Goal: Task Accomplishment & Management: Manage account settings

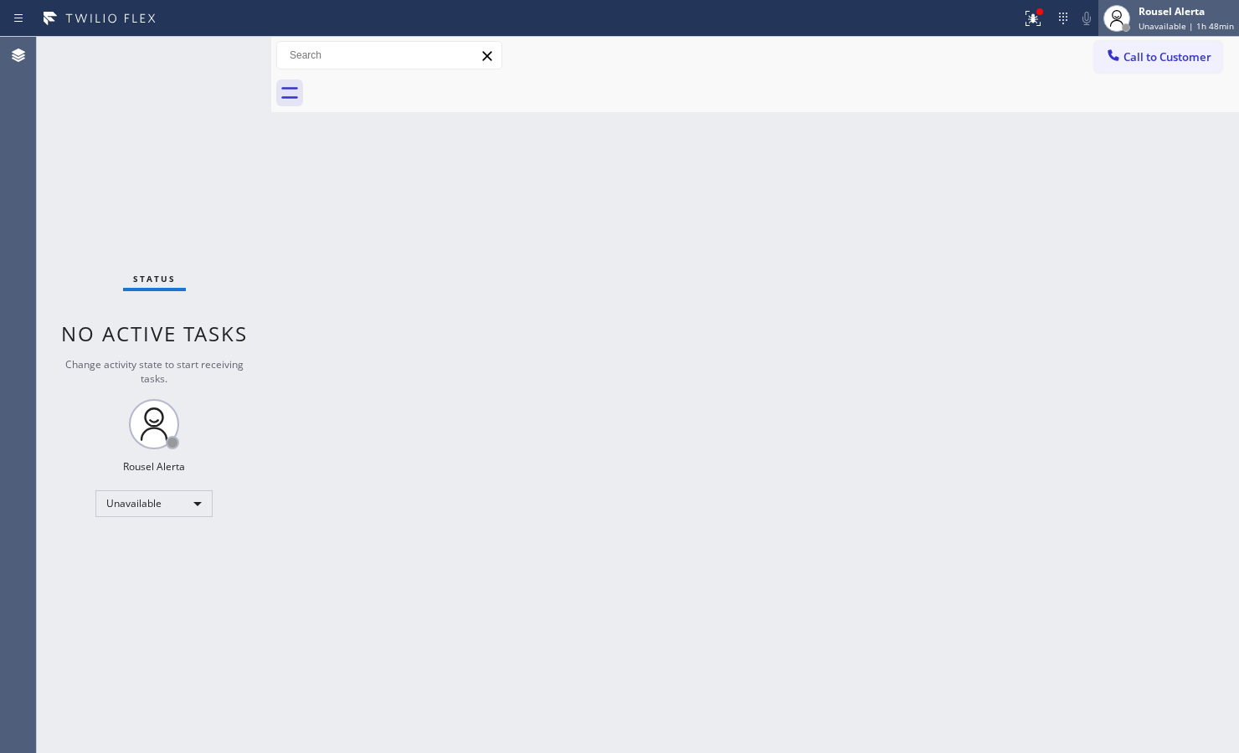
click at [1189, 9] on div "Rousel Alerta" at bounding box center [1185, 11] width 95 height 14
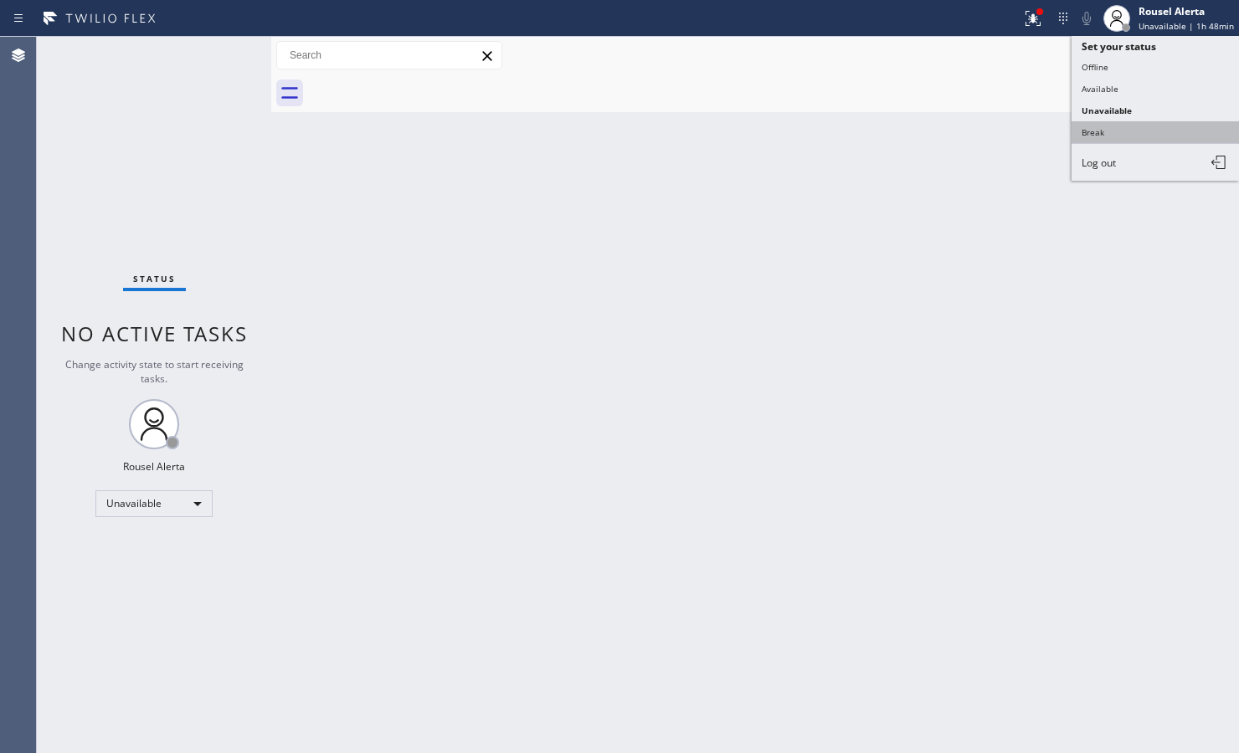
click at [1149, 122] on button "Break" at bounding box center [1154, 132] width 167 height 22
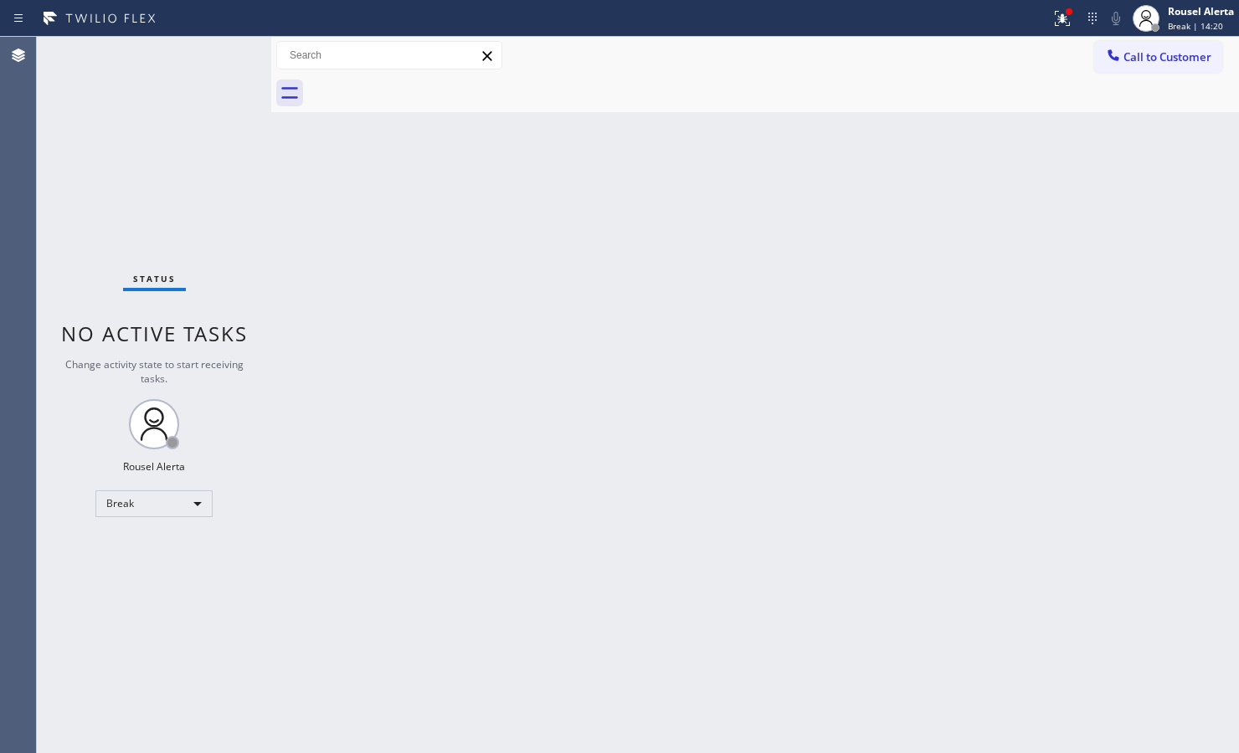
drag, startPoint x: 789, startPoint y: 136, endPoint x: 679, endPoint y: 168, distance: 115.0
click at [789, 136] on div "Back to Dashboard Change Sender ID Customers Technicians Select a contact Outbo…" at bounding box center [754, 395] width 967 height 716
click at [194, 499] on div "Break" at bounding box center [153, 503] width 117 height 27
click at [181, 537] on li "Available" at bounding box center [153, 547] width 114 height 20
drag, startPoint x: 429, startPoint y: 569, endPoint x: 1021, endPoint y: 290, distance: 654.0
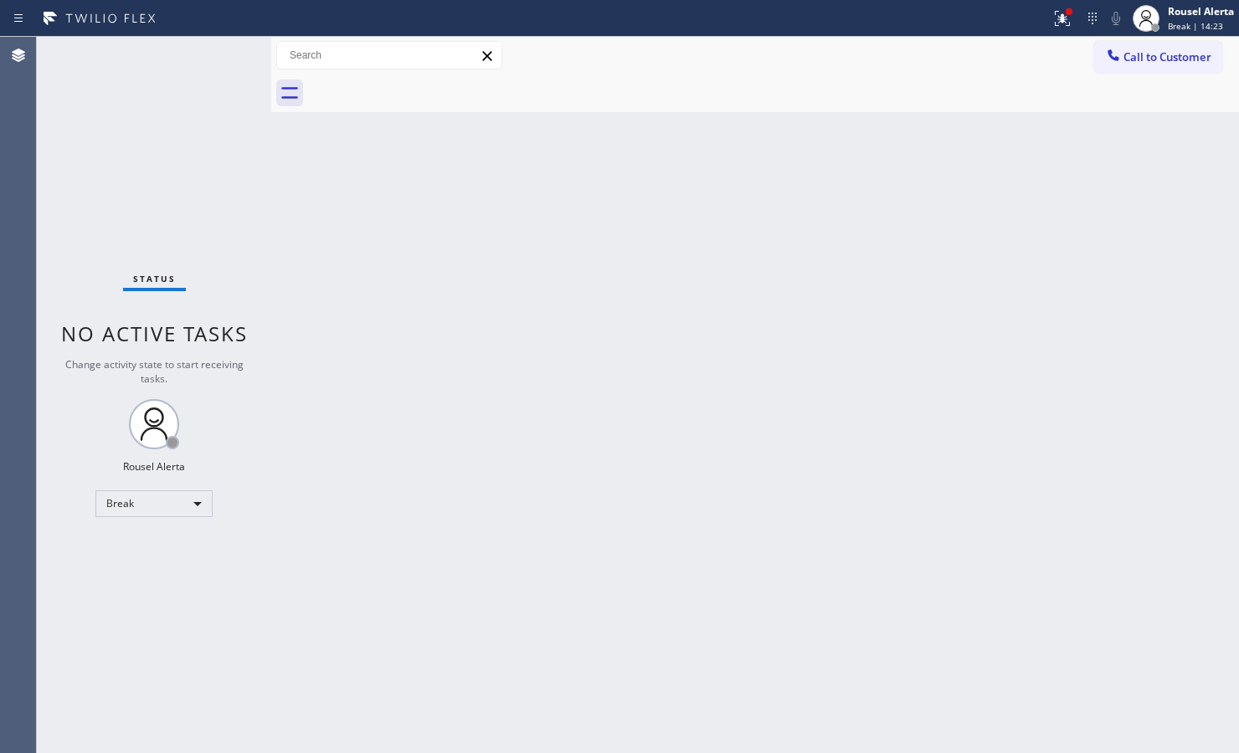
click at [436, 566] on div "Back to Dashboard Change Sender ID Customers Technicians Select a contact Outbo…" at bounding box center [754, 395] width 967 height 716
click at [1052, 8] on icon at bounding box center [1062, 18] width 20 height 20
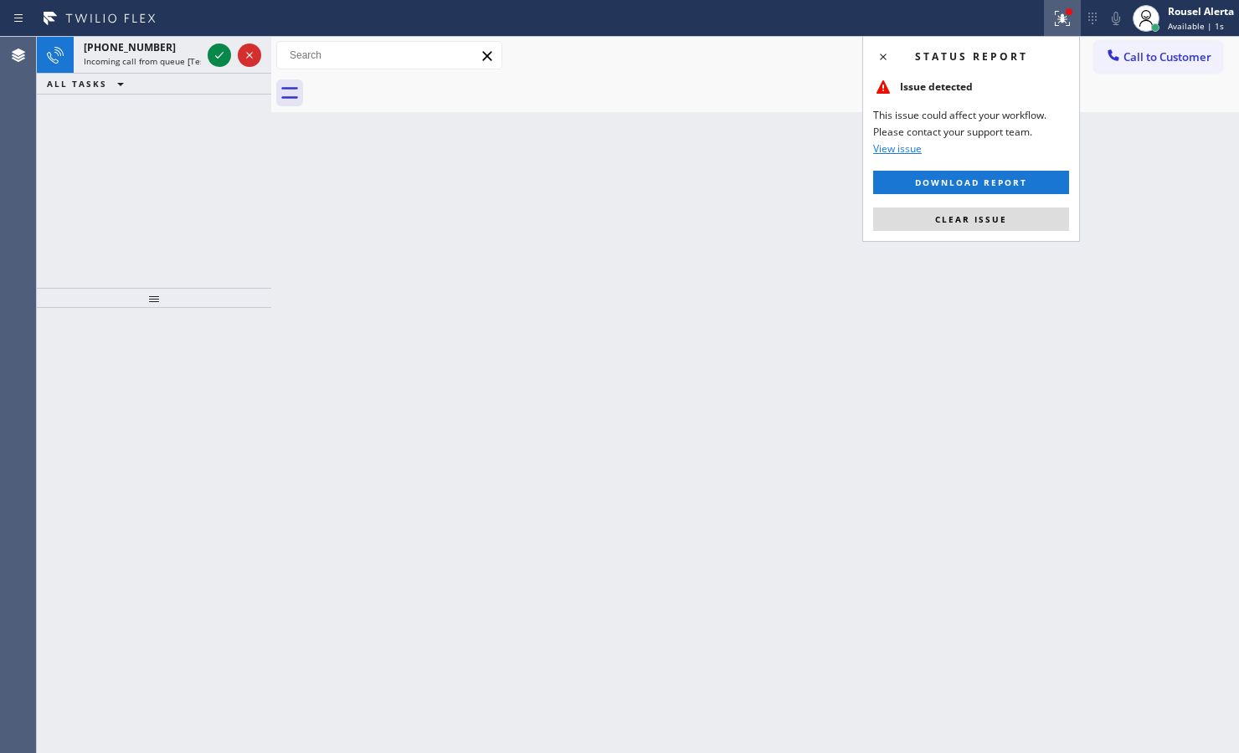
click at [996, 234] on div "Status report Issue detected This issue could affect your workflow. Please cont…" at bounding box center [971, 139] width 218 height 206
click at [994, 223] on span "Clear issue" at bounding box center [971, 219] width 72 height 12
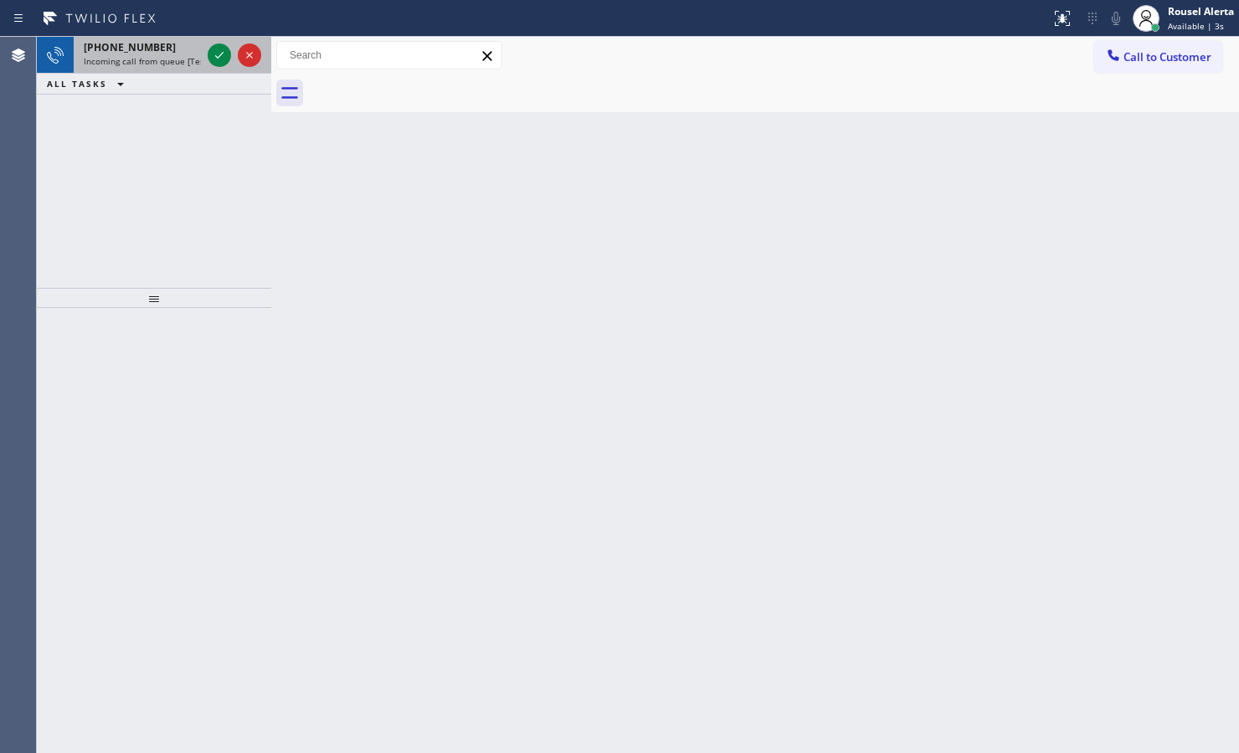
drag, startPoint x: 144, startPoint y: 67, endPoint x: 189, endPoint y: 64, distance: 45.3
click at [144, 65] on div "+15629004976 Incoming call from queue [Test] All" at bounding box center [139, 55] width 131 height 37
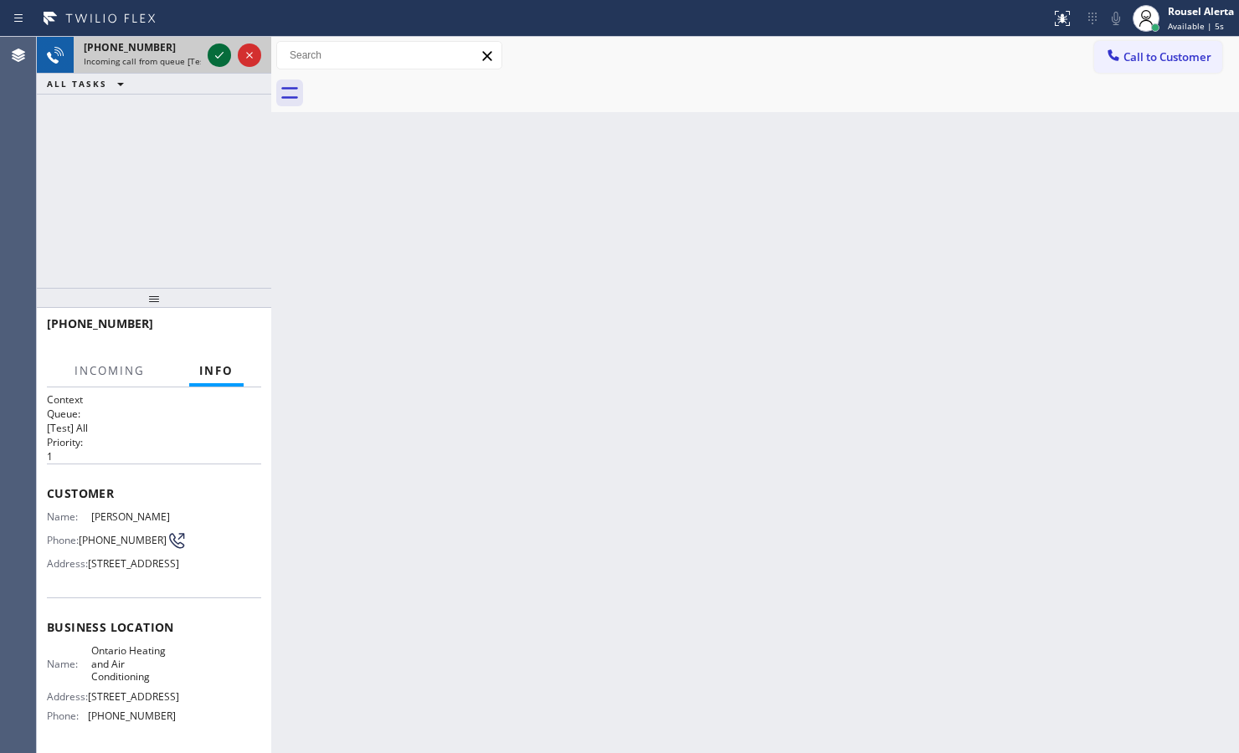
click at [216, 55] on icon at bounding box center [219, 55] width 20 height 20
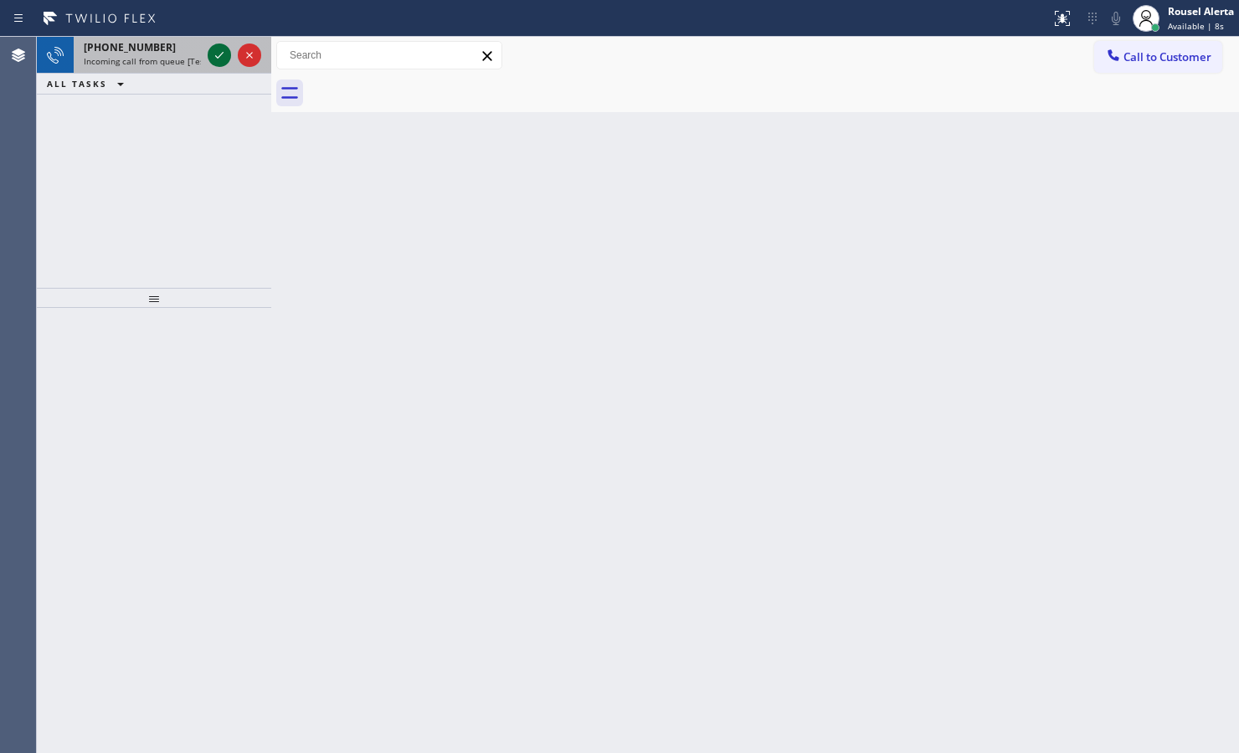
click at [218, 60] on icon at bounding box center [219, 55] width 20 height 20
click at [215, 60] on icon at bounding box center [219, 55] width 20 height 20
click at [214, 59] on icon at bounding box center [219, 55] width 20 height 20
click at [215, 63] on icon at bounding box center [219, 55] width 20 height 20
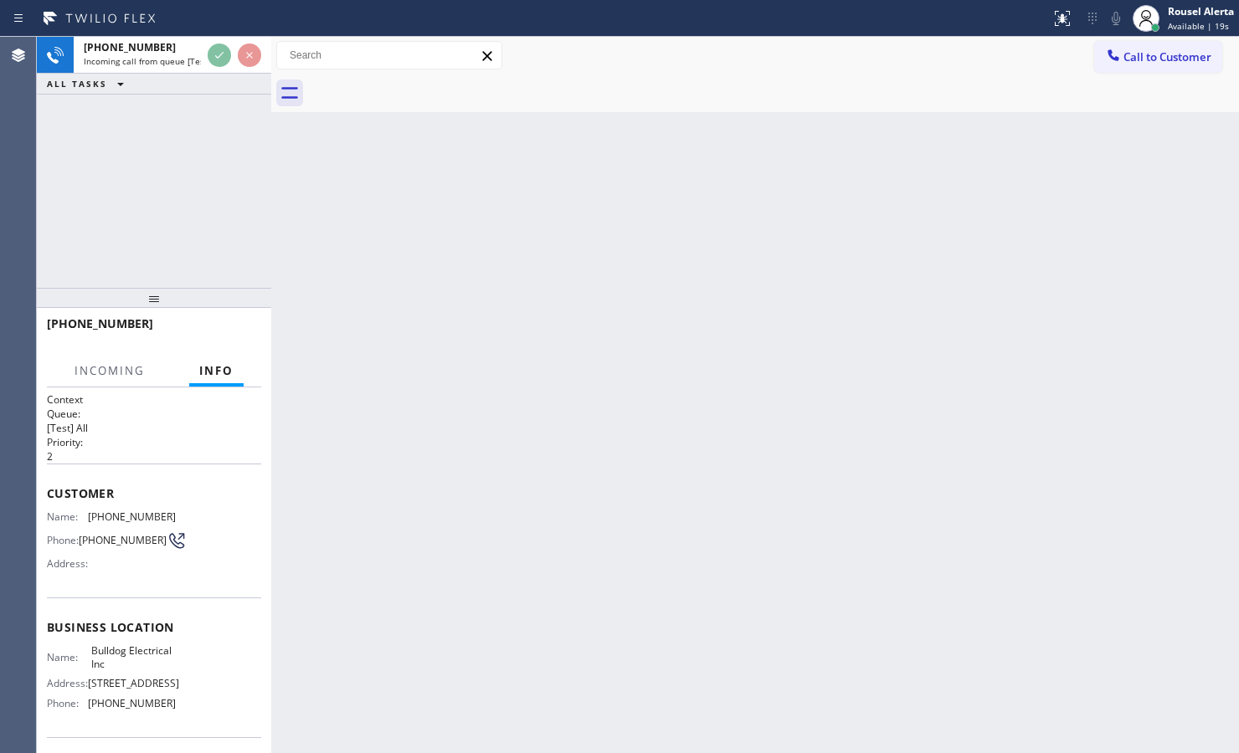
click at [579, 444] on div "Back to Dashboard Change Sender ID Customers Technicians Select a contact Outbo…" at bounding box center [754, 395] width 967 height 716
click at [1178, 17] on div "Rousel Alerta" at bounding box center [1200, 11] width 66 height 14
click at [827, 167] on div "Back to Dashboard Change Sender ID Customers Technicians Select a contact Outbo…" at bounding box center [754, 395] width 967 height 716
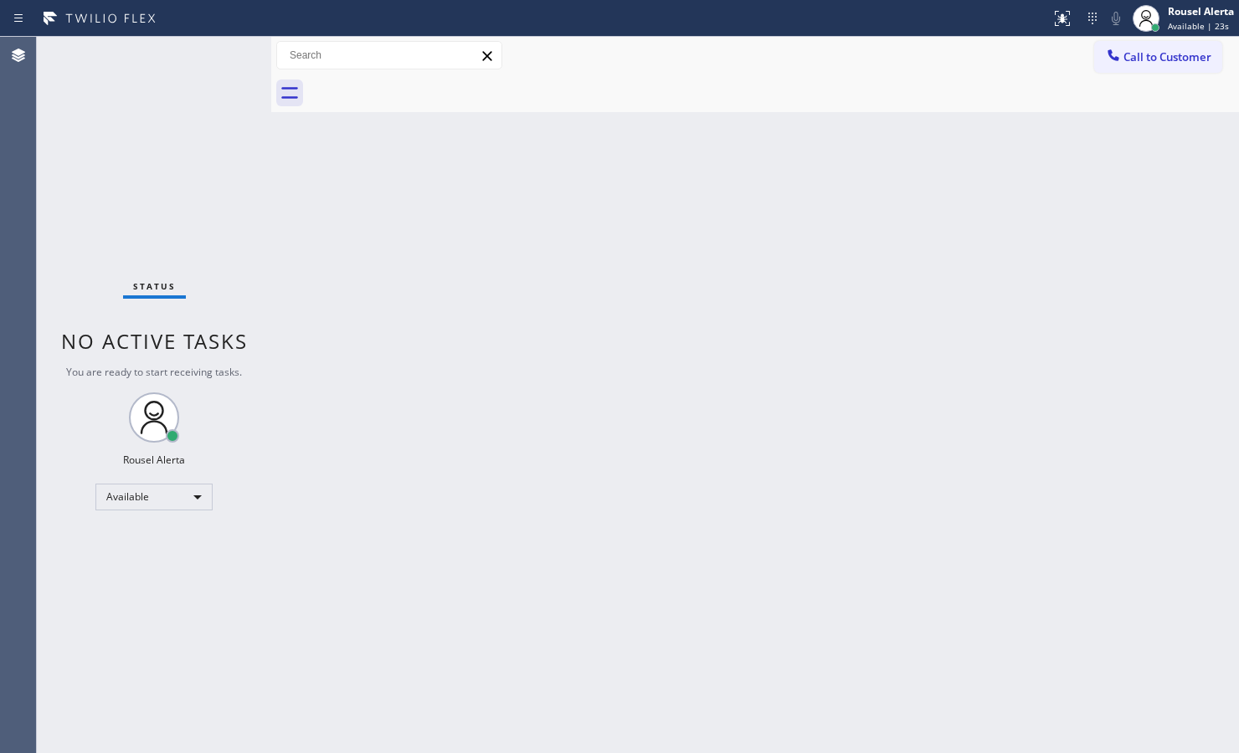
click at [215, 56] on div "Status No active tasks You are ready to start receiving tasks. Rousel Alerta Av…" at bounding box center [154, 395] width 234 height 716
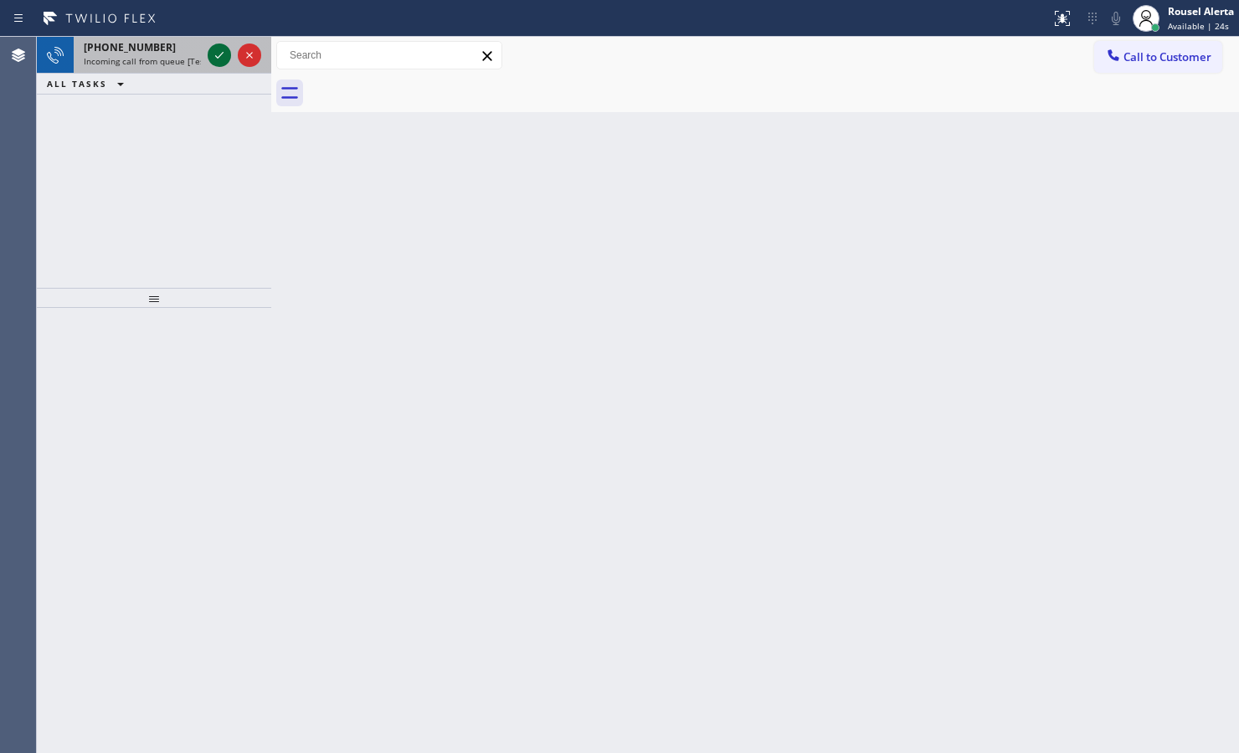
click at [222, 60] on icon at bounding box center [219, 55] width 20 height 20
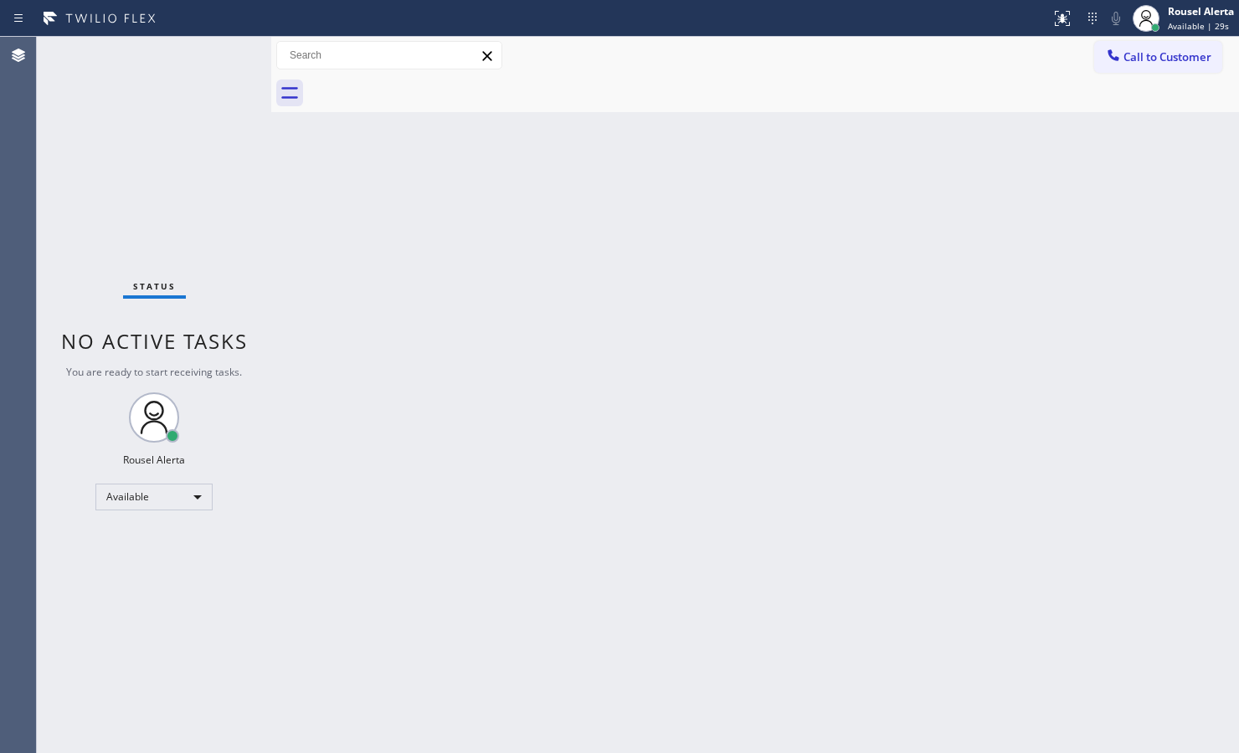
click at [400, 226] on div "Back to Dashboard Change Sender ID Customers Technicians Select a contact Outbo…" at bounding box center [754, 395] width 967 height 716
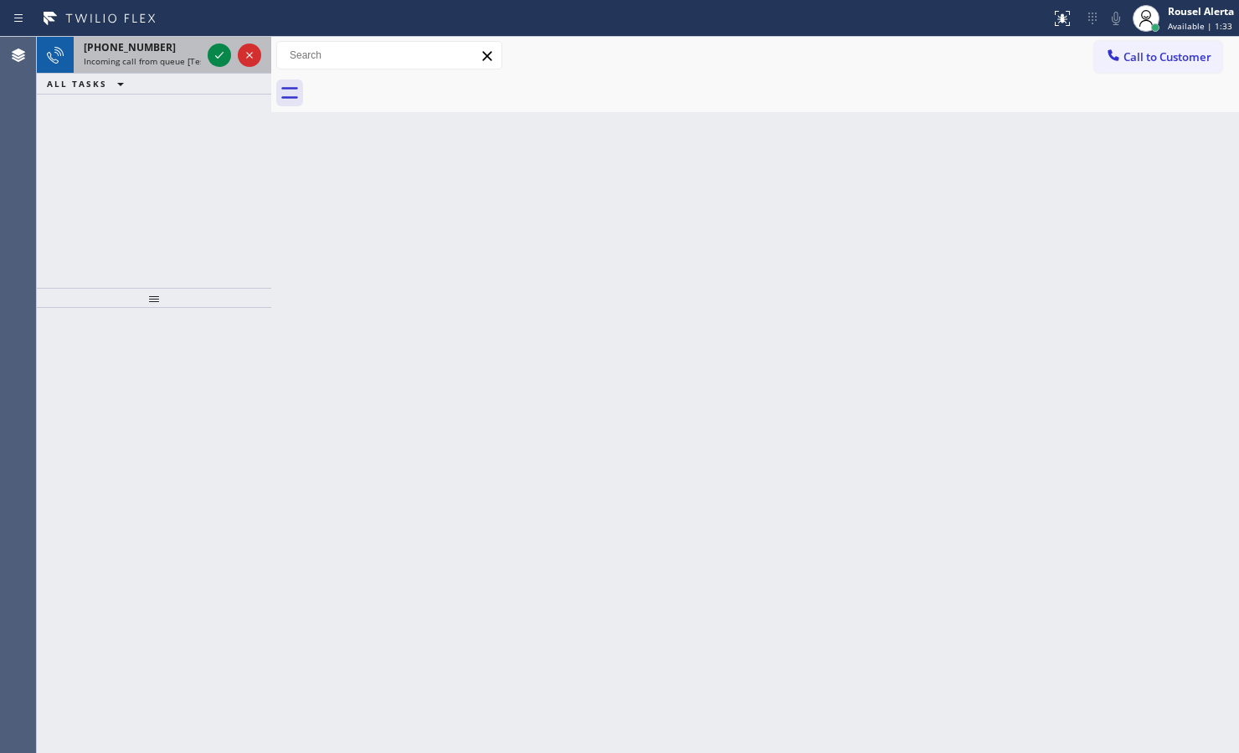
click at [199, 64] on span "Incoming call from queue [Test] All" at bounding box center [153, 61] width 139 height 12
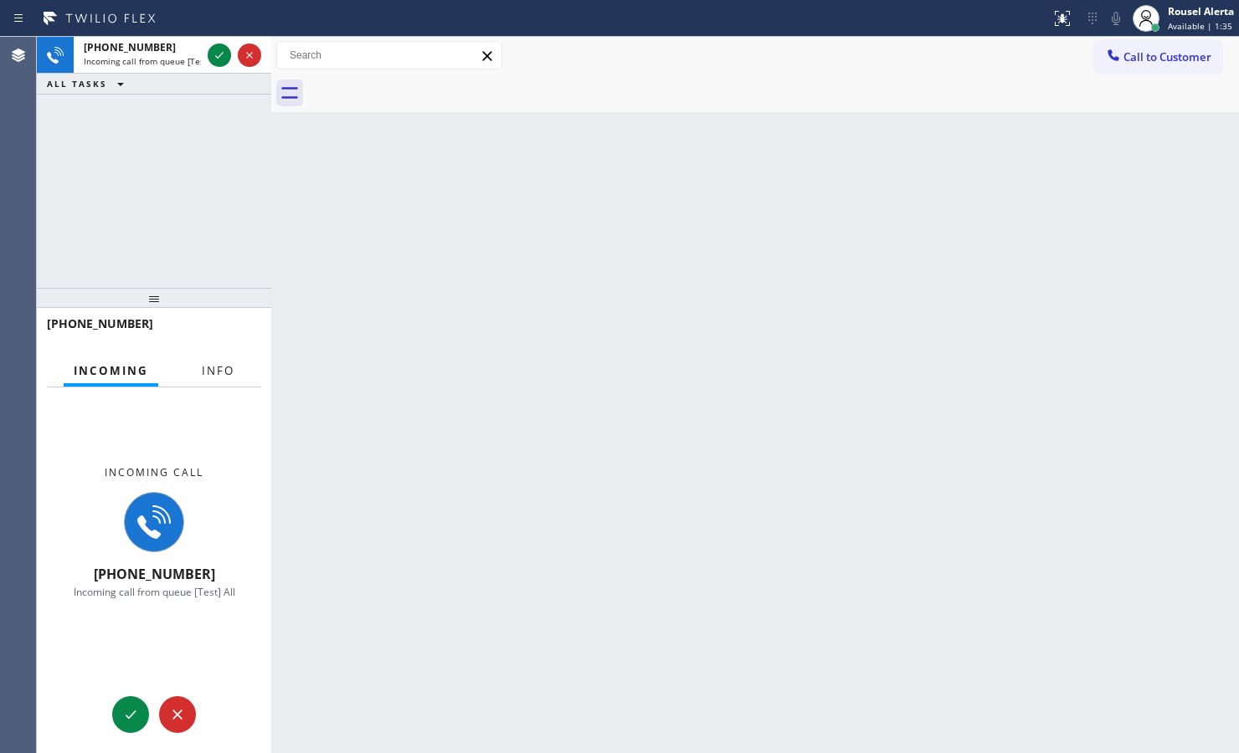
click at [211, 368] on span "Info" at bounding box center [218, 370] width 33 height 15
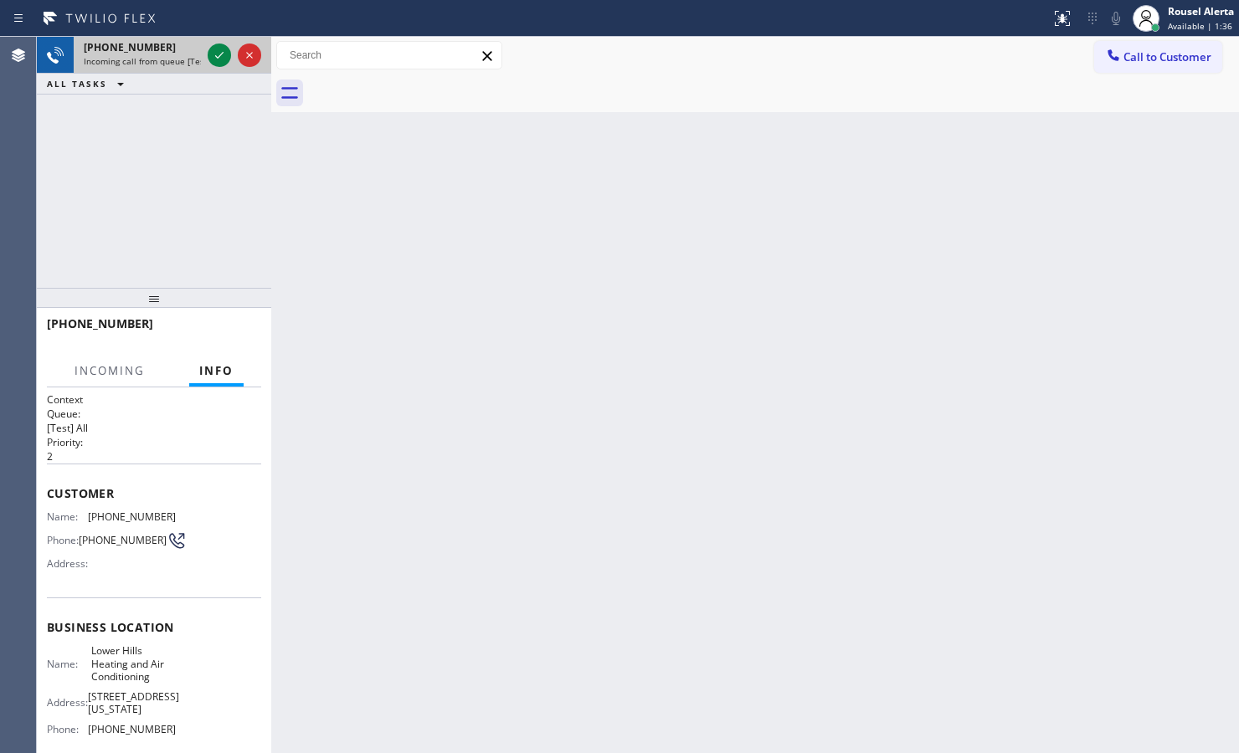
click at [212, 44] on div at bounding box center [234, 55] width 60 height 37
click at [212, 49] on icon at bounding box center [219, 55] width 20 height 20
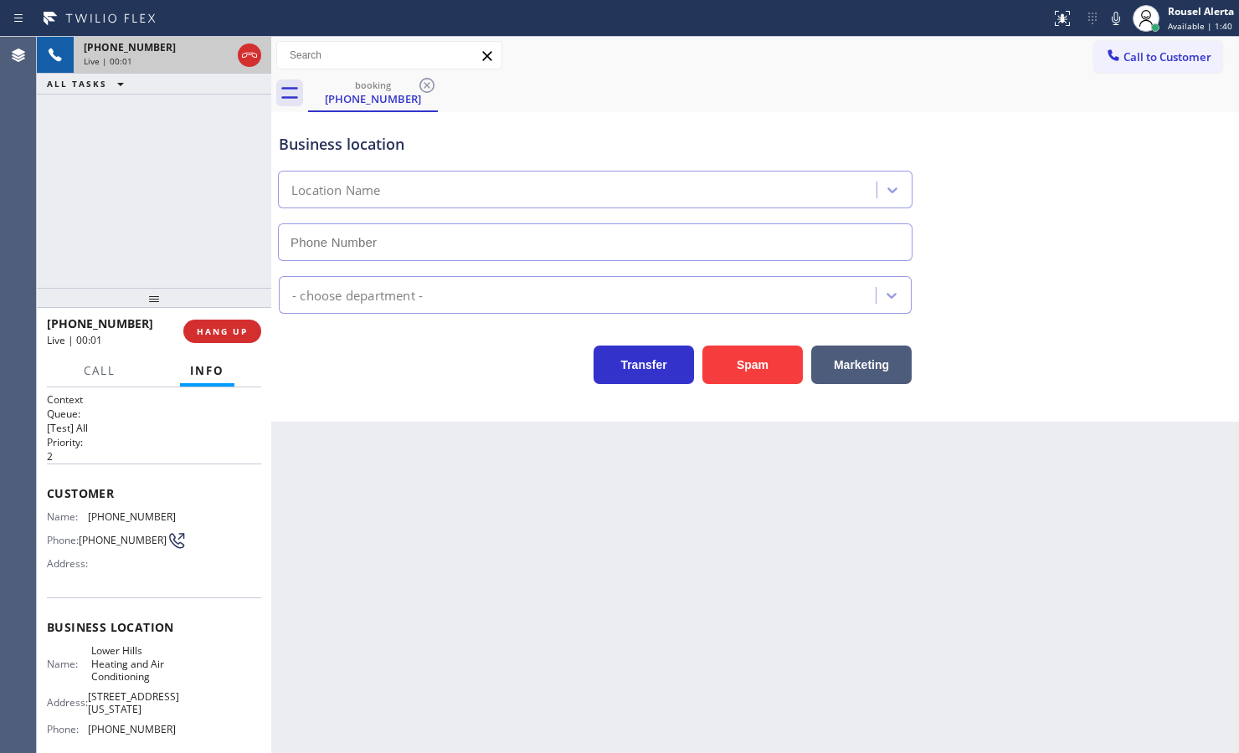
type input "(415) 949-6555"
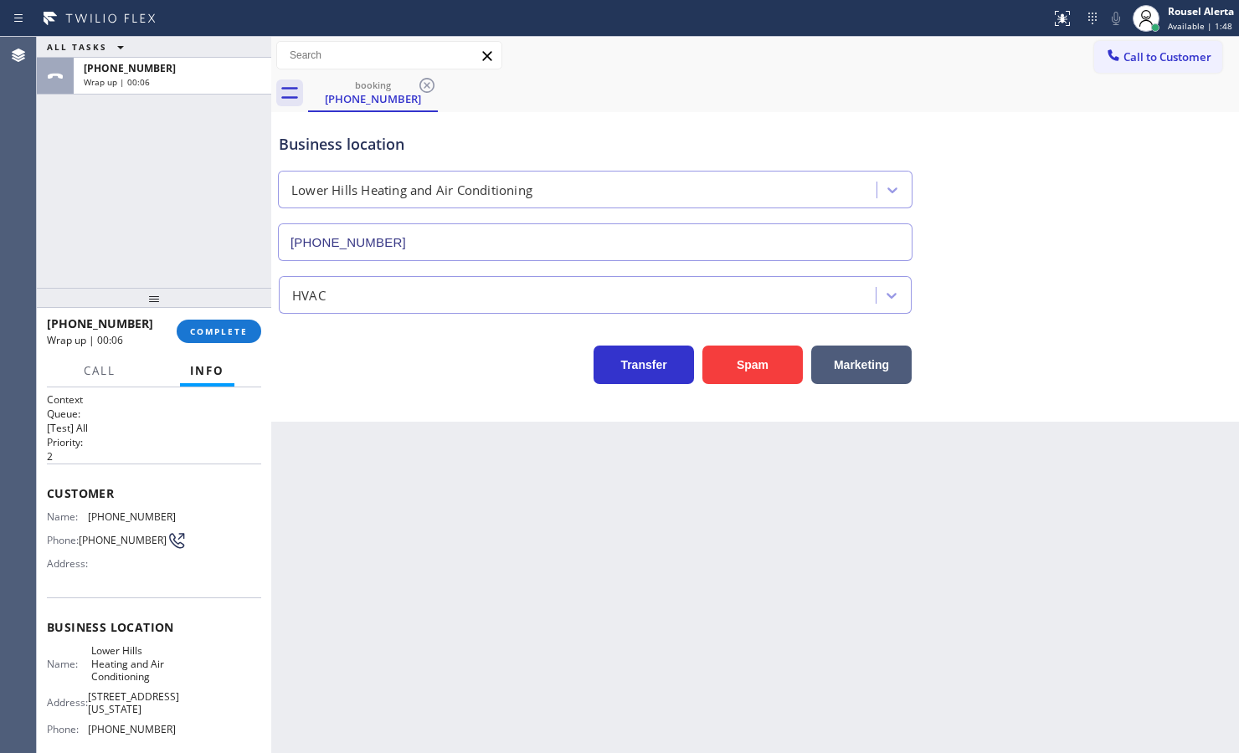
click at [499, 478] on div "Back to Dashboard Change Sender ID Customers Technicians Select a contact Outbo…" at bounding box center [754, 395] width 967 height 716
click at [192, 170] on div "ALL TASKS ALL TASKS ACTIVE TASKS TASKS IN WRAP UP +14157668173 Wrap up | 00:07" at bounding box center [154, 162] width 234 height 251
click at [227, 333] on span "COMPLETE" at bounding box center [219, 332] width 58 height 12
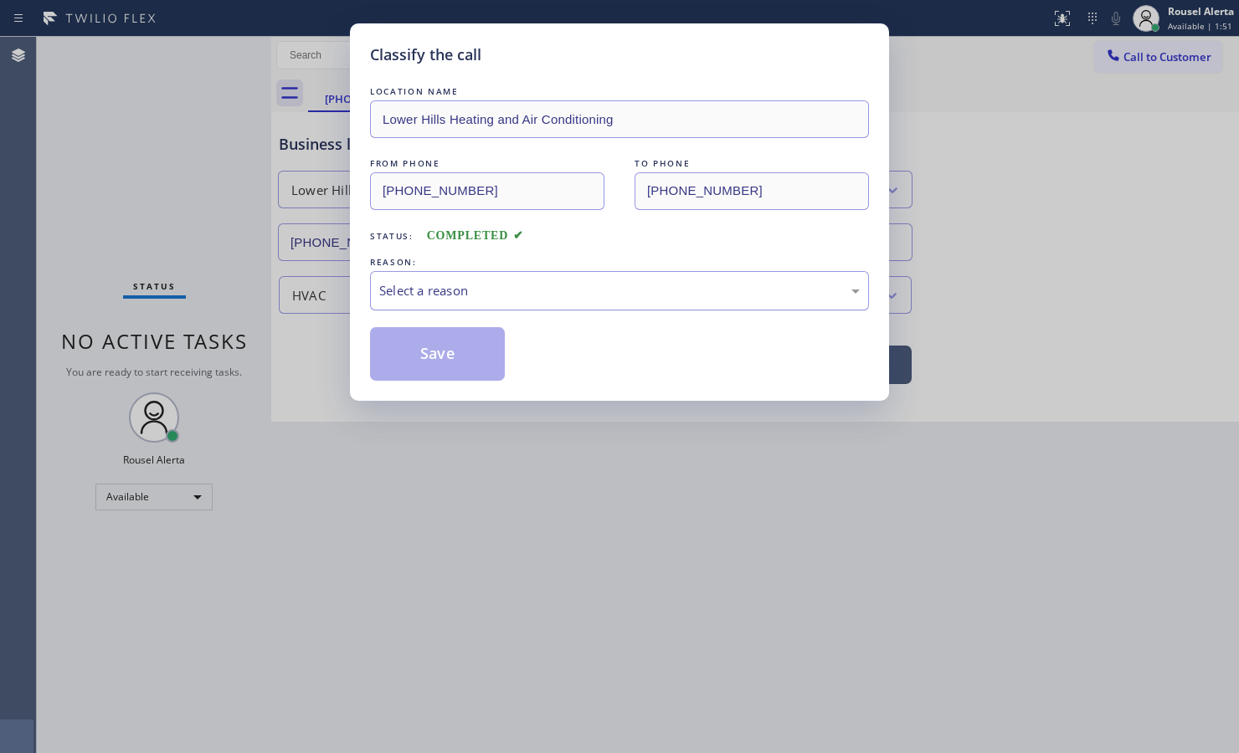
click at [459, 294] on div "Select a reason" at bounding box center [619, 290] width 480 height 19
click at [448, 360] on button "Save" at bounding box center [437, 354] width 135 height 54
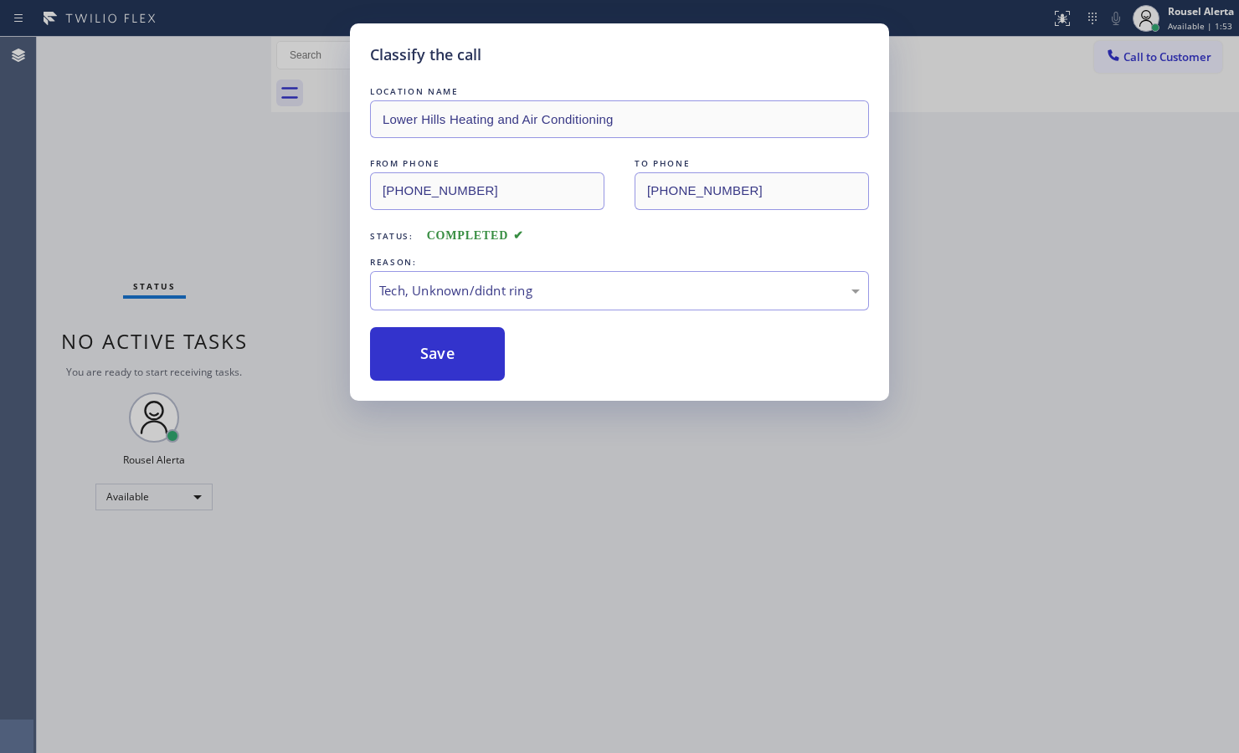
click at [625, 557] on div "Classify the call LOCATION NAME Lower Hills Heating and Air Conditioning FROM P…" at bounding box center [619, 376] width 1239 height 753
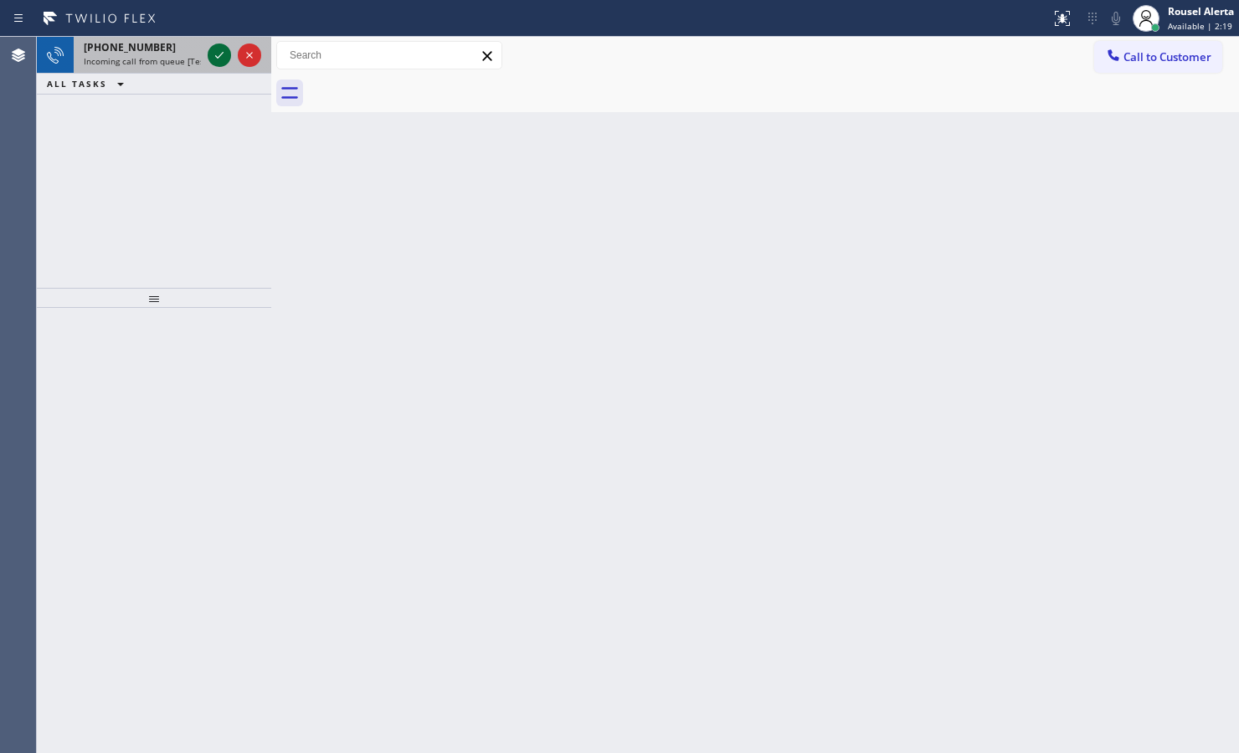
click at [222, 63] on icon at bounding box center [219, 55] width 20 height 20
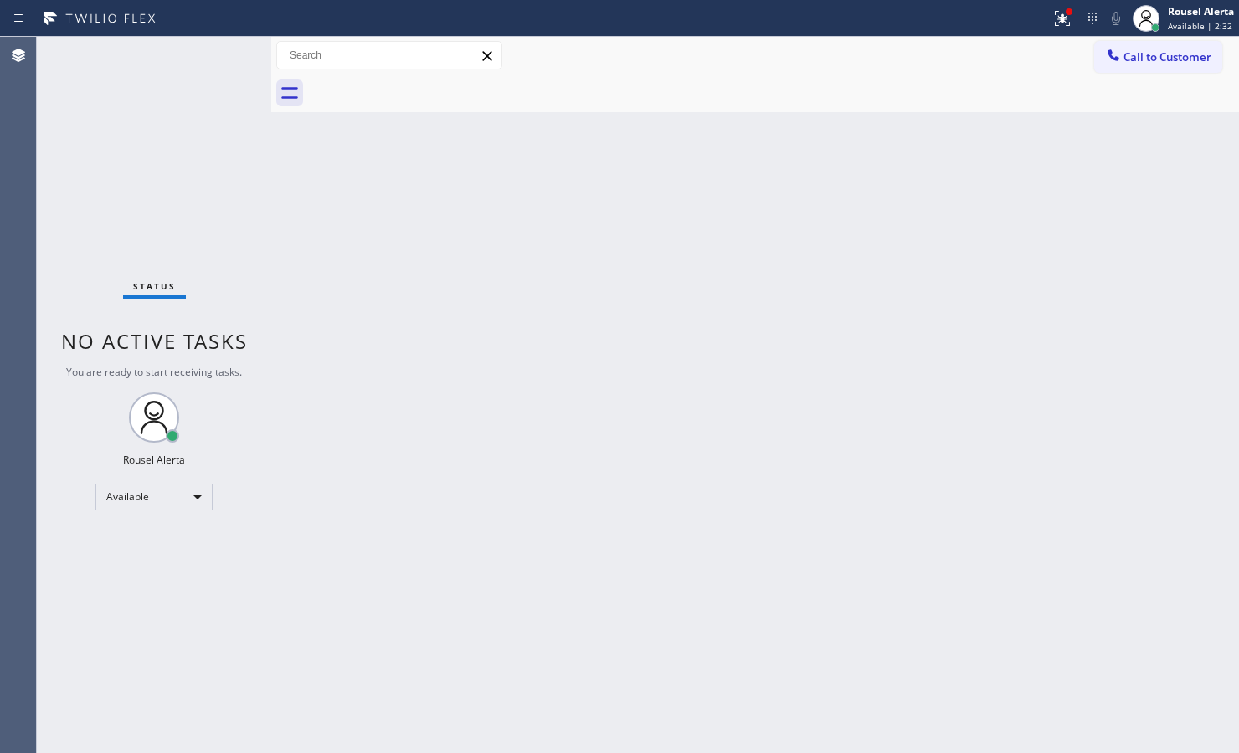
click at [555, 672] on div "Back to Dashboard Change Sender ID Customers Technicians Select a contact Outbo…" at bounding box center [754, 395] width 967 height 716
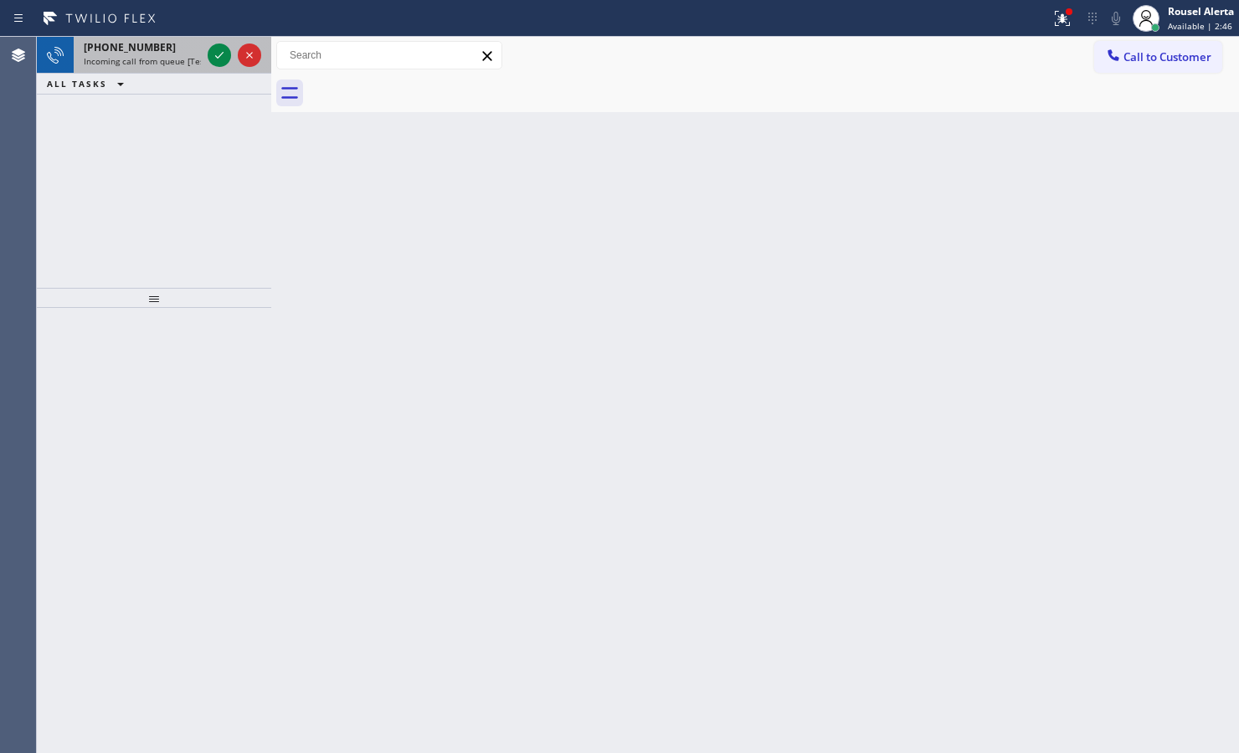
click at [198, 43] on div "+15612073241" at bounding box center [142, 47] width 117 height 14
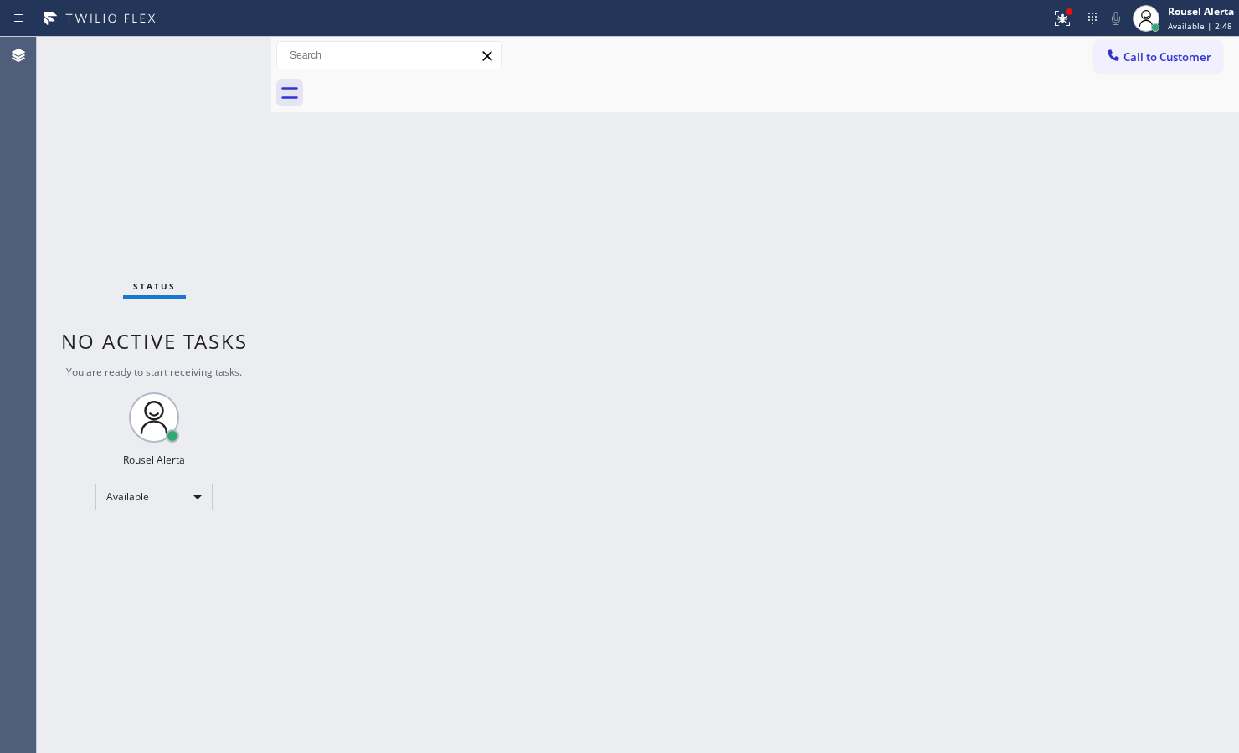
click at [211, 50] on div "Status No active tasks You are ready to start receiving tasks. Rousel Alerta Av…" at bounding box center [154, 395] width 234 height 716
click at [210, 51] on div "Status No active tasks You are ready to start receiving tasks. Rousel Alerta Av…" at bounding box center [154, 395] width 234 height 716
click at [1071, 23] on icon at bounding box center [1062, 18] width 20 height 20
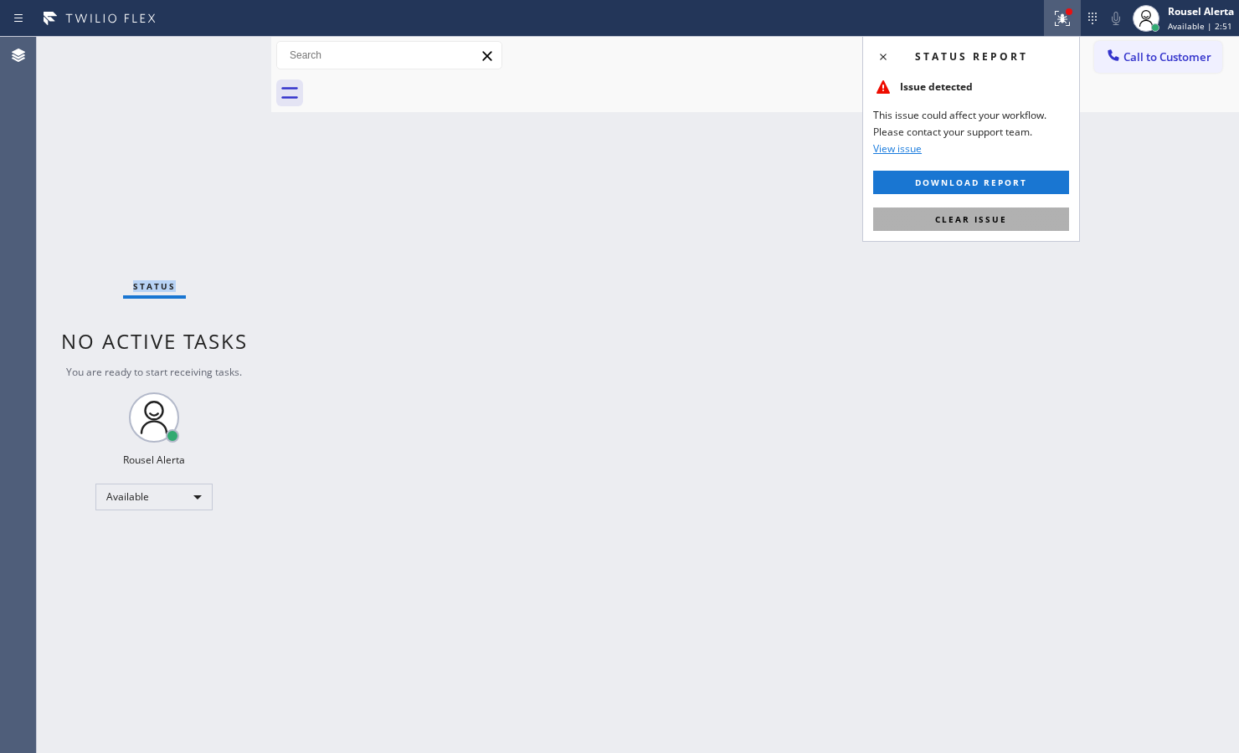
click at [989, 218] on span "Clear issue" at bounding box center [971, 219] width 72 height 12
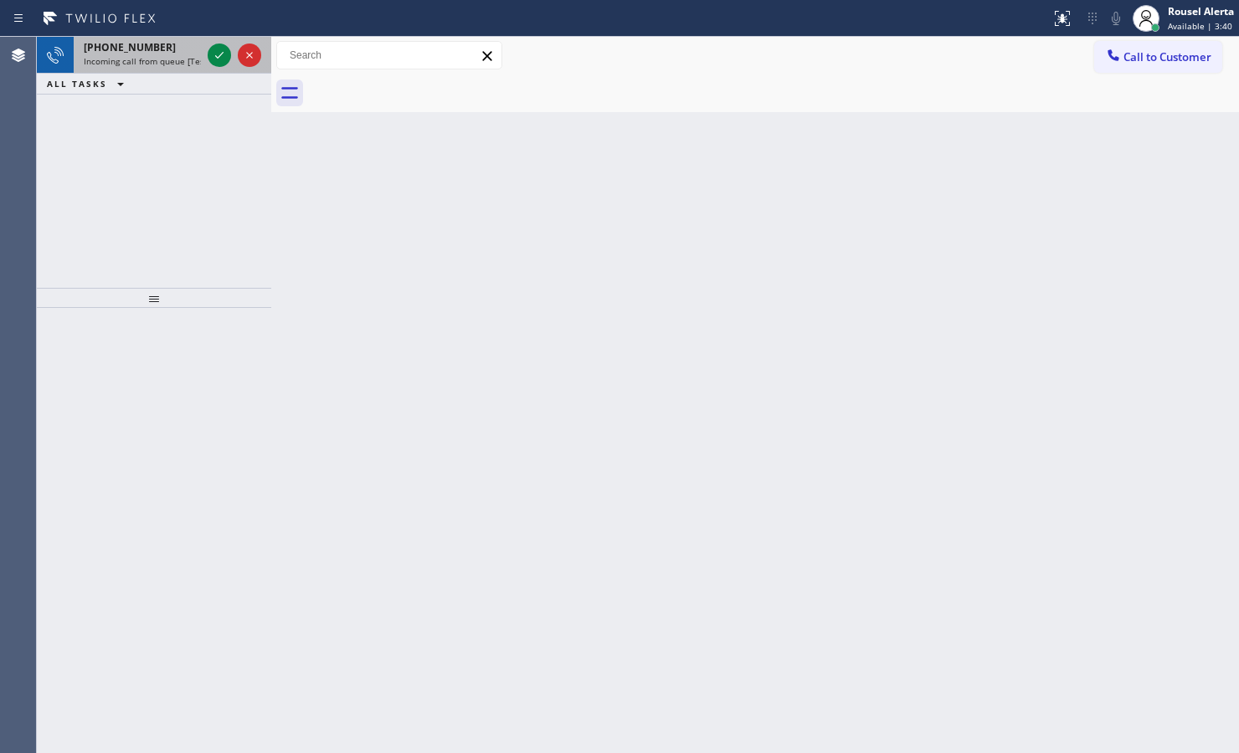
click at [192, 44] on div "+19494028678" at bounding box center [142, 47] width 117 height 14
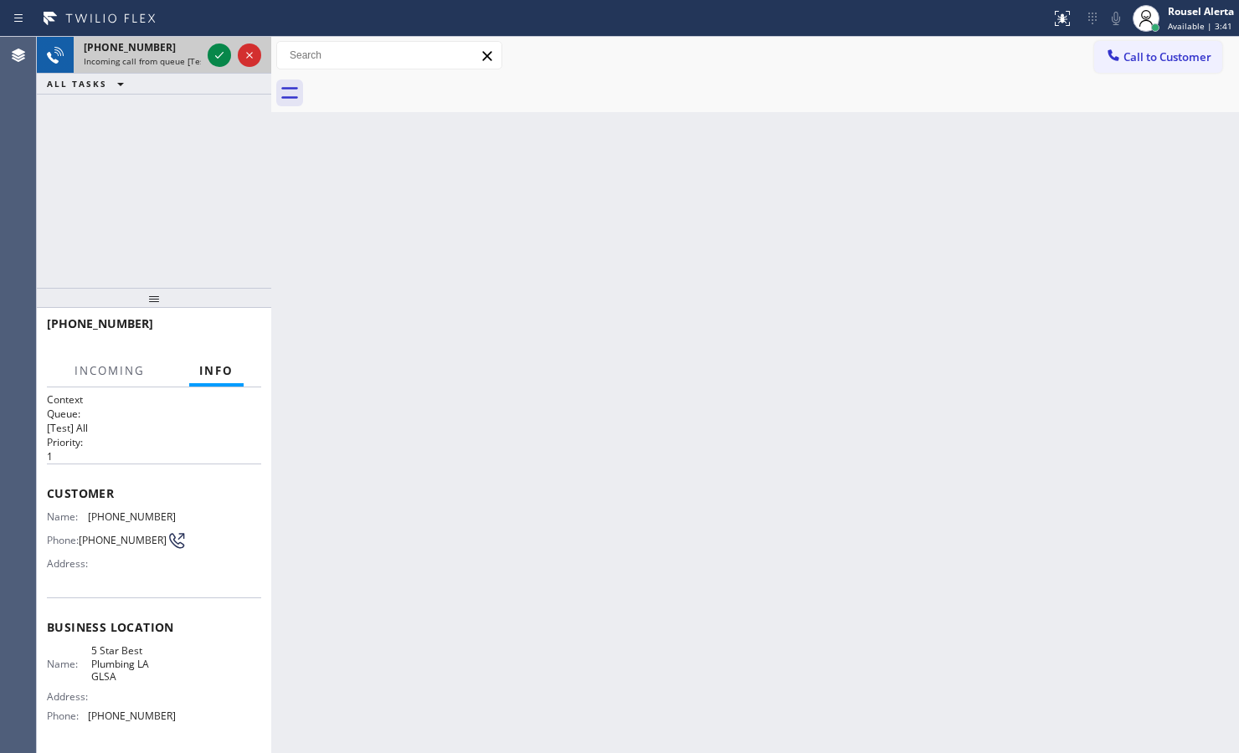
click at [208, 44] on div at bounding box center [234, 55] width 60 height 37
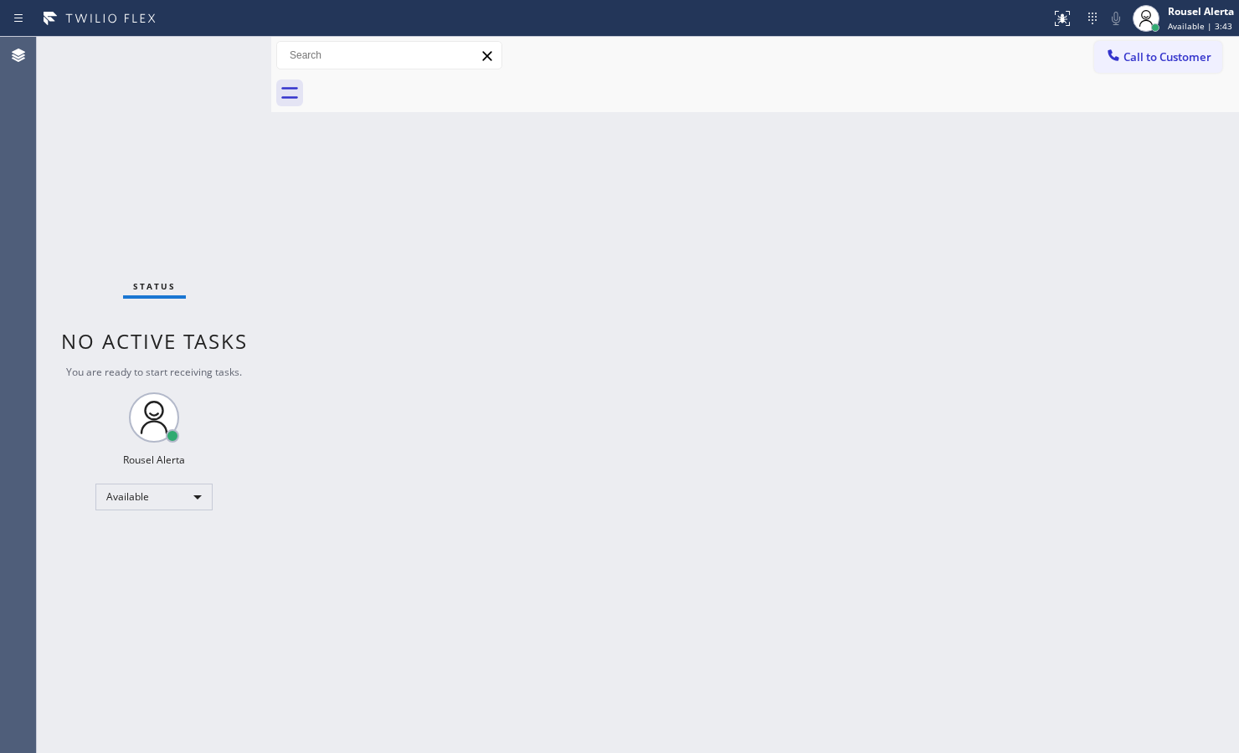
click at [271, 188] on div at bounding box center [271, 395] width 0 height 716
drag, startPoint x: 905, startPoint y: 412, endPoint x: 914, endPoint y: 413, distance: 9.2
click at [906, 413] on div "Back to Dashboard Change Sender ID Customers Technicians Select a contact Outbo…" at bounding box center [756, 395] width 966 height 716
drag, startPoint x: 860, startPoint y: 541, endPoint x: 855, endPoint y: 534, distance: 9.1
click at [855, 538] on div "Back to Dashboard Change Sender ID Customers Technicians Select a contact Outbo…" at bounding box center [756, 395] width 966 height 716
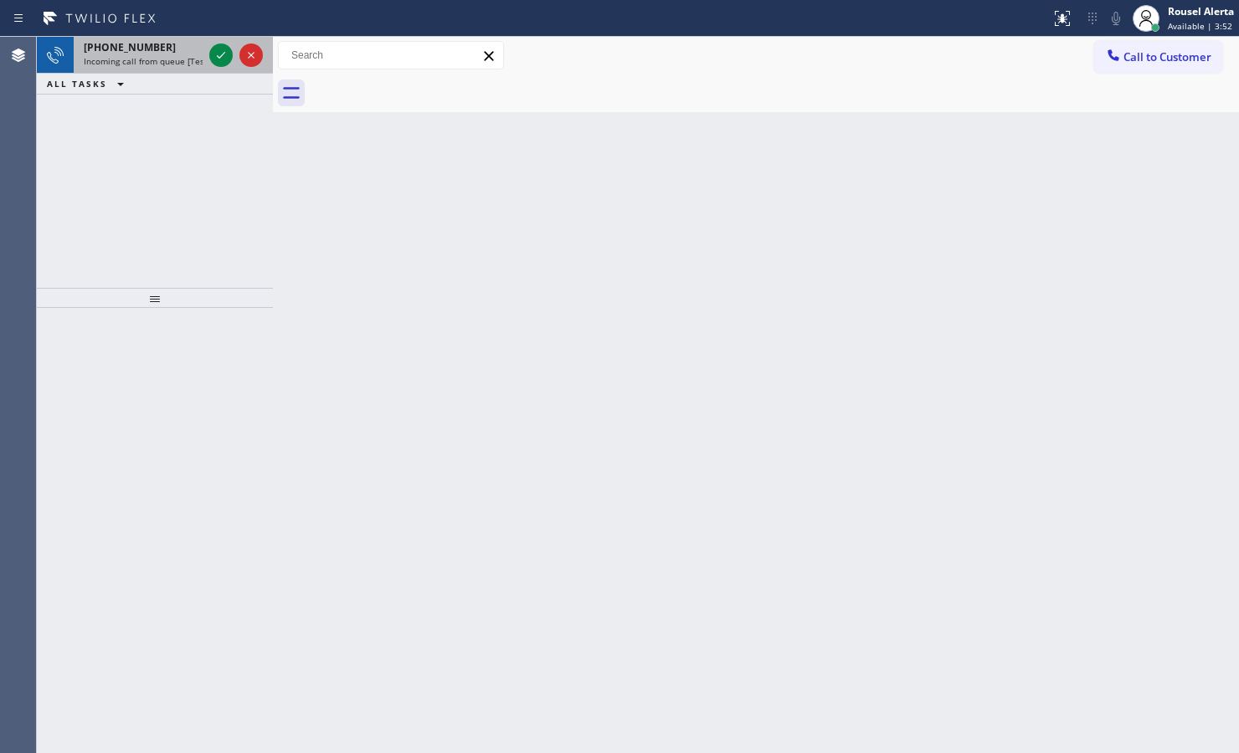
click at [178, 49] on div "+12177211125" at bounding box center [143, 47] width 119 height 14
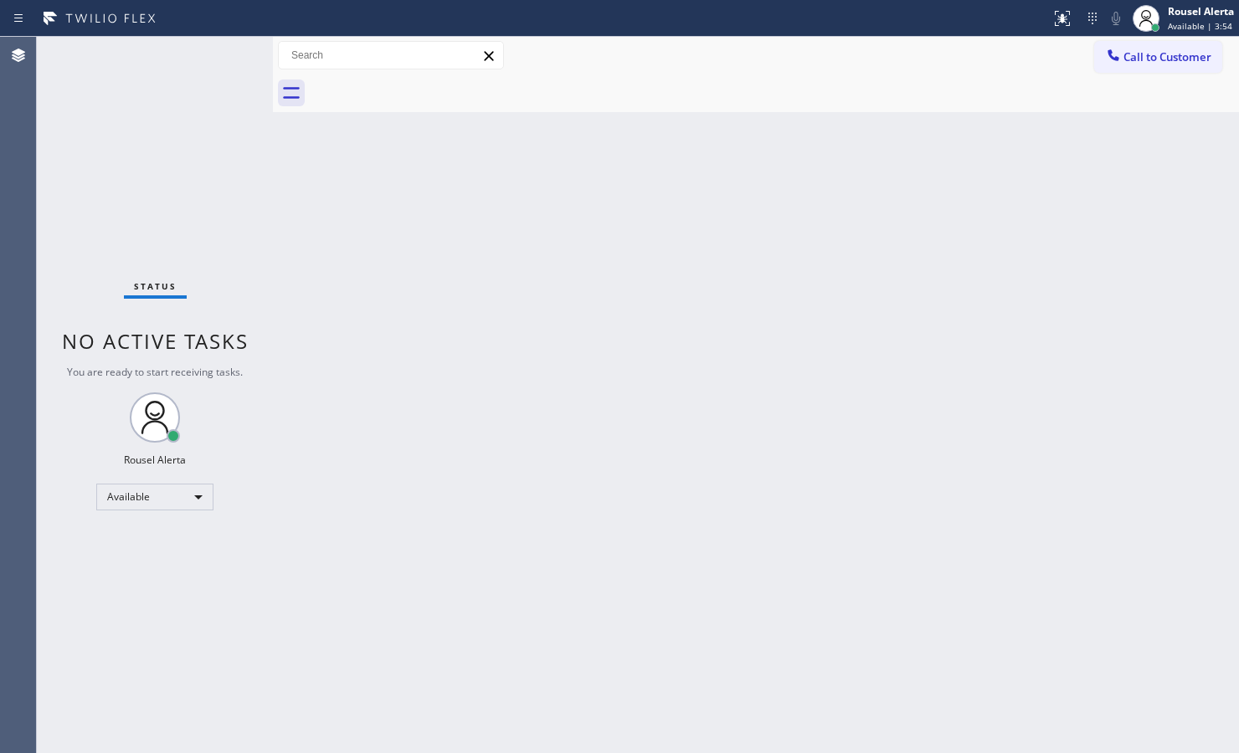
click at [215, 53] on div "Status No active tasks You are ready to start receiving tasks. Rousel Alerta Av…" at bounding box center [155, 395] width 236 height 716
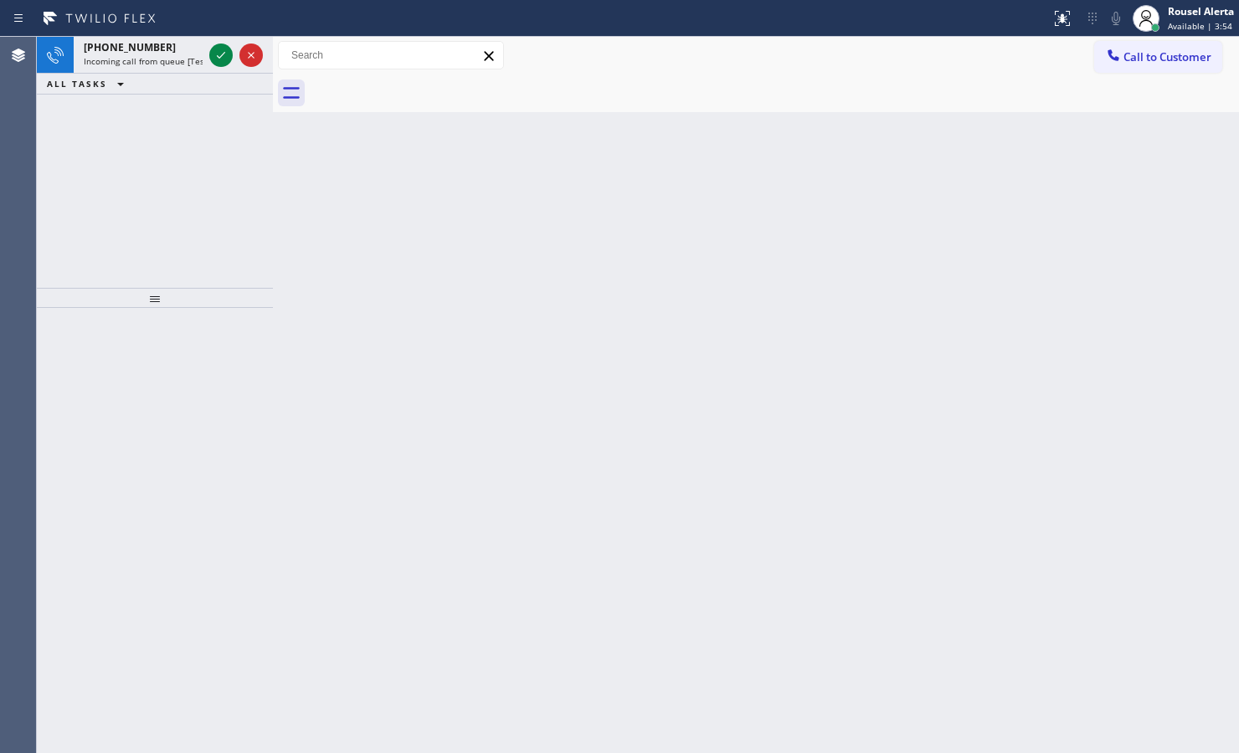
click at [215, 53] on icon at bounding box center [221, 55] width 20 height 20
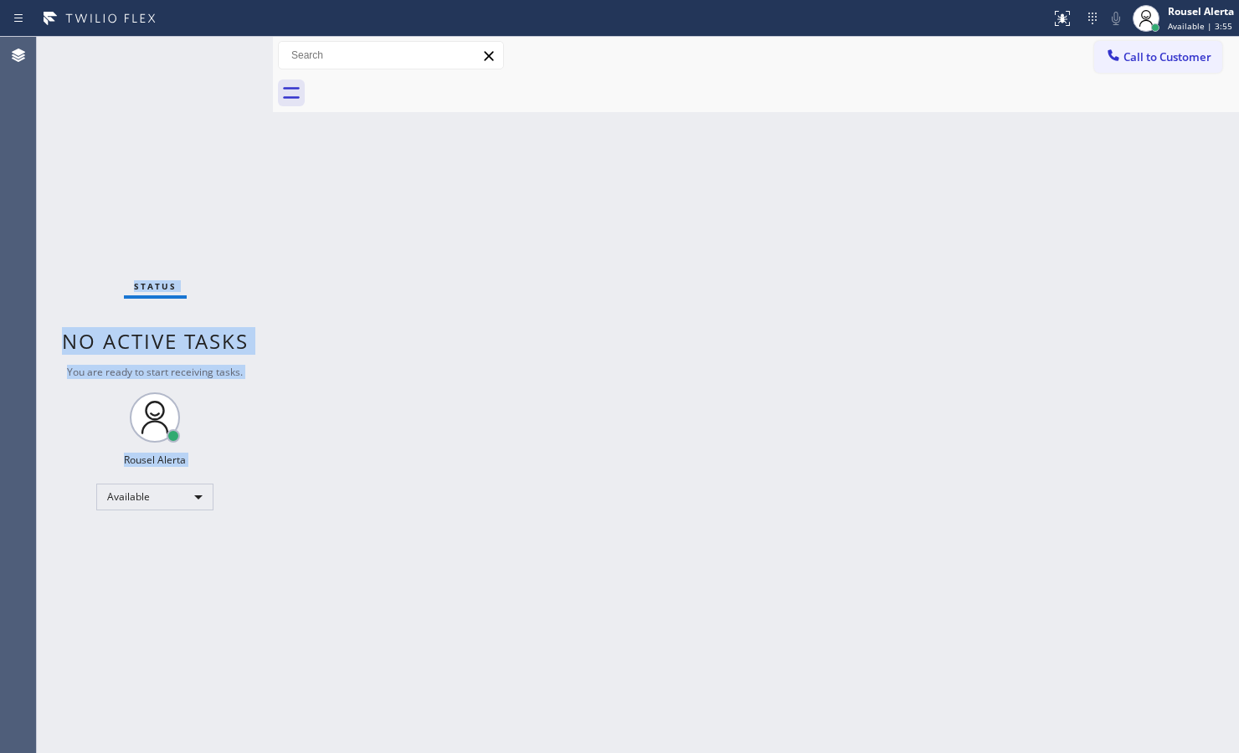
click at [215, 53] on div "Status No active tasks You are ready to start receiving tasks. Rousel Alerta Av…" at bounding box center [155, 395] width 236 height 716
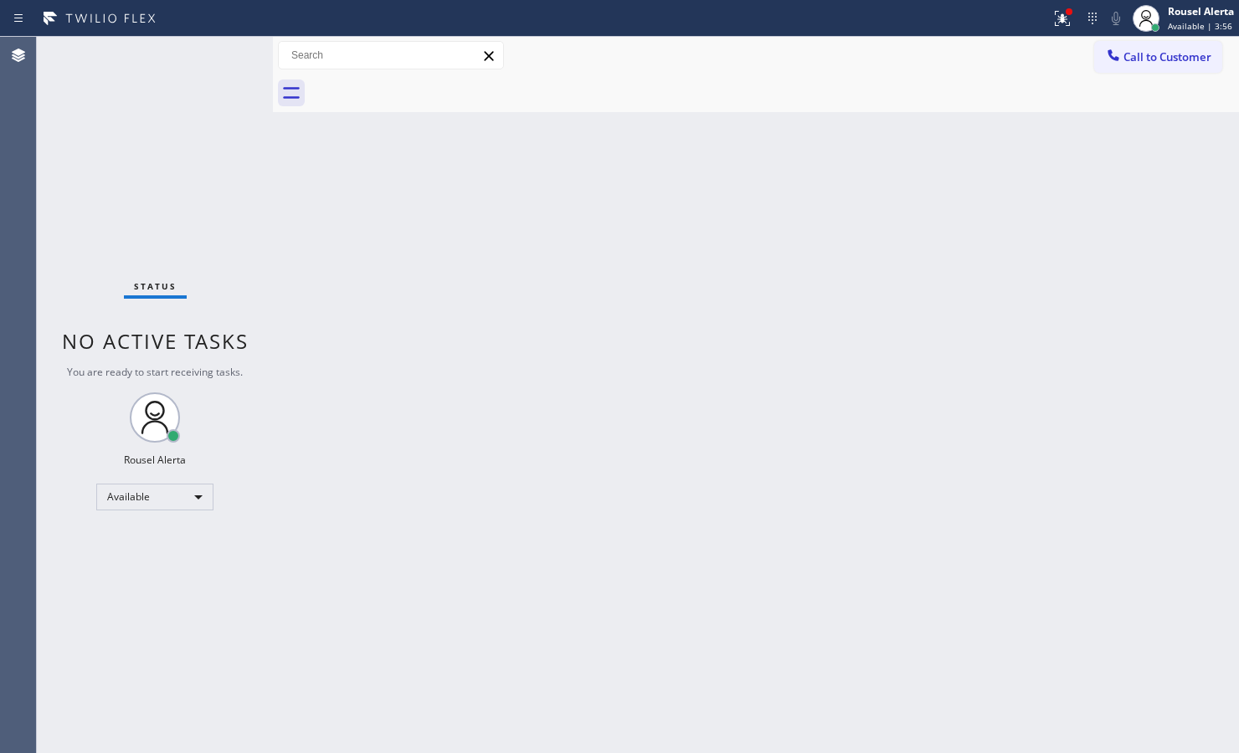
click at [215, 53] on div "Status No active tasks You are ready to start receiving tasks. Rousel Alerta Av…" at bounding box center [155, 395] width 236 height 716
click at [1056, 29] on button at bounding box center [1062, 18] width 37 height 37
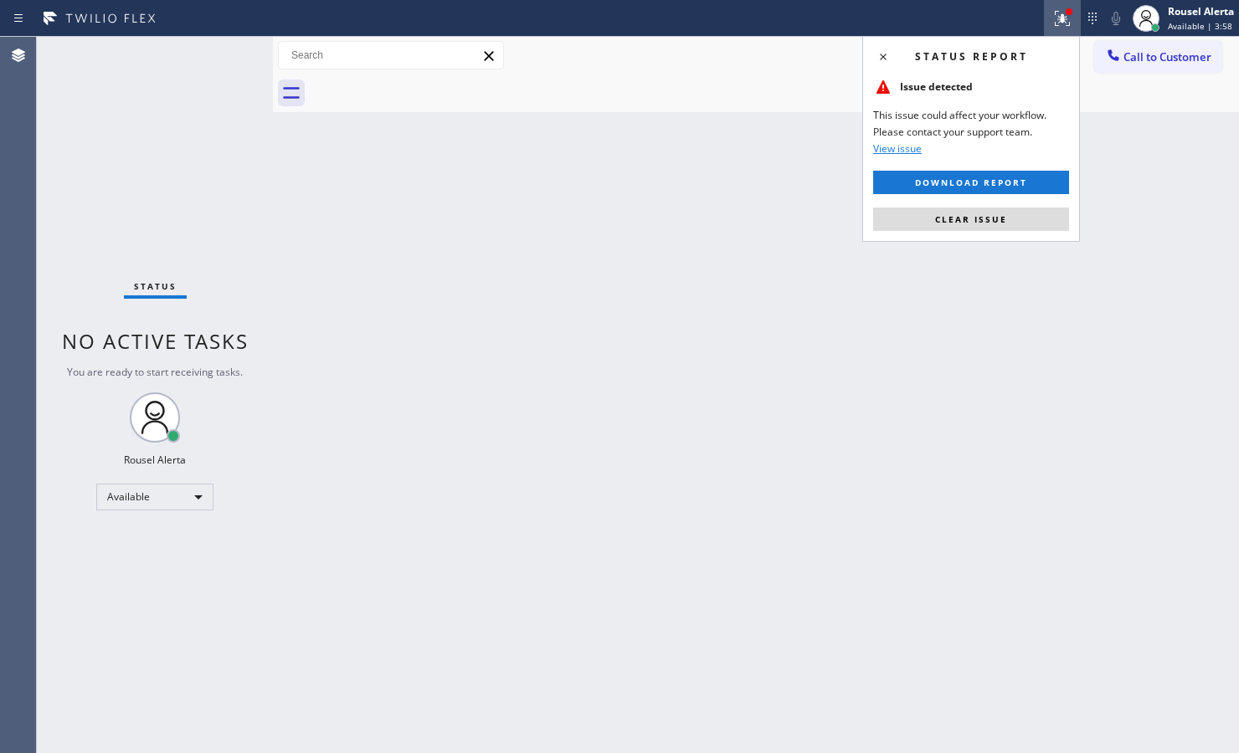
click at [1021, 226] on button "Clear issue" at bounding box center [971, 219] width 196 height 23
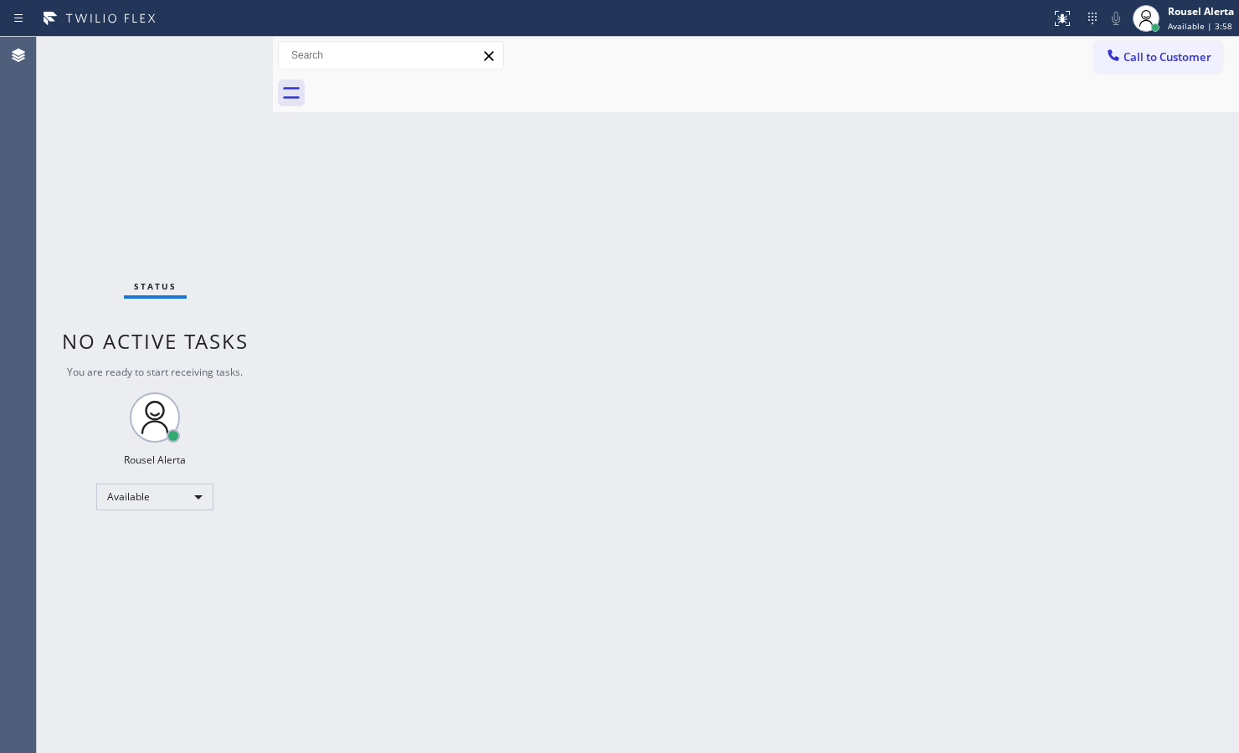
click at [1024, 310] on div "Back to Dashboard Change Sender ID Customers Technicians Select a contact Outbo…" at bounding box center [756, 395] width 966 height 716
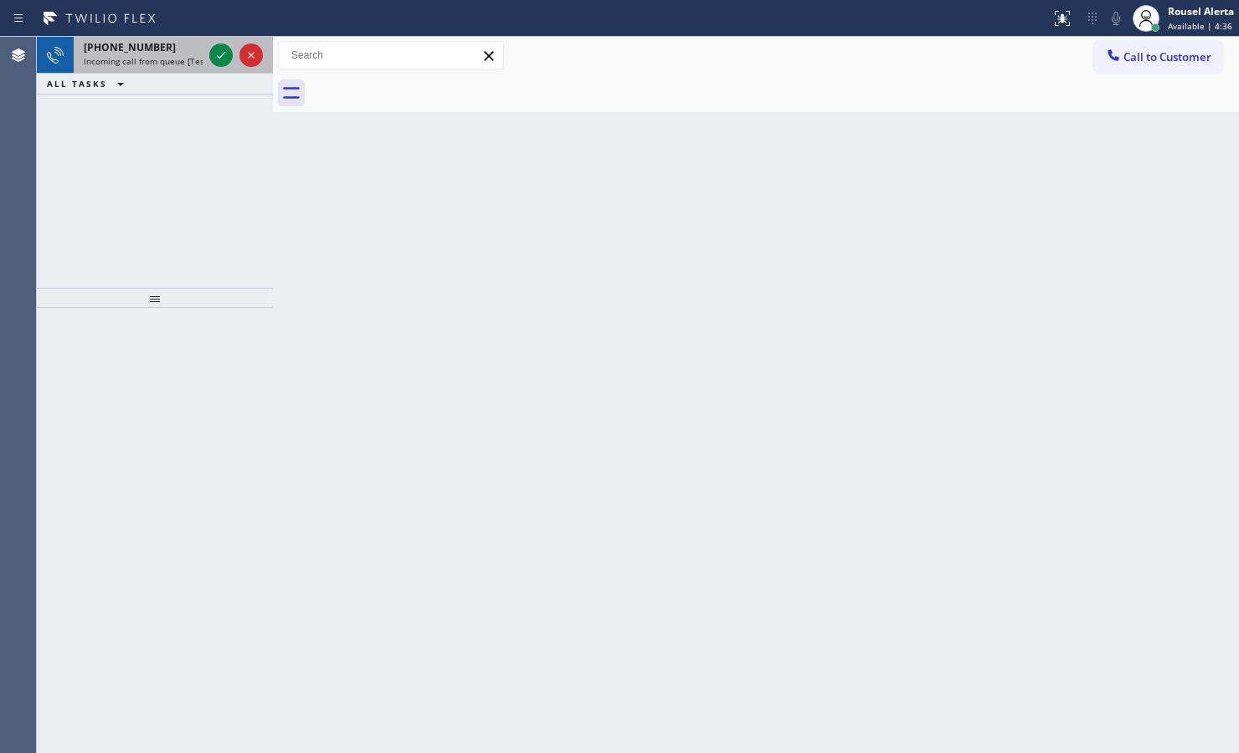
click at [157, 60] on span "Incoming call from queue [Test] All" at bounding box center [153, 61] width 139 height 12
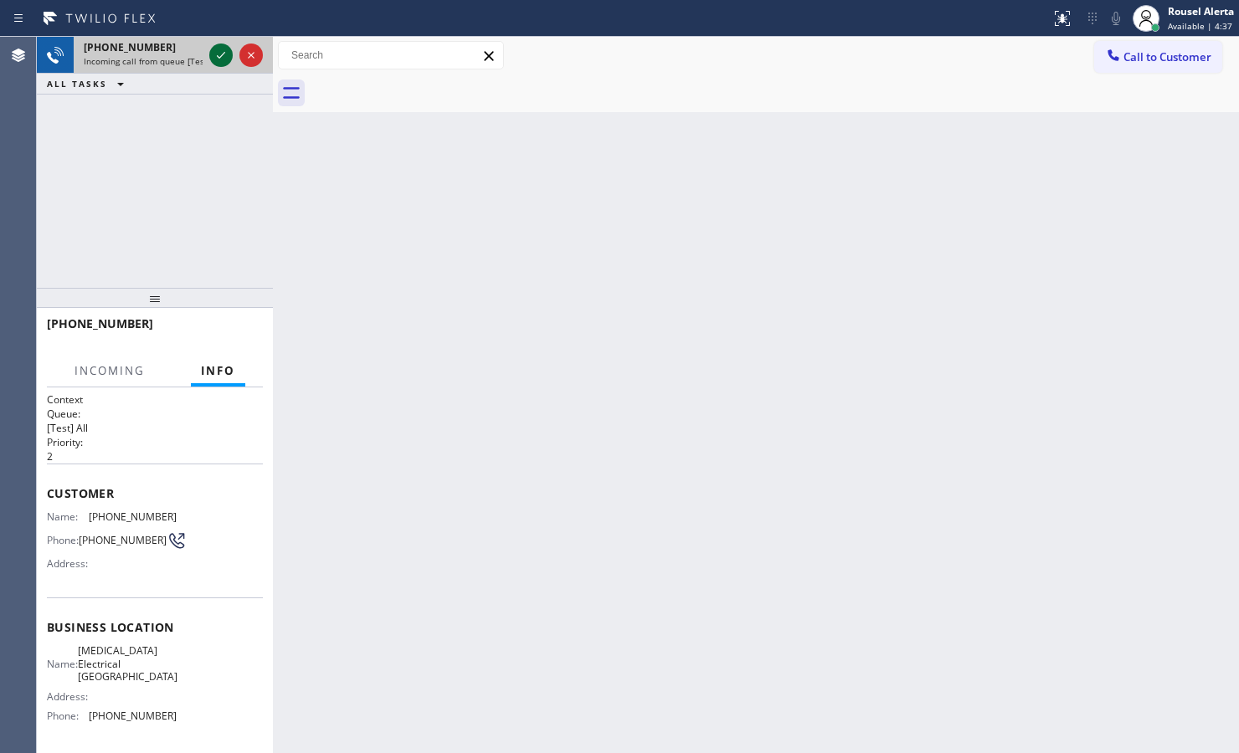
click at [223, 48] on icon at bounding box center [221, 55] width 20 height 20
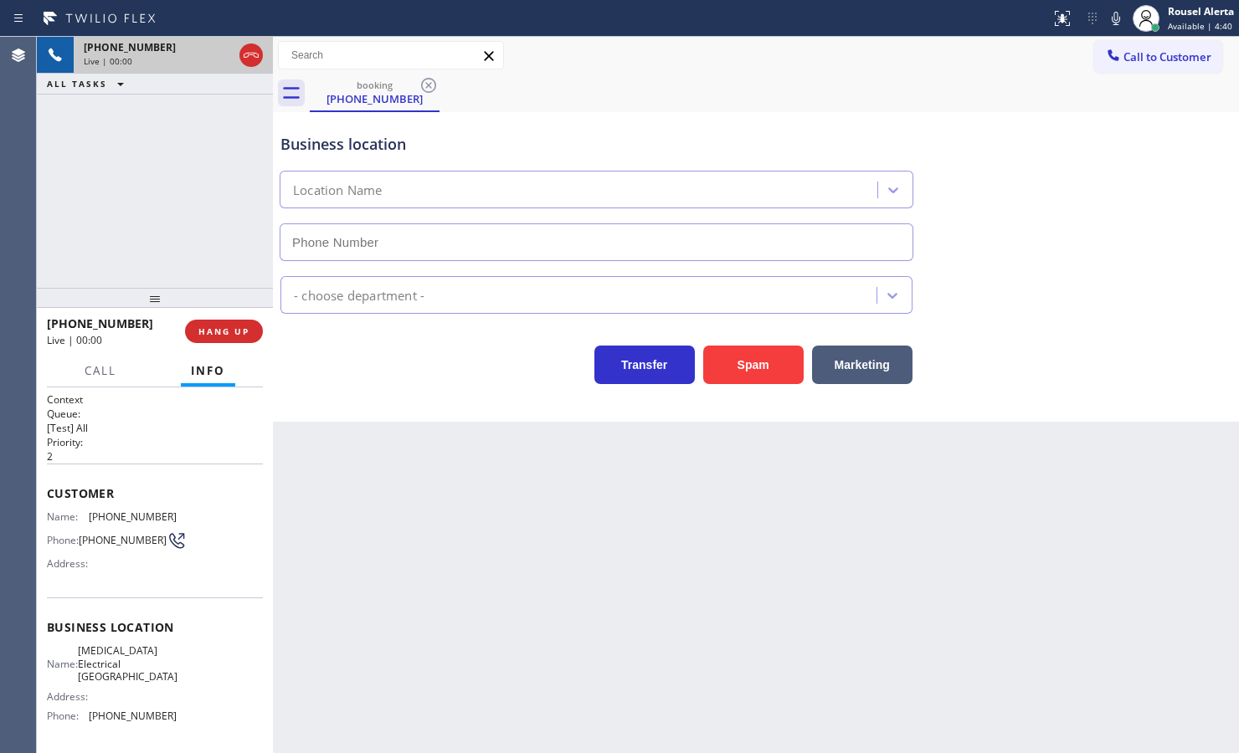
type input "(714) 462-1901"
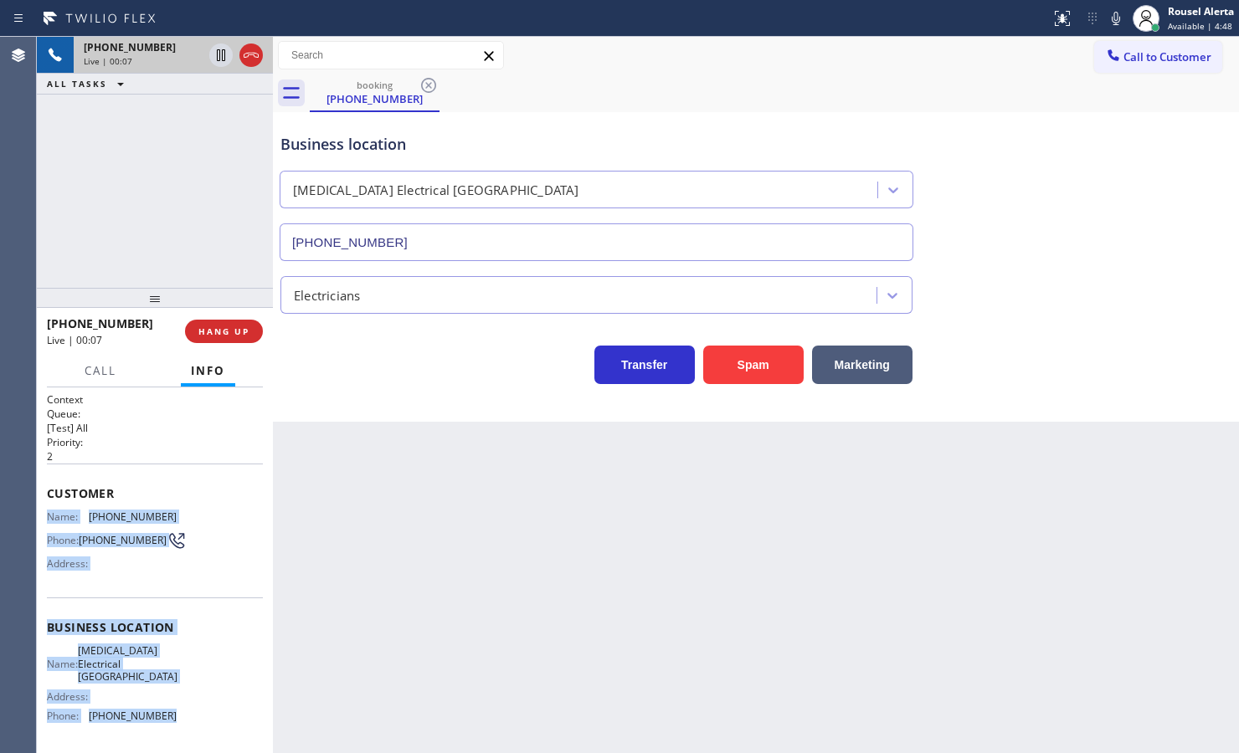
drag, startPoint x: 42, startPoint y: 508, endPoint x: 161, endPoint y: 724, distance: 246.5
click at [161, 724] on div "Context Queue: [Test] All Priority: 2 Customer Name: (714) 381-9511 Phone: (714…" at bounding box center [155, 570] width 236 height 366
copy div "Name: (714) 381-9511 Phone: (714) 381-9511 Address: Business location Name: Hig…"
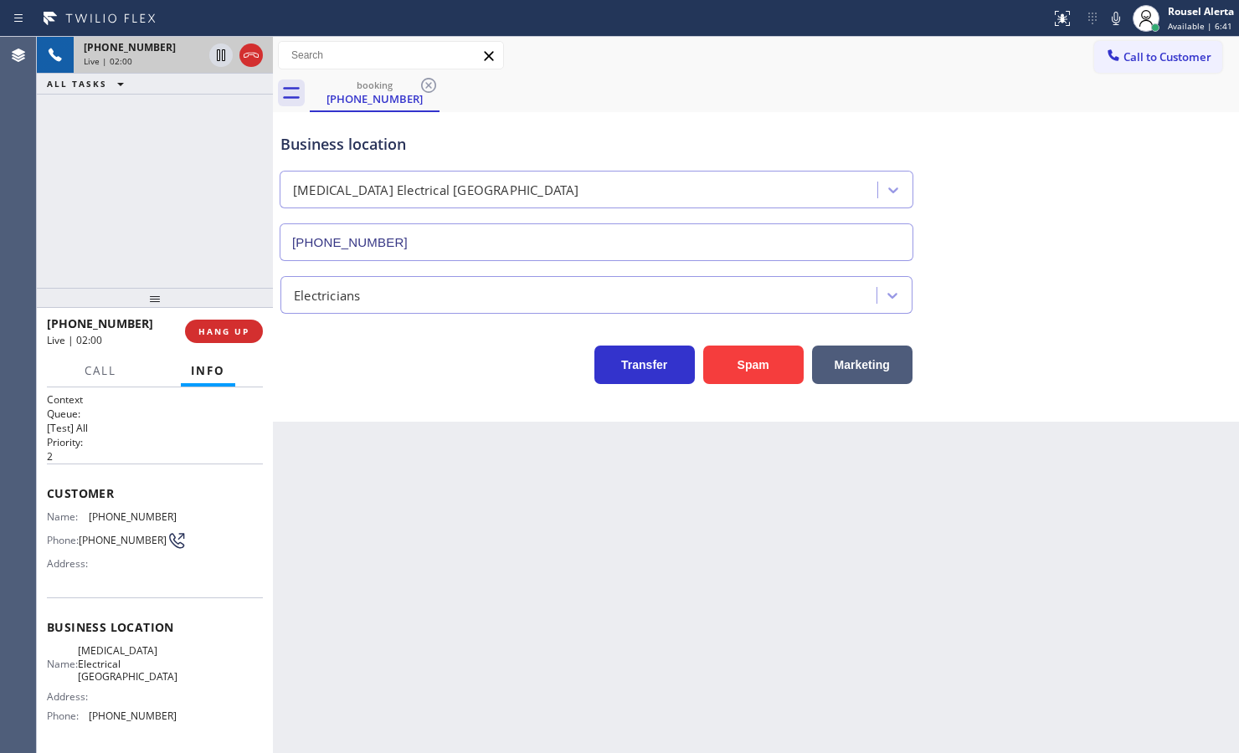
click at [201, 127] on div "+17143819511 Live | 02:00 ALL TASKS ALL TASKS ACTIVE TASKS TASKS IN WRAP UP" at bounding box center [155, 162] width 236 height 251
click at [218, 59] on icon at bounding box center [221, 55] width 8 height 12
click at [1109, 13] on icon at bounding box center [1116, 18] width 20 height 20
click at [215, 54] on icon at bounding box center [221, 55] width 20 height 20
click at [1111, 13] on icon at bounding box center [1116, 18] width 20 height 20
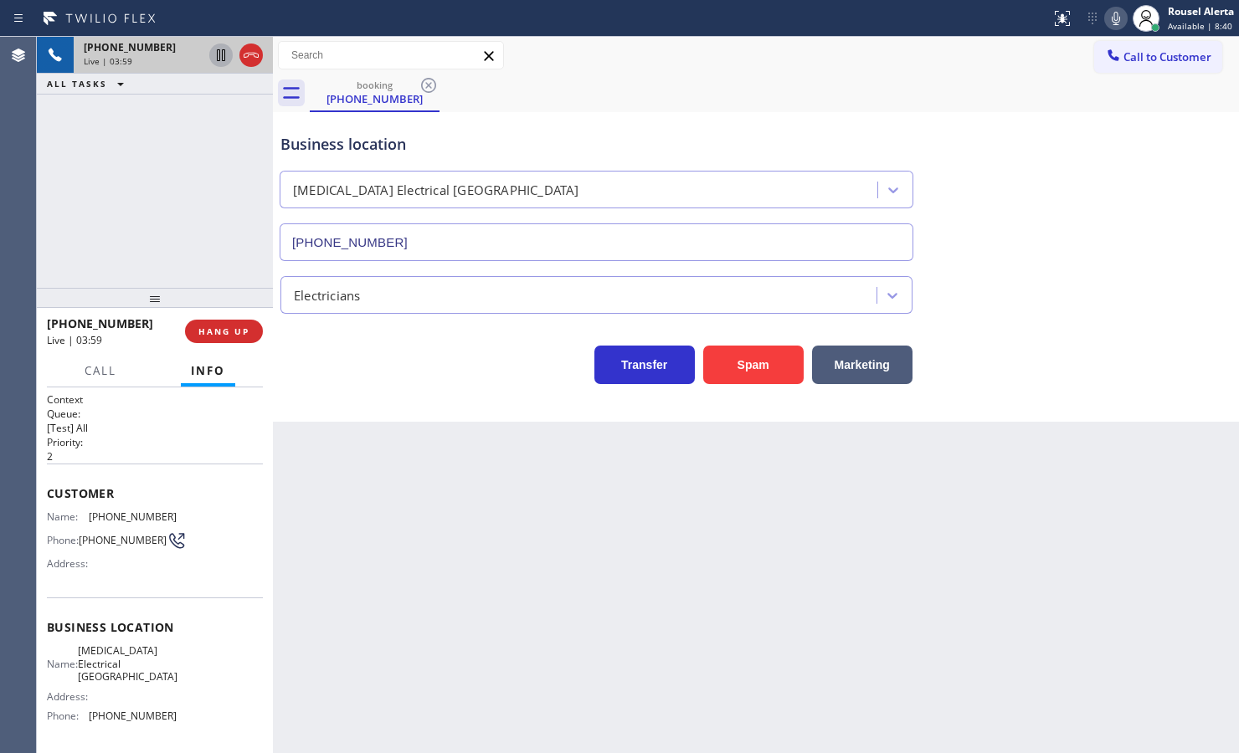
drag, startPoint x: 203, startPoint y: 148, endPoint x: 237, endPoint y: 262, distance: 118.9
click at [205, 148] on div "+17143819511 Live | 03:59 ALL TASKS ALL TASKS ACTIVE TASKS TASKS IN WRAP UP" at bounding box center [155, 162] width 236 height 251
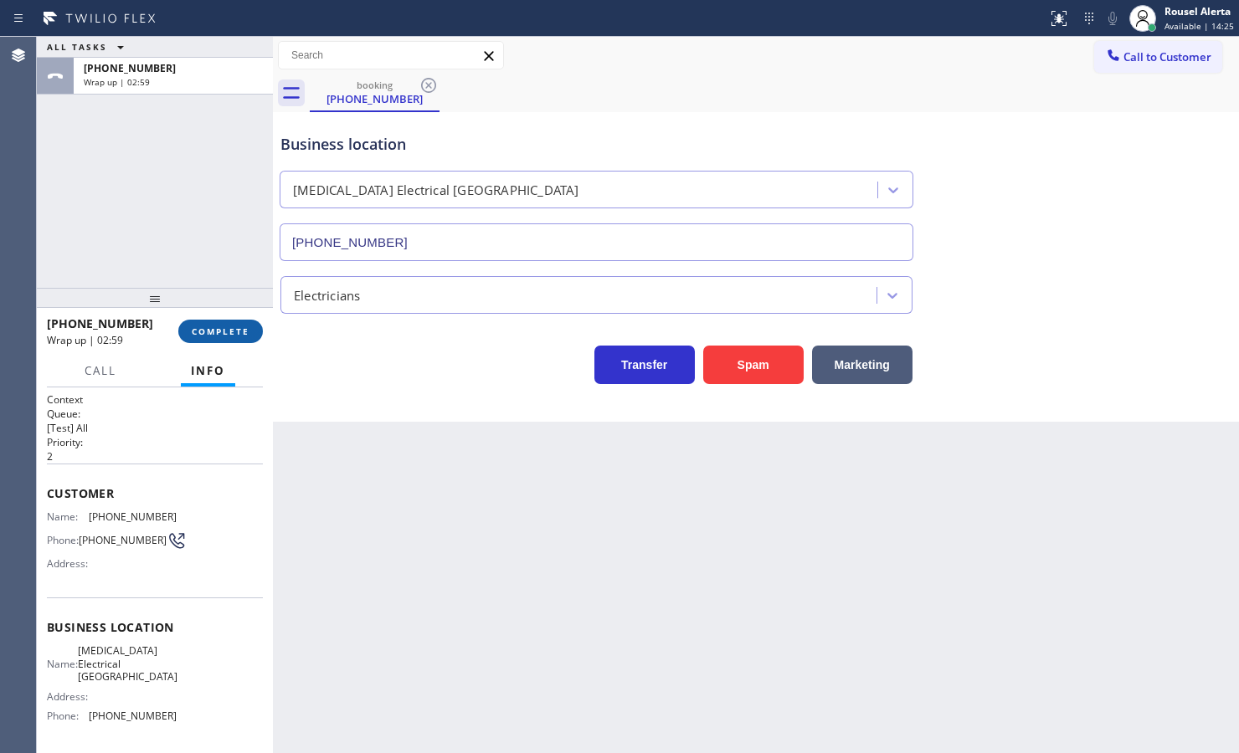
click at [230, 340] on button "COMPLETE" at bounding box center [220, 331] width 85 height 23
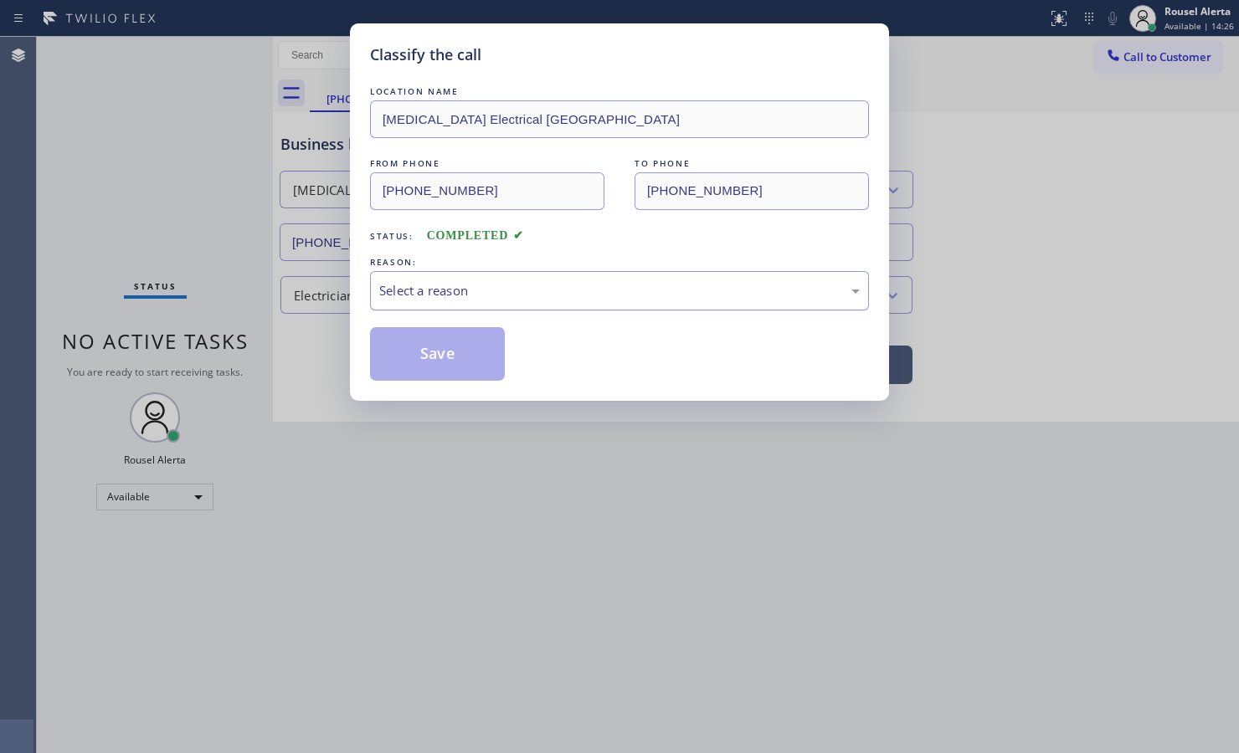
click at [432, 290] on div "Select a reason" at bounding box center [619, 290] width 480 height 19
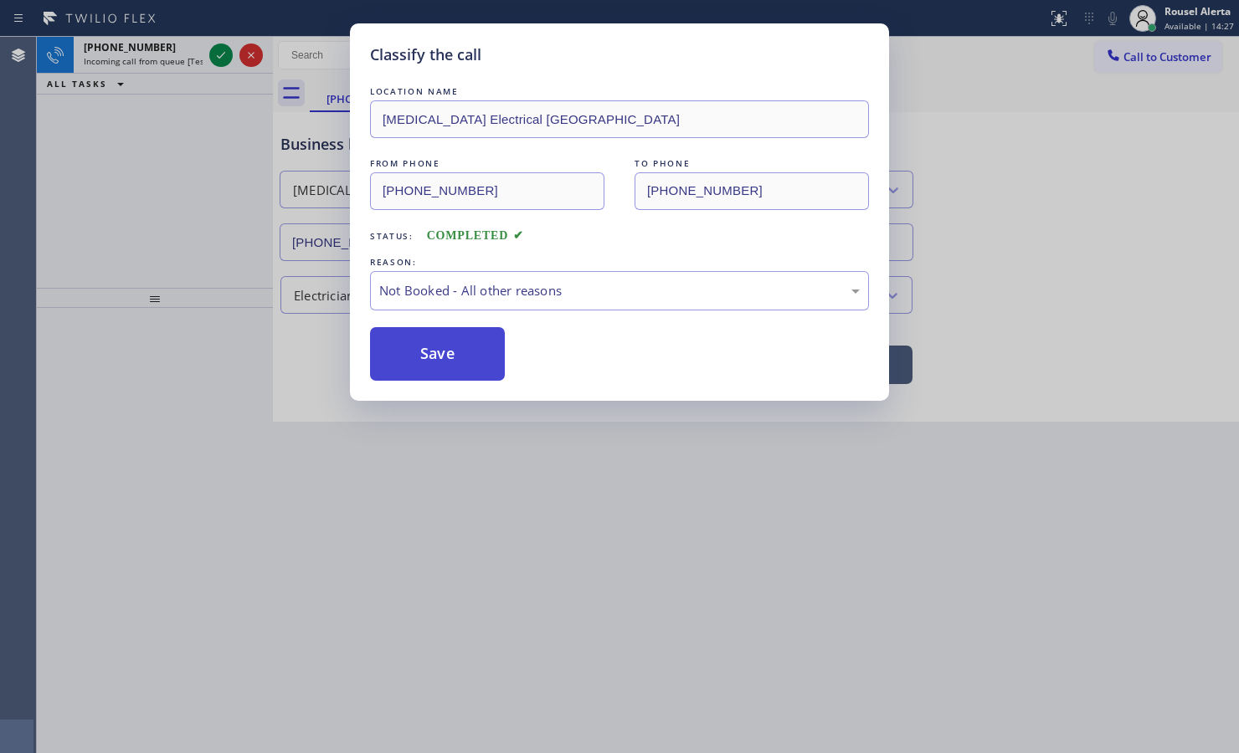
click at [444, 357] on button "Save" at bounding box center [437, 354] width 135 height 54
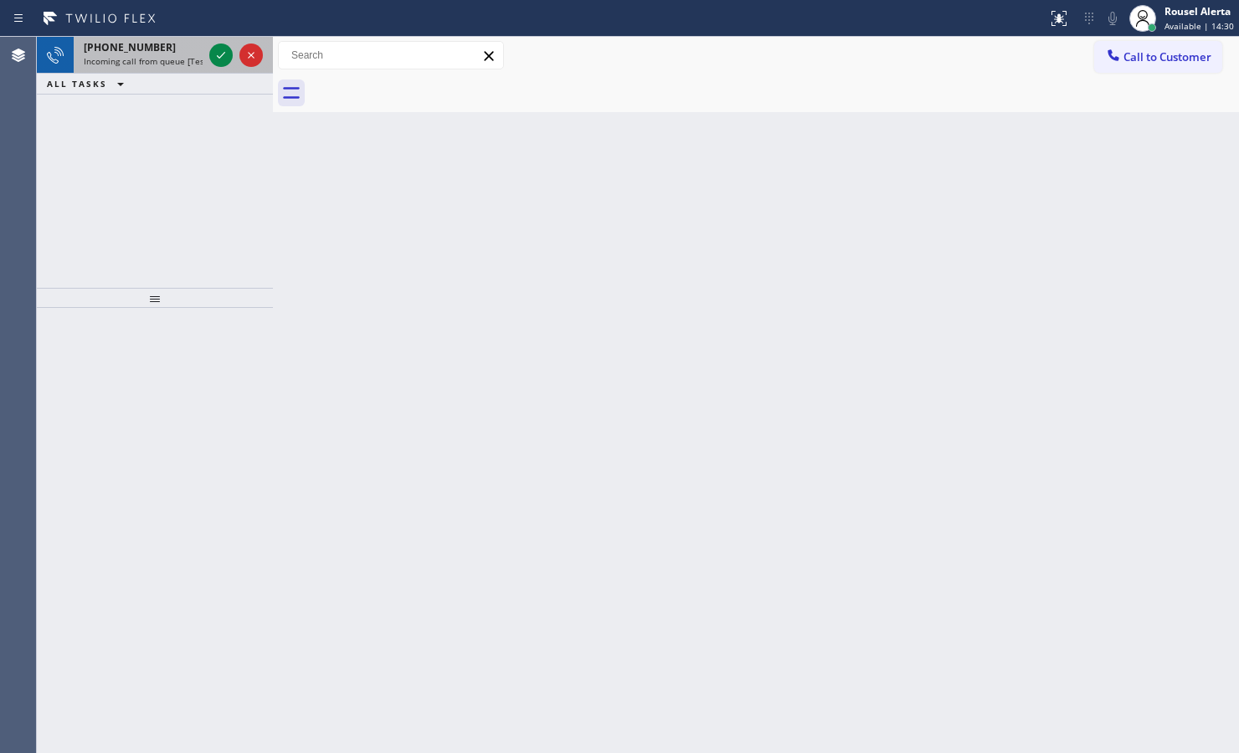
click at [153, 48] on div "+13105701262" at bounding box center [143, 47] width 119 height 14
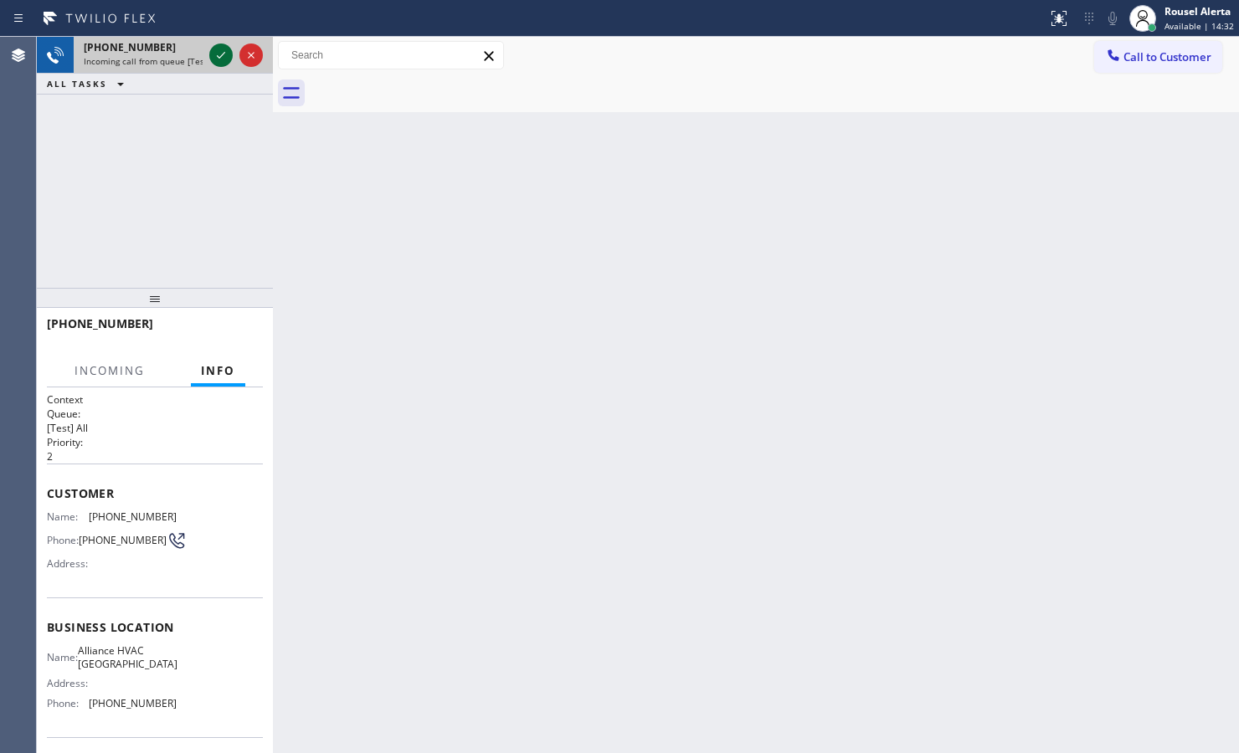
click at [214, 53] on icon at bounding box center [221, 55] width 20 height 20
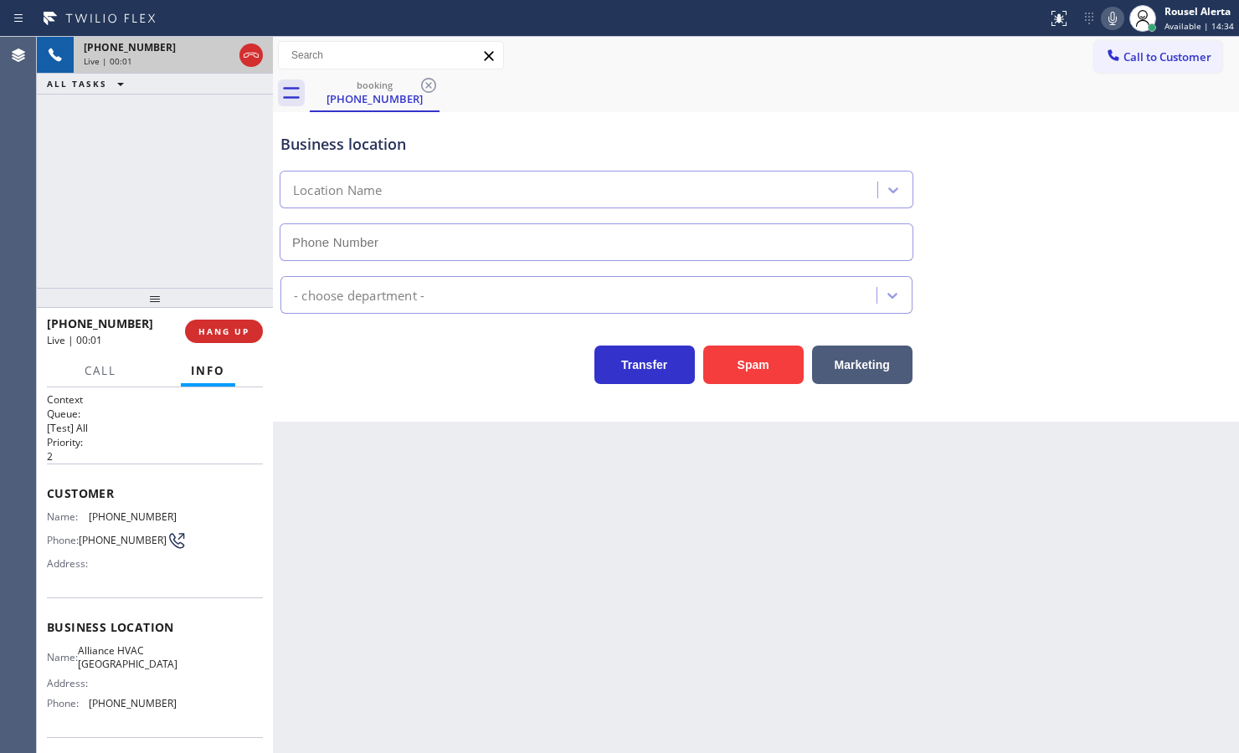
type input "(310) 868-0820"
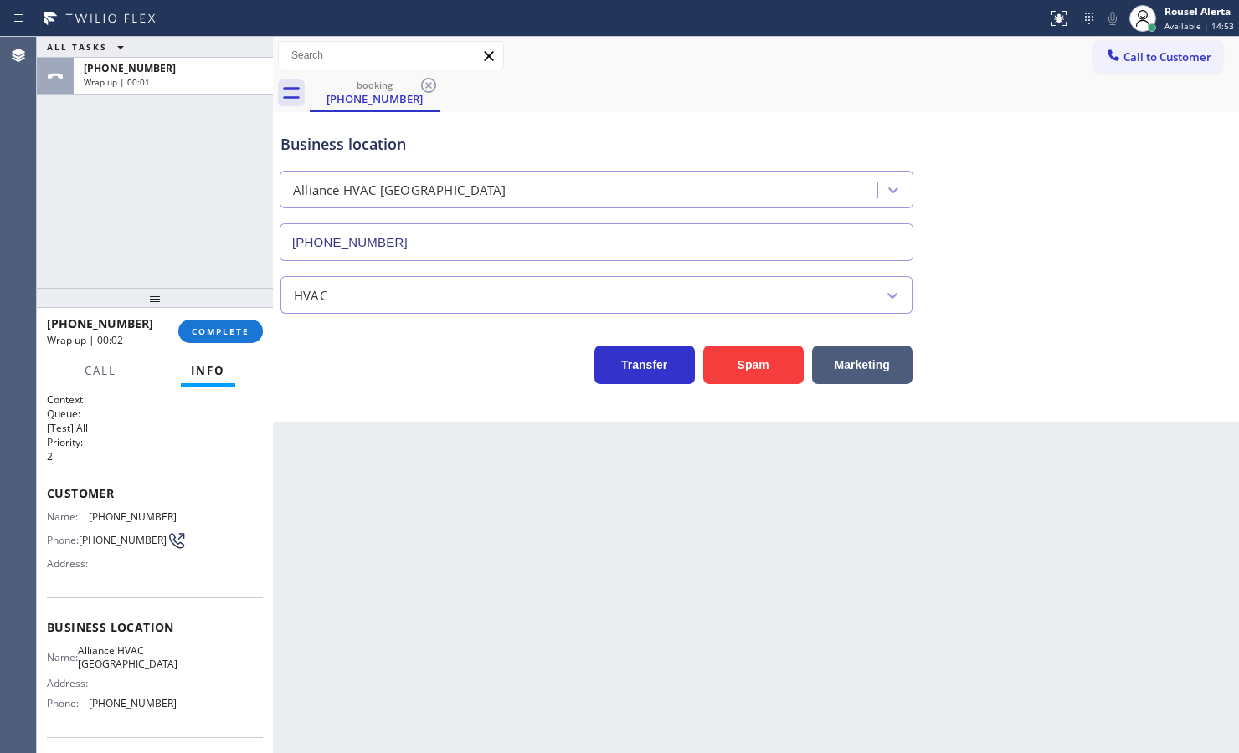
click at [199, 352] on div "+13105701262 Wrap up | 00:02 COMPLETE" at bounding box center [155, 332] width 216 height 44
click at [210, 335] on span "COMPLETE" at bounding box center [221, 332] width 58 height 12
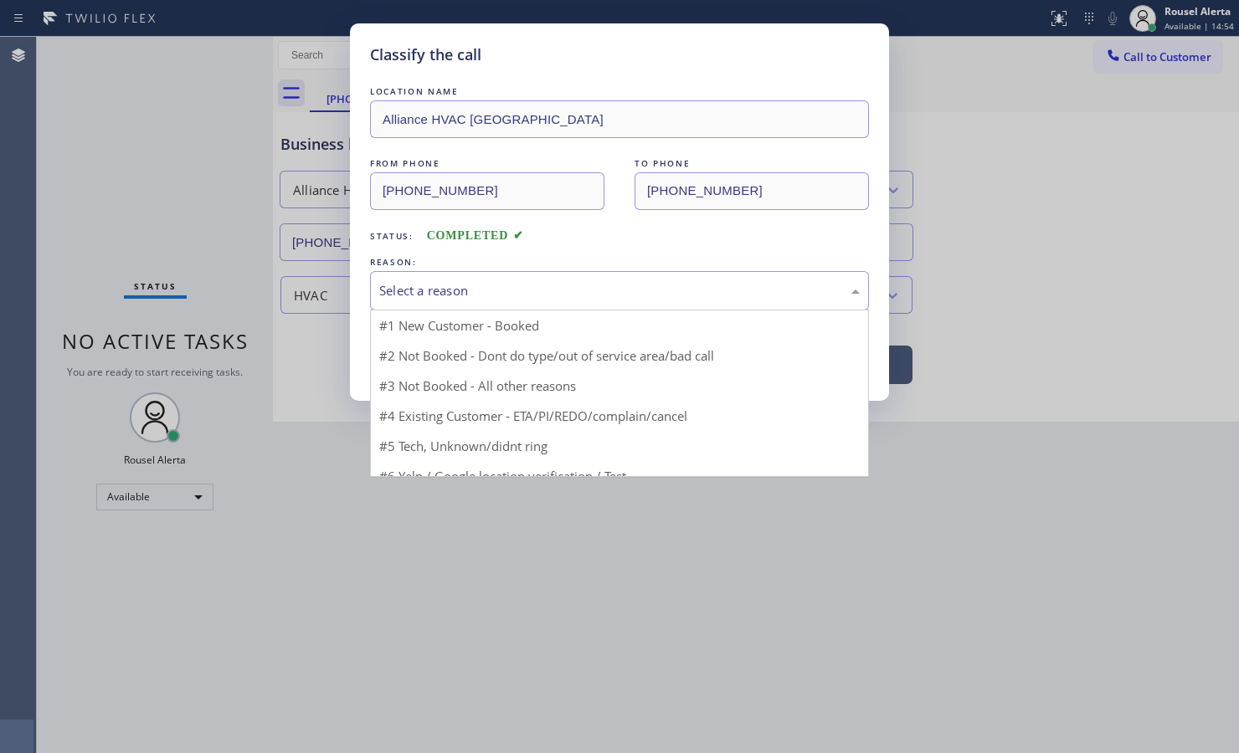
click at [467, 285] on div "Select a reason" at bounding box center [619, 290] width 480 height 19
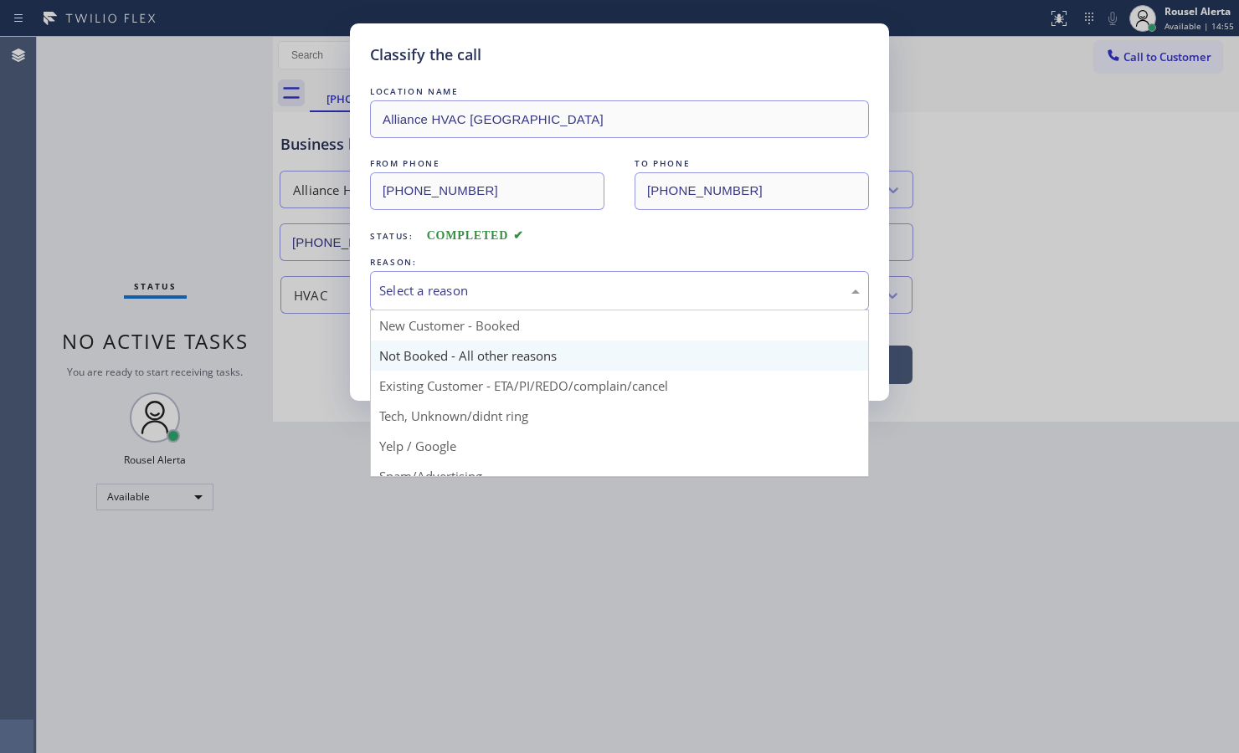
scroll to position [105, 0]
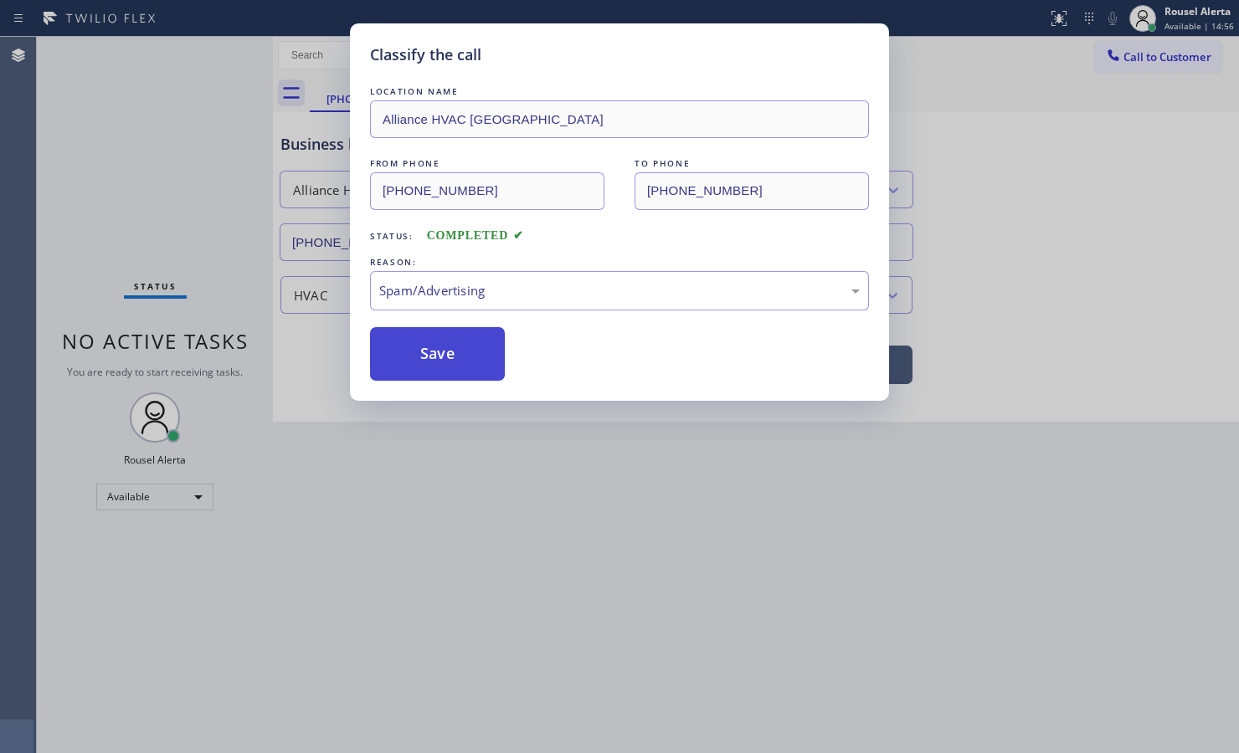
click at [481, 366] on button "Save" at bounding box center [437, 354] width 135 height 54
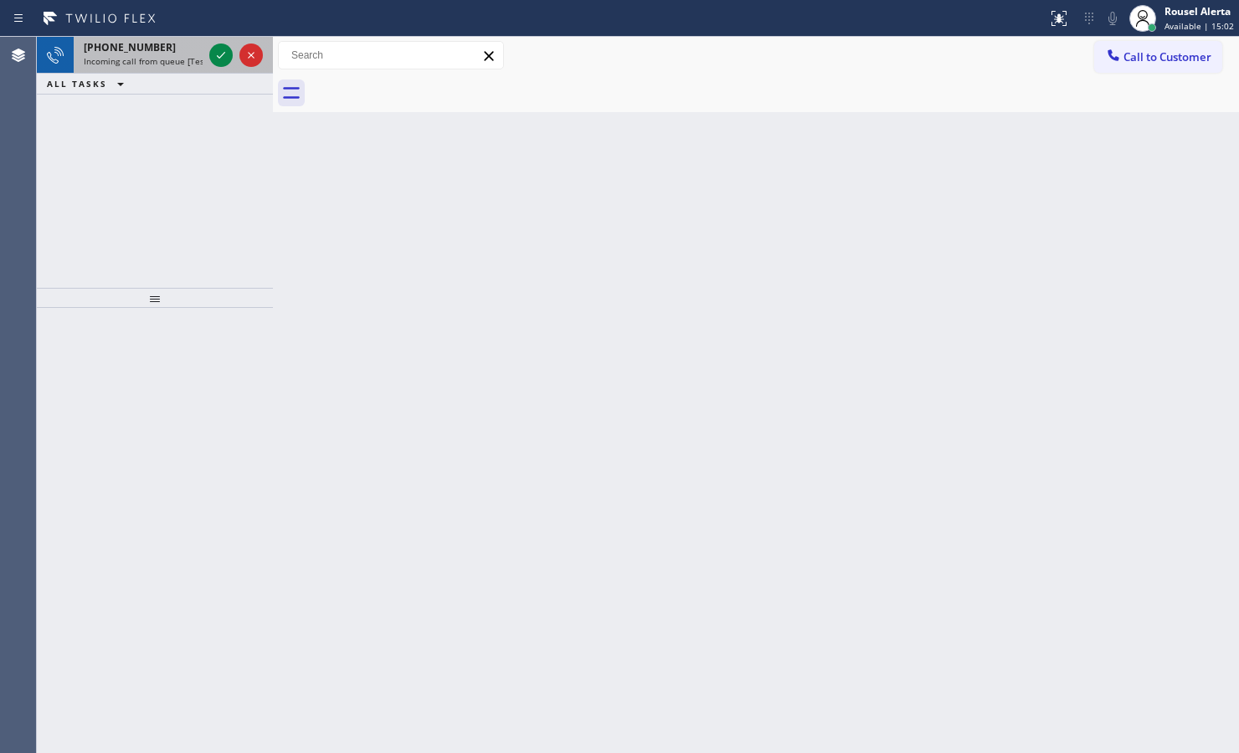
click at [190, 64] on span "Incoming call from queue [Test] All" at bounding box center [153, 61] width 139 height 12
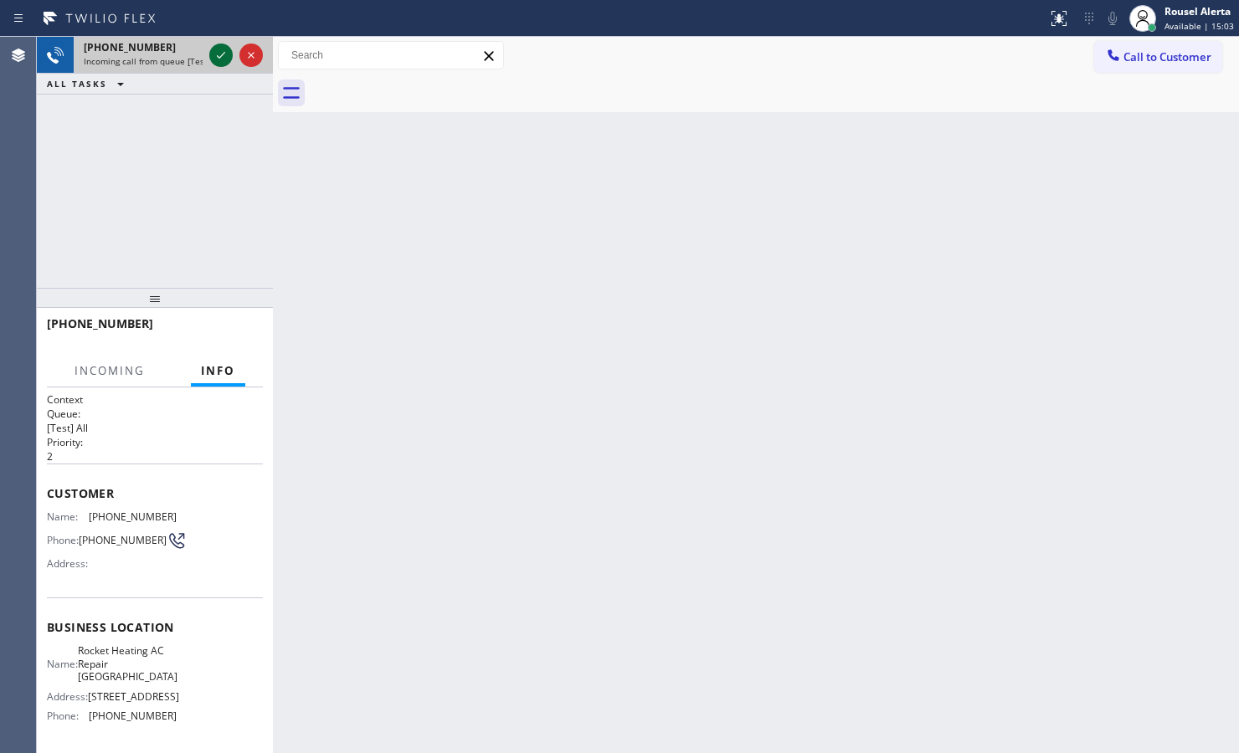
click at [215, 64] on icon at bounding box center [221, 55] width 20 height 20
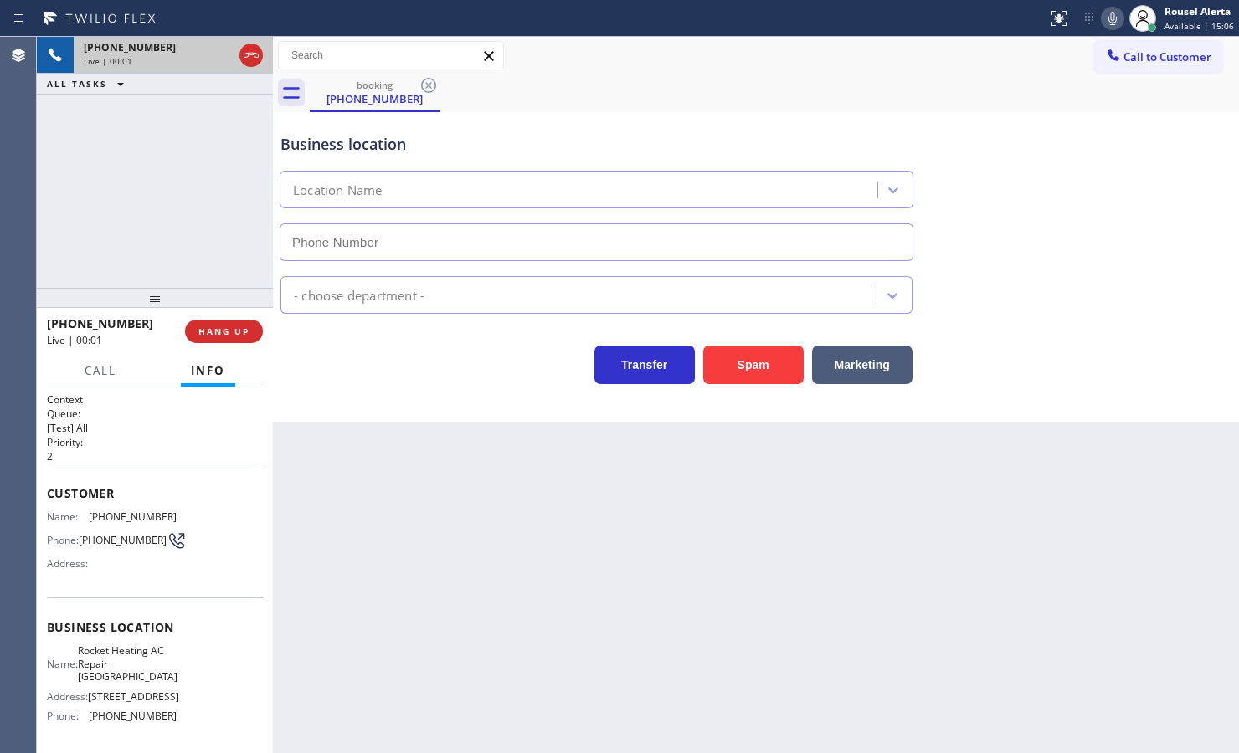
type input "(561) 220-2308"
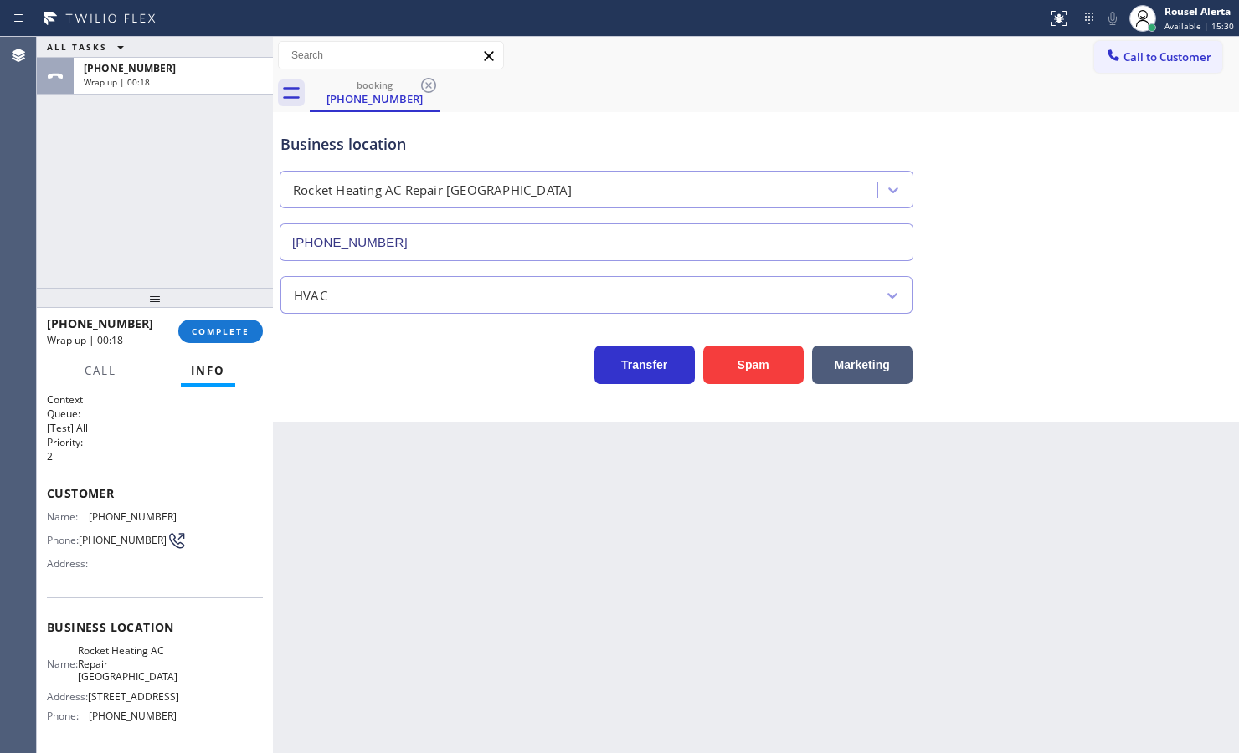
click at [197, 193] on div "ALL TASKS ALL TASKS ACTIVE TASKS TASKS IN WRAP UP +15615147018 Wrap up | 00:18" at bounding box center [155, 162] width 236 height 251
click at [220, 344] on div "+15615147018 Wrap up | 00:18 COMPLETE" at bounding box center [155, 332] width 216 height 44
click at [222, 327] on span "COMPLETE" at bounding box center [221, 332] width 58 height 12
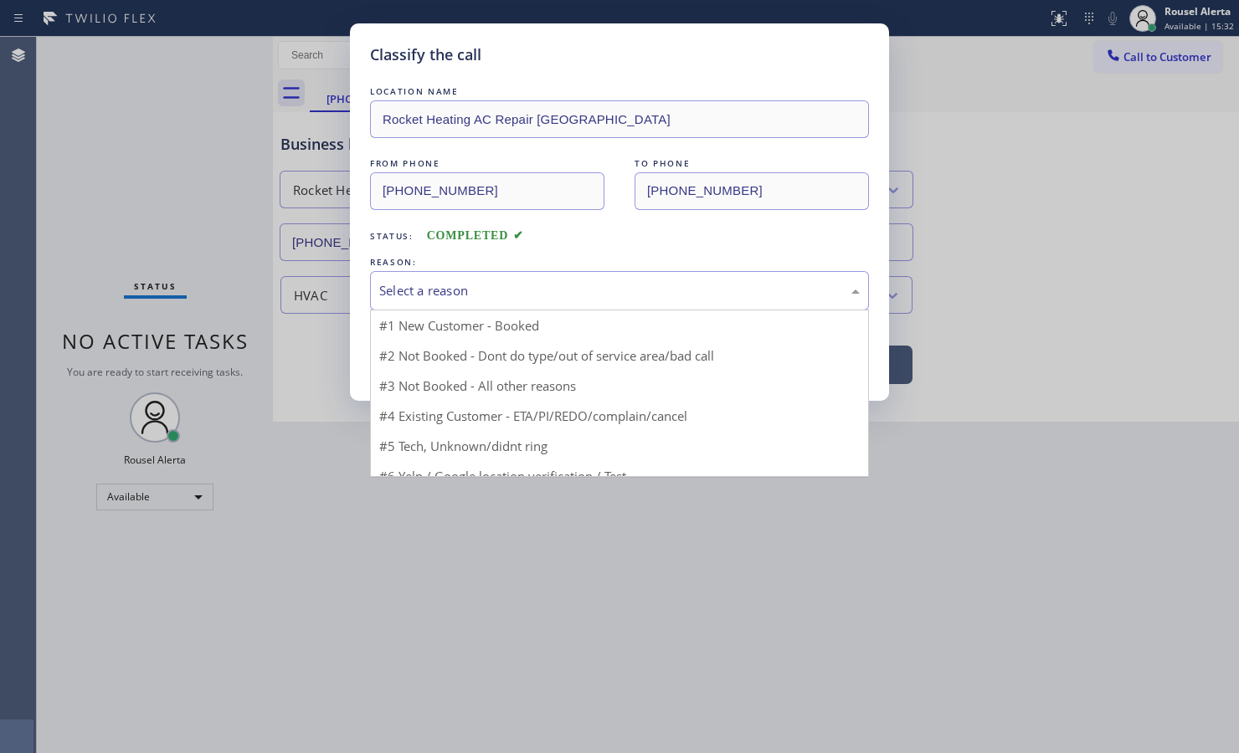
click at [419, 297] on div "Select a reason" at bounding box center [619, 290] width 480 height 19
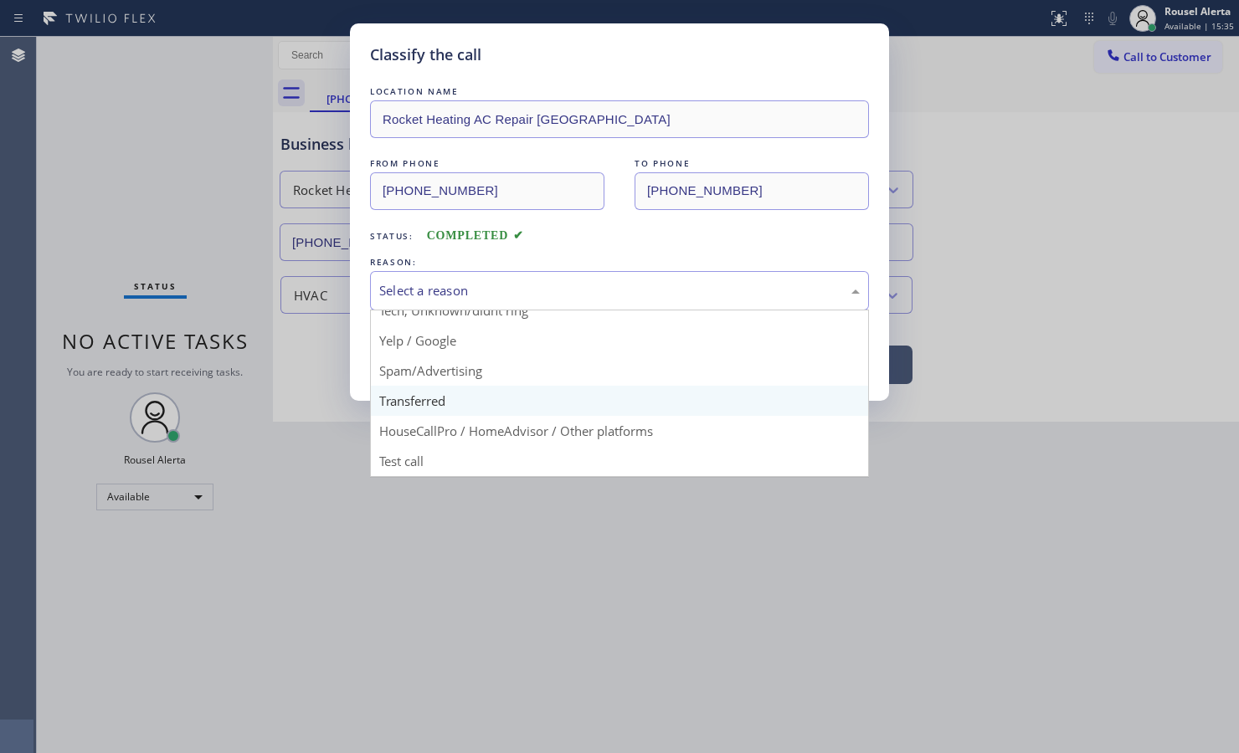
scroll to position [115, 0]
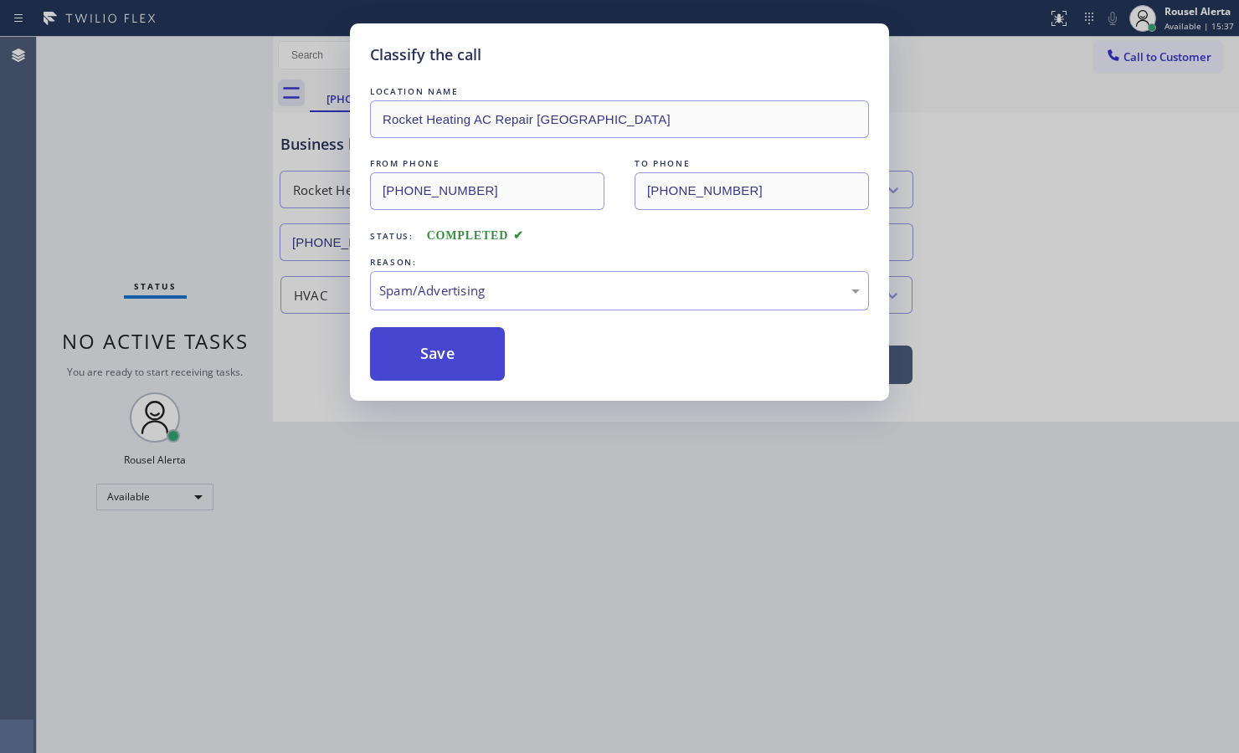
click at [466, 362] on button "Save" at bounding box center [437, 354] width 135 height 54
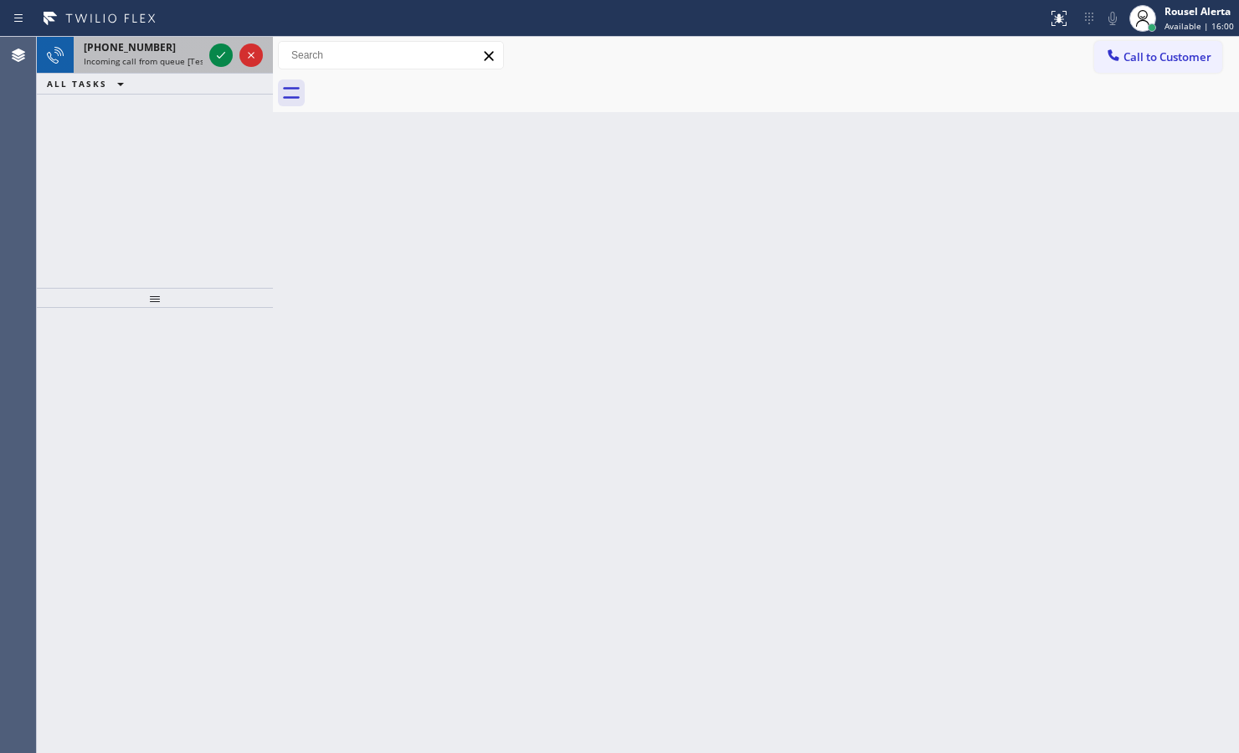
click at [169, 64] on span "Incoming call from queue [Test] All" at bounding box center [153, 61] width 139 height 12
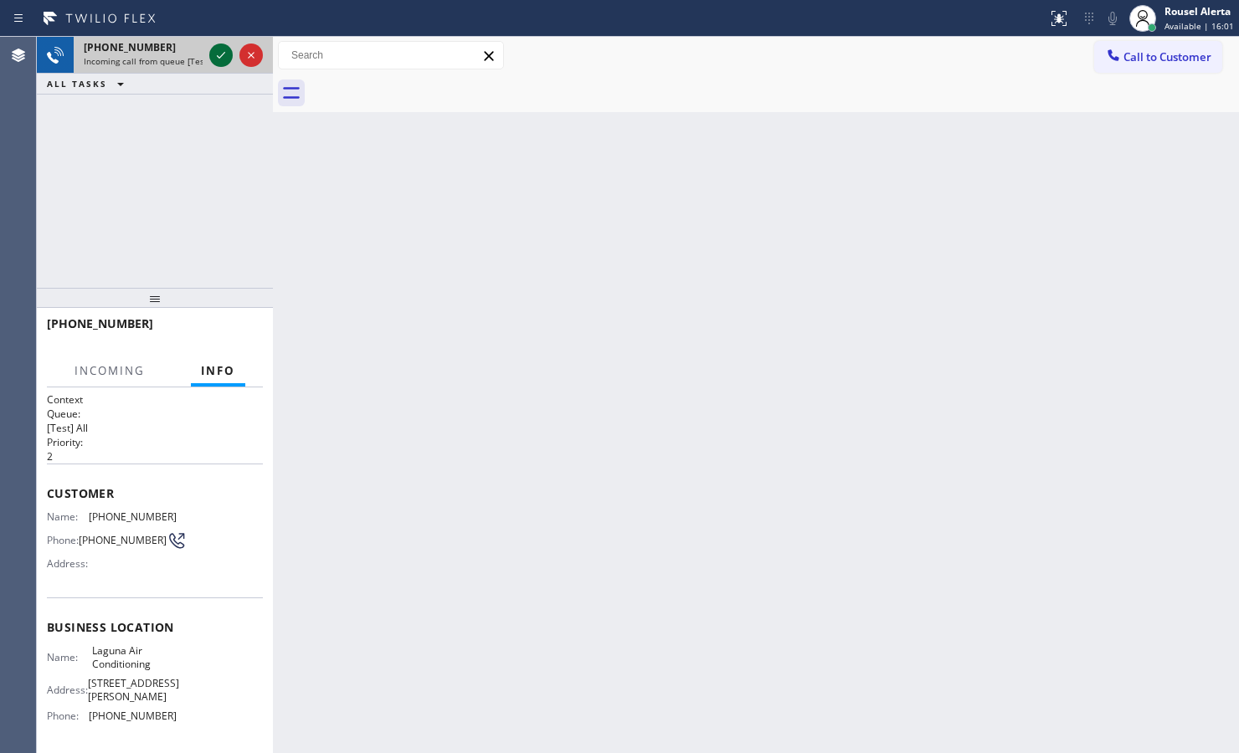
click at [227, 52] on icon at bounding box center [221, 55] width 20 height 20
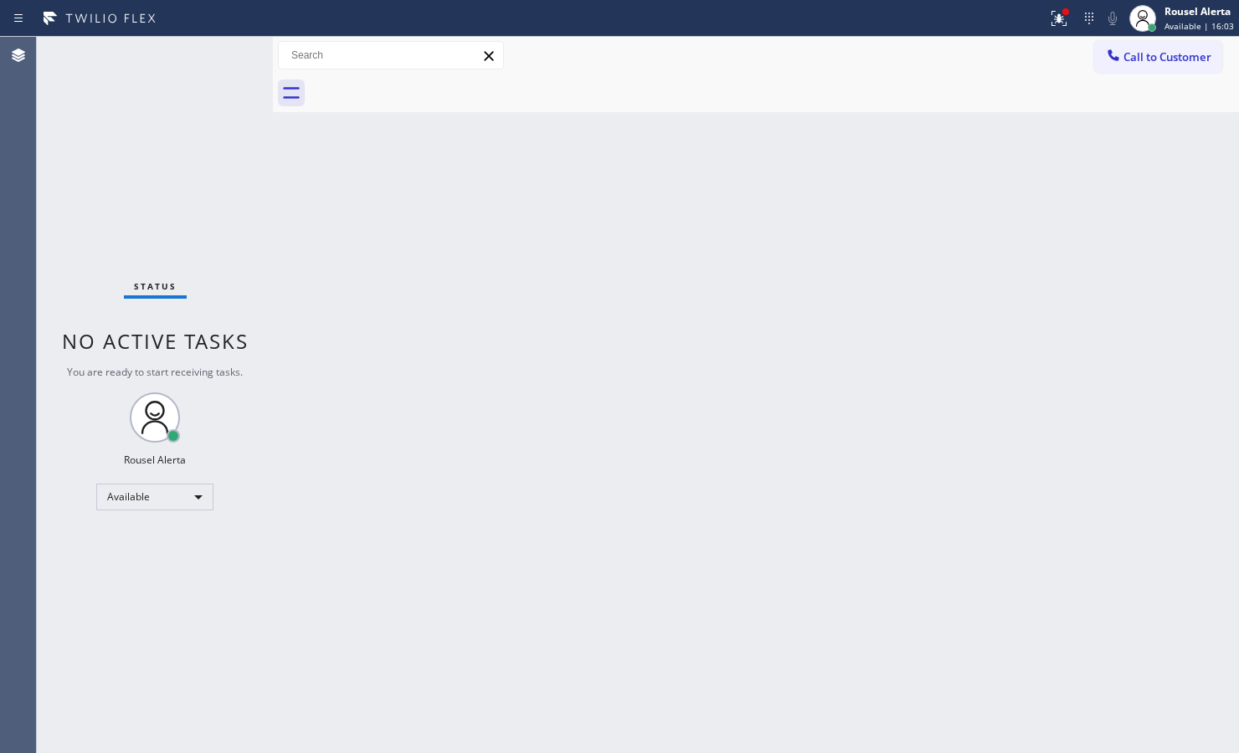
drag, startPoint x: 227, startPoint y: 52, endPoint x: 249, endPoint y: 77, distance: 33.8
click at [230, 50] on div "Status No active tasks You are ready to start receiving tasks. Rousel Alerta Av…" at bounding box center [155, 395] width 236 height 716
click at [1054, 15] on icon at bounding box center [1059, 18] width 20 height 20
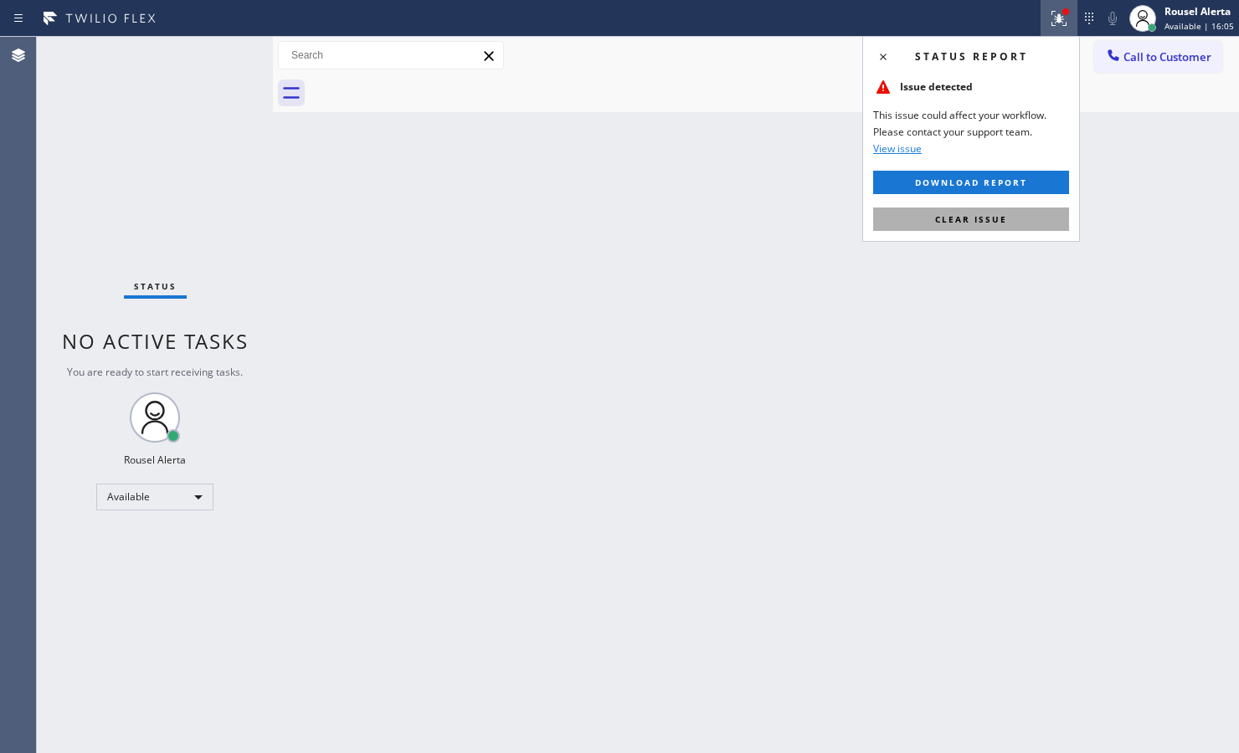
click at [1039, 210] on button "Clear issue" at bounding box center [971, 219] width 196 height 23
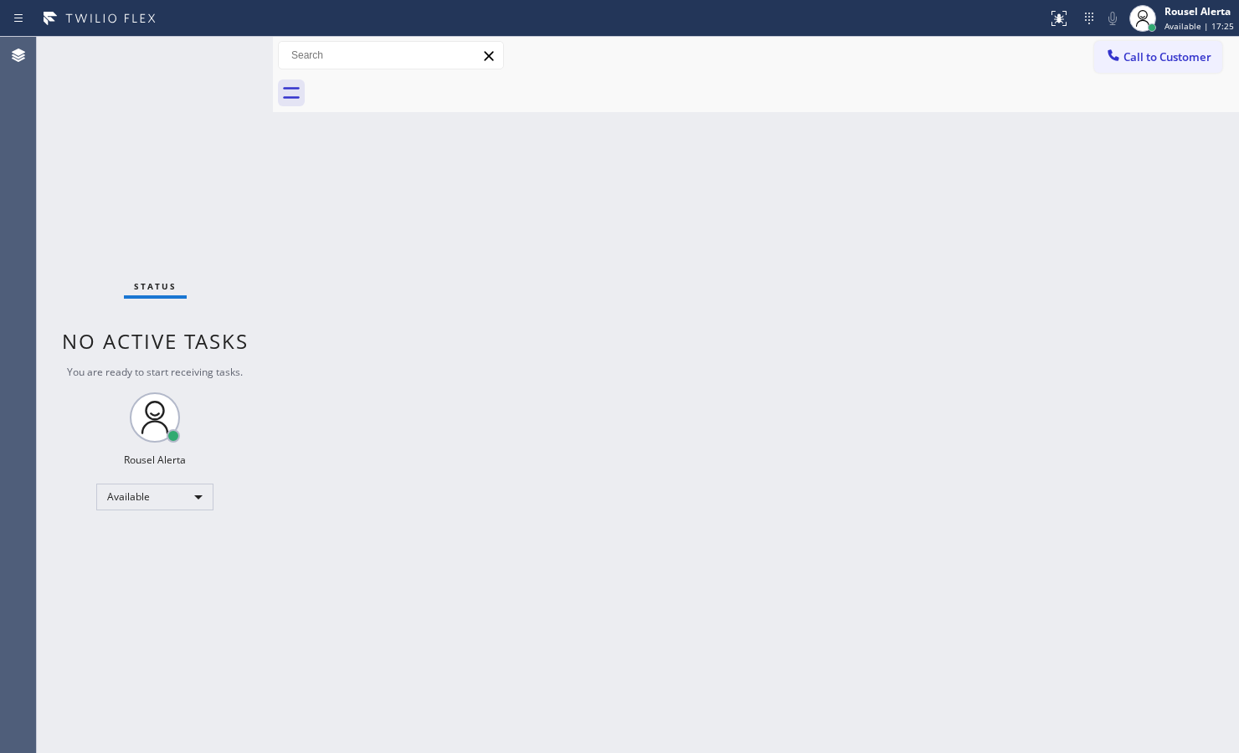
click at [304, 214] on div "Back to Dashboard Change Sender ID Customers Technicians Select a contact Outbo…" at bounding box center [756, 395] width 966 height 716
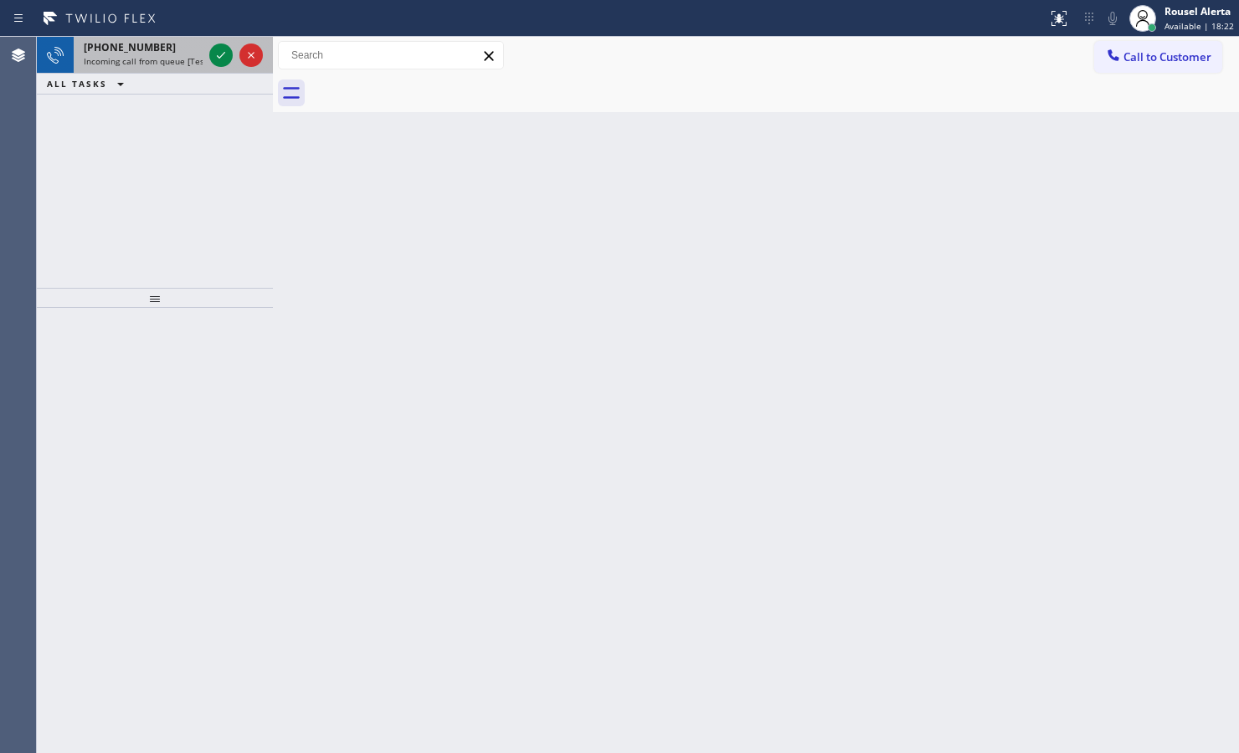
click at [160, 61] on span "Incoming call from queue [Test] All" at bounding box center [153, 61] width 139 height 12
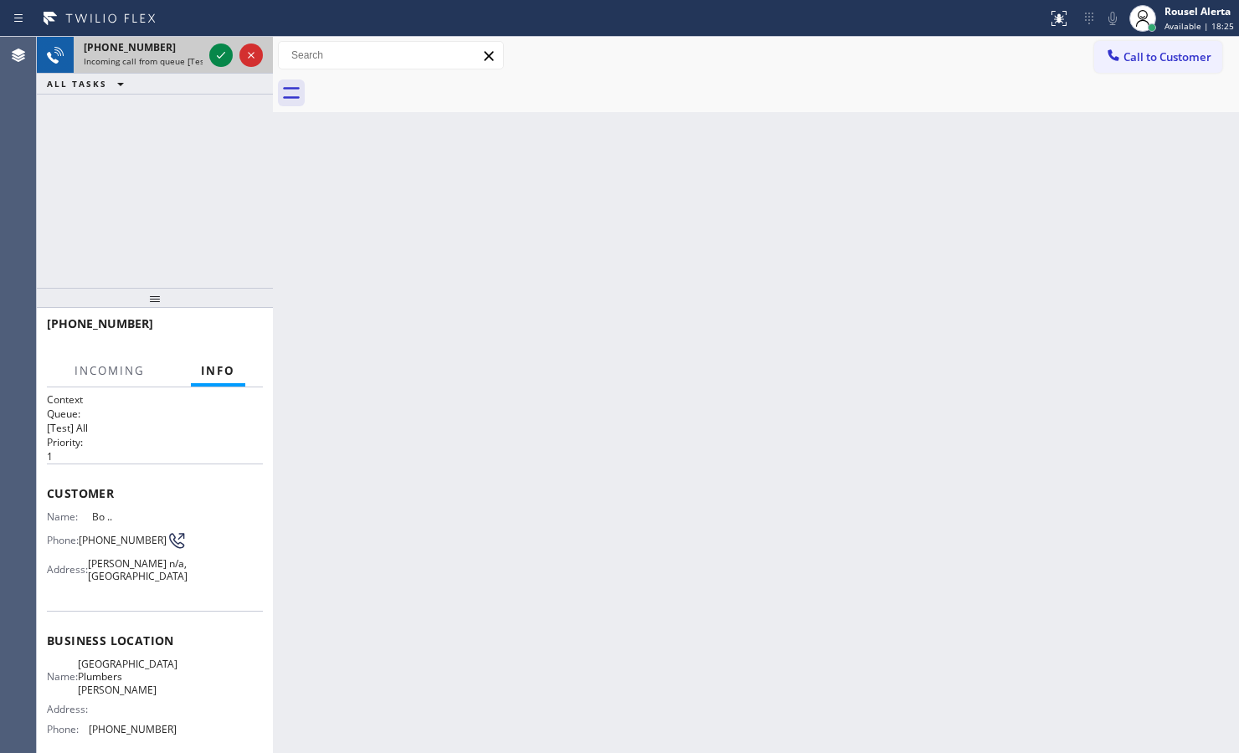
click at [160, 68] on div "+15625141097 Incoming call from queue [Test] All" at bounding box center [140, 55] width 132 height 37
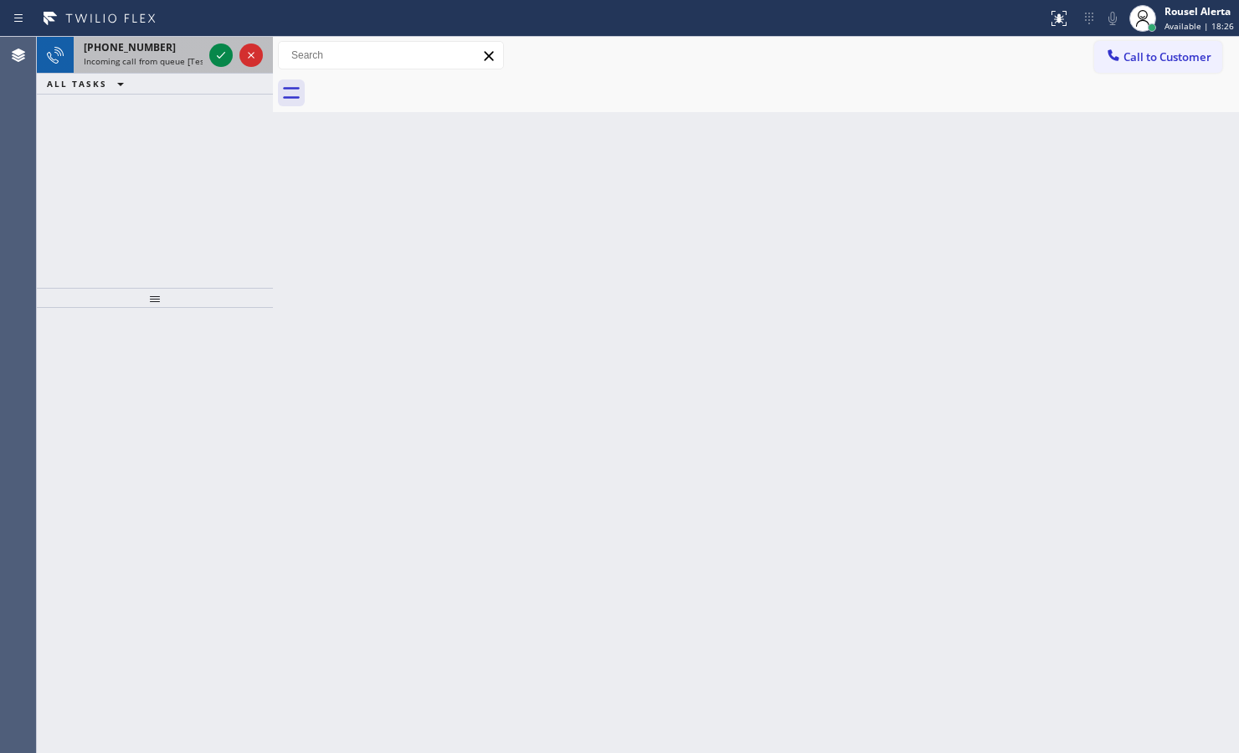
click at [172, 59] on span "Incoming call from queue [Test] All" at bounding box center [153, 61] width 139 height 12
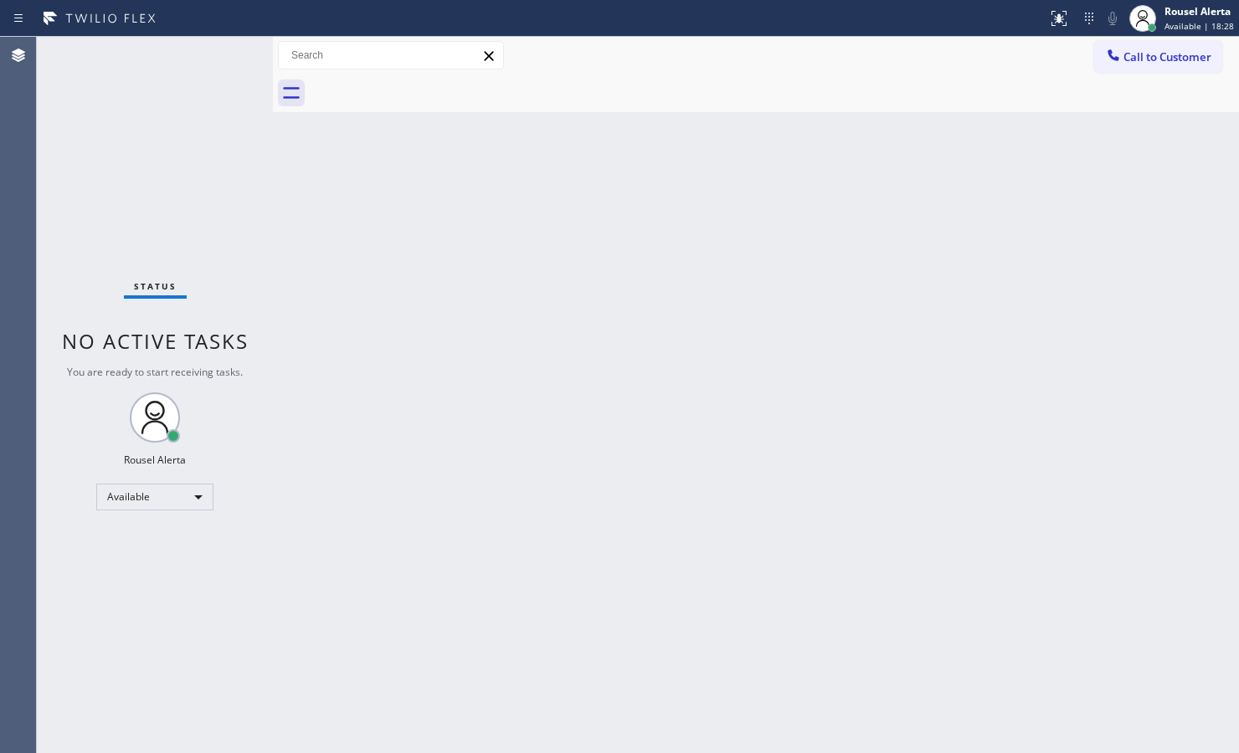
click at [218, 59] on div "Status No active tasks You are ready to start receiving tasks. Rousel Alerta Av…" at bounding box center [155, 395] width 236 height 716
click at [216, 59] on div "Status No active tasks You are ready to start receiving tasks. Rousel Alerta Av…" at bounding box center [155, 395] width 236 height 716
click at [216, 60] on div "Status No active tasks You are ready to start receiving tasks. Rousel Alerta Av…" at bounding box center [155, 395] width 236 height 716
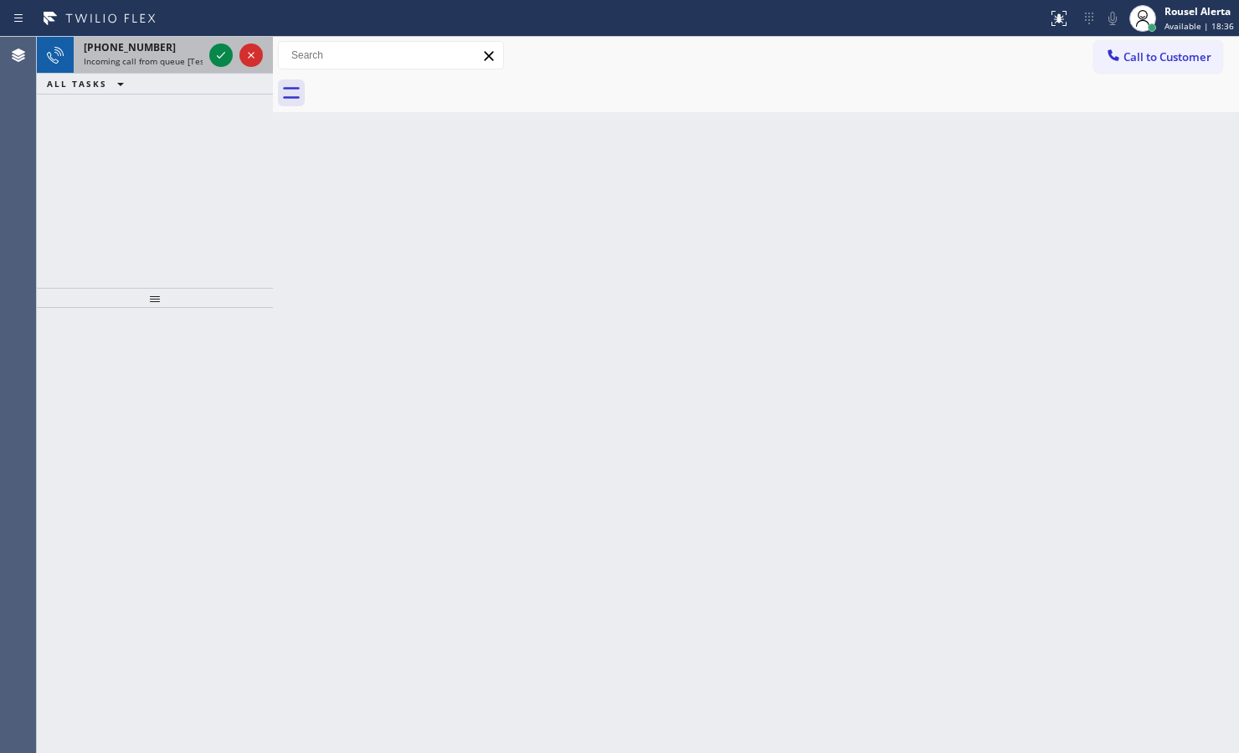
drag, startPoint x: 157, startPoint y: 68, endPoint x: 185, endPoint y: 60, distance: 29.4
click at [157, 68] on div "+15625141097 Incoming call from queue [Test] All" at bounding box center [140, 55] width 132 height 37
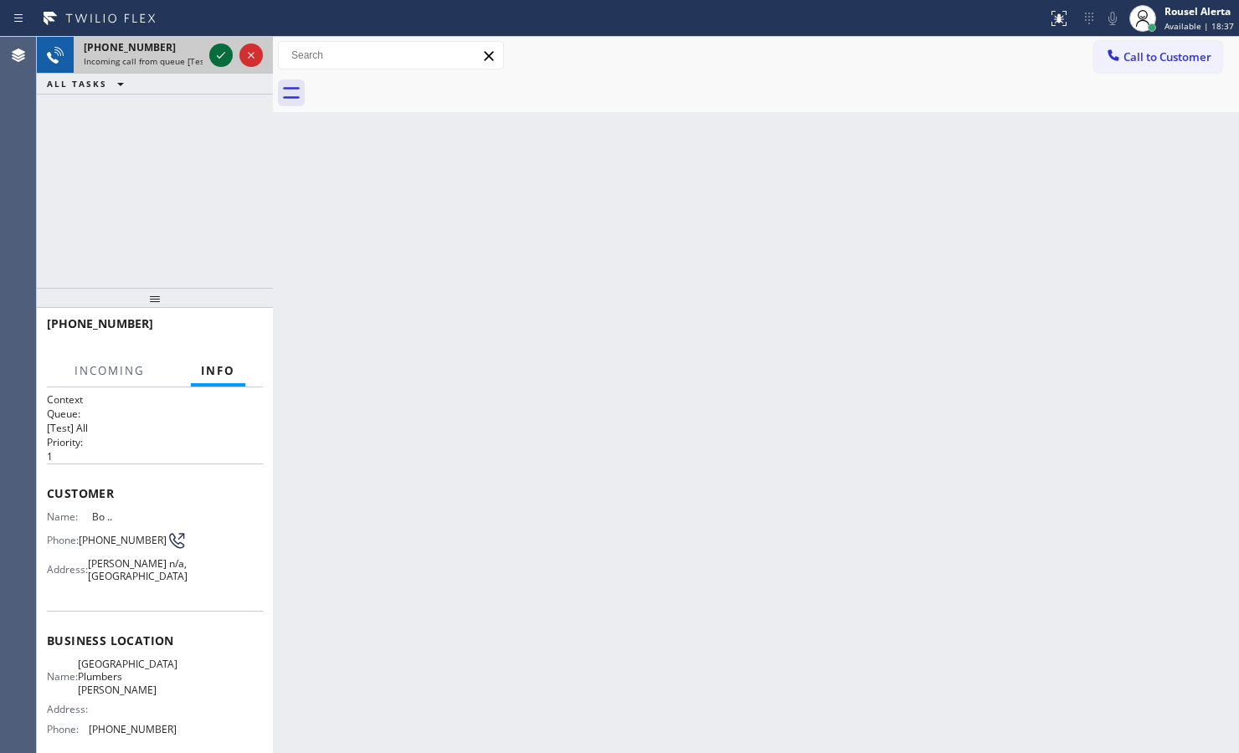
click at [214, 50] on icon at bounding box center [221, 55] width 20 height 20
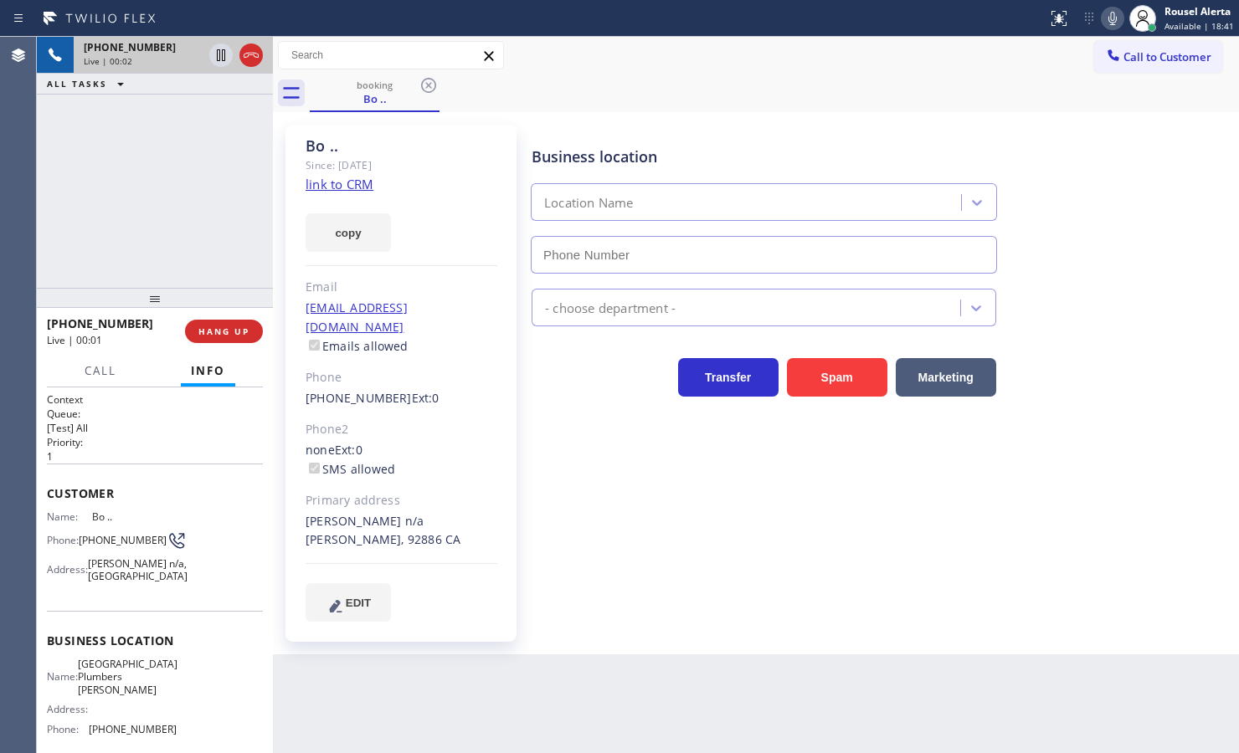
type input "(714) 583-6869"
click at [328, 178] on link "link to CRM" at bounding box center [339, 184] width 68 height 17
click at [223, 59] on icon at bounding box center [221, 55] width 20 height 20
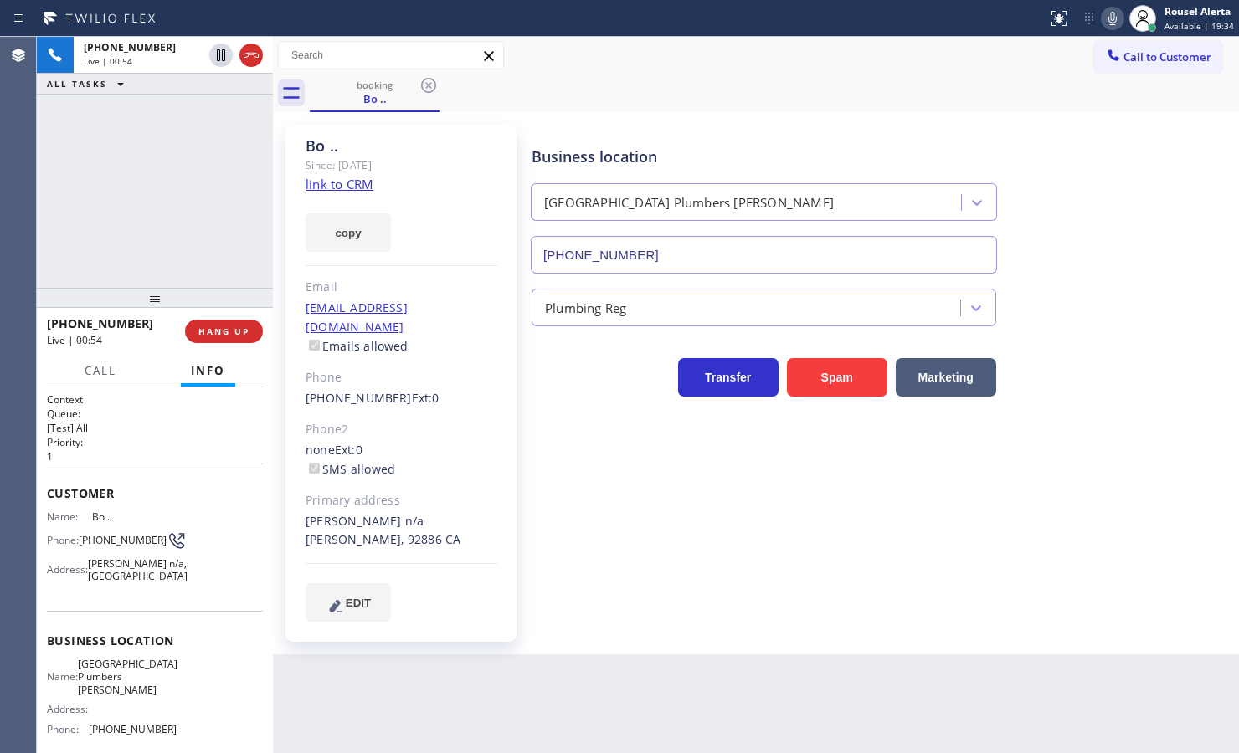
click at [1114, 23] on icon at bounding box center [1112, 18] width 20 height 20
click at [111, 363] on span "Call" at bounding box center [101, 370] width 32 height 15
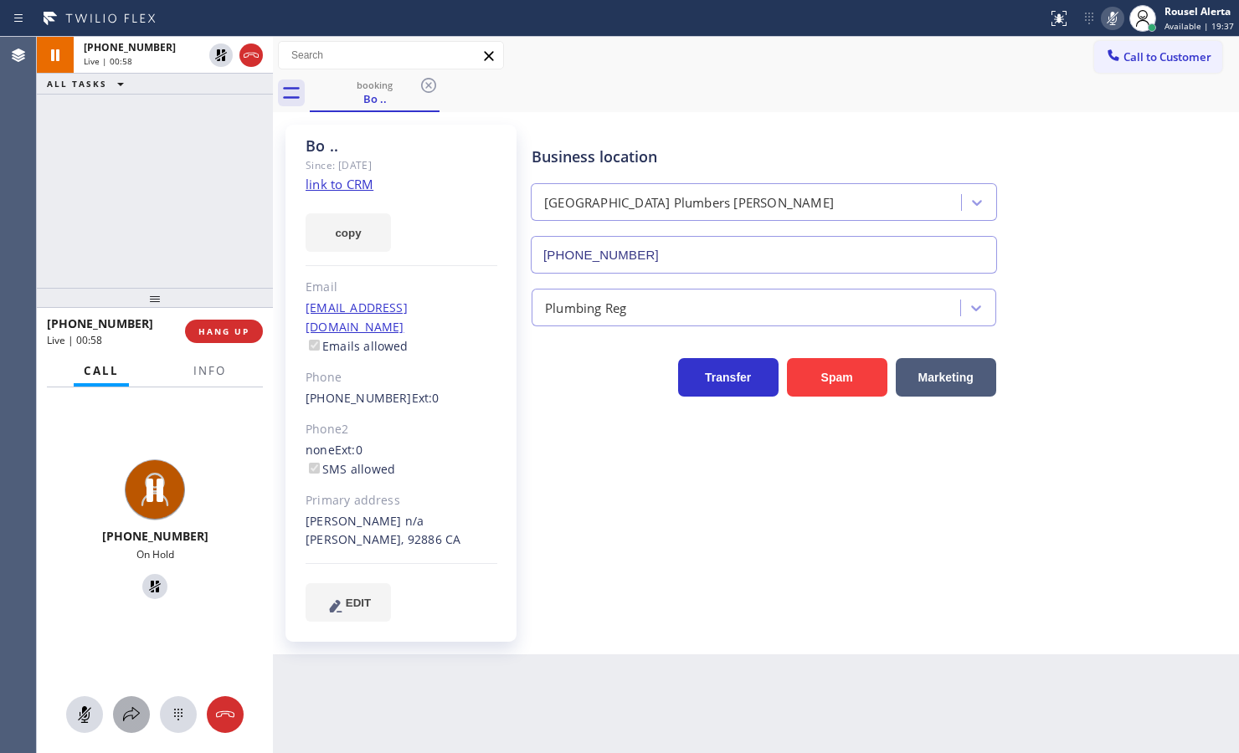
click at [123, 717] on icon at bounding box center [131, 714] width 17 height 14
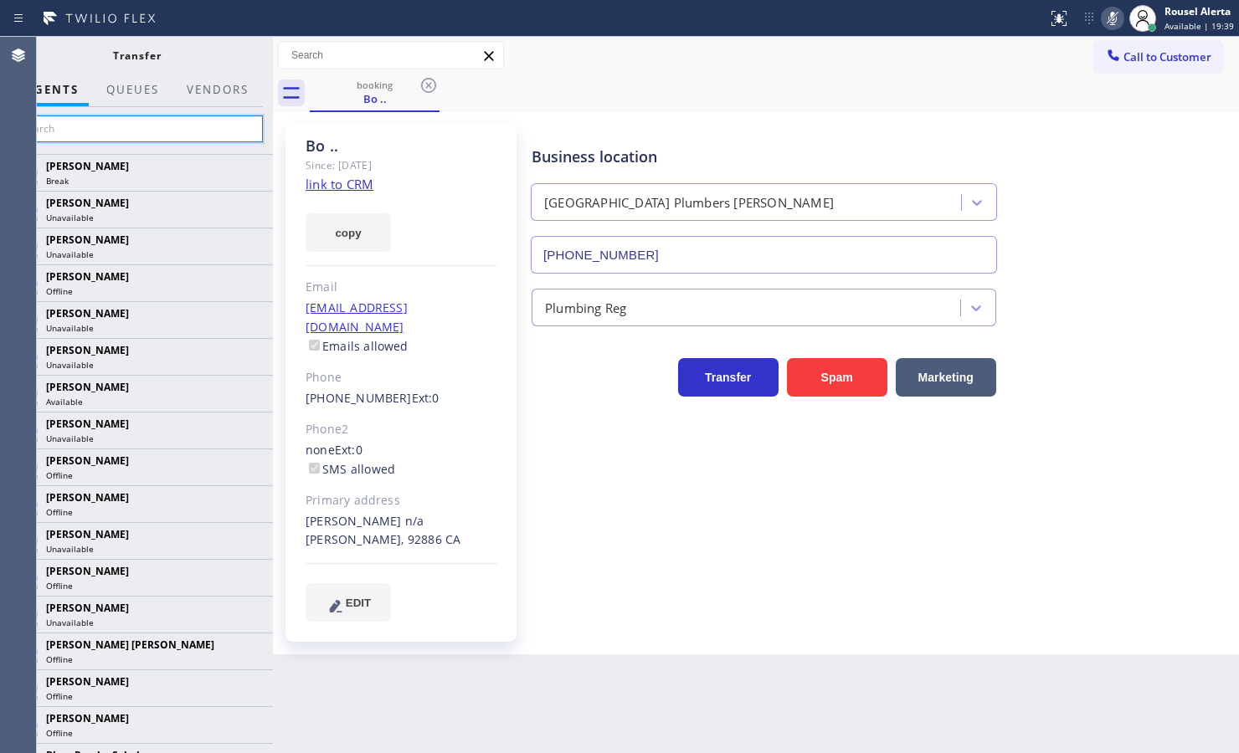
click at [128, 136] on input "text" at bounding box center [137, 128] width 252 height 27
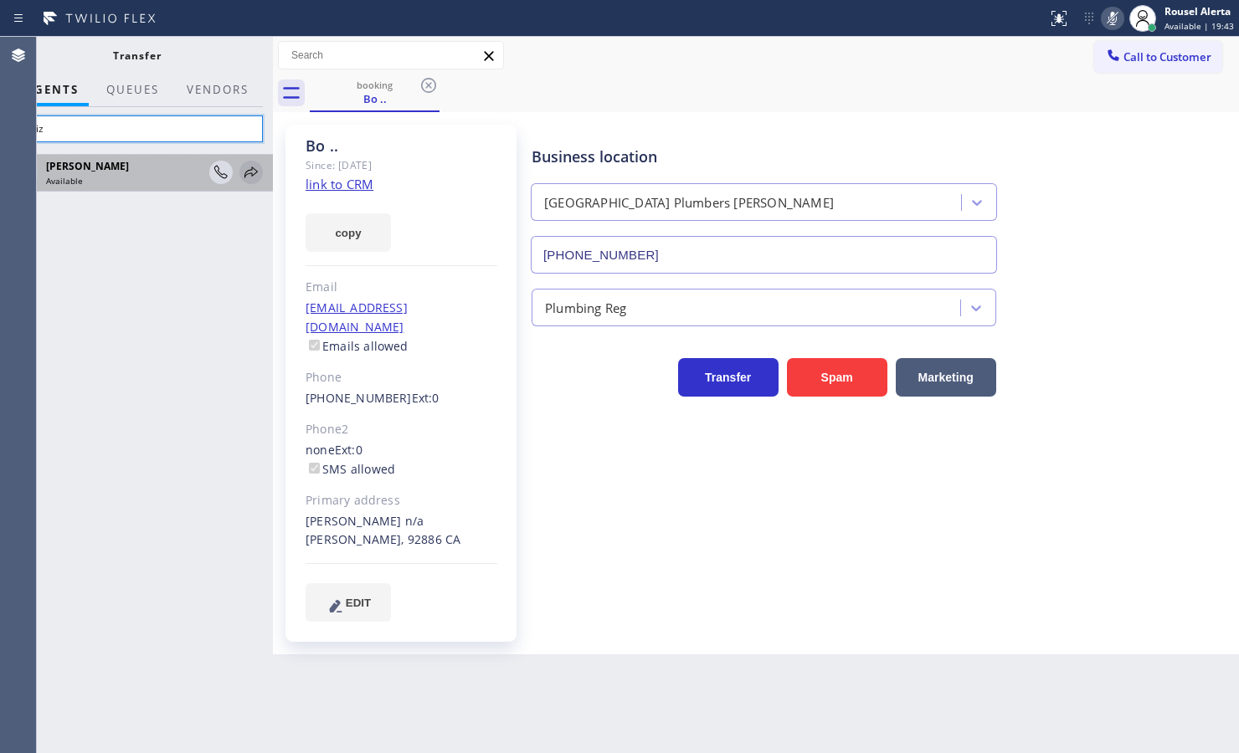
type input "jeniz"
click at [254, 176] on icon at bounding box center [251, 172] width 20 height 20
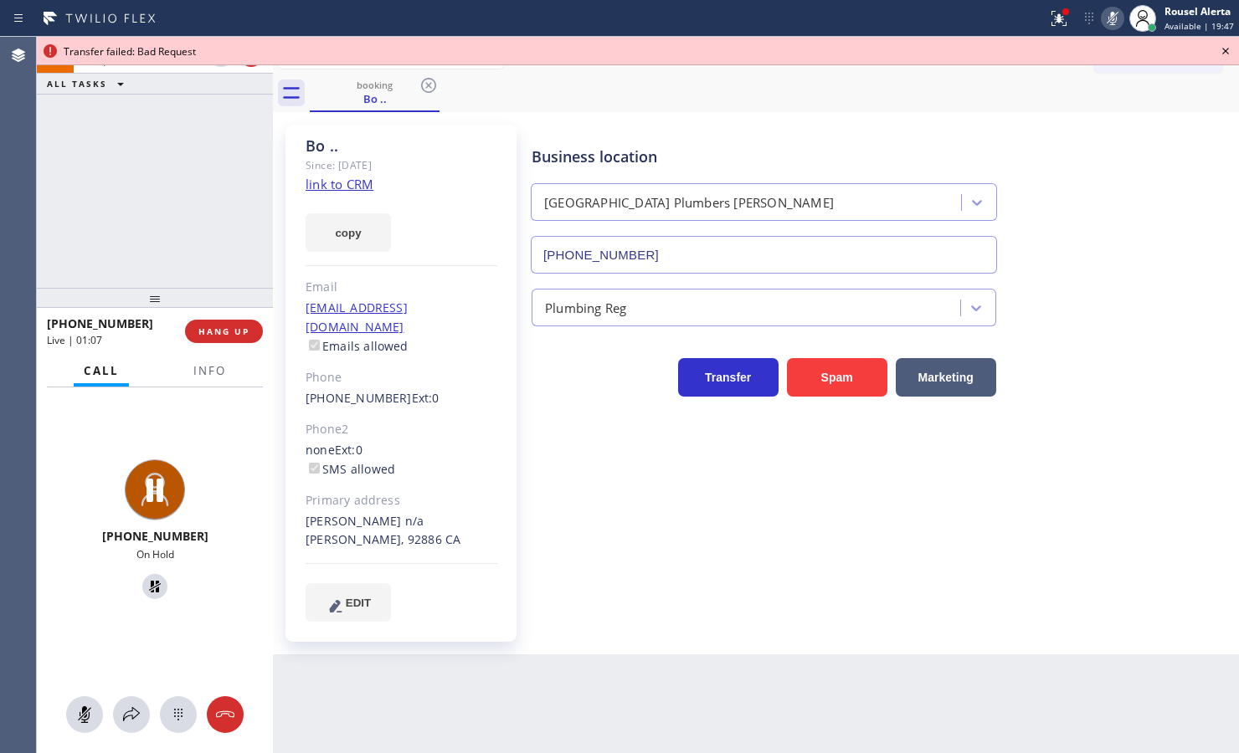
click at [1226, 46] on icon at bounding box center [1225, 51] width 20 height 20
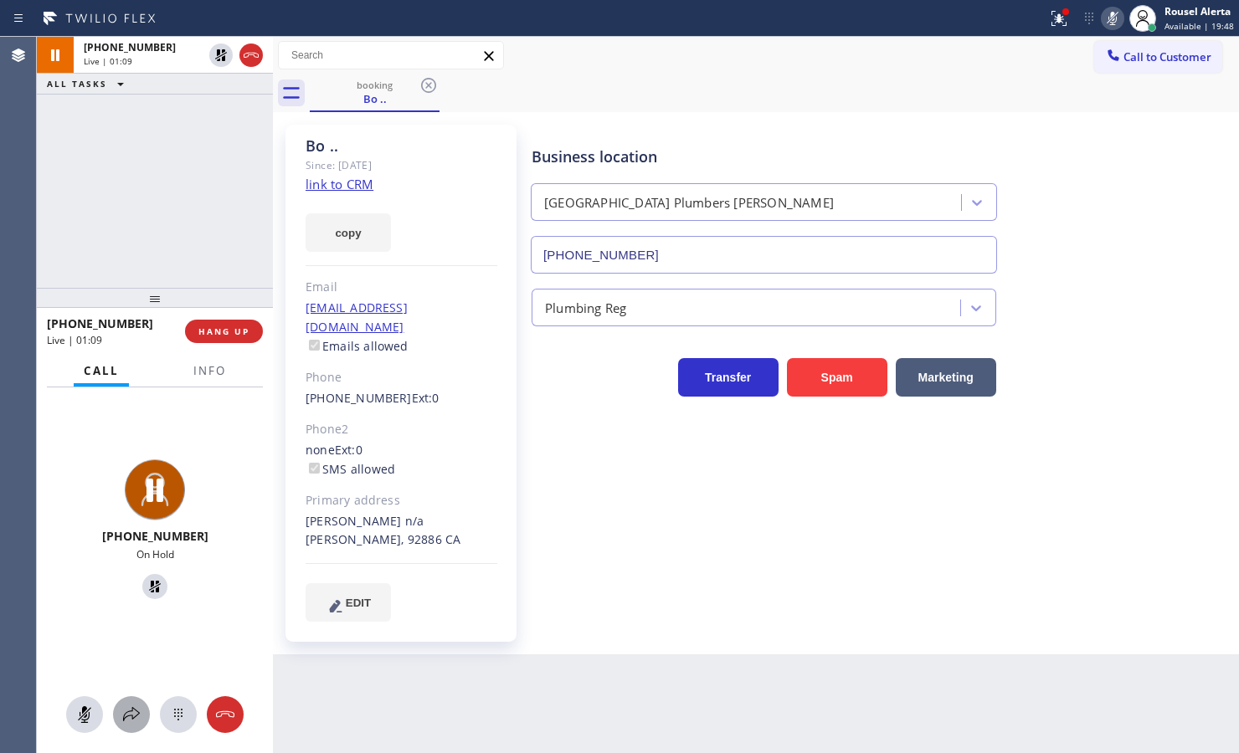
click at [131, 701] on button at bounding box center [131, 714] width 37 height 37
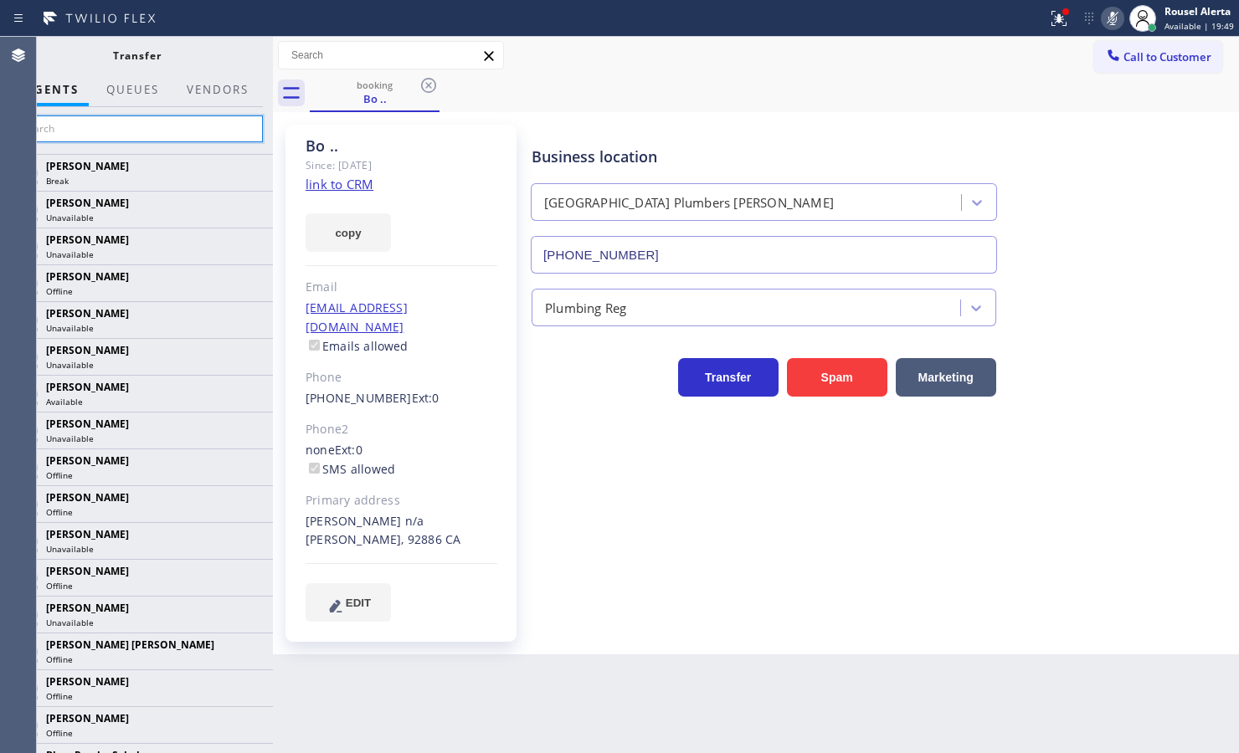
click at [97, 127] on input "text" at bounding box center [137, 128] width 252 height 27
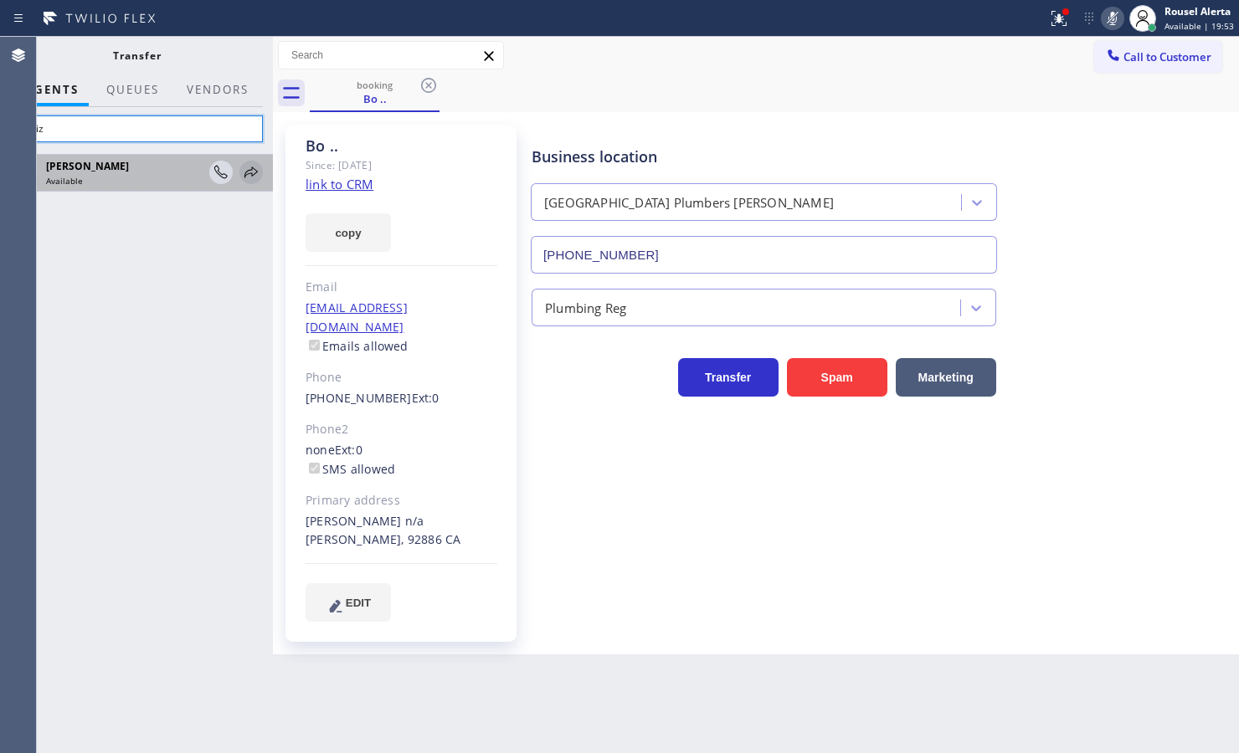
type input "jeniz"
click at [252, 172] on icon at bounding box center [251, 172] width 20 height 20
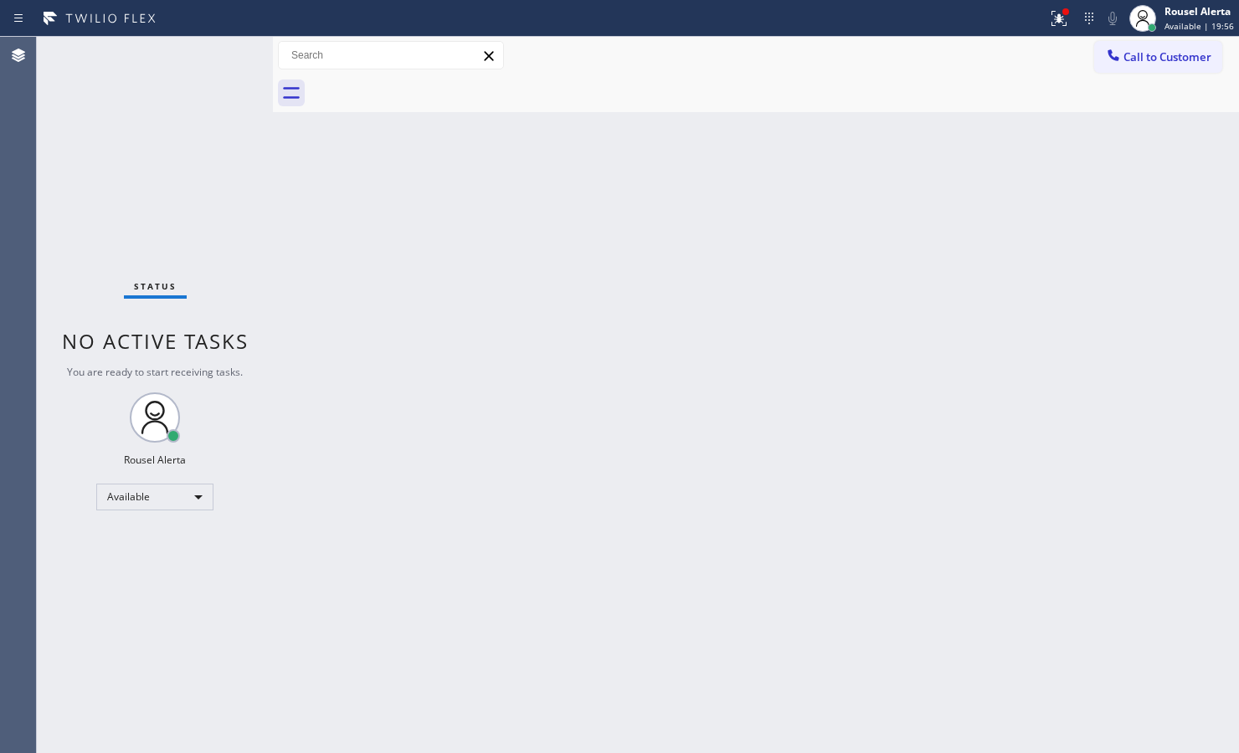
click at [418, 411] on div "Back to Dashboard Change Sender ID Customers Technicians Select a contact Outbo…" at bounding box center [756, 395] width 966 height 716
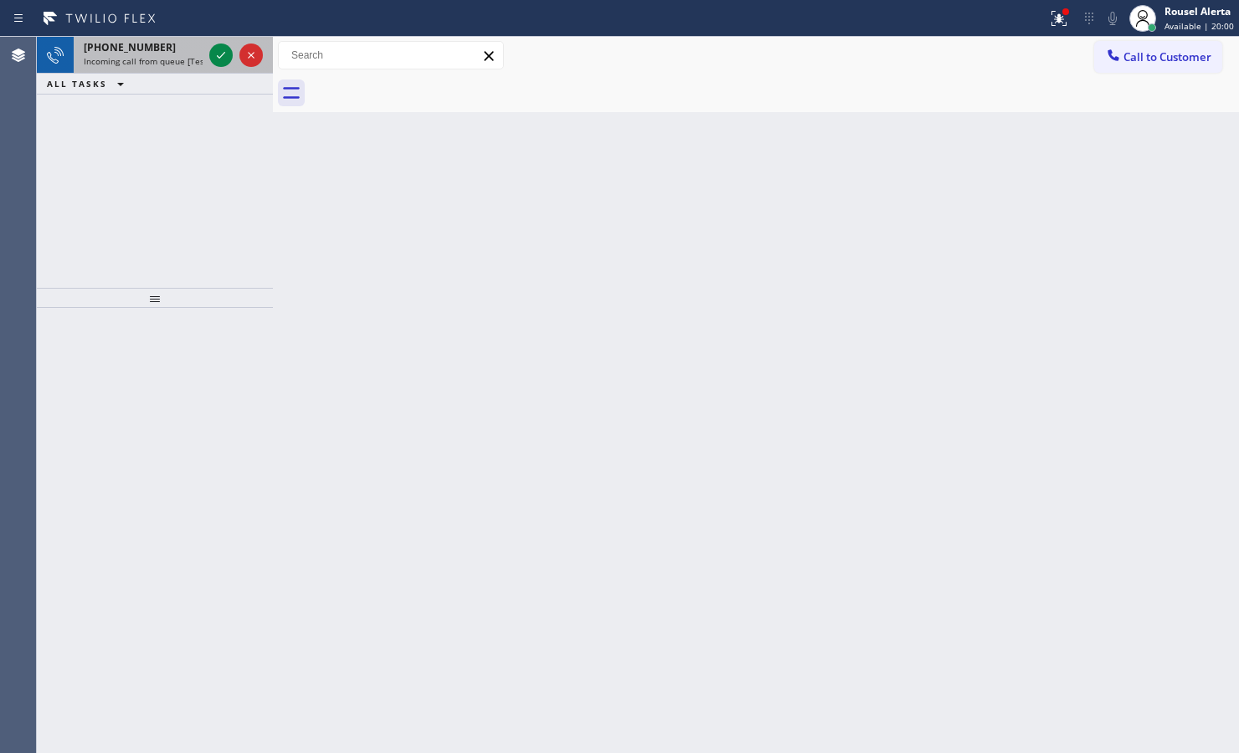
click at [151, 61] on span "Incoming call from queue [Test] All" at bounding box center [153, 61] width 139 height 12
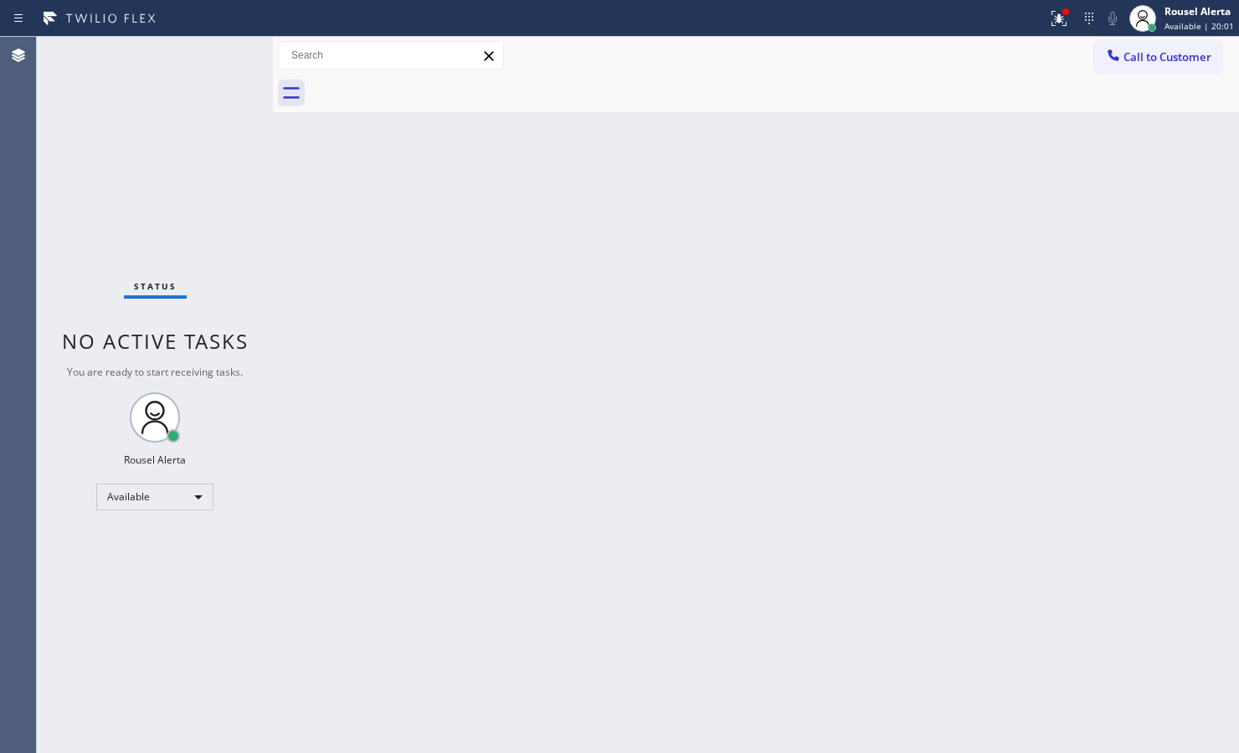
click at [240, 377] on span "You are ready to start receiving tasks." at bounding box center [155, 372] width 176 height 14
click at [785, 385] on div "Back to Dashboard Change Sender ID Customers Technicians Select a contact Outbo…" at bounding box center [756, 395] width 966 height 716
click at [1067, 31] on button at bounding box center [1058, 18] width 37 height 37
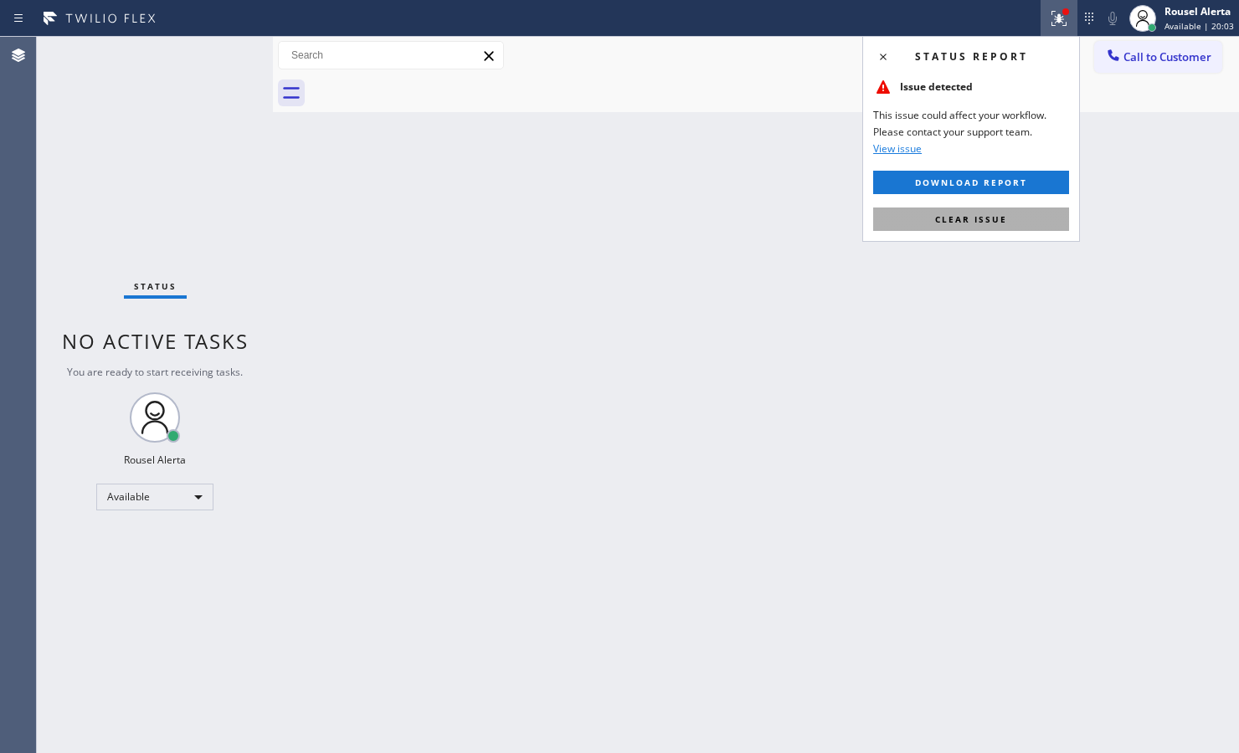
click at [1036, 216] on button "Clear issue" at bounding box center [971, 219] width 196 height 23
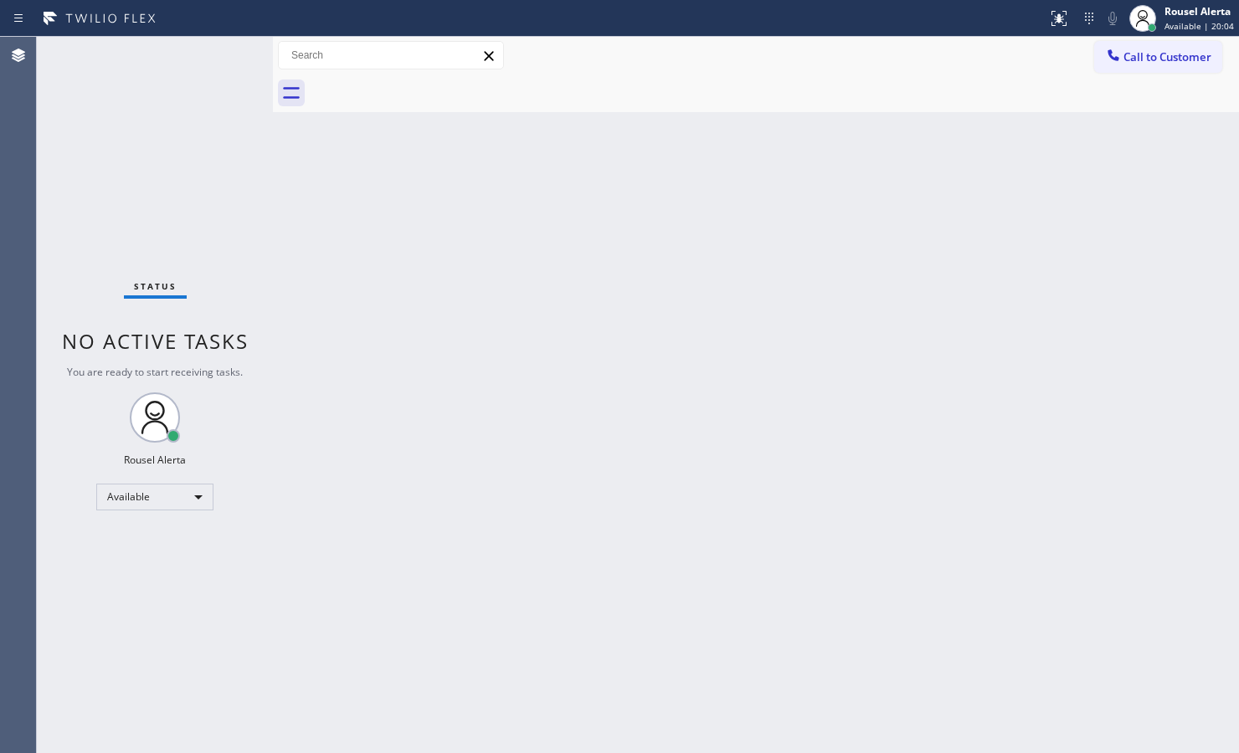
click at [1008, 308] on div "Back to Dashboard Change Sender ID Customers Technicians Select a contact Outbo…" at bounding box center [756, 395] width 966 height 716
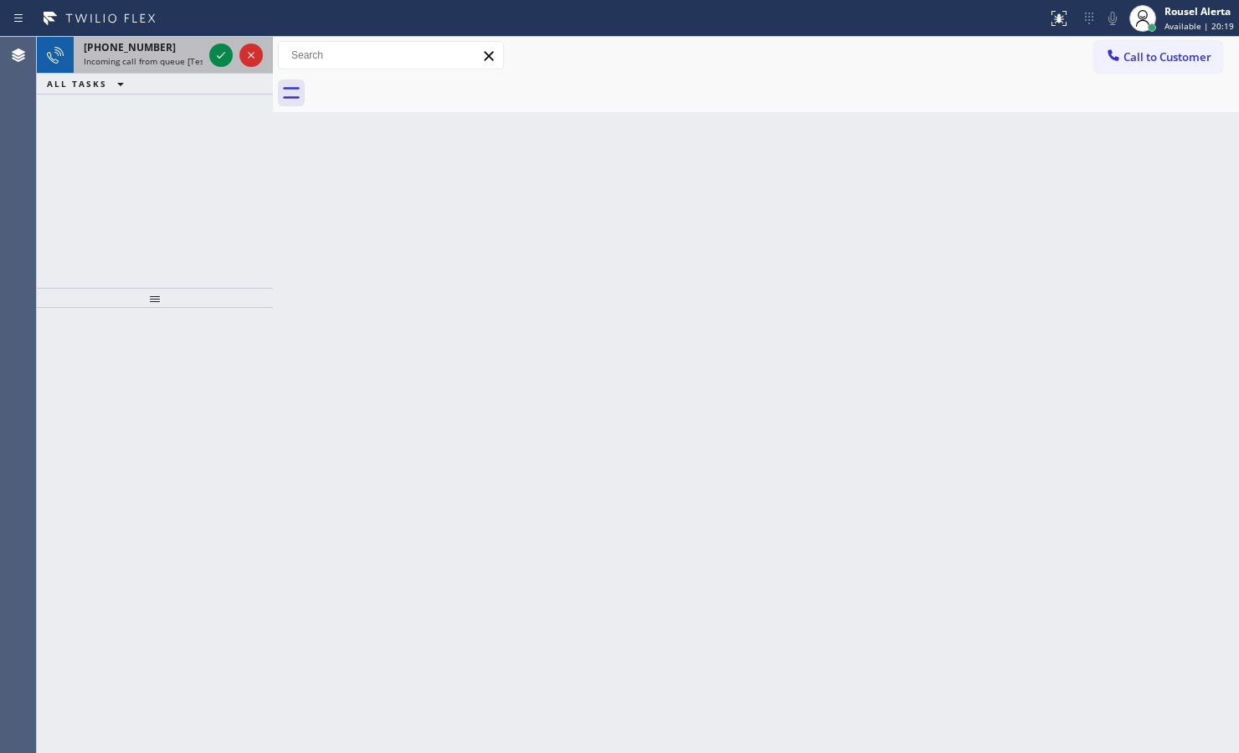
click at [190, 53] on div "+18057870467" at bounding box center [143, 47] width 119 height 14
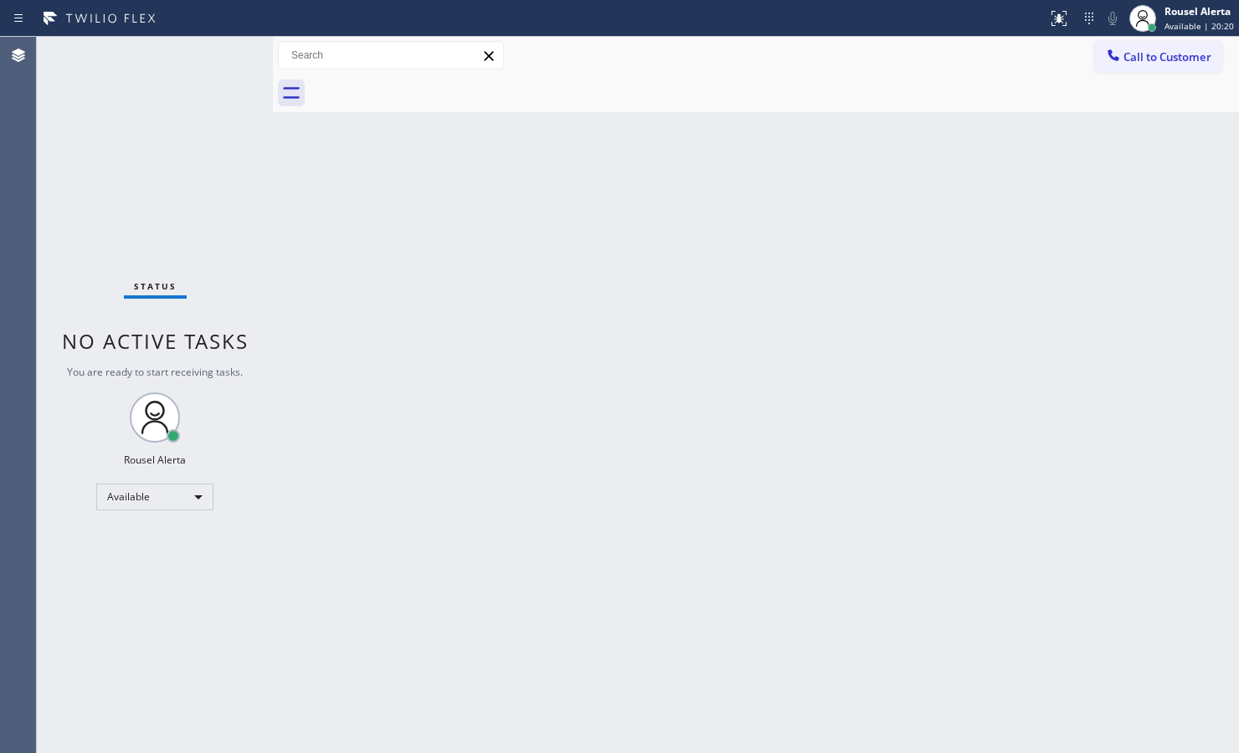
click at [135, 43] on div "Status No active tasks You are ready to start receiving tasks. Rousel Alerta Av…" at bounding box center [155, 395] width 236 height 716
click at [139, 42] on div "Status No active tasks You are ready to start receiving tasks. Rousel Alerta Av…" at bounding box center [155, 395] width 236 height 716
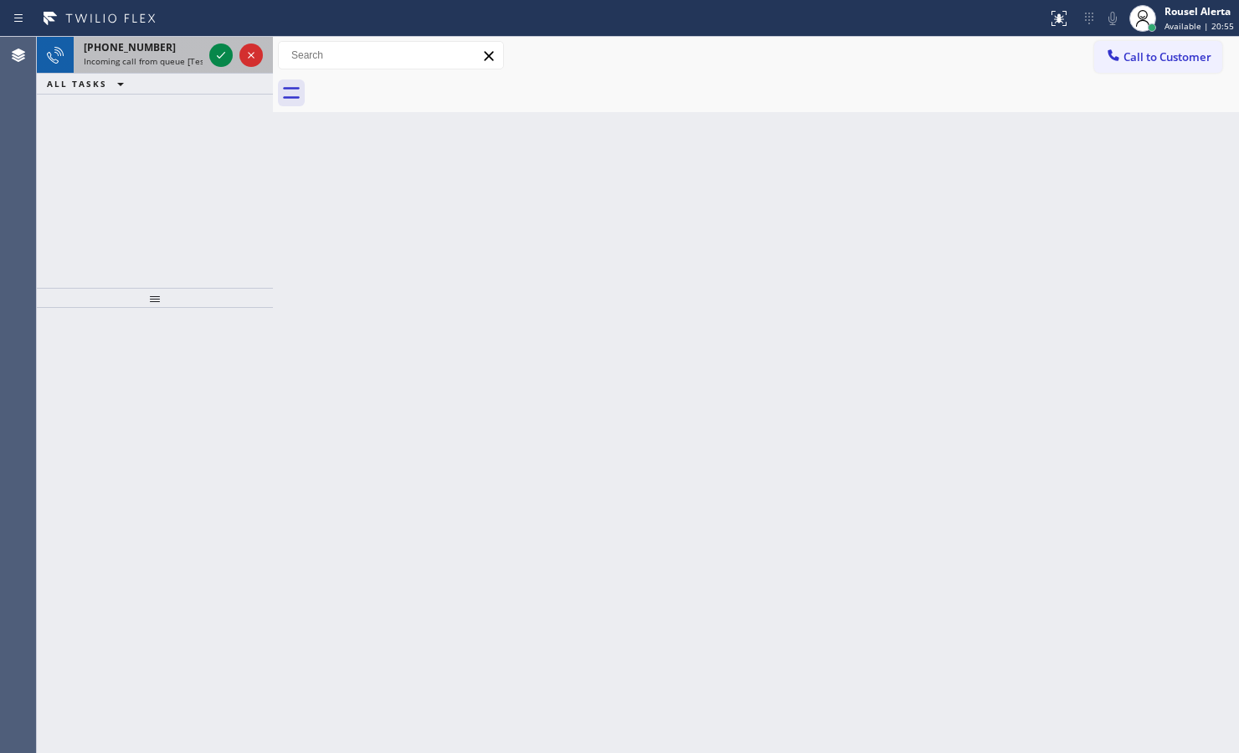
drag, startPoint x: 151, startPoint y: 38, endPoint x: 162, endPoint y: 47, distance: 14.3
click at [151, 40] on div "+14253621265 Incoming call from queue [Test] All" at bounding box center [140, 55] width 132 height 37
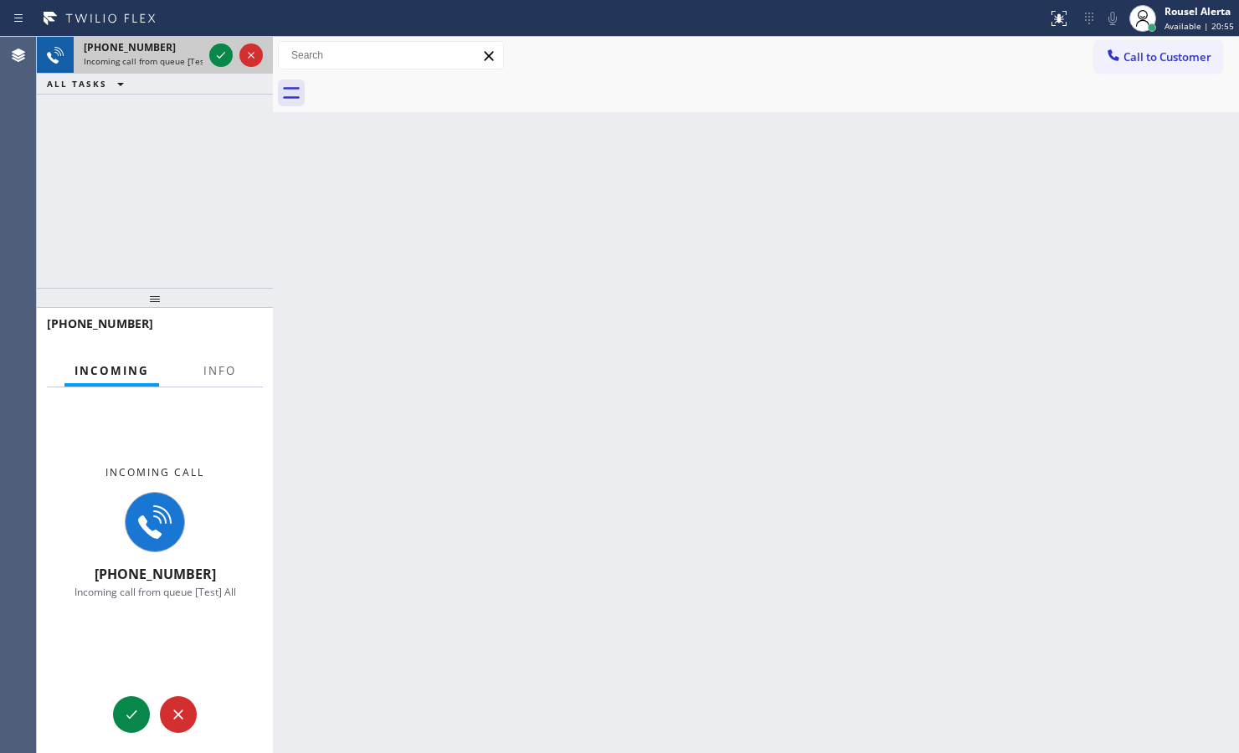
click at [206, 54] on div at bounding box center [236, 55] width 60 height 37
click at [227, 355] on button "Info" at bounding box center [219, 371] width 53 height 33
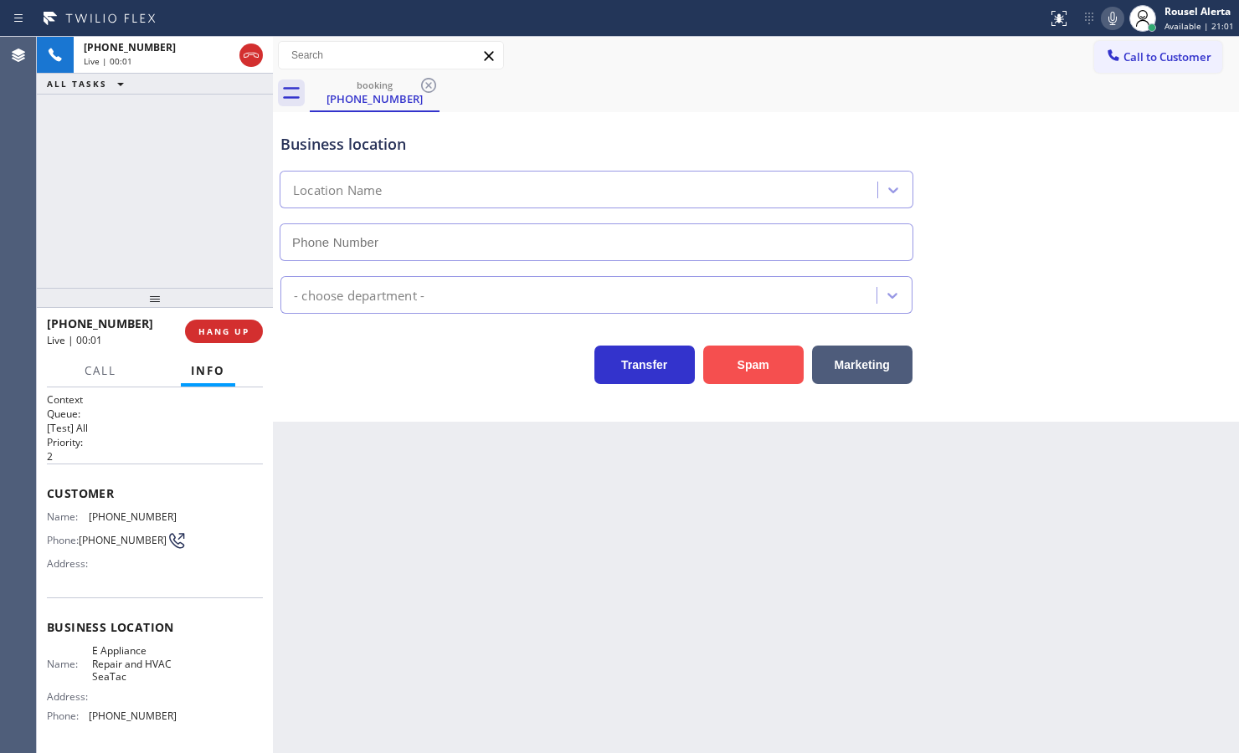
click at [754, 361] on button "Spam" at bounding box center [753, 365] width 100 height 38
type input "(425) 728-6779"
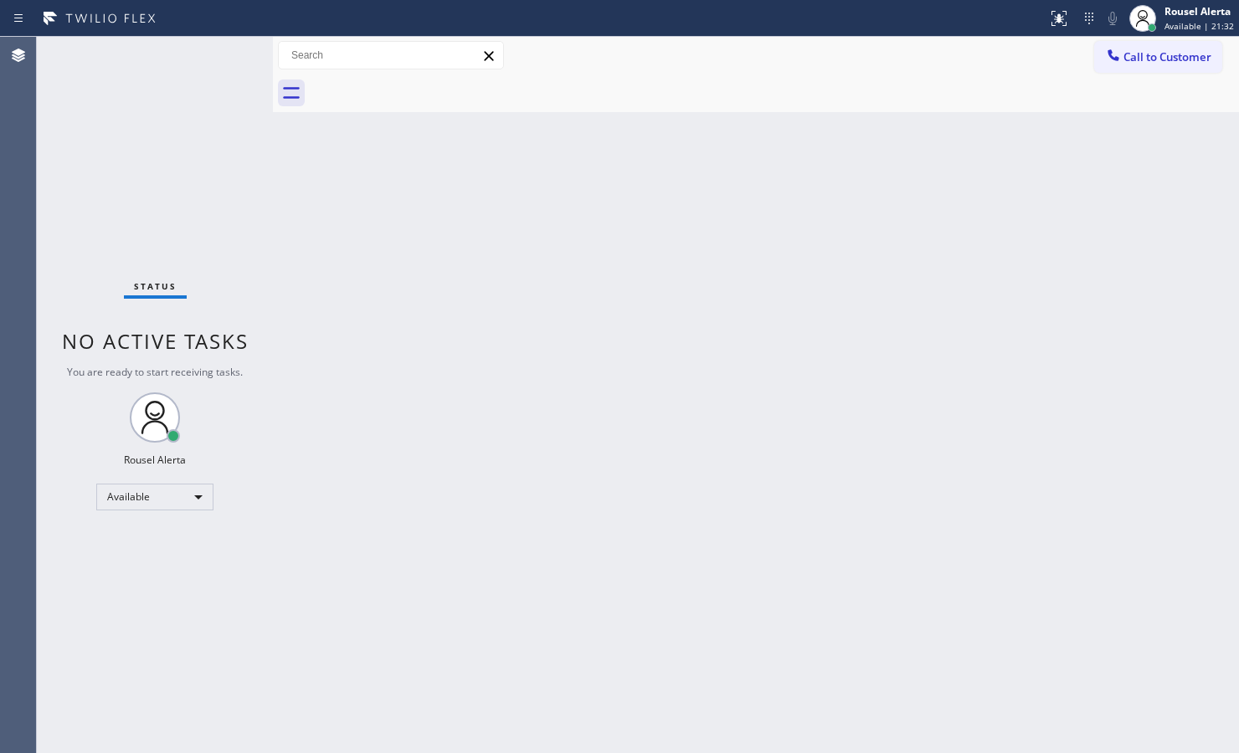
drag, startPoint x: 454, startPoint y: 400, endPoint x: 519, endPoint y: 498, distance: 117.2
click at [471, 415] on div "Back to Dashboard Change Sender ID Customers Technicians Select a contact Outbo…" at bounding box center [756, 395] width 966 height 716
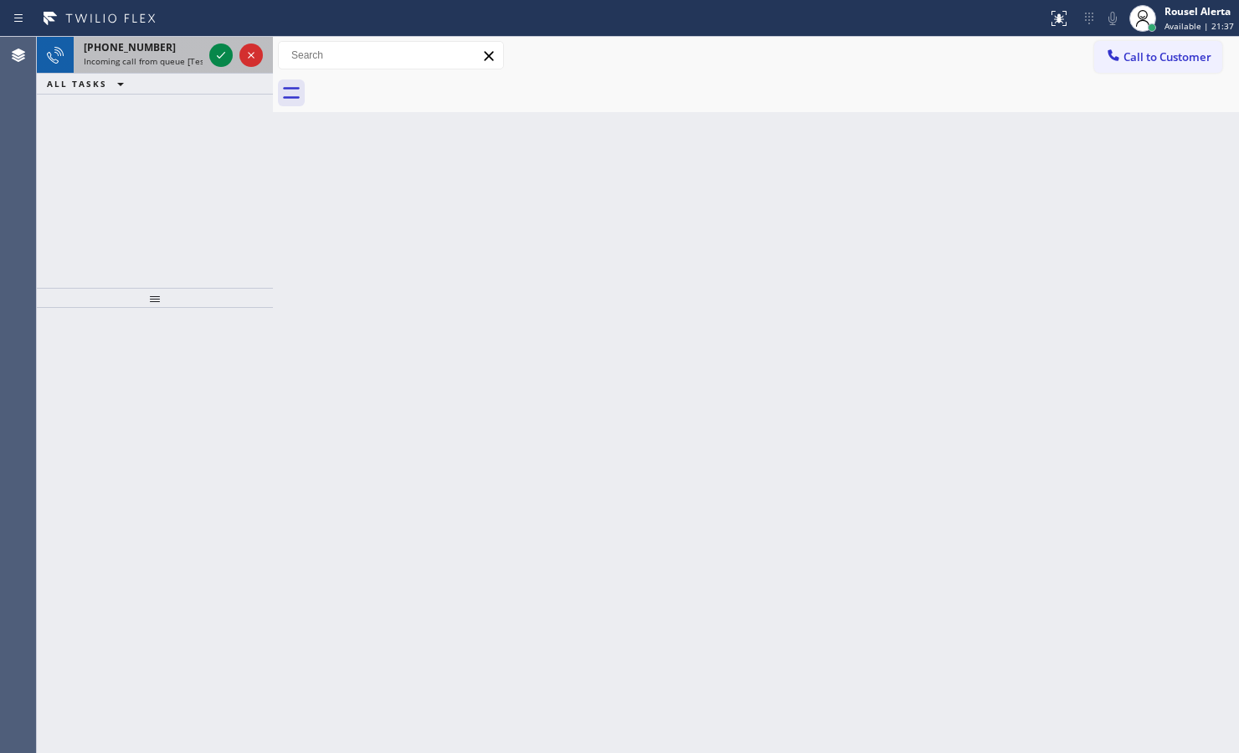
click at [169, 44] on div "+13602445154" at bounding box center [143, 47] width 119 height 14
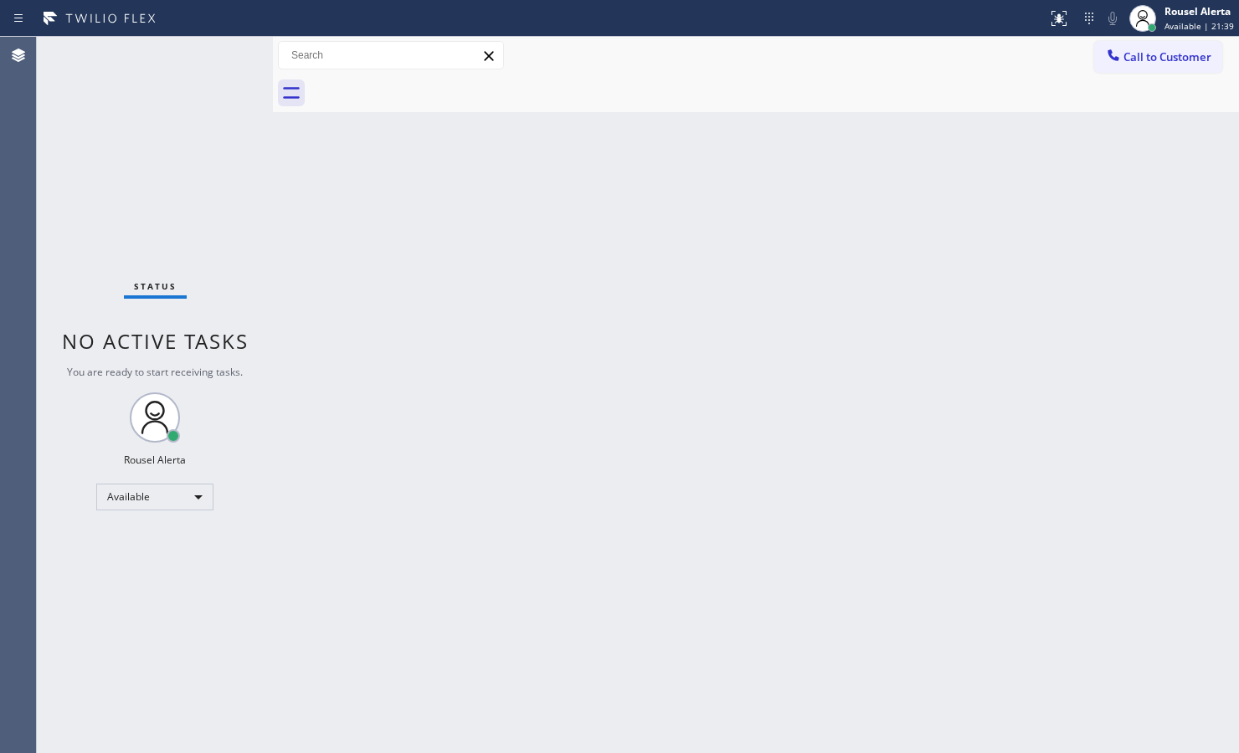
click at [208, 50] on div "Status No active tasks You are ready to start receiving tasks. Rousel Alerta Av…" at bounding box center [155, 395] width 236 height 716
click at [597, 526] on div "Back to Dashboard Change Sender ID Customers Technicians Select a contact Outbo…" at bounding box center [756, 395] width 966 height 716
click at [212, 54] on div "Status No active tasks You are ready to start receiving tasks. Rousel Alerta Av…" at bounding box center [155, 395] width 236 height 716
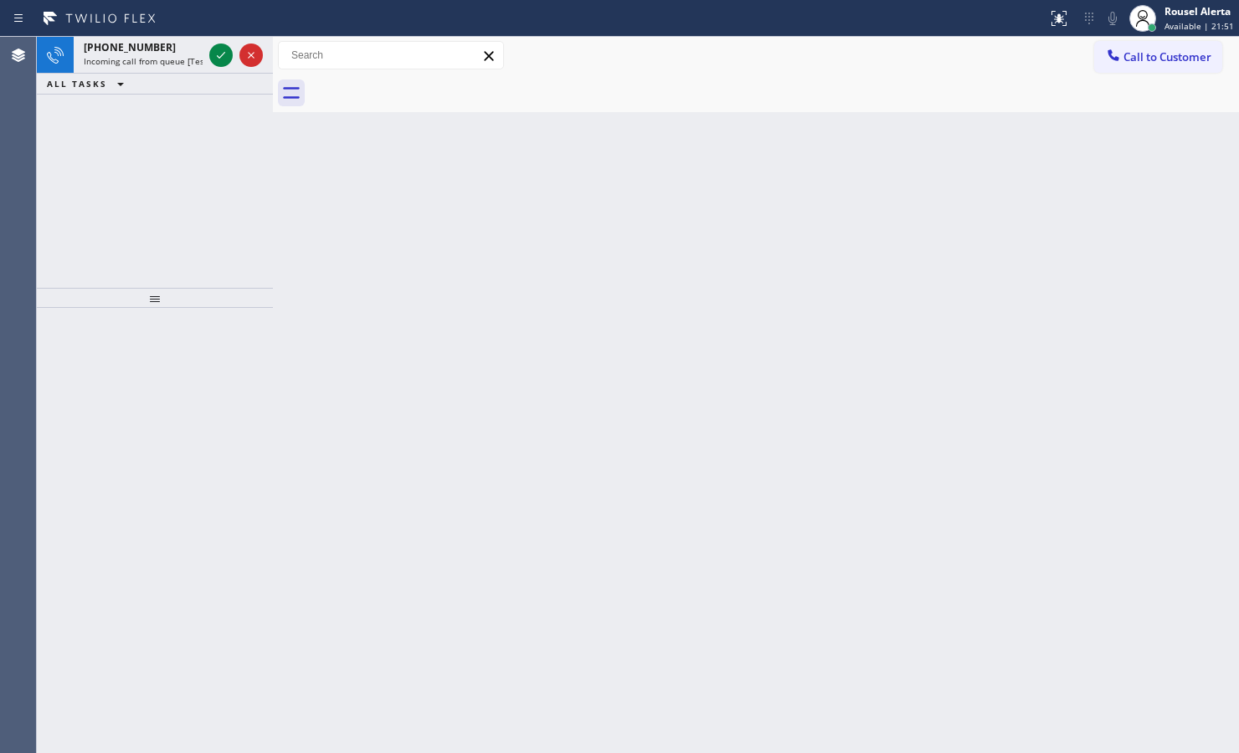
click at [207, 48] on div at bounding box center [236, 55] width 60 height 37
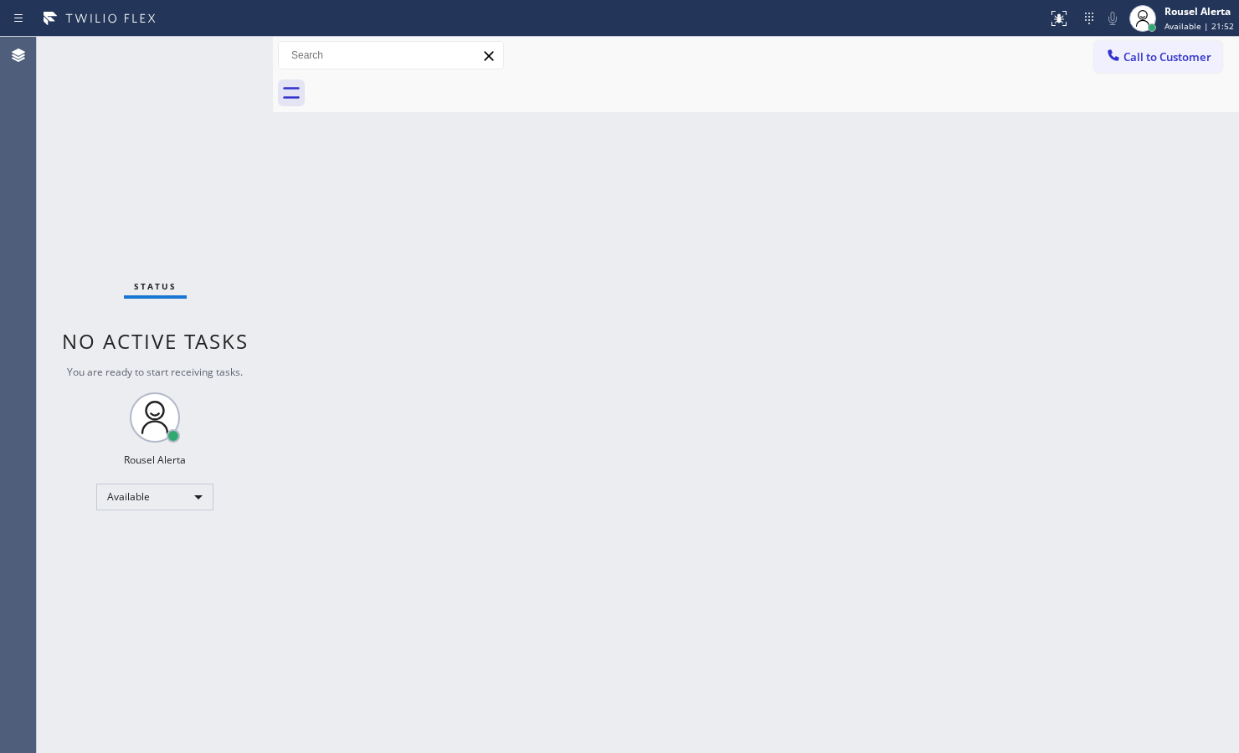
click at [207, 49] on div "Status No active tasks You are ready to start receiving tasks. Rousel Alerta Av…" at bounding box center [155, 395] width 236 height 716
click at [208, 49] on div "Status No active tasks You are ready to start receiving tasks. Rousel Alerta Av…" at bounding box center [155, 395] width 236 height 716
click at [209, 49] on div "Status No active tasks You are ready to start receiving tasks. Rousel Alerta Av…" at bounding box center [155, 395] width 236 height 716
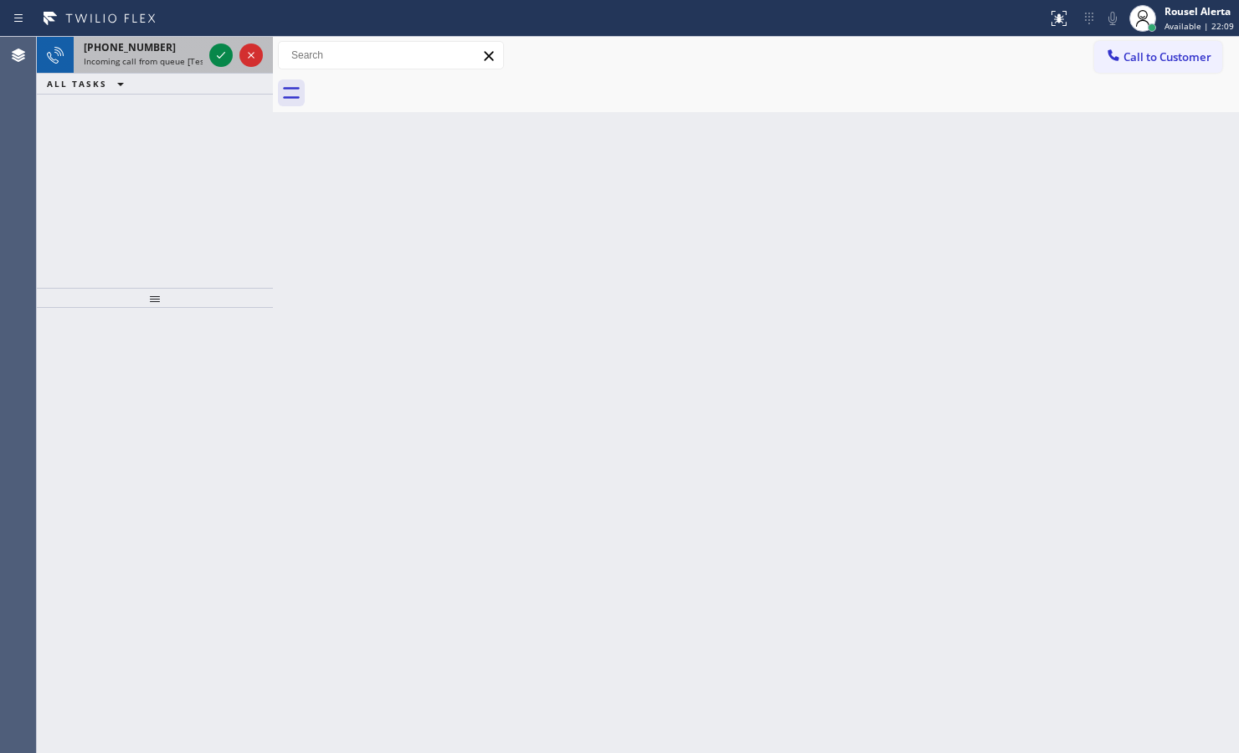
click at [189, 51] on div "+18552139318" at bounding box center [143, 47] width 119 height 14
click at [194, 57] on span "Incoming call from queue [Test] All" at bounding box center [153, 61] width 139 height 12
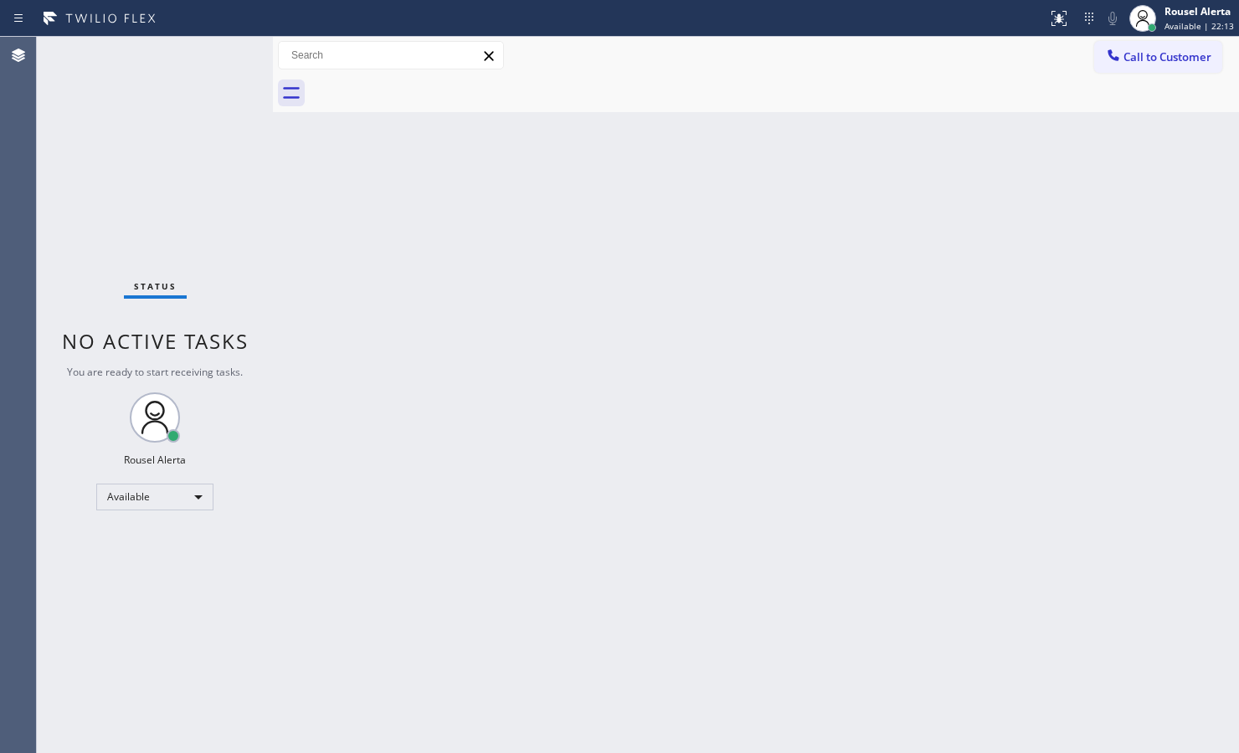
click at [193, 49] on div "Status No active tasks You are ready to start receiving tasks. Rousel Alerta Av…" at bounding box center [155, 395] width 236 height 716
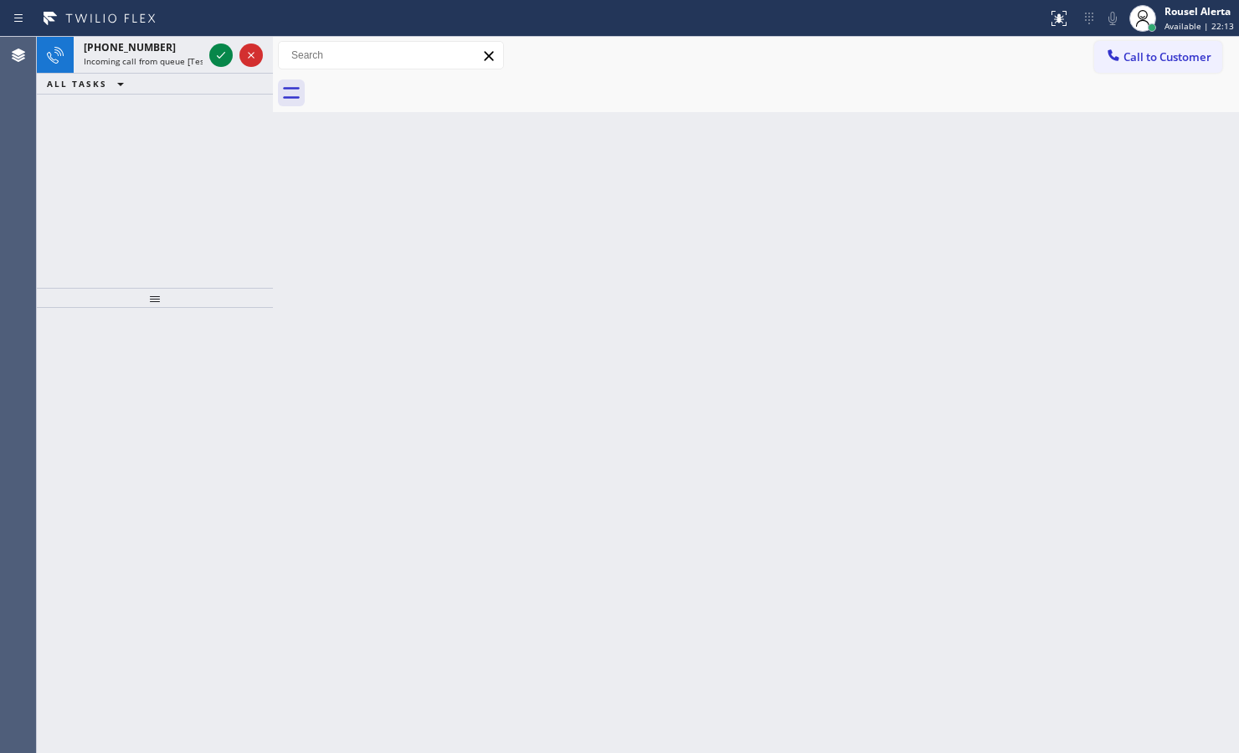
click at [193, 49] on div "+16784622338" at bounding box center [143, 47] width 119 height 14
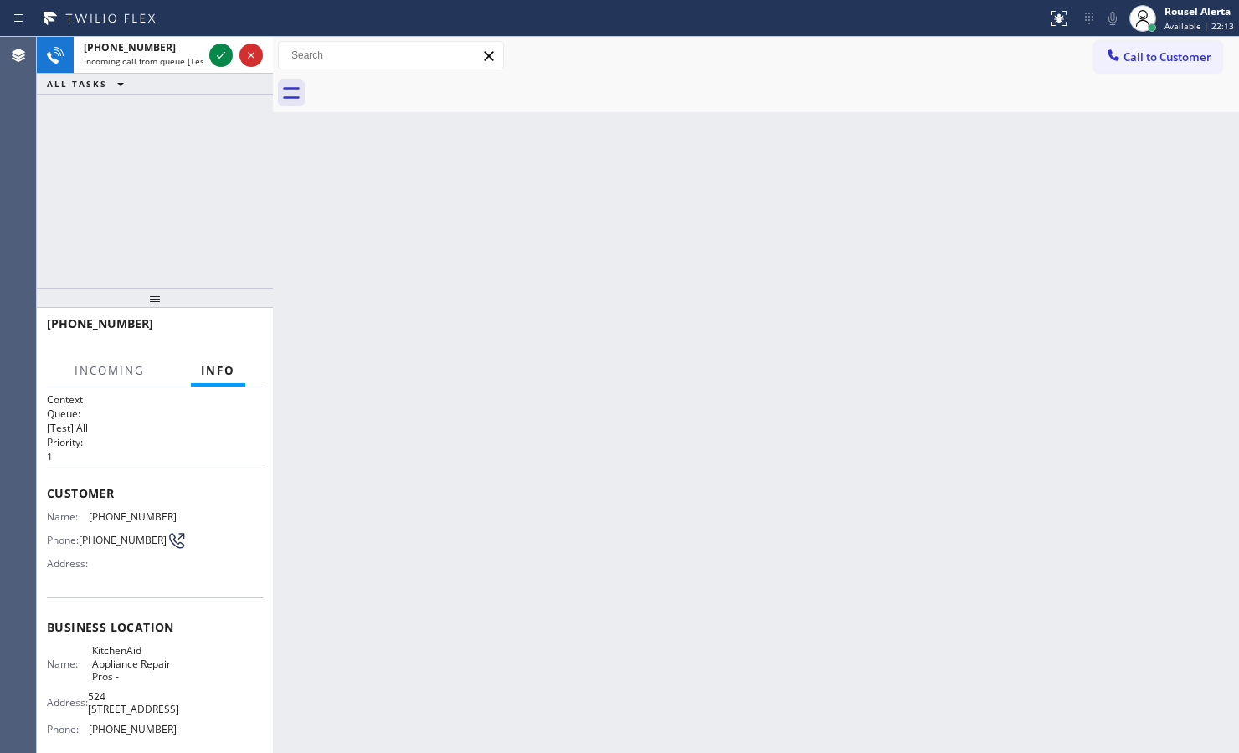
click at [193, 49] on div "+16784622338" at bounding box center [143, 47] width 119 height 14
click at [192, 40] on div "+16784622338" at bounding box center [143, 47] width 119 height 14
click at [218, 44] on button at bounding box center [220, 55] width 23 height 23
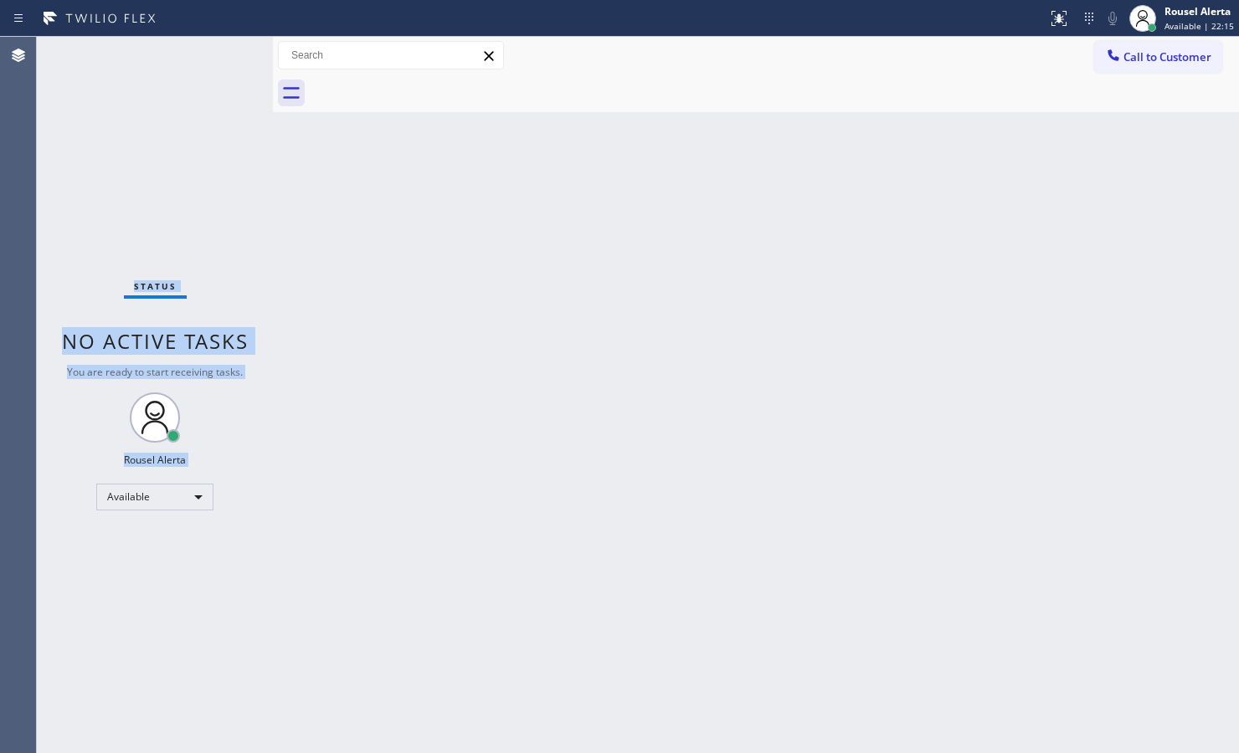
click at [218, 44] on div "Status No active tasks You are ready to start receiving tasks. Rousel Alerta Av…" at bounding box center [155, 395] width 236 height 716
click at [205, 64] on div "Status No active tasks You are ready to start receiving tasks. Rousel Alerta Av…" at bounding box center [155, 395] width 236 height 716
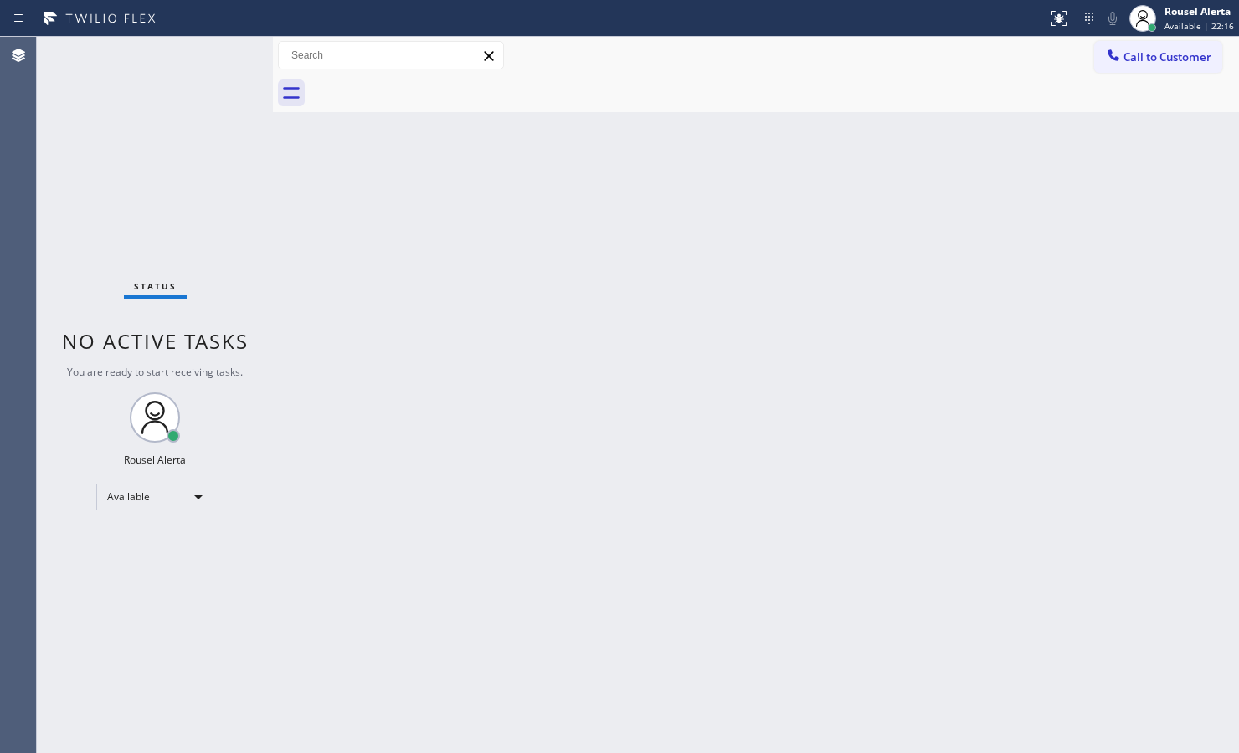
click at [207, 56] on div "Status No active tasks You are ready to start receiving tasks. Rousel Alerta Av…" at bounding box center [155, 395] width 236 height 716
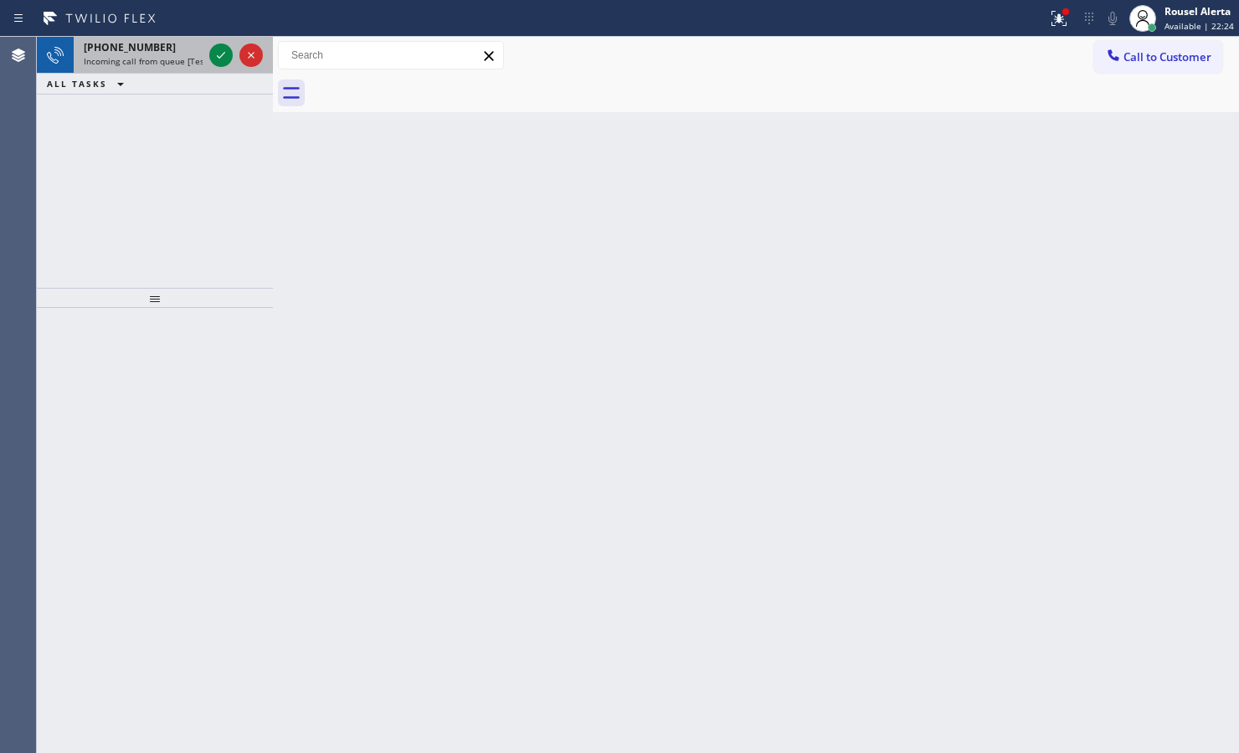
click at [167, 59] on span "Incoming call from queue [Test] All" at bounding box center [153, 61] width 139 height 12
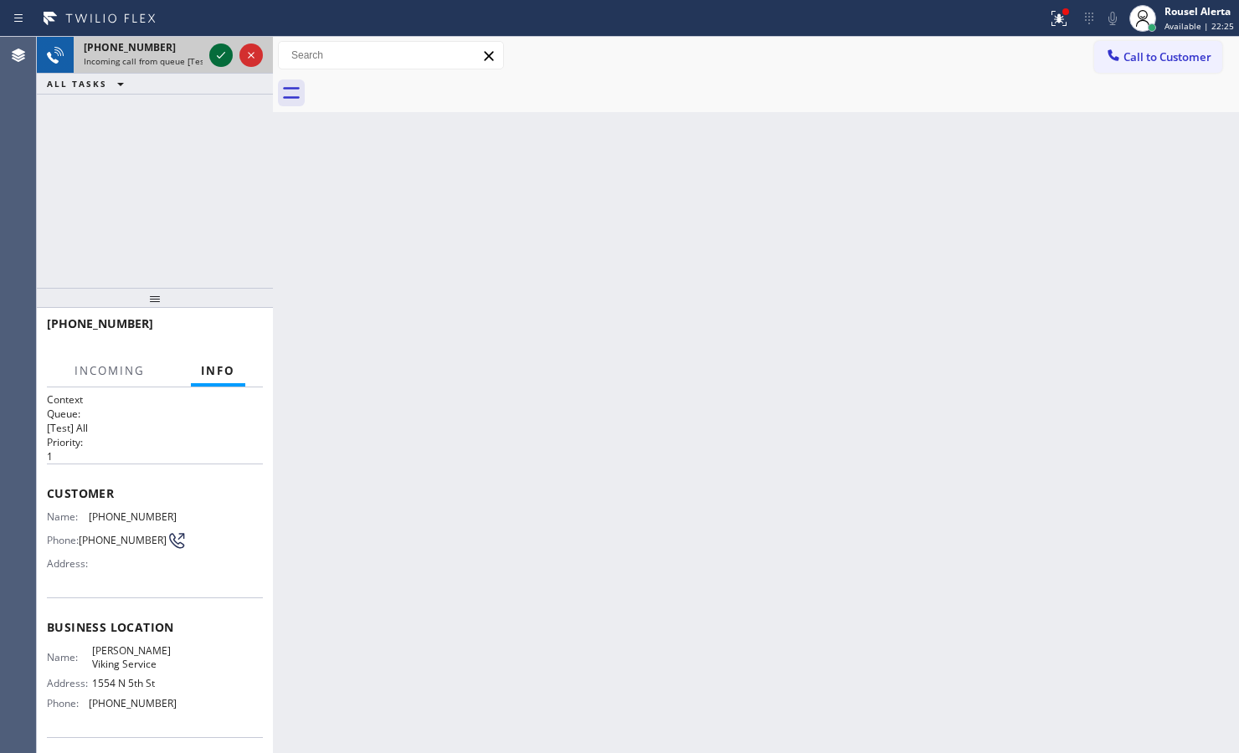
click at [212, 55] on icon at bounding box center [221, 55] width 20 height 20
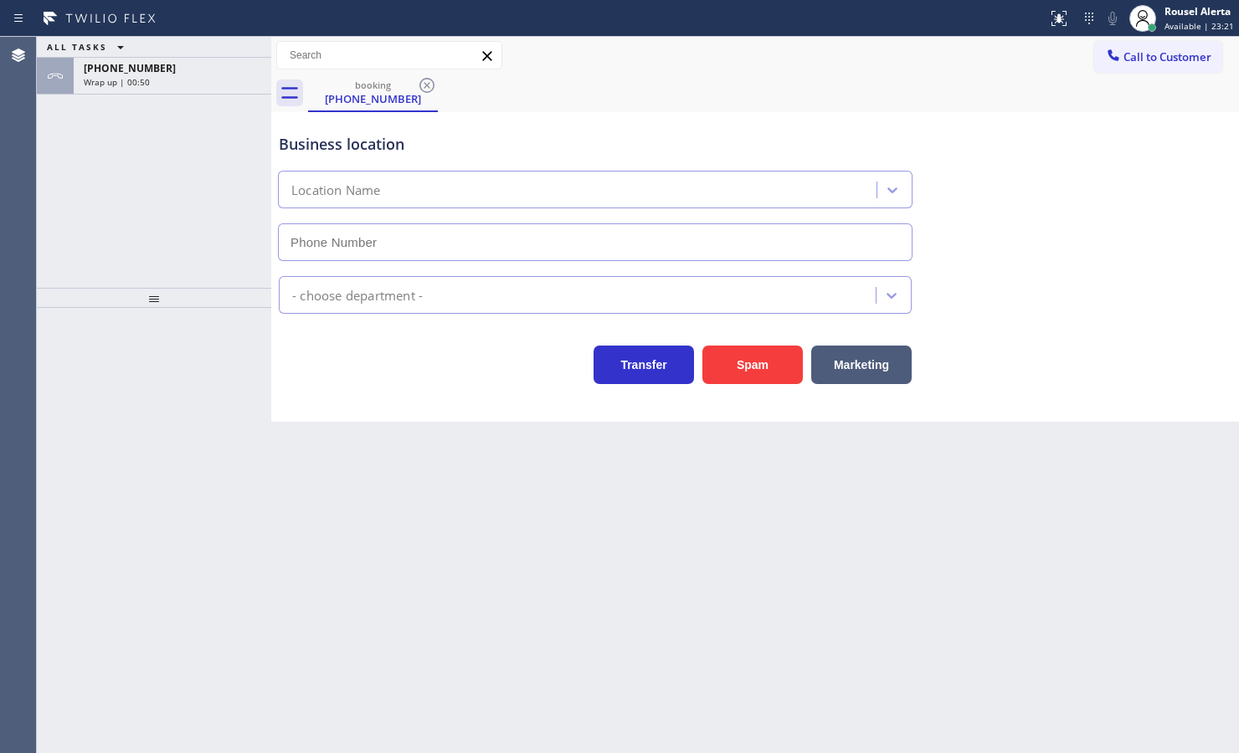
type input "[PHONE_NUMBER]"
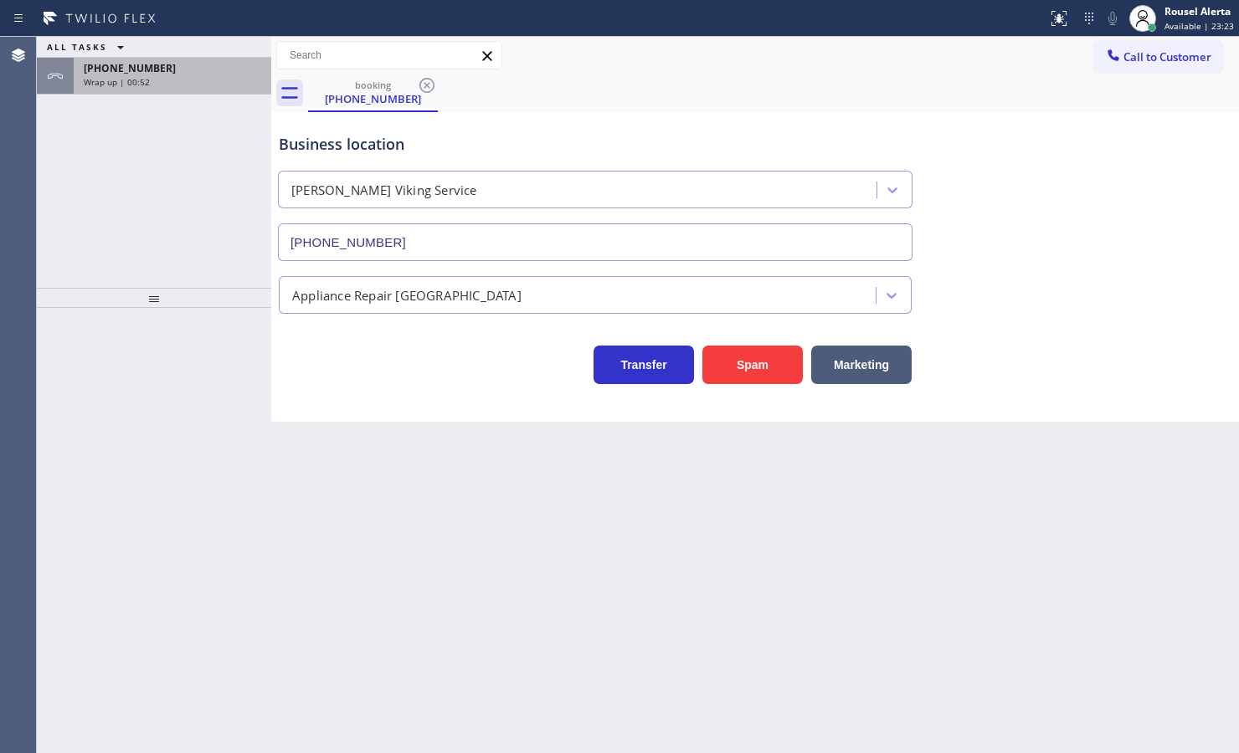
click at [182, 85] on div "Wrap up | 00:52" at bounding box center [172, 82] width 177 height 12
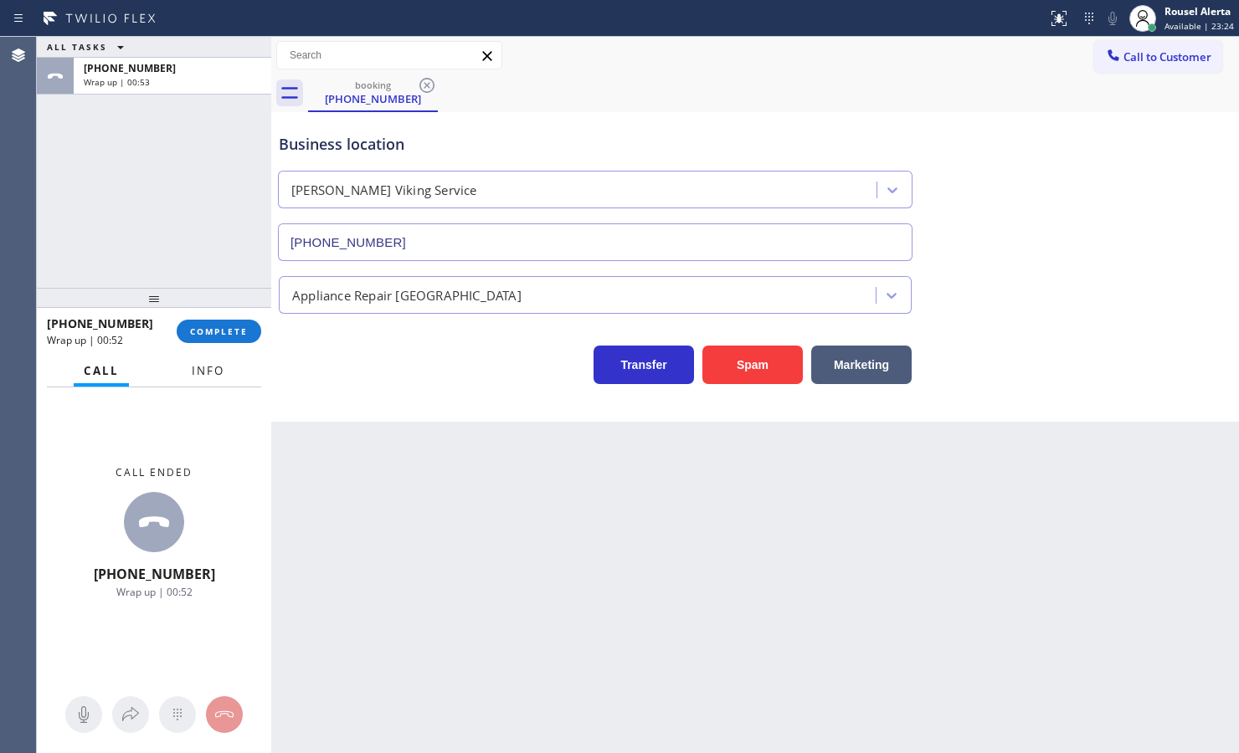
click at [208, 363] on span "Info" at bounding box center [208, 370] width 33 height 15
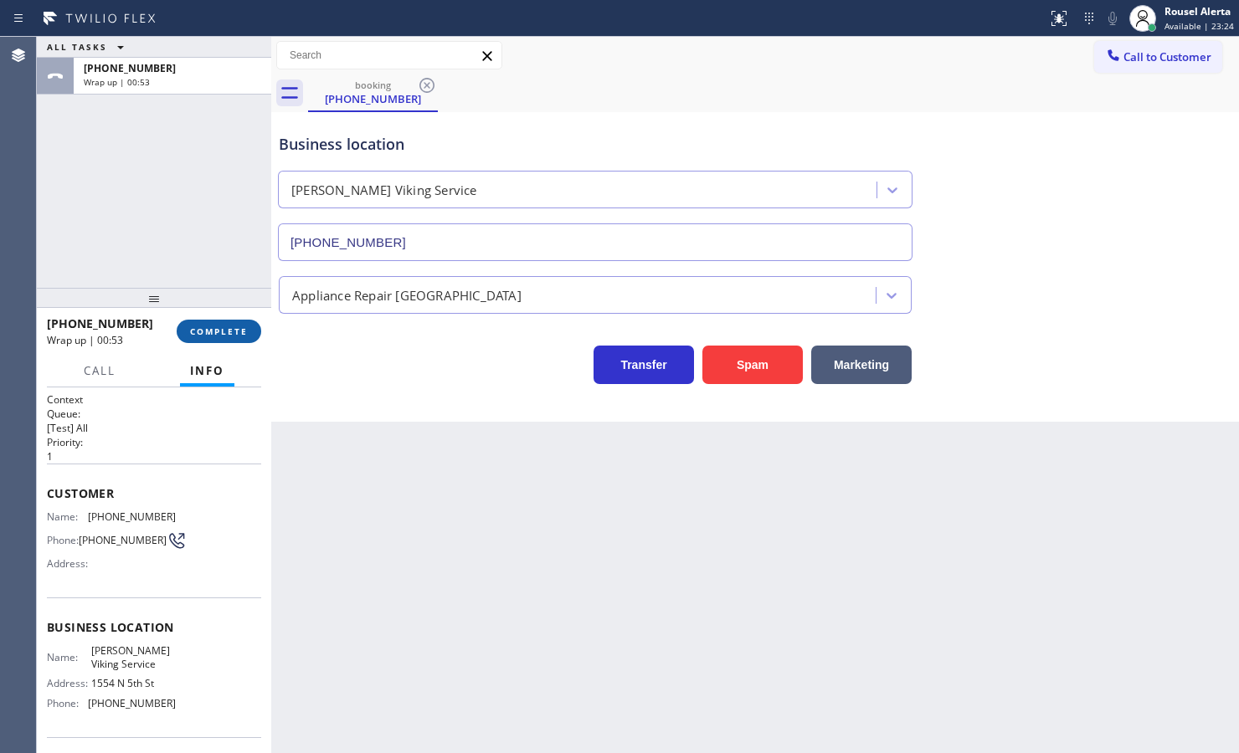
click at [207, 337] on button "COMPLETE" at bounding box center [219, 331] width 85 height 23
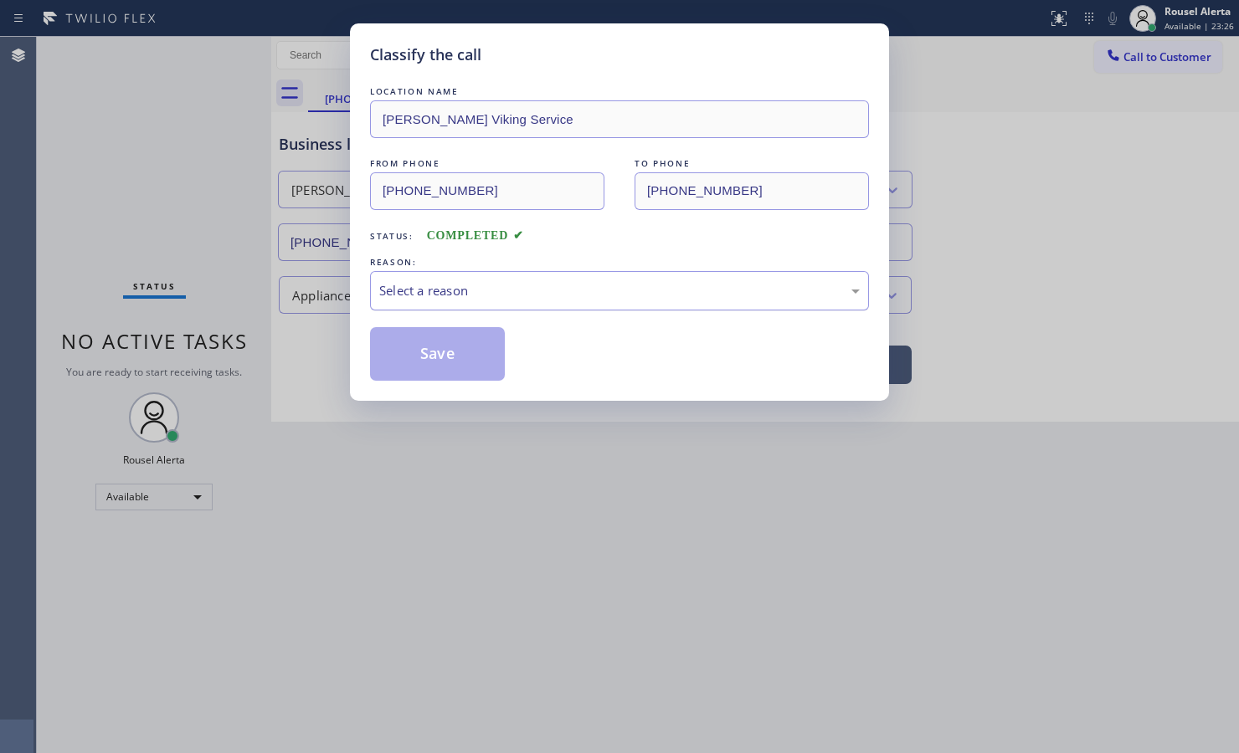
click at [449, 298] on div "Select a reason" at bounding box center [619, 290] width 480 height 19
click at [450, 349] on button "Save" at bounding box center [437, 354] width 135 height 54
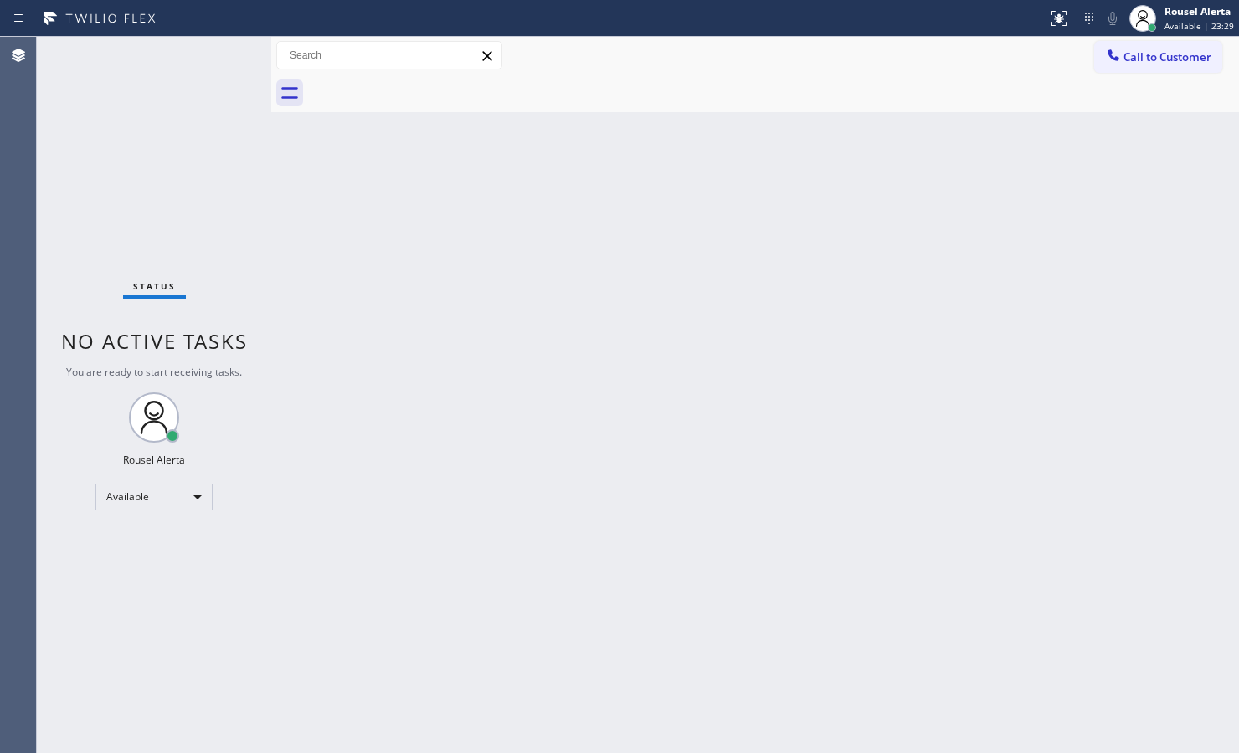
click at [735, 393] on div "Back to Dashboard Change Sender ID Customers Technicians Select a contact Outbo…" at bounding box center [754, 395] width 967 height 716
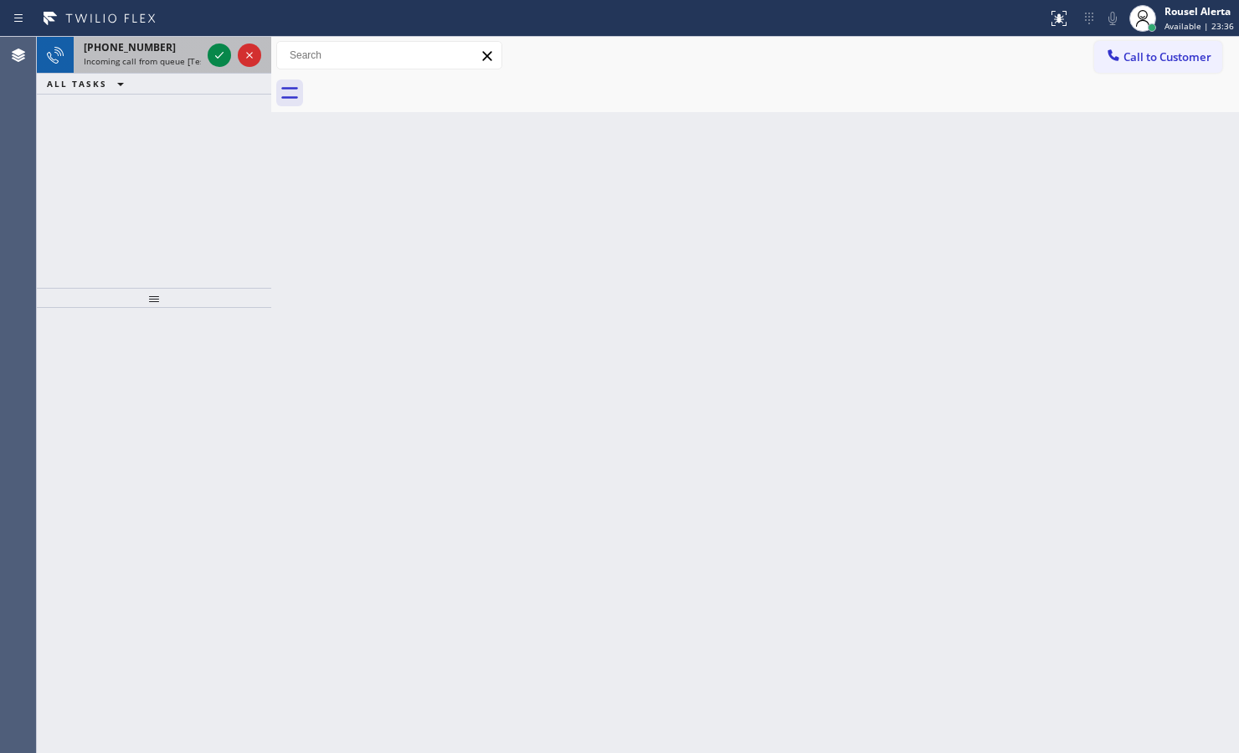
click at [160, 63] on span "Incoming call from queue [Test] All" at bounding box center [153, 61] width 139 height 12
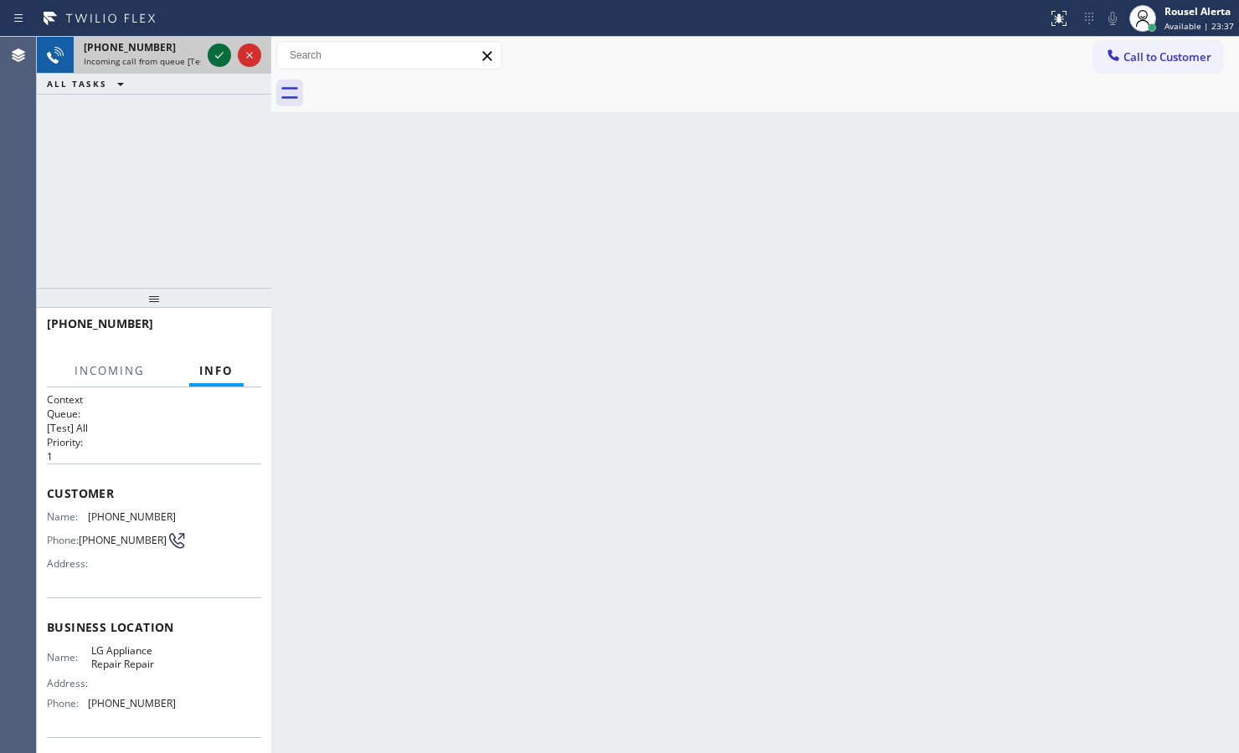
click at [222, 53] on icon at bounding box center [219, 55] width 8 height 7
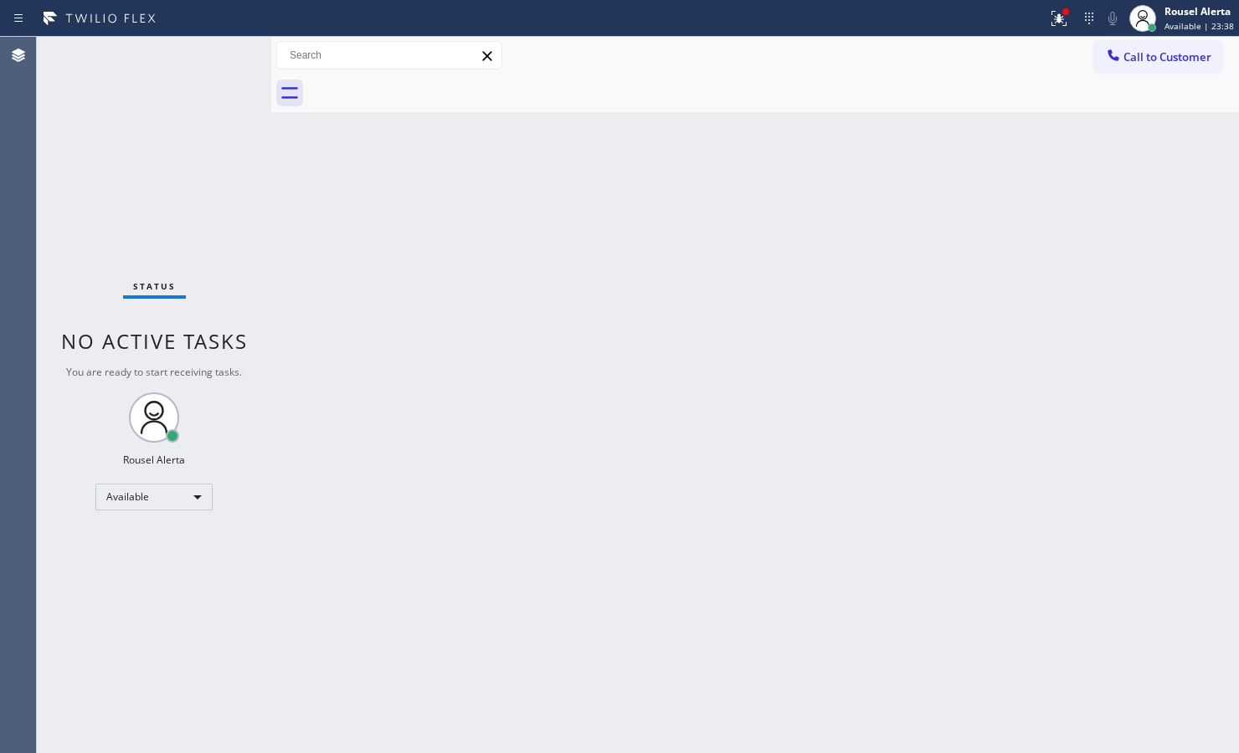
click at [222, 52] on div "Status No active tasks You are ready to start receiving tasks. Rousel Alerta Av…" at bounding box center [154, 395] width 234 height 716
click at [222, 50] on div "Status No active tasks You are ready to start receiving tasks. Rousel Alerta Av…" at bounding box center [154, 395] width 234 height 716
click at [1044, 18] on div at bounding box center [1058, 18] width 37 height 20
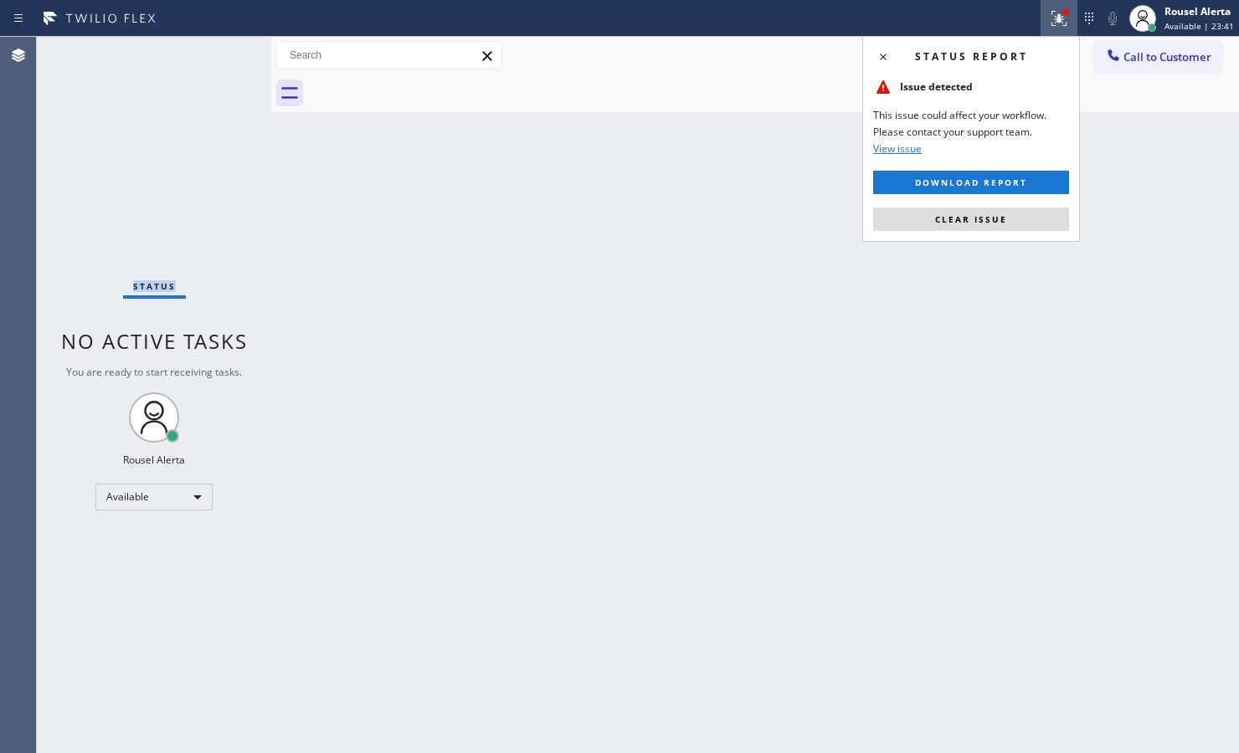
click at [972, 213] on button "Clear issue" at bounding box center [971, 219] width 196 height 23
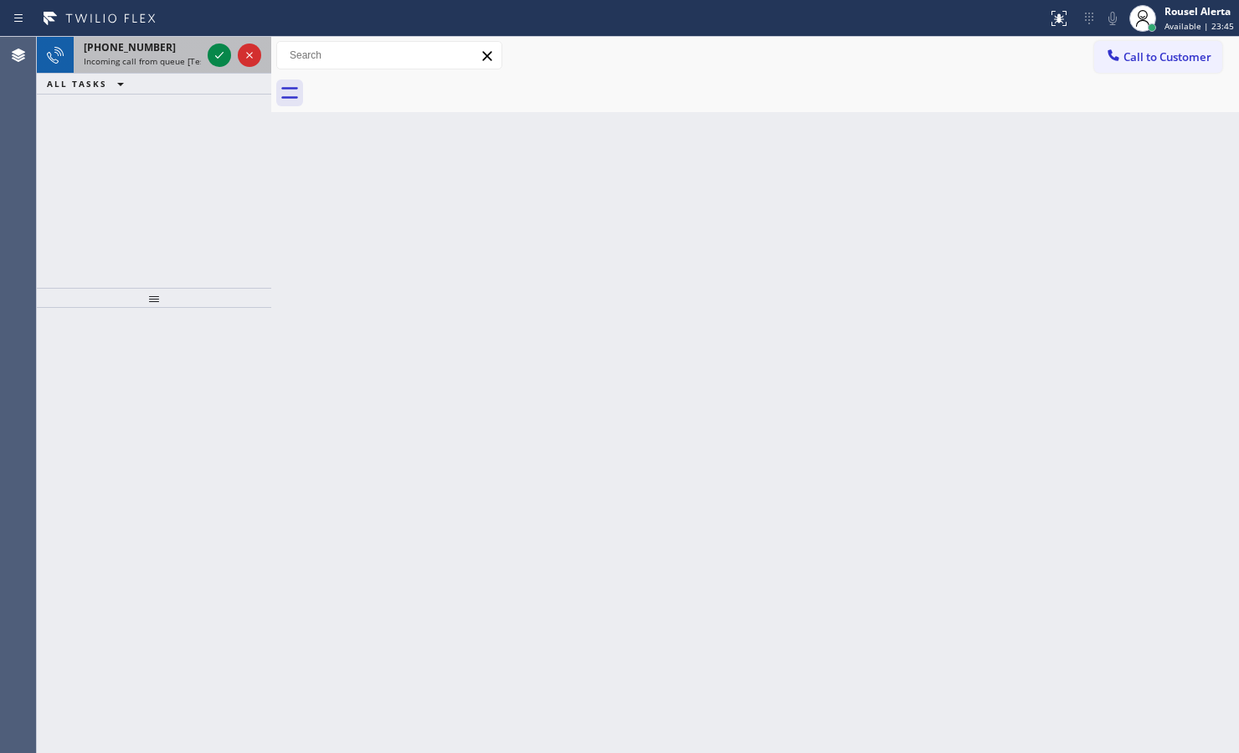
click at [191, 43] on div "[PHONE_NUMBER]" at bounding box center [142, 47] width 117 height 14
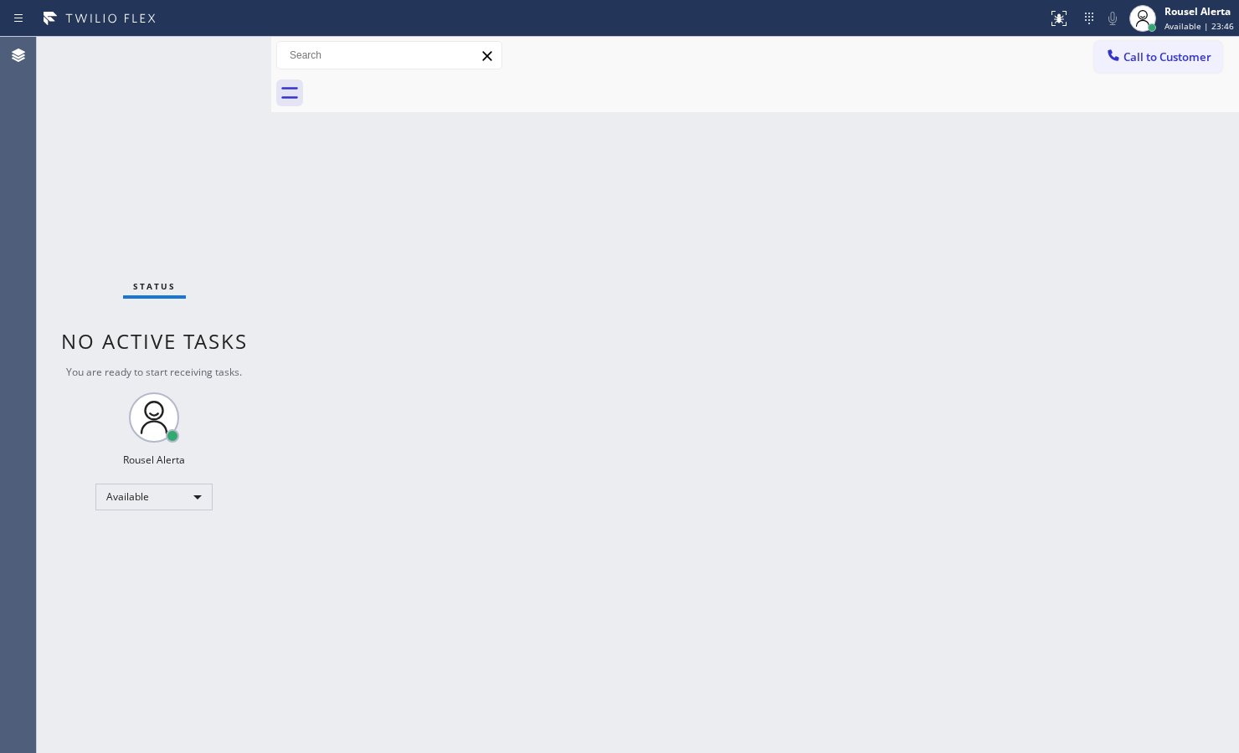
click at [209, 50] on div "Status No active tasks You are ready to start receiving tasks. Rousel Alerta Av…" at bounding box center [154, 395] width 234 height 716
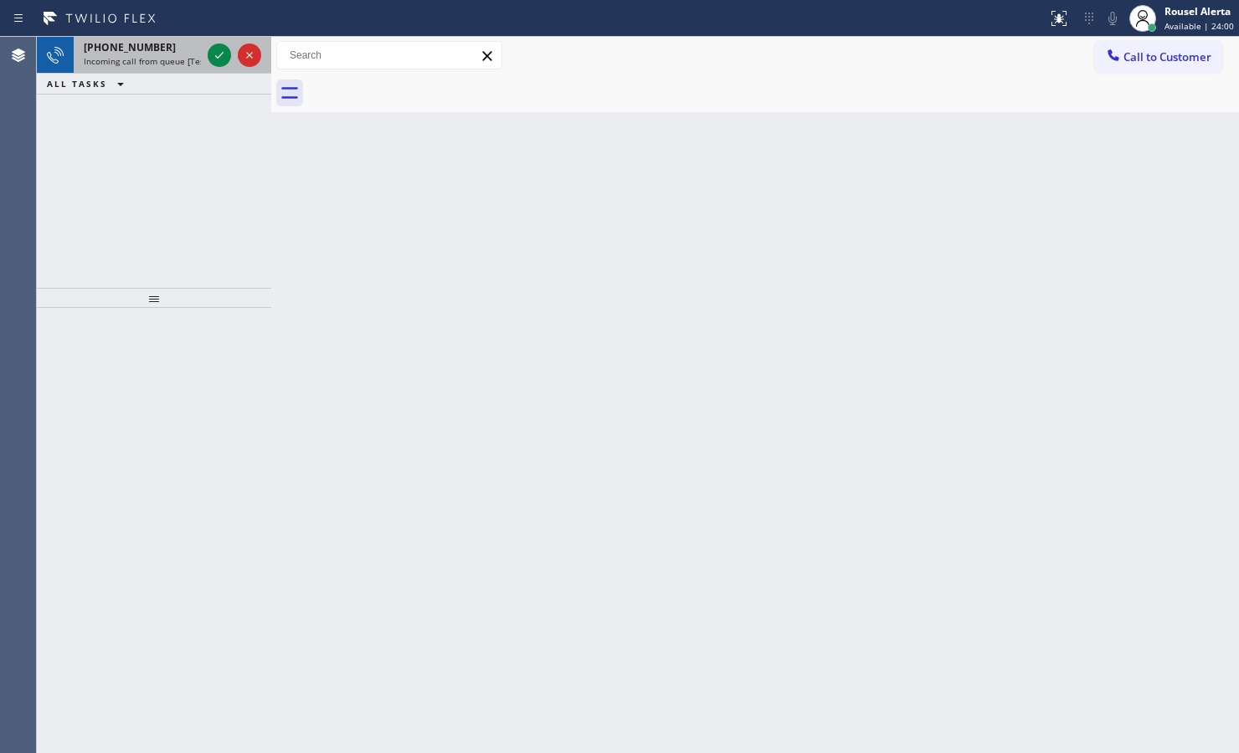
click at [172, 55] on span "Incoming call from queue [Test] All" at bounding box center [153, 61] width 139 height 12
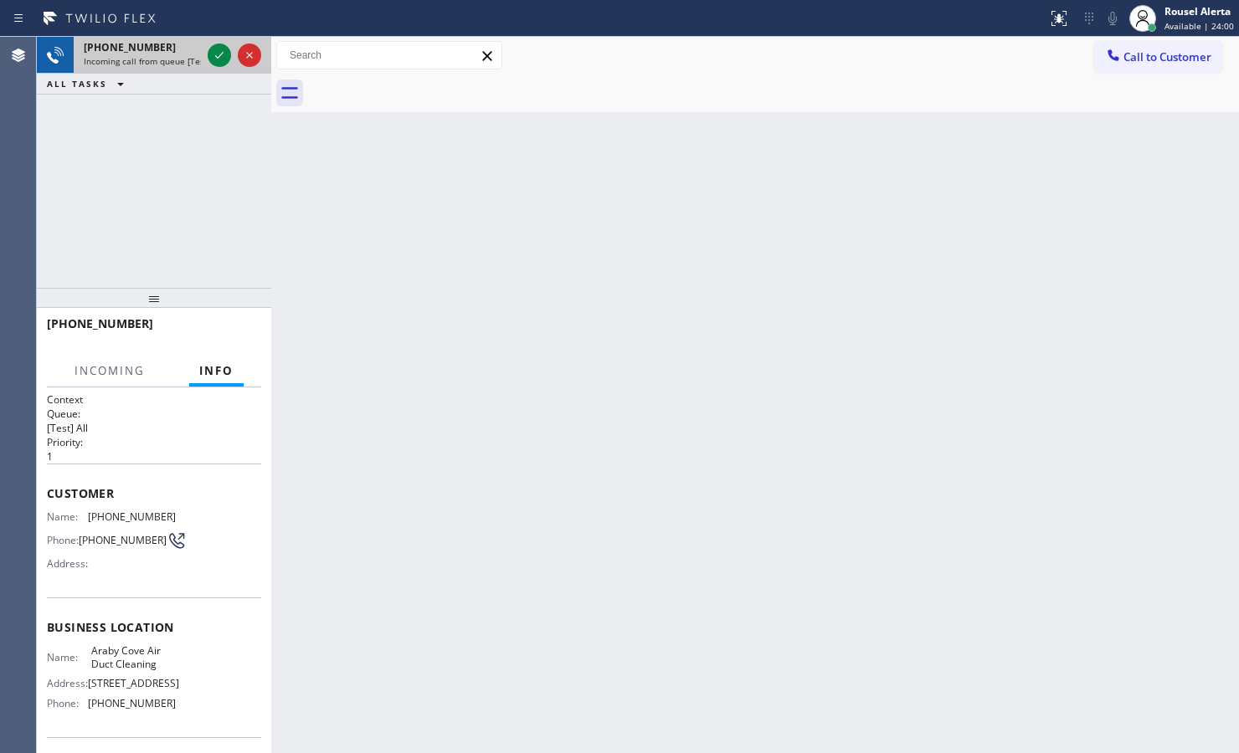
click at [205, 54] on div at bounding box center [234, 55] width 60 height 37
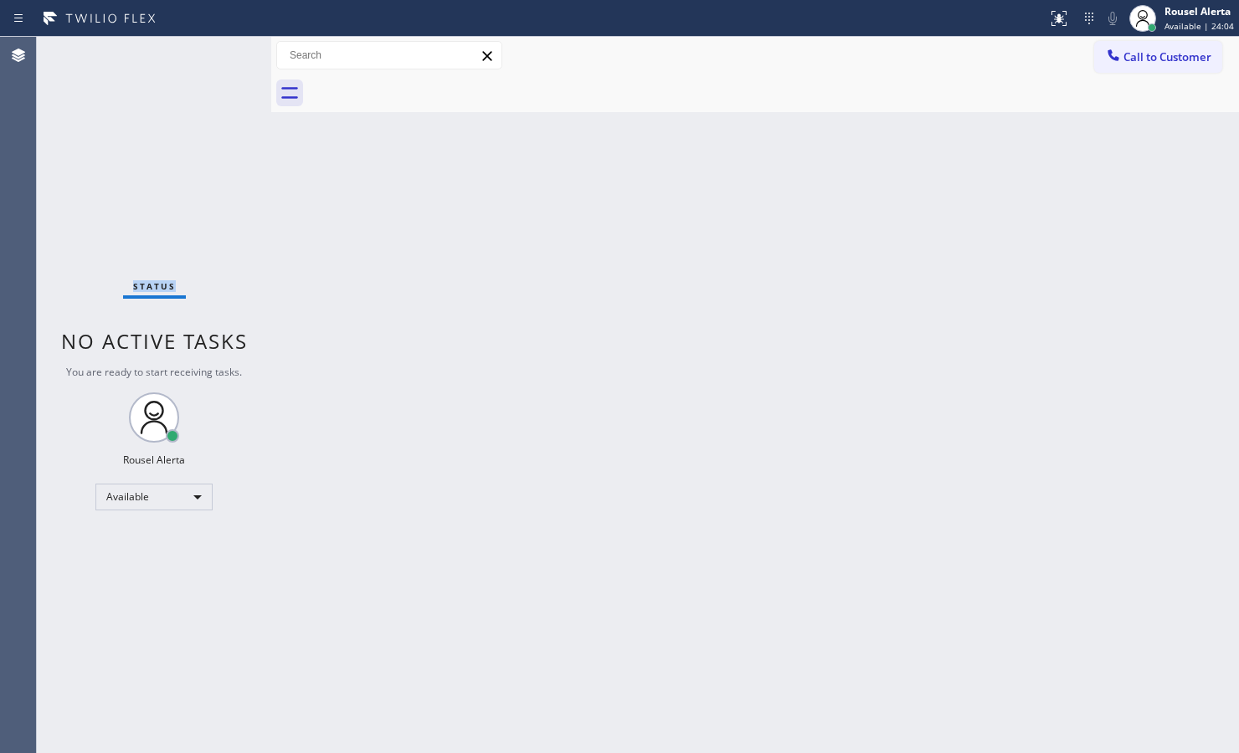
click at [205, 54] on div "Status No active tasks You are ready to start receiving tasks. Rousel Alerta Av…" at bounding box center [154, 395] width 234 height 716
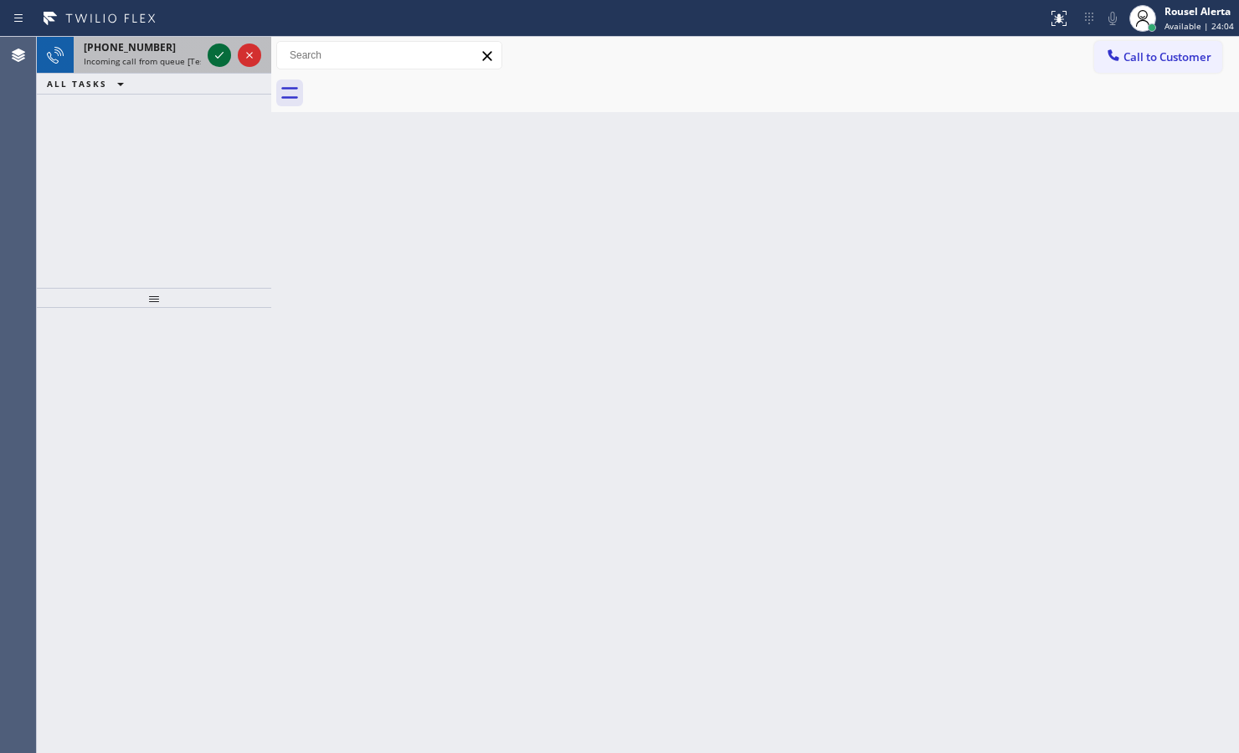
click at [207, 54] on div at bounding box center [234, 55] width 60 height 37
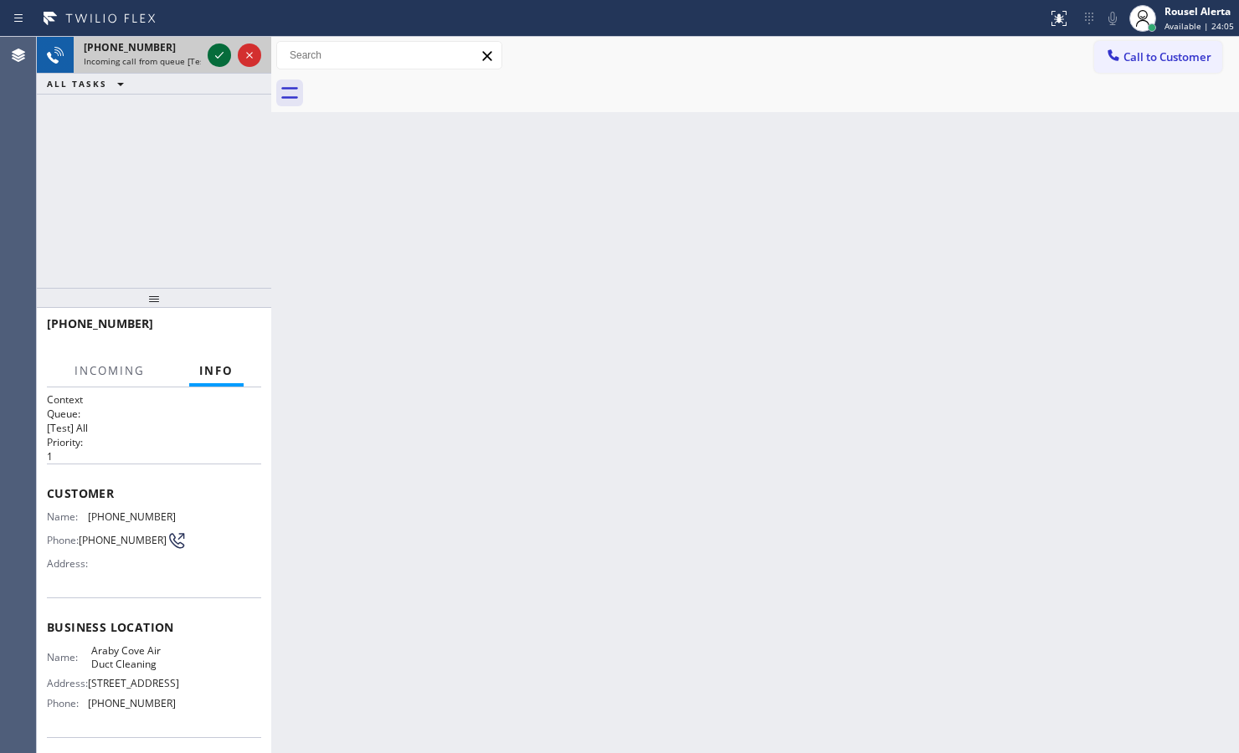
click at [208, 54] on div at bounding box center [219, 55] width 23 height 20
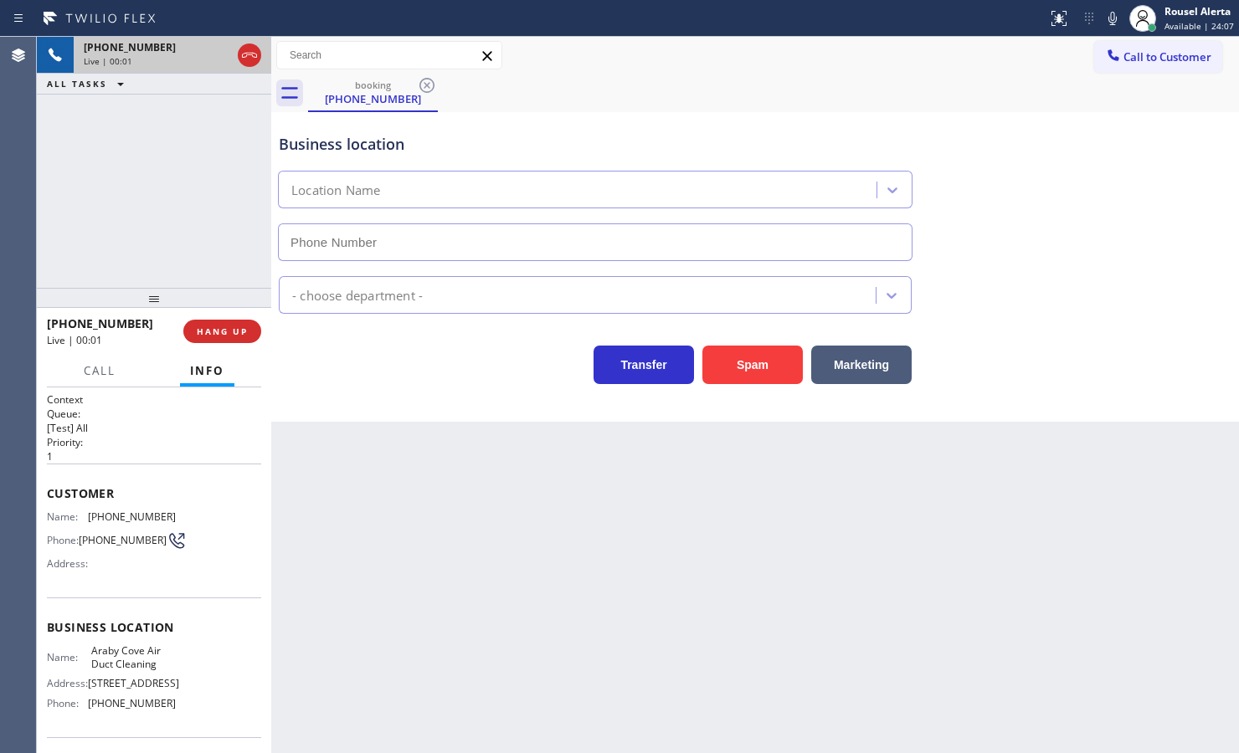
type input "[PHONE_NUMBER]"
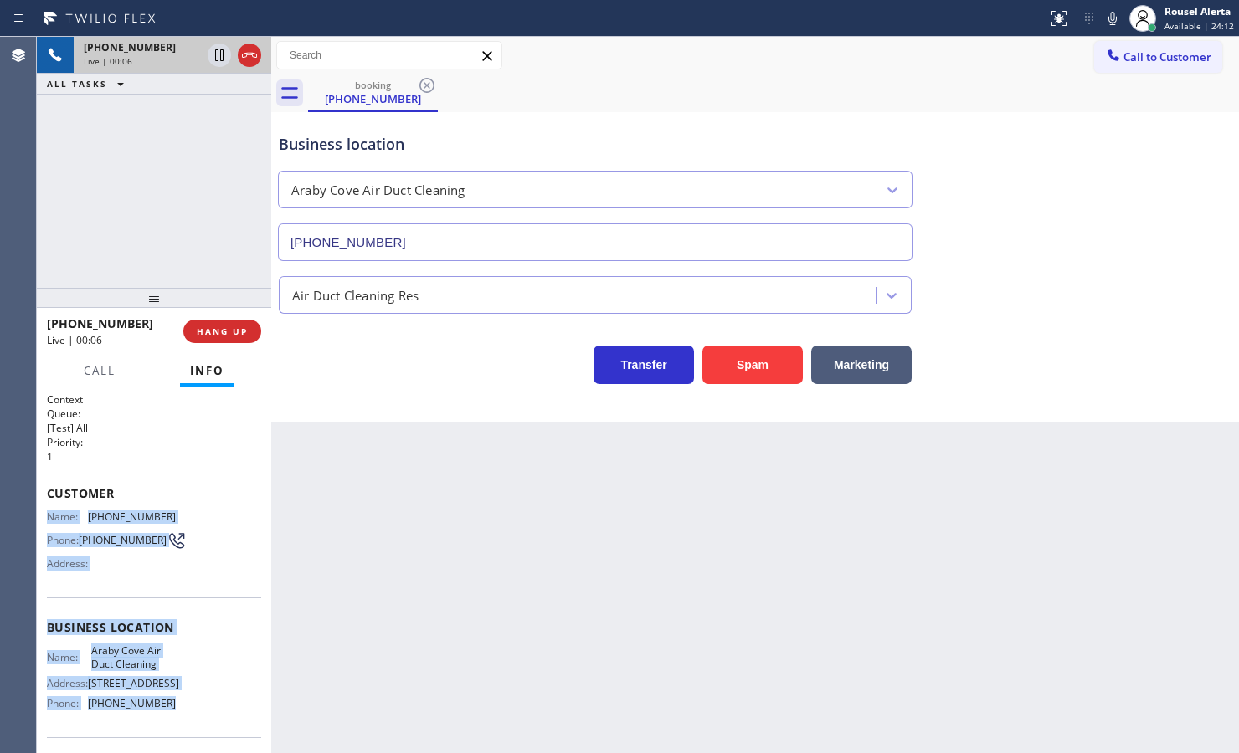
drag, startPoint x: 47, startPoint y: 517, endPoint x: 182, endPoint y: 725, distance: 247.9
click at [182, 725] on div "Context Queue: [Test] All Priority: 1 Customer Name: [PHONE_NUMBER] Phone: [PHO…" at bounding box center [154, 628] width 214 height 471
copy div "Name: [PHONE_NUMBER] Phone: [PHONE_NUMBER] Address: Business location Name: [GE…"
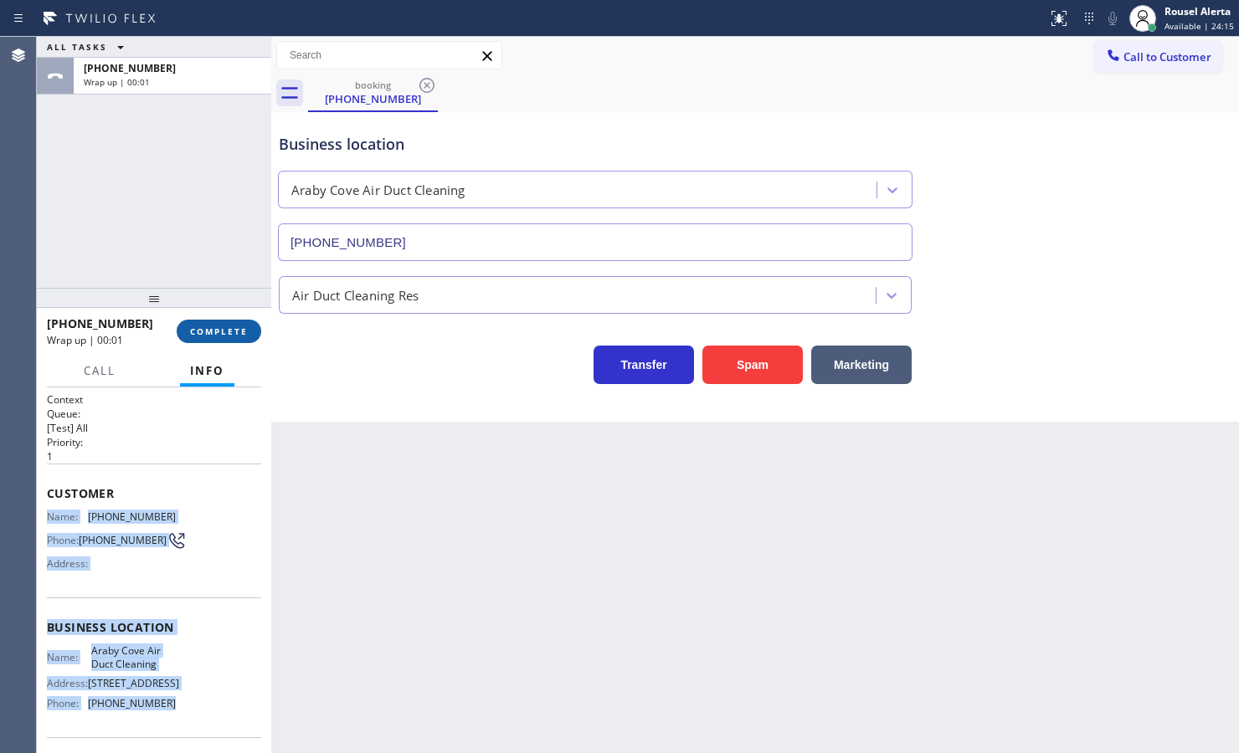
click at [210, 326] on span "COMPLETE" at bounding box center [219, 332] width 58 height 12
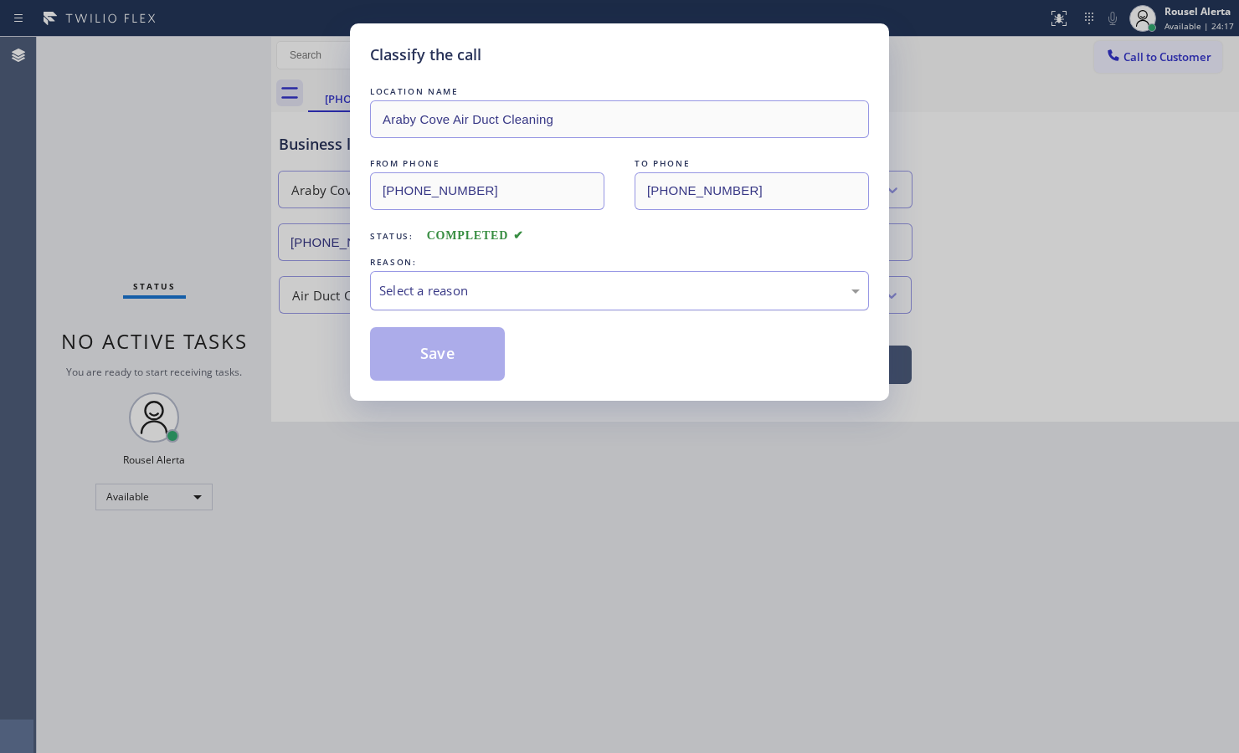
click at [573, 286] on div "Select a reason" at bounding box center [619, 290] width 480 height 19
click at [484, 350] on button "Save" at bounding box center [437, 354] width 135 height 54
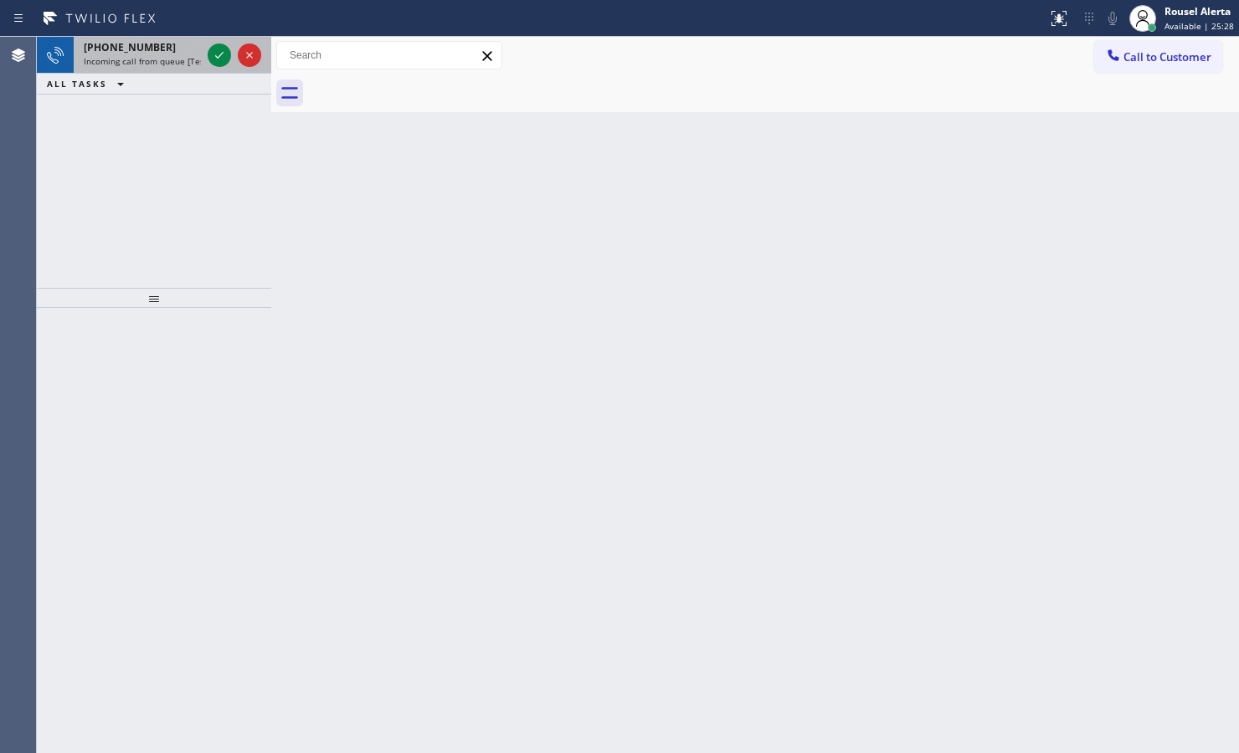
drag, startPoint x: 131, startPoint y: 55, endPoint x: 188, endPoint y: 60, distance: 58.0
click at [132, 55] on span "Incoming call from queue [Test] All" at bounding box center [153, 61] width 139 height 12
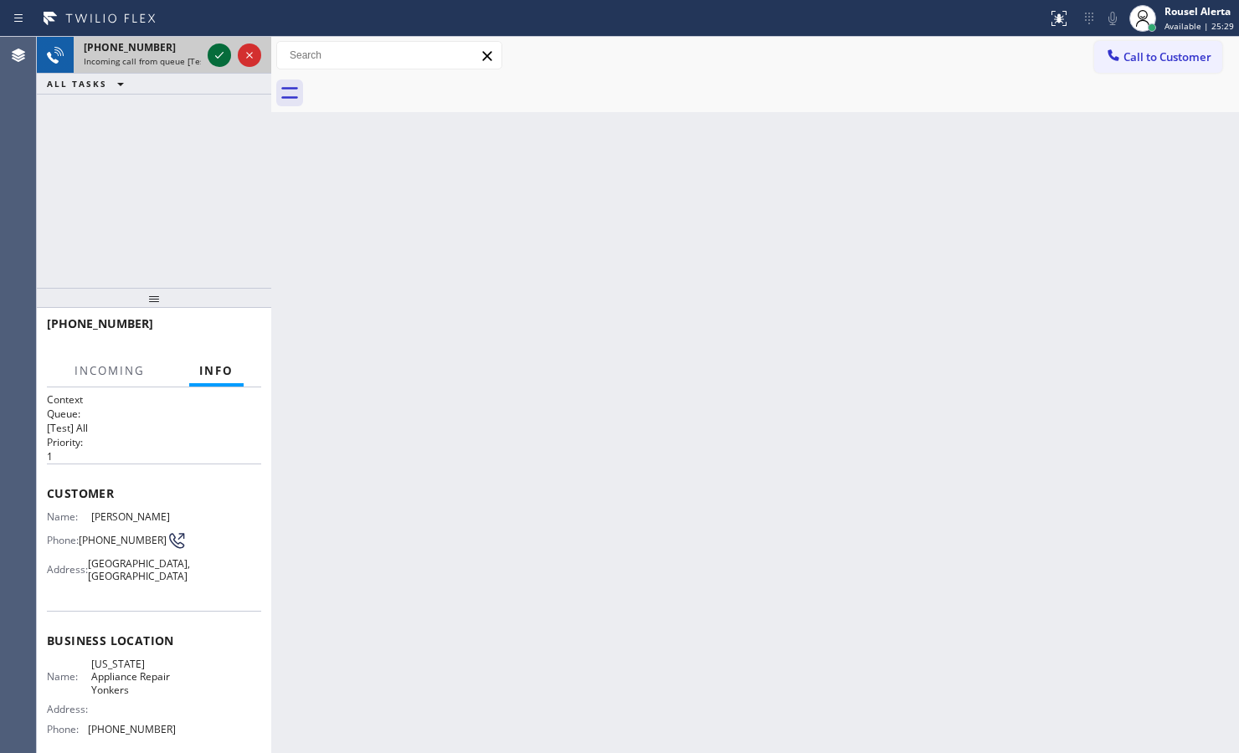
click at [216, 64] on icon at bounding box center [219, 55] width 20 height 20
click at [458, 262] on div "Back to Dashboard Change Sender ID Customers Technicians Select a contact Outbo…" at bounding box center [754, 395] width 967 height 716
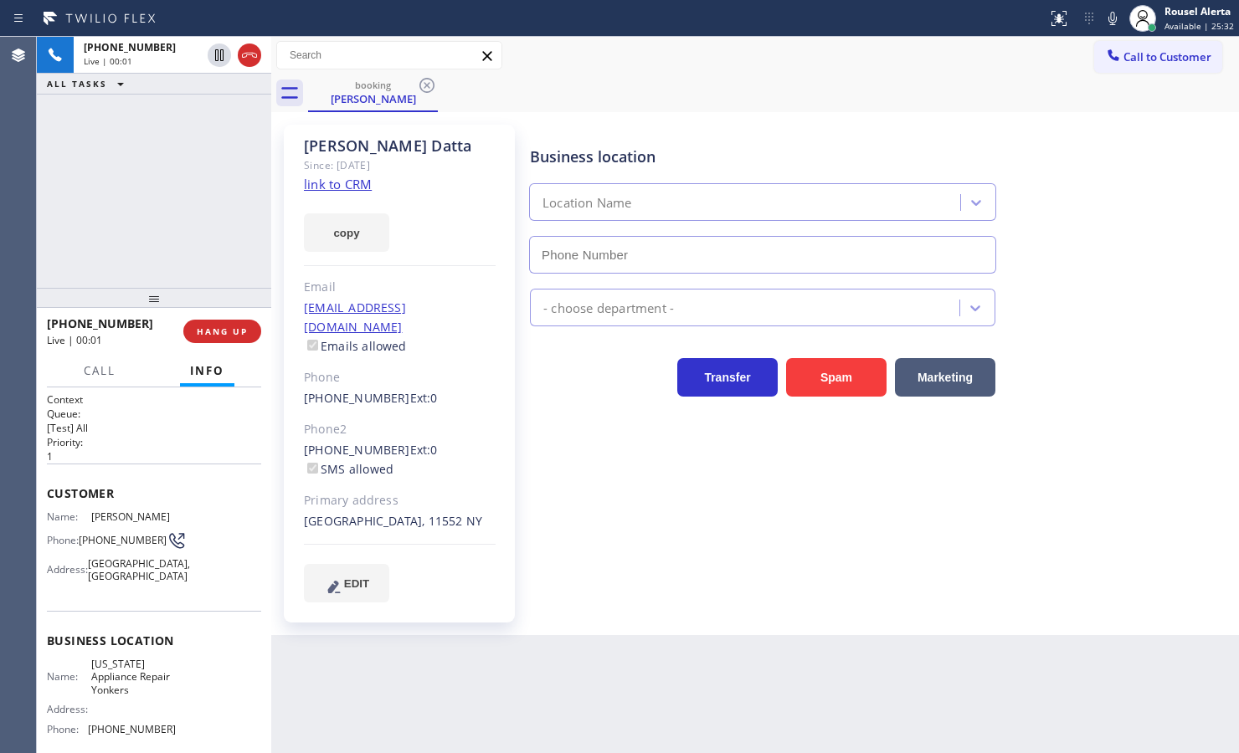
type input "[PHONE_NUMBER]"
click at [347, 194] on div "copy" at bounding box center [400, 223] width 192 height 58
click at [348, 186] on link "link to CRM" at bounding box center [338, 184] width 68 height 17
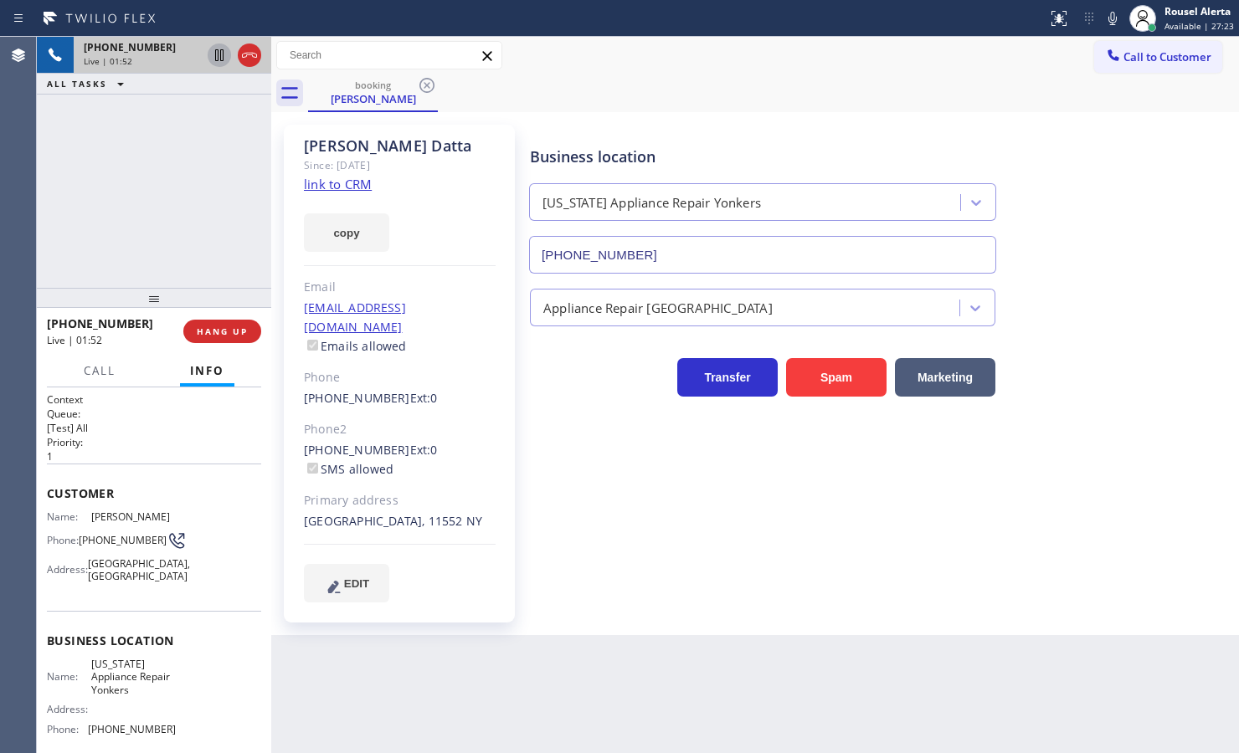
click at [213, 59] on icon at bounding box center [219, 55] width 20 height 20
click at [1109, 22] on icon at bounding box center [1112, 18] width 20 height 20
click at [218, 59] on icon at bounding box center [219, 55] width 20 height 20
click at [1118, 22] on icon at bounding box center [1112, 18] width 20 height 20
click at [96, 365] on span "Call" at bounding box center [100, 370] width 32 height 15
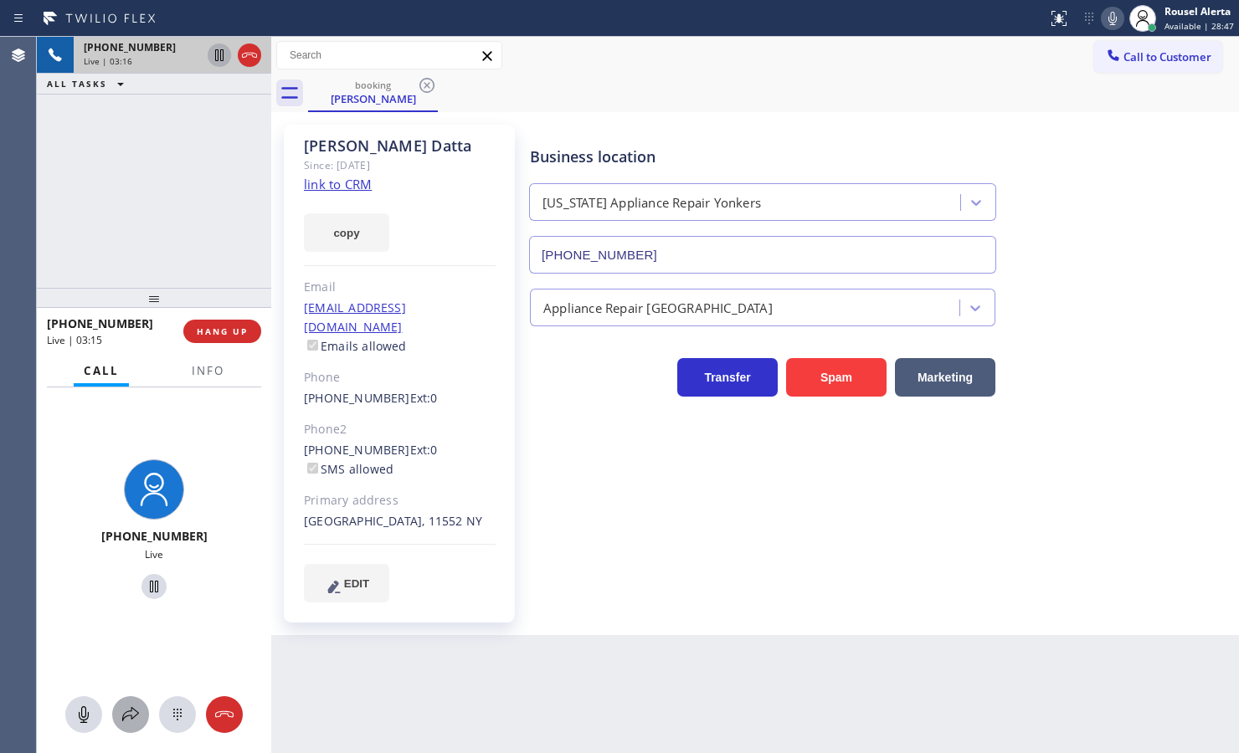
click at [126, 721] on icon at bounding box center [131, 715] width 20 height 20
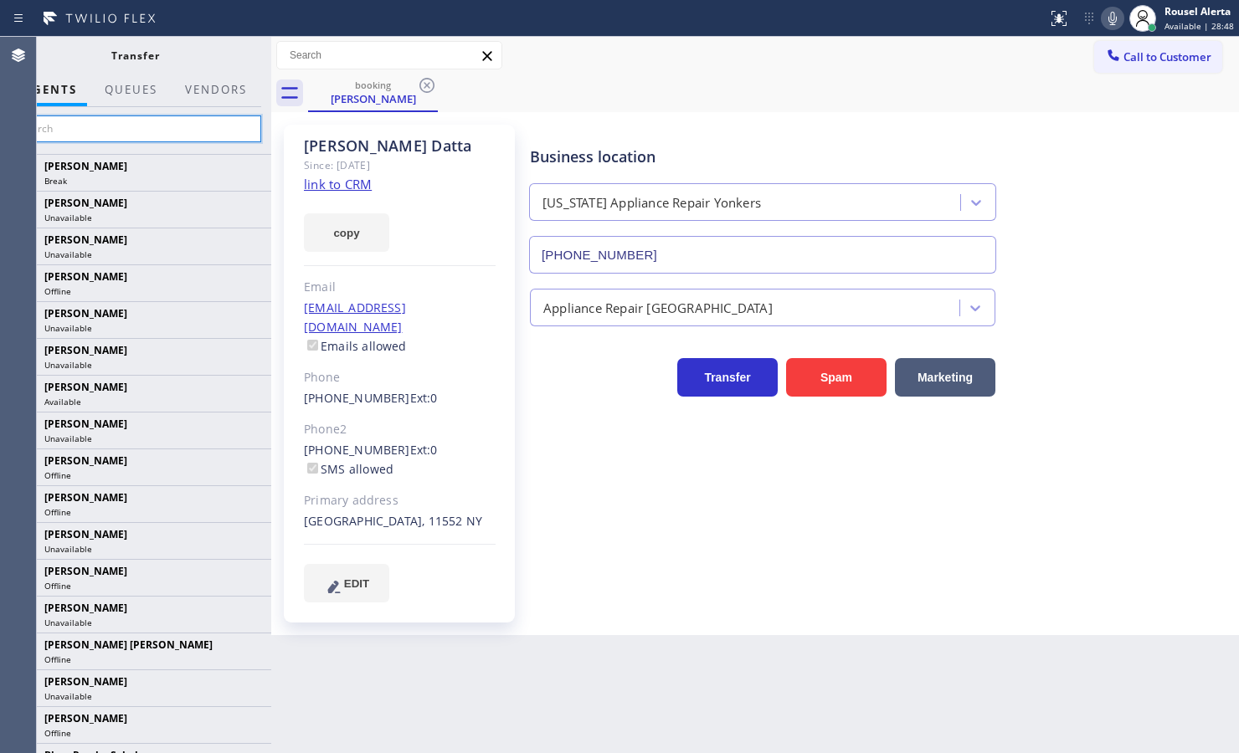
click at [119, 136] on input "text" at bounding box center [135, 128] width 252 height 27
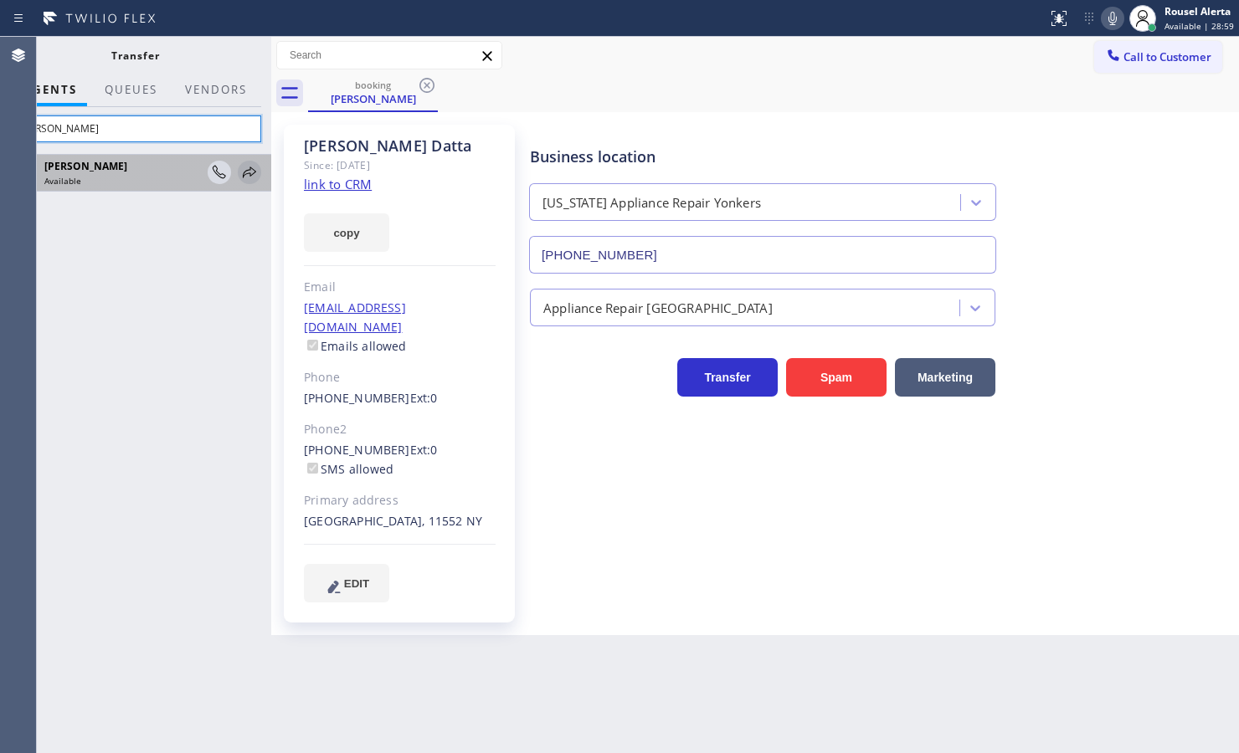
type input "[PERSON_NAME]"
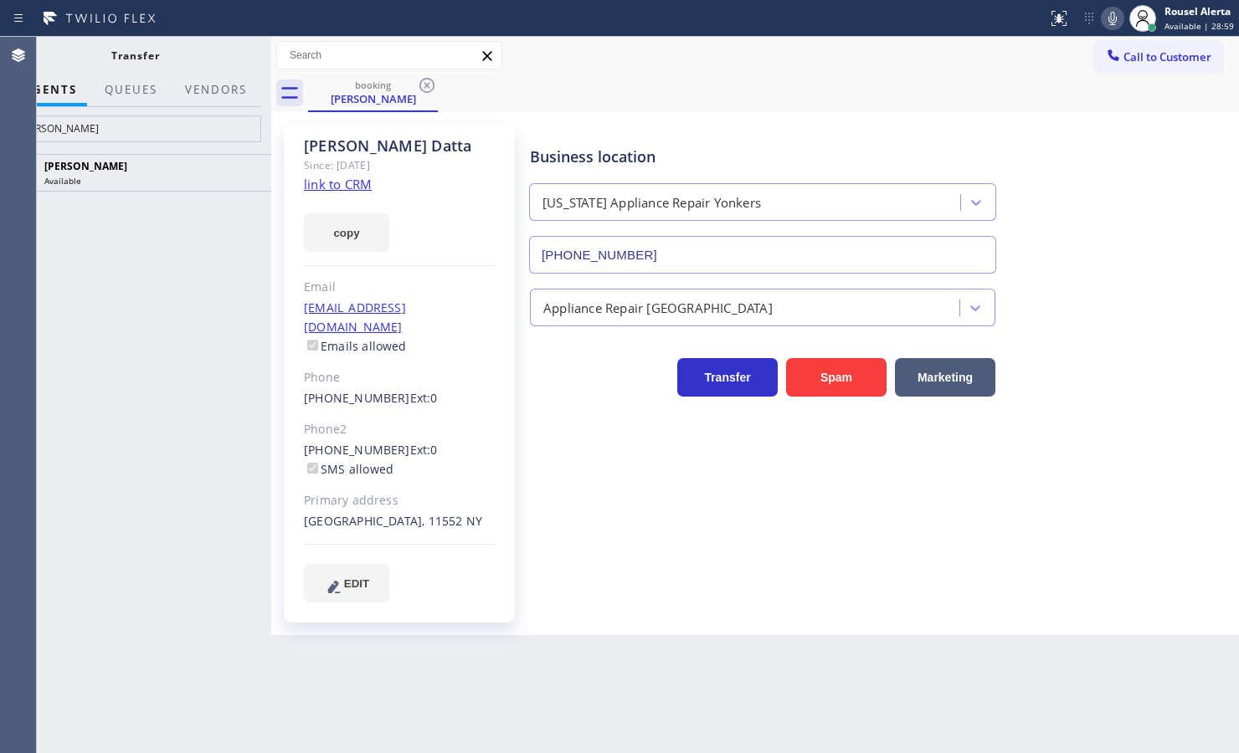
click at [0, 0] on icon at bounding box center [0, 0] width 0 height 0
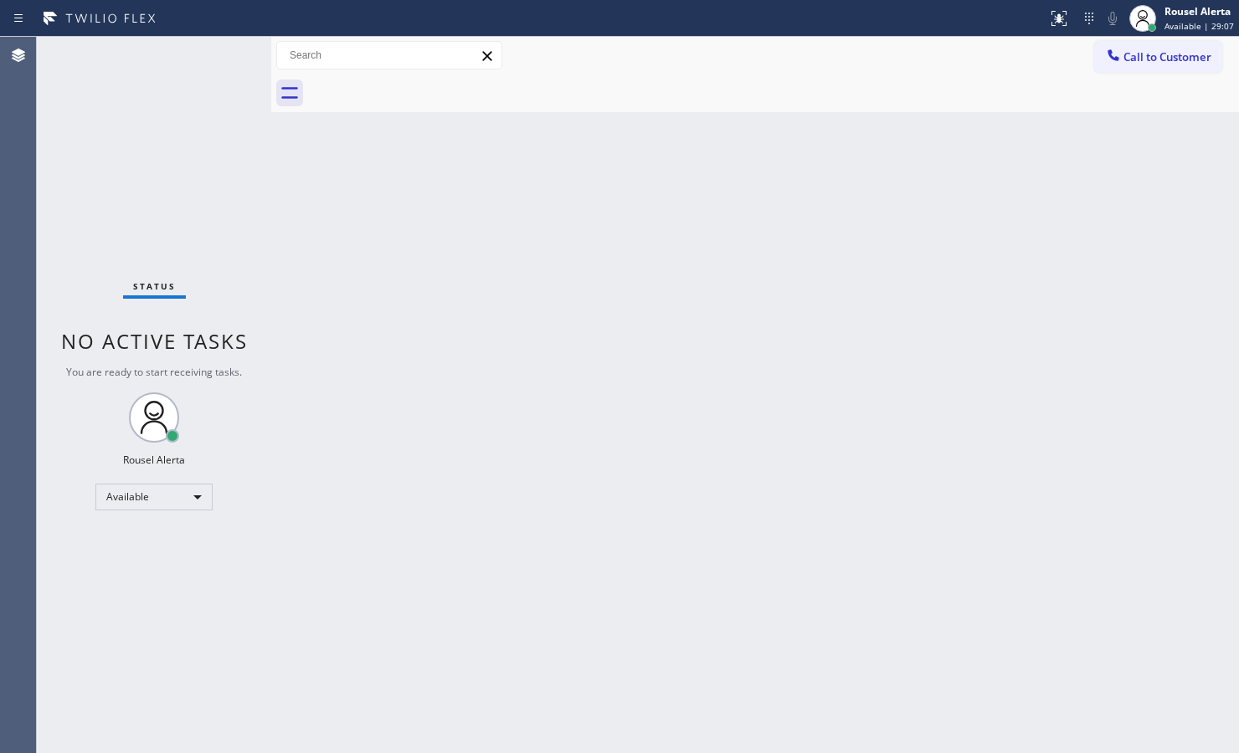
click at [988, 198] on div "Back to Dashboard Change Sender ID Customers Technicians Select a contact Outbo…" at bounding box center [754, 395] width 967 height 716
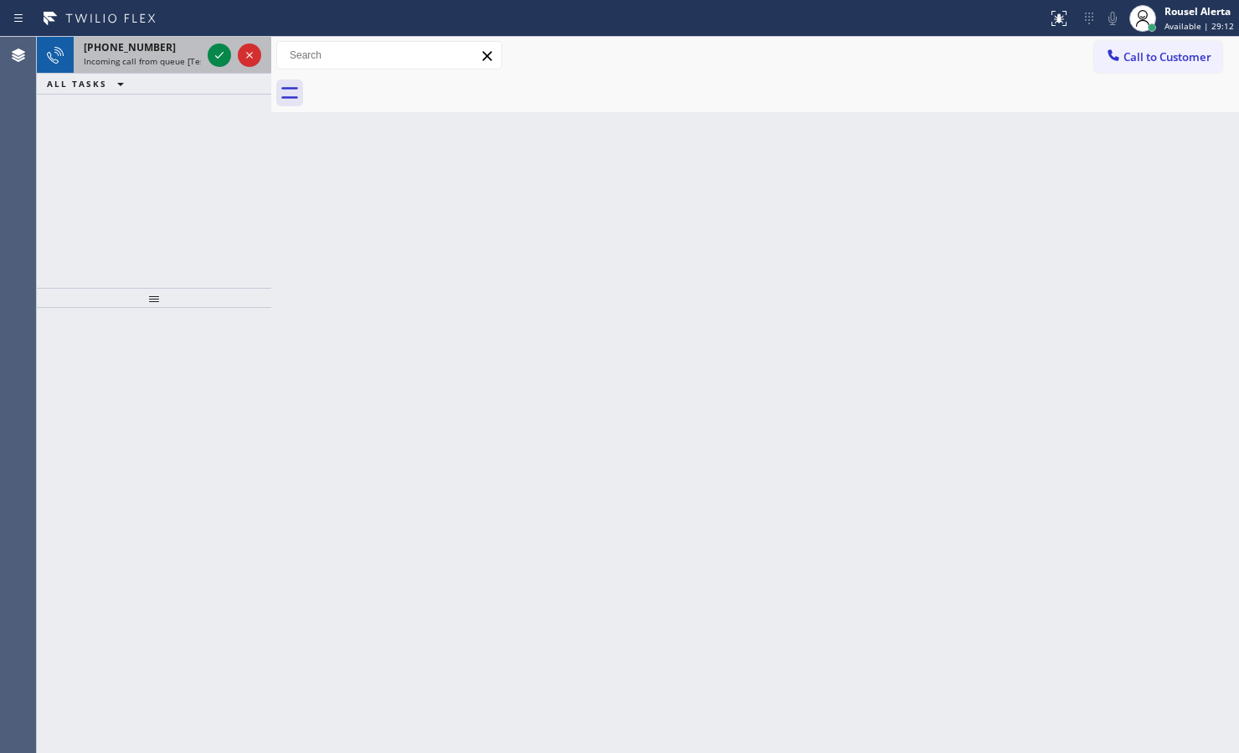
click at [173, 65] on span "Incoming call from queue [Test] All" at bounding box center [153, 61] width 139 height 12
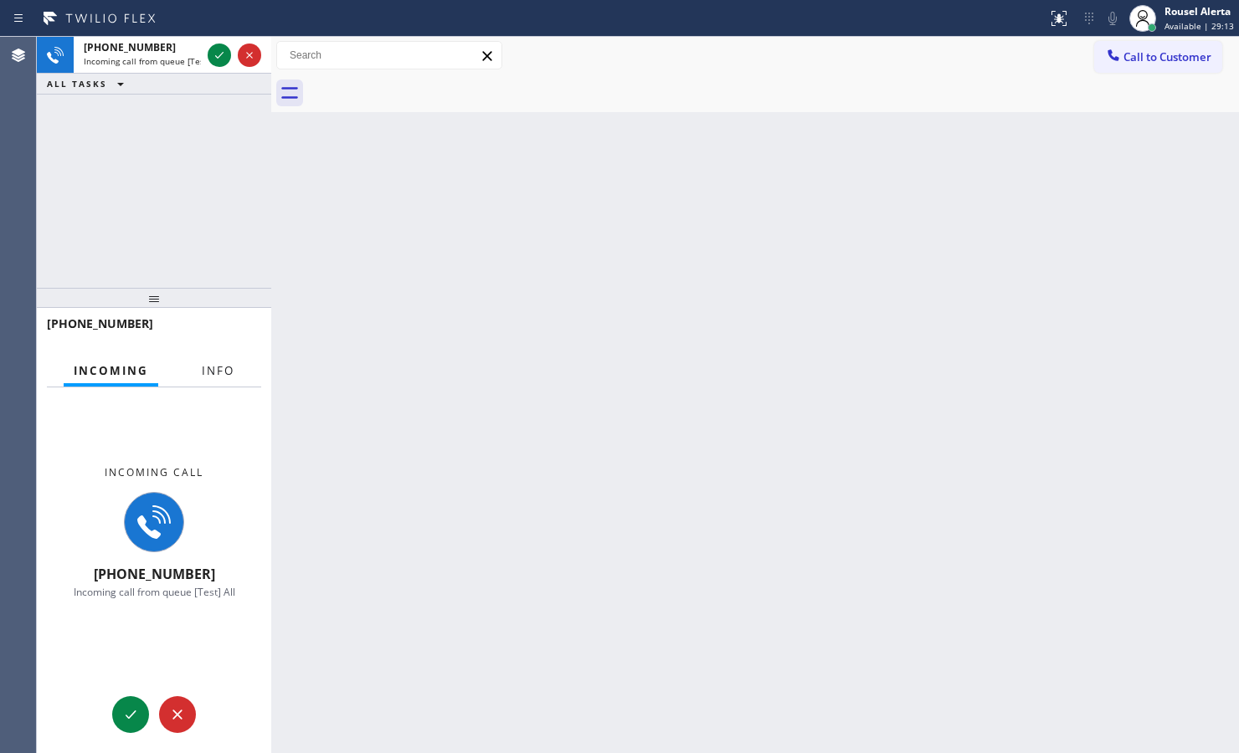
click at [208, 357] on button "Info" at bounding box center [218, 371] width 53 height 33
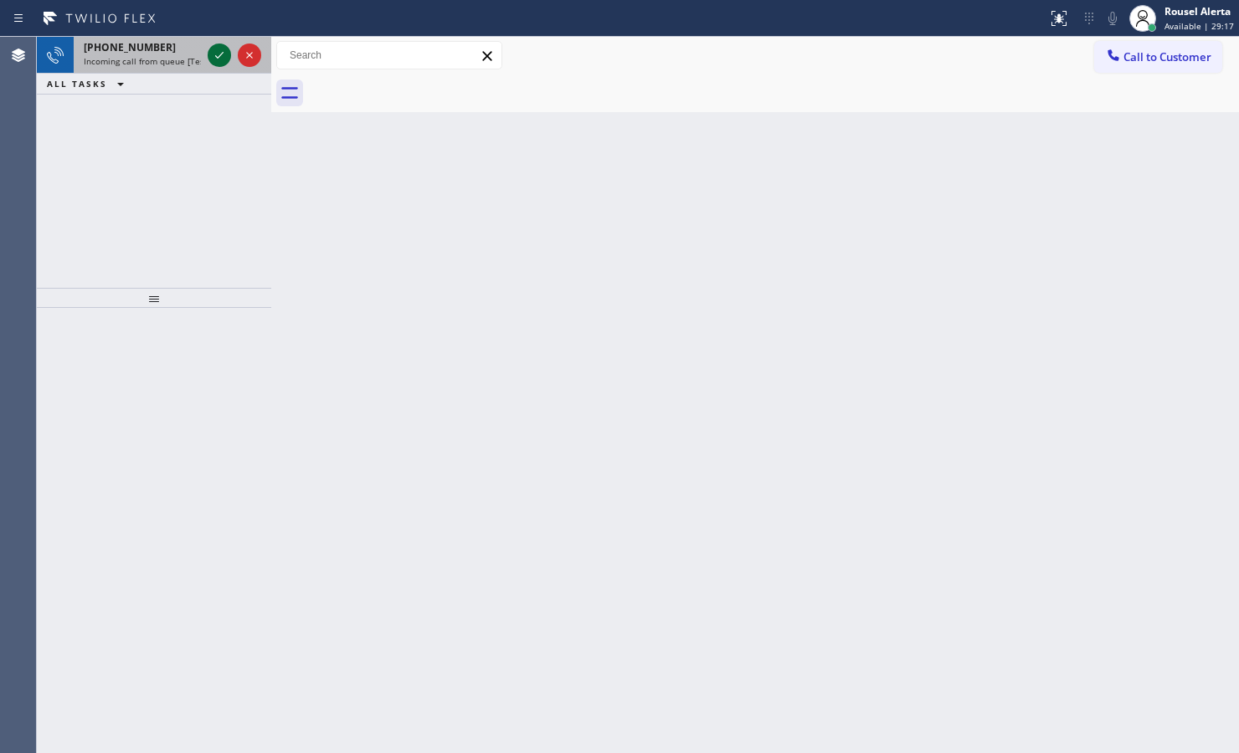
click at [213, 53] on icon at bounding box center [219, 55] width 20 height 20
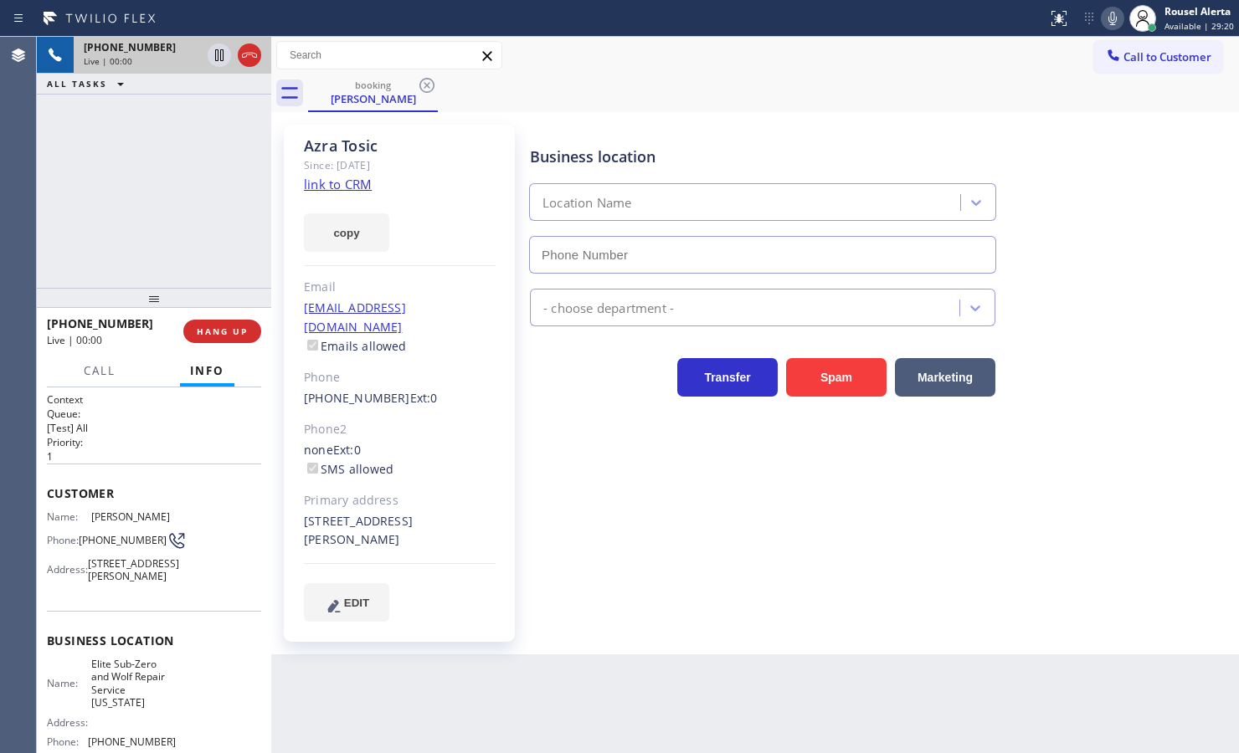
type input "[PHONE_NUMBER]"
click at [335, 182] on link "link to CRM" at bounding box center [338, 184] width 68 height 17
click at [211, 203] on div "[PHONE_NUMBER] Live | 00:25 ALL TASKS ALL TASKS ACTIVE TASKS TASKS IN WRAP UP" at bounding box center [154, 162] width 234 height 251
click at [215, 61] on icon at bounding box center [219, 55] width 20 height 20
click at [1105, 18] on icon at bounding box center [1112, 18] width 20 height 20
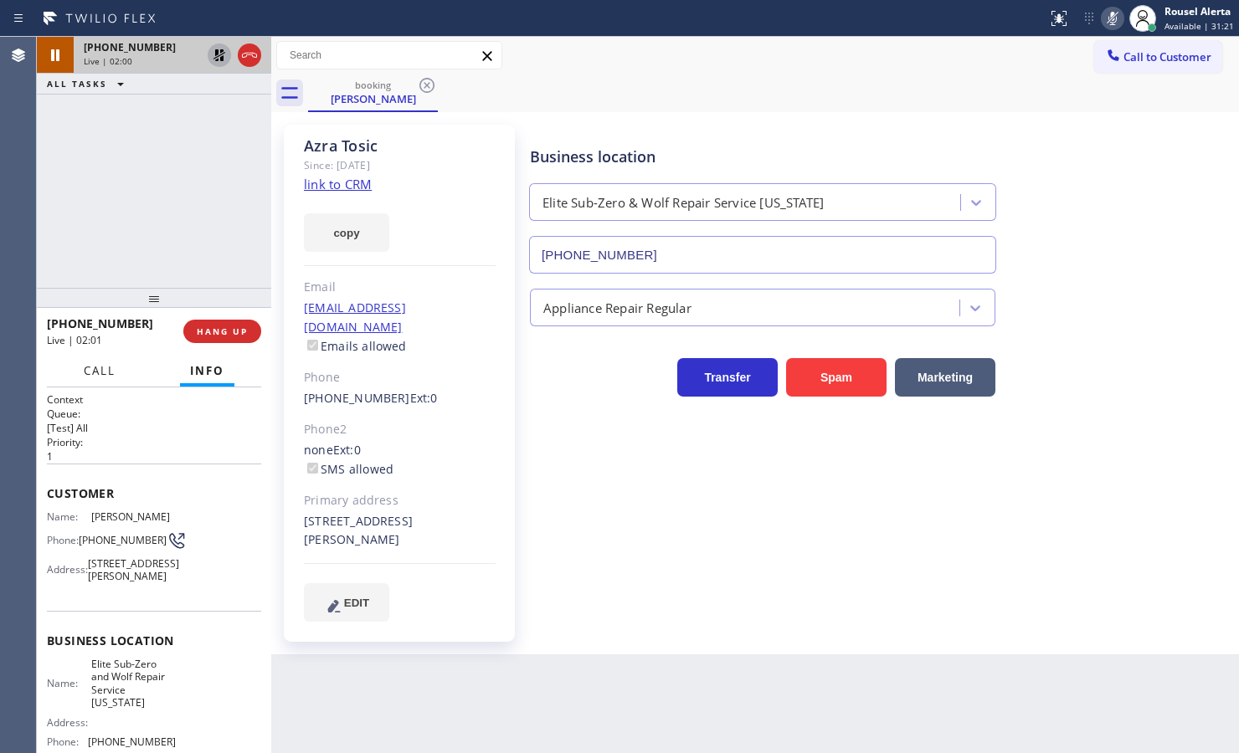
click at [90, 361] on button "Call" at bounding box center [100, 371] width 52 height 33
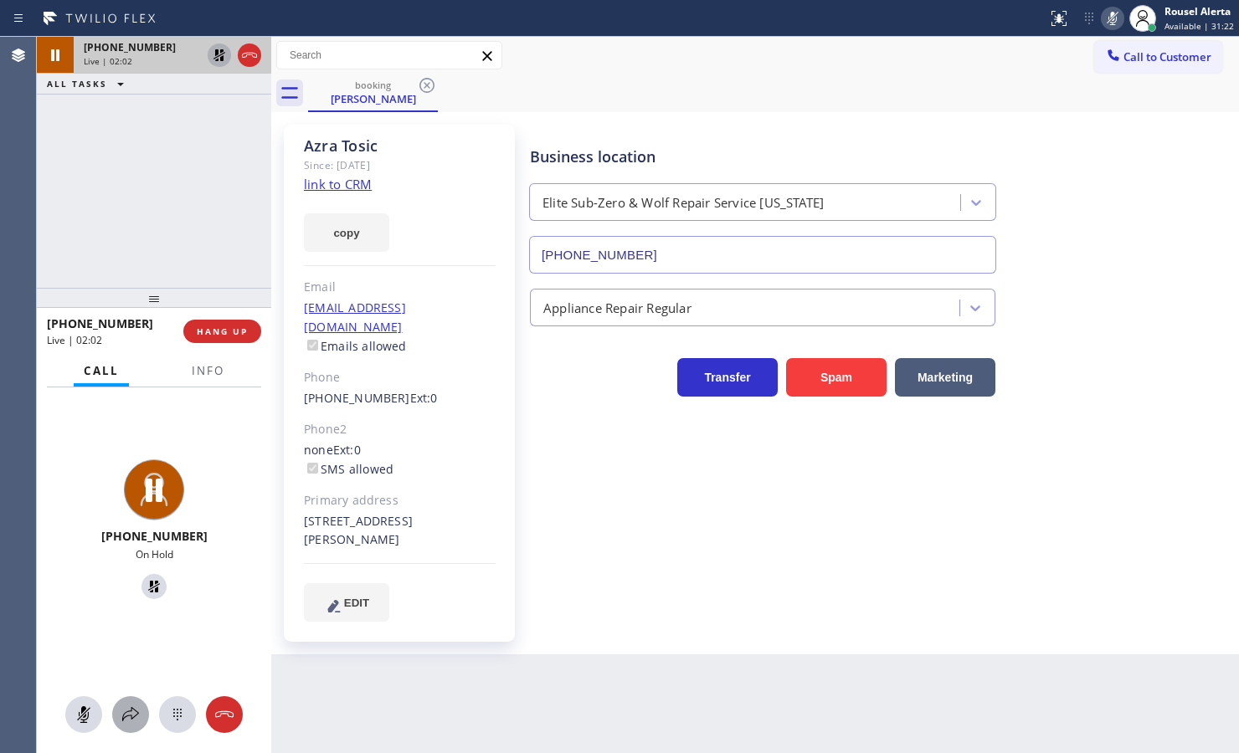
click at [132, 718] on icon at bounding box center [131, 715] width 20 height 20
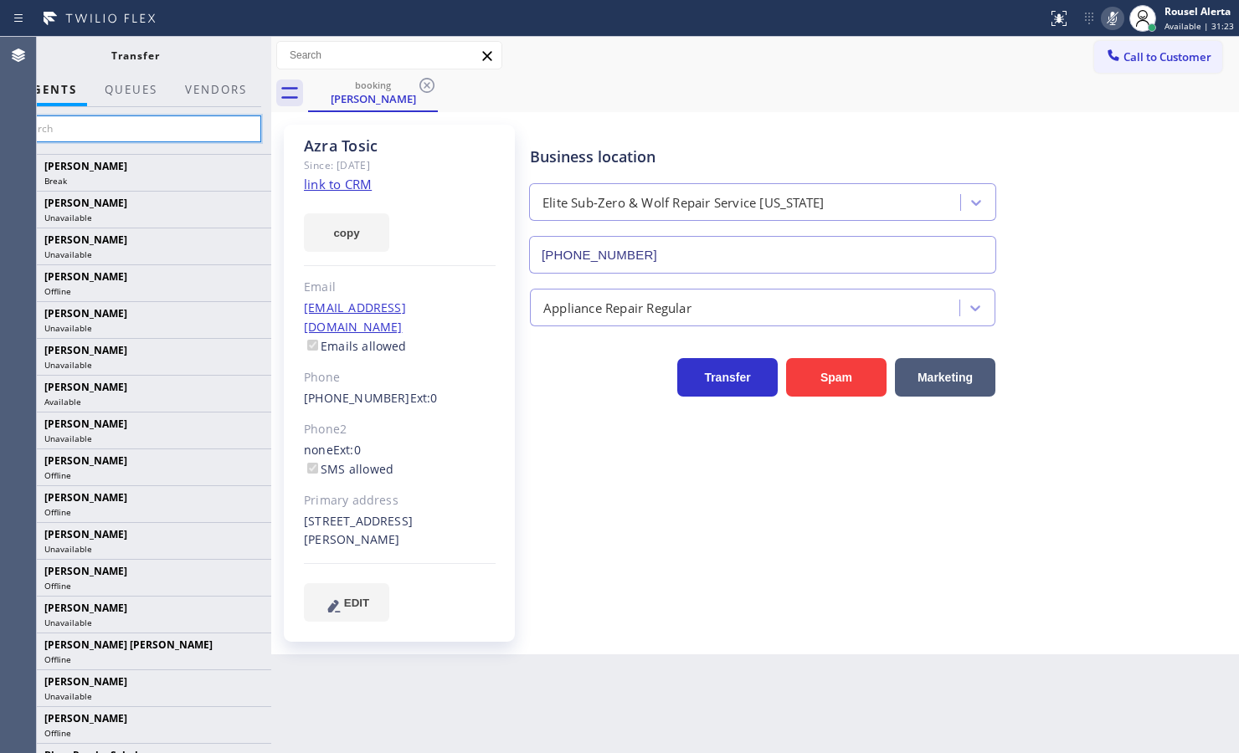
click at [131, 131] on input "text" at bounding box center [135, 128] width 252 height 27
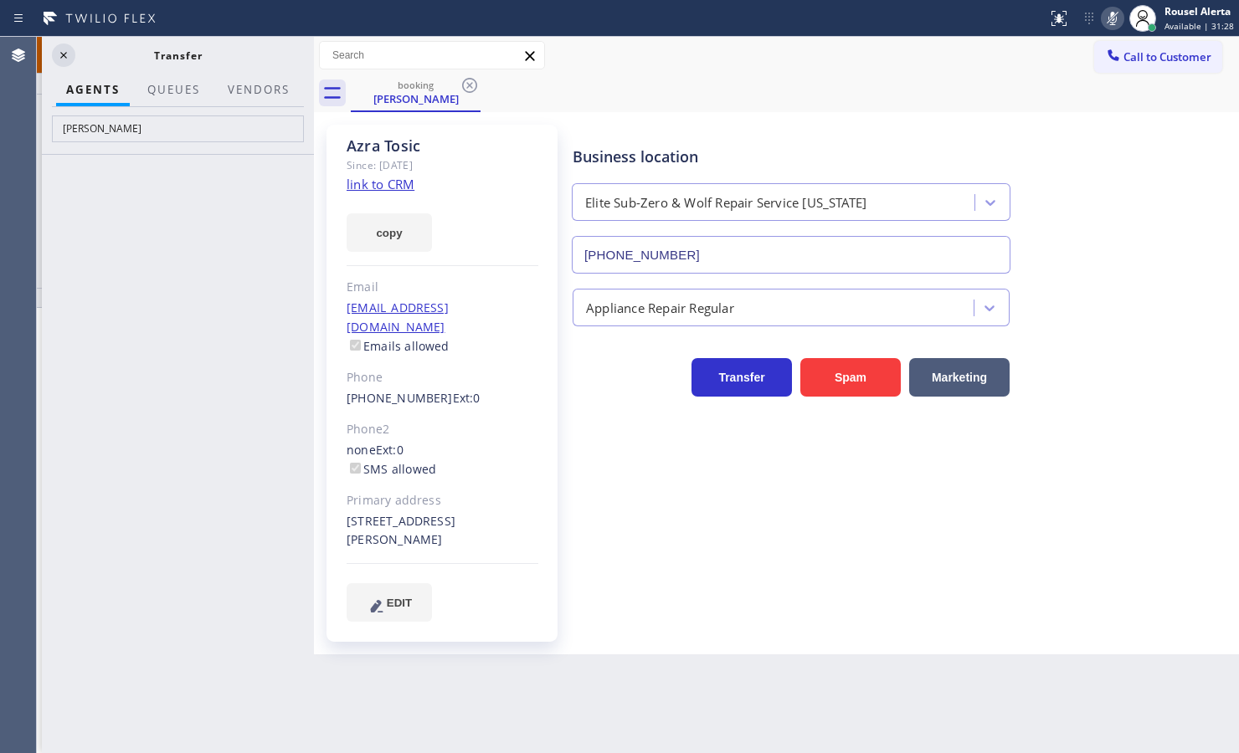
drag, startPoint x: 273, startPoint y: 57, endPoint x: 316, endPoint y: 57, distance: 42.7
click at [314, 57] on div at bounding box center [314, 395] width 0 height 716
click at [230, 134] on input "[PERSON_NAME]" at bounding box center [178, 128] width 252 height 27
type input "N"
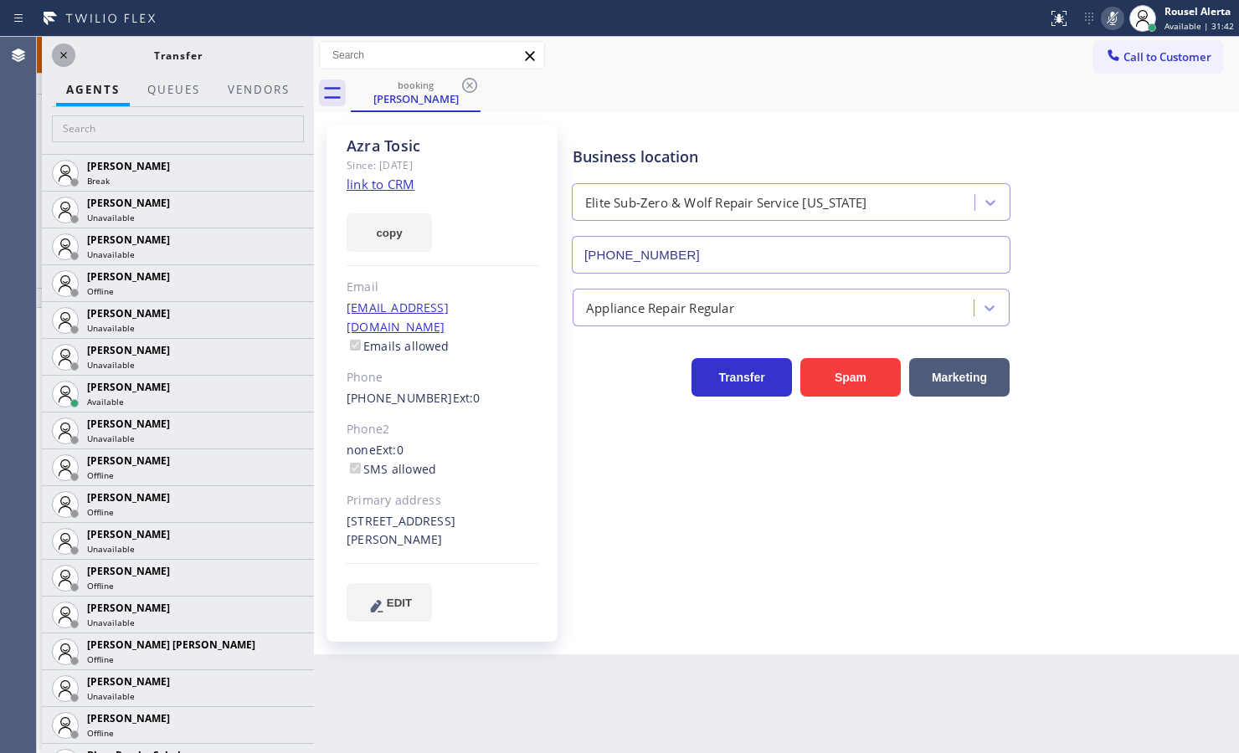
click at [68, 57] on icon at bounding box center [64, 55] width 20 height 20
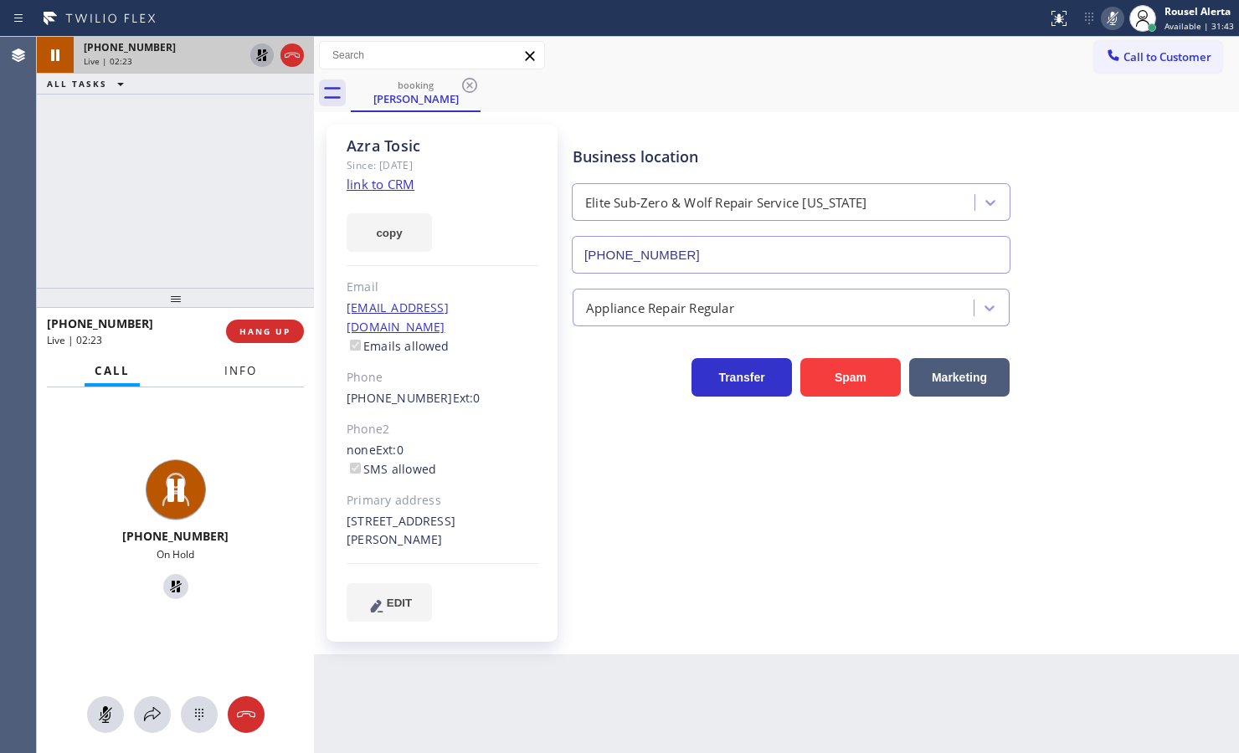
click at [232, 373] on span "Info" at bounding box center [240, 370] width 33 height 15
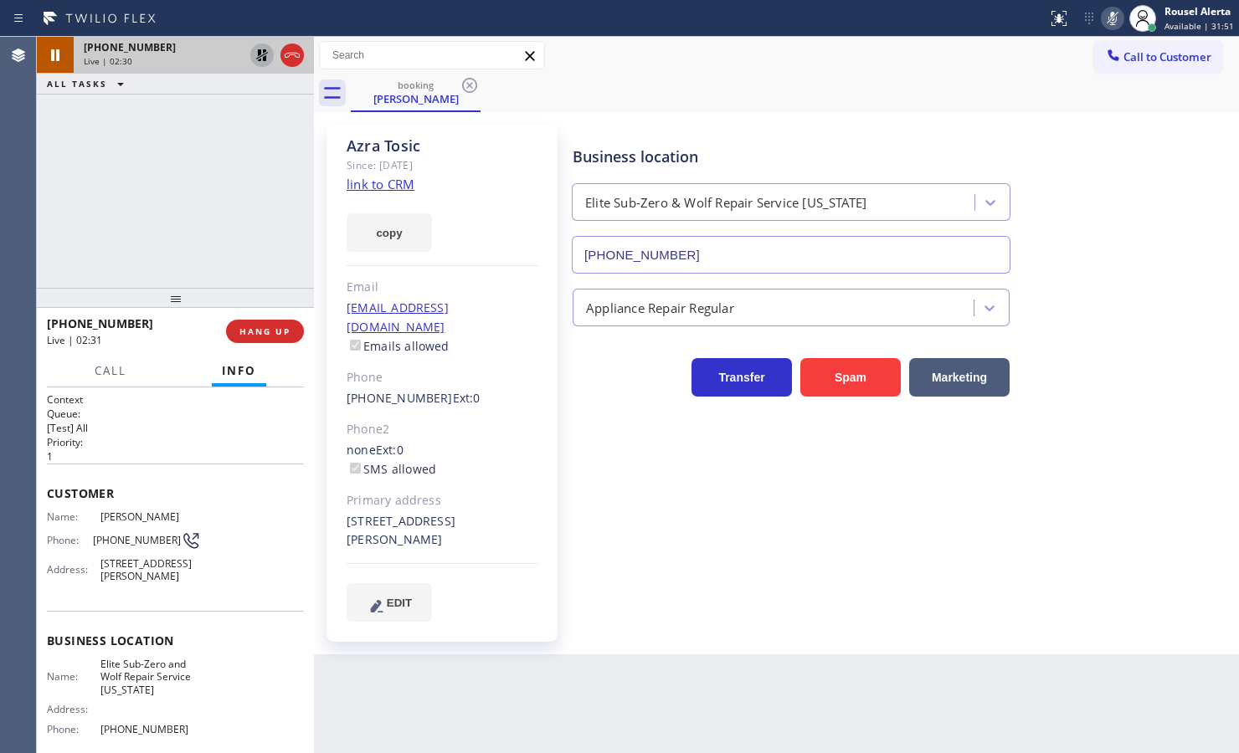
click at [264, 121] on div "[PHONE_NUMBER] Live | 02:30 ALL TASKS ALL TASKS ACTIVE TASKS TASKS IN WRAP UP" at bounding box center [175, 162] width 277 height 251
click at [259, 63] on icon at bounding box center [262, 55] width 20 height 20
click at [1116, 14] on icon at bounding box center [1112, 18] width 20 height 20
click at [214, 155] on div "[PHONE_NUMBER] Live | 02:41 ALL TASKS ALL TASKS ACTIVE TASKS TASKS IN WRAP UP" at bounding box center [175, 162] width 277 height 251
click at [450, 659] on div "Back to Dashboard Change Sender ID Customers Technicians Select a contact Outbo…" at bounding box center [776, 395] width 925 height 716
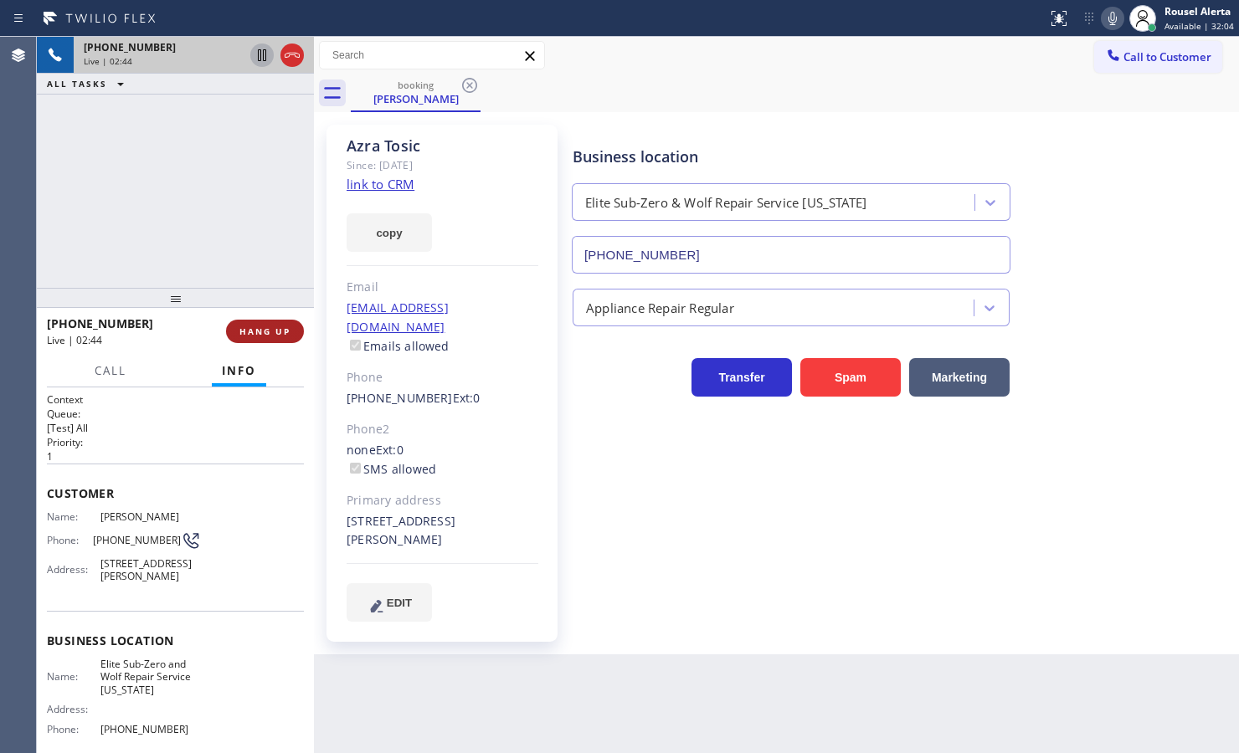
click at [245, 332] on span "HANG UP" at bounding box center [264, 332] width 51 height 12
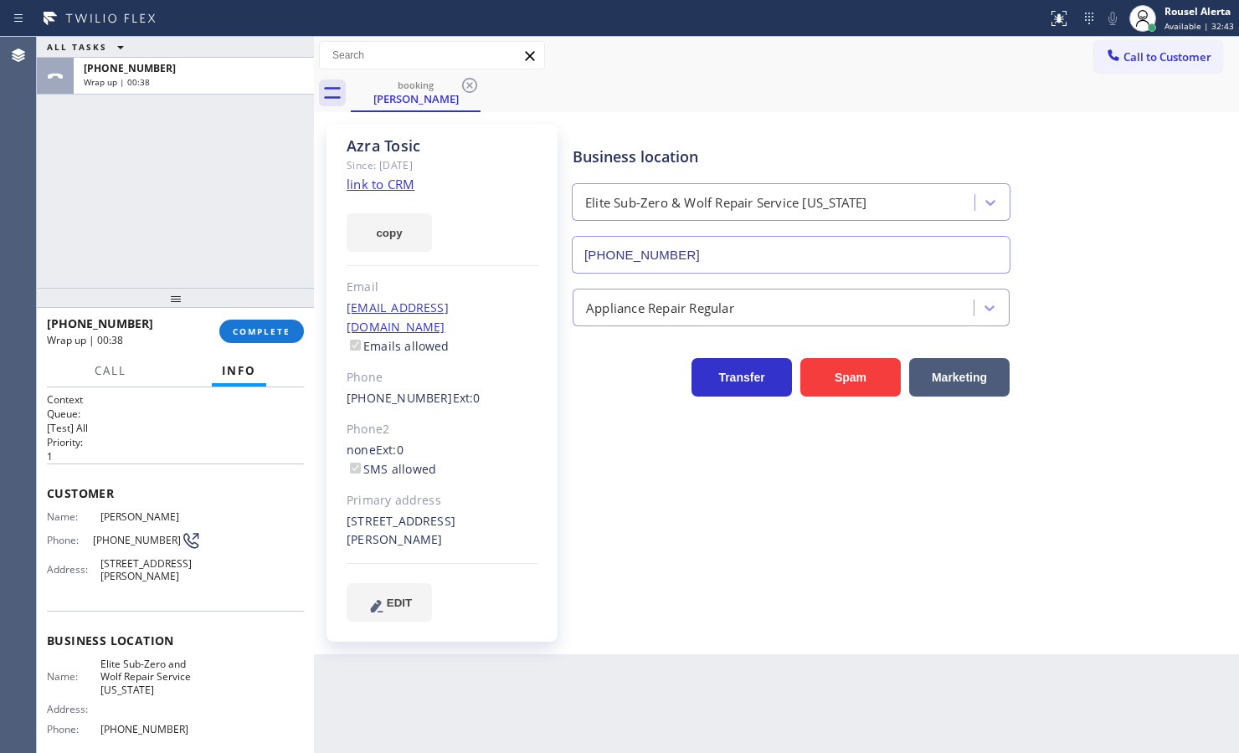
click at [262, 316] on div "[PHONE_NUMBER] Wrap up | 00:38 COMPLETE" at bounding box center [175, 332] width 257 height 44
click at [269, 337] on button "COMPLETE" at bounding box center [261, 331] width 85 height 23
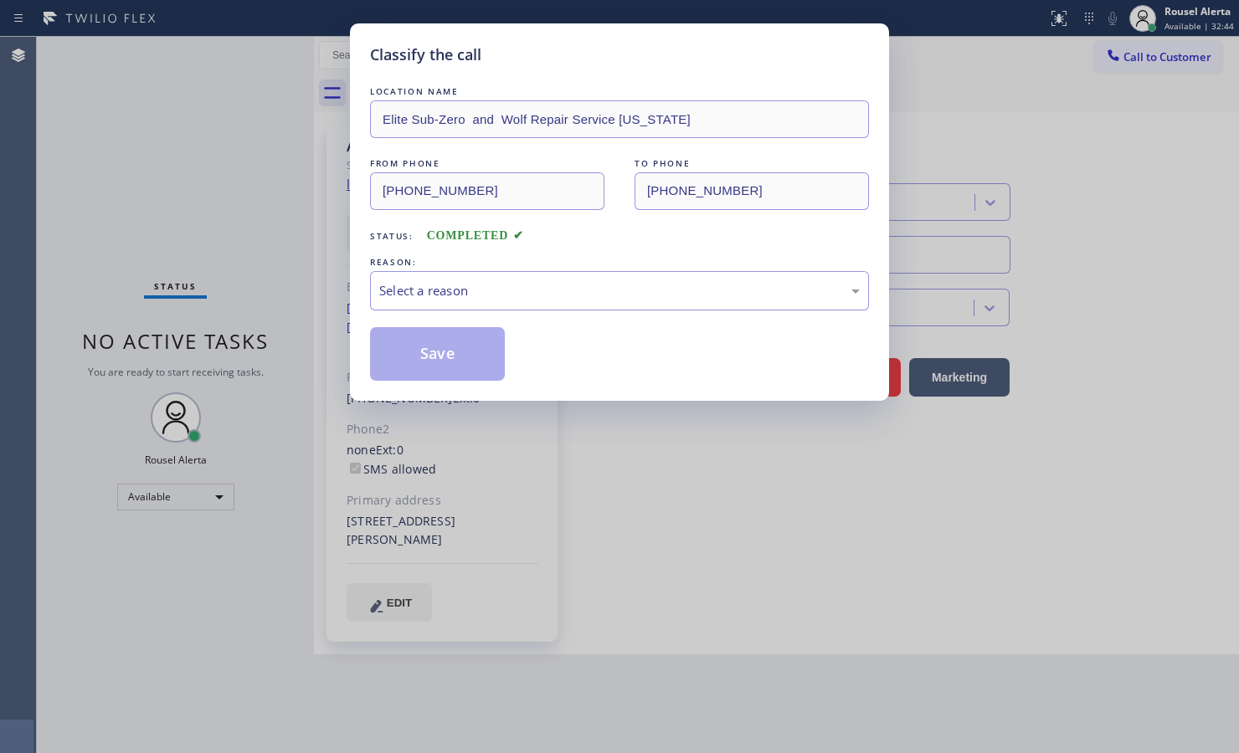
click at [449, 289] on div "Select a reason" at bounding box center [619, 290] width 480 height 19
click at [454, 362] on button "Save" at bounding box center [437, 354] width 135 height 54
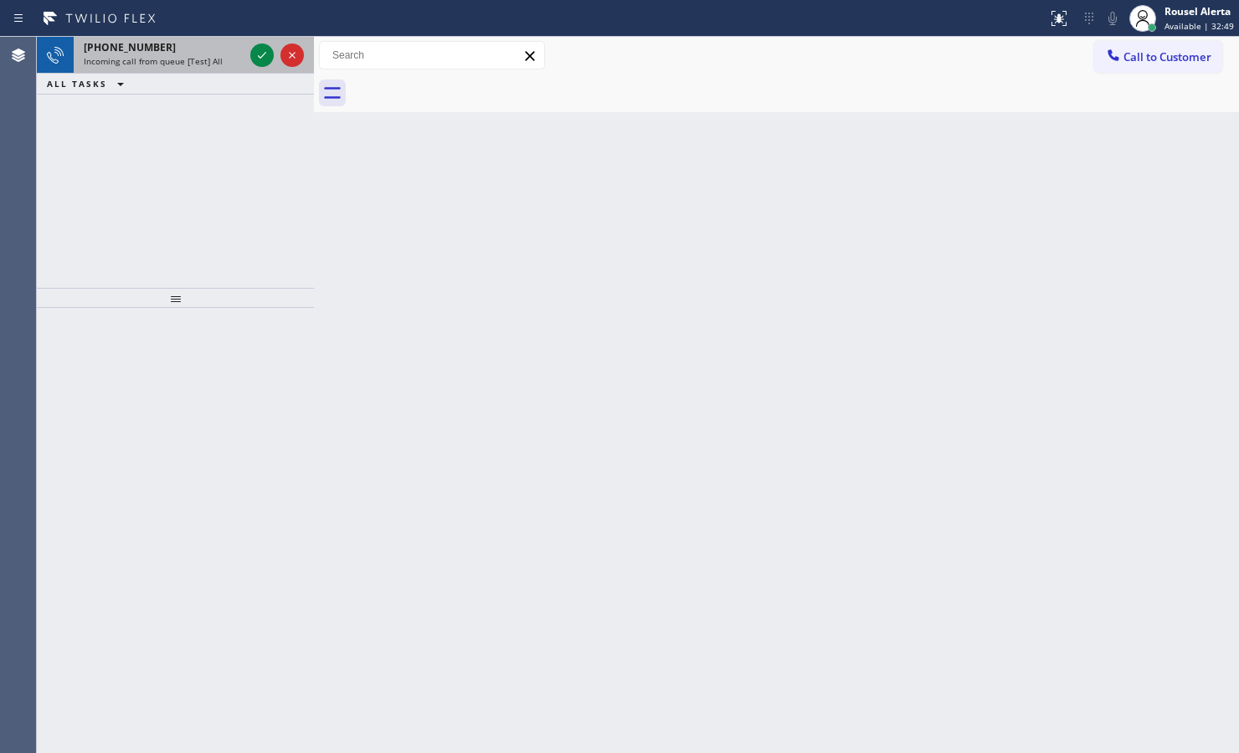
click at [202, 61] on span "Incoming call from queue [Test] All" at bounding box center [153, 61] width 139 height 12
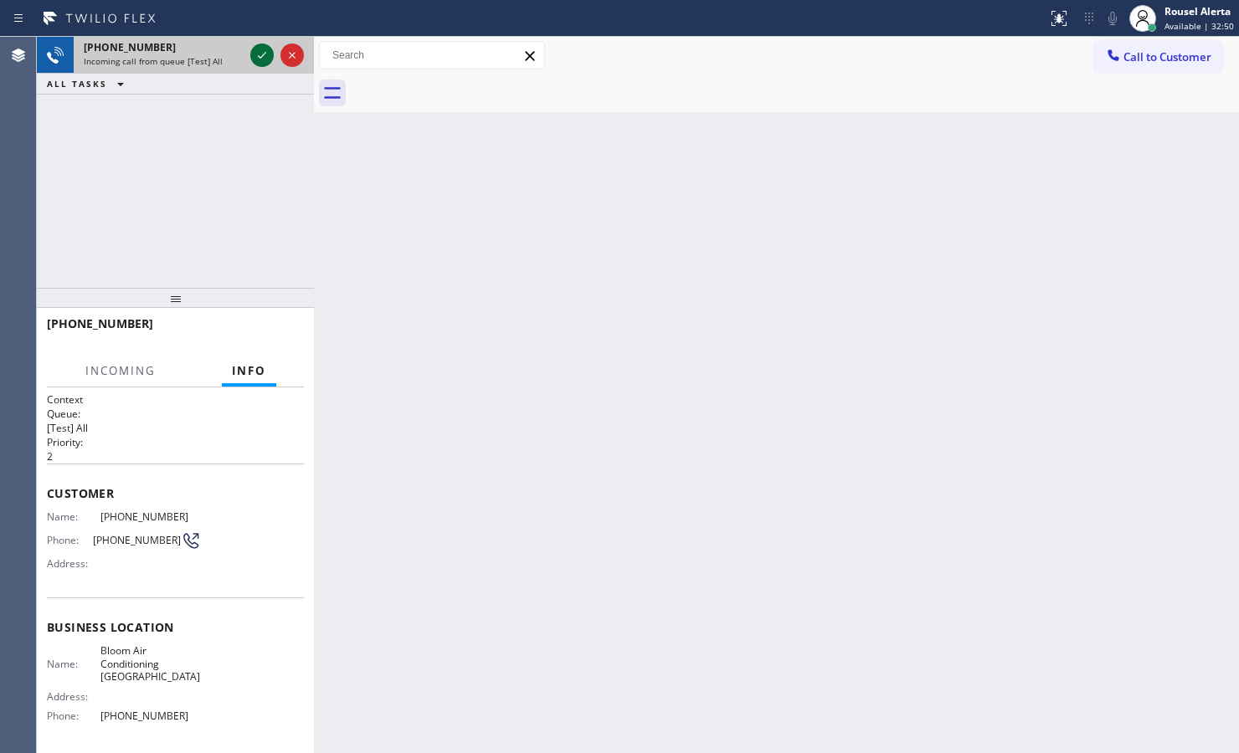
click at [258, 59] on icon at bounding box center [262, 55] width 20 height 20
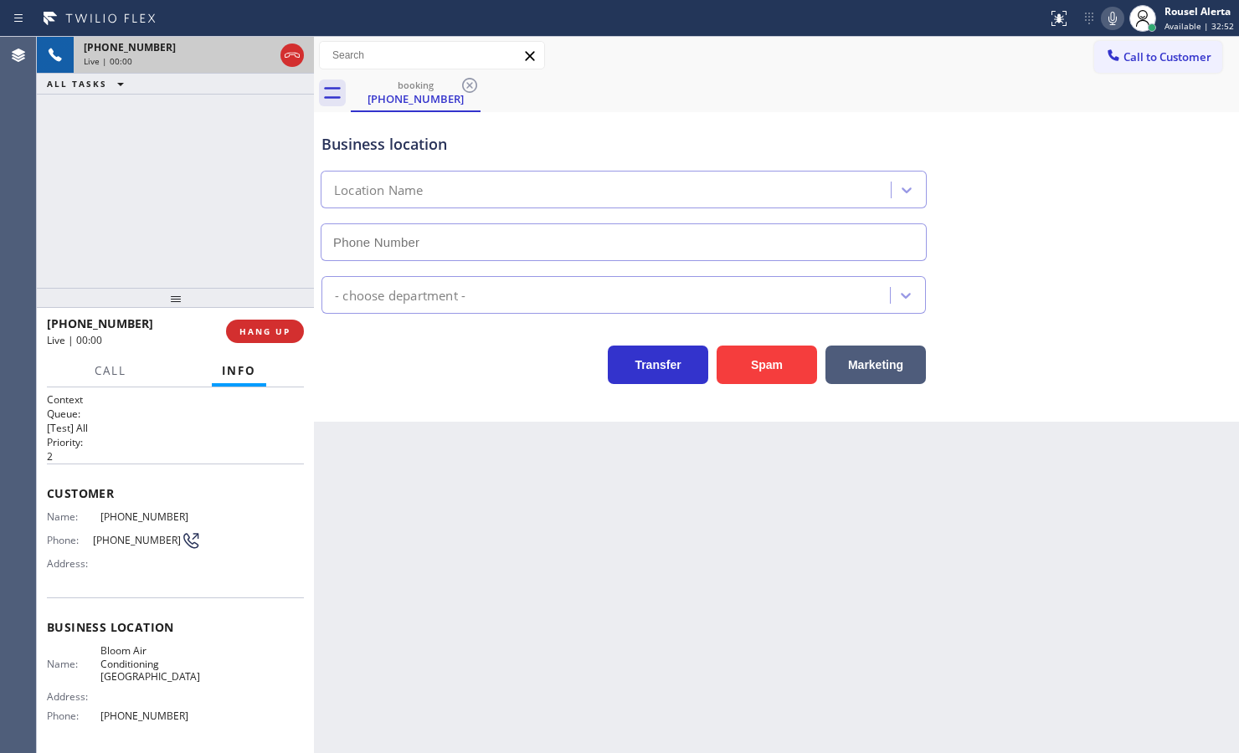
type input "[PHONE_NUMBER]"
click at [758, 375] on button "Spam" at bounding box center [766, 365] width 100 height 38
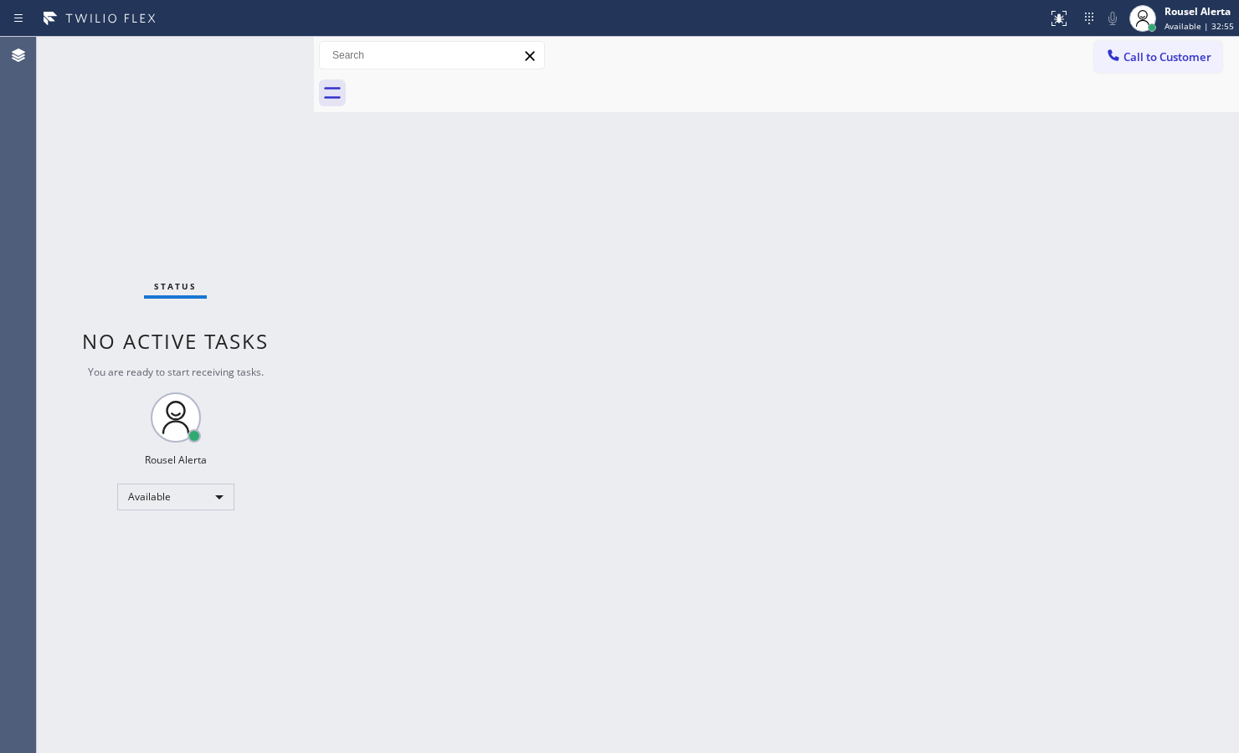
click at [557, 427] on div "Back to Dashboard Change Sender ID Customers Technicians Select a contact Outbo…" at bounding box center [776, 395] width 925 height 716
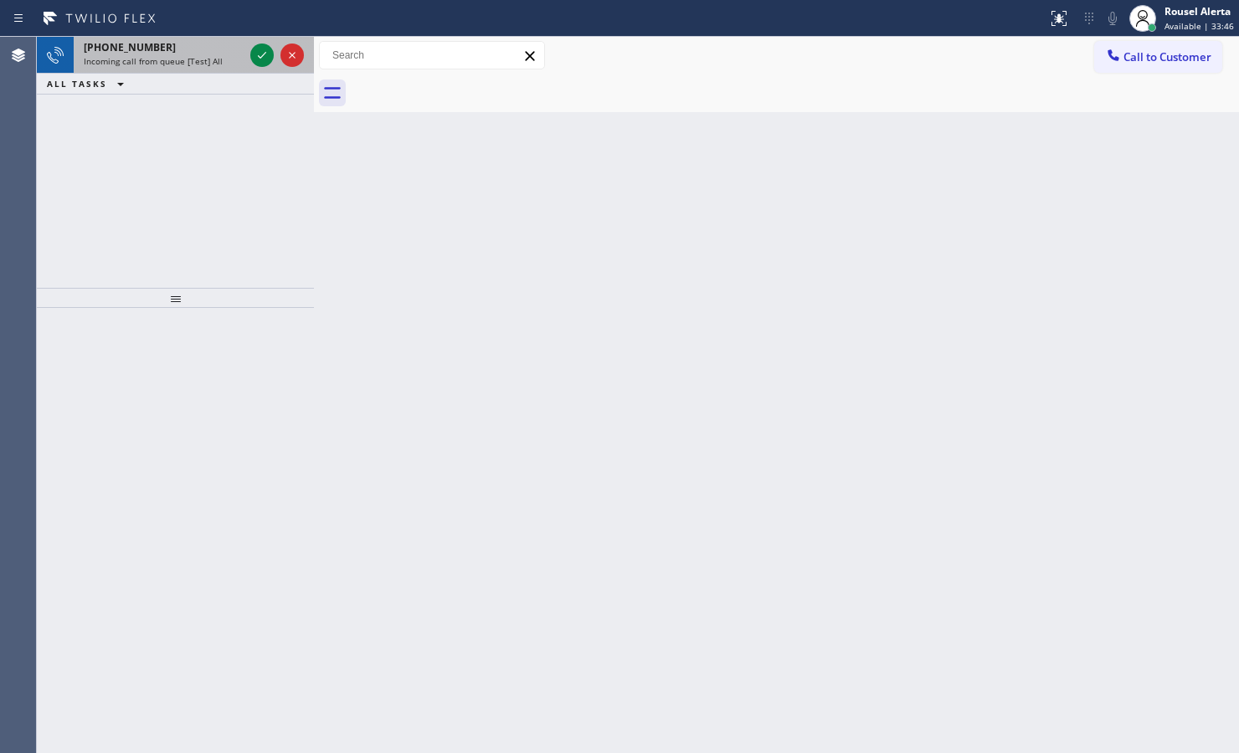
click at [182, 64] on span "Incoming call from queue [Test] All" at bounding box center [153, 61] width 139 height 12
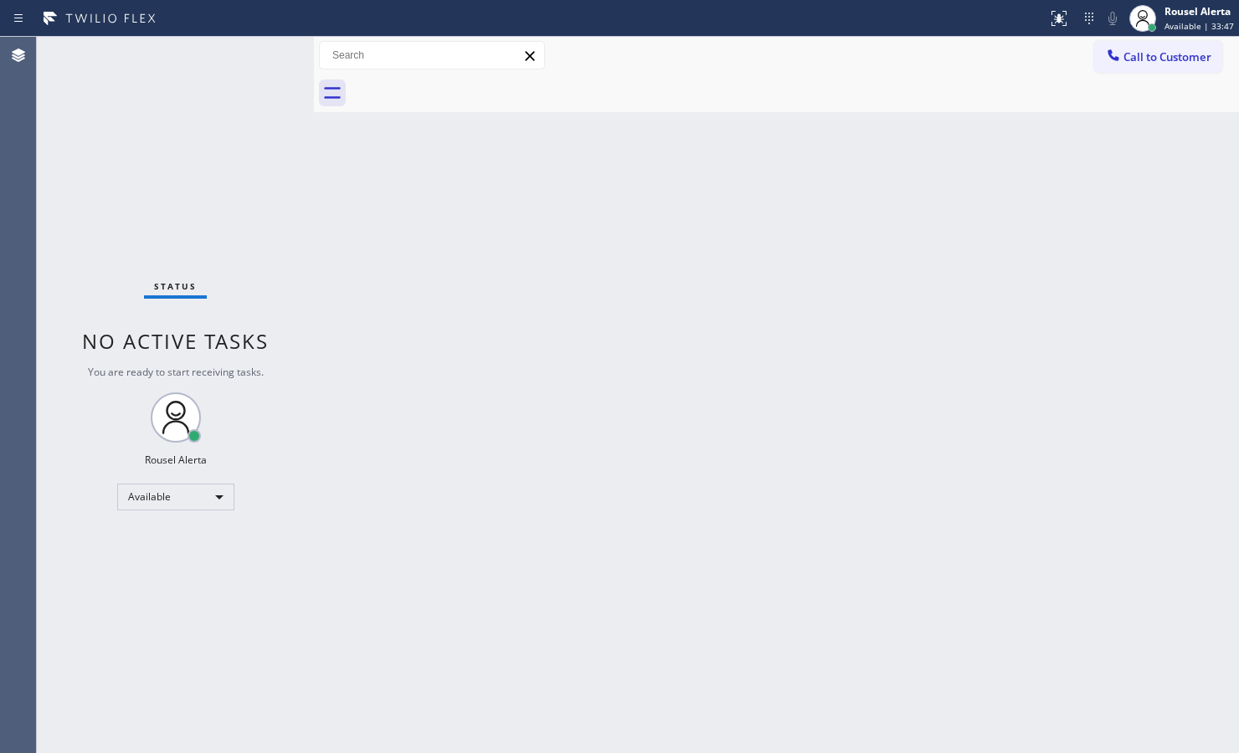
click at [261, 59] on div "Status No active tasks You are ready to start receiving tasks. Rousel Alerta Av…" at bounding box center [175, 395] width 277 height 716
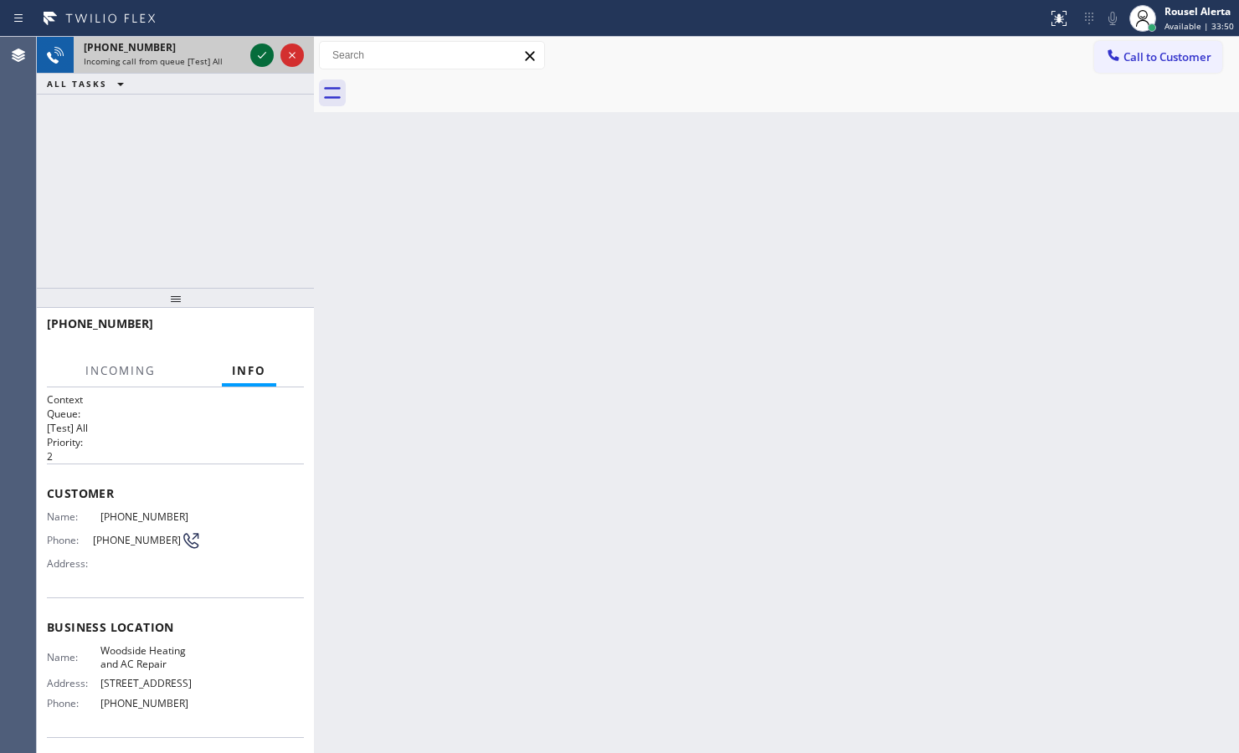
click at [254, 53] on icon at bounding box center [262, 55] width 20 height 20
click at [258, 55] on icon at bounding box center [262, 55] width 20 height 20
click at [266, 60] on icon at bounding box center [262, 55] width 20 height 20
click at [272, 59] on icon at bounding box center [262, 55] width 20 height 20
click at [275, 54] on div at bounding box center [277, 55] width 60 height 37
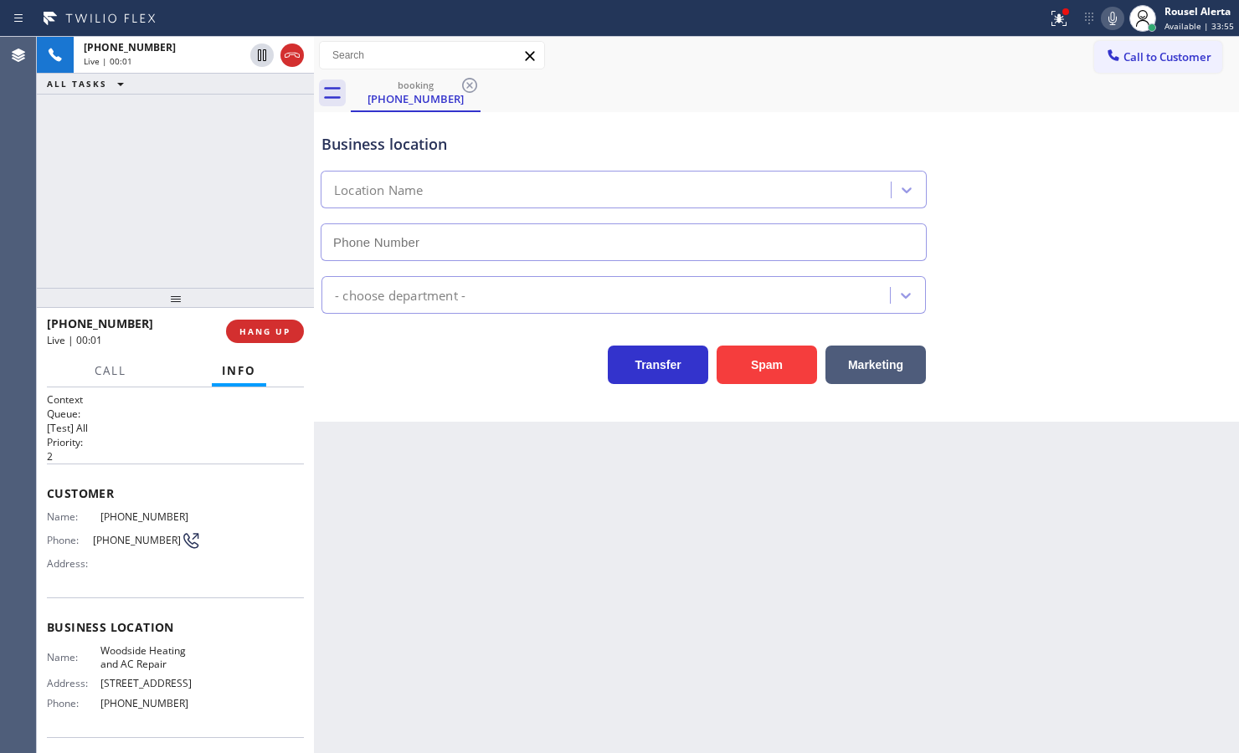
type input "[PHONE_NUMBER]"
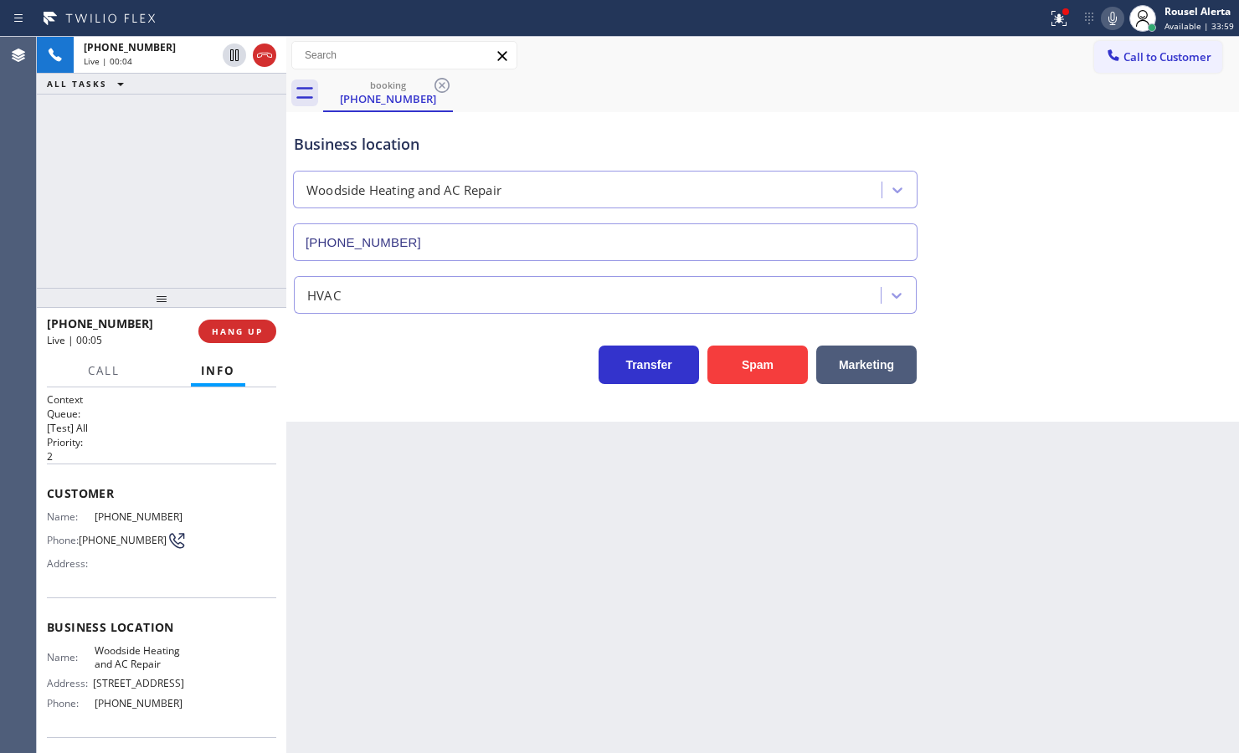
drag, startPoint x: 314, startPoint y: 110, endPoint x: 286, endPoint y: 113, distance: 27.8
click at [286, 113] on div at bounding box center [286, 395] width 0 height 716
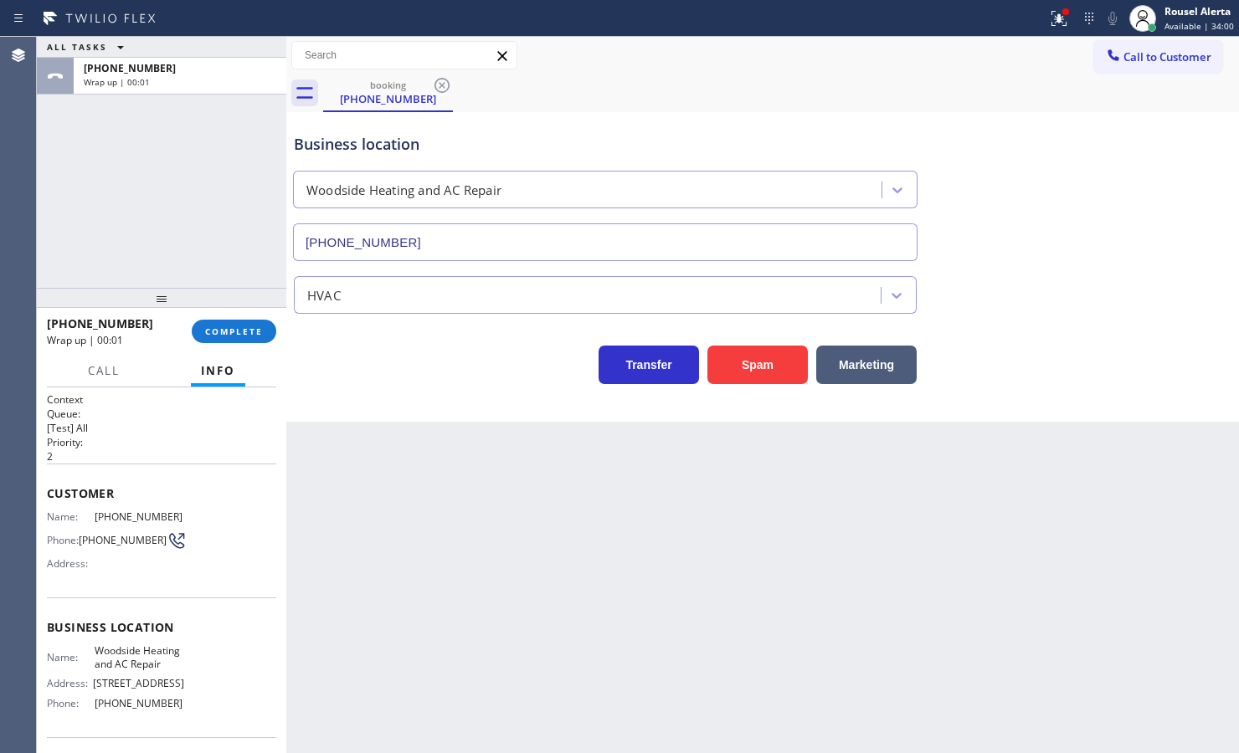
click at [480, 598] on div "Back to Dashboard Change Sender ID Customers Technicians Select a contact Outbo…" at bounding box center [762, 395] width 952 height 716
click at [1067, 19] on icon at bounding box center [1059, 18] width 20 height 20
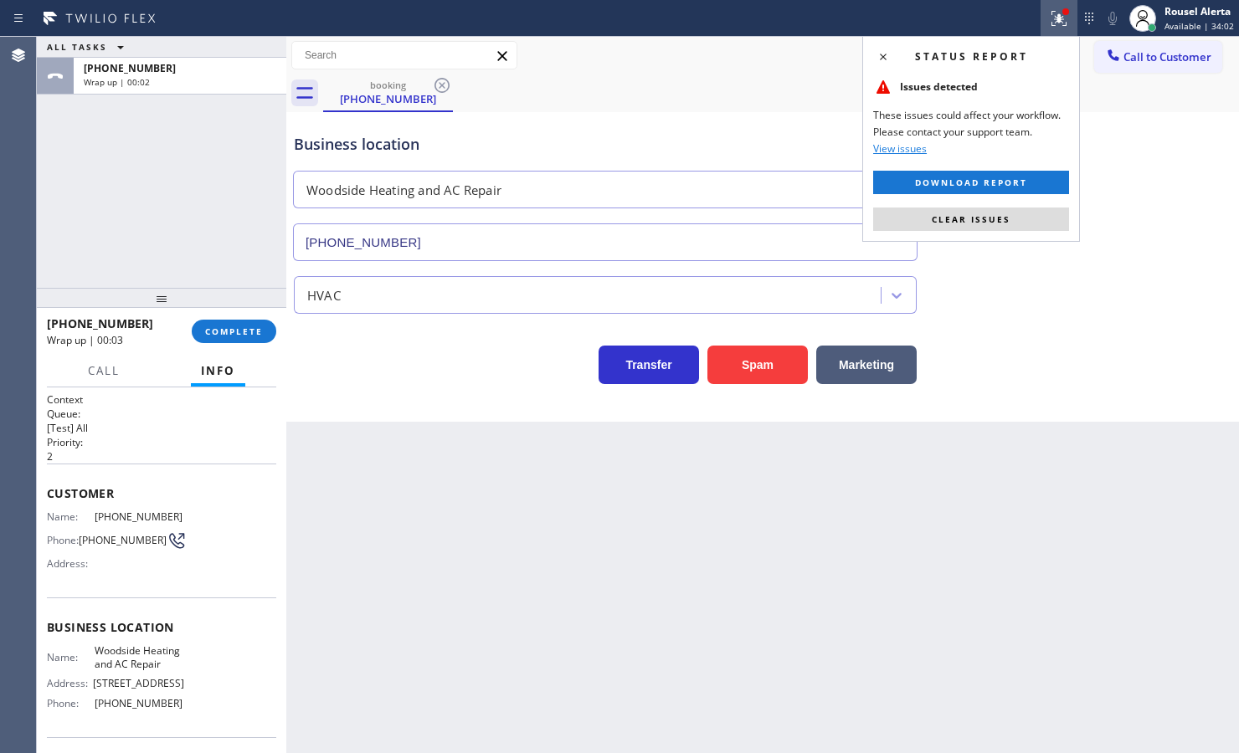
click at [1040, 214] on button "Clear issues" at bounding box center [971, 219] width 196 height 23
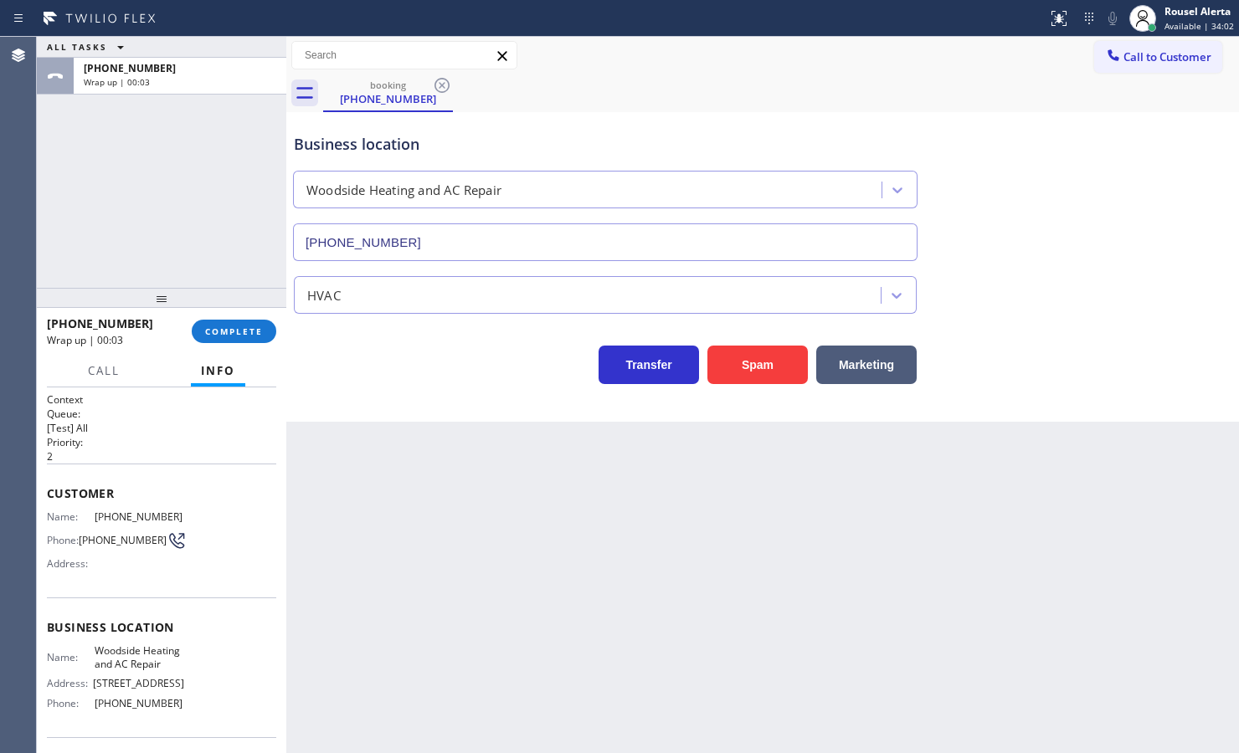
click at [892, 708] on div "Back to Dashboard Change Sender ID Customers Technicians Select a contact Outbo…" at bounding box center [762, 395] width 952 height 716
click at [230, 352] on div "[PHONE_NUMBER] Wrap up | 00:04 COMPLETE" at bounding box center [161, 332] width 229 height 44
click at [231, 335] on span "COMPLETE" at bounding box center [234, 332] width 58 height 12
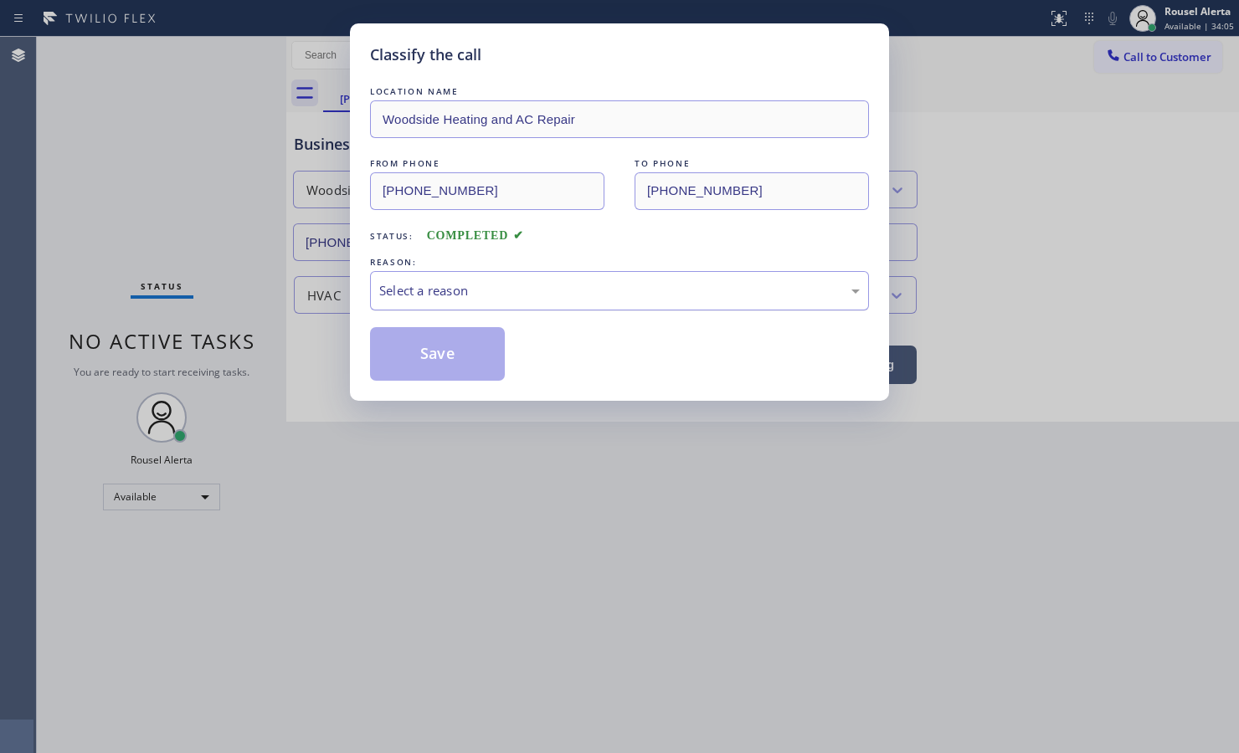
click at [428, 290] on div "Select a reason" at bounding box center [619, 290] width 480 height 19
click at [444, 375] on button "Save" at bounding box center [437, 354] width 135 height 54
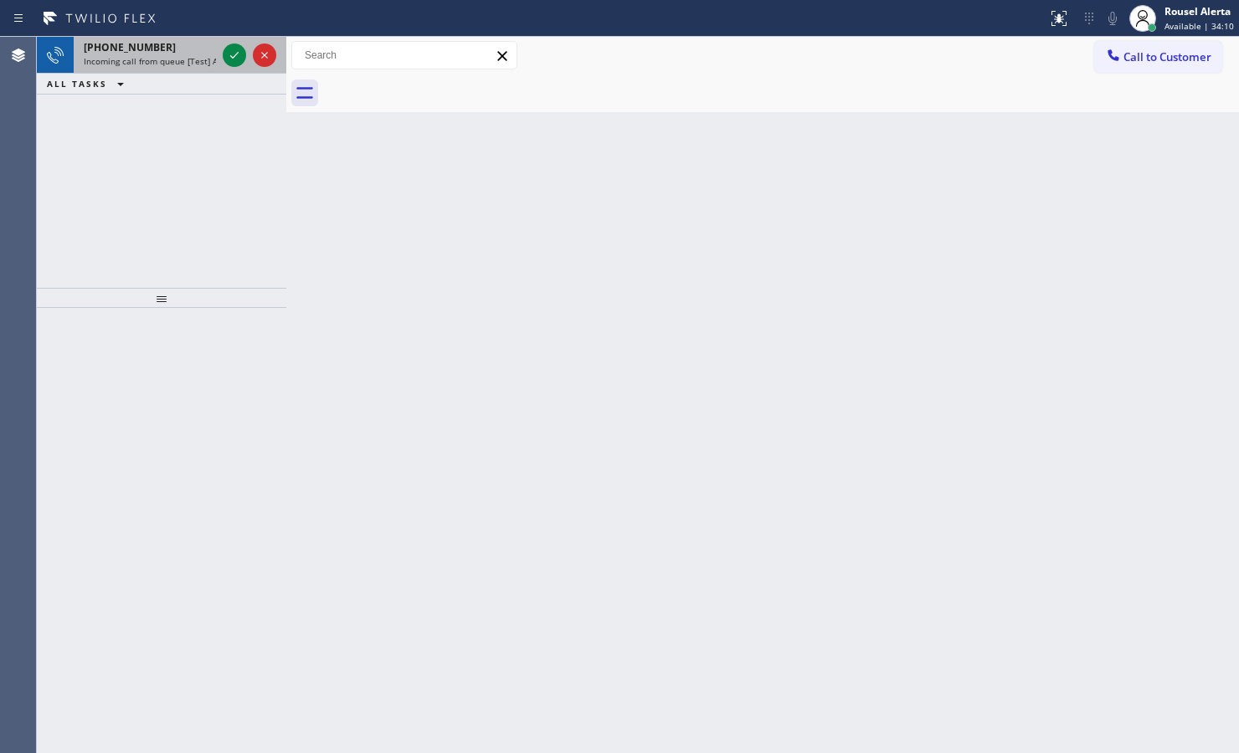
drag, startPoint x: 172, startPoint y: 53, endPoint x: 207, endPoint y: 61, distance: 36.1
click at [172, 53] on div "[PHONE_NUMBER]" at bounding box center [150, 47] width 132 height 14
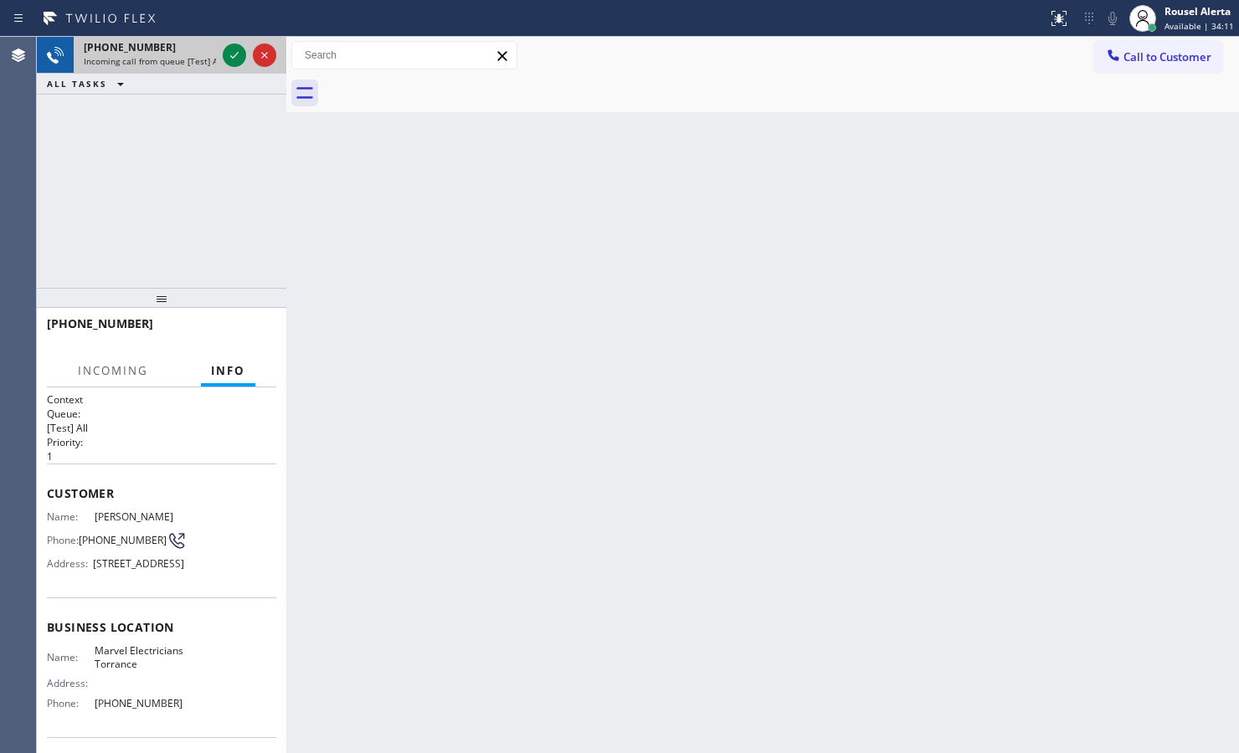
click at [219, 60] on div at bounding box center [249, 55] width 60 height 37
click at [239, 59] on icon at bounding box center [234, 55] width 20 height 20
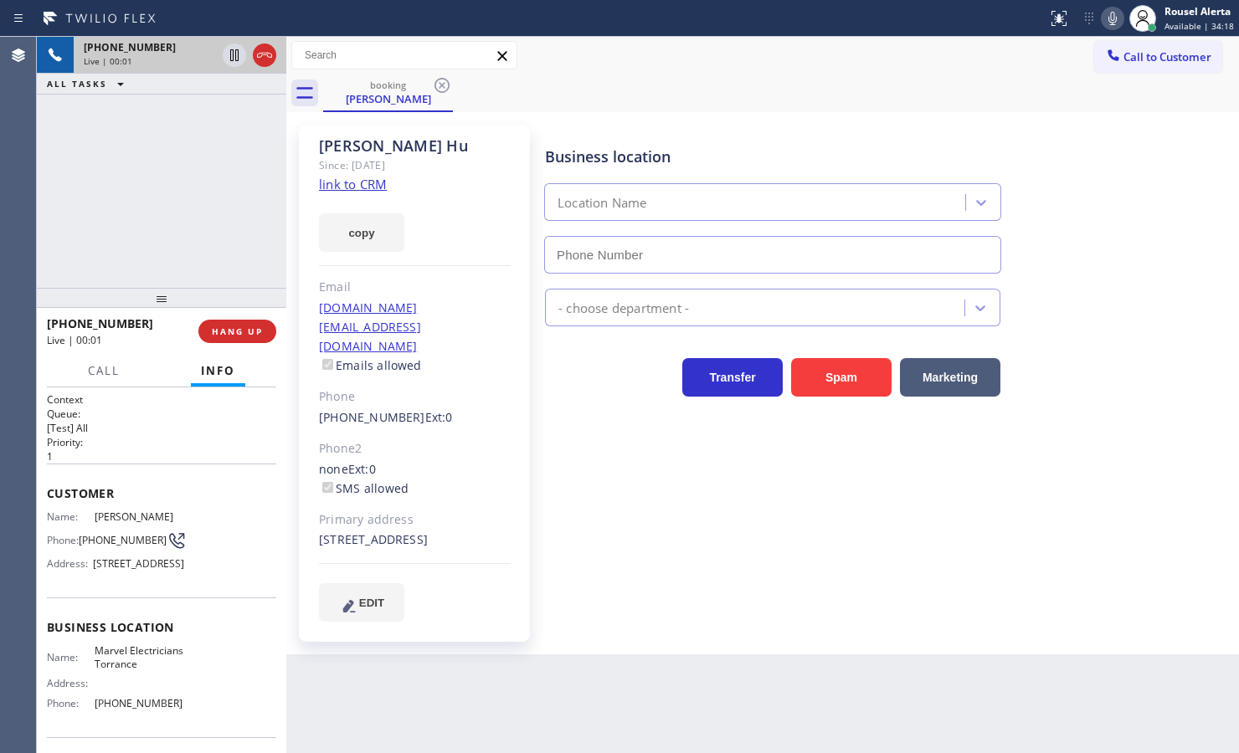
type input "[PHONE_NUMBER]"
click at [346, 186] on link "link to CRM" at bounding box center [353, 184] width 68 height 17
click at [228, 56] on icon at bounding box center [234, 55] width 20 height 20
click at [1121, 18] on icon at bounding box center [1112, 18] width 20 height 20
click at [224, 59] on icon at bounding box center [234, 55] width 20 height 20
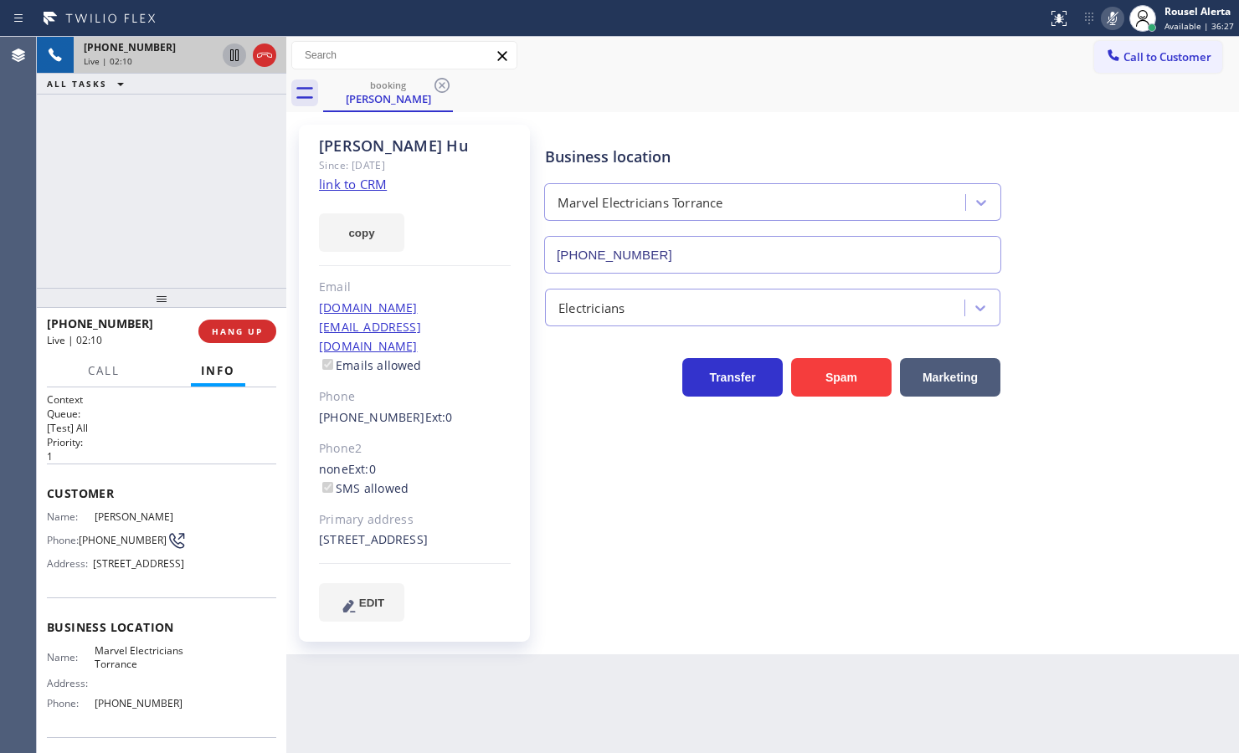
click at [1111, 18] on icon at bounding box center [1112, 18] width 20 height 20
click at [208, 136] on div "[PHONE_NUMBER] Live | 02:25 ALL TASKS ALL TASKS ACTIVE TASKS TASKS IN WRAP UP" at bounding box center [161, 162] width 249 height 251
click at [562, 736] on div "Back to Dashboard Change Sender ID Customers Technicians Select a contact Outbo…" at bounding box center [762, 395] width 952 height 716
click at [222, 209] on div "[PHONE_NUMBER] Live | 02:26 ALL TASKS ALL TASKS ACTIVE TASKS TASKS IN WRAP UP" at bounding box center [161, 162] width 249 height 251
click at [454, 690] on div "Back to Dashboard Change Sender ID Customers Technicians Select a contact Outbo…" at bounding box center [762, 395] width 952 height 716
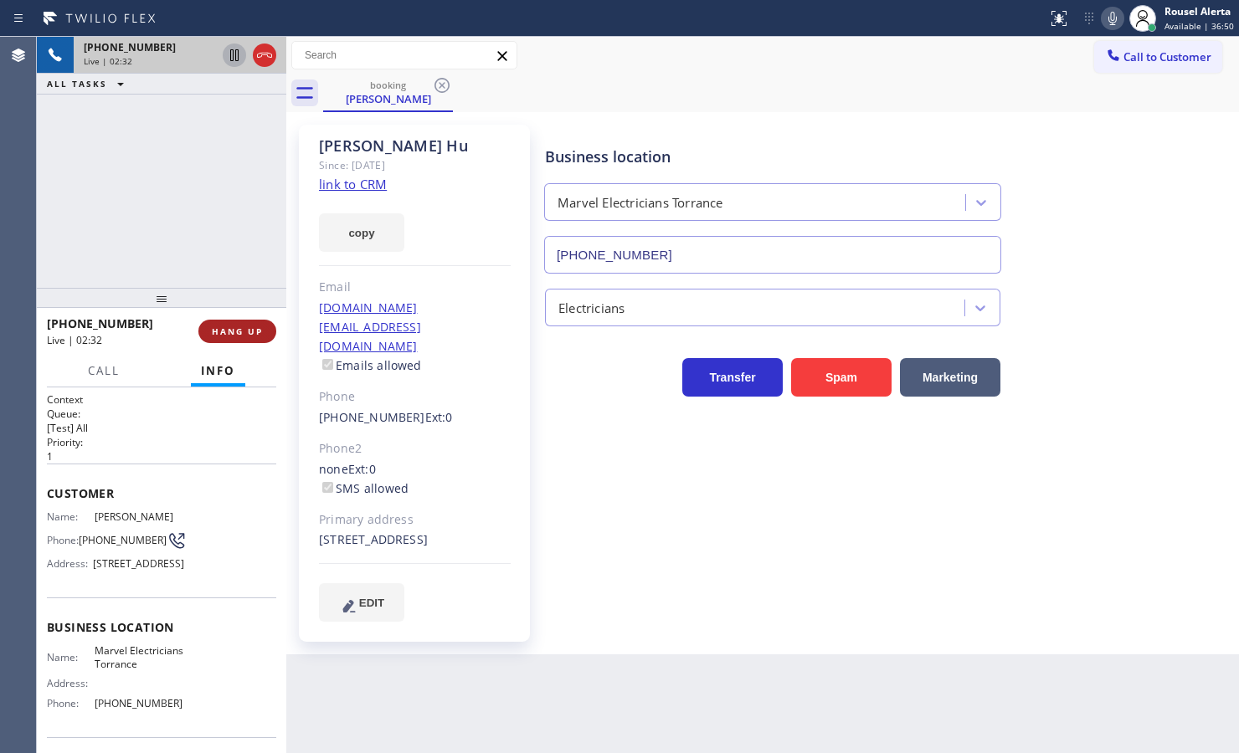
click at [244, 329] on span "HANG UP" at bounding box center [237, 332] width 51 height 12
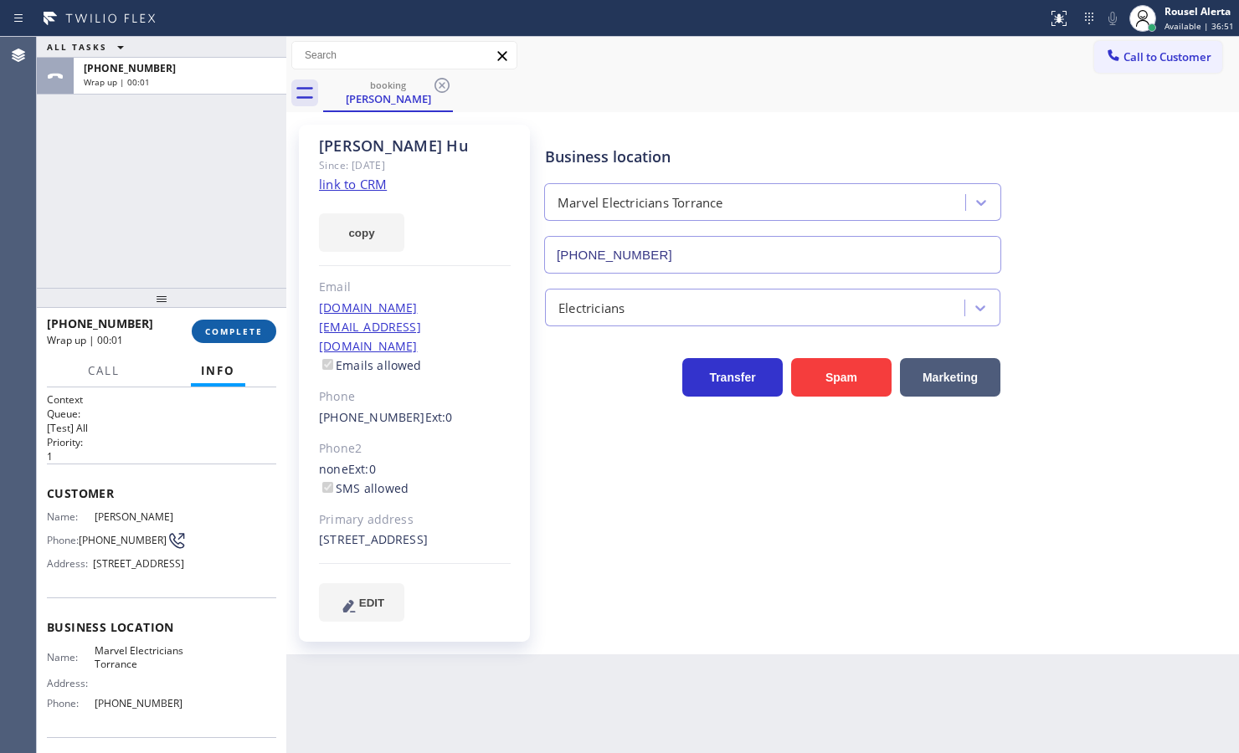
click at [244, 329] on span "COMPLETE" at bounding box center [234, 332] width 58 height 12
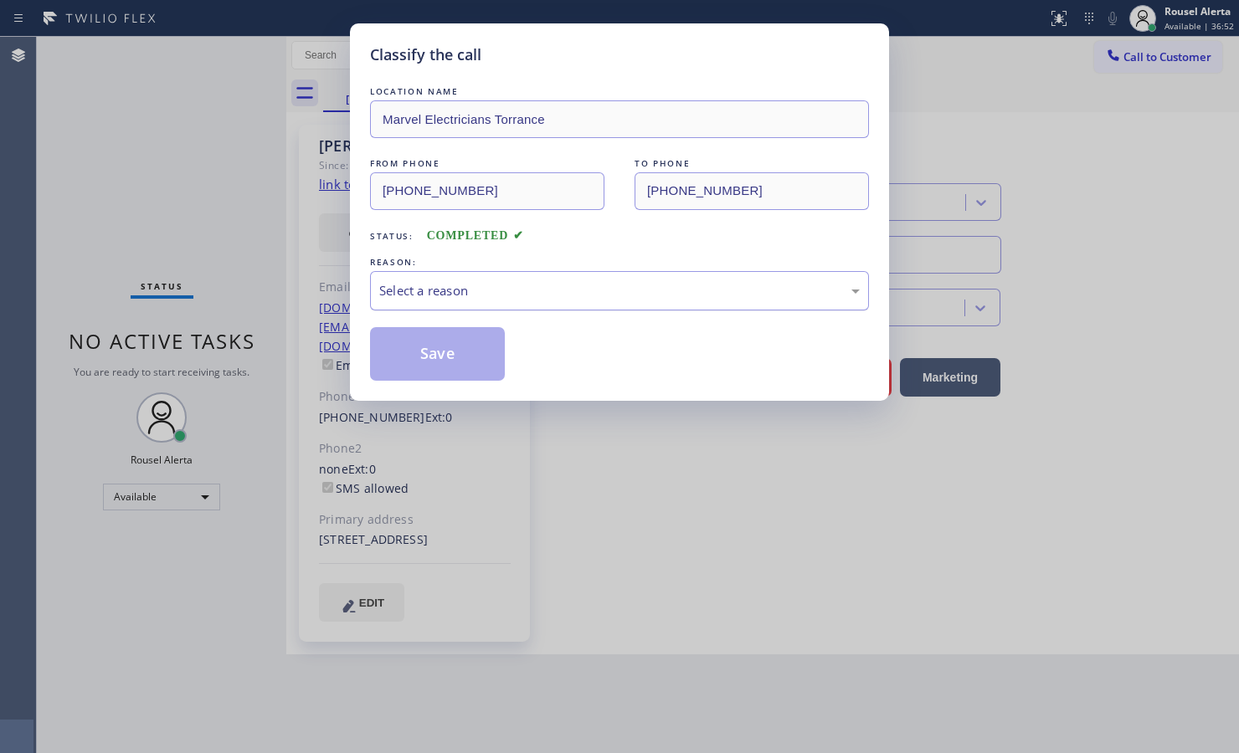
click at [495, 300] on div "Select a reason" at bounding box center [619, 290] width 480 height 19
click at [450, 377] on button "Save" at bounding box center [437, 354] width 135 height 54
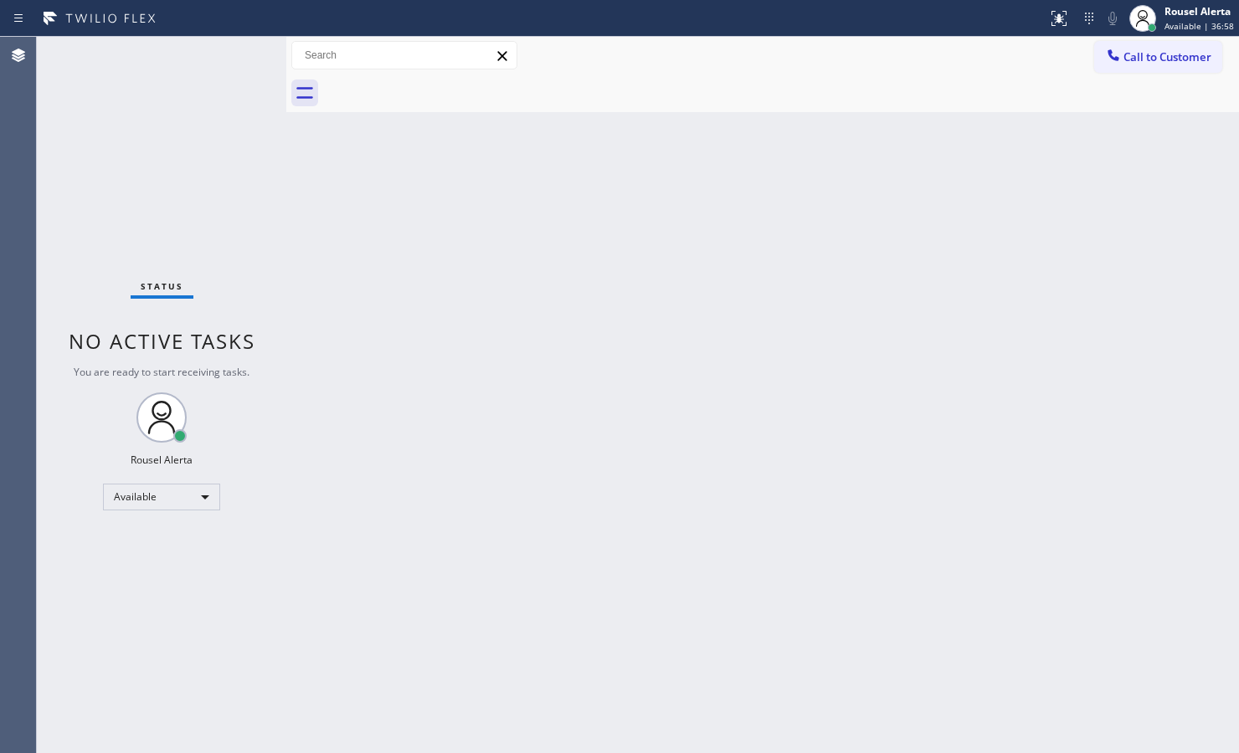
click at [435, 356] on div "Back to Dashboard Change Sender ID Customers Technicians Select a contact Outbo…" at bounding box center [762, 395] width 952 height 716
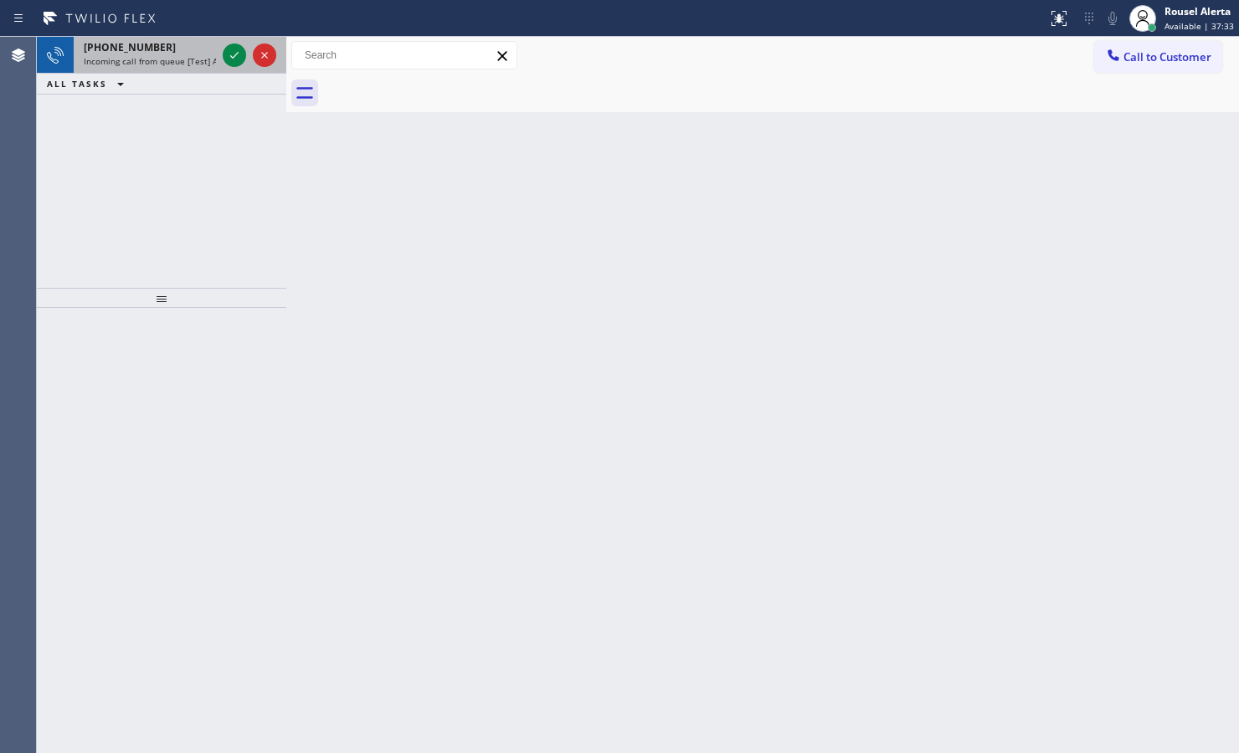
click at [203, 59] on span "Incoming call from queue [Test] All" at bounding box center [153, 61] width 139 height 12
click at [152, 127] on div "[PHONE_NUMBER] Incoming call from queue [Test] All ALL TASKS ALL TASKS ACTIVE T…" at bounding box center [161, 162] width 249 height 251
click at [182, 44] on div "[PHONE_NUMBER]" at bounding box center [150, 47] width 132 height 14
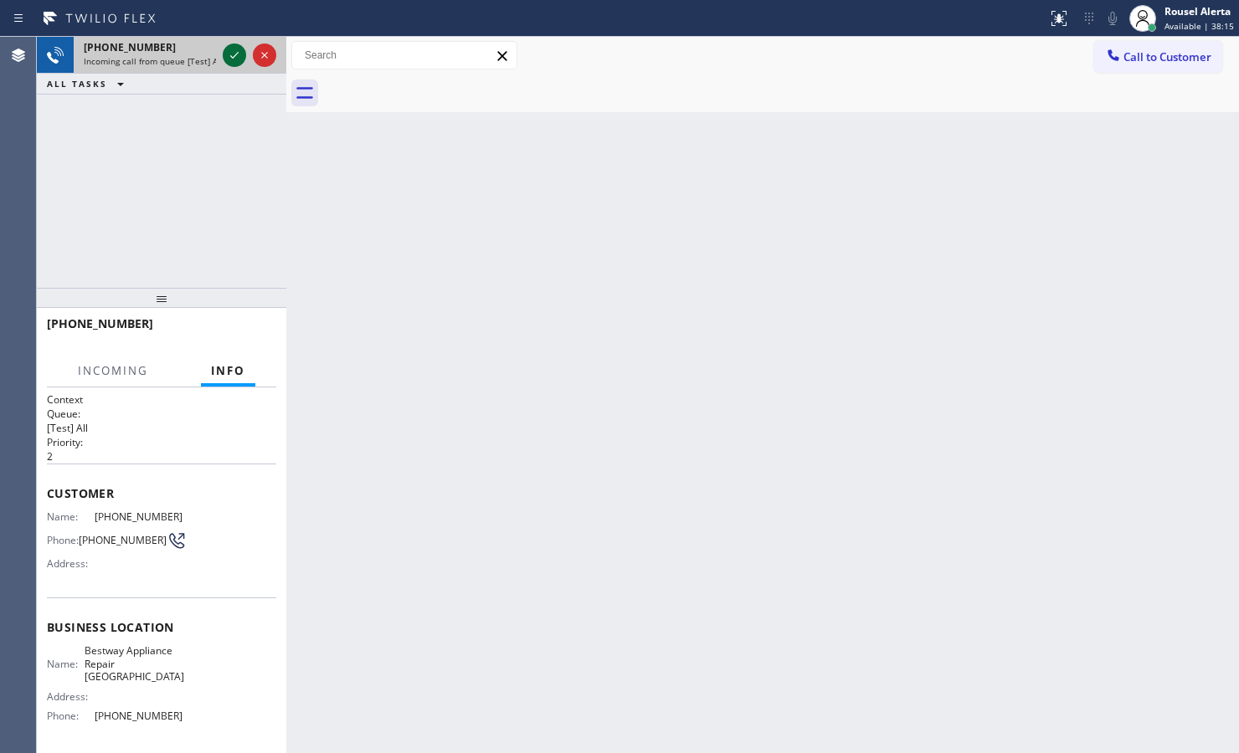
click at [230, 57] on icon at bounding box center [234, 55] width 20 height 20
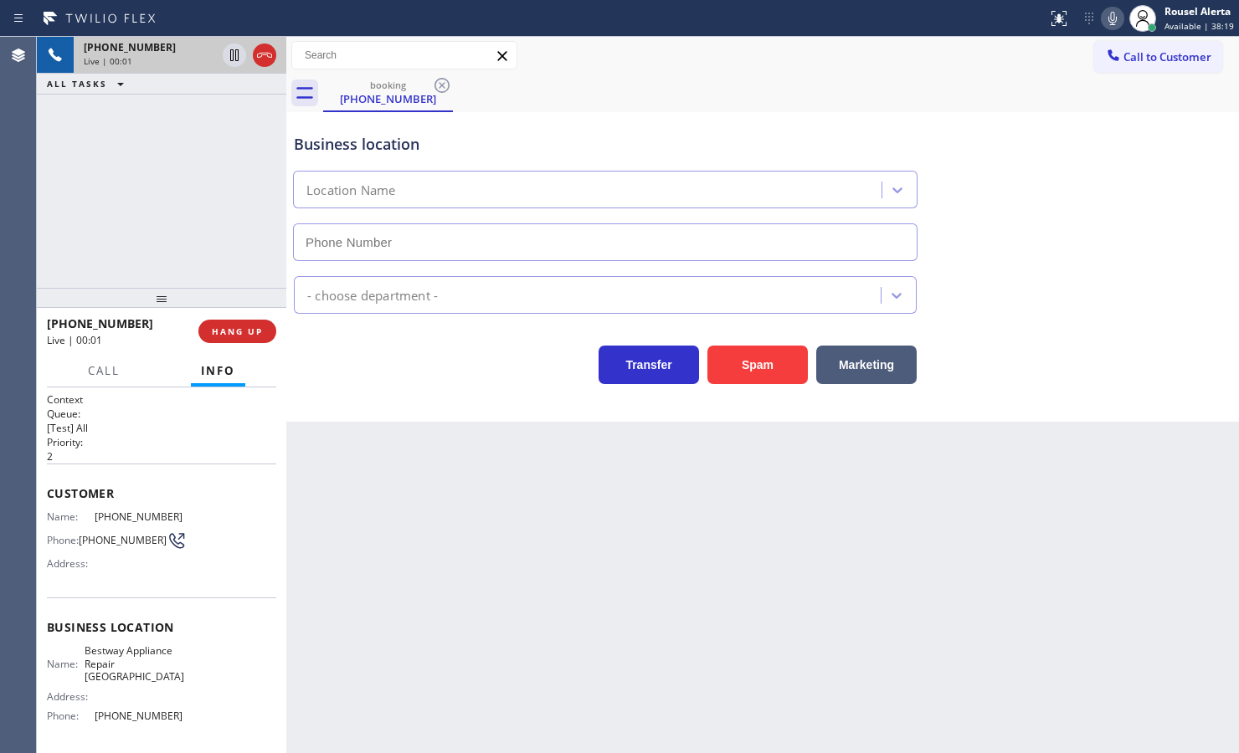
type input "[PHONE_NUMBER]"
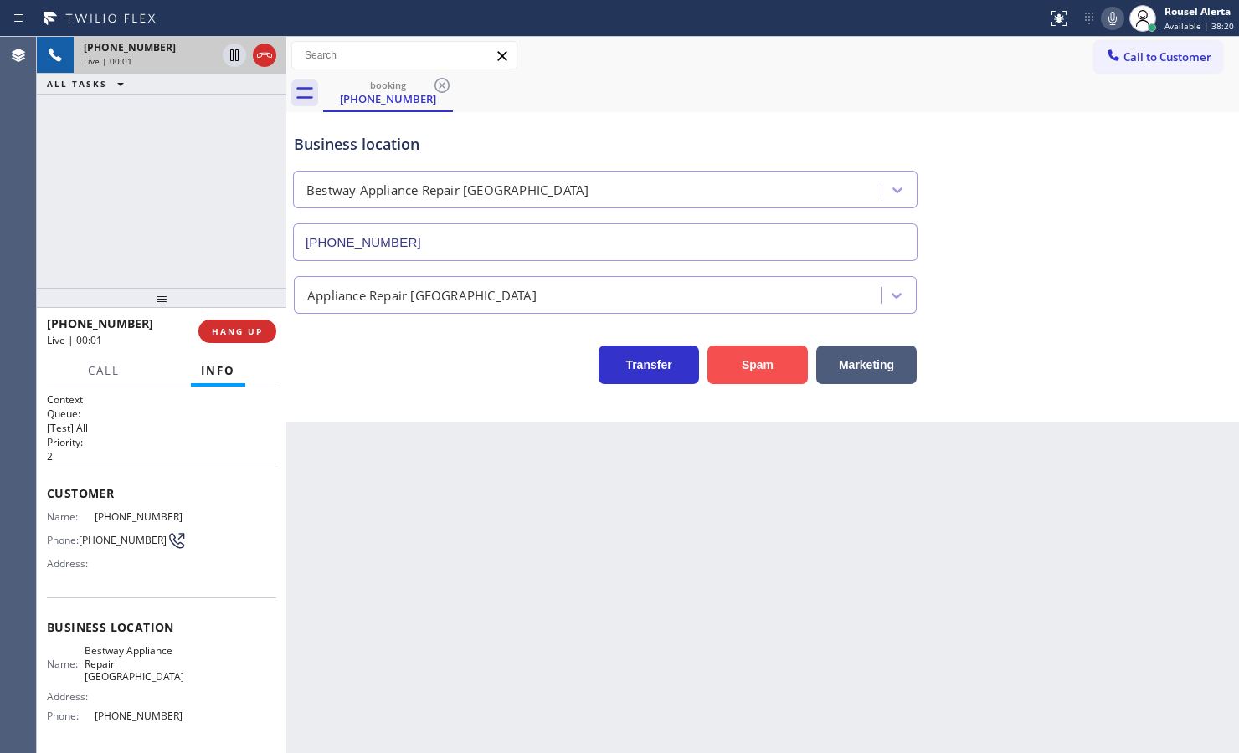
click at [743, 381] on button "Spam" at bounding box center [757, 365] width 100 height 38
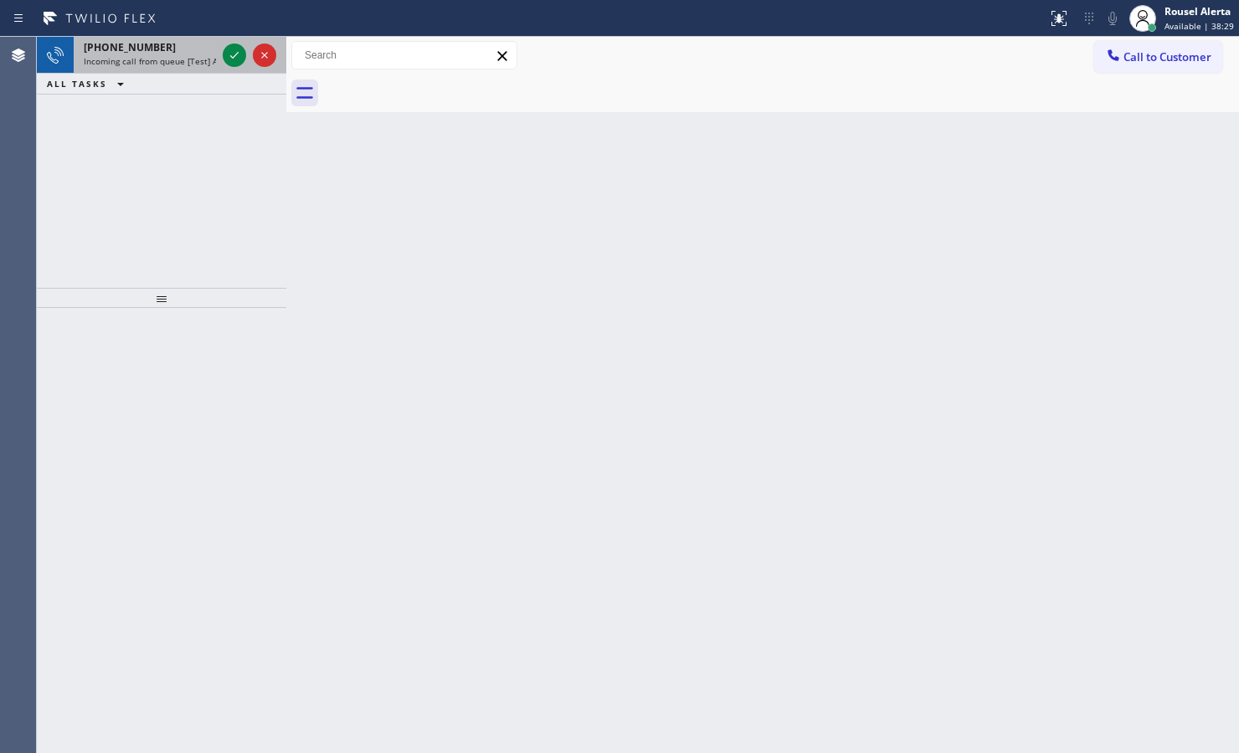
click at [206, 59] on span "Incoming call from queue [Test] All" at bounding box center [153, 61] width 139 height 12
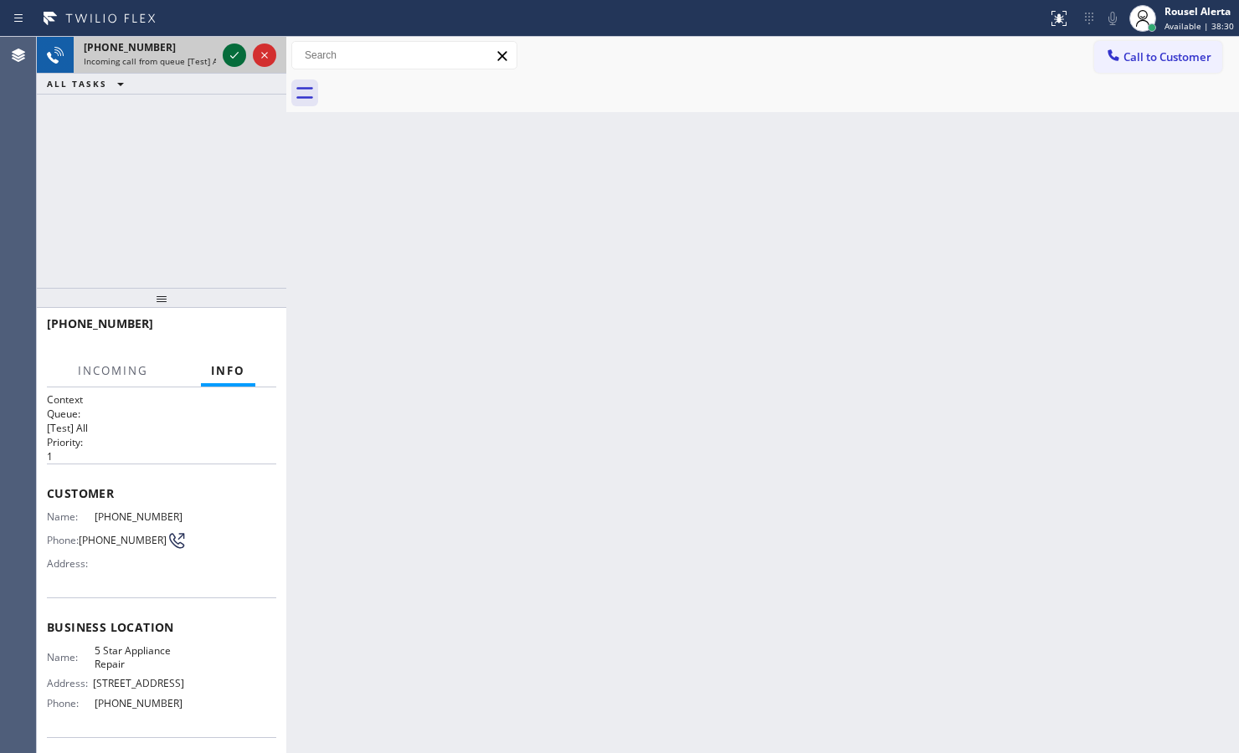
click at [237, 56] on icon at bounding box center [234, 55] width 20 height 20
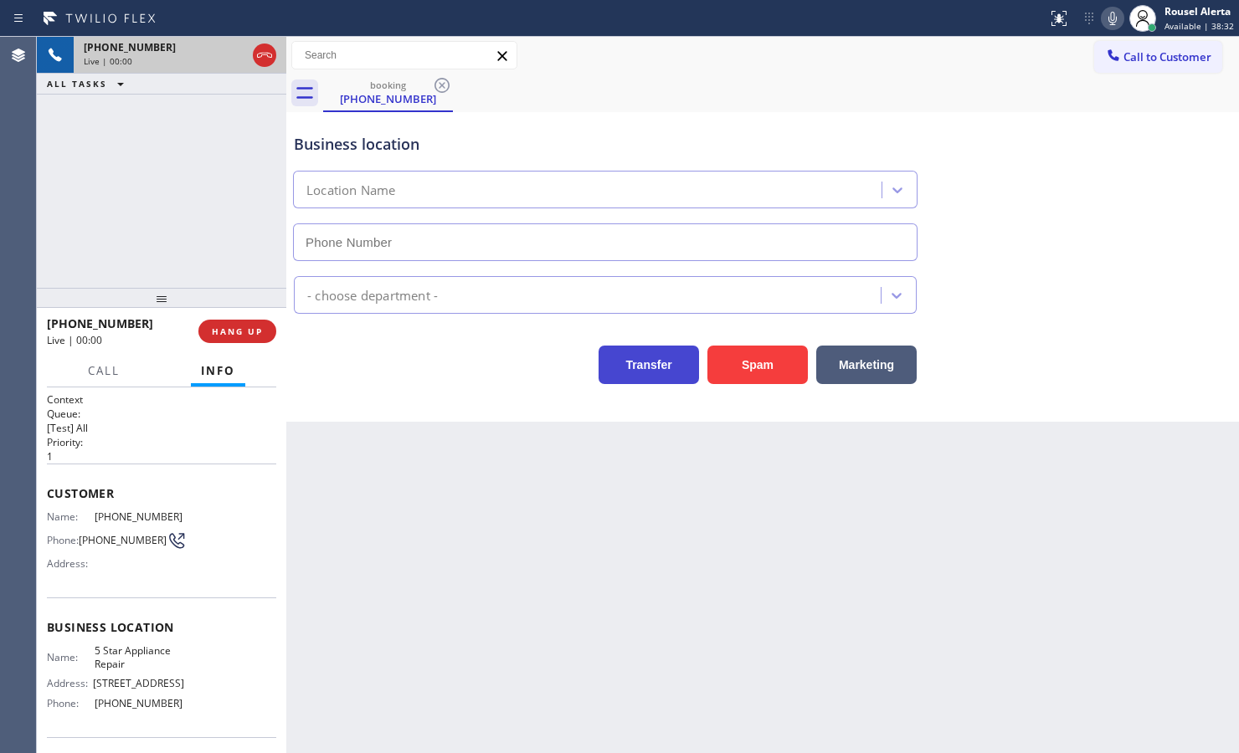
type input "[PHONE_NUMBER]"
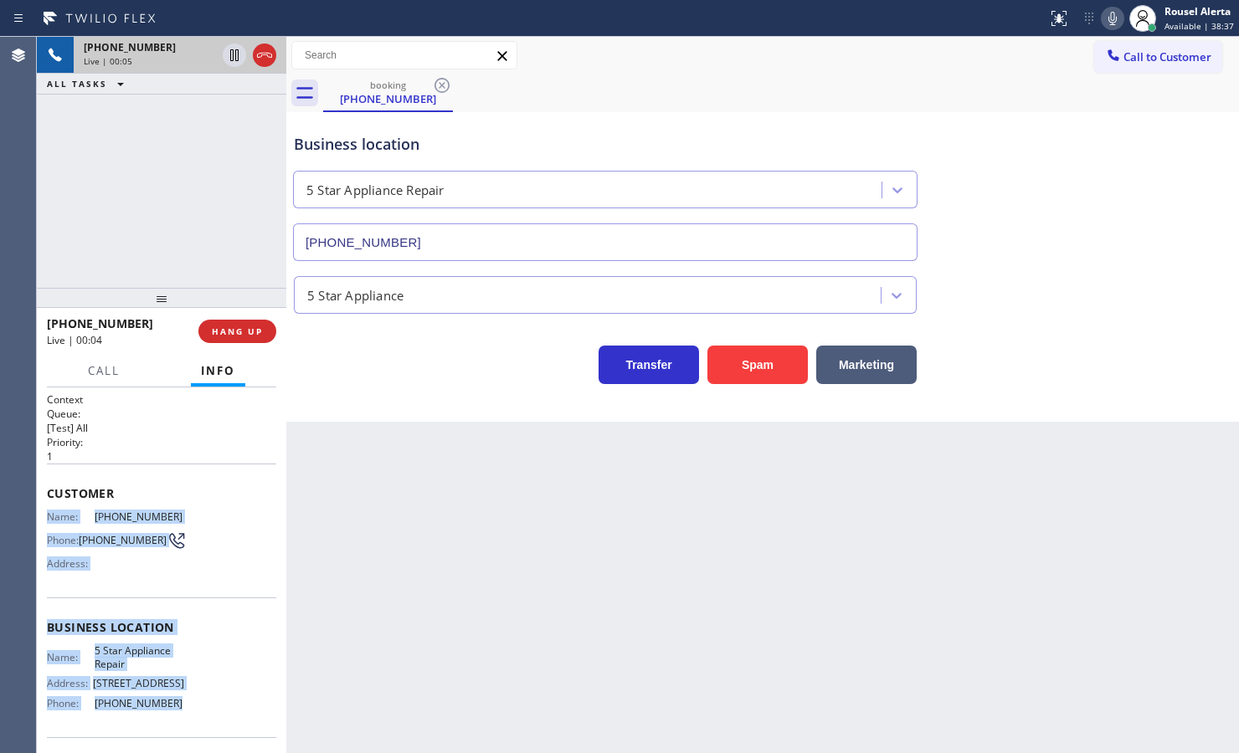
drag, startPoint x: 38, startPoint y: 512, endPoint x: 193, endPoint y: 697, distance: 241.2
click at [193, 697] on div "Context Queue: [Test] All Priority: 1 Customer Name: [PHONE_NUMBER] Phone: [PHO…" at bounding box center [161, 570] width 249 height 366
copy div "Name: [PHONE_NUMBER] Phone: [PHONE_NUMBER] Address: Business location Name: 5 S…"
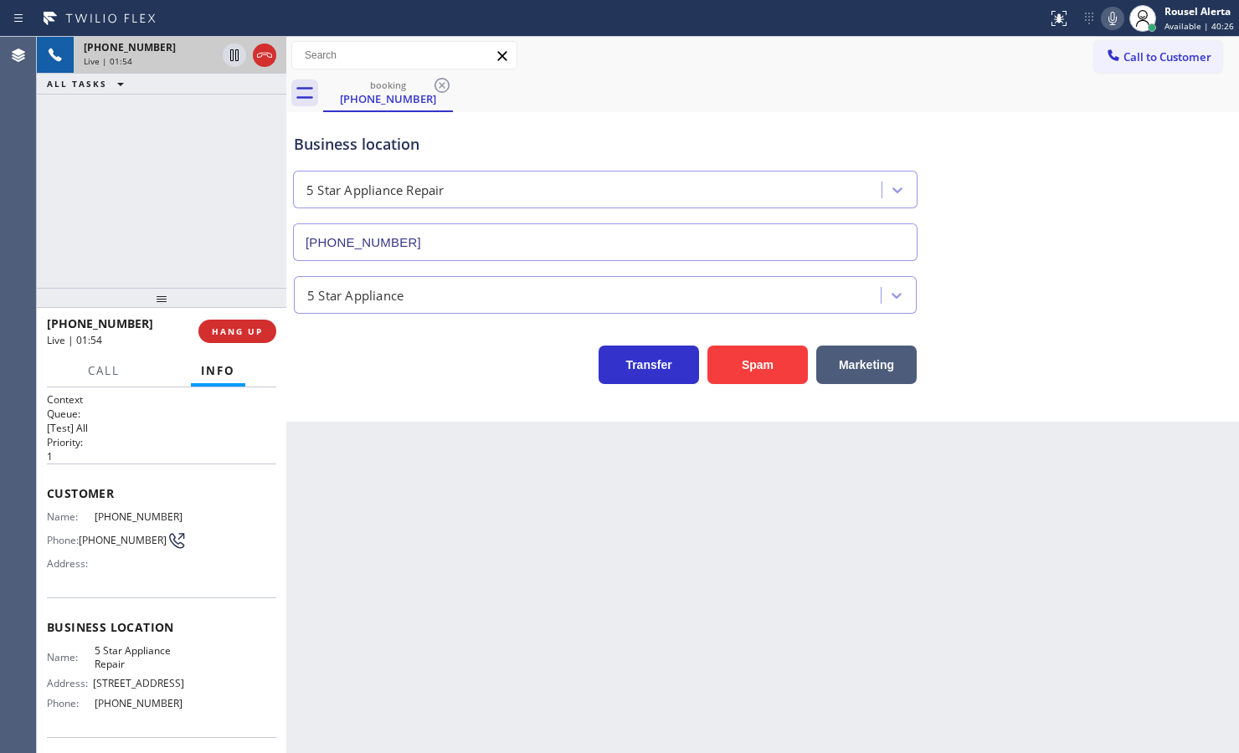
click at [190, 145] on div "[PHONE_NUMBER] Live | 01:54 ALL TASKS ALL TASKS ACTIVE TASKS TASKS IN WRAP UP" at bounding box center [161, 162] width 249 height 251
click at [228, 53] on icon at bounding box center [234, 55] width 20 height 20
click at [1113, 17] on icon at bounding box center [1112, 18] width 8 height 13
click at [227, 57] on icon at bounding box center [234, 55] width 20 height 20
click at [1110, 26] on icon at bounding box center [1112, 18] width 20 height 20
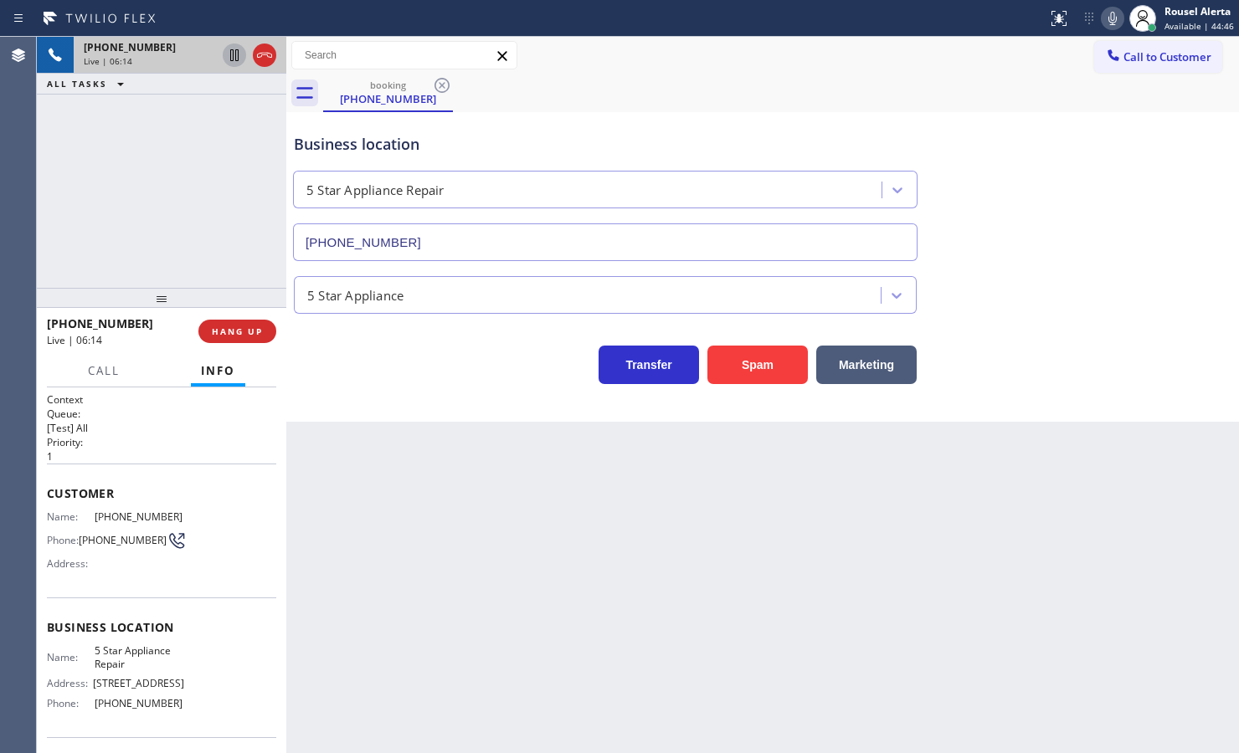
click at [180, 258] on div "[PHONE_NUMBER] Live | 06:14 ALL TASKS ALL TASKS ACTIVE TASKS TASKS IN WRAP UP" at bounding box center [161, 162] width 249 height 251
click at [241, 339] on button "HANG UP" at bounding box center [237, 331] width 78 height 23
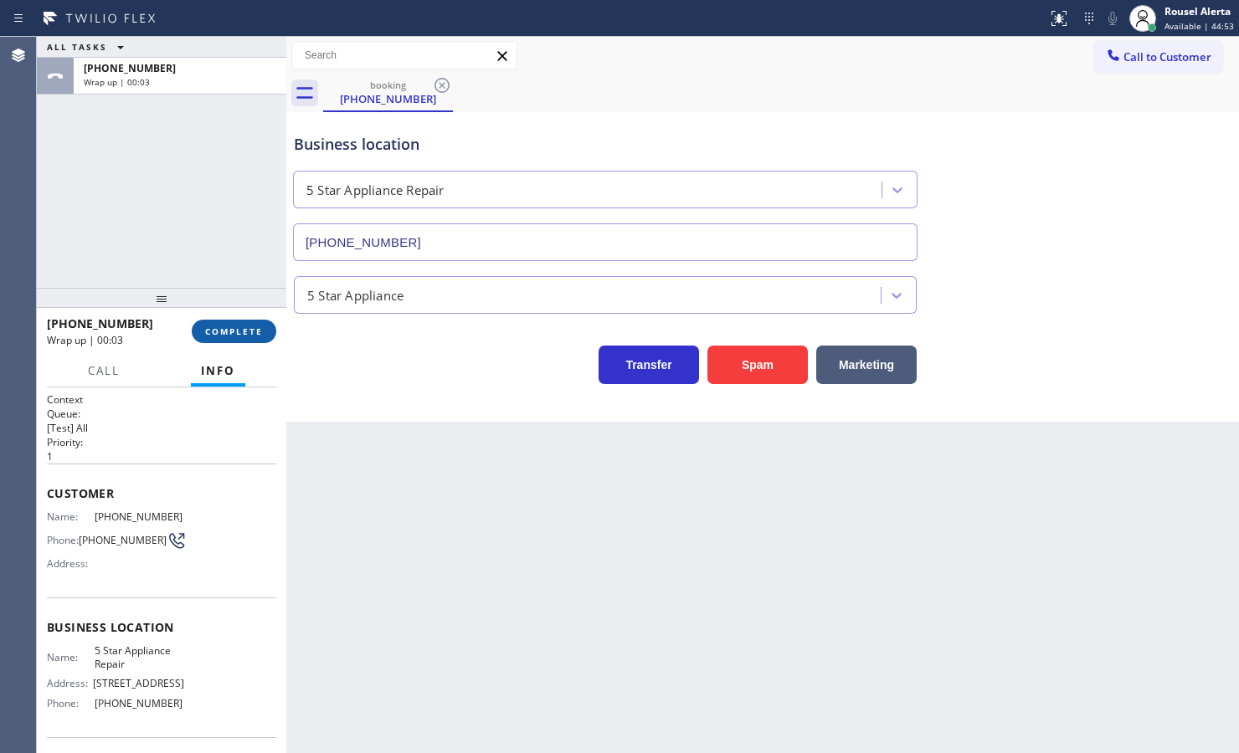
click at [236, 337] on button "COMPLETE" at bounding box center [234, 331] width 85 height 23
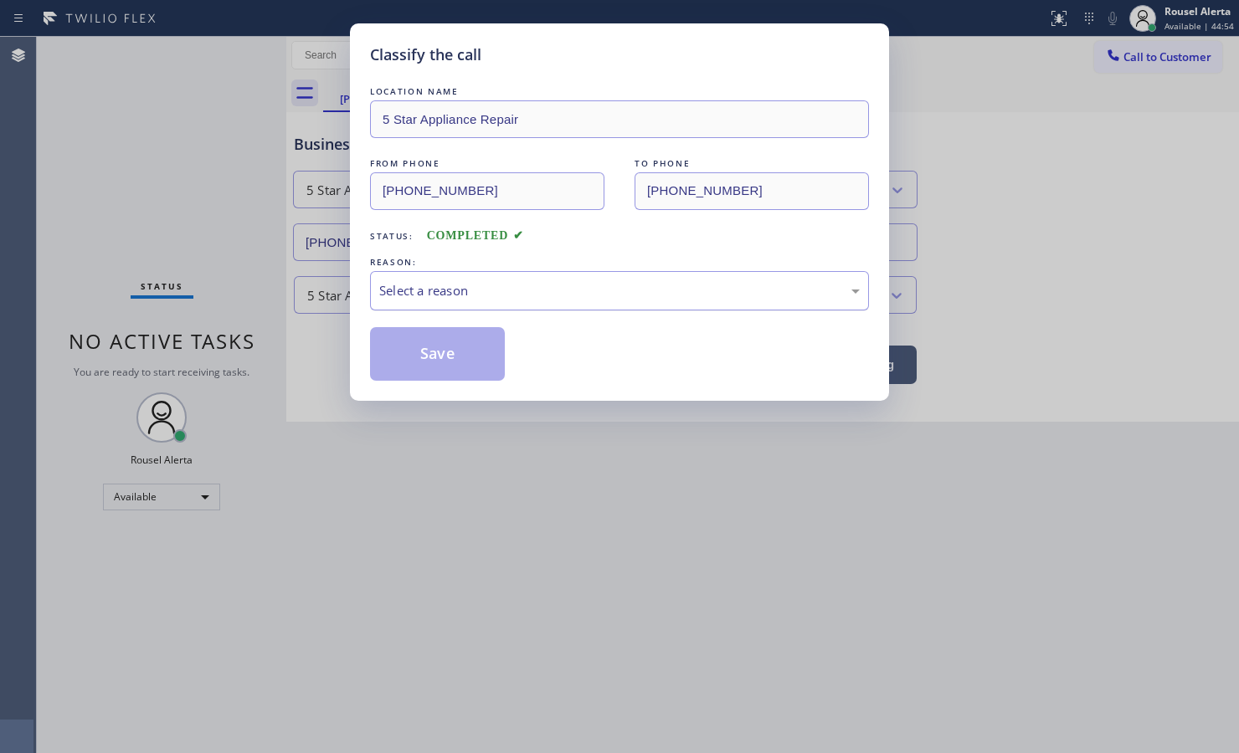
click at [634, 303] on div "Select a reason" at bounding box center [619, 290] width 499 height 39
click at [477, 356] on button "Save" at bounding box center [437, 354] width 135 height 54
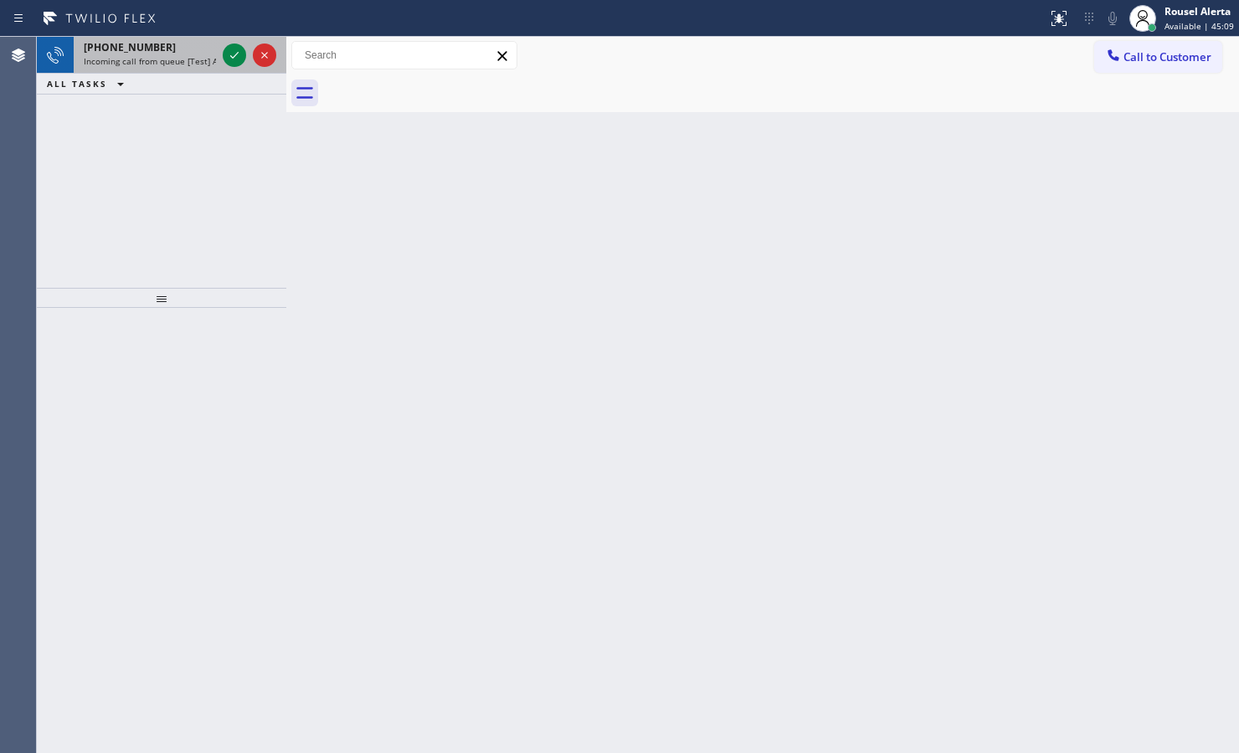
click at [192, 50] on div "[PHONE_NUMBER]" at bounding box center [150, 47] width 132 height 14
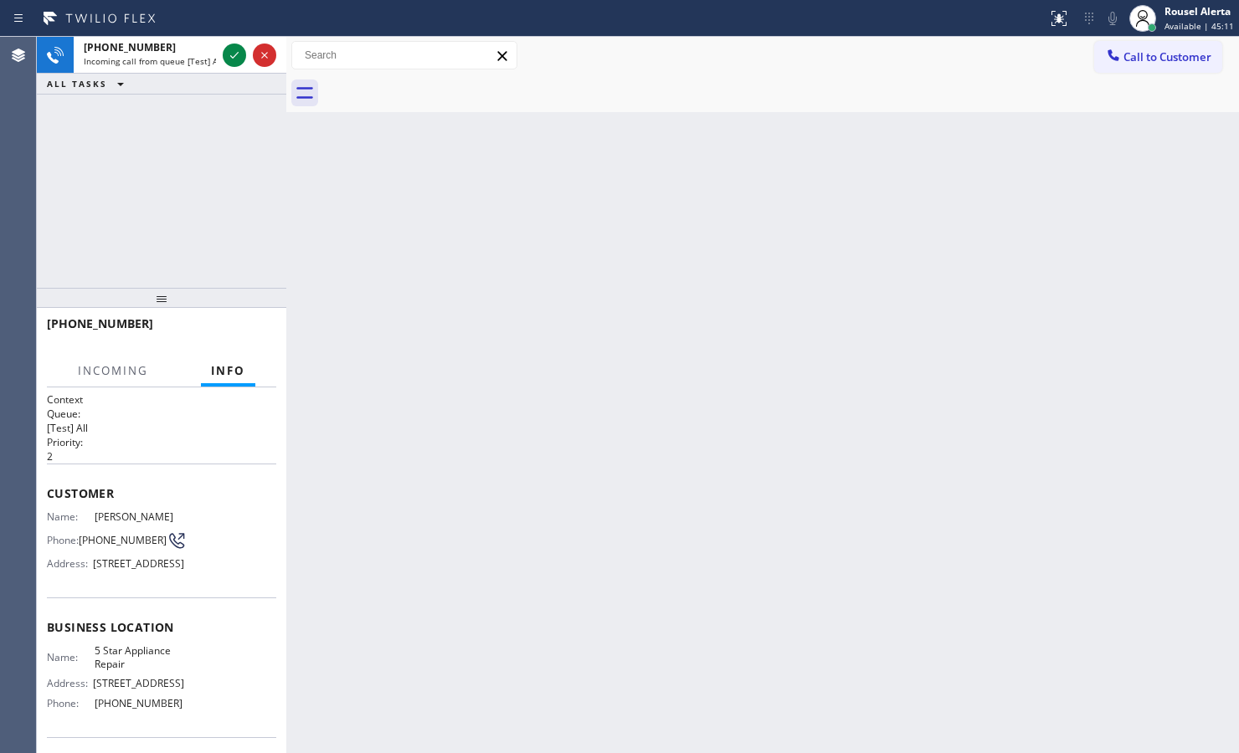
click at [515, 406] on div "Back to Dashboard Change Sender ID Customers Technicians Select a contact Outbo…" at bounding box center [762, 395] width 952 height 716
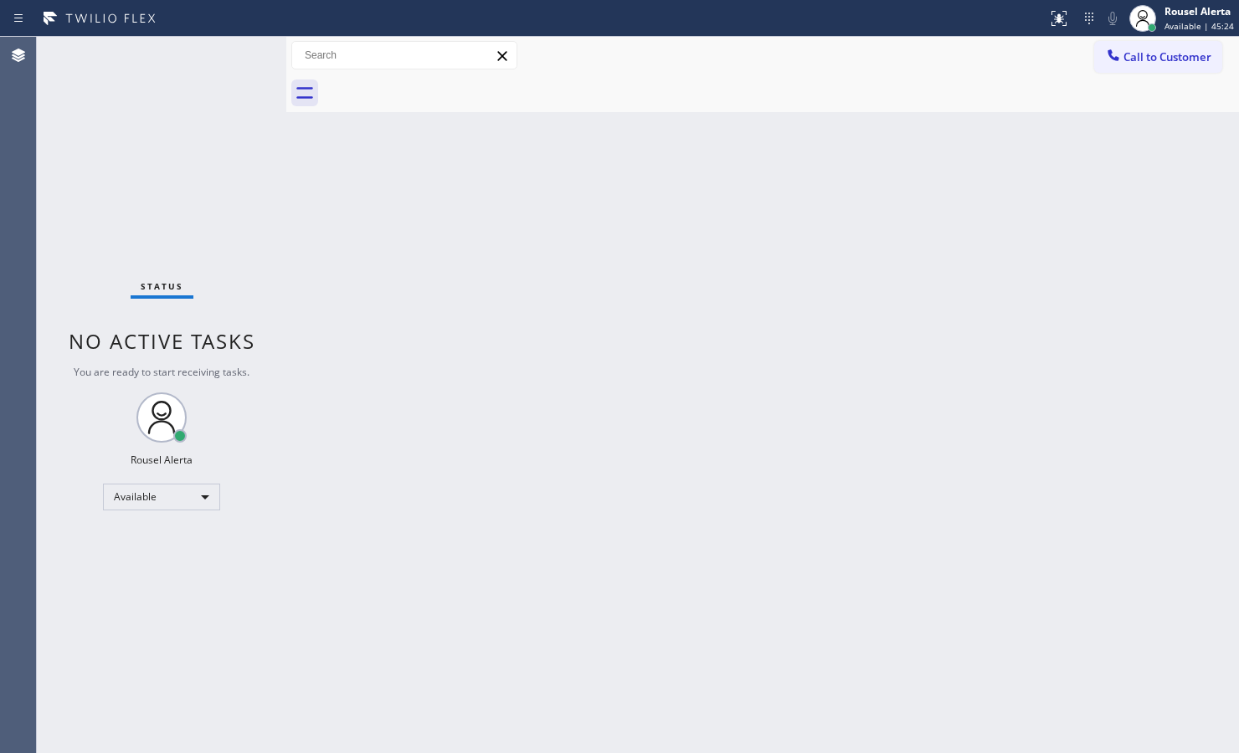
click at [379, 385] on div "Back to Dashboard Change Sender ID Customers Technicians Select a contact Outbo…" at bounding box center [762, 395] width 952 height 716
click at [233, 151] on div "Status No active tasks You are ready to start receiving tasks. Rousel Alerta Av…" at bounding box center [161, 395] width 249 height 716
click at [182, 64] on div "Status No active tasks You are ready to start receiving tasks. Rousel Alerta Av…" at bounding box center [161, 395] width 249 height 716
click at [441, 318] on div "Back to Dashboard Change Sender ID Customers Technicians Select a contact Outbo…" at bounding box center [762, 395] width 952 height 716
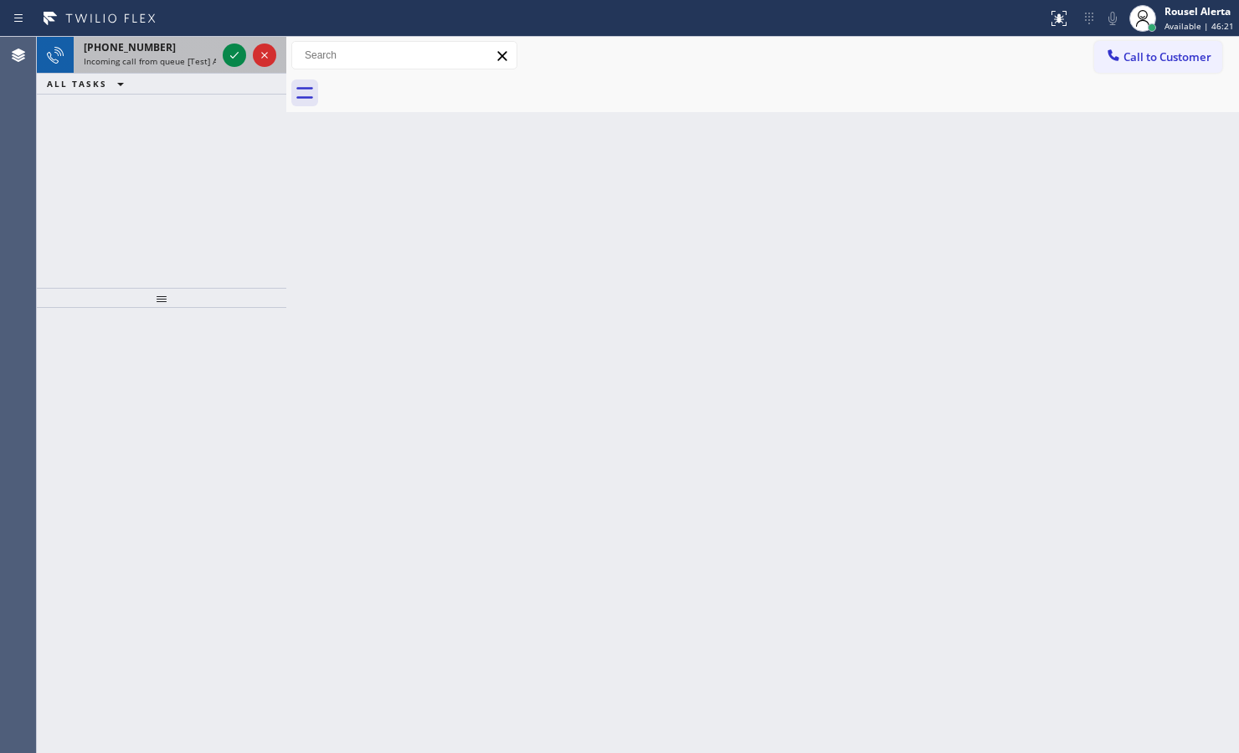
click at [184, 44] on div "[PHONE_NUMBER]" at bounding box center [150, 47] width 132 height 14
click at [182, 53] on div "[PHONE_NUMBER]" at bounding box center [150, 47] width 132 height 14
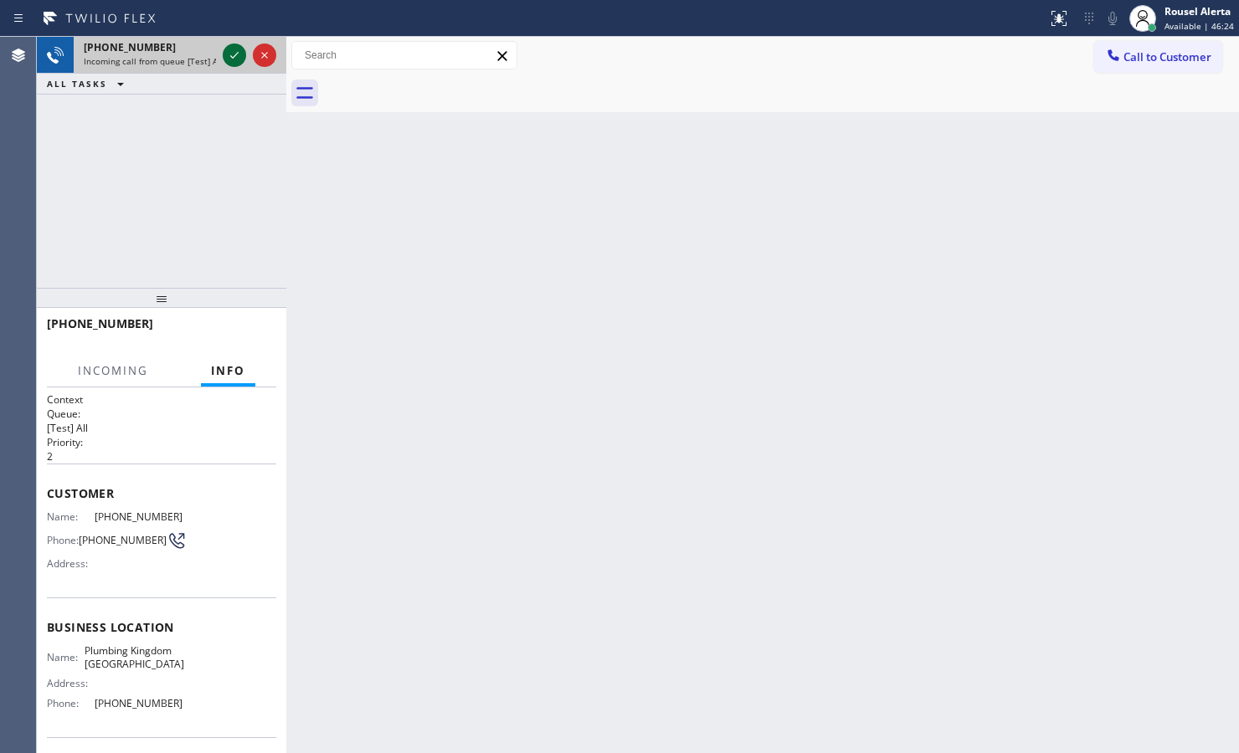
click at [226, 59] on icon at bounding box center [234, 55] width 20 height 20
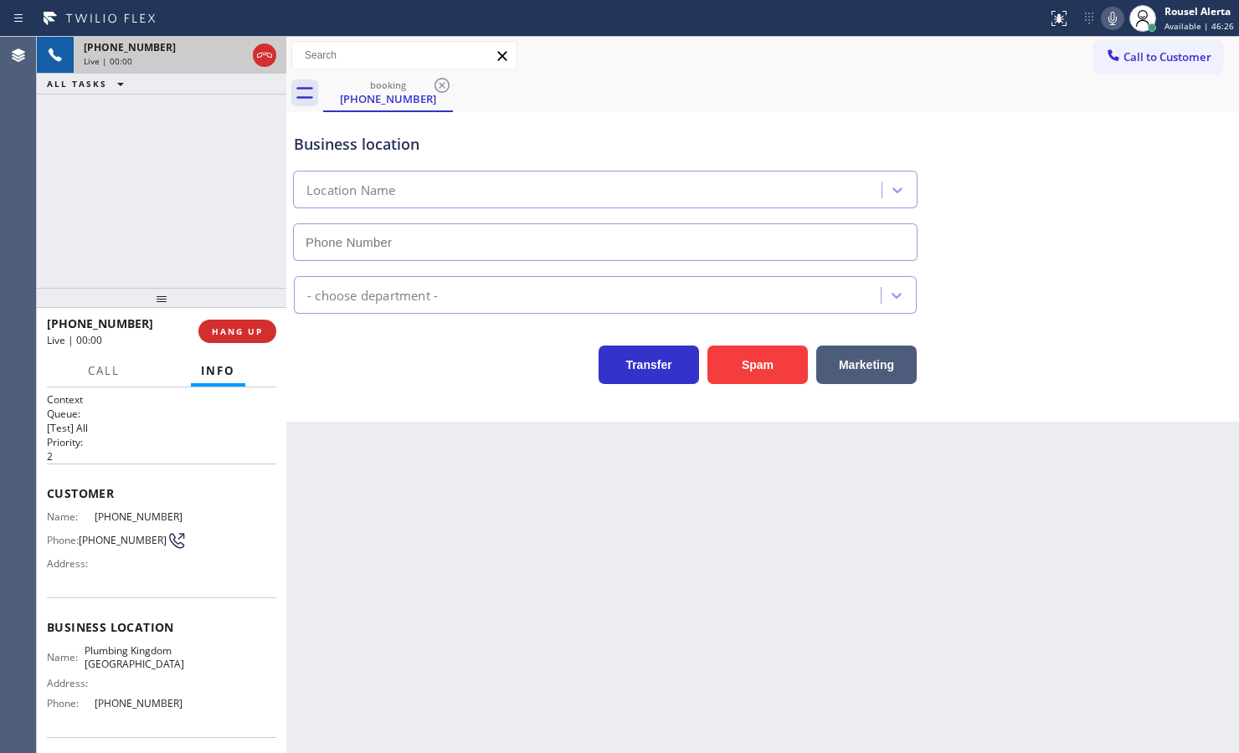
type input "[PHONE_NUMBER]"
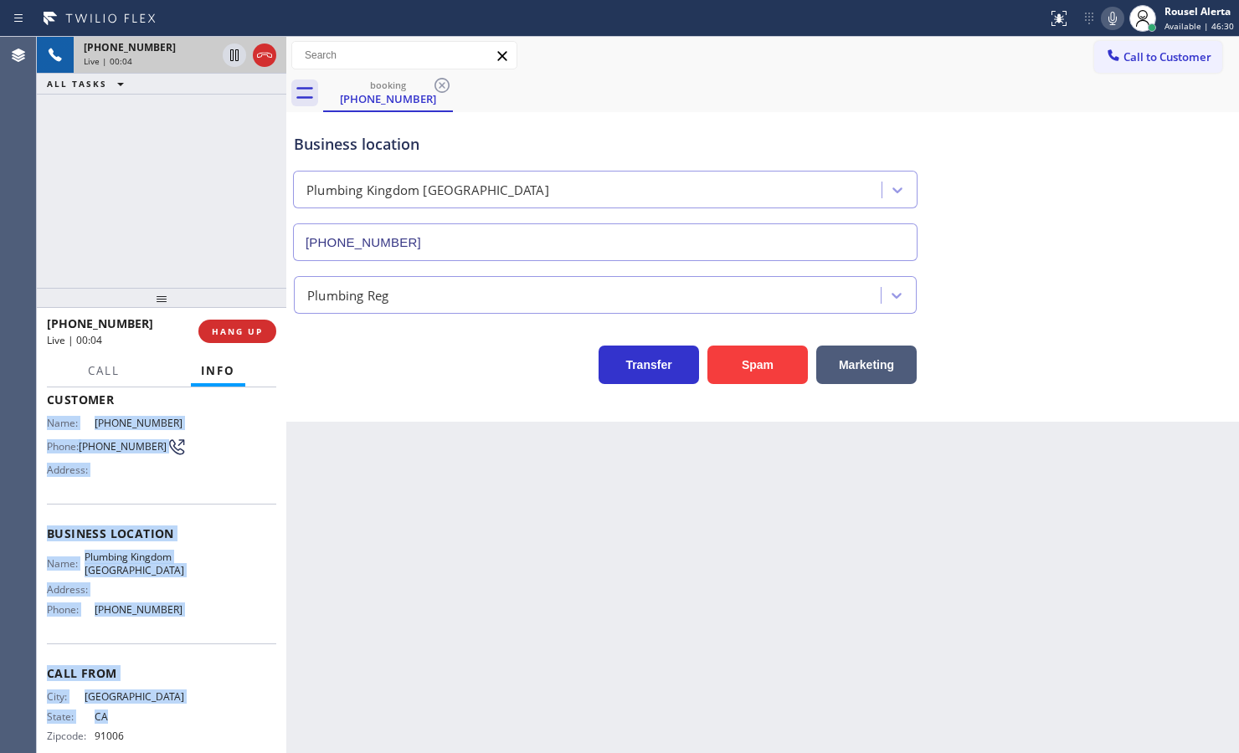
scroll to position [126, 0]
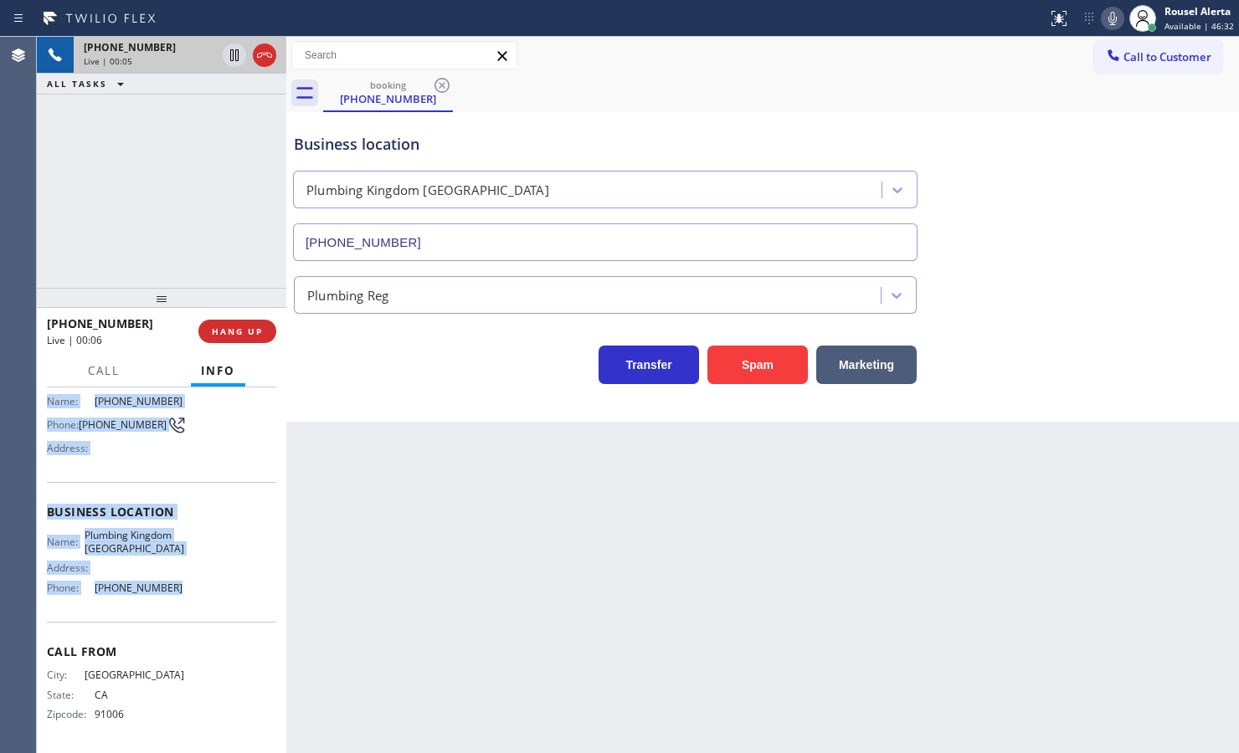
drag, startPoint x: 44, startPoint y: 515, endPoint x: 205, endPoint y: 613, distance: 188.2
click at [205, 613] on div "Context Queue: [Test] All Priority: 2 Customer Name: [PHONE_NUMBER] Phone: [PHO…" at bounding box center [161, 570] width 249 height 366
copy div "Name: [PHONE_NUMBER] Phone: [PHONE_NUMBER] Address: Business location Name: Plu…"
click at [234, 339] on button "HANG UP" at bounding box center [237, 331] width 78 height 23
click at [254, 323] on button "HANG UP" at bounding box center [237, 331] width 78 height 23
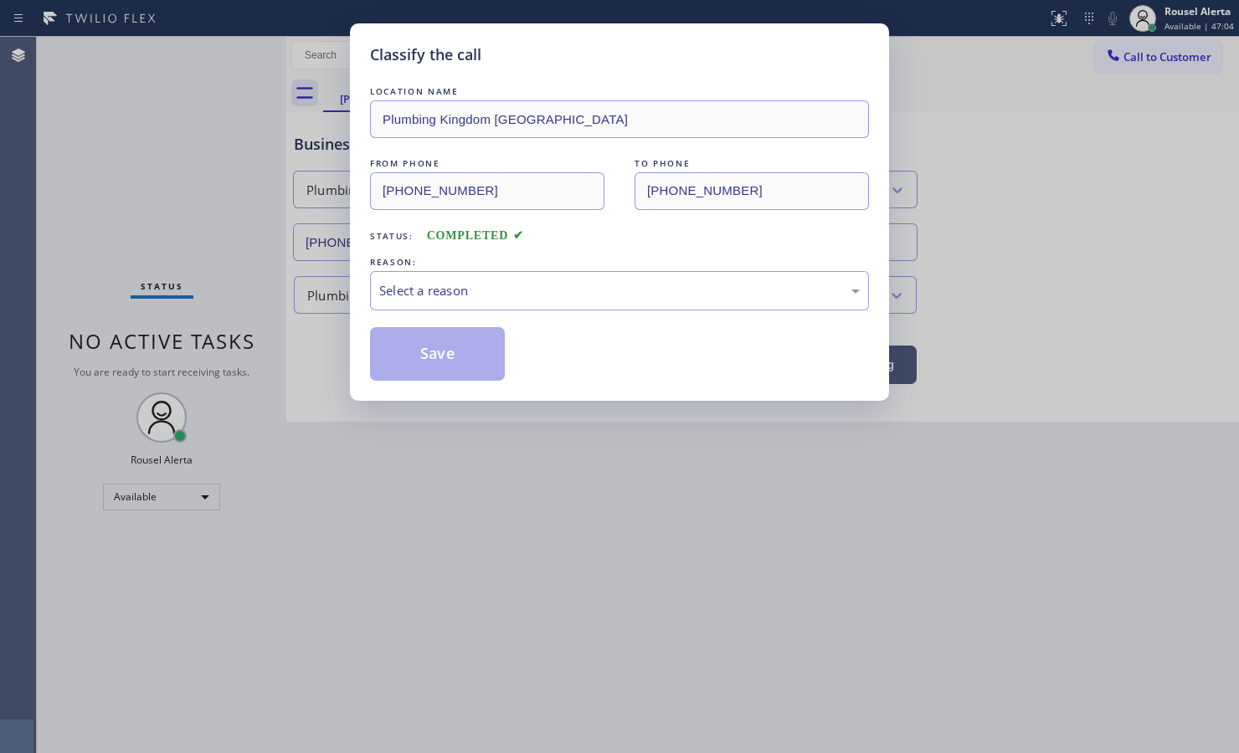
click at [248, 325] on div "Classify the call LOCATION NAME Plumbing Kingdom [GEOGRAPHIC_DATA] FROM PHONE […" at bounding box center [619, 376] width 1239 height 753
click at [434, 285] on div "Select a reason" at bounding box center [619, 290] width 480 height 19
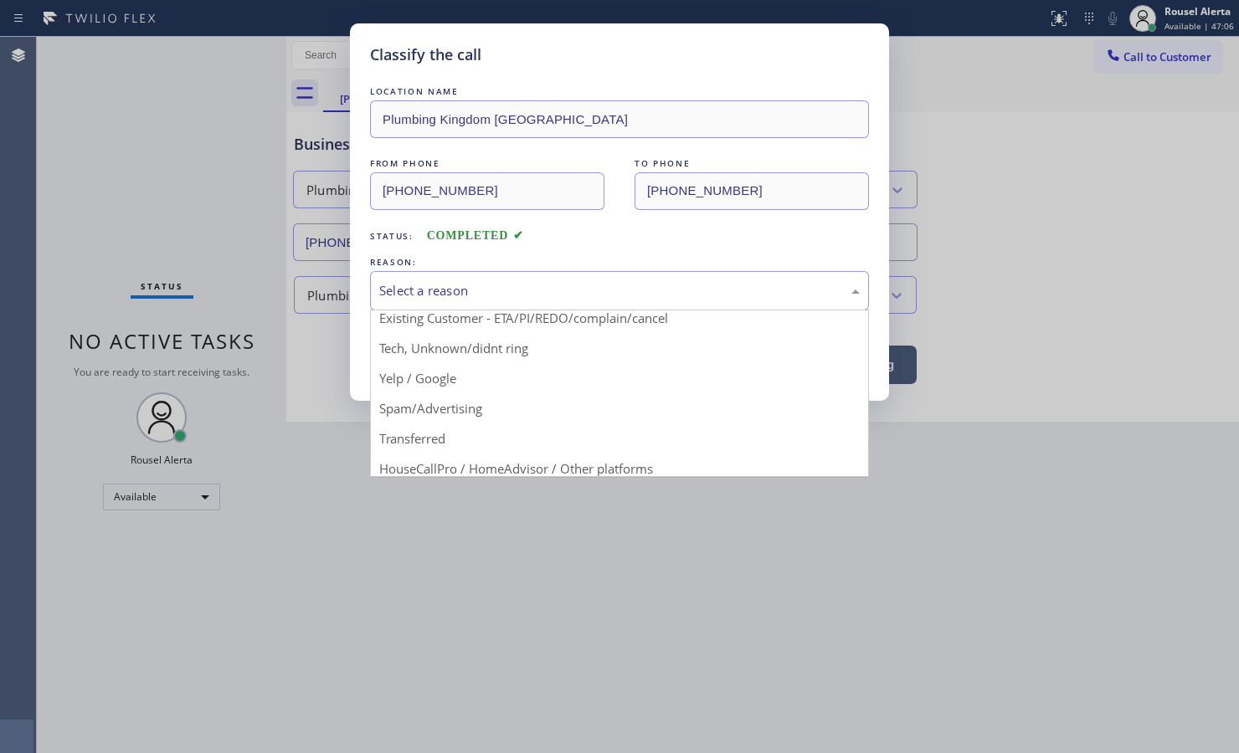
scroll to position [105, 0]
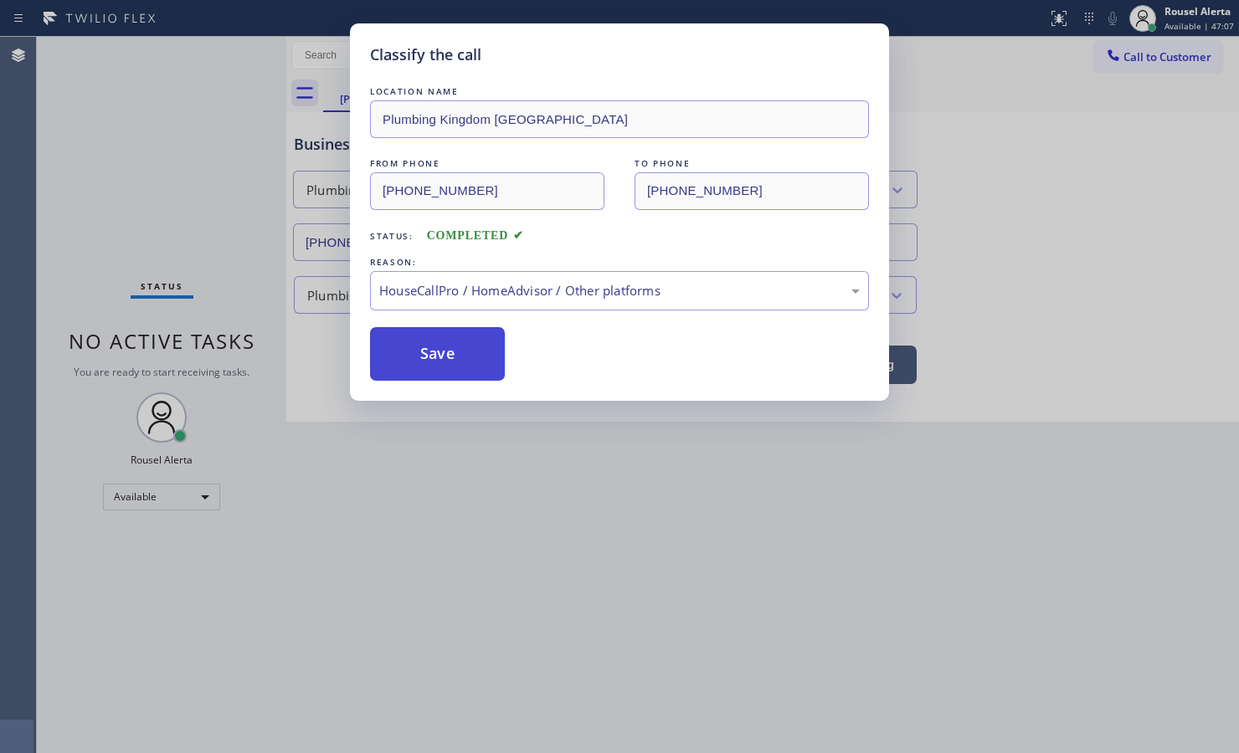
click at [477, 381] on button "Save" at bounding box center [437, 354] width 135 height 54
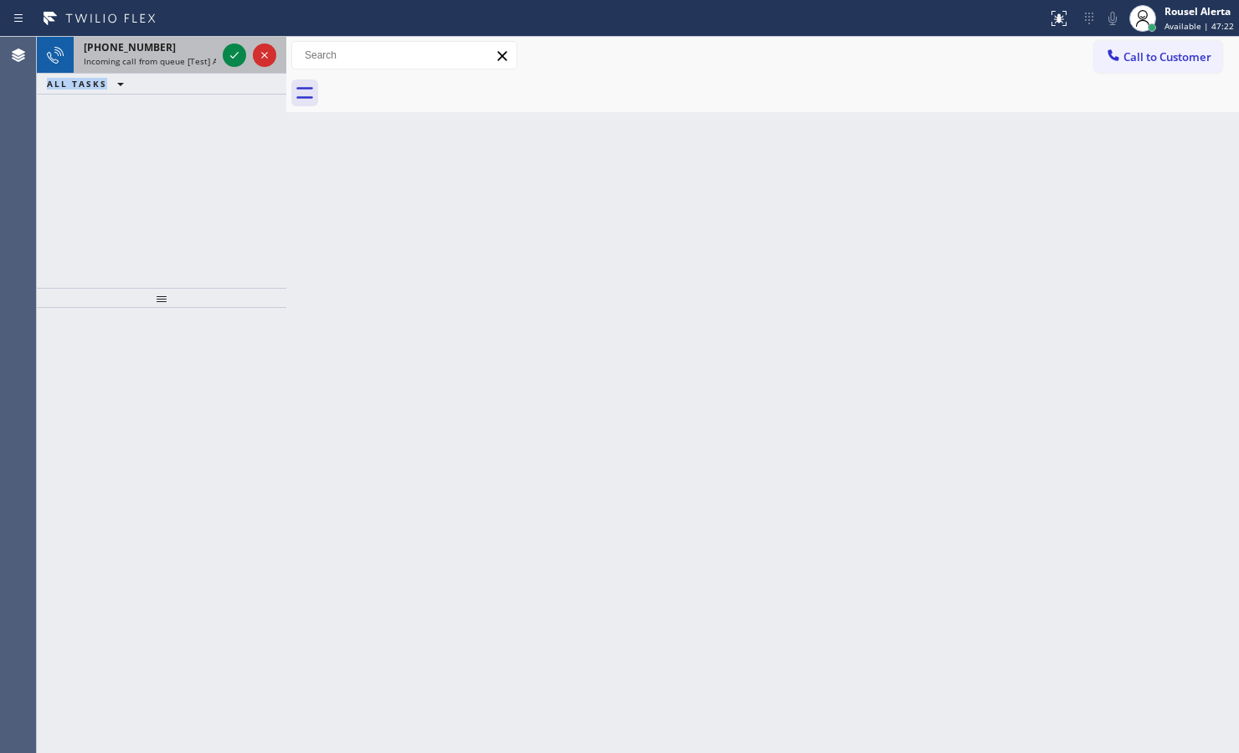
click at [151, 71] on div "[PHONE_NUMBER] Incoming call from queue [Test] All ALL TASKS ALL TASKS ACTIVE T…" at bounding box center [161, 66] width 249 height 58
click at [223, 53] on div at bounding box center [234, 55] width 23 height 20
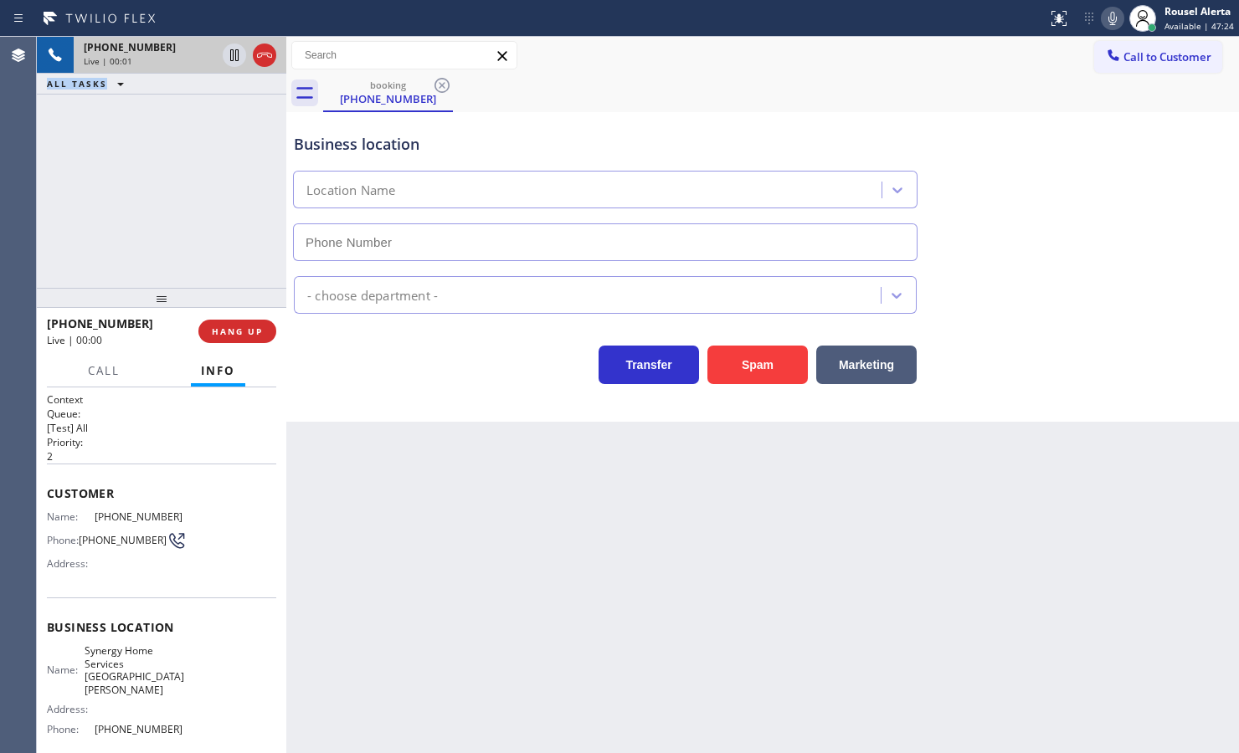
type input "[PHONE_NUMBER]"
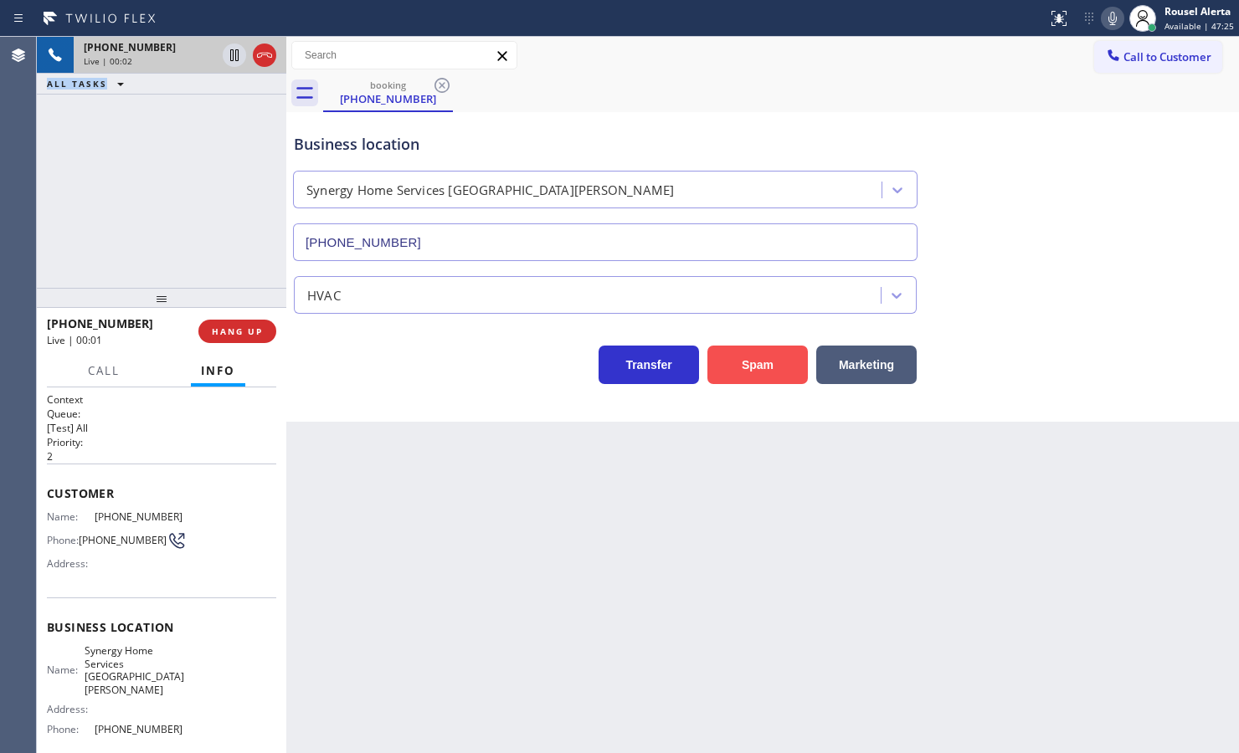
click at [739, 379] on button "Spam" at bounding box center [757, 365] width 100 height 38
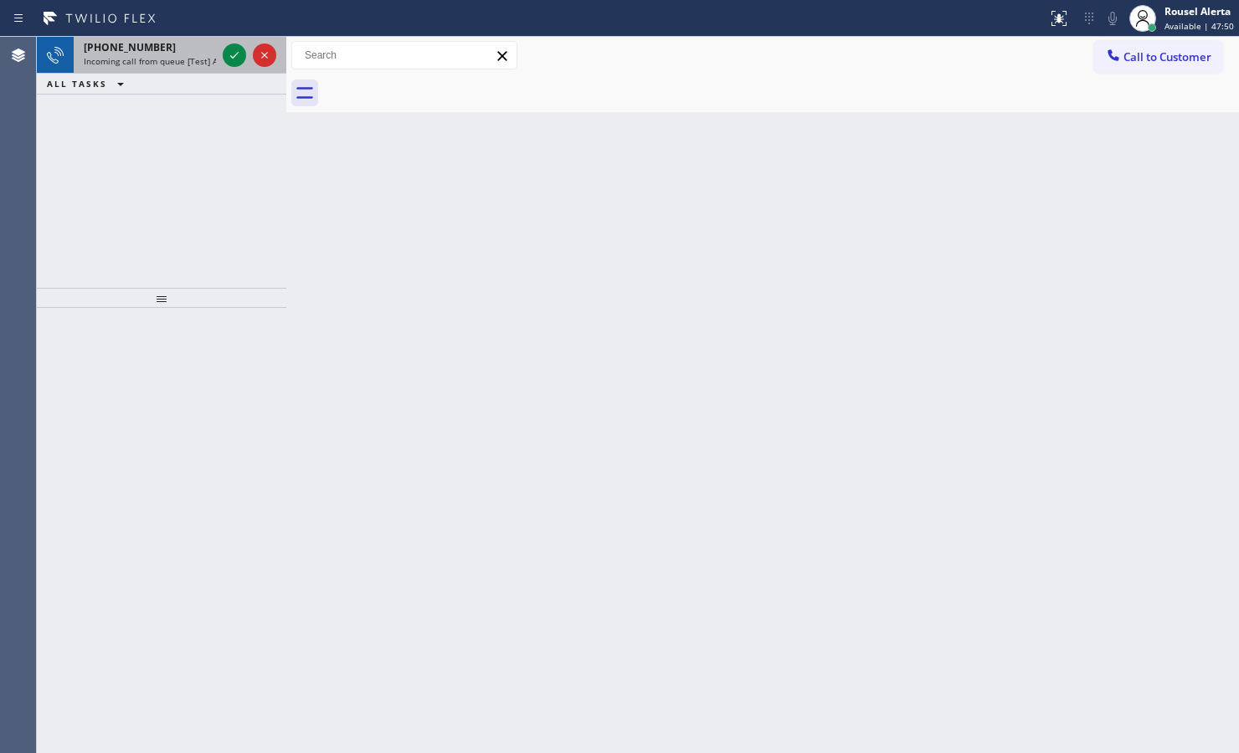
click at [173, 48] on div "[PHONE_NUMBER]" at bounding box center [150, 47] width 132 height 14
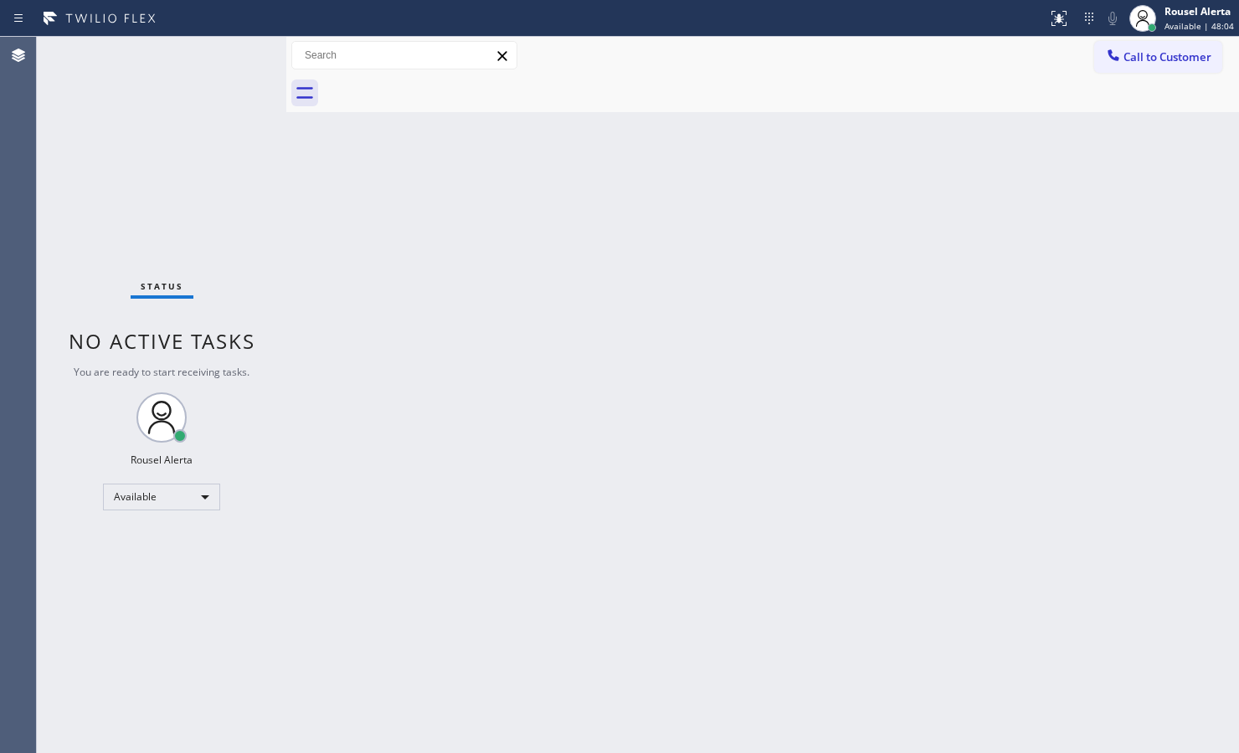
click at [209, 55] on div "Status No active tasks You are ready to start receiving tasks. Rousel Alerta Av…" at bounding box center [161, 395] width 249 height 716
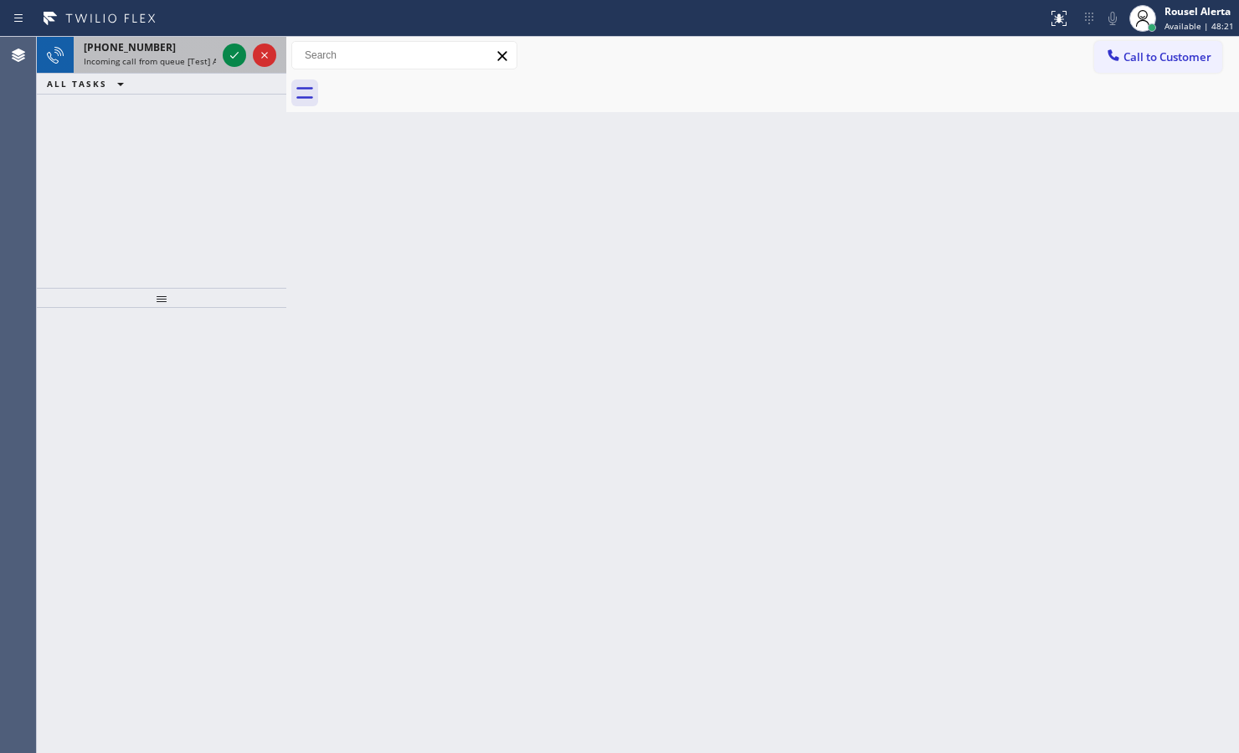
click at [206, 57] on span "Incoming call from queue [Test] All" at bounding box center [153, 61] width 139 height 12
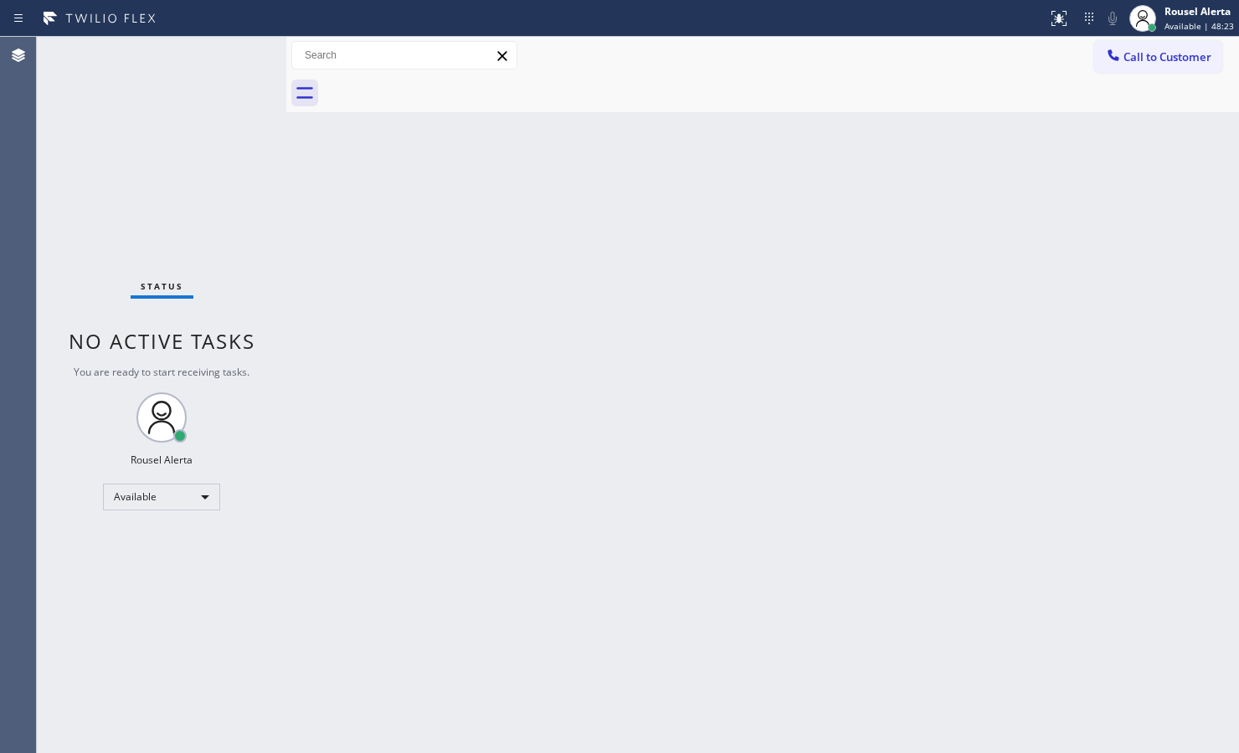
click at [213, 57] on div "Status No active tasks You are ready to start receiving tasks. Rousel Alerta Av…" at bounding box center [161, 395] width 249 height 716
click at [216, 59] on div "Status No active tasks You are ready to start receiving tasks. Rousel Alerta Av…" at bounding box center [161, 395] width 249 height 716
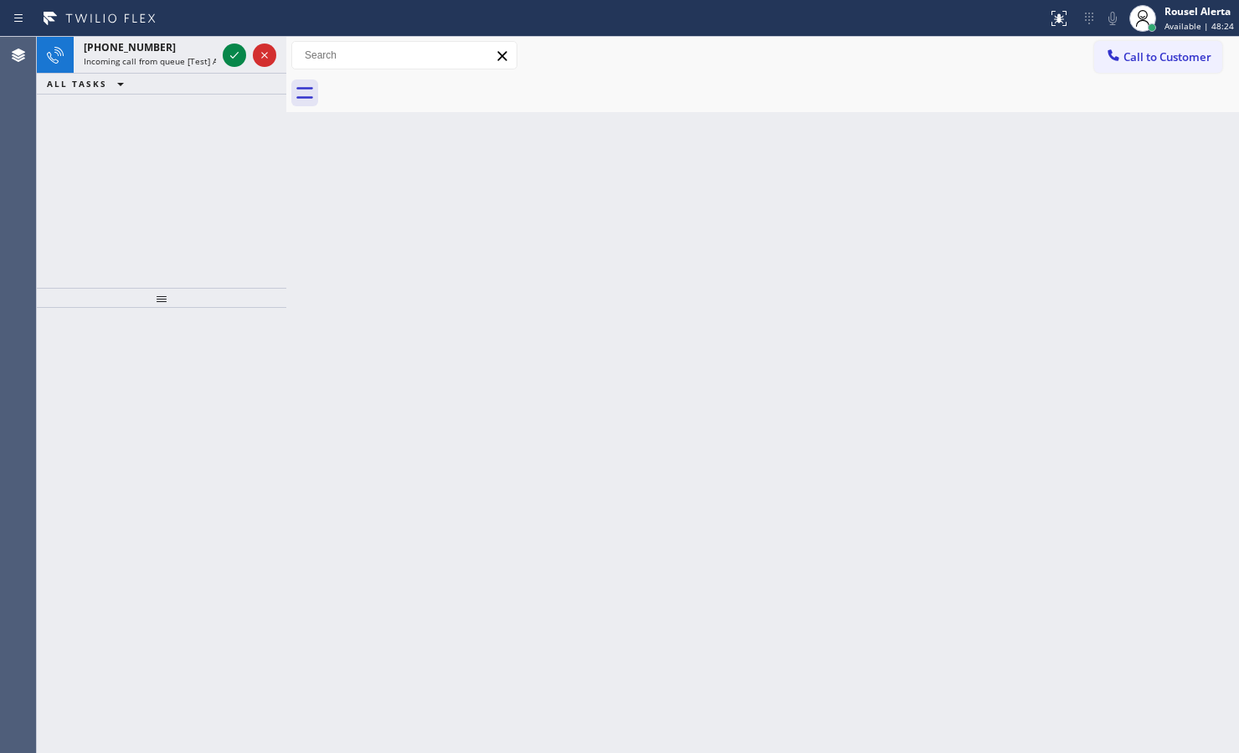
click at [216, 59] on div "[PHONE_NUMBER] Incoming call from queue [Test] All" at bounding box center [147, 55] width 146 height 37
click at [216, 57] on div "[PHONE_NUMBER] Incoming call from queue [Test] All" at bounding box center [147, 55] width 146 height 37
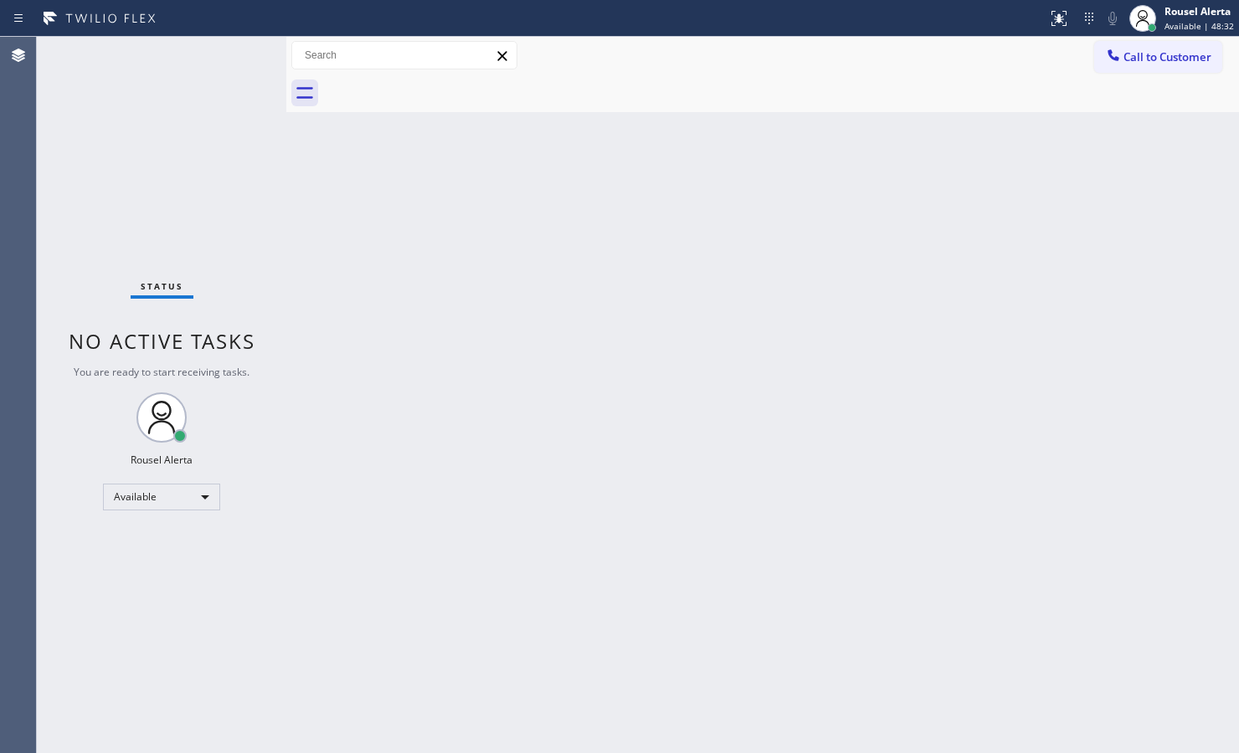
click at [216, 57] on div "Status No active tasks You are ready to start receiving tasks. Rousel Alerta Av…" at bounding box center [161, 395] width 249 height 716
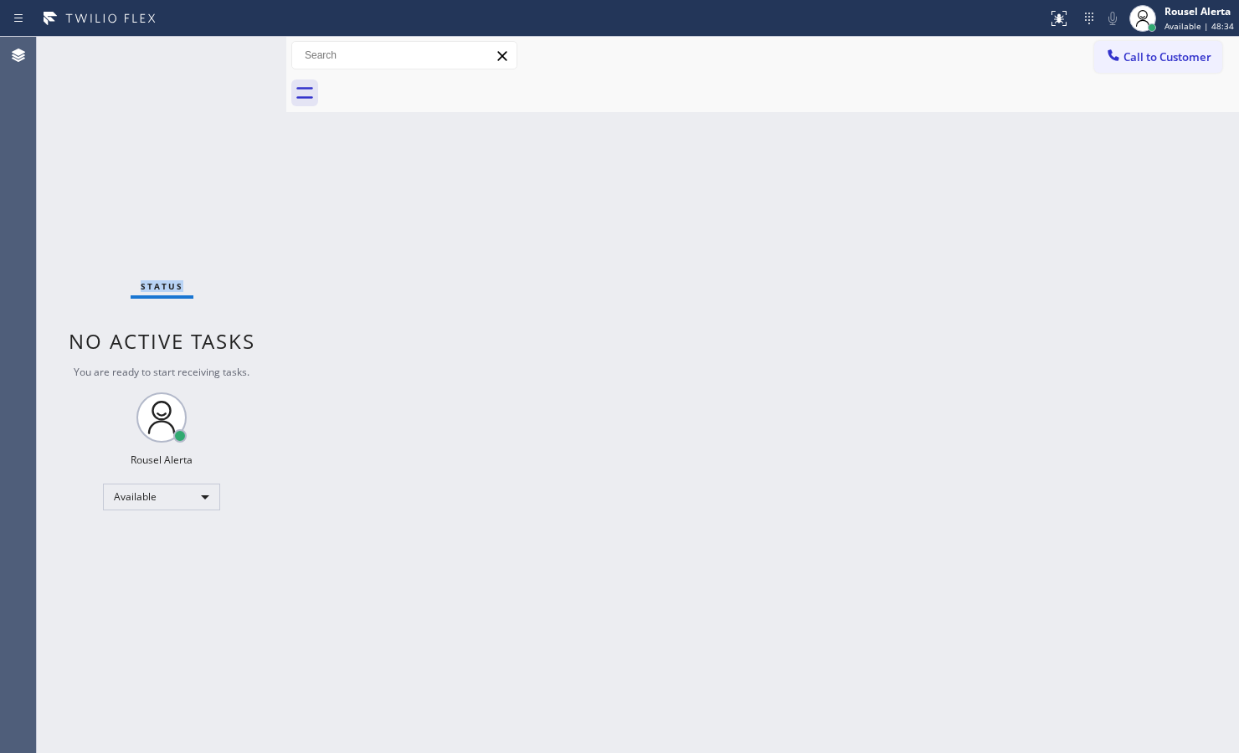
click at [216, 57] on div "Status No active tasks You are ready to start receiving tasks. Rousel Alerta Av…" at bounding box center [161, 395] width 249 height 716
click at [536, 459] on div "Back to Dashboard Change Sender ID Customers Technicians Select a contact Outbo…" at bounding box center [762, 395] width 952 height 716
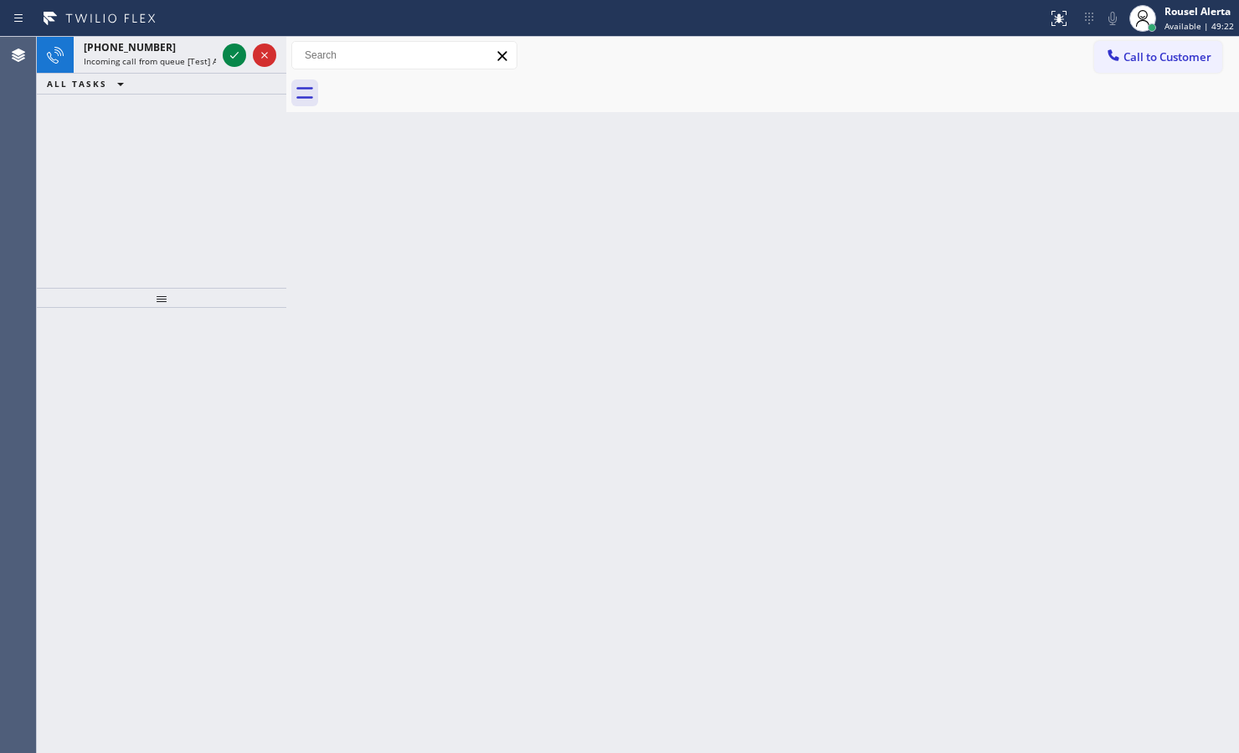
click at [159, 23] on icon at bounding box center [100, 18] width 126 height 27
click at [185, 49] on div "[PHONE_NUMBER]" at bounding box center [150, 47] width 132 height 14
click at [162, 56] on span "Incoming call from queue [Test] All" at bounding box center [153, 61] width 139 height 12
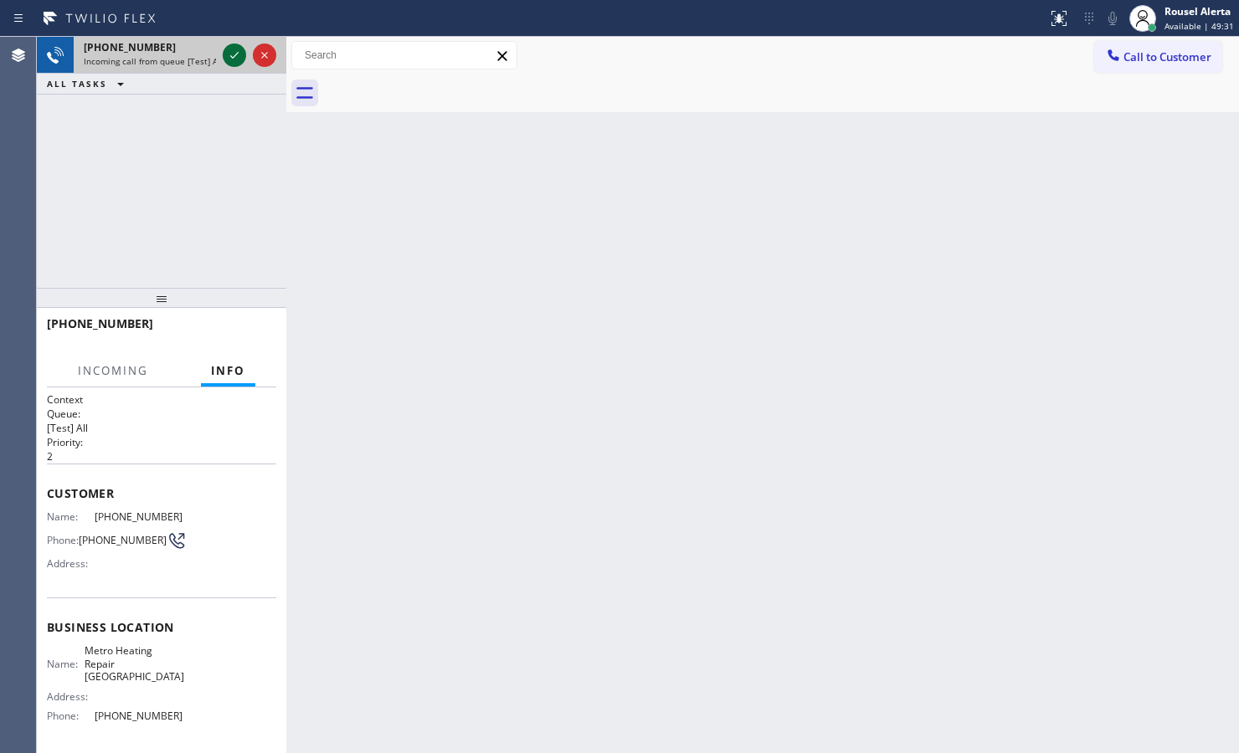
click at [235, 64] on icon at bounding box center [234, 55] width 20 height 20
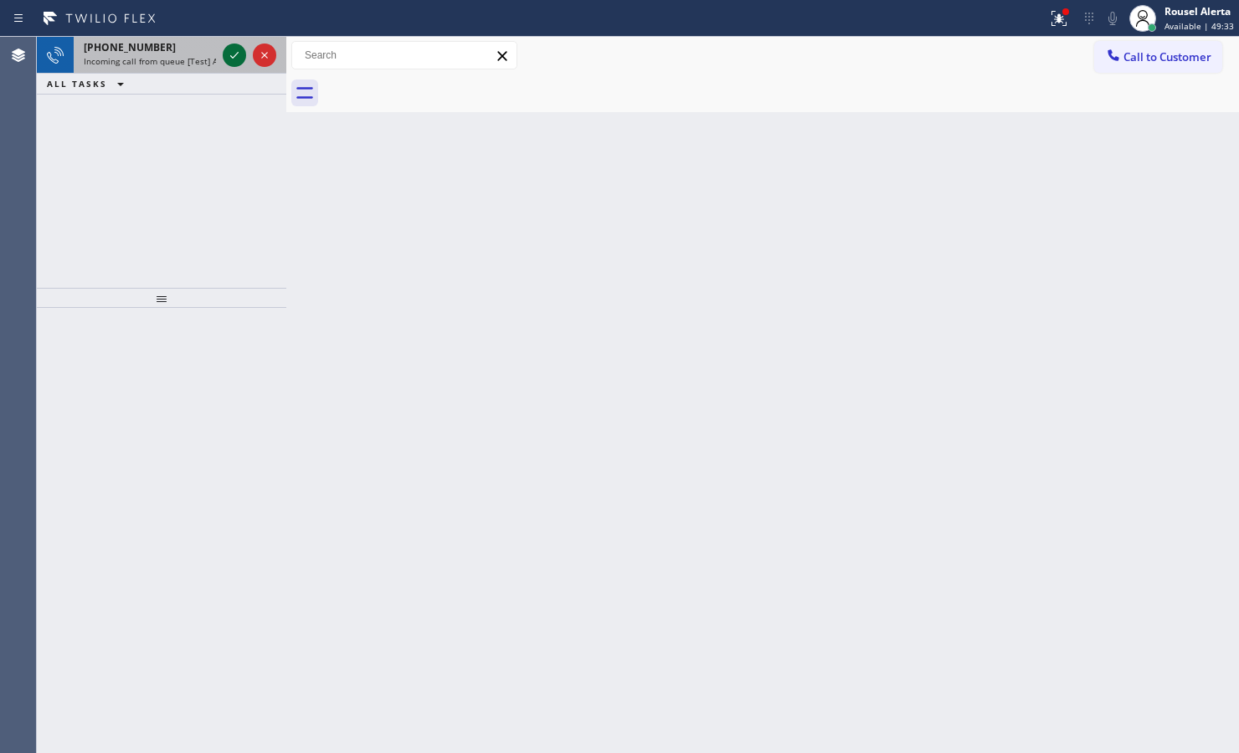
drag, startPoint x: 241, startPoint y: 59, endPoint x: 244, endPoint y: 31, distance: 27.8
click at [244, 31] on div "Status report Issue detected This issue could affect your workflow. Please cont…" at bounding box center [619, 376] width 1239 height 753
click at [203, 46] on div "[PHONE_NUMBER]" at bounding box center [150, 47] width 132 height 14
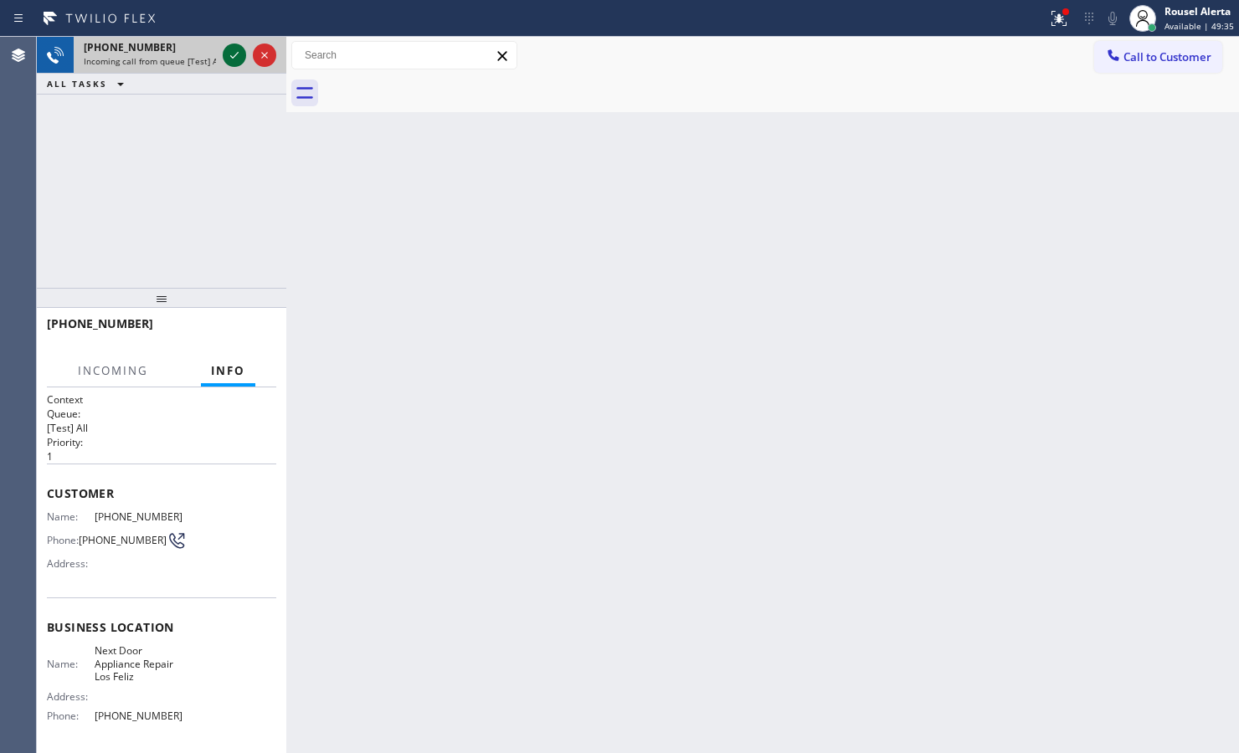
click at [232, 55] on icon at bounding box center [234, 55] width 20 height 20
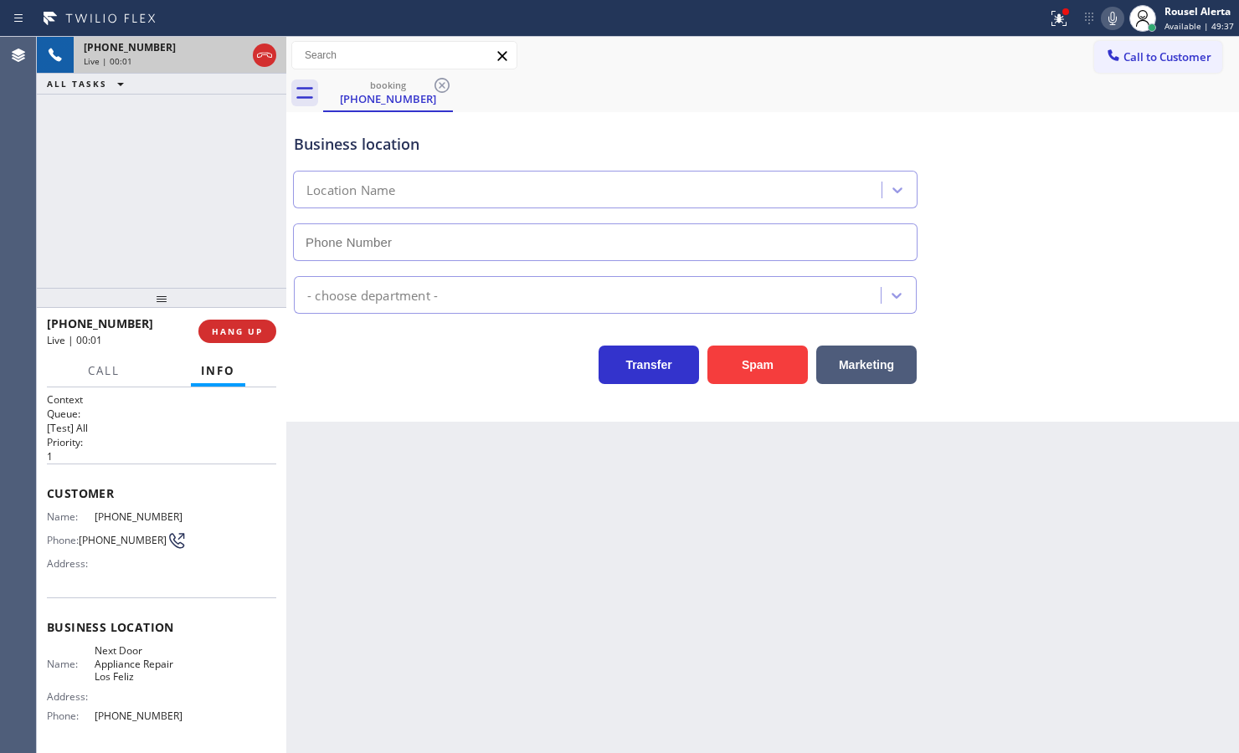
type input "[PHONE_NUMBER]"
click at [741, 375] on button "Spam" at bounding box center [757, 365] width 100 height 38
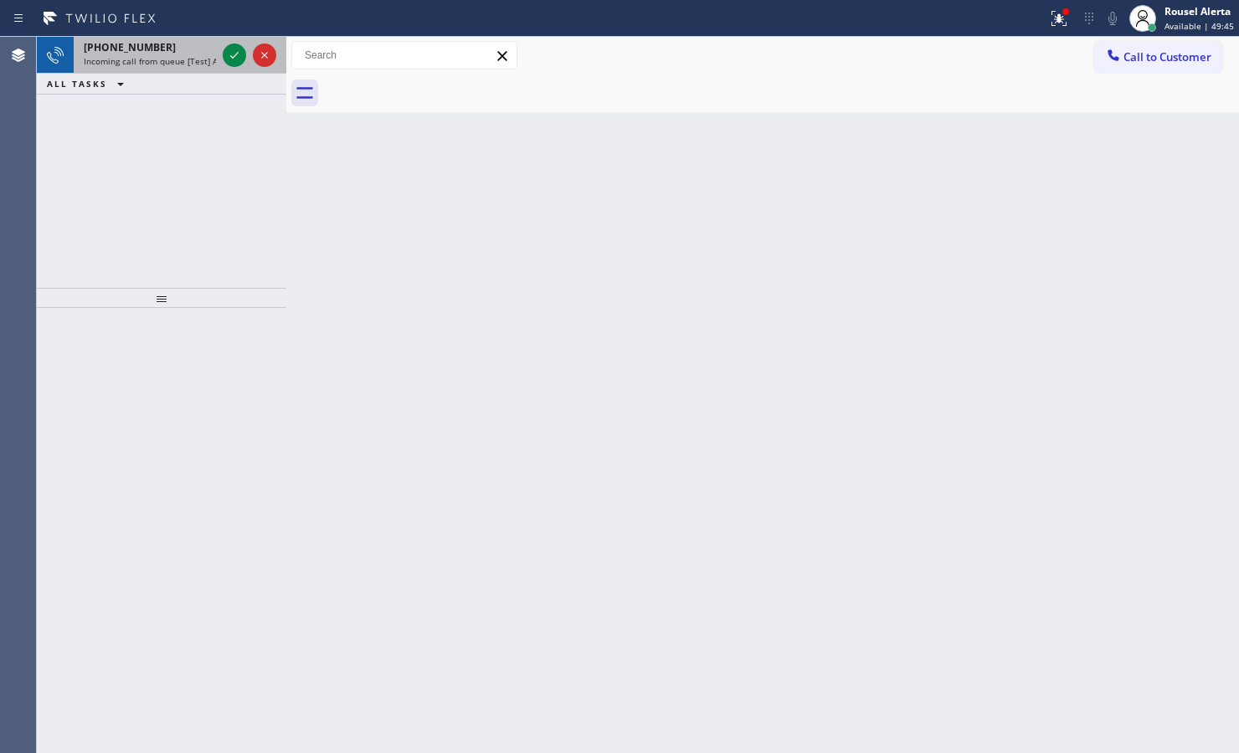
click at [191, 52] on div "[PHONE_NUMBER]" at bounding box center [150, 47] width 132 height 14
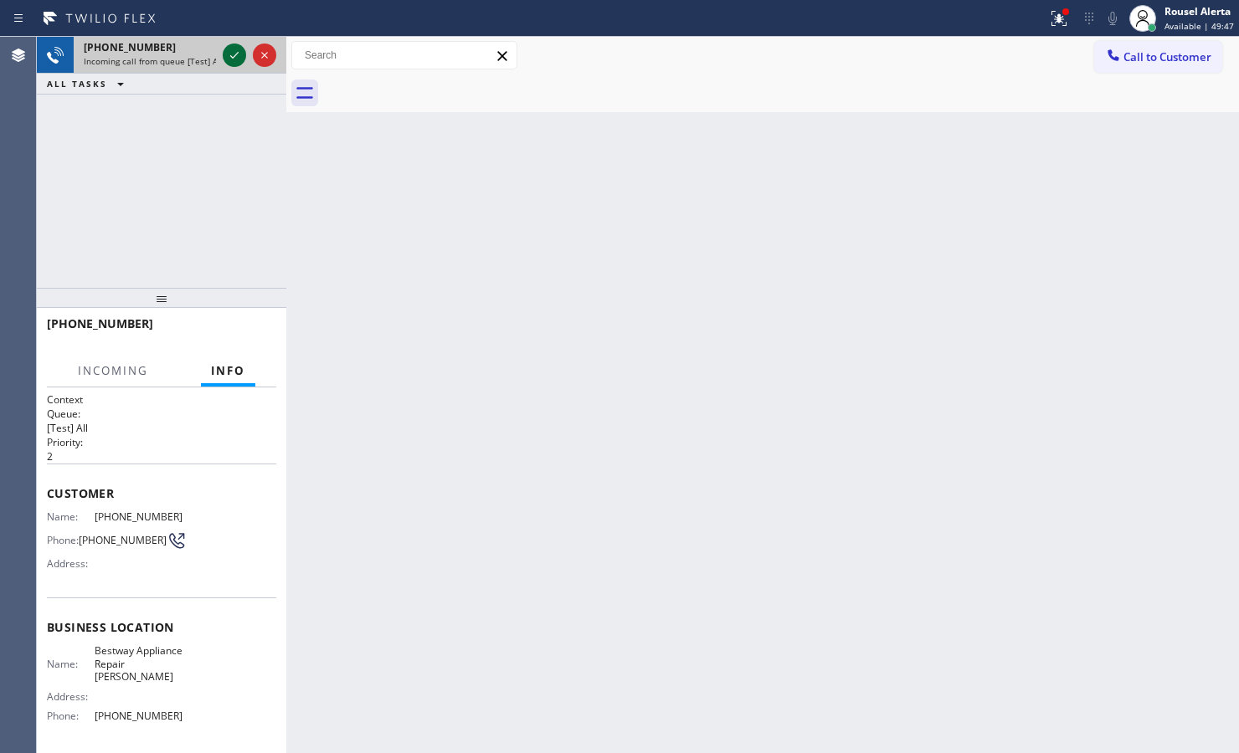
click at [228, 57] on icon at bounding box center [234, 55] width 20 height 20
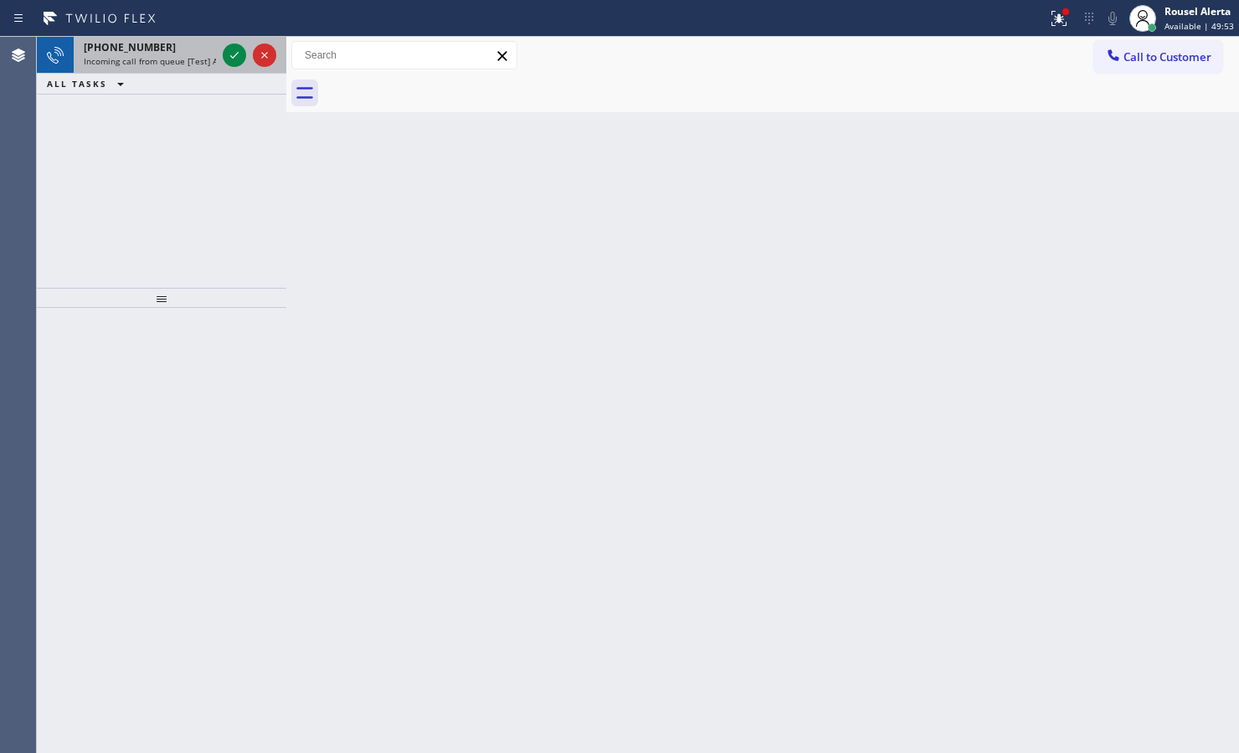
click at [199, 51] on div "[PHONE_NUMBER]" at bounding box center [150, 47] width 132 height 14
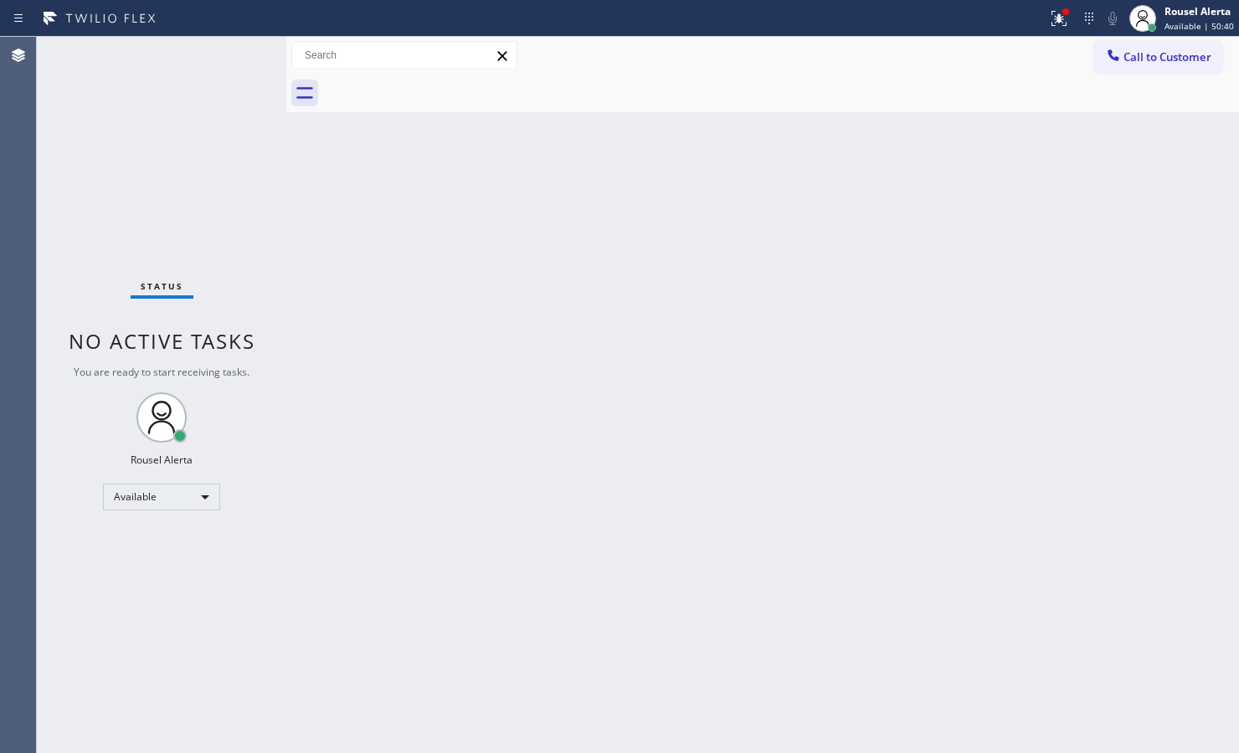
click at [864, 512] on div "Back to Dashboard Change Sender ID Customers Technicians Select a contact Outbo…" at bounding box center [762, 395] width 952 height 716
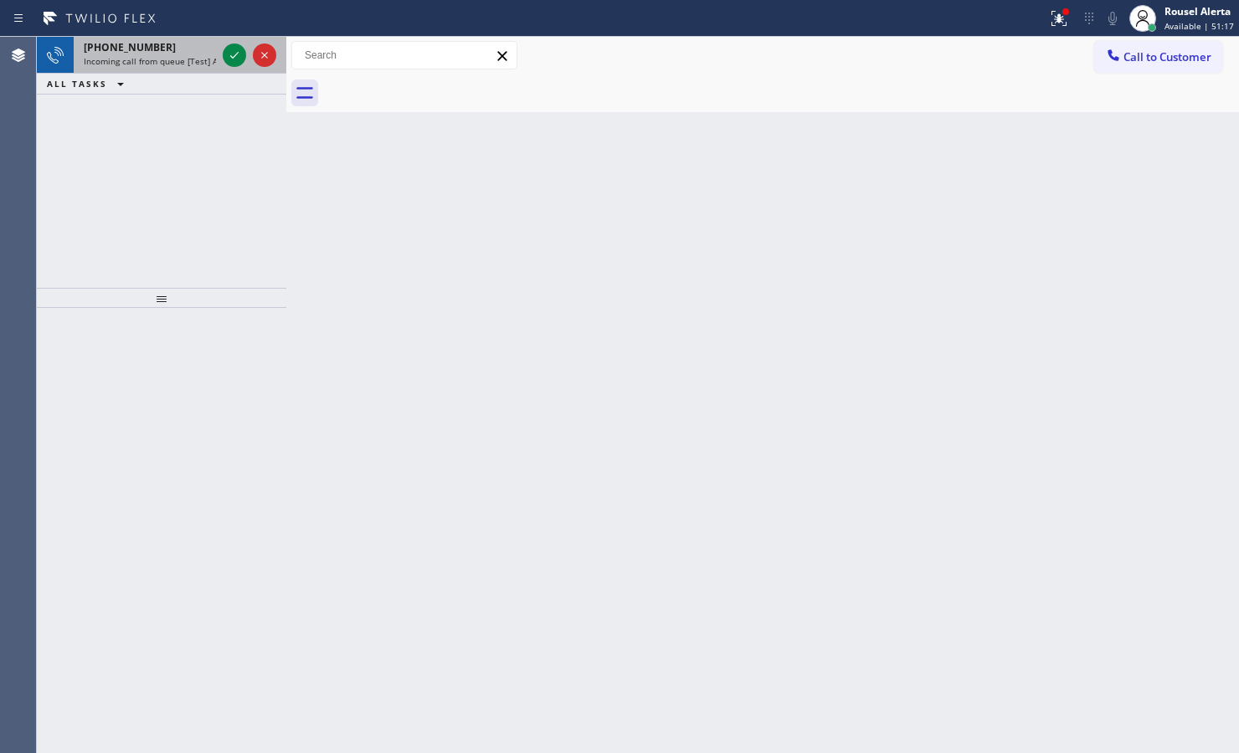
click at [127, 52] on span "[PHONE_NUMBER]" at bounding box center [130, 47] width 92 height 14
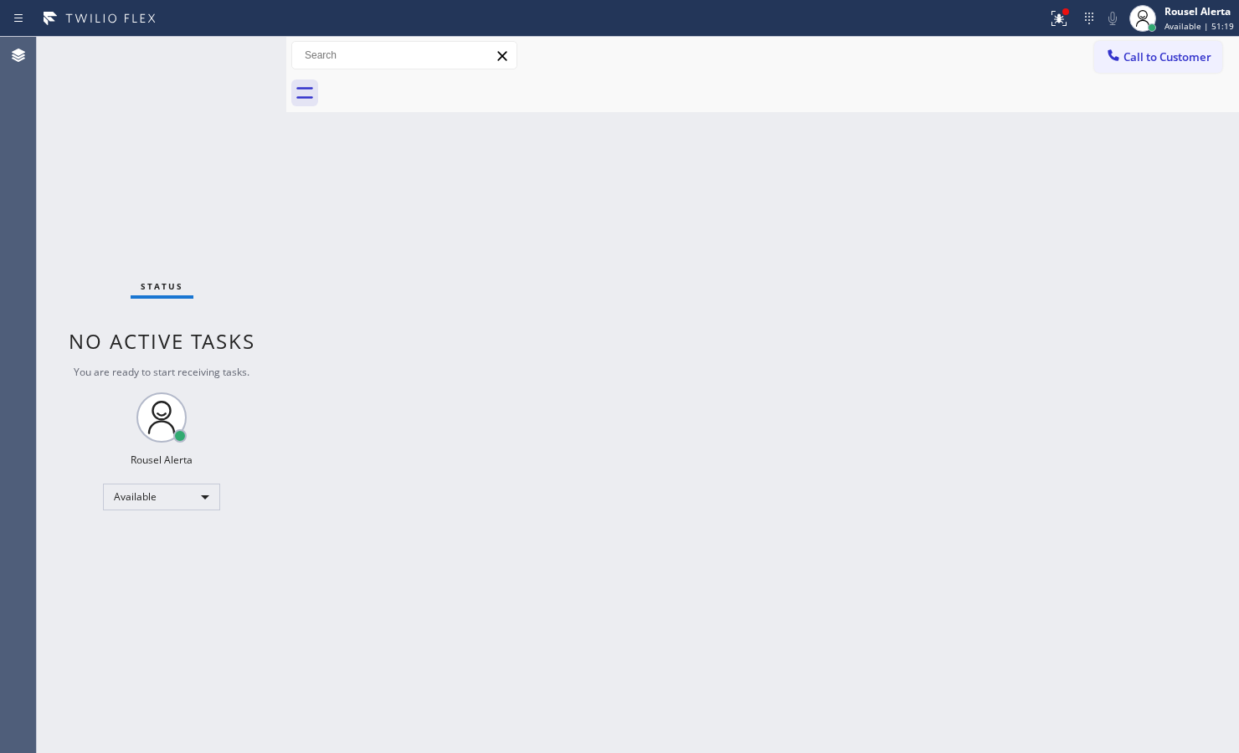
click at [695, 483] on div "Back to Dashboard Change Sender ID Customers Technicians Select a contact Outbo…" at bounding box center [762, 395] width 952 height 716
click at [1059, 21] on icon at bounding box center [1058, 18] width 15 height 15
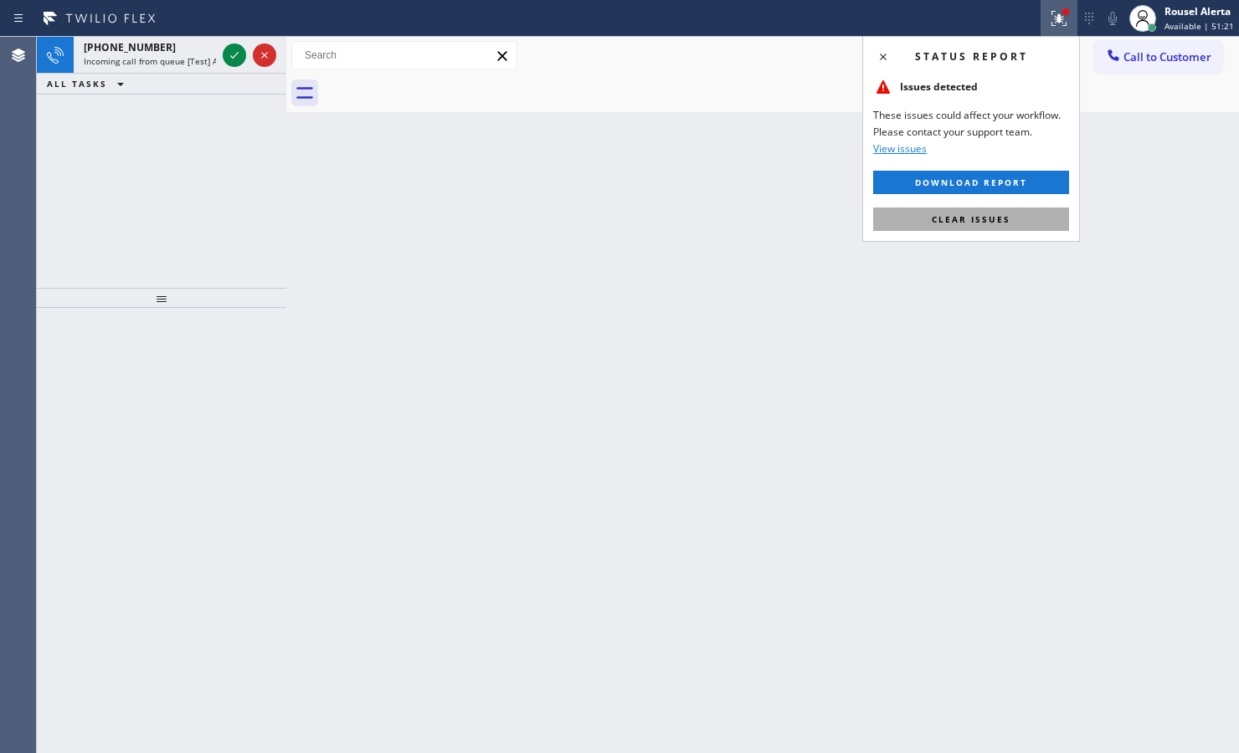
click at [1008, 226] on button "Clear issues" at bounding box center [971, 219] width 196 height 23
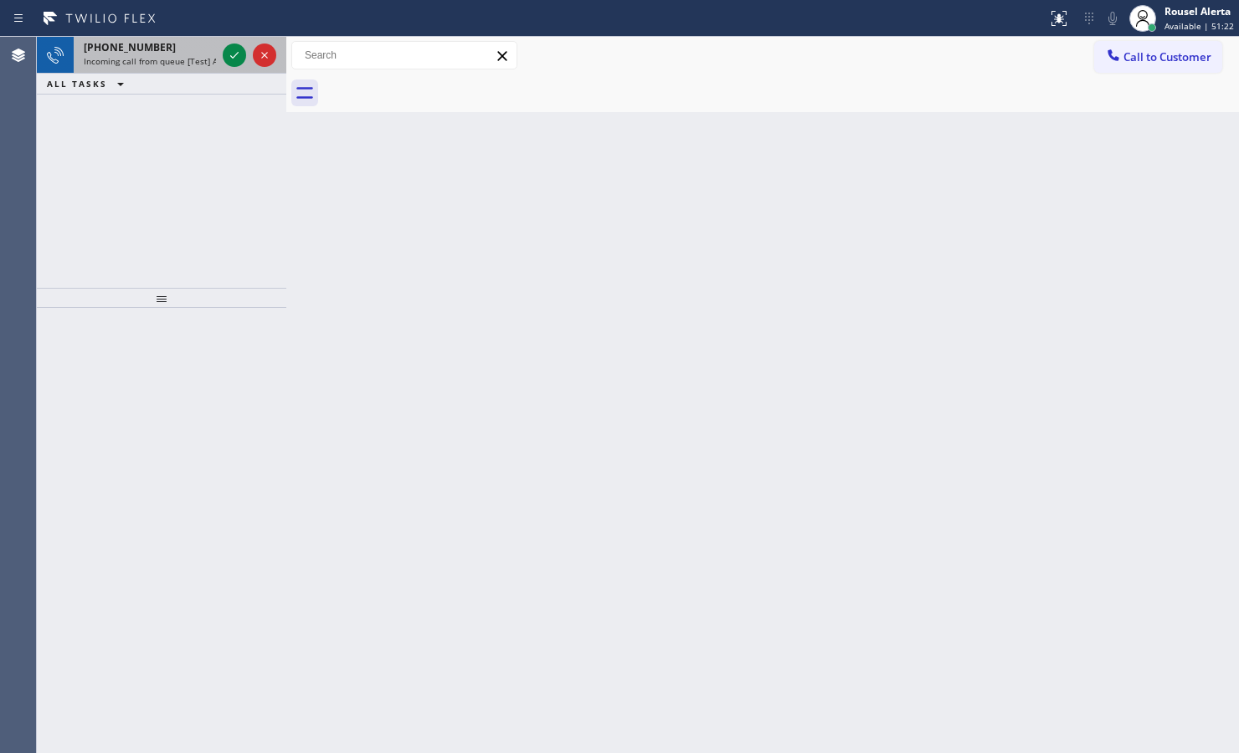
click at [159, 65] on span "Incoming call from queue [Test] All" at bounding box center [153, 61] width 139 height 12
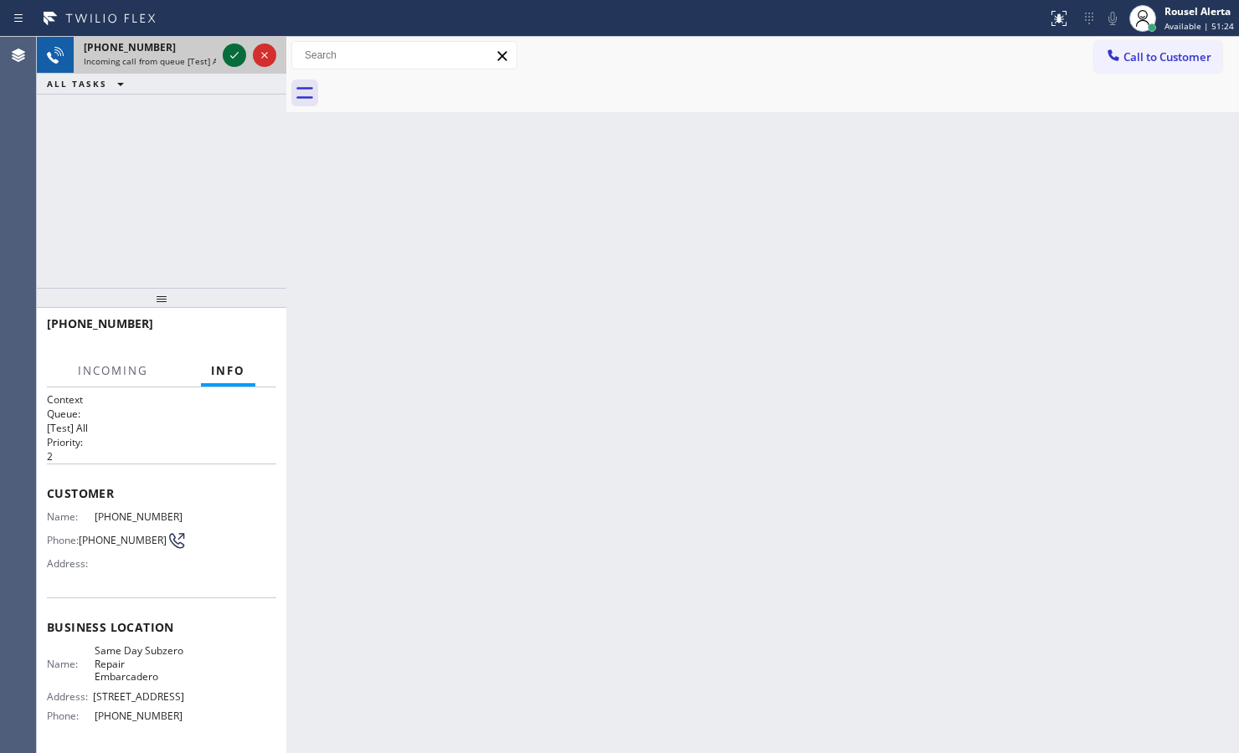
click at [236, 47] on icon at bounding box center [234, 55] width 20 height 20
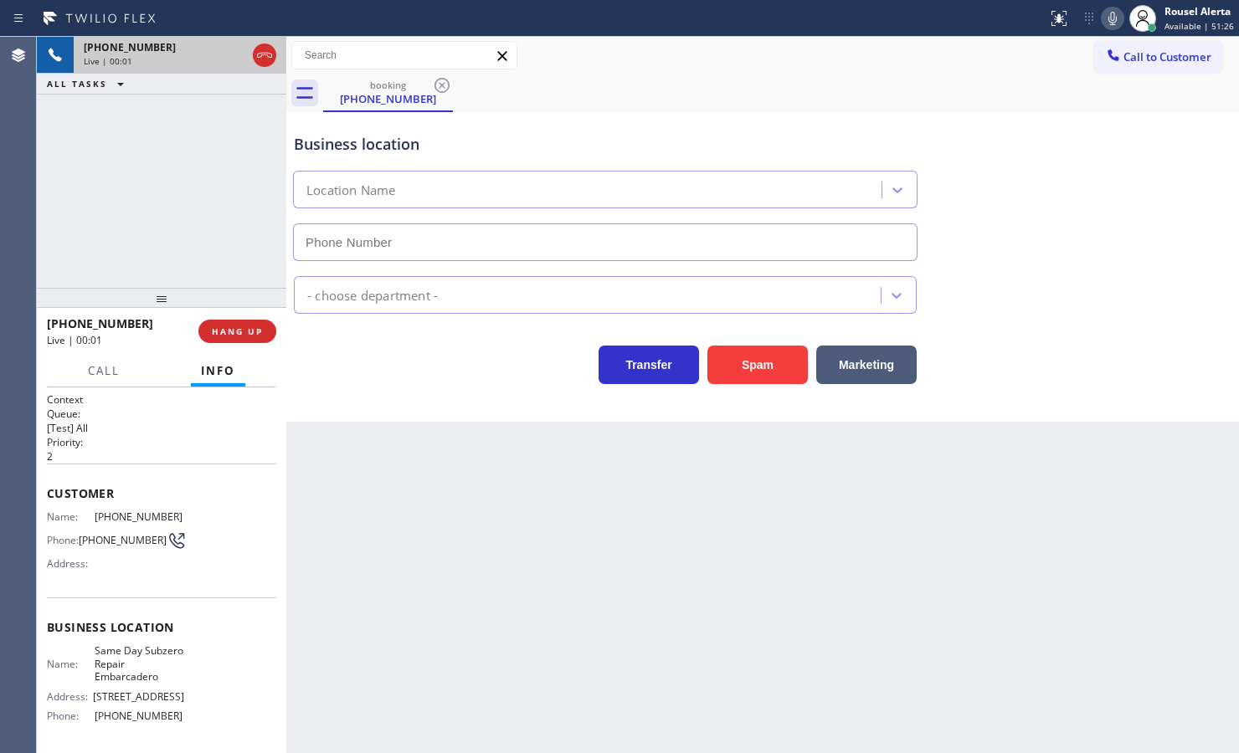
type input "[PHONE_NUMBER]"
click at [751, 366] on button "Spam" at bounding box center [757, 365] width 100 height 38
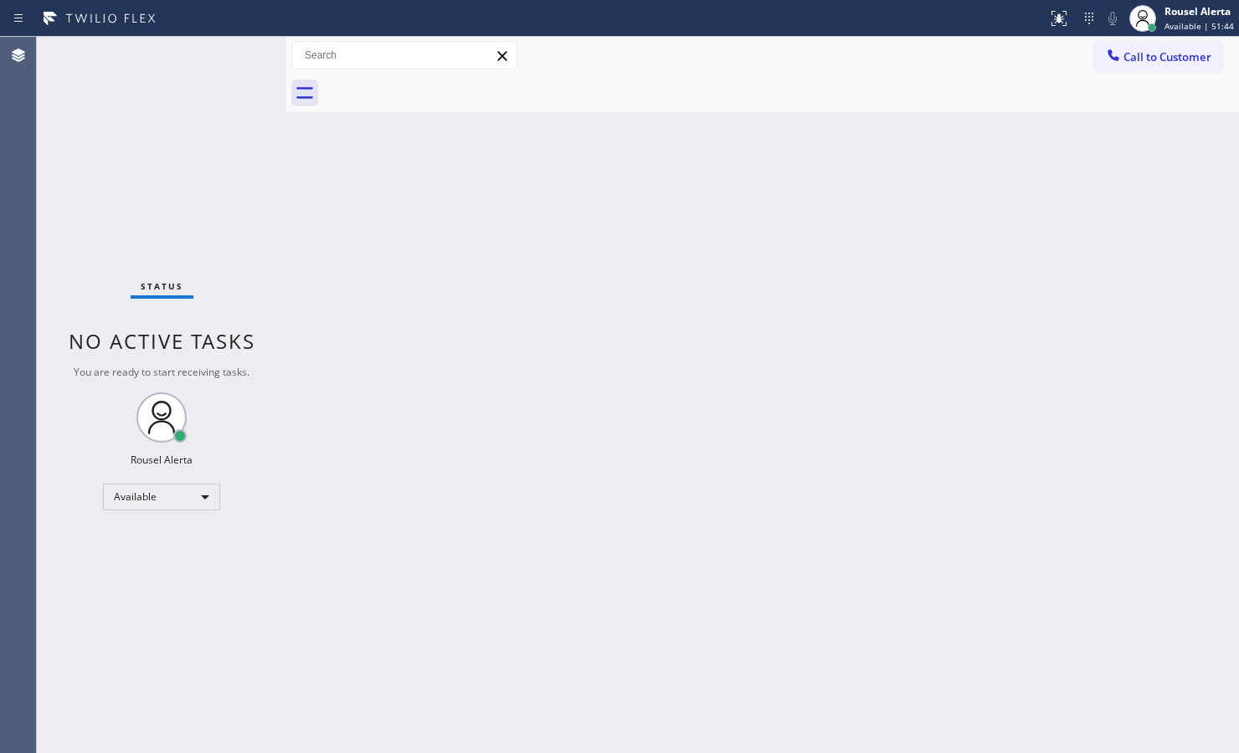
click at [532, 649] on div "Back to Dashboard Change Sender ID Customers Technicians Select a contact Outbo…" at bounding box center [762, 395] width 952 height 716
click at [218, 57] on div "Status No active tasks You are ready to start receiving tasks. Rousel Alerta Av…" at bounding box center [161, 395] width 249 height 716
click at [434, 268] on div "Back to Dashboard Change Sender ID Customers Technicians Select a contact Outbo…" at bounding box center [762, 395] width 952 height 716
click at [193, 74] on div "Status No active tasks You are ready to start receiving tasks. Rousel Alerta Av…" at bounding box center [161, 395] width 249 height 716
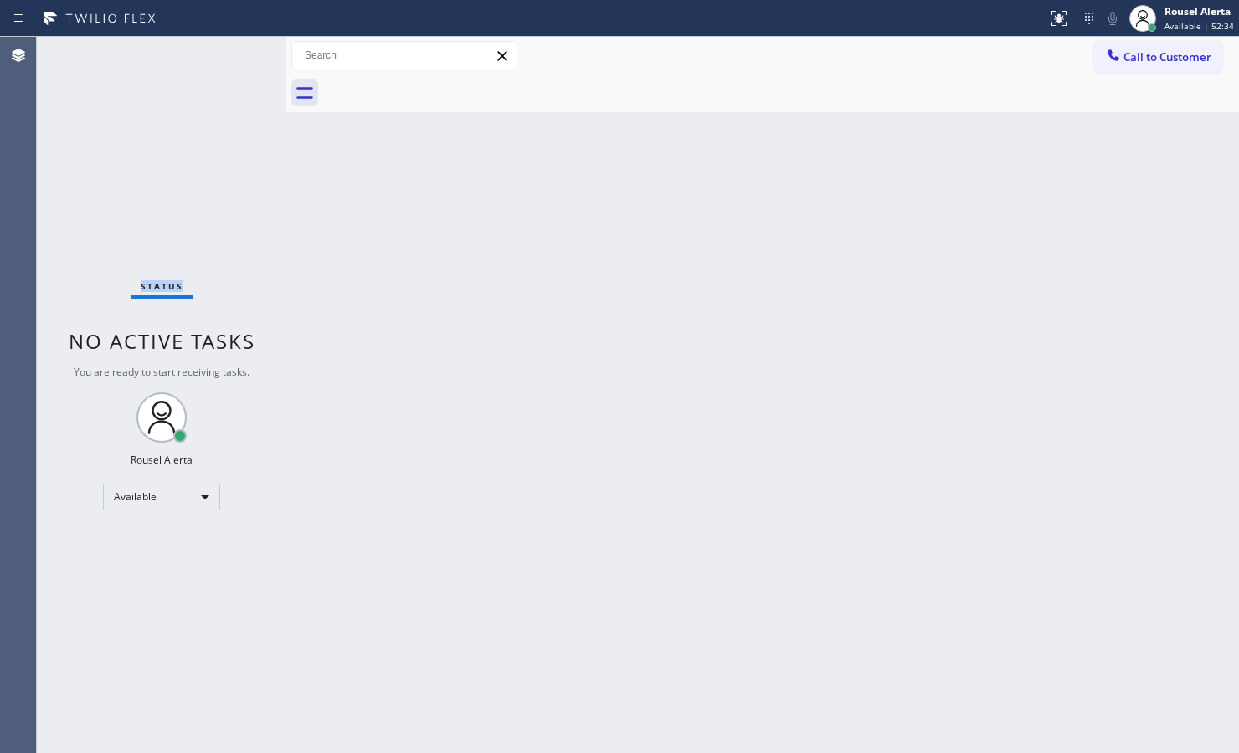
click at [193, 74] on div "Status No active tasks You are ready to start receiving tasks. Rousel Alerta Av…" at bounding box center [161, 395] width 249 height 716
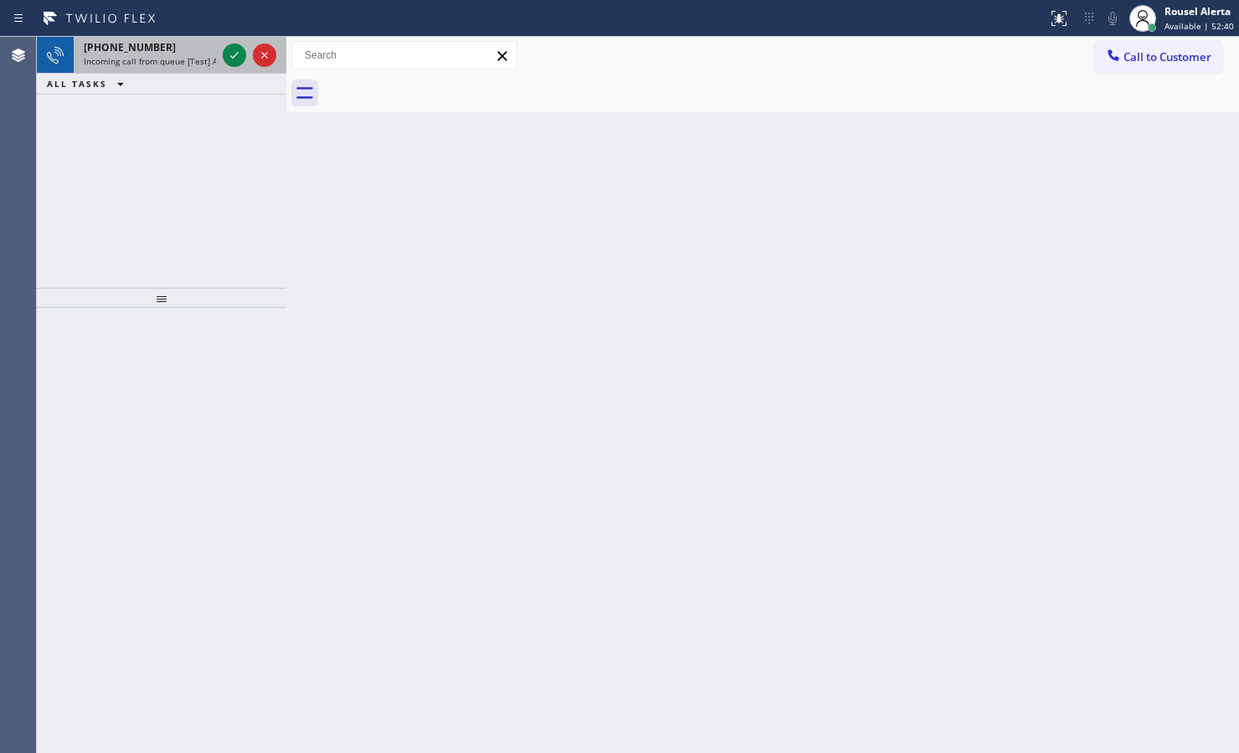
click at [187, 51] on div "[PHONE_NUMBER]" at bounding box center [150, 47] width 132 height 14
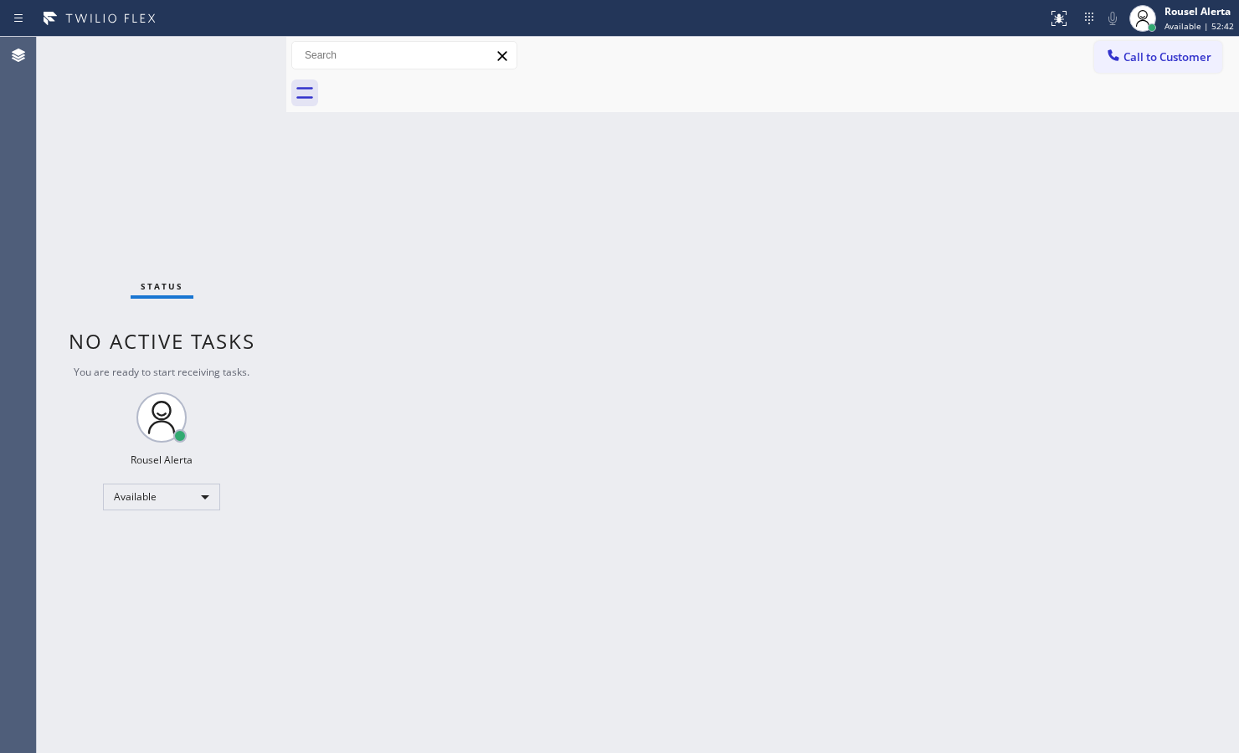
click at [142, 59] on div "Status No active tasks You are ready to start receiving tasks. Rousel Alerta Av…" at bounding box center [161, 395] width 249 height 716
click at [639, 372] on div "Back to Dashboard Change Sender ID Customers Technicians Select a contact Outbo…" at bounding box center [762, 395] width 952 height 716
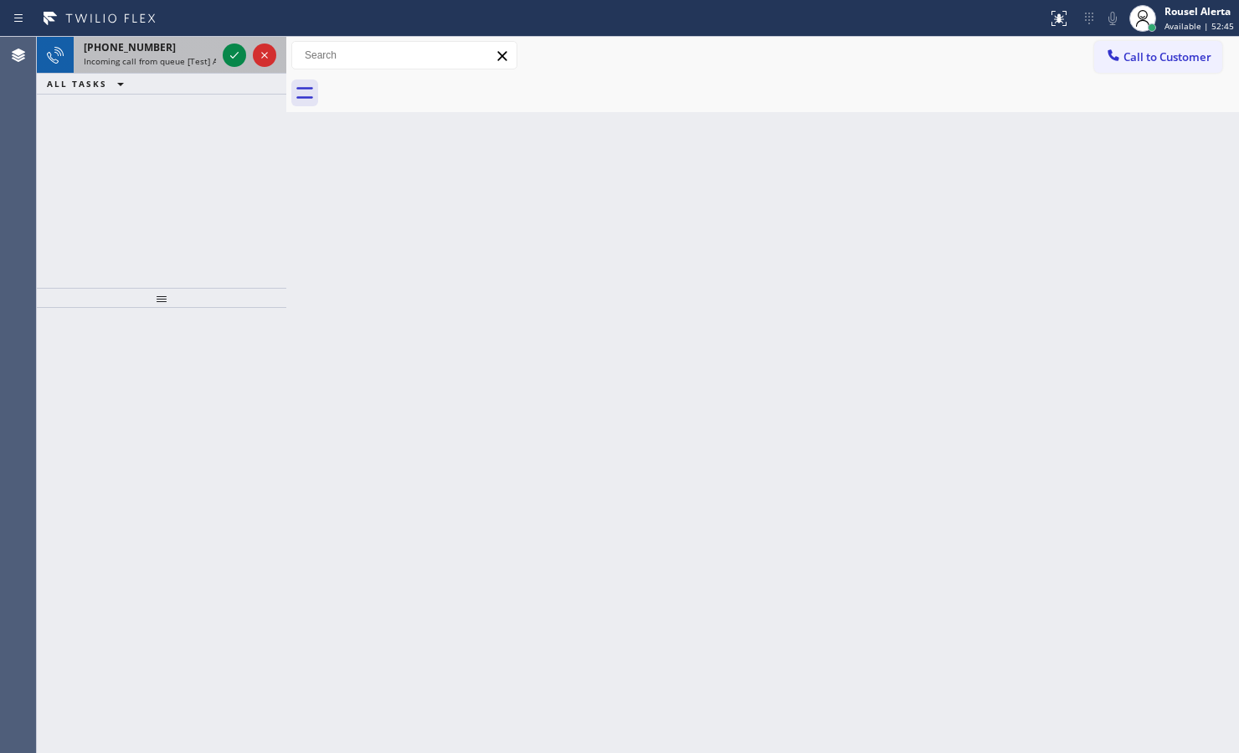
click at [208, 64] on span "Incoming call from queue [Test] All" at bounding box center [153, 61] width 139 height 12
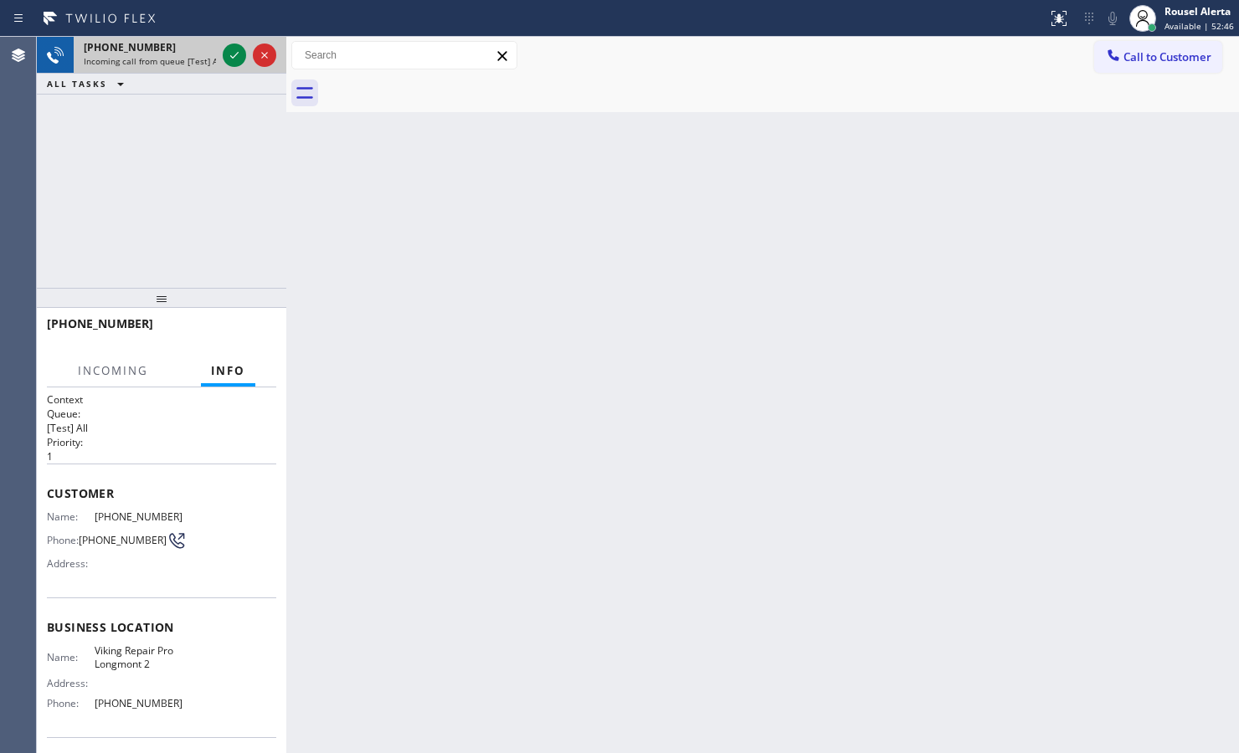
click at [212, 60] on span "Incoming call from queue [Test] All" at bounding box center [153, 61] width 139 height 12
click at [220, 59] on div at bounding box center [249, 55] width 60 height 37
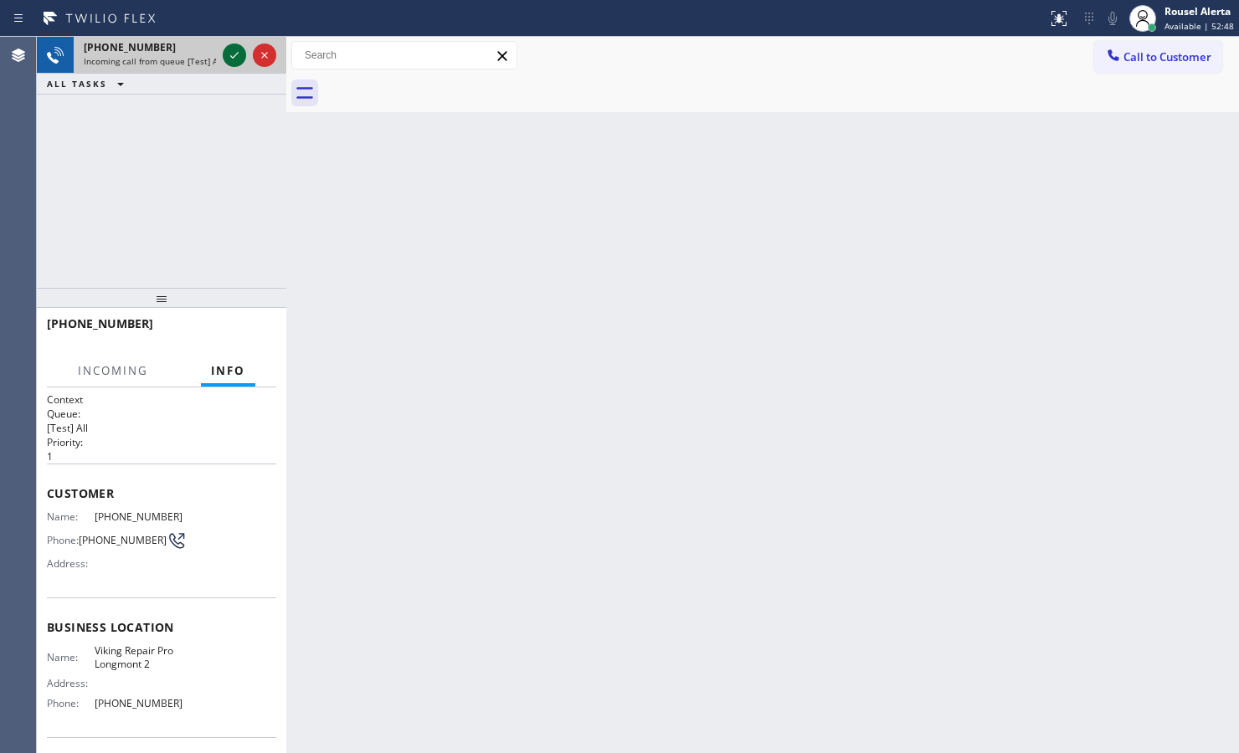
click at [224, 57] on icon at bounding box center [234, 55] width 20 height 20
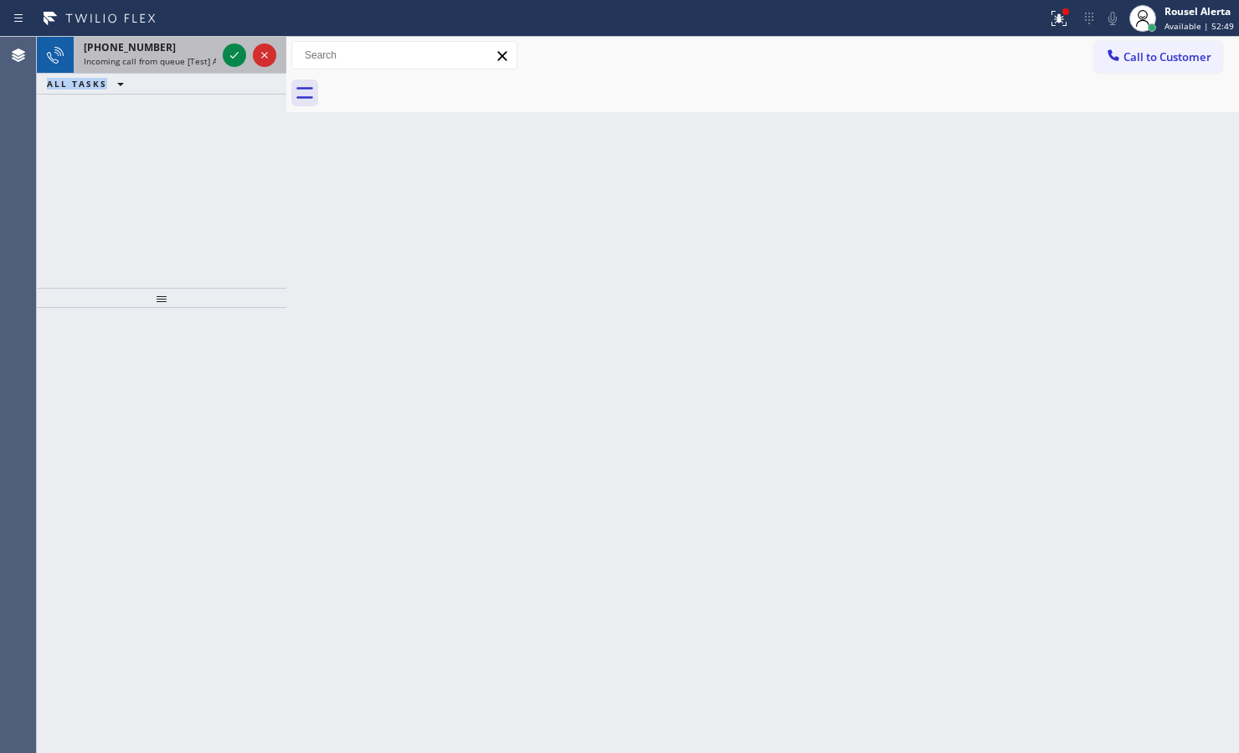
click at [215, 50] on div "[PHONE_NUMBER]" at bounding box center [150, 47] width 132 height 14
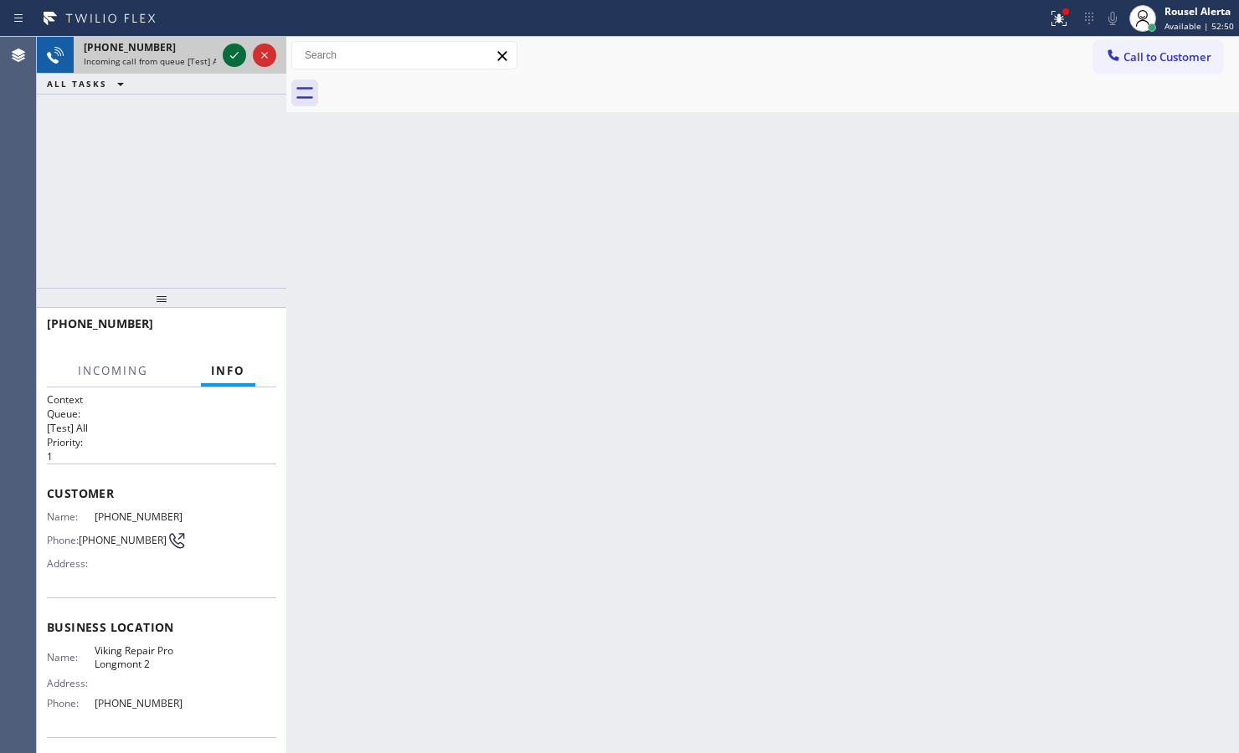
click at [223, 49] on div at bounding box center [234, 55] width 23 height 20
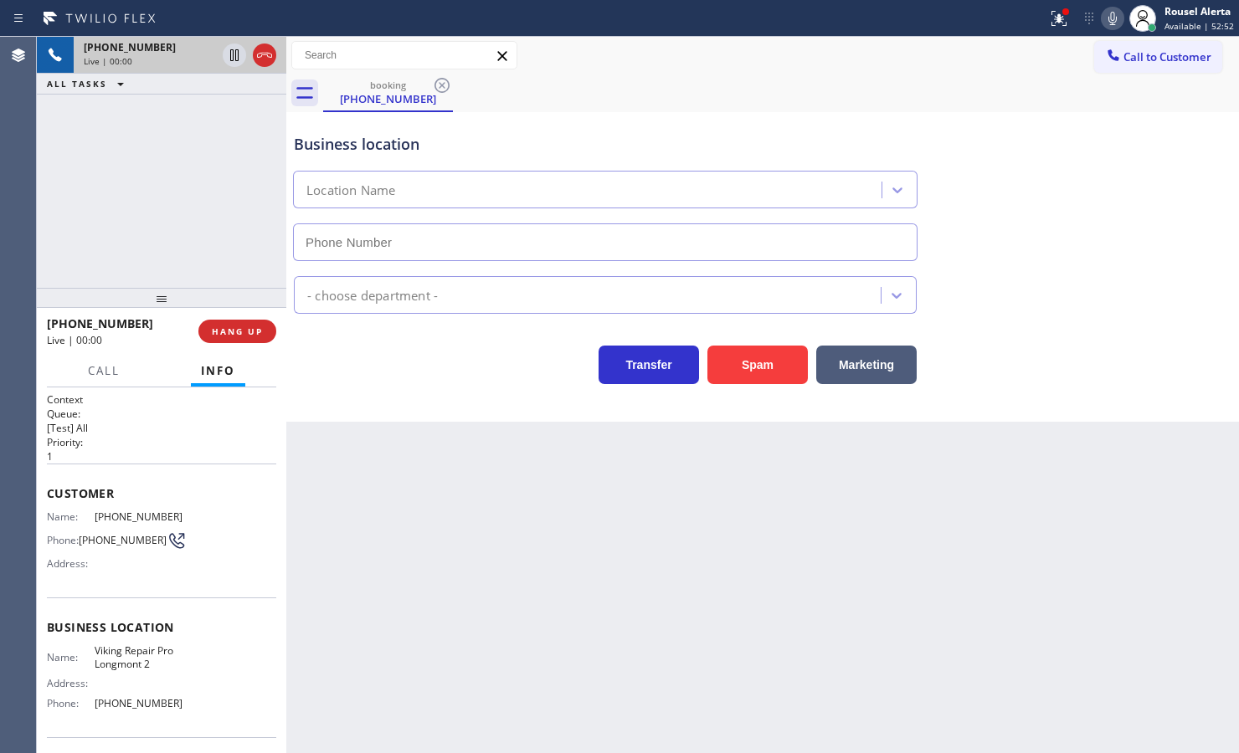
type input "[PHONE_NUMBER]"
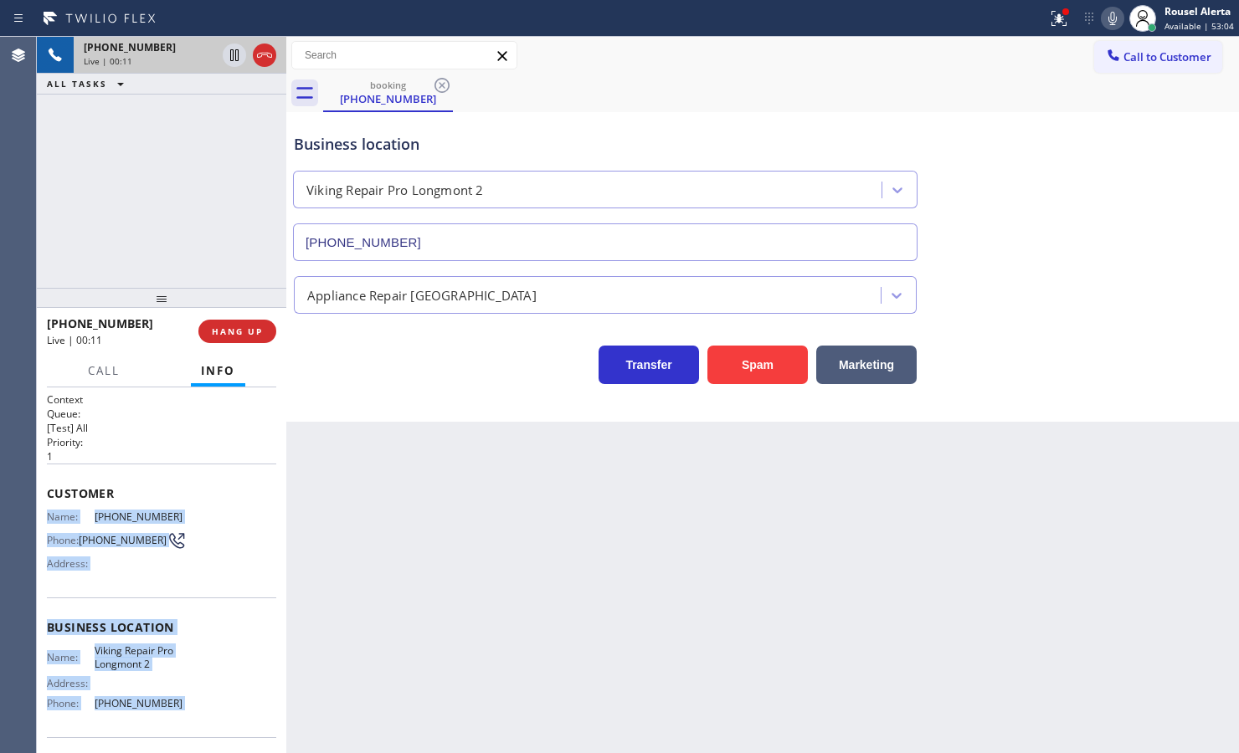
scroll to position [111, 0]
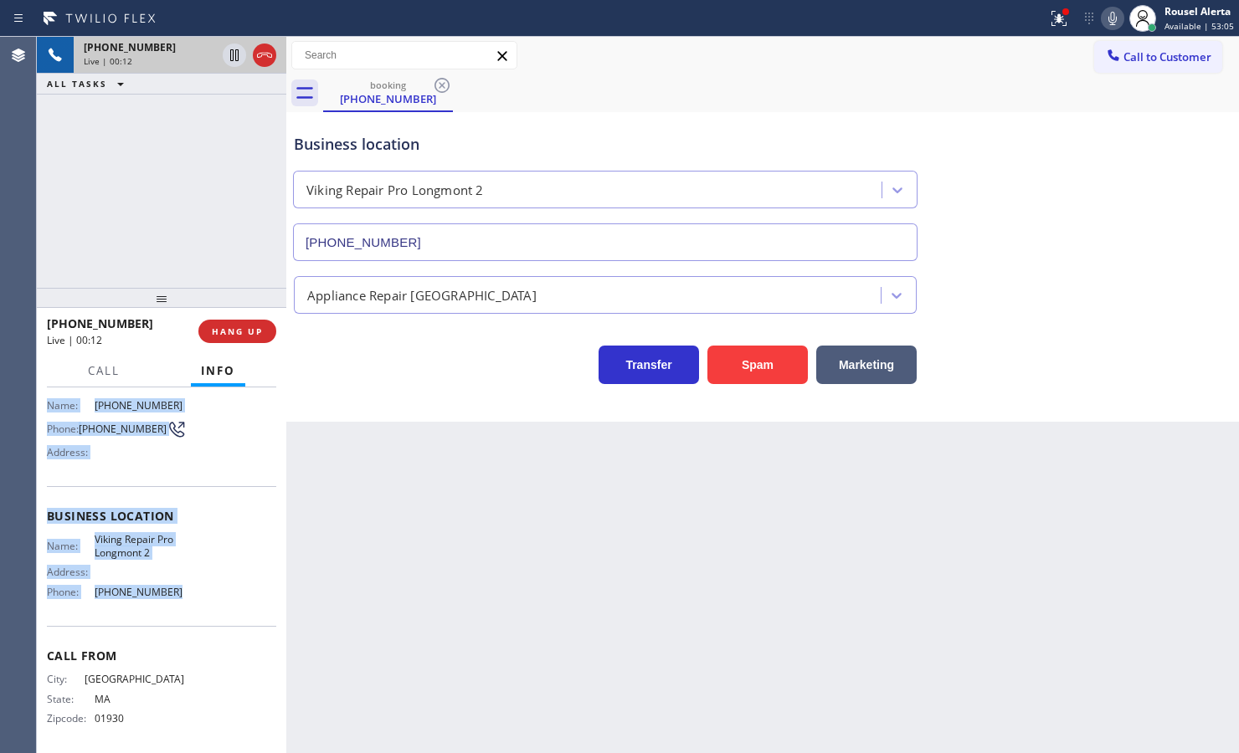
drag, startPoint x: 40, startPoint y: 505, endPoint x: 212, endPoint y: 603, distance: 197.5
click at [212, 603] on div "Context Queue: [Test] All Priority: 1 Customer Name: [PHONE_NUMBER] Phone: [PHO…" at bounding box center [161, 570] width 249 height 366
copy div "Name: [PHONE_NUMBER] Phone: [PHONE_NUMBER] Address: Business location Name: Vik…"
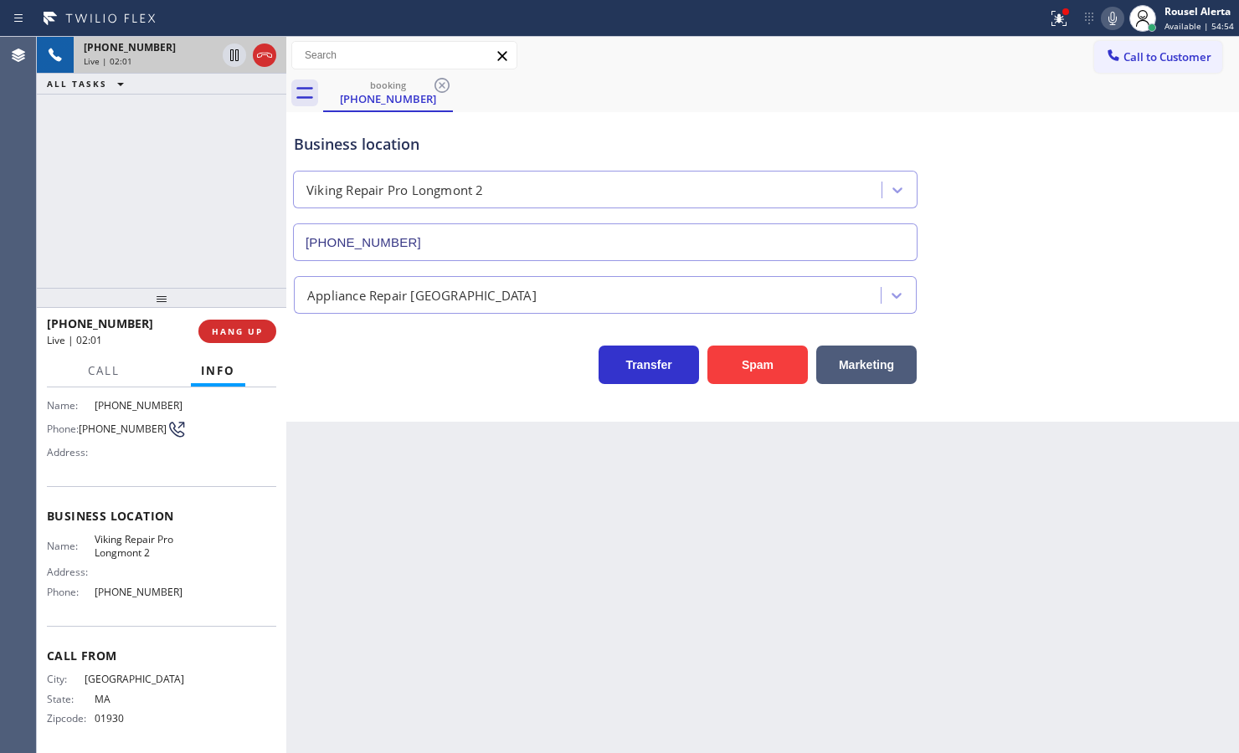
drag, startPoint x: 252, startPoint y: 239, endPoint x: 403, endPoint y: 425, distance: 240.4
click at [269, 264] on div "[PHONE_NUMBER] Live | 02:01 ALL TASKS ALL TASKS ACTIVE TASKS TASKS IN WRAP UP" at bounding box center [161, 162] width 249 height 251
click at [432, 466] on div "Back to Dashboard Change Sender ID Customers Technicians Select a contact Outbo…" at bounding box center [762, 395] width 952 height 716
click at [233, 40] on div at bounding box center [249, 55] width 60 height 37
click at [1110, 10] on icon at bounding box center [1112, 18] width 20 height 20
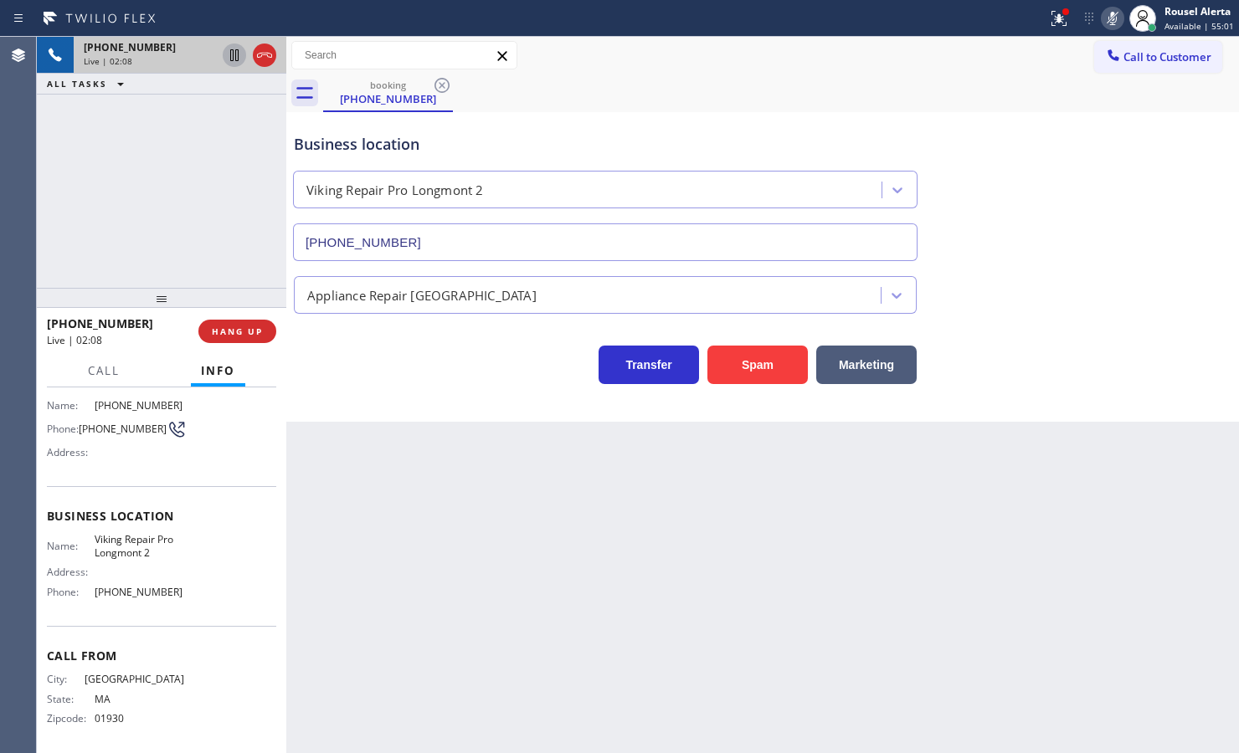
click at [228, 64] on icon at bounding box center [234, 55] width 20 height 20
click at [800, 105] on div "booking [PHONE_NUMBER]" at bounding box center [781, 93] width 916 height 38
click at [1073, 25] on div at bounding box center [1058, 18] width 37 height 20
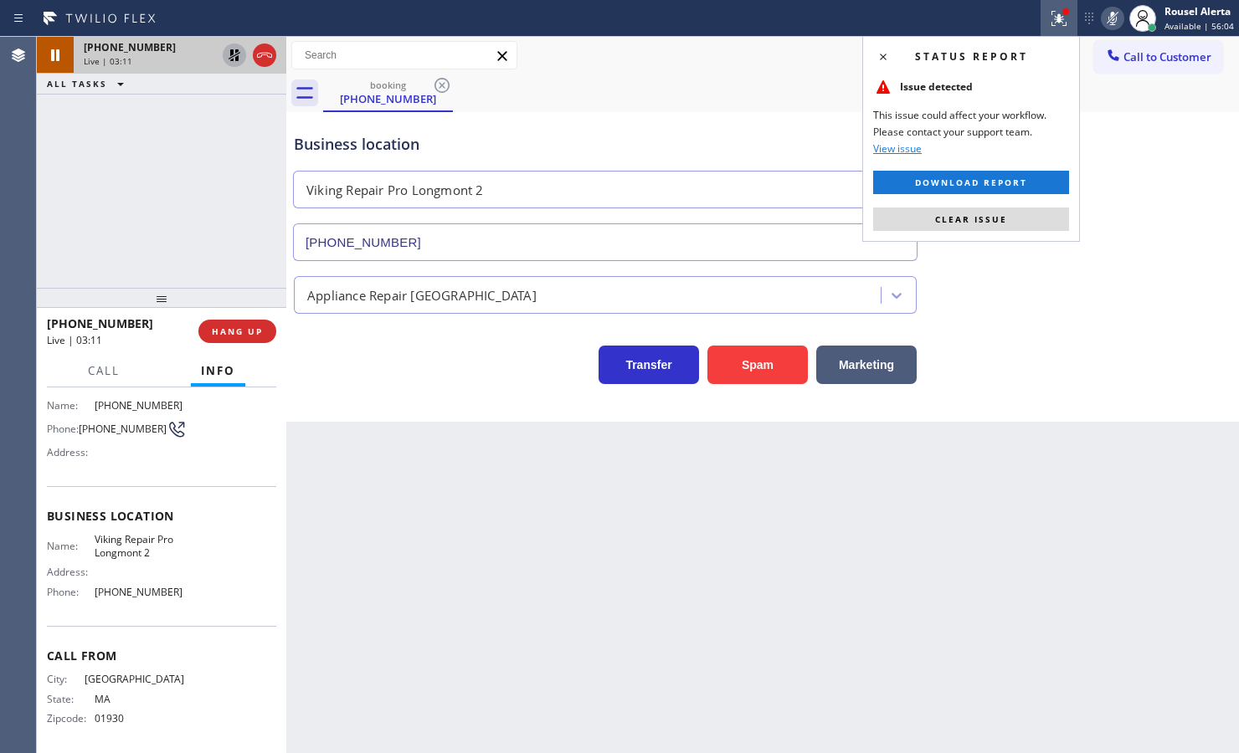
click at [1027, 233] on div "Status report Issue detected This issue could affect your workflow. Please cont…" at bounding box center [971, 139] width 218 height 206
click at [1026, 231] on button "Clear issue" at bounding box center [971, 219] width 196 height 23
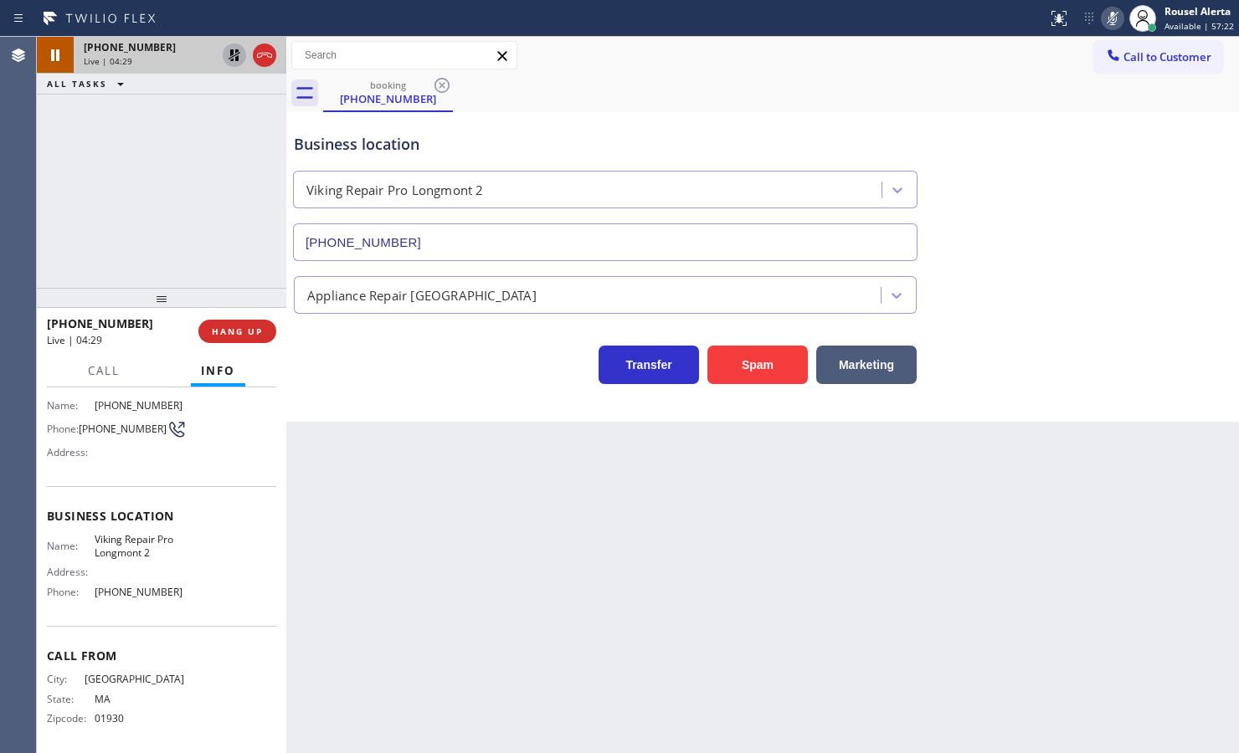
click at [190, 157] on div "[PHONE_NUMBER] Live | 04:29 ALL TASKS ALL TASKS ACTIVE TASKS TASKS IN WRAP UP" at bounding box center [161, 162] width 249 height 251
click at [151, 123] on div "[PHONE_NUMBER] Live | 04:35 ALL TASKS ALL TASKS ACTIVE TASKS TASKS IN WRAP UP" at bounding box center [161, 162] width 249 height 251
click at [228, 50] on icon at bounding box center [234, 55] width 20 height 20
click at [1109, 5] on div "Status report No issues detected If you experience an issue, please download th…" at bounding box center [1139, 18] width 198 height 37
click at [1110, 14] on icon at bounding box center [1112, 18] width 20 height 20
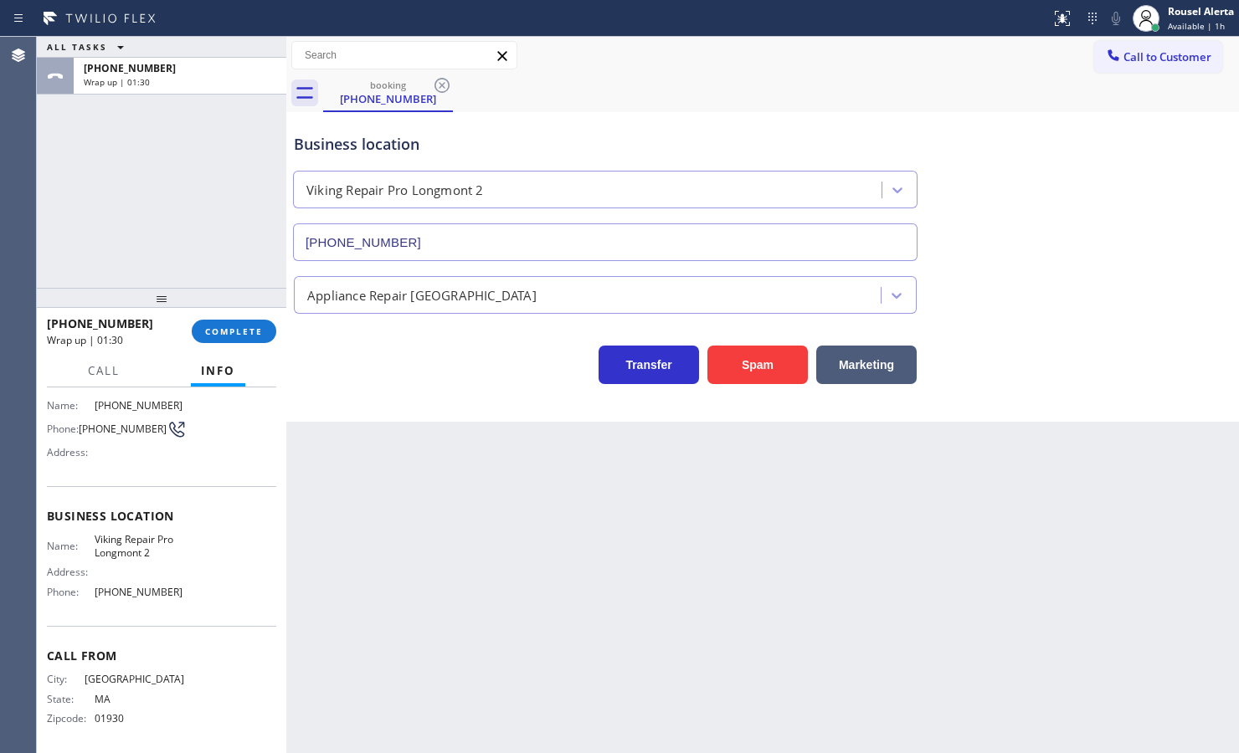
click at [205, 290] on div at bounding box center [161, 298] width 249 height 20
click at [218, 332] on span "COMPLETE" at bounding box center [234, 334] width 58 height 12
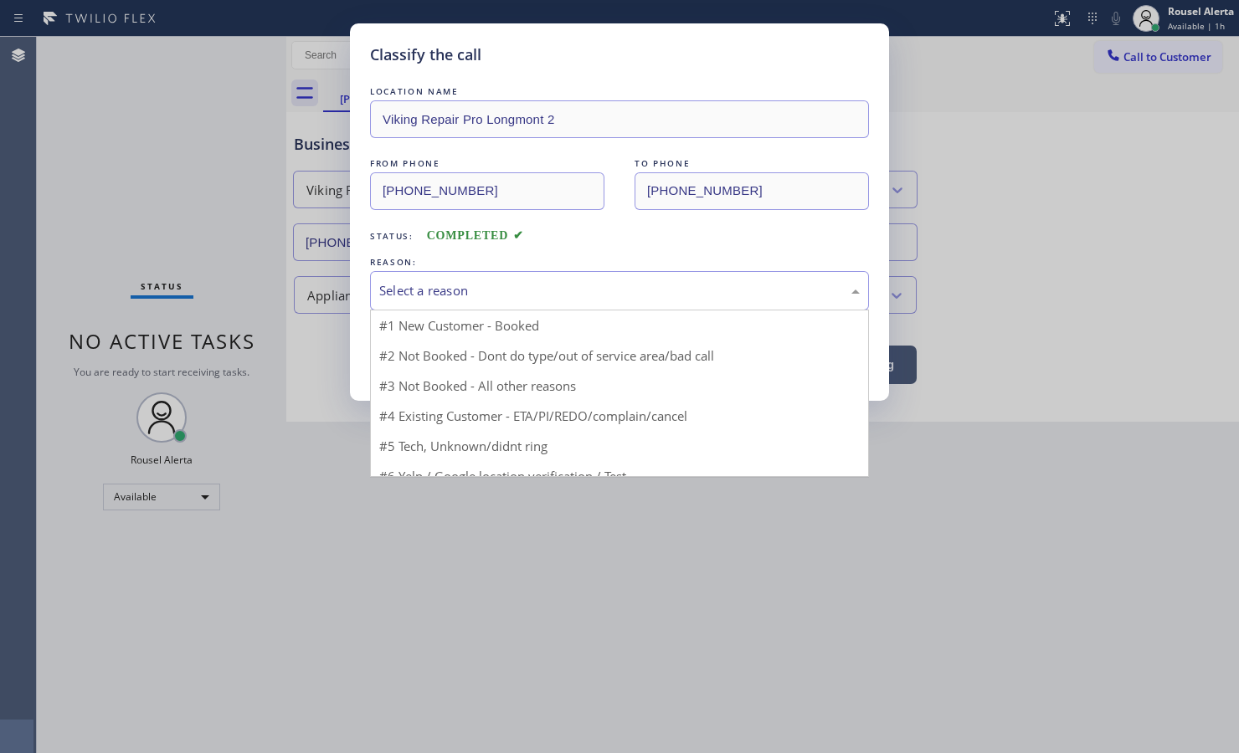
click at [460, 287] on div "Select a reason" at bounding box center [619, 290] width 480 height 19
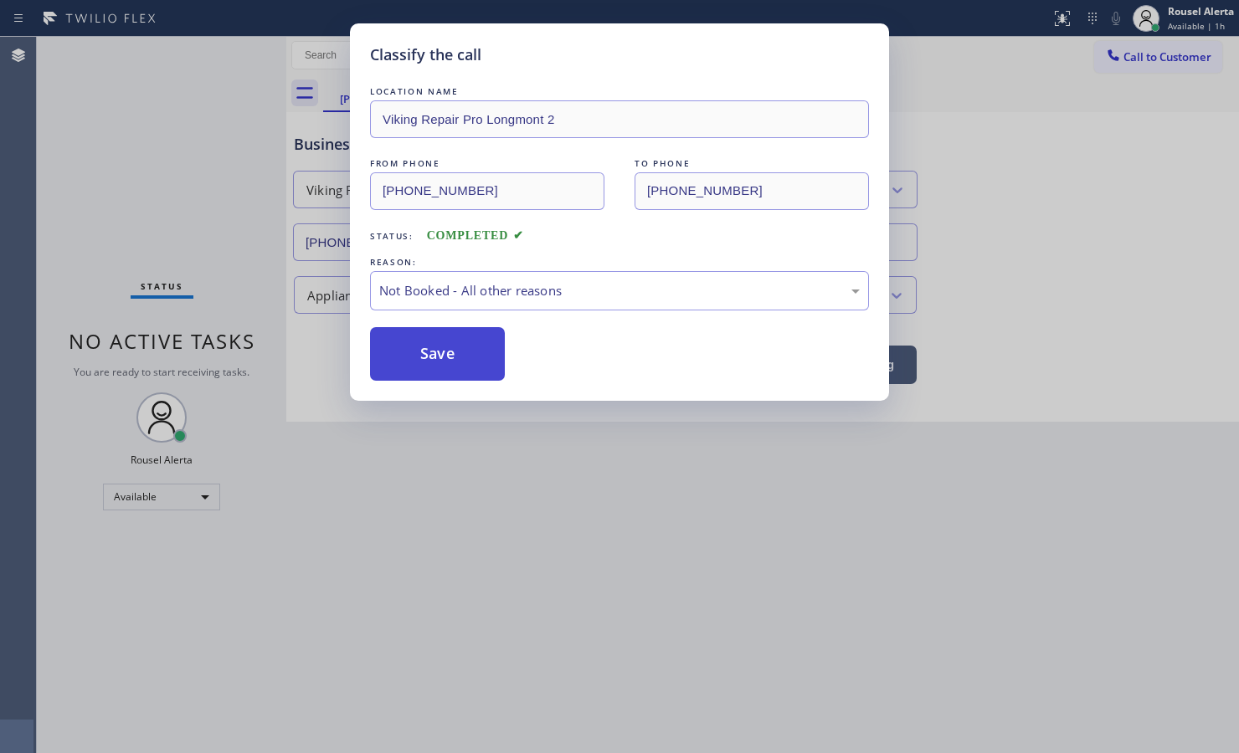
click at [475, 361] on button "Save" at bounding box center [437, 354] width 135 height 54
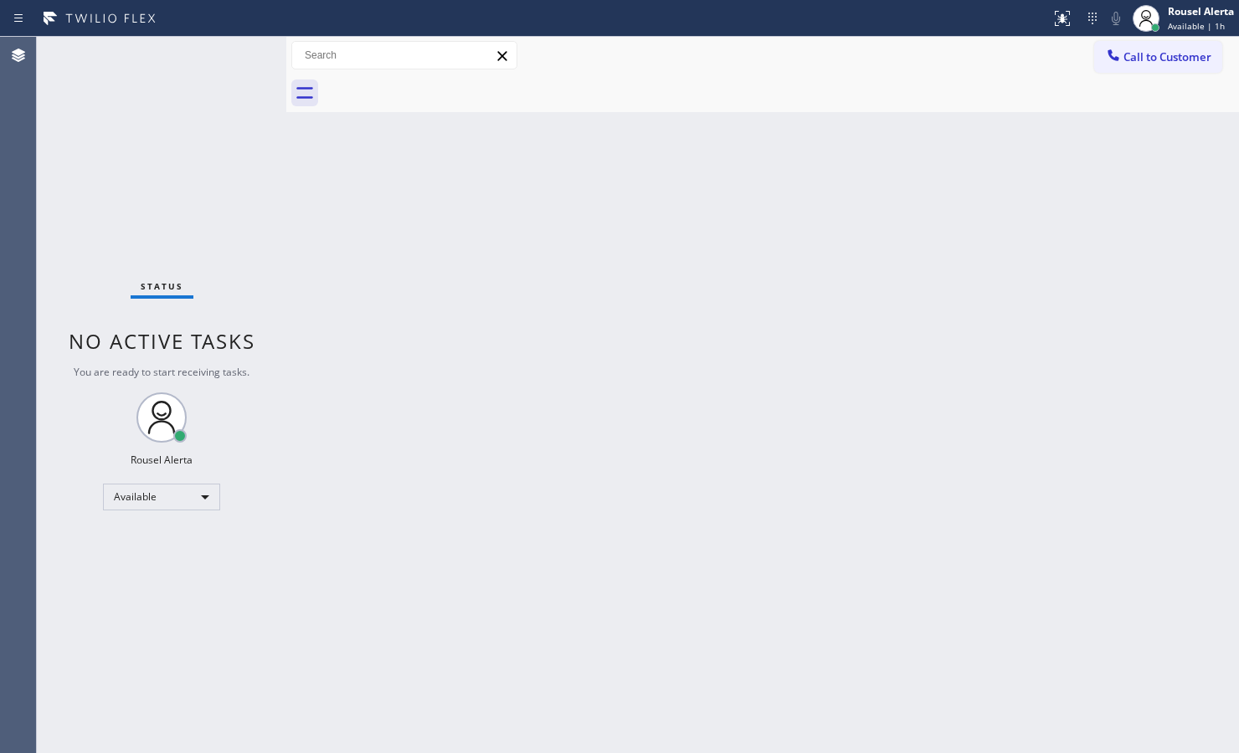
click at [194, 77] on div "Status No active tasks You are ready to start receiving tasks. Rousel Alerta Av…" at bounding box center [161, 395] width 249 height 716
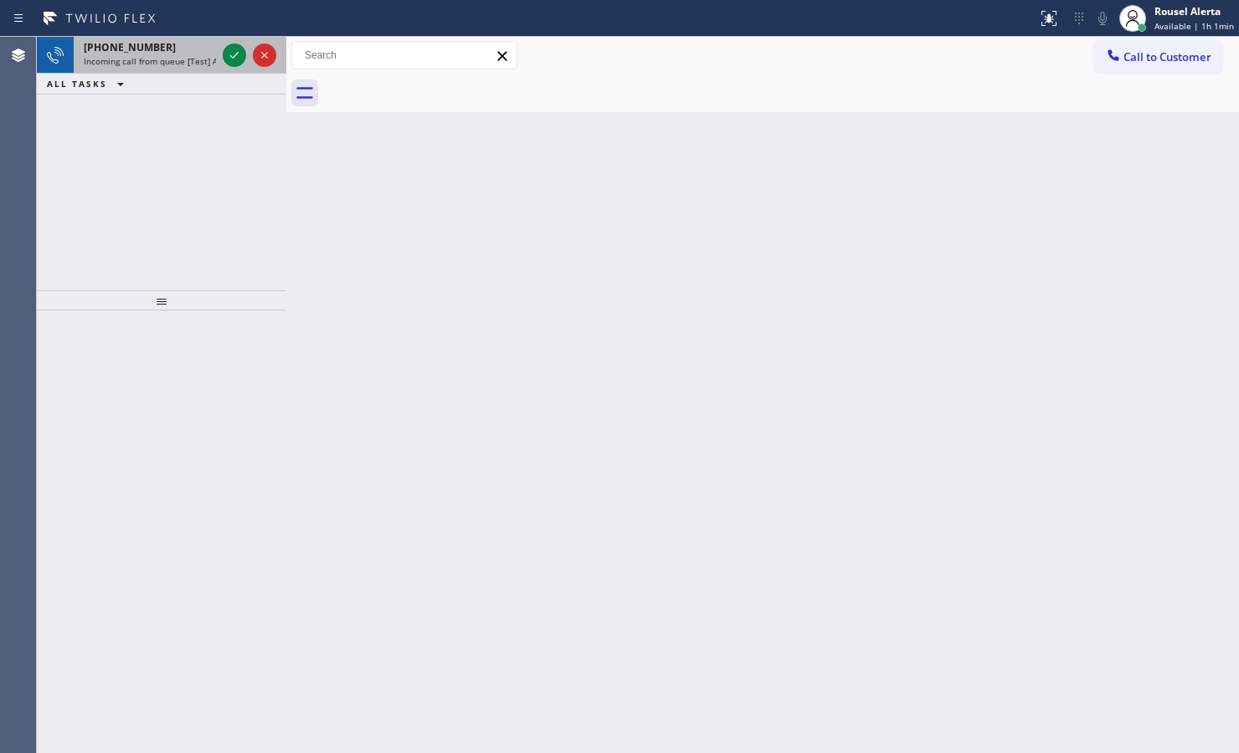
click at [188, 52] on div "[PHONE_NUMBER]" at bounding box center [150, 47] width 132 height 14
click at [151, 28] on icon at bounding box center [100, 18] width 126 height 27
click at [155, 35] on div "Status report No issues detected If you experience an issue, please download th…" at bounding box center [619, 18] width 1239 height 37
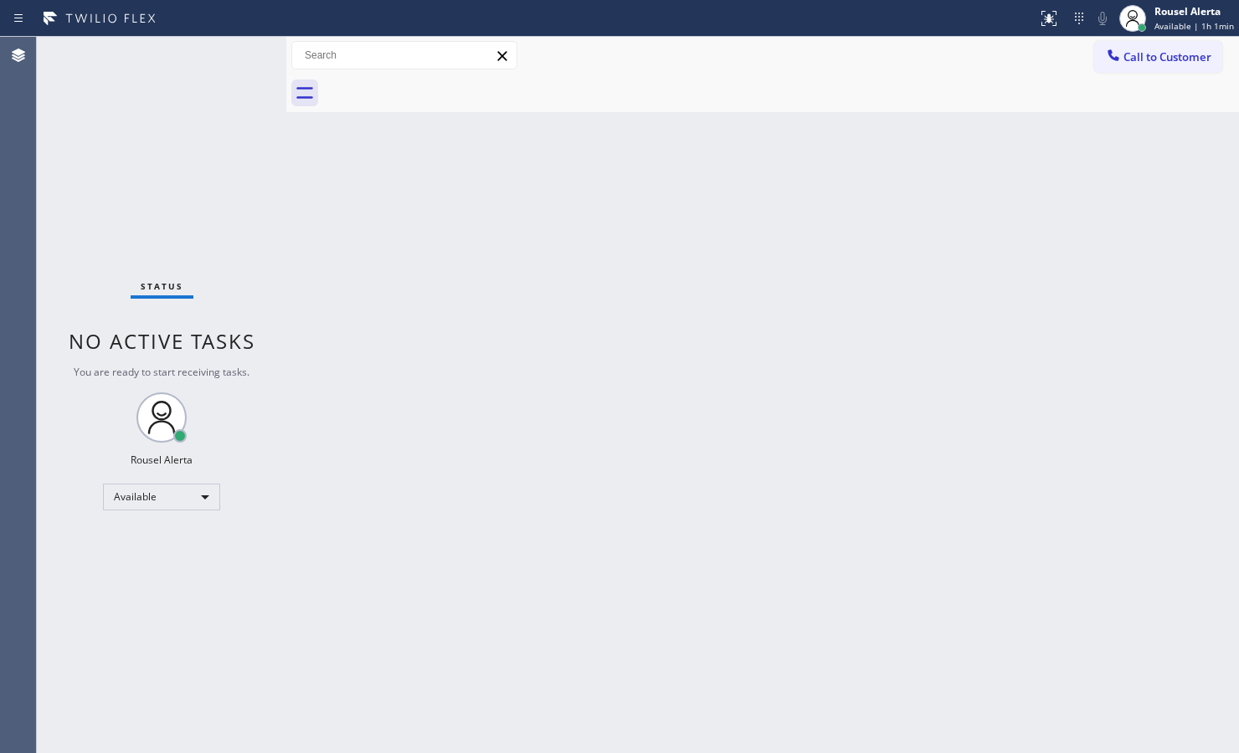
click at [161, 50] on div "Status No active tasks You are ready to start receiving tasks. Rousel Alerta Av…" at bounding box center [161, 395] width 249 height 716
click at [165, 53] on div "Status No active tasks You are ready to start receiving tasks. Rousel Alerta Av…" at bounding box center [161, 395] width 249 height 716
click at [165, 54] on div "Status No active tasks You are ready to start receiving tasks. Rousel Alerta Av…" at bounding box center [161, 395] width 249 height 716
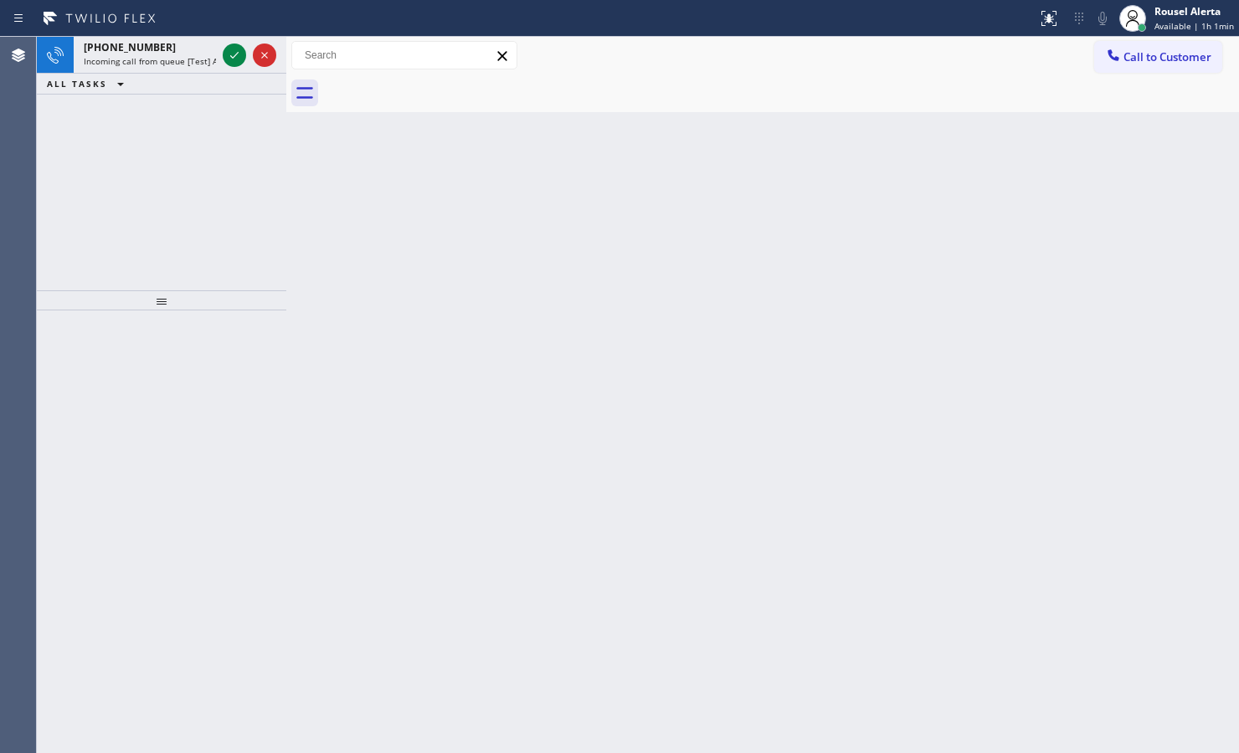
click at [166, 55] on span "Incoming call from queue [Test] All" at bounding box center [153, 61] width 139 height 12
click at [211, 48] on div "[PHONE_NUMBER]" at bounding box center [150, 47] width 132 height 14
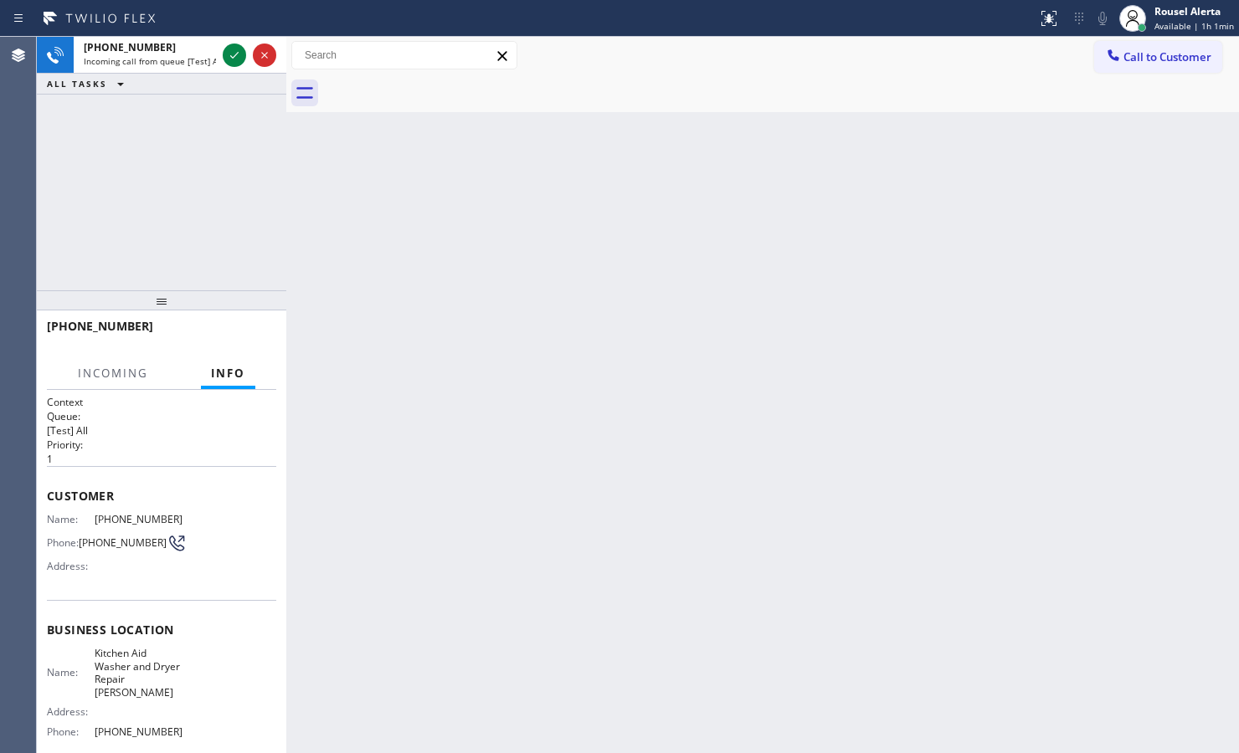
click at [211, 48] on div "[PHONE_NUMBER]" at bounding box center [150, 47] width 132 height 14
click at [219, 49] on div at bounding box center [249, 55] width 60 height 37
click at [220, 49] on div at bounding box center [249, 55] width 60 height 37
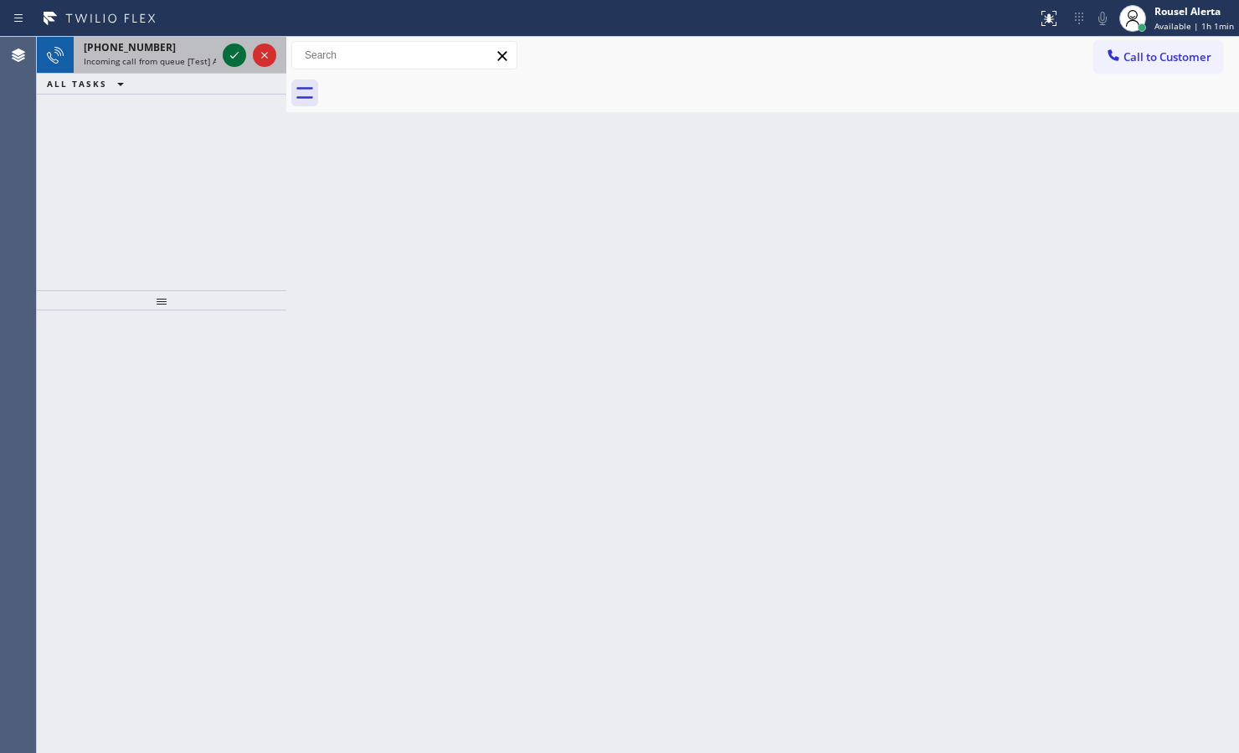
click at [224, 49] on icon at bounding box center [234, 55] width 20 height 20
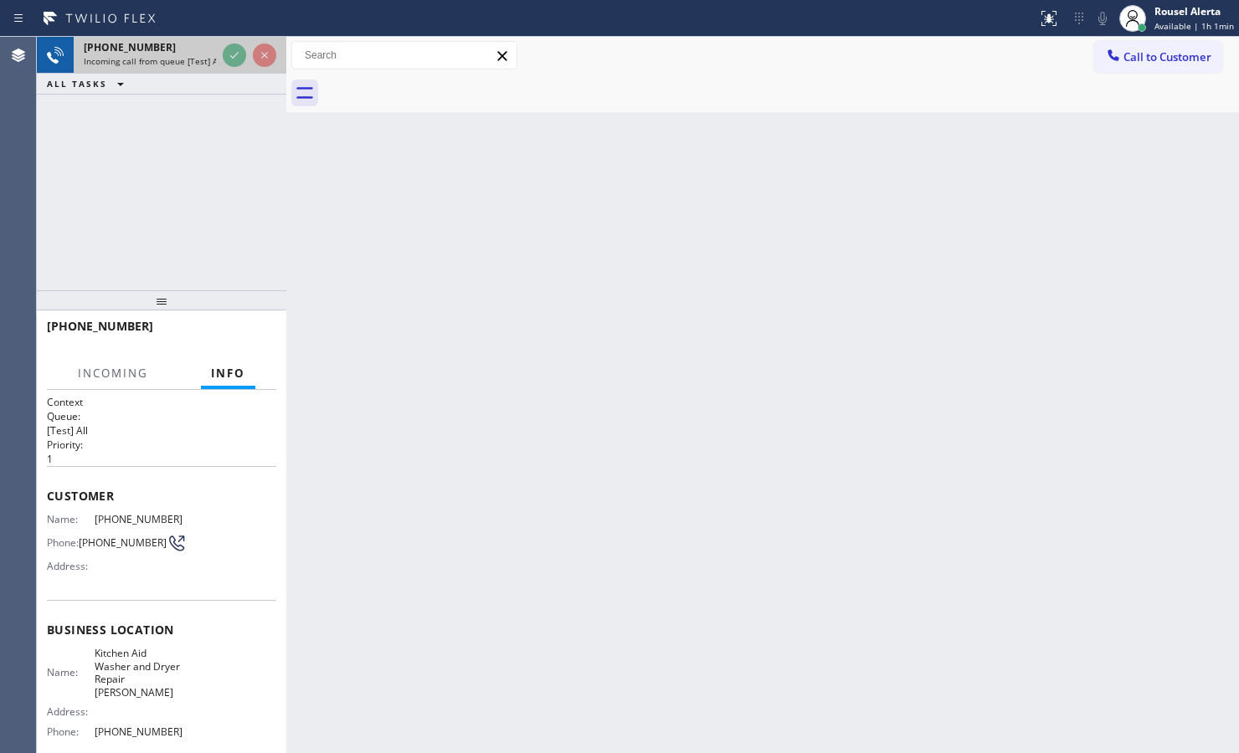
click at [212, 49] on div "[PHONE_NUMBER]" at bounding box center [150, 47] width 132 height 14
click at [220, 49] on div at bounding box center [249, 55] width 60 height 37
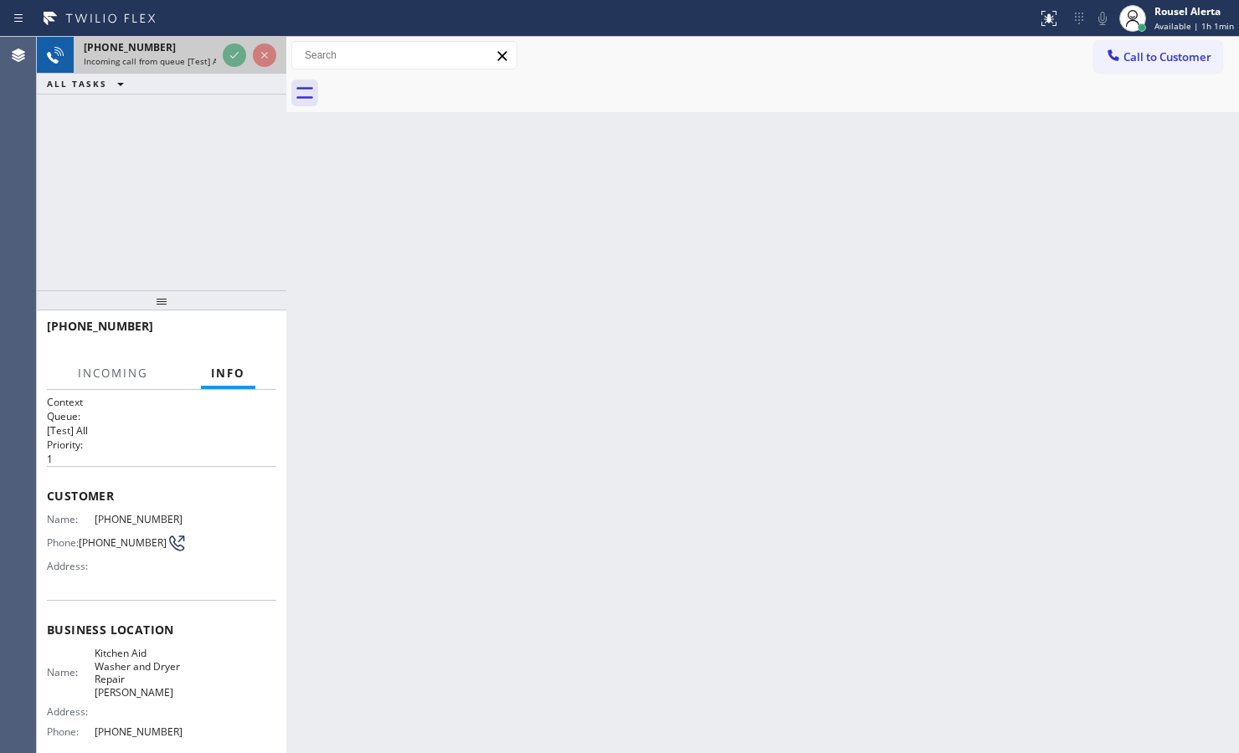
click at [220, 49] on div at bounding box center [249, 55] width 60 height 37
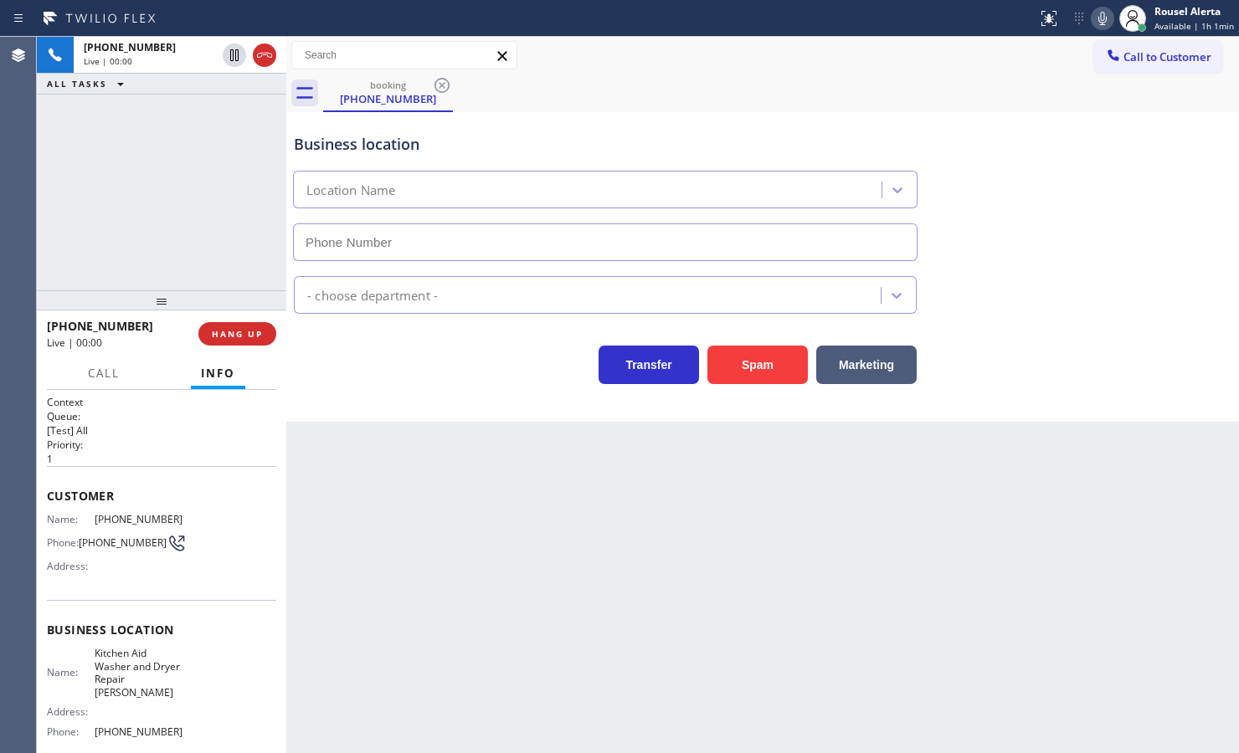
type input "[PHONE_NUMBER]"
click at [540, 667] on div "Back to Dashboard Change Sender ID Customers Technicians Select a contact Outbo…" at bounding box center [762, 395] width 952 height 716
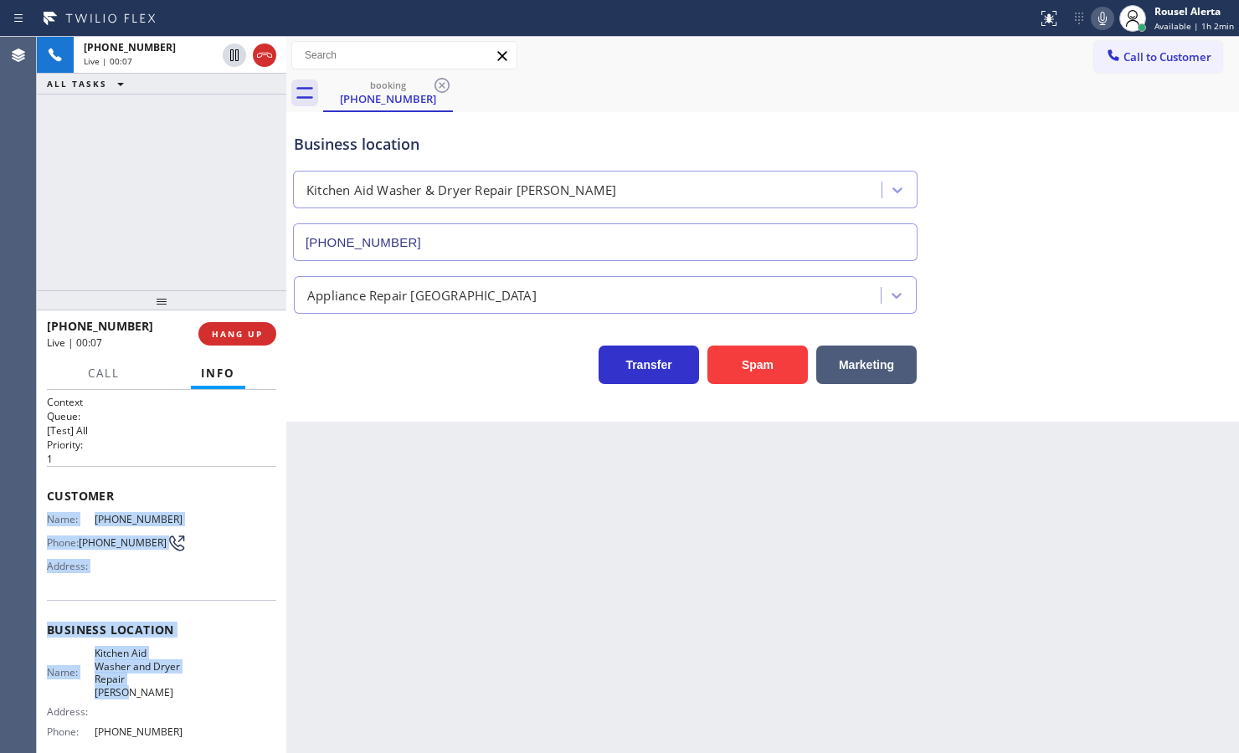
drag, startPoint x: 44, startPoint y: 517, endPoint x: 211, endPoint y: 637, distance: 205.1
click at [190, 682] on div "Context Queue: [Test] All Priority: 1 Customer Name: [PHONE_NUMBER] Phone: [PHO…" at bounding box center [161, 571] width 249 height 363
click at [167, 544] on icon at bounding box center [176, 542] width 23 height 23
click at [169, 571] on div "Name: [PHONE_NUMBER] Phone: [PHONE_NUMBER] Address:" at bounding box center [115, 546] width 137 height 66
drag, startPoint x: 48, startPoint y: 517, endPoint x: 215, endPoint y: 721, distance: 263.4
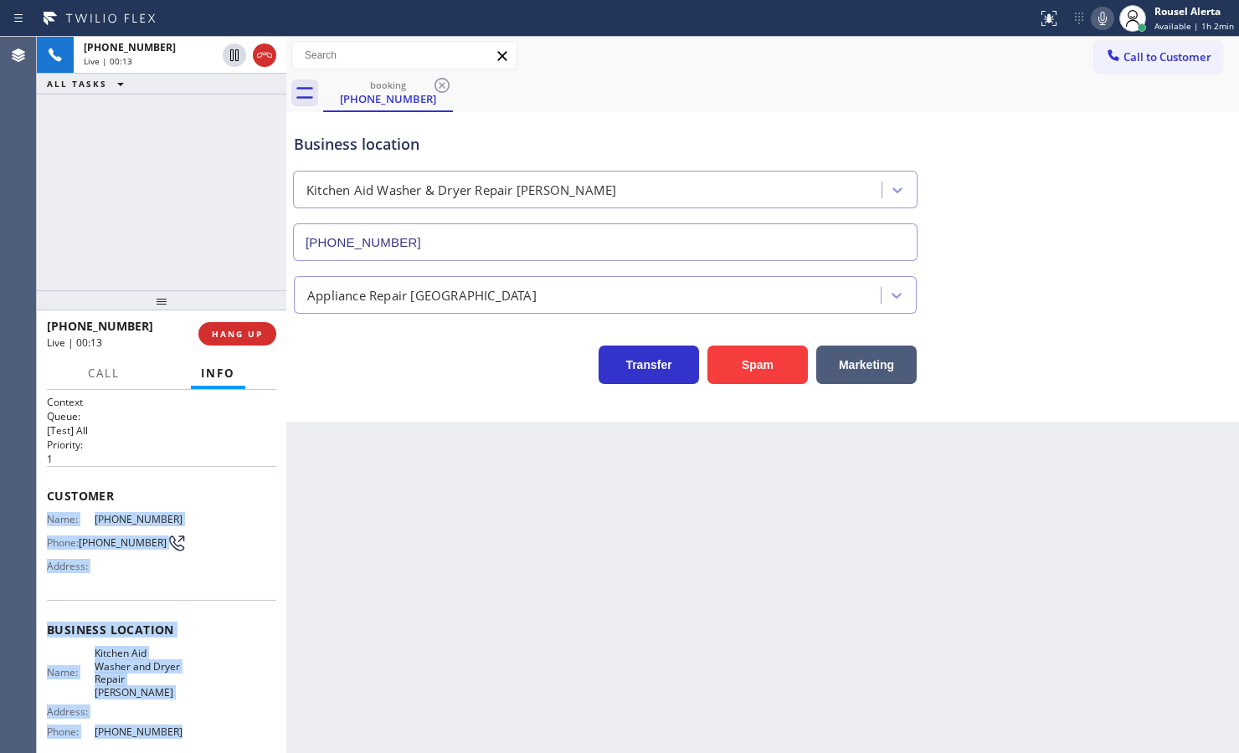
click at [215, 721] on div "Context Queue: [Test] All Priority: 1 Customer Name: [PHONE_NUMBER] Phone: [PHO…" at bounding box center [161, 643] width 229 height 497
copy div "Name: [PHONE_NUMBER] Phone: [PHONE_NUMBER] Address: Business location Name: Kit…"
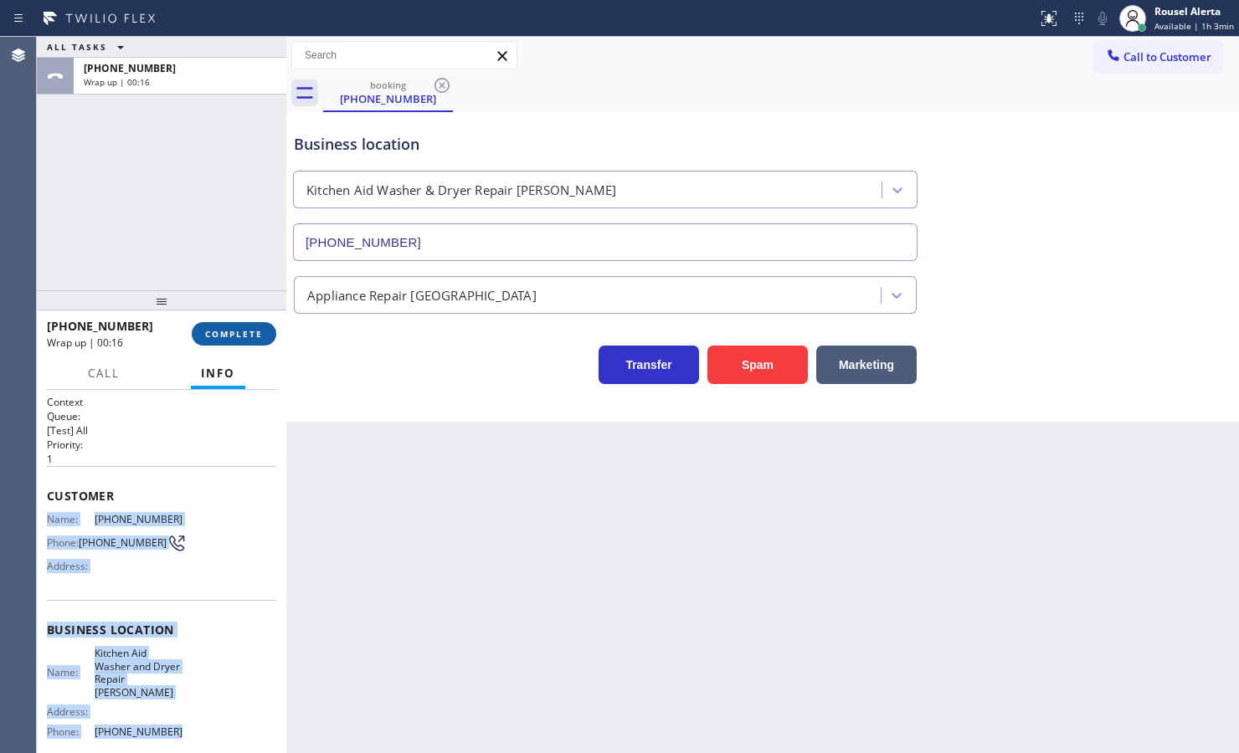
click at [243, 326] on button "COMPLETE" at bounding box center [234, 333] width 85 height 23
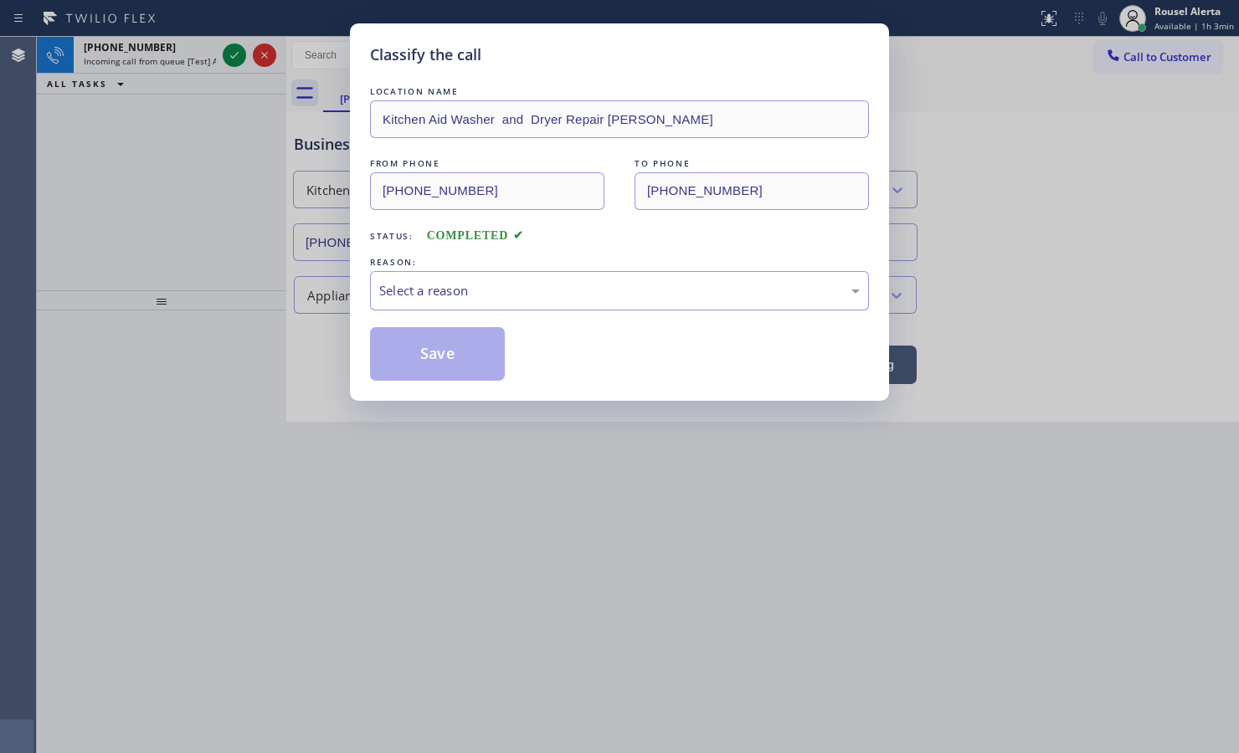
click at [427, 287] on div "Select a reason" at bounding box center [619, 290] width 480 height 19
click at [454, 354] on button "Save" at bounding box center [437, 354] width 135 height 54
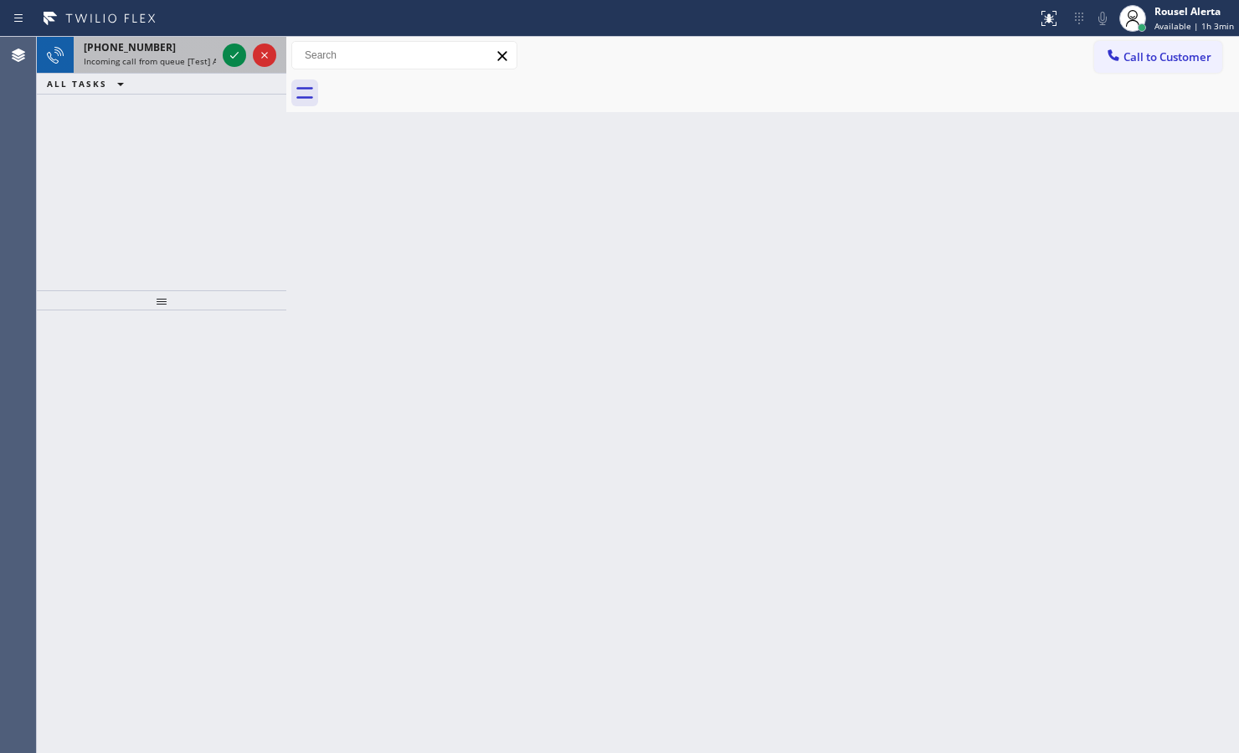
click at [182, 67] on div "[PHONE_NUMBER] Incoming call from queue [Test] All" at bounding box center [147, 55] width 146 height 37
click at [164, 56] on span "Incoming call from queue [Test] All" at bounding box center [153, 61] width 139 height 12
click at [191, 59] on span "Incoming call from queue [Test] All" at bounding box center [153, 61] width 139 height 12
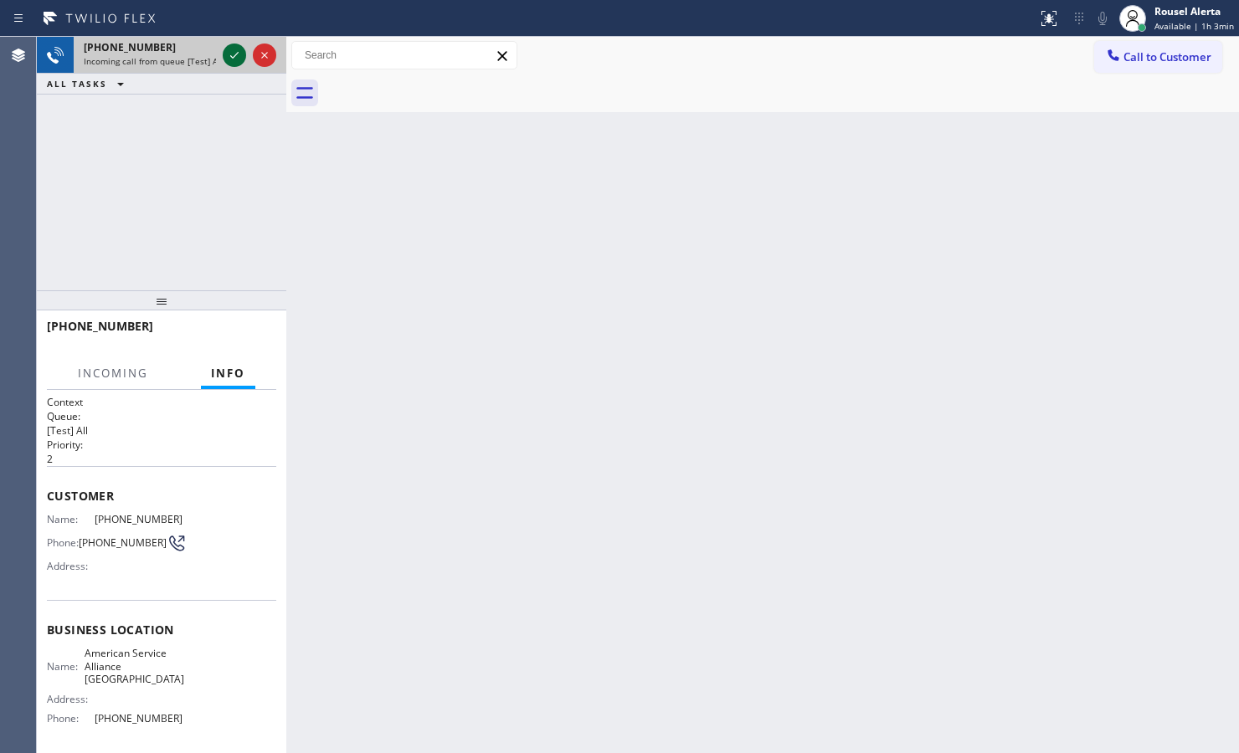
click at [224, 52] on icon at bounding box center [234, 55] width 20 height 20
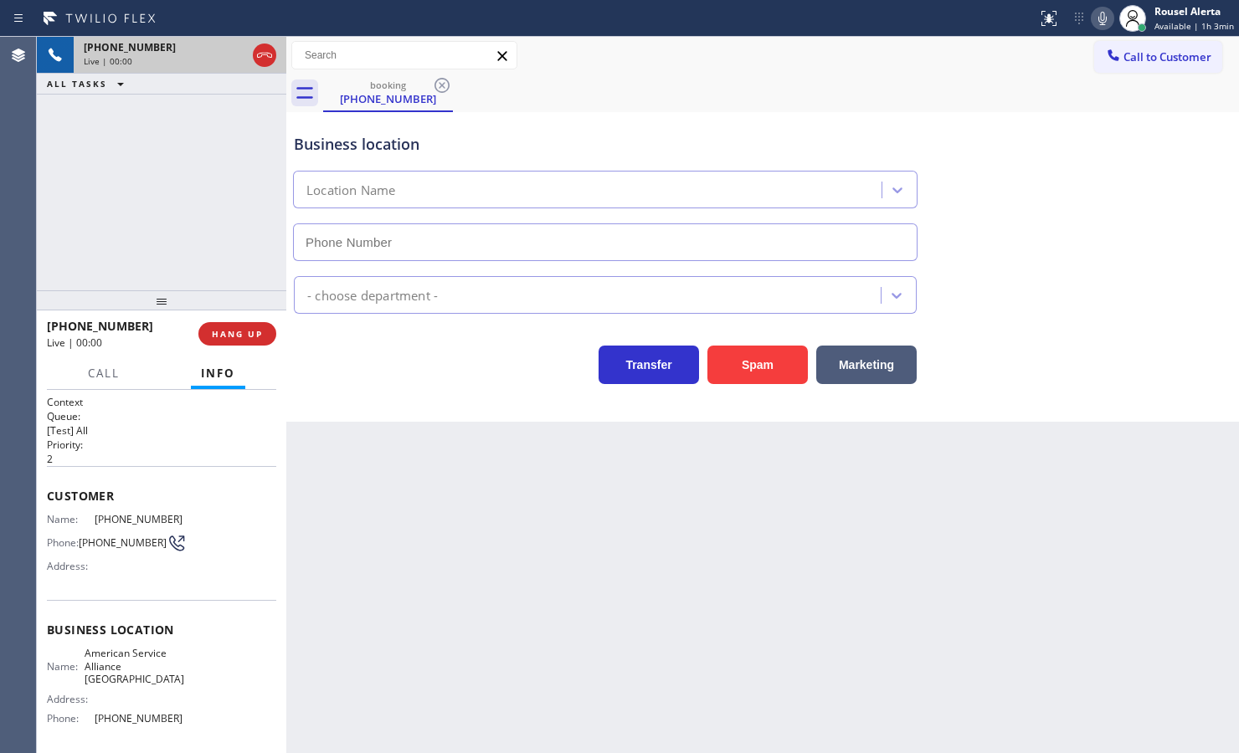
type input "[PHONE_NUMBER]"
click at [240, 315] on div "[PHONE_NUMBER] Live | 00:01 HANG UP" at bounding box center [161, 334] width 229 height 44
click at [243, 323] on button "HANG UP" at bounding box center [237, 333] width 78 height 23
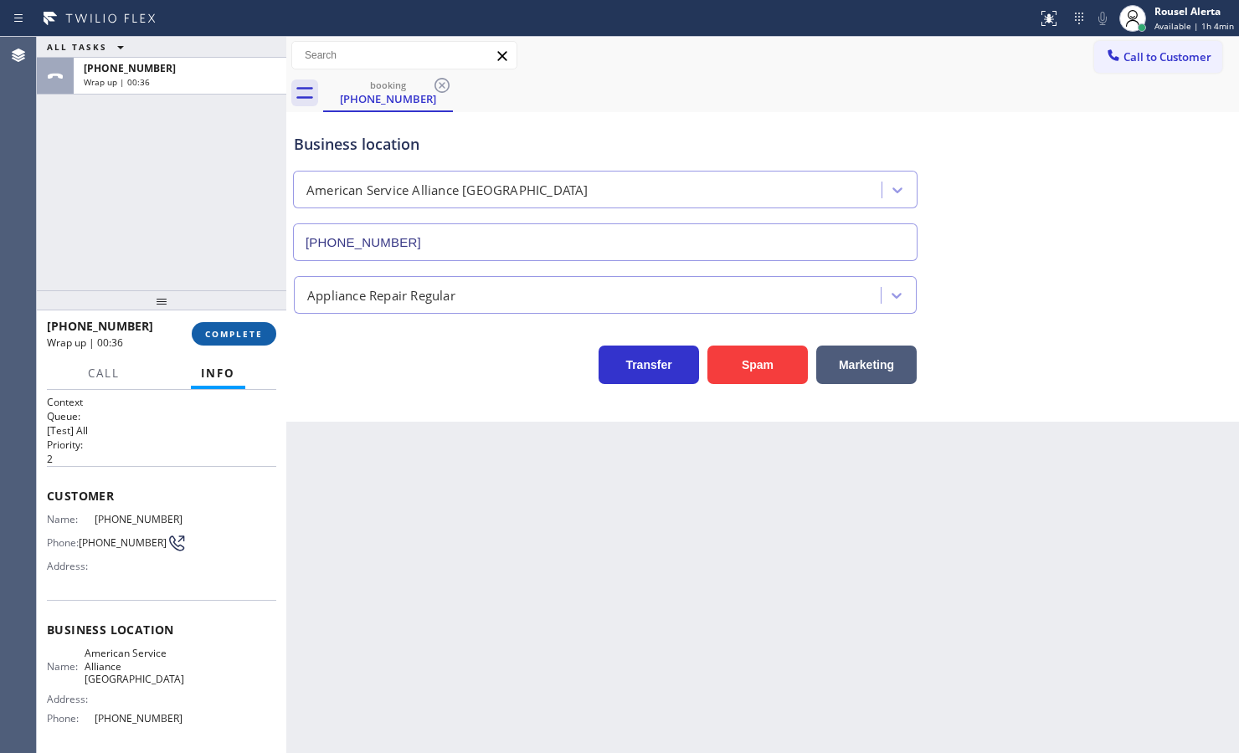
click at [207, 335] on span "COMPLETE" at bounding box center [234, 334] width 58 height 12
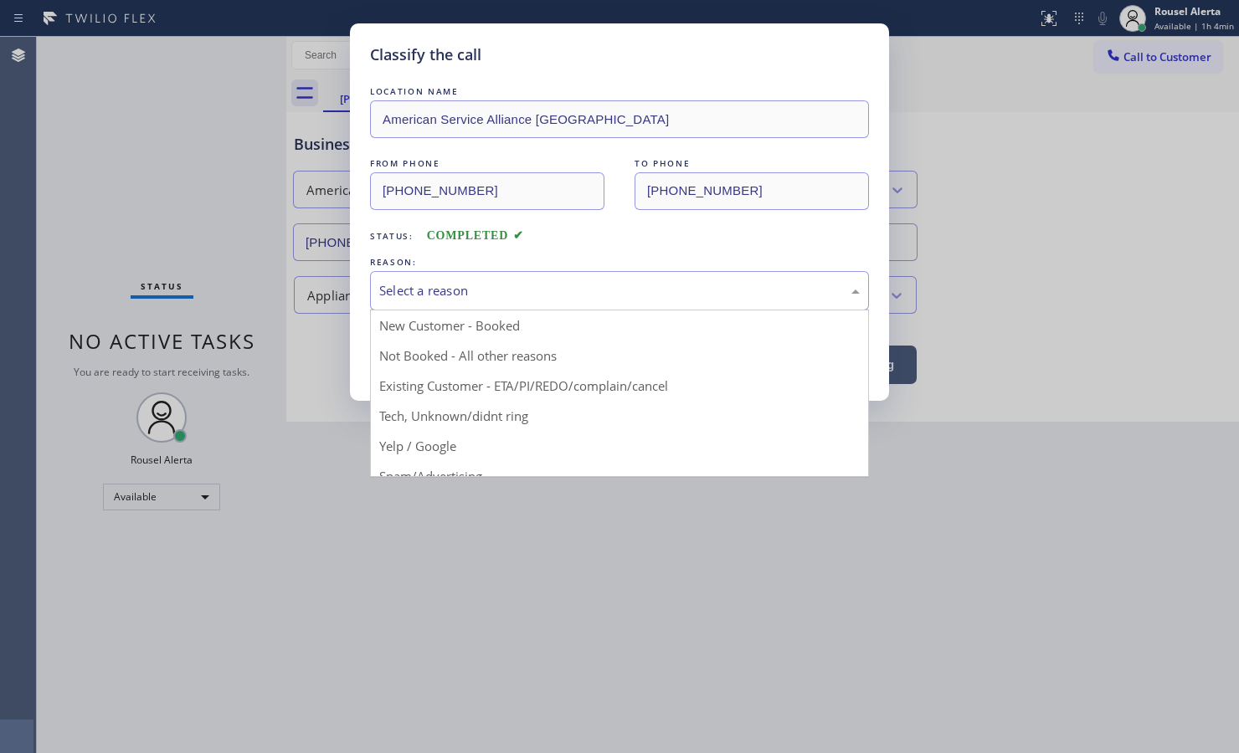
click at [675, 310] on div "Select a reason" at bounding box center [619, 290] width 499 height 39
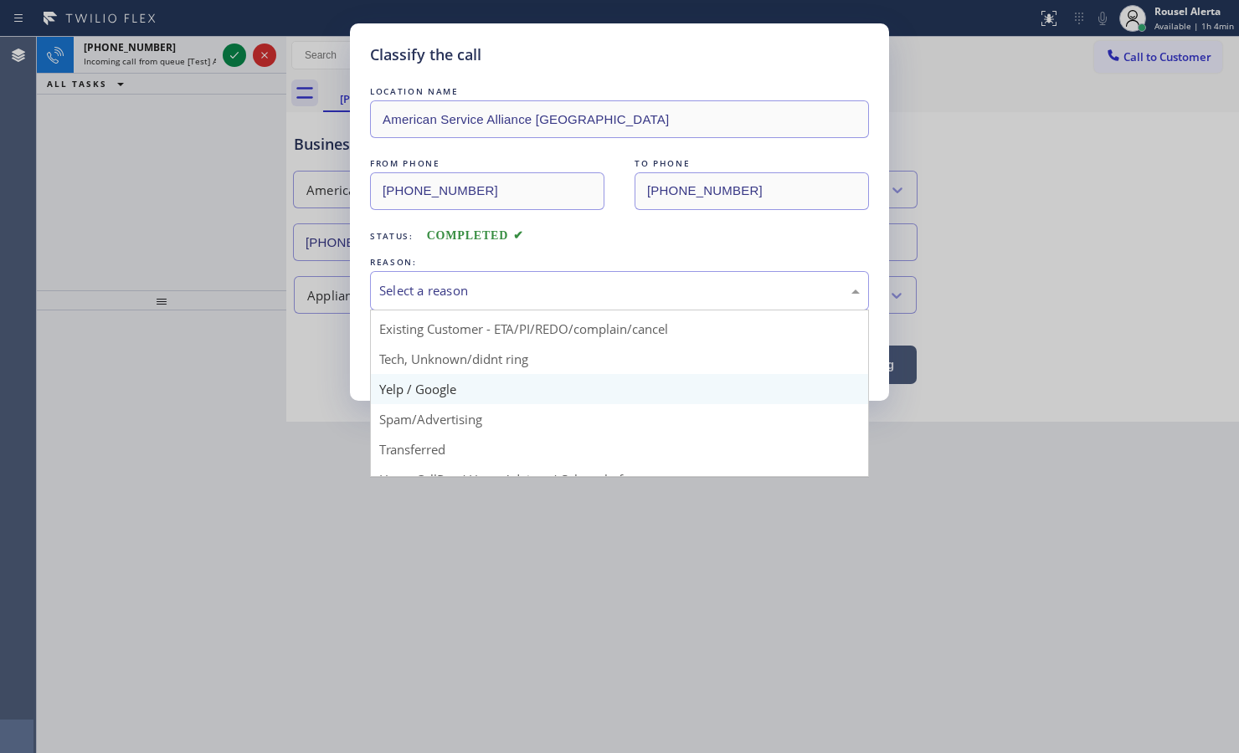
scroll to position [115, 0]
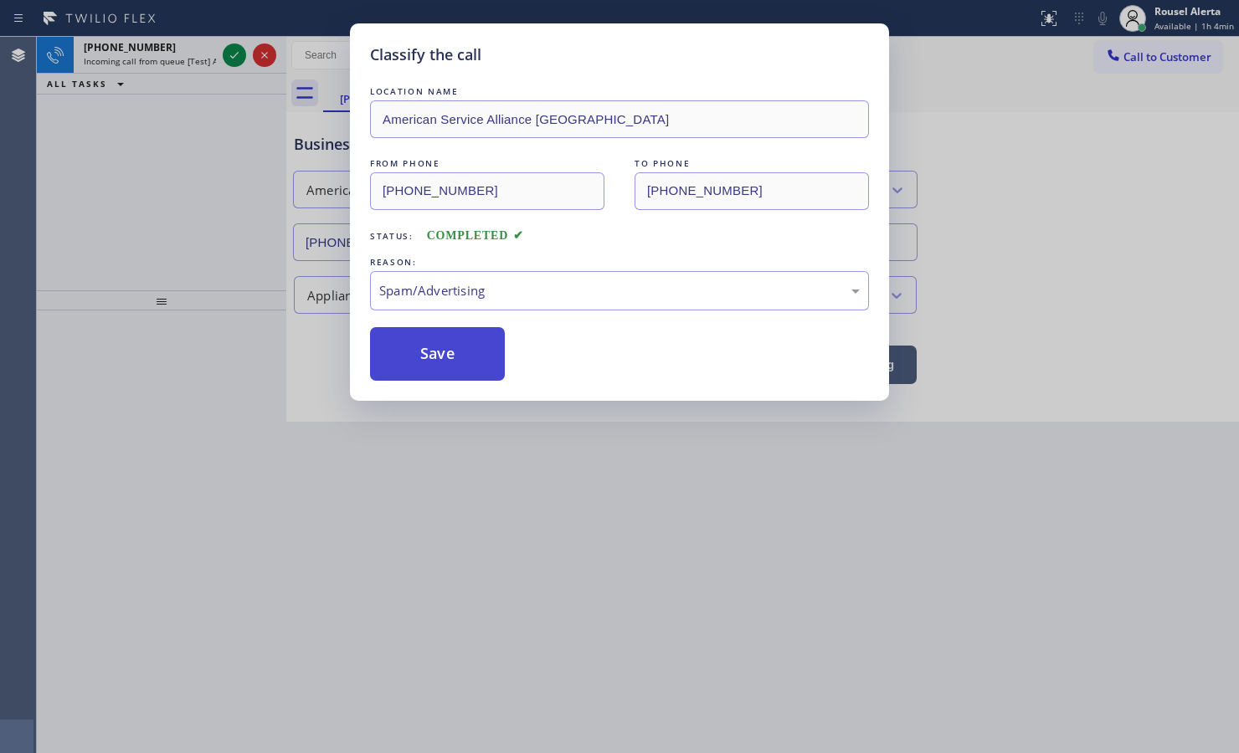
click at [465, 358] on button "Save" at bounding box center [437, 354] width 135 height 54
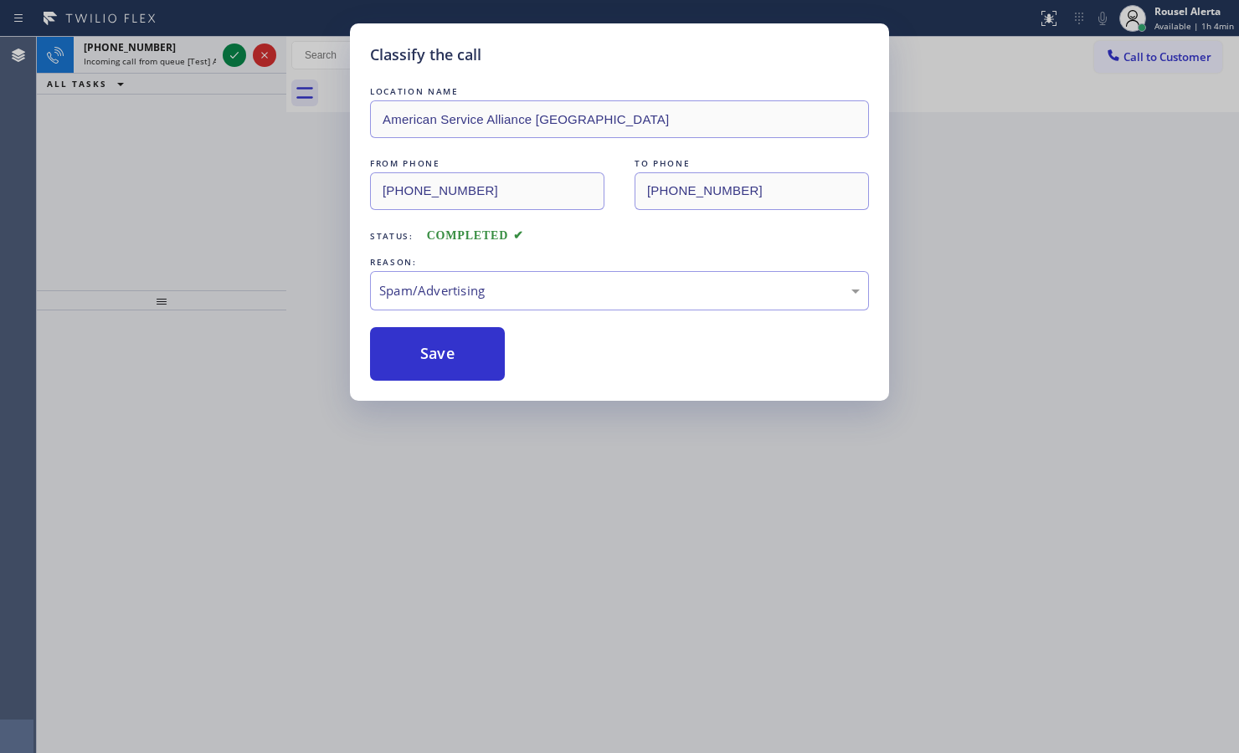
click at [177, 55] on span "Incoming call from queue [Test] All" at bounding box center [153, 61] width 139 height 12
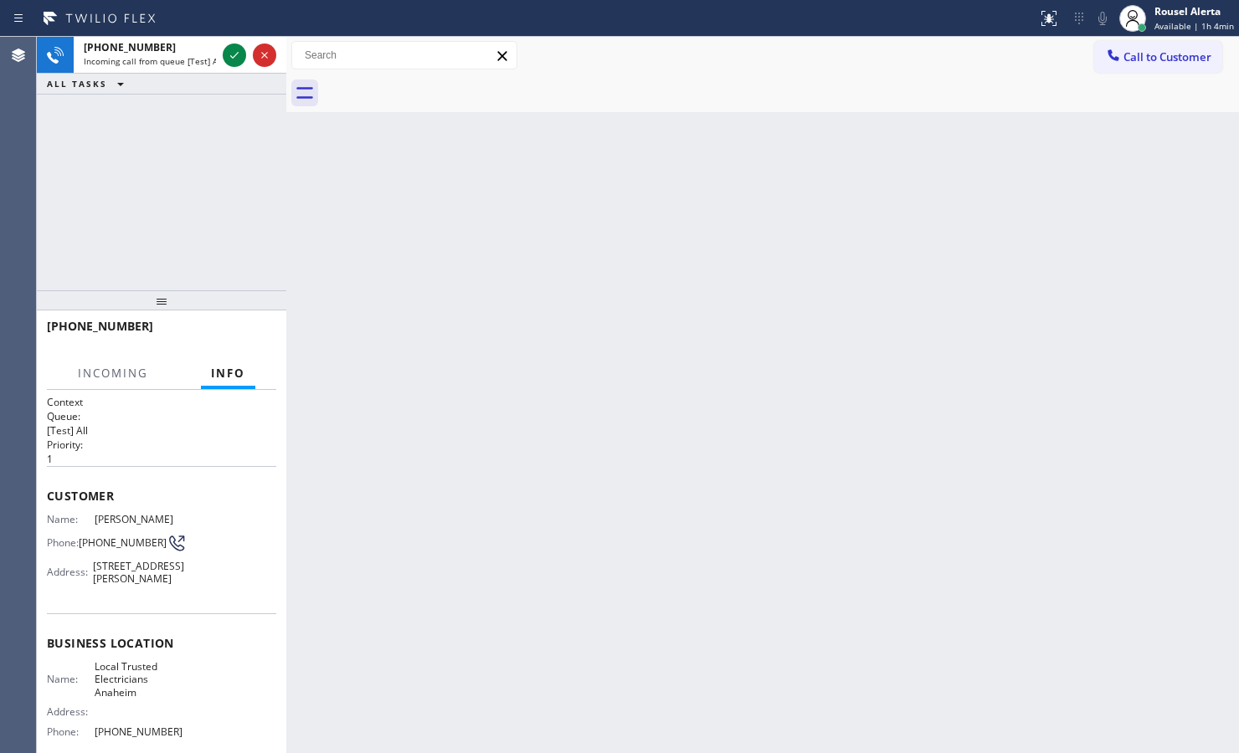
click at [412, 266] on div "Back to Dashboard Change Sender ID Customers Technicians Select a contact Outbo…" at bounding box center [762, 395] width 952 height 716
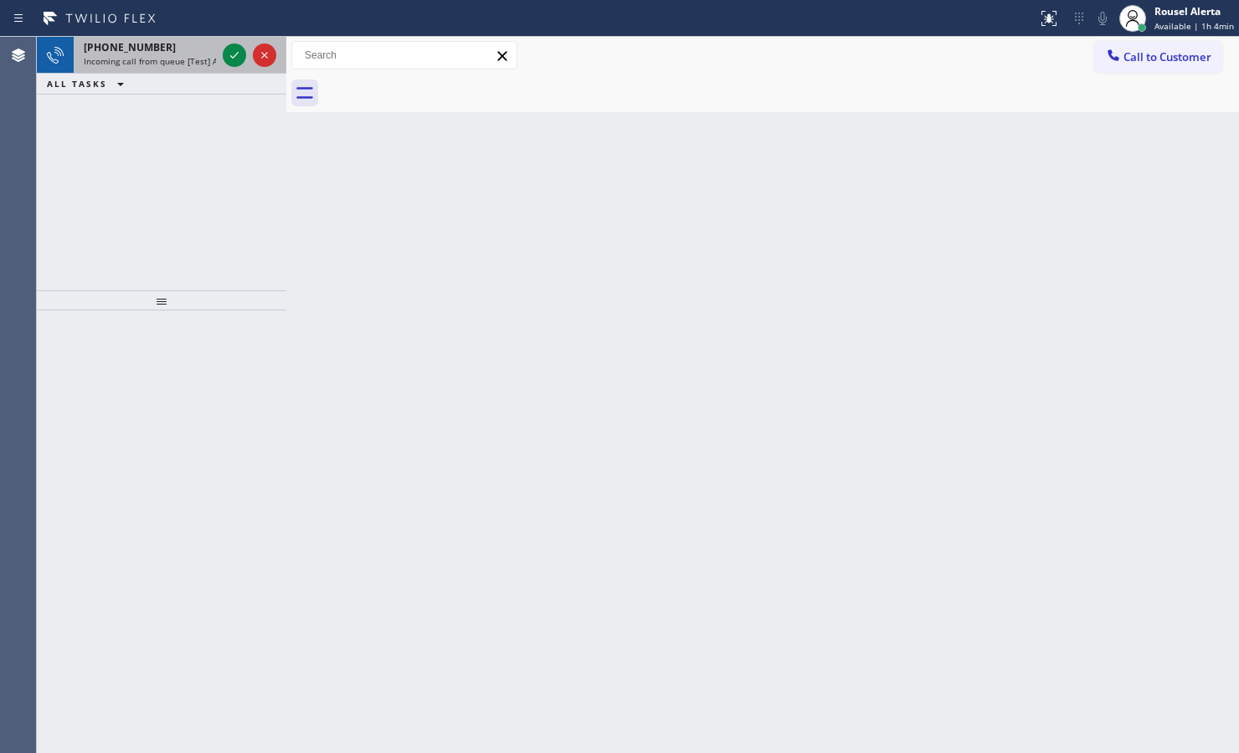
click at [160, 61] on span "Incoming call from queue [Test] All" at bounding box center [153, 61] width 139 height 12
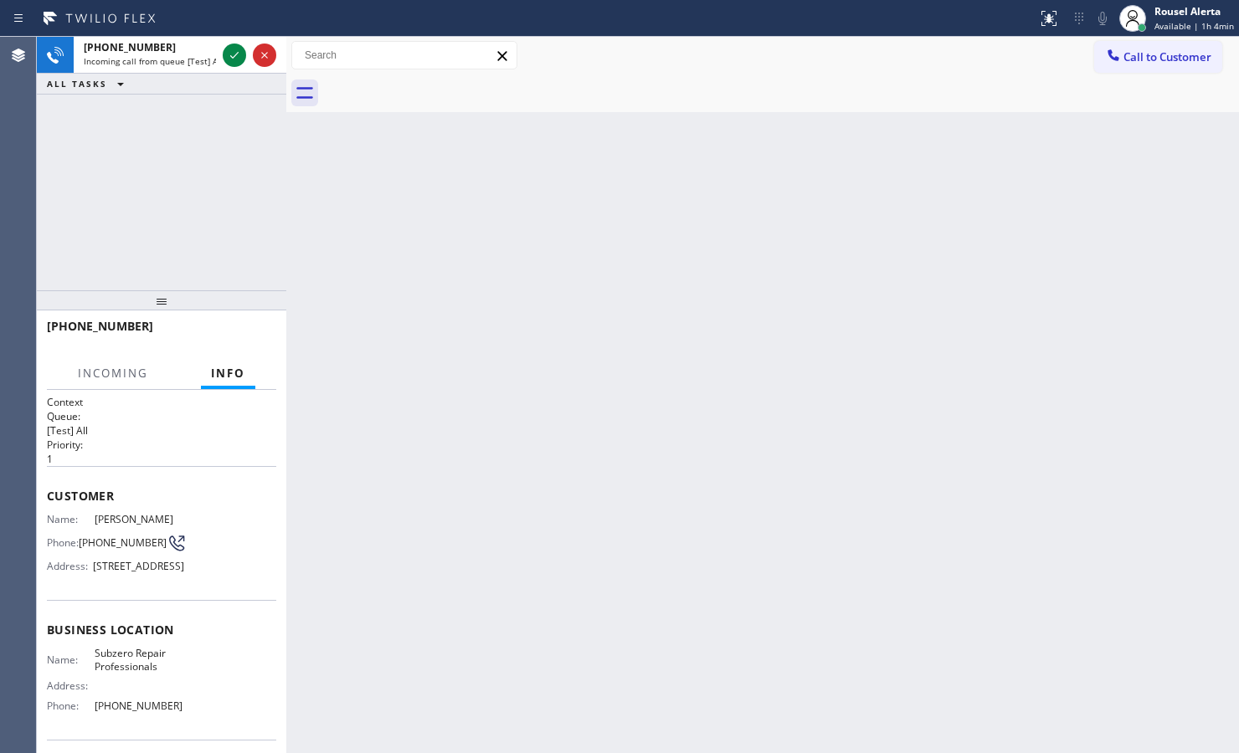
click at [411, 360] on div "Back to Dashboard Change Sender ID Customers Technicians Select a contact Outbo…" at bounding box center [762, 395] width 952 height 716
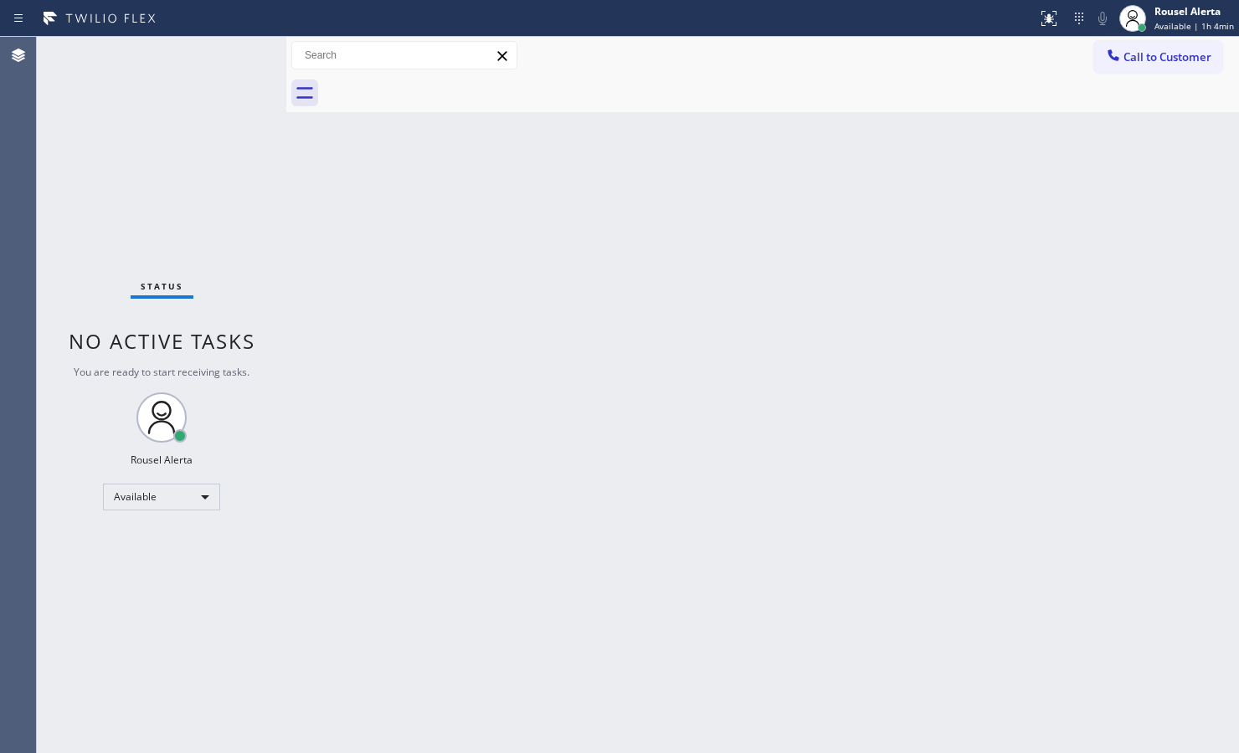
click at [442, 368] on div "Back to Dashboard Change Sender ID Customers Technicians Select a contact Outbo…" at bounding box center [762, 395] width 952 height 716
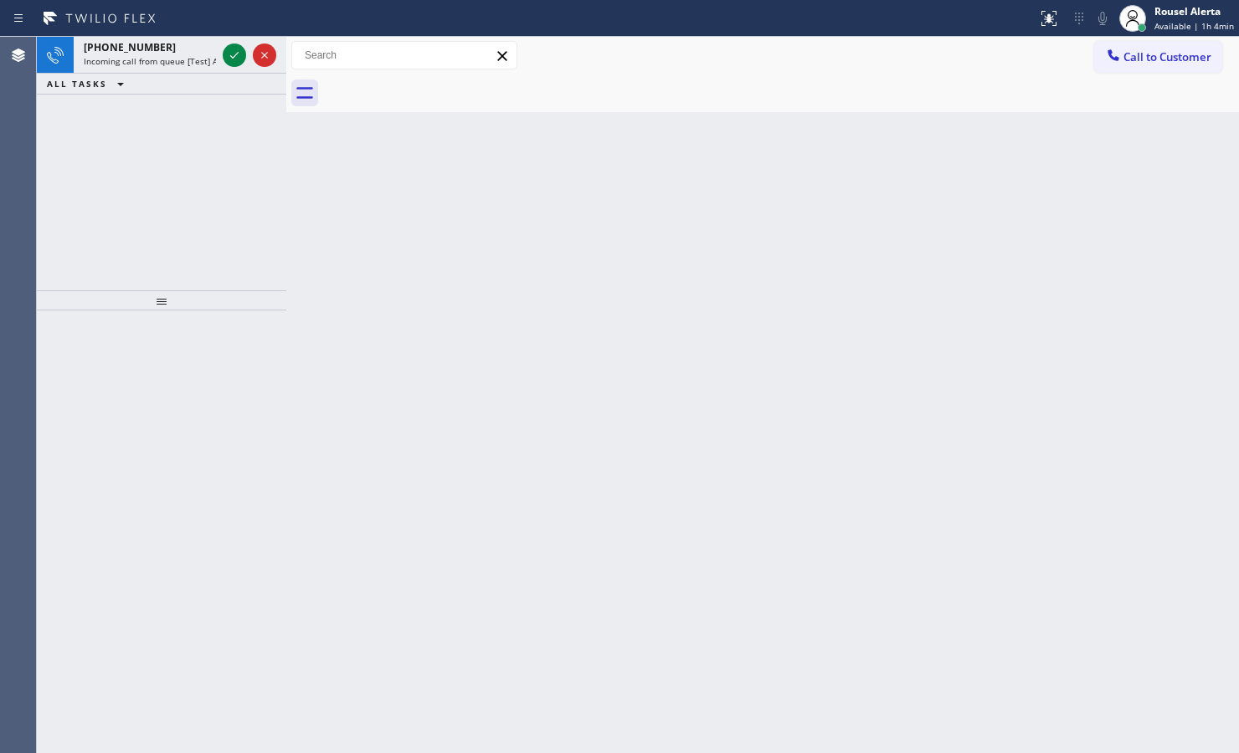
drag, startPoint x: 351, startPoint y: 289, endPoint x: 205, endPoint y: 172, distance: 187.0
click at [336, 281] on div "Back to Dashboard Change Sender ID Customers Technicians Select a contact Outbo…" at bounding box center [762, 395] width 952 height 716
click at [159, 64] on span "Incoming call from queue [Test] All" at bounding box center [153, 61] width 139 height 12
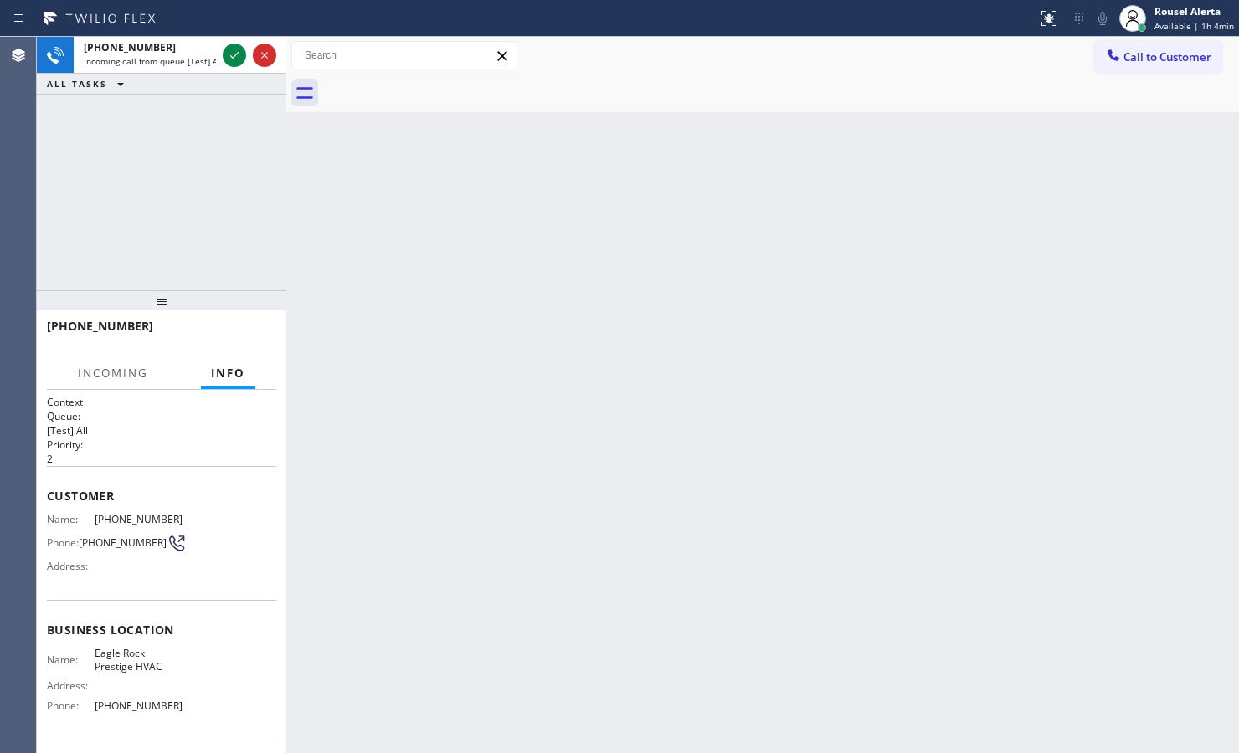
click at [474, 341] on div "Back to Dashboard Change Sender ID Customers Technicians Select a contact Outbo…" at bounding box center [762, 395] width 952 height 716
click at [223, 54] on div at bounding box center [234, 55] width 23 height 20
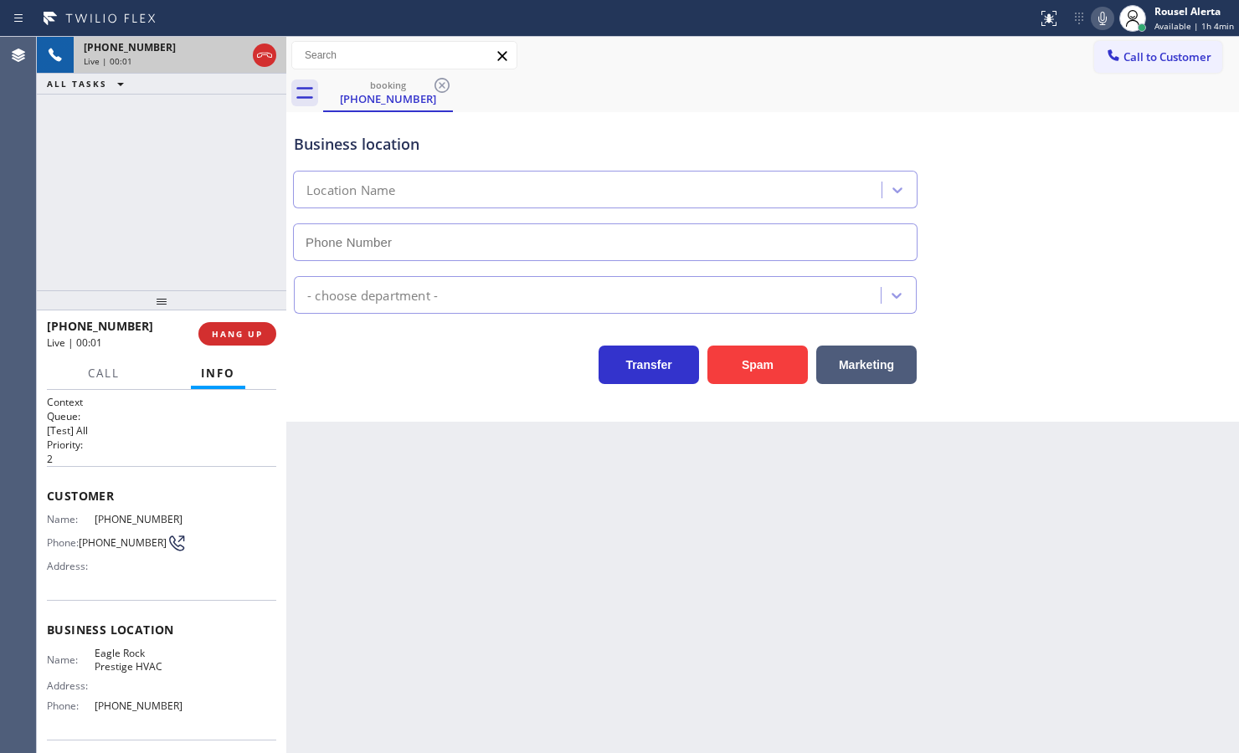
type input "[PHONE_NUMBER]"
click at [525, 511] on div "Back to Dashboard Change Sender ID Customers Technicians Select a contact Outbo…" at bounding box center [762, 395] width 952 height 716
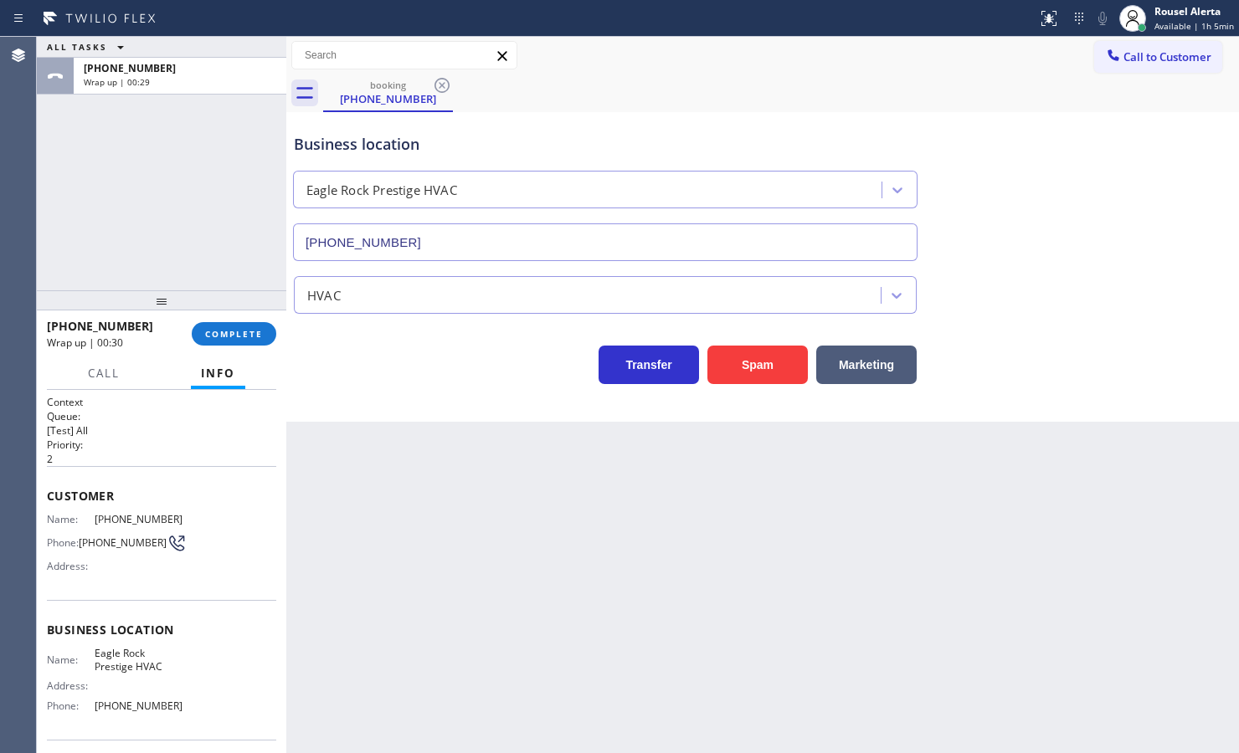
click at [255, 220] on div "ALL TASKS ALL TASKS ACTIVE TASKS TASKS IN WRAP UP [PHONE_NUMBER] Wrap up | 00:29" at bounding box center [161, 164] width 249 height 254
click at [243, 324] on button "COMPLETE" at bounding box center [234, 333] width 85 height 23
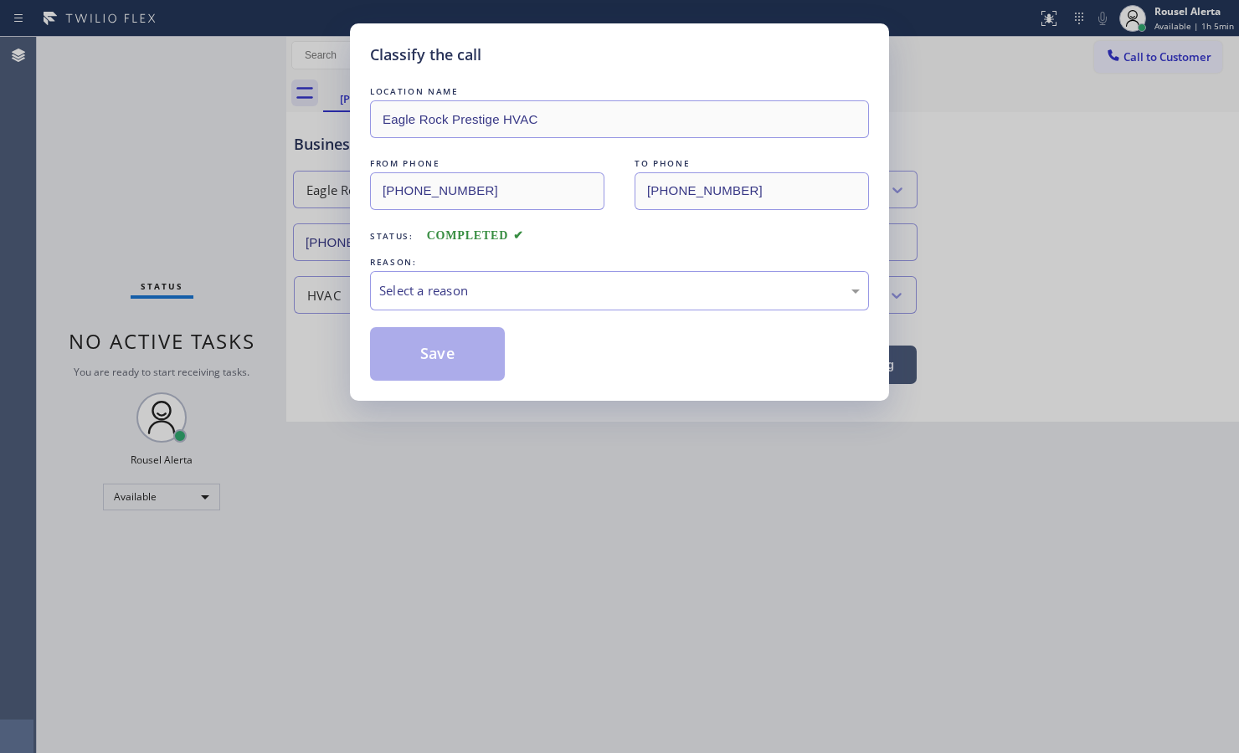
click at [408, 264] on div "REASON:" at bounding box center [619, 263] width 499 height 18
click at [427, 312] on div "LOCATION NAME [GEOGRAPHIC_DATA] Prestige HVAC FROM PHONE [PHONE_NUMBER] TO PHON…" at bounding box center [619, 232] width 499 height 298
click at [450, 291] on div "Select a reason" at bounding box center [619, 290] width 480 height 19
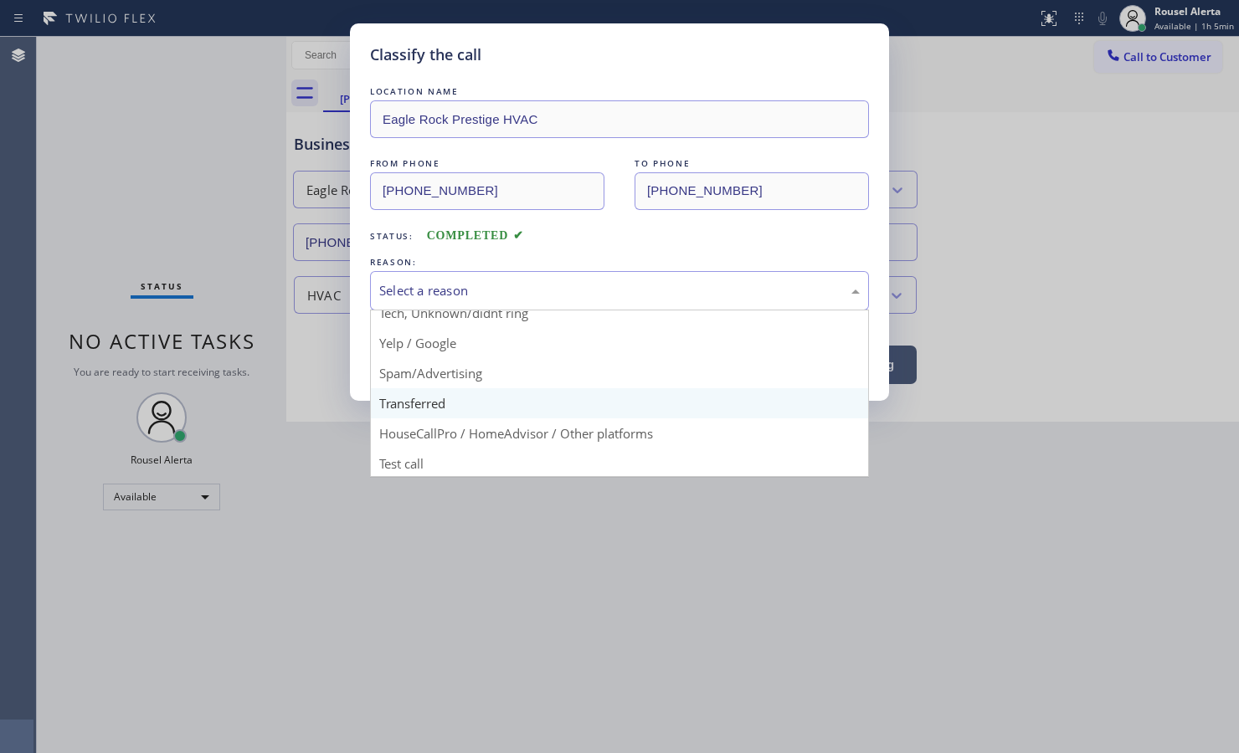
scroll to position [115, 0]
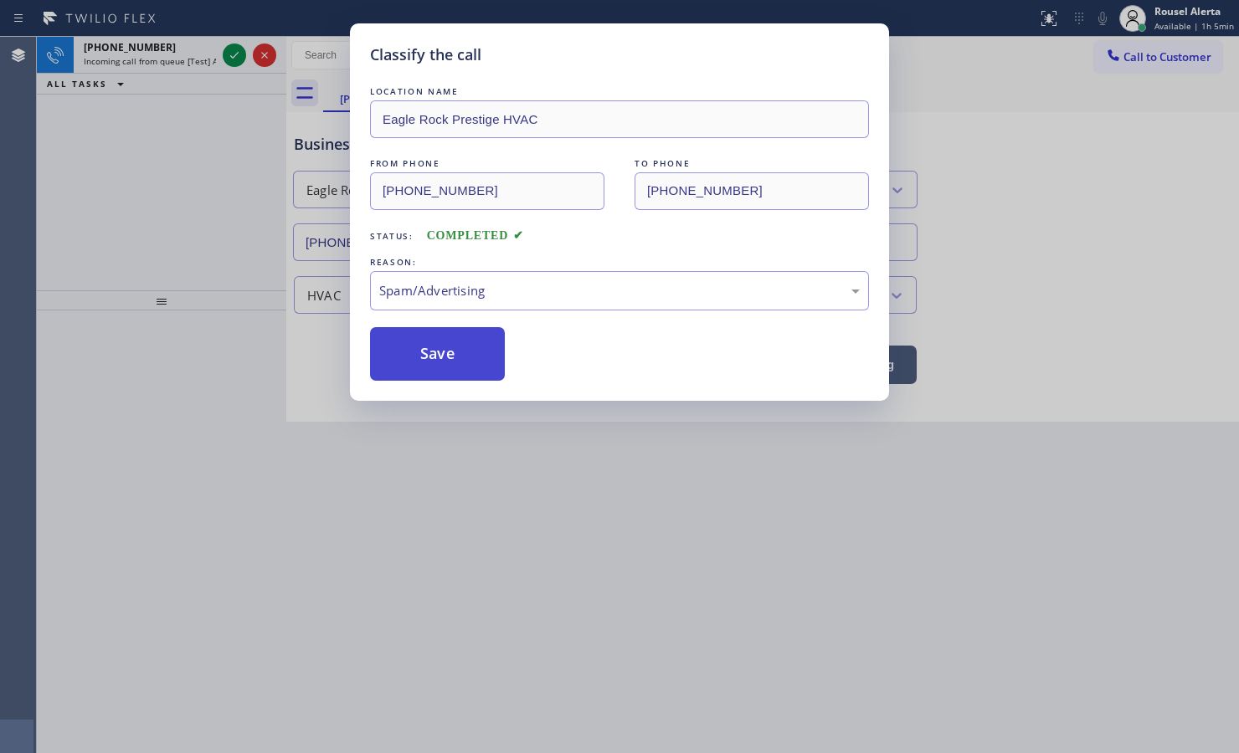
click at [448, 374] on button "Save" at bounding box center [437, 354] width 135 height 54
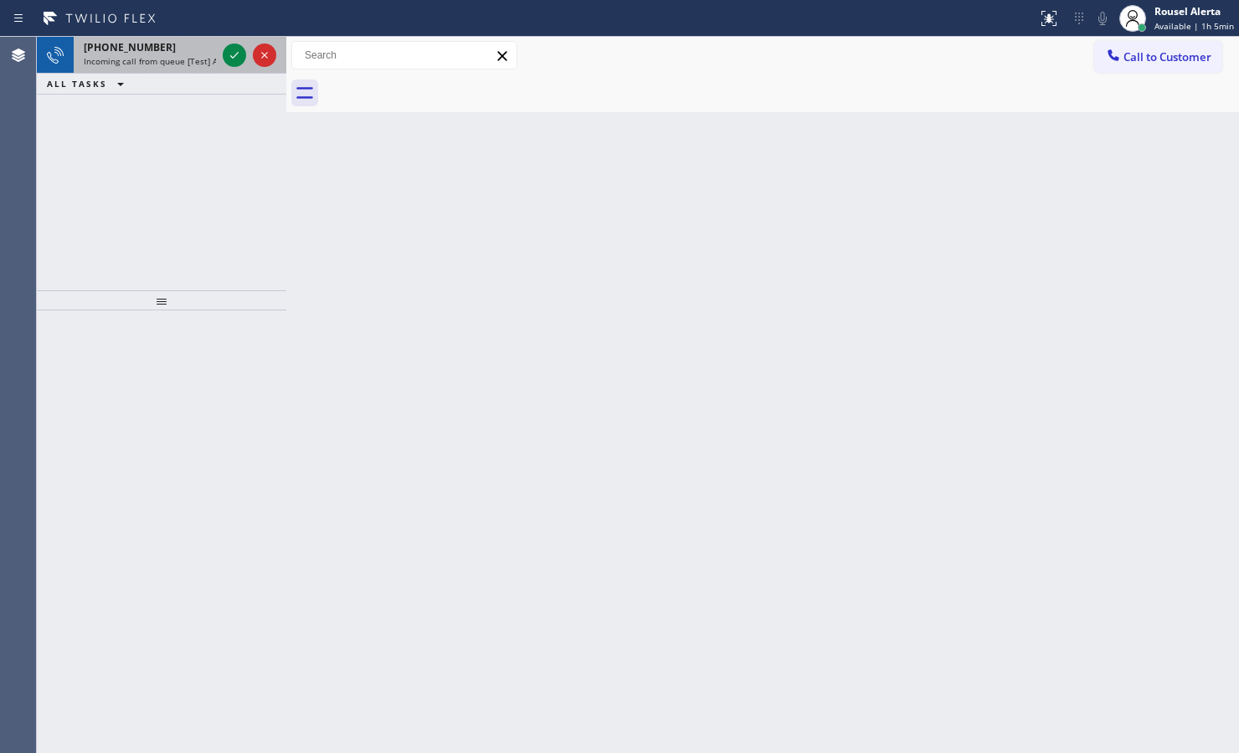
click at [198, 67] on div "[PHONE_NUMBER] Incoming call from queue [Test] All" at bounding box center [147, 55] width 146 height 37
click at [228, 57] on icon at bounding box center [234, 55] width 20 height 20
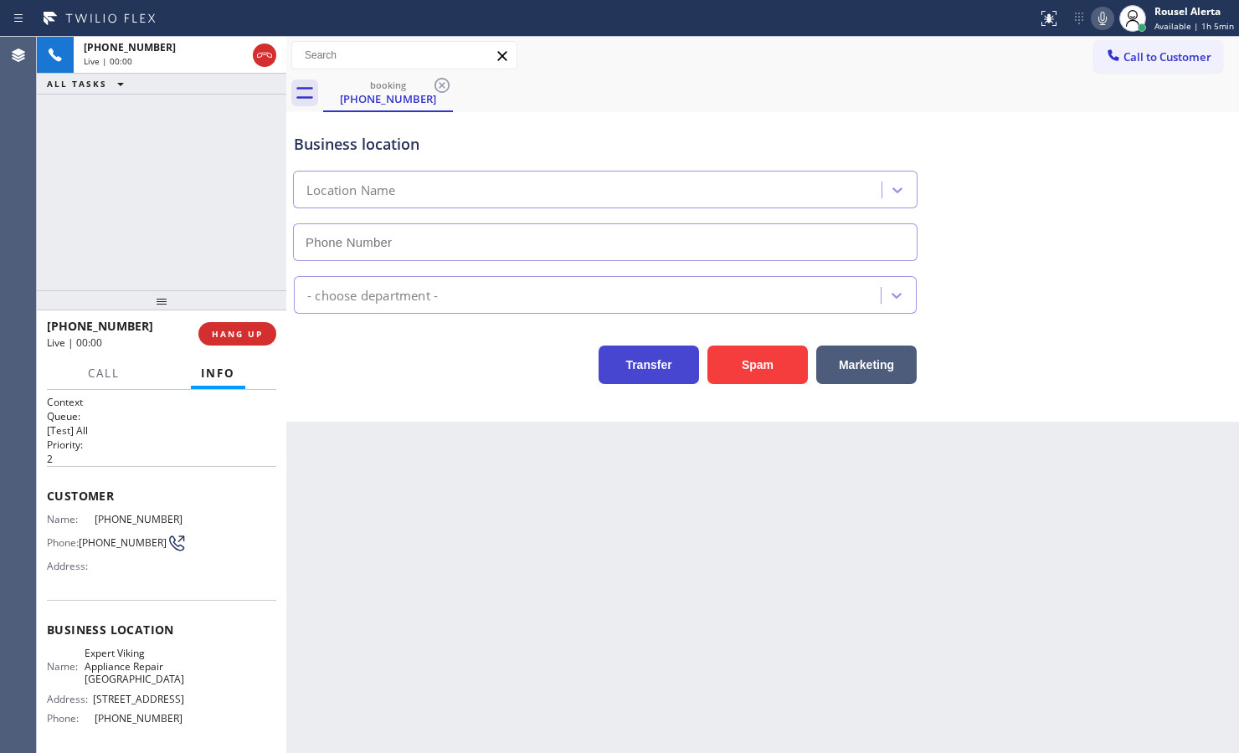
type input "[PHONE_NUMBER]"
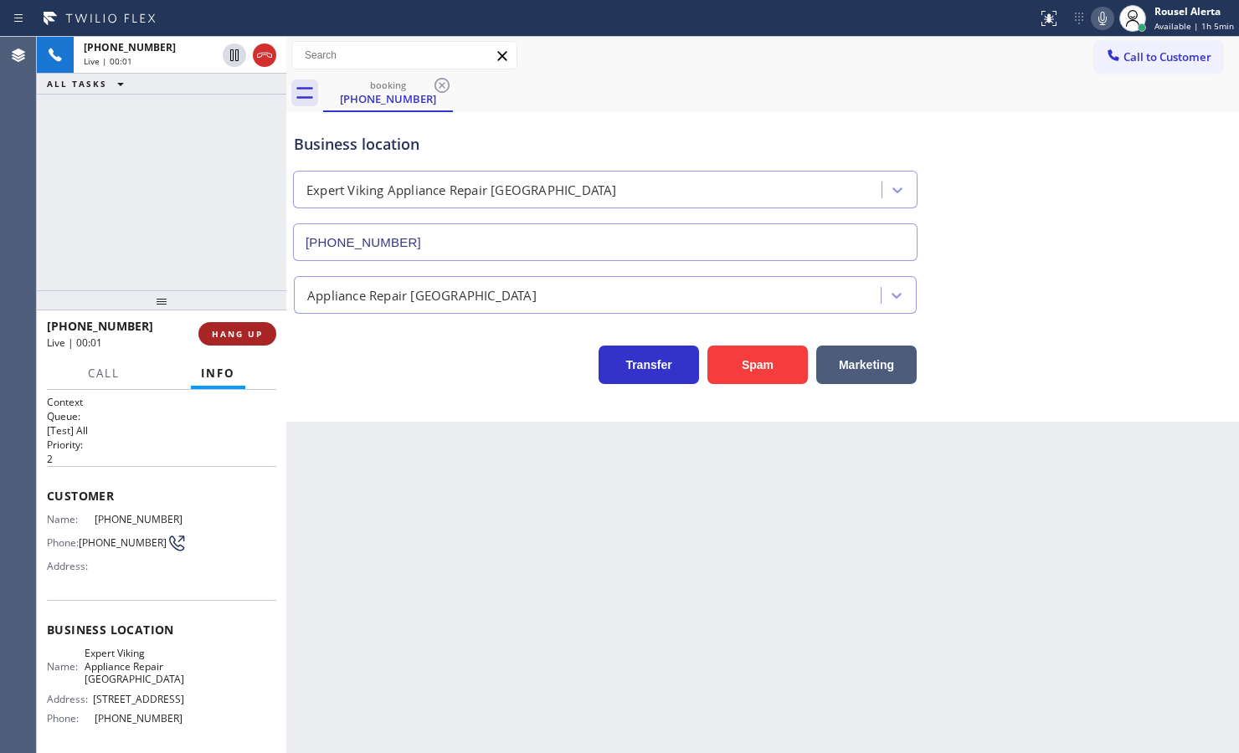
click at [259, 341] on button "HANG UP" at bounding box center [237, 333] width 78 height 23
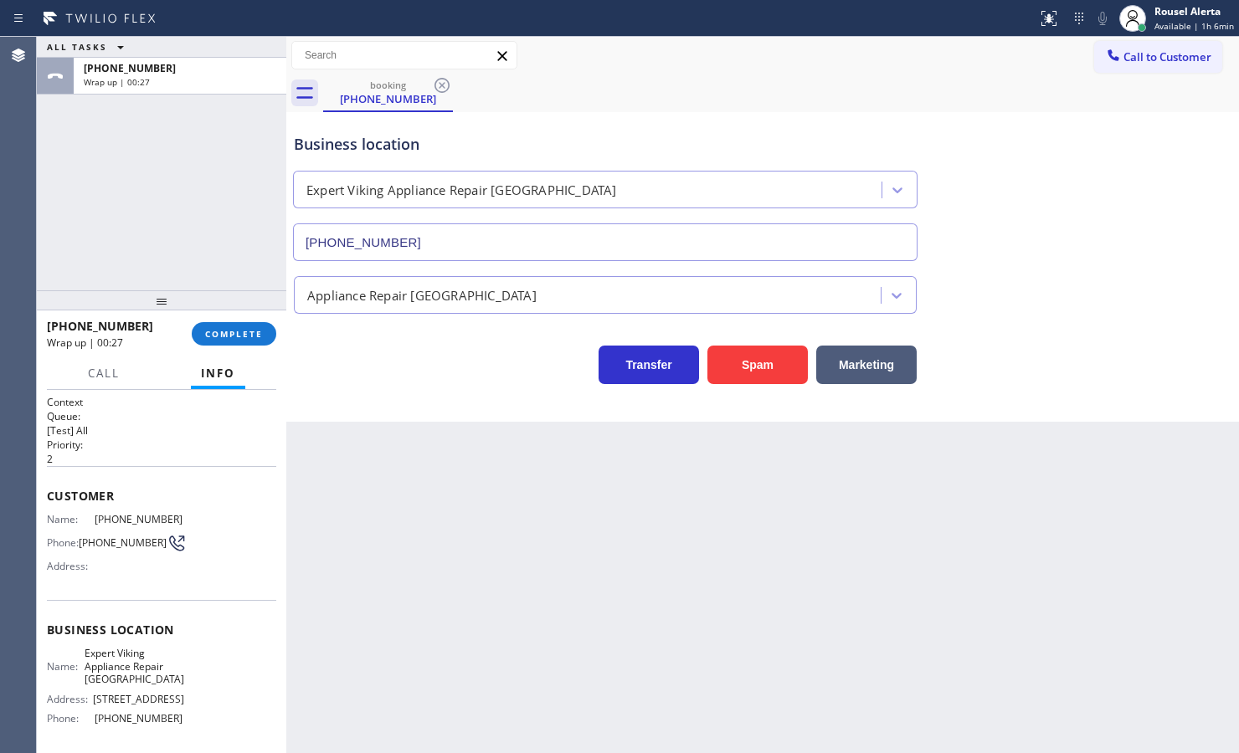
click at [187, 220] on div "ALL TASKS ALL TASKS ACTIVE TASKS TASKS IN WRAP UP [PHONE_NUMBER] Wrap up | 00:27" at bounding box center [161, 164] width 249 height 254
click at [220, 335] on span "COMPLETE" at bounding box center [234, 334] width 58 height 12
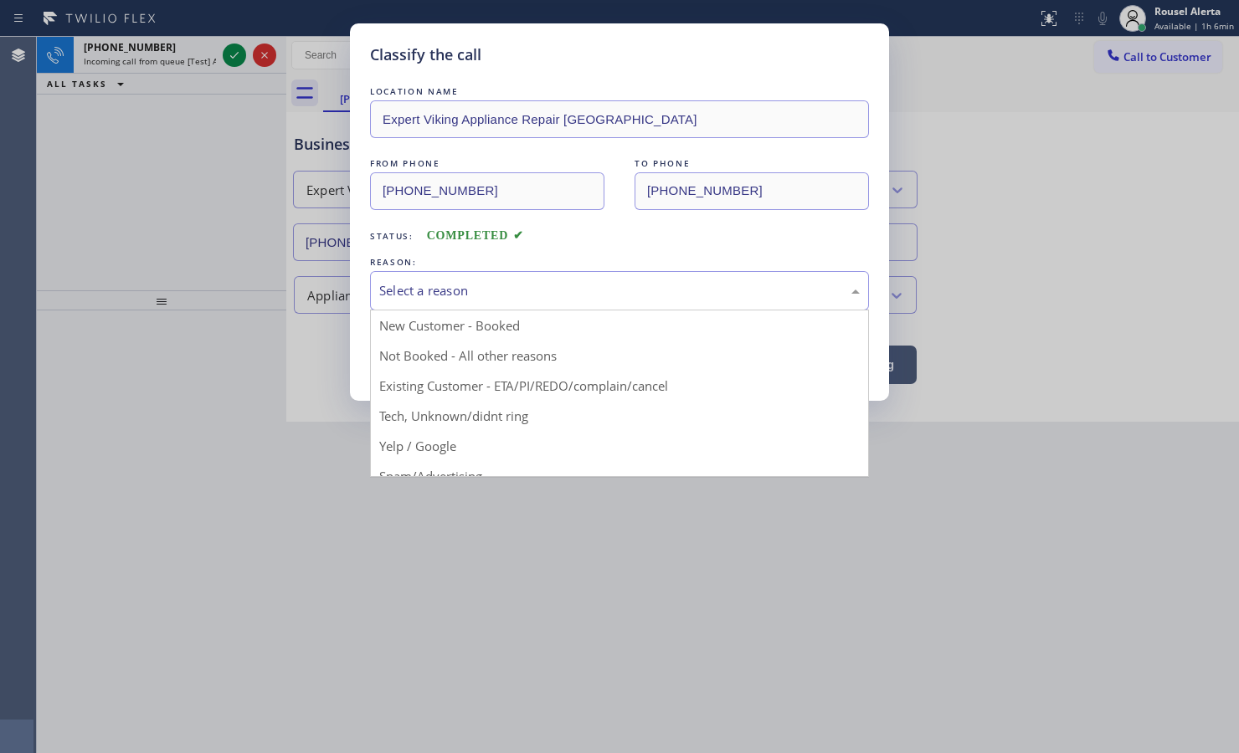
click at [416, 303] on div "Select a reason" at bounding box center [619, 290] width 499 height 39
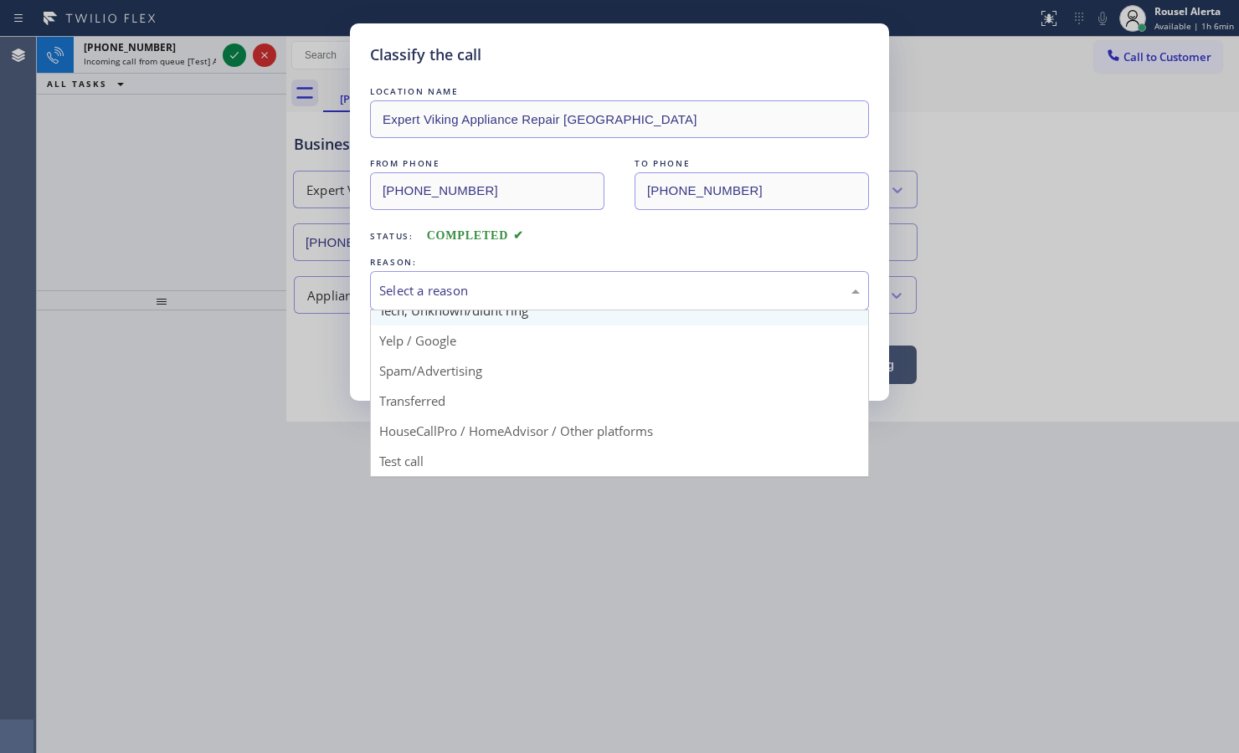
scroll to position [115, 0]
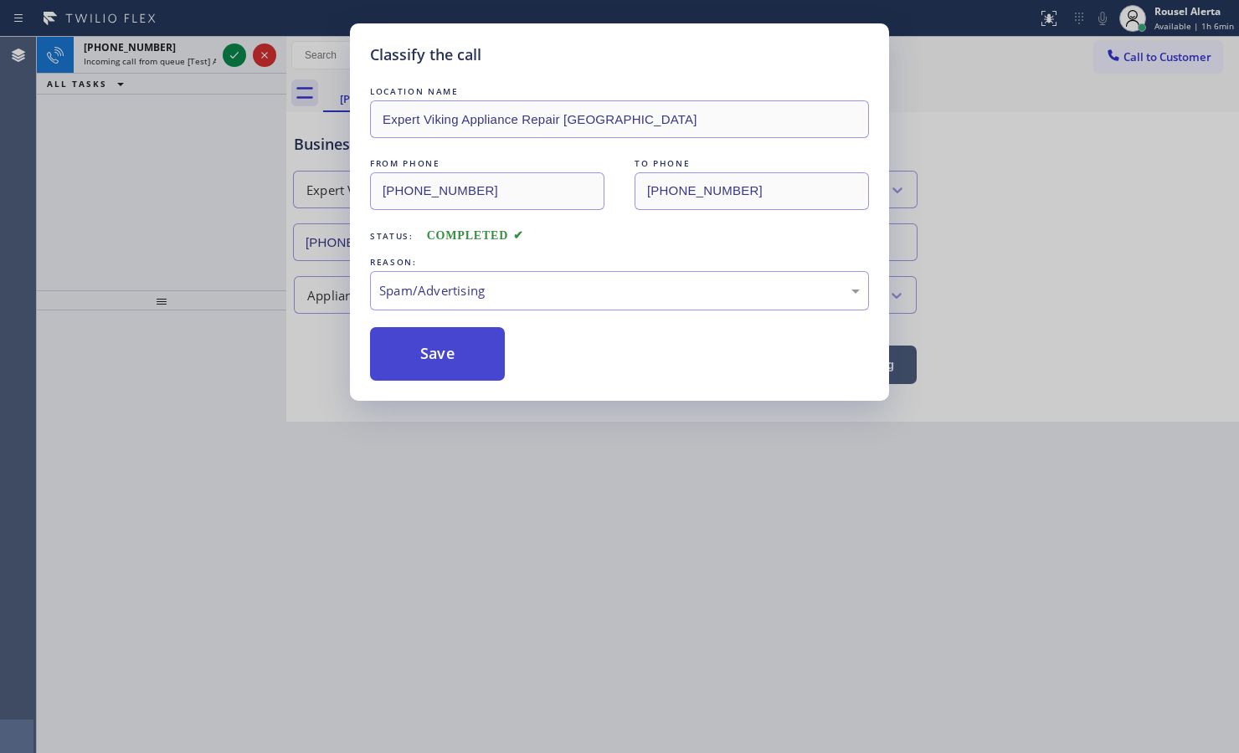
click at [465, 352] on button "Save" at bounding box center [437, 354] width 135 height 54
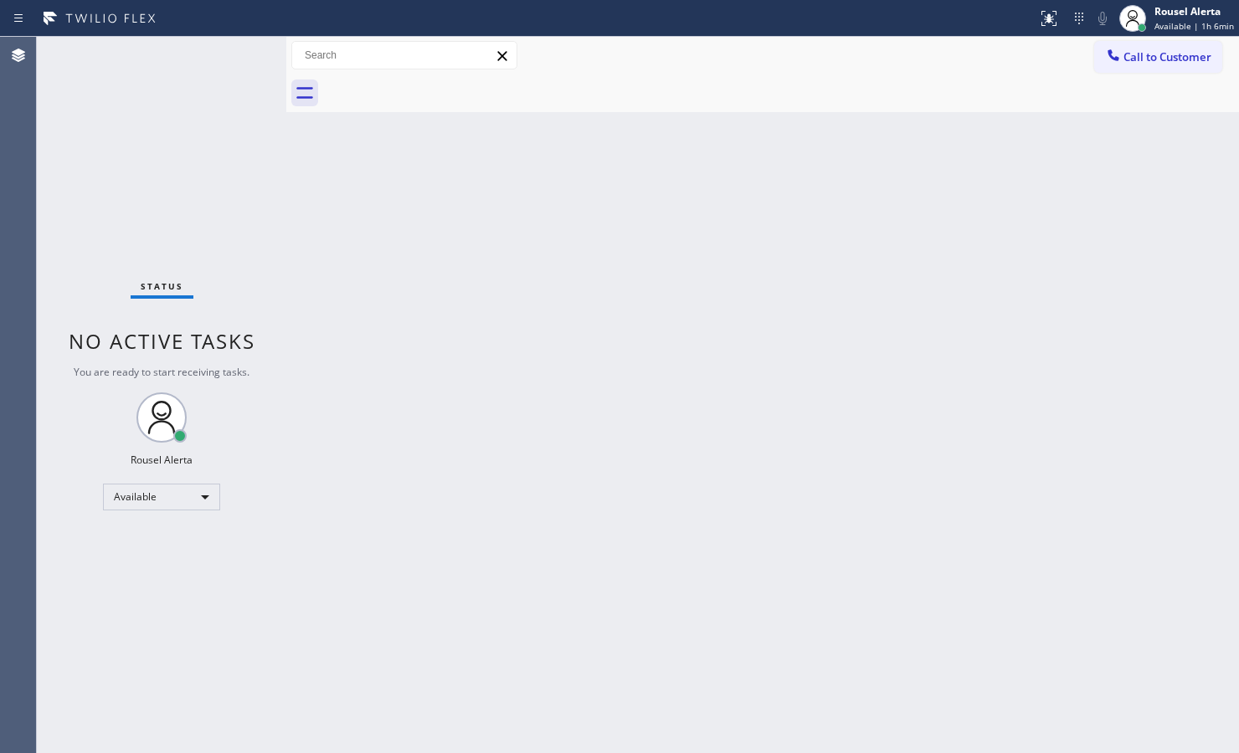
click at [182, 64] on div "Status No active tasks You are ready to start receiving tasks. Rousel Alerta Av…" at bounding box center [161, 395] width 249 height 716
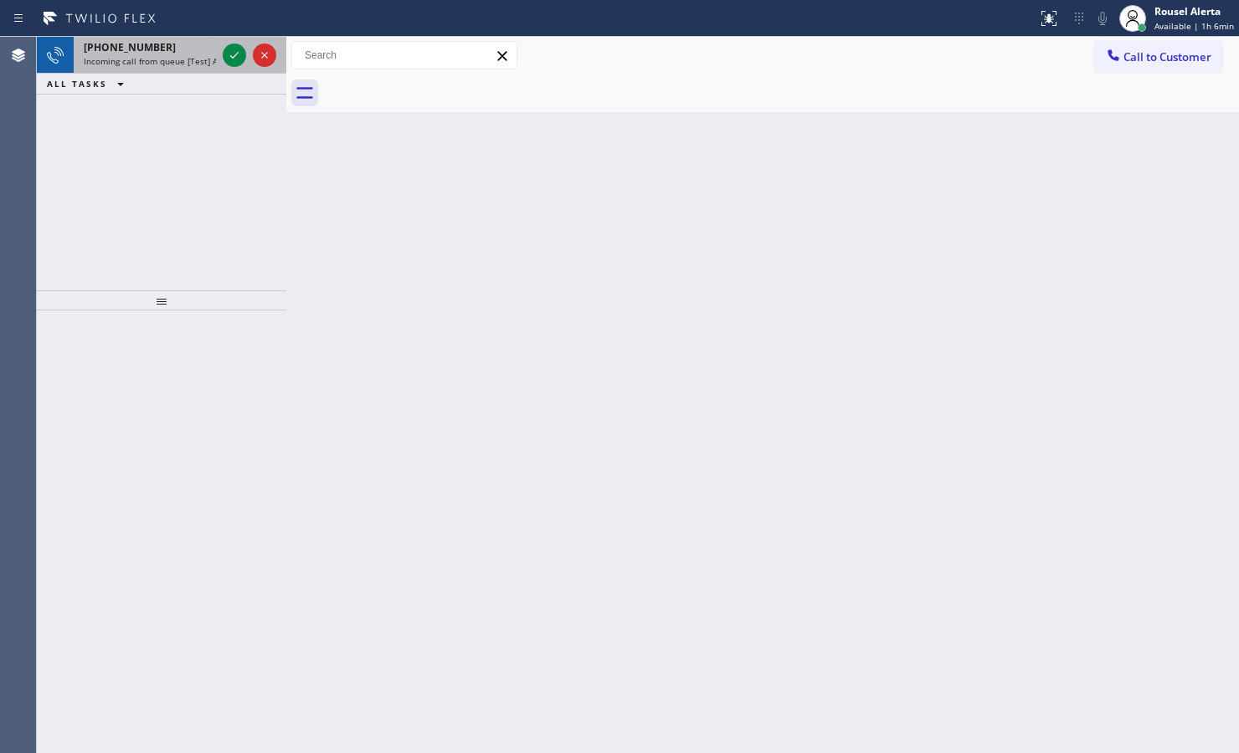
click at [205, 59] on span "Incoming call from queue [Test] All" at bounding box center [153, 61] width 139 height 12
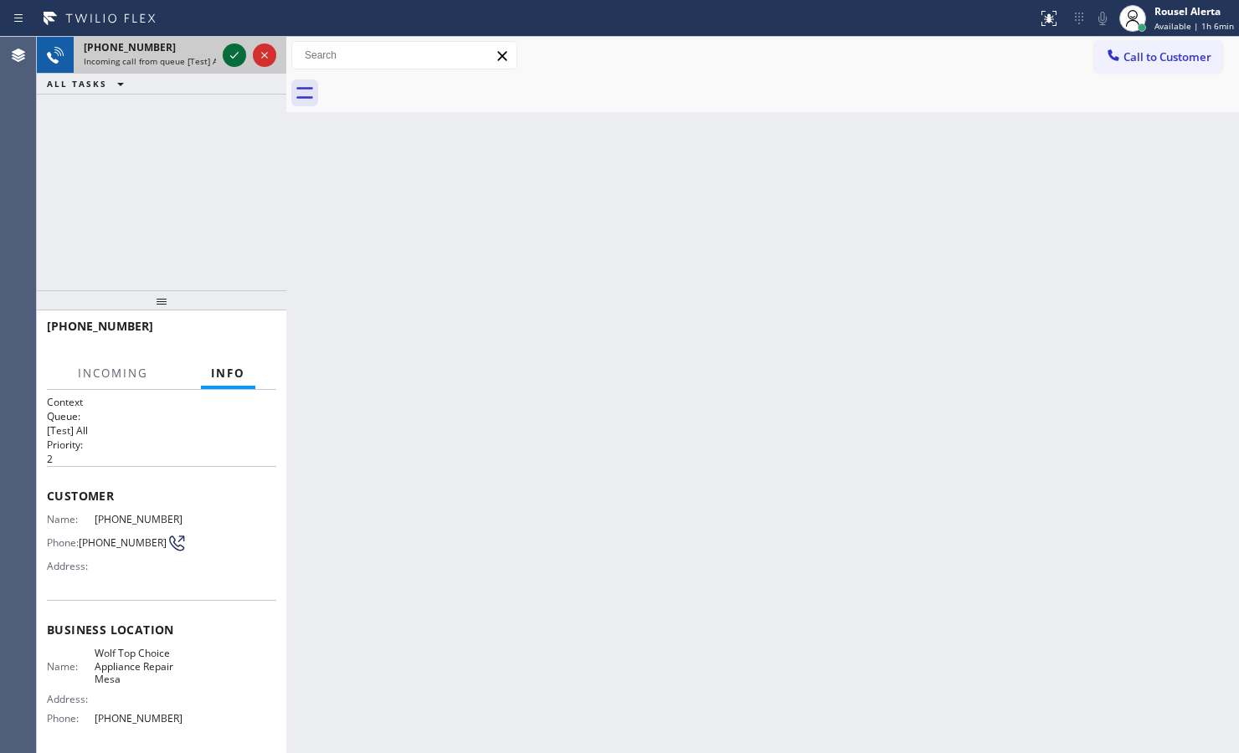
click at [228, 61] on icon at bounding box center [234, 55] width 20 height 20
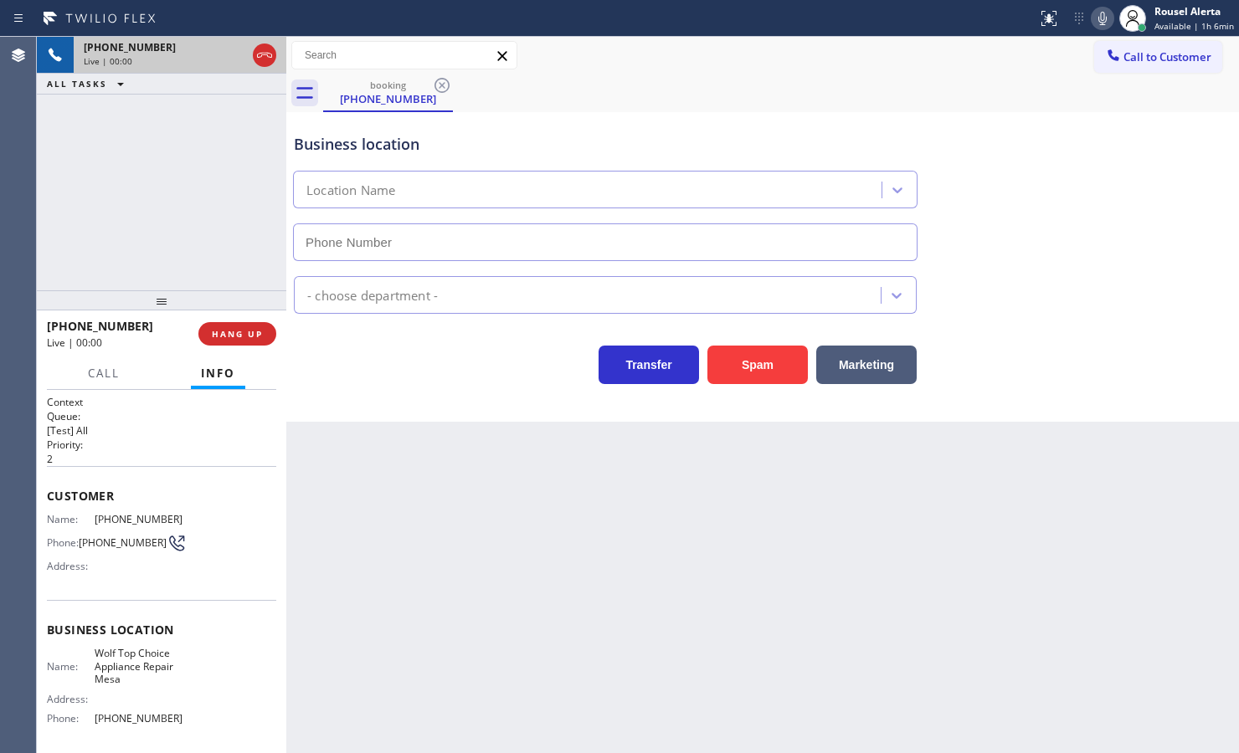
type input "[PHONE_NUMBER]"
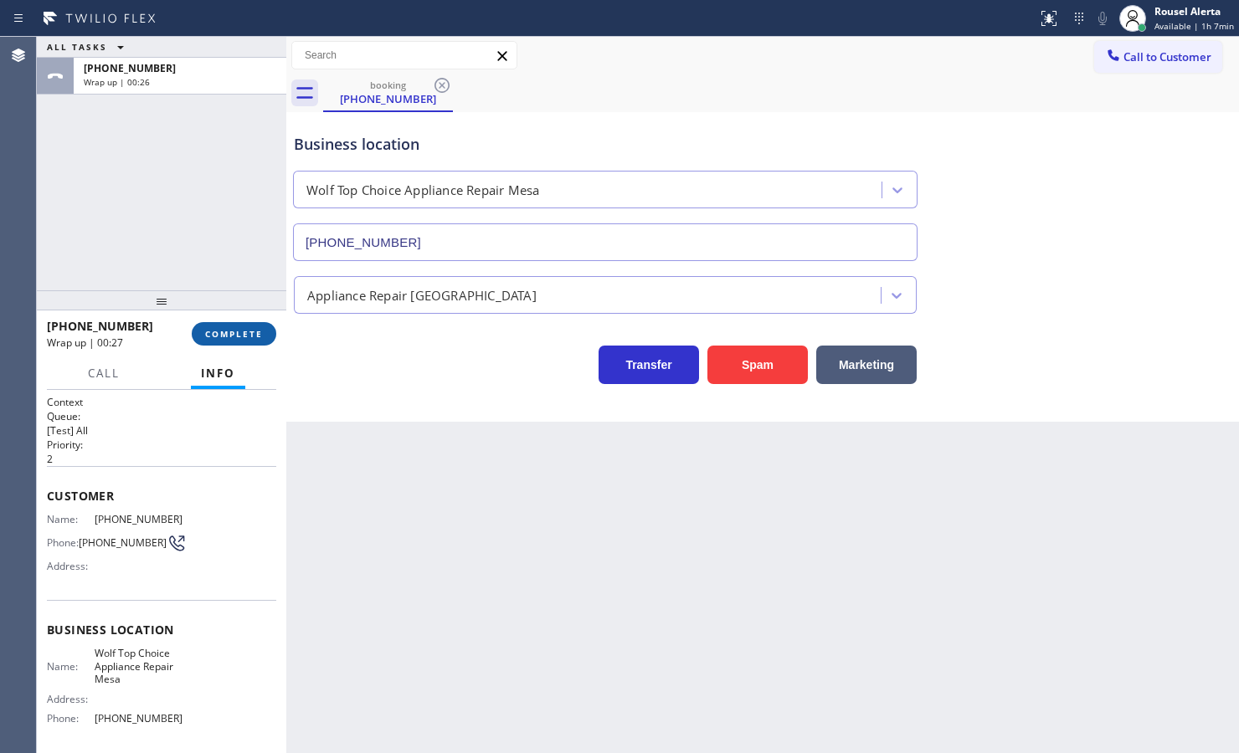
click at [212, 335] on span "COMPLETE" at bounding box center [234, 334] width 58 height 12
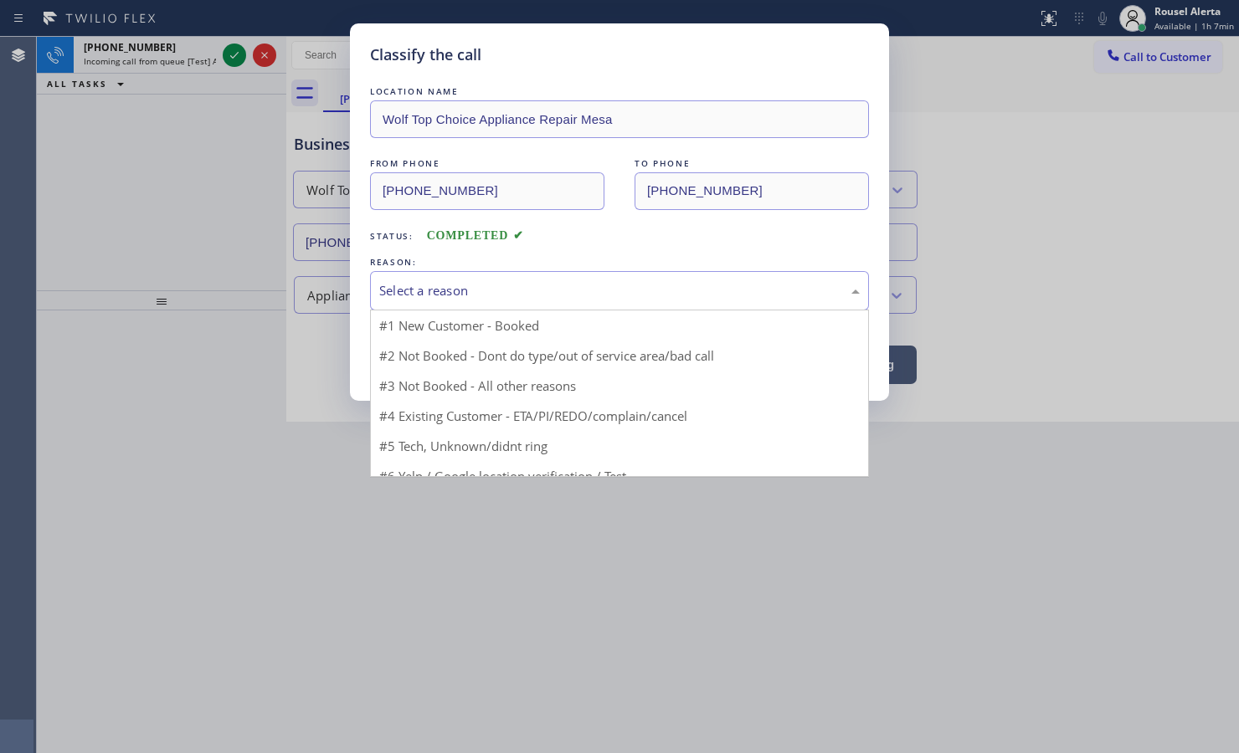
click at [552, 281] on div "Select a reason" at bounding box center [619, 290] width 480 height 19
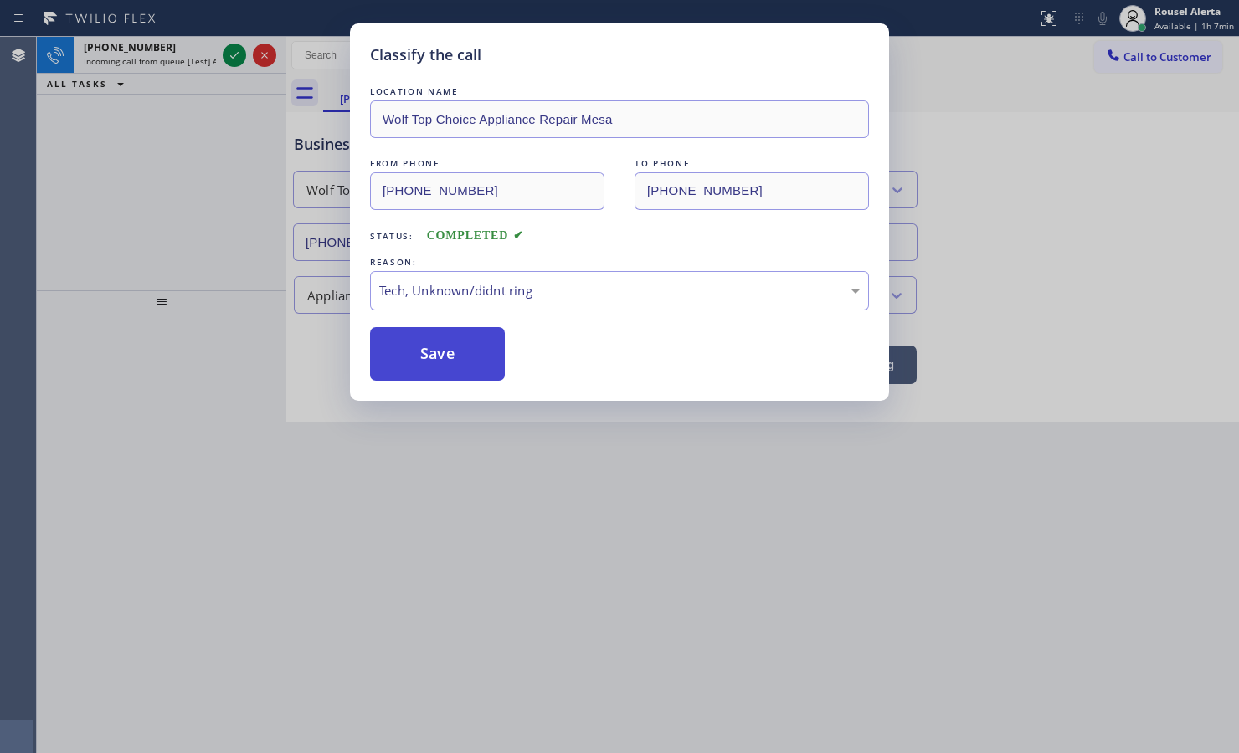
click at [449, 360] on button "Save" at bounding box center [437, 354] width 135 height 54
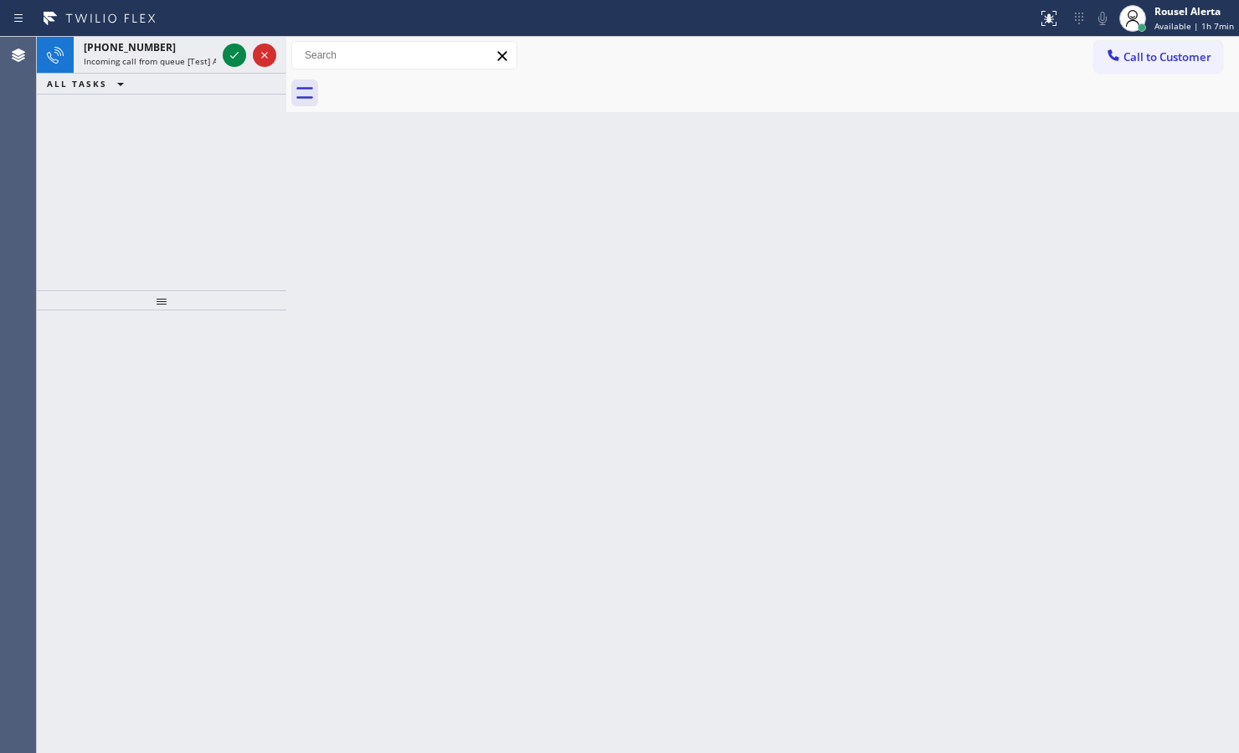
click at [189, 56] on div "Classify the call LOCATION NAME [PERSON_NAME] Viking Service FROM PHONE [PHONE_…" at bounding box center [638, 395] width 1202 height 716
click at [191, 63] on span "Incoming call from queue [Test] All" at bounding box center [153, 61] width 139 height 12
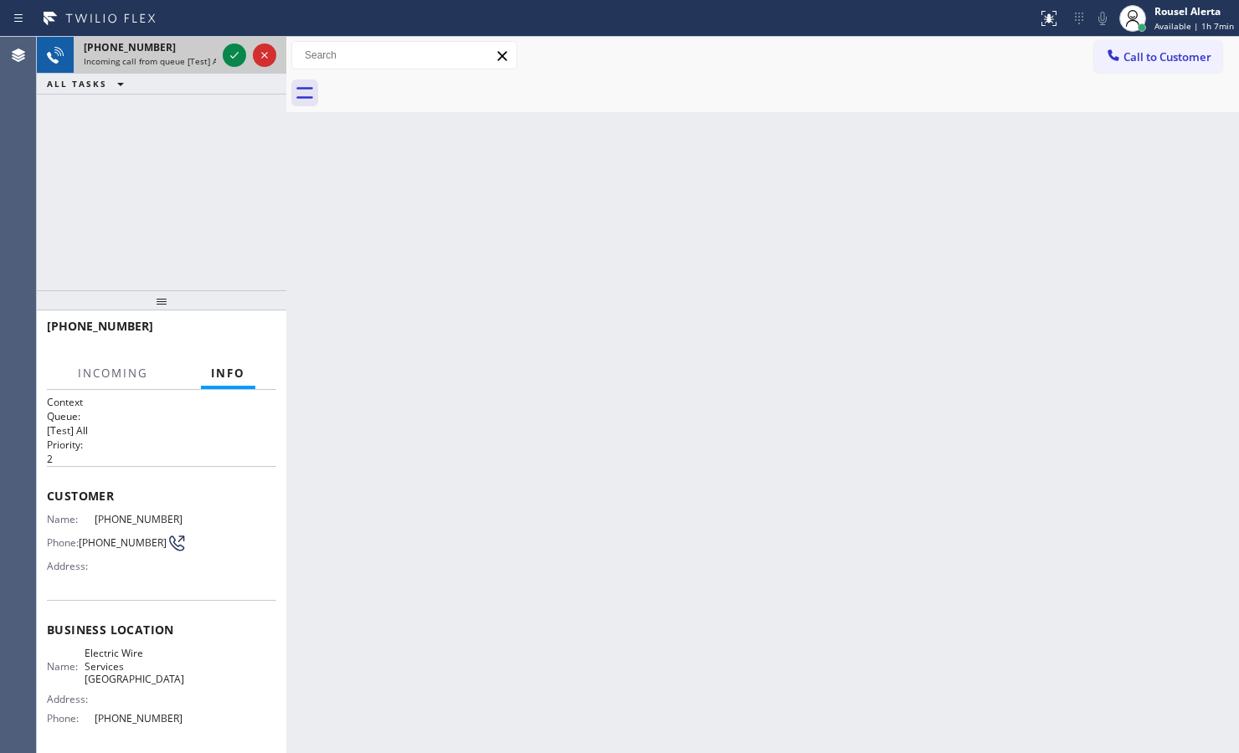
click at [210, 59] on span "Incoming call from queue [Test] All" at bounding box center [153, 61] width 139 height 12
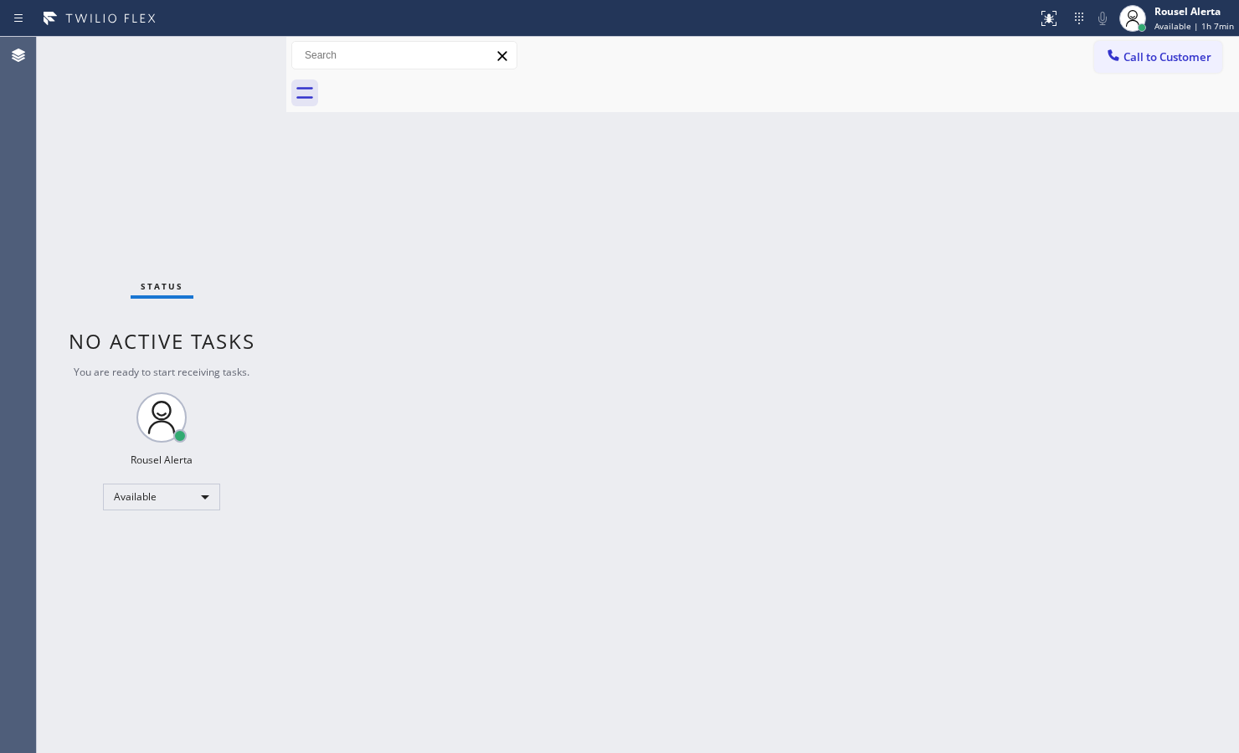
click at [216, 55] on div "Status No active tasks You are ready to start receiving tasks. Rousel Alerta Av…" at bounding box center [161, 395] width 249 height 716
click at [218, 55] on div "Status No active tasks You are ready to start receiving tasks. Rousel Alerta Av…" at bounding box center [161, 395] width 249 height 716
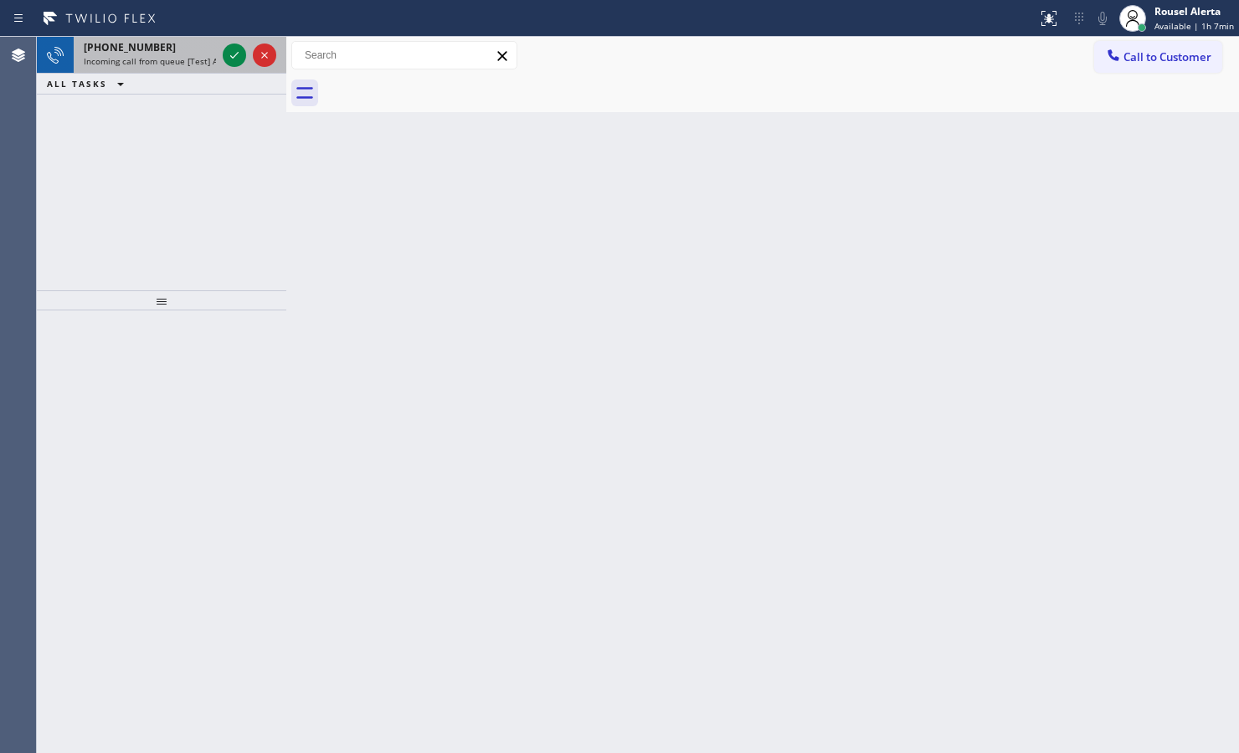
click at [172, 71] on div "[PHONE_NUMBER] Incoming call from queue [Test] All" at bounding box center [147, 55] width 146 height 37
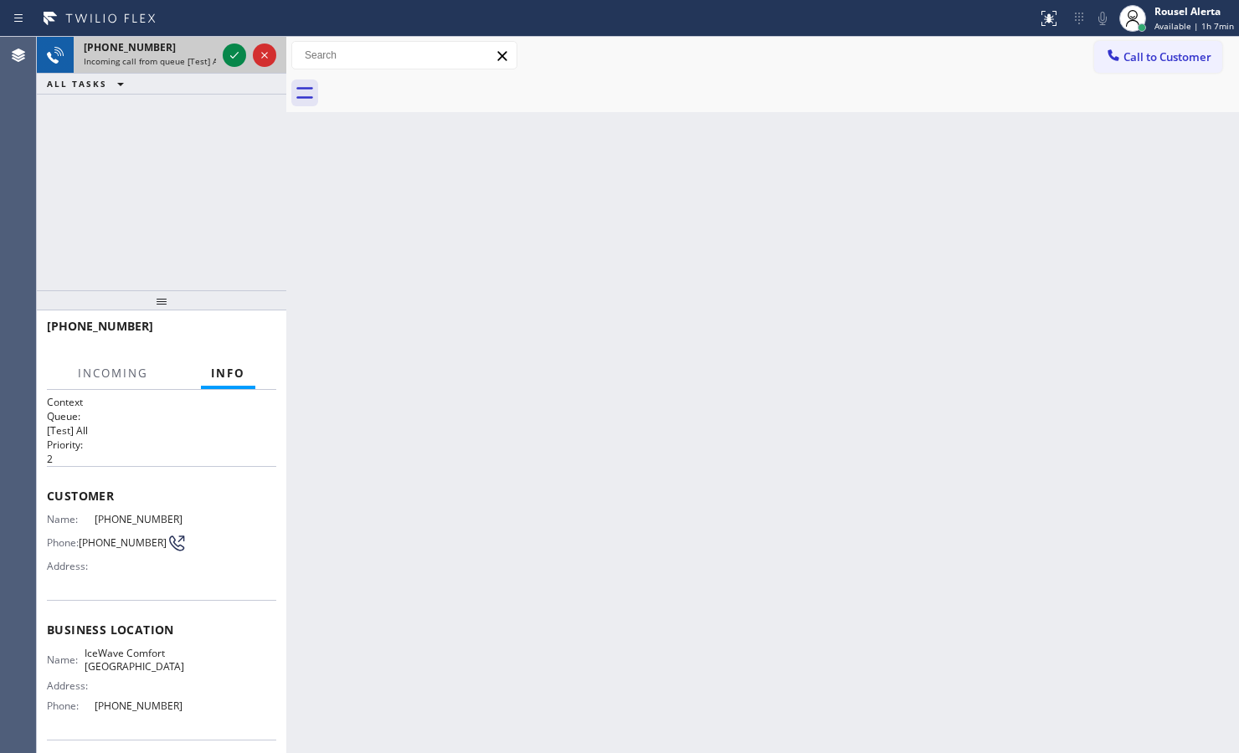
click at [218, 60] on div "[PHONE_NUMBER] Incoming call from queue [Test] All" at bounding box center [147, 55] width 146 height 37
click at [232, 53] on icon at bounding box center [234, 55] width 20 height 20
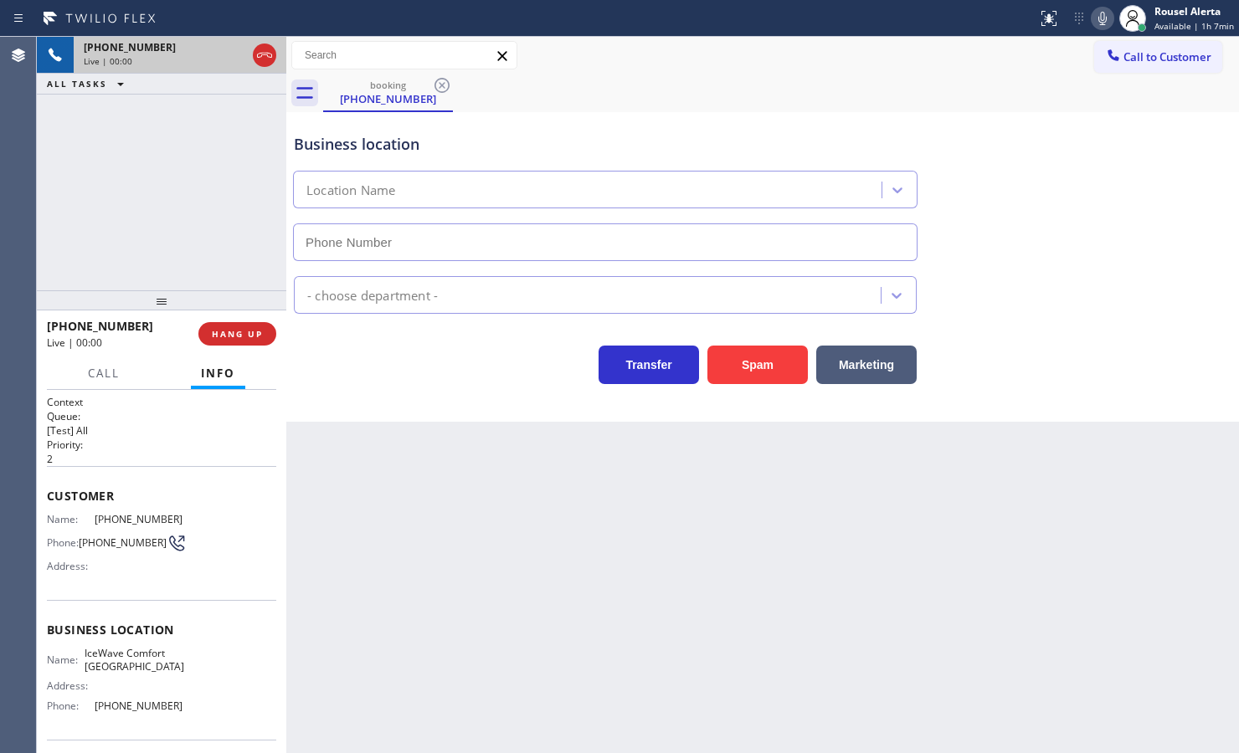
type input "[PHONE_NUMBER]"
click at [470, 483] on div "Back to Dashboard Change Sender ID Customers Technicians Select a contact Outbo…" at bounding box center [762, 395] width 952 height 716
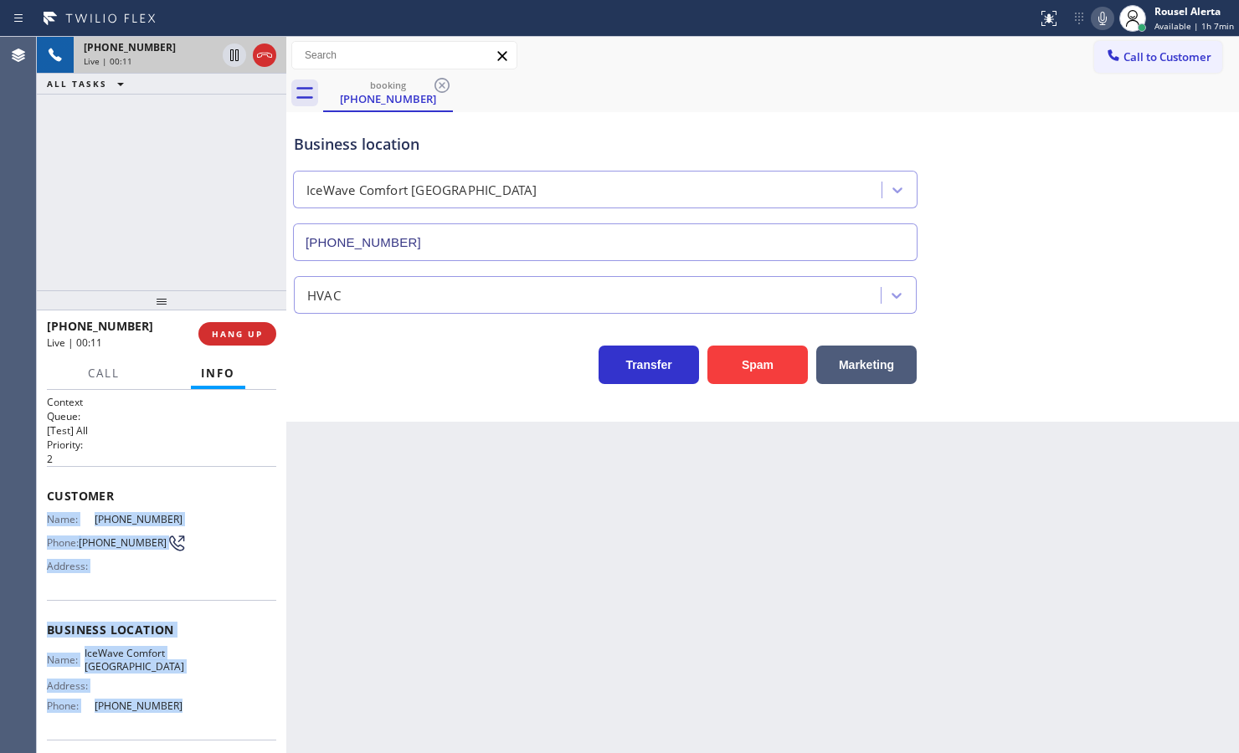
drag, startPoint x: 42, startPoint y: 516, endPoint x: 180, endPoint y: 705, distance: 233.5
click at [180, 705] on div "Context Queue: [Test] All Priority: 2 Customer Name: [PHONE_NUMBER] Phone: [PHO…" at bounding box center [161, 571] width 249 height 363
copy div "Name: [PHONE_NUMBER] Phone: [PHONE_NUMBER] Address: Business location Name: Ice…"
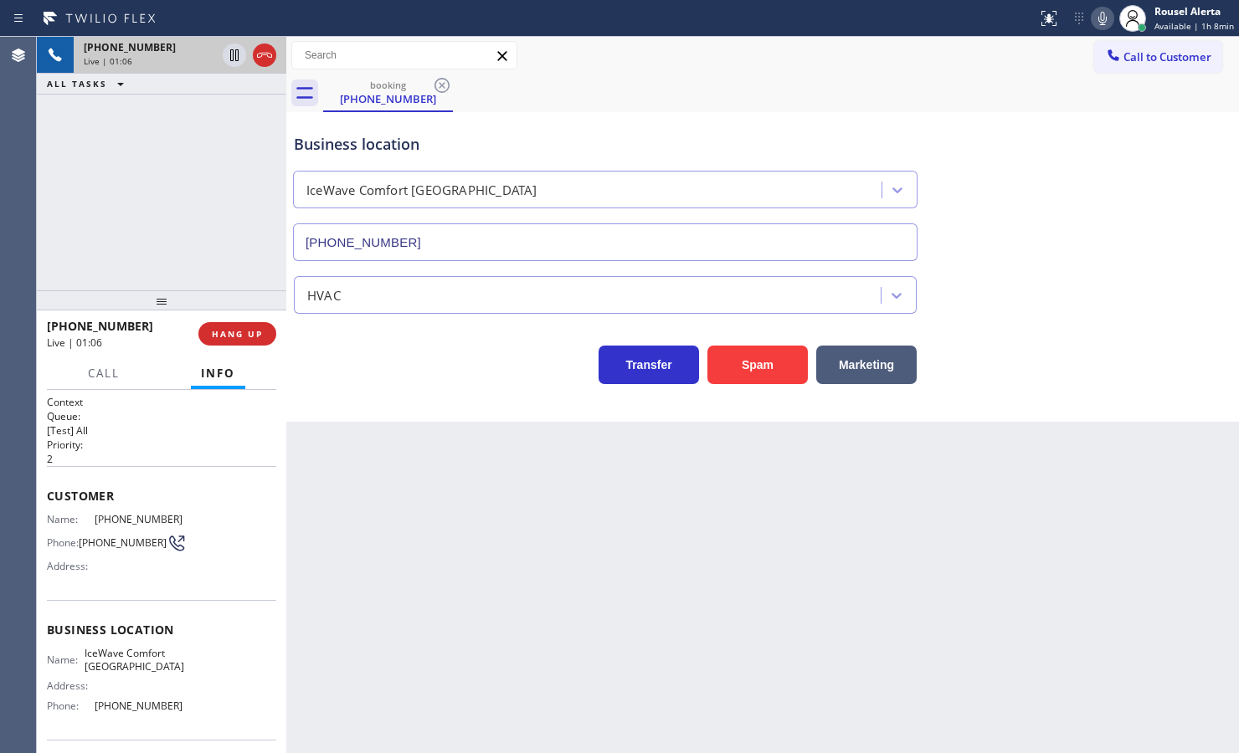
drag, startPoint x: 203, startPoint y: 191, endPoint x: 227, endPoint y: 145, distance: 52.0
click at [203, 191] on div "[PHONE_NUMBER] Live | 01:06 ALL TASKS ALL TASKS ACTIVE TASKS TASKS IN WRAP UP" at bounding box center [161, 164] width 249 height 254
click at [226, 59] on icon at bounding box center [234, 55] width 20 height 20
click at [1095, 17] on icon at bounding box center [1102, 18] width 20 height 20
click at [163, 157] on div "[PHONE_NUMBER] Live | 01:49 ALL TASKS ALL TASKS ACTIVE TASKS TASKS IN WRAP UP" at bounding box center [161, 164] width 249 height 254
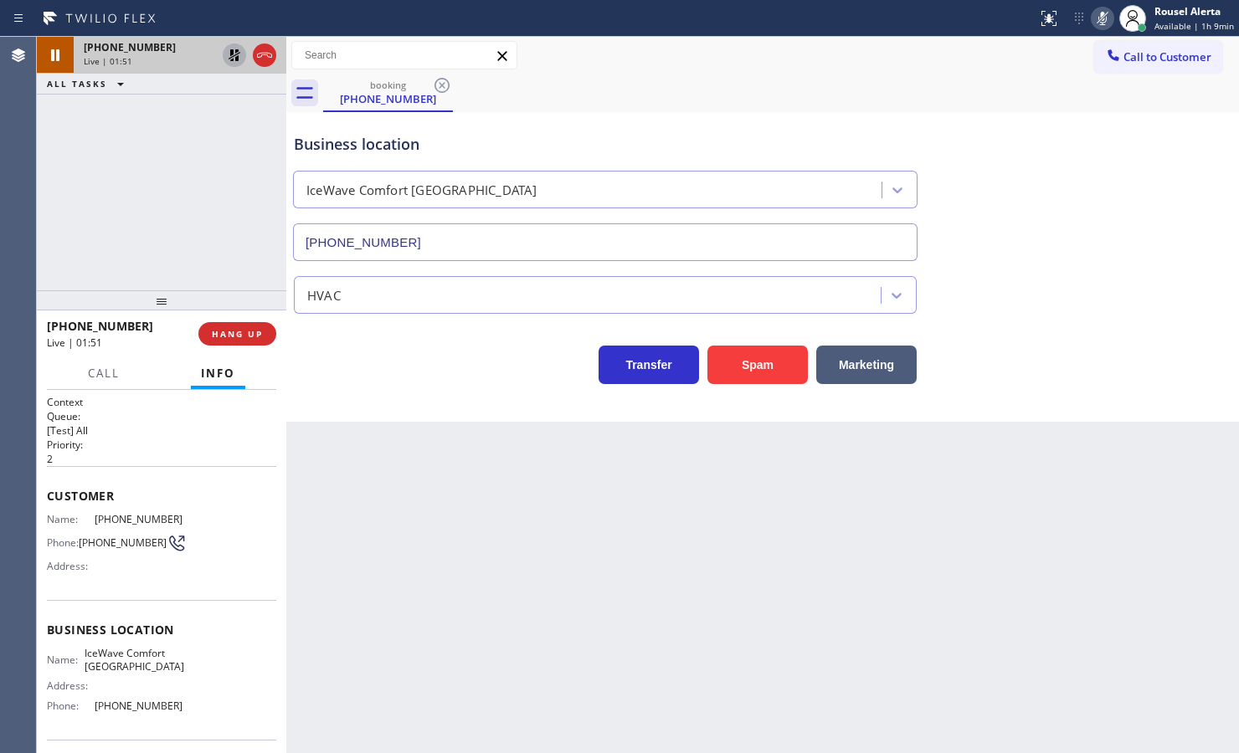
click at [487, 516] on div "Back to Dashboard Change Sender ID Customers Technicians Select a contact Outbo…" at bounding box center [762, 395] width 952 height 716
click at [216, 190] on div "[PHONE_NUMBER] Live | 02:06 ALL TASKS ALL TASKS ACTIVE TASKS TASKS IN WRAP UP" at bounding box center [161, 164] width 249 height 254
click at [224, 56] on icon at bounding box center [234, 55] width 20 height 20
click at [1099, 26] on icon at bounding box center [1102, 18] width 20 height 20
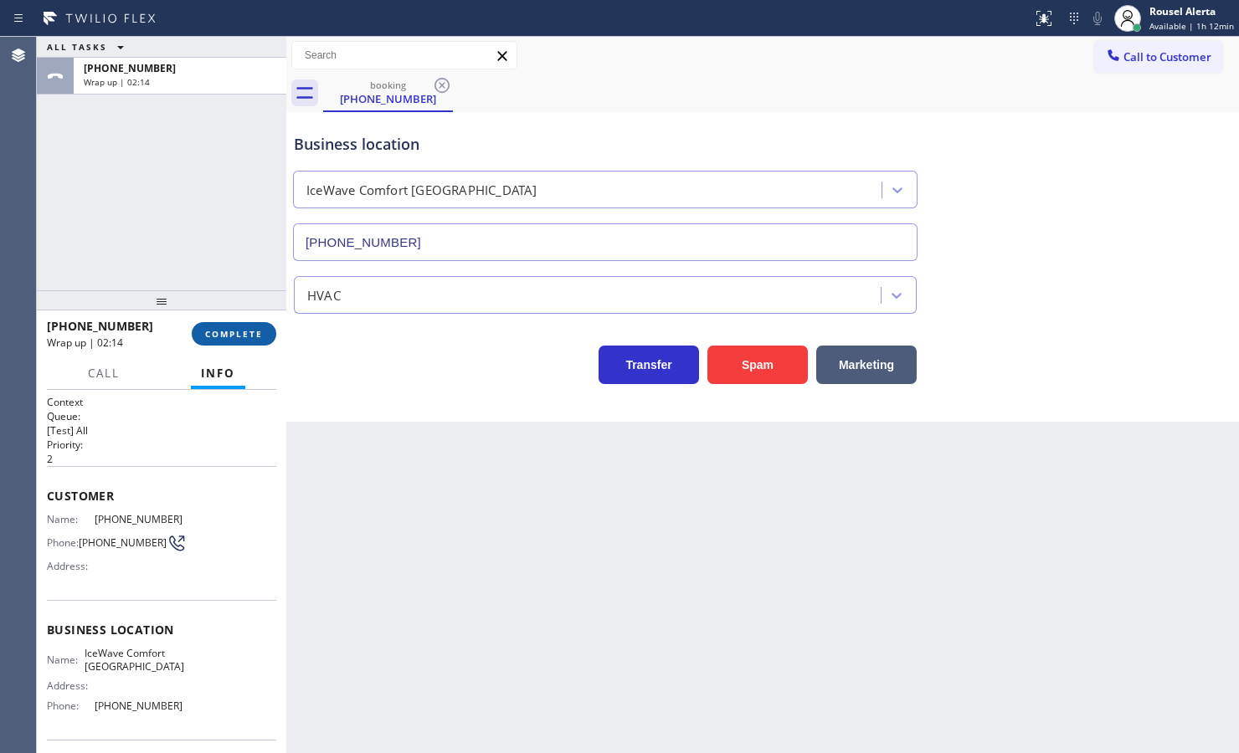
click at [237, 328] on span "COMPLETE" at bounding box center [234, 334] width 58 height 12
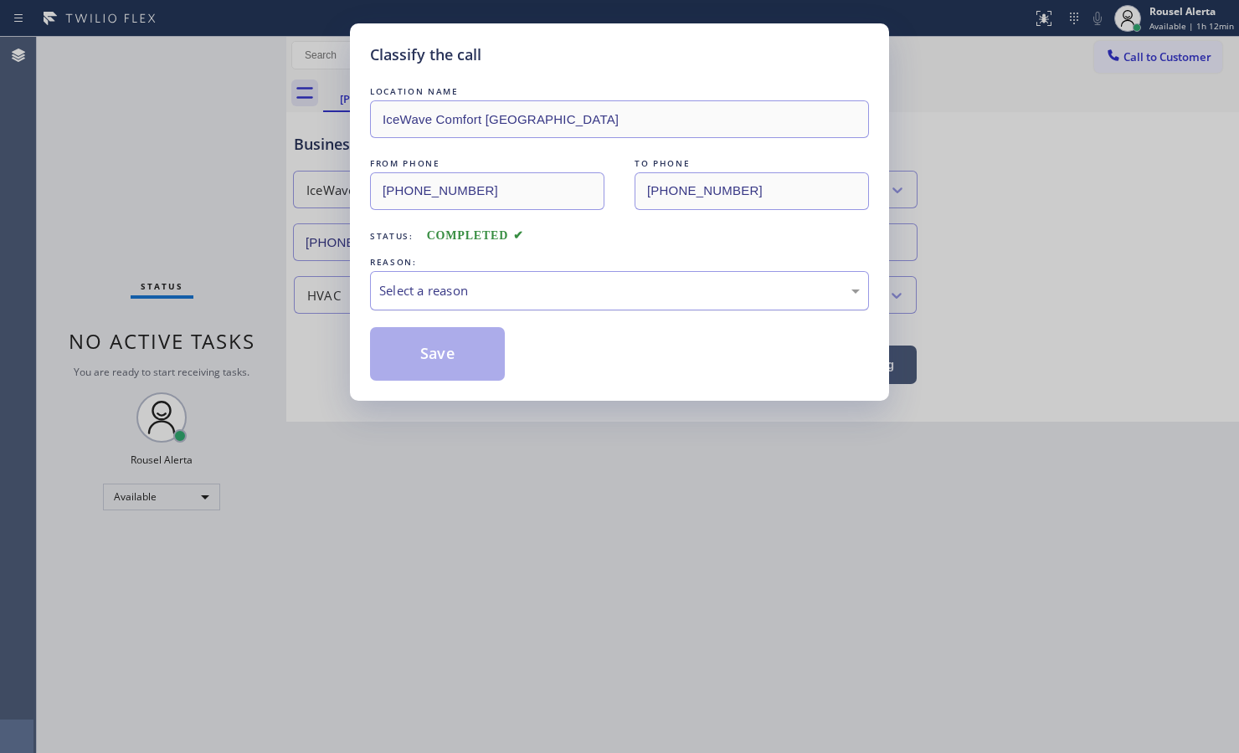
click at [655, 298] on div "Select a reason" at bounding box center [619, 290] width 480 height 19
click at [485, 362] on button "Save" at bounding box center [437, 354] width 135 height 54
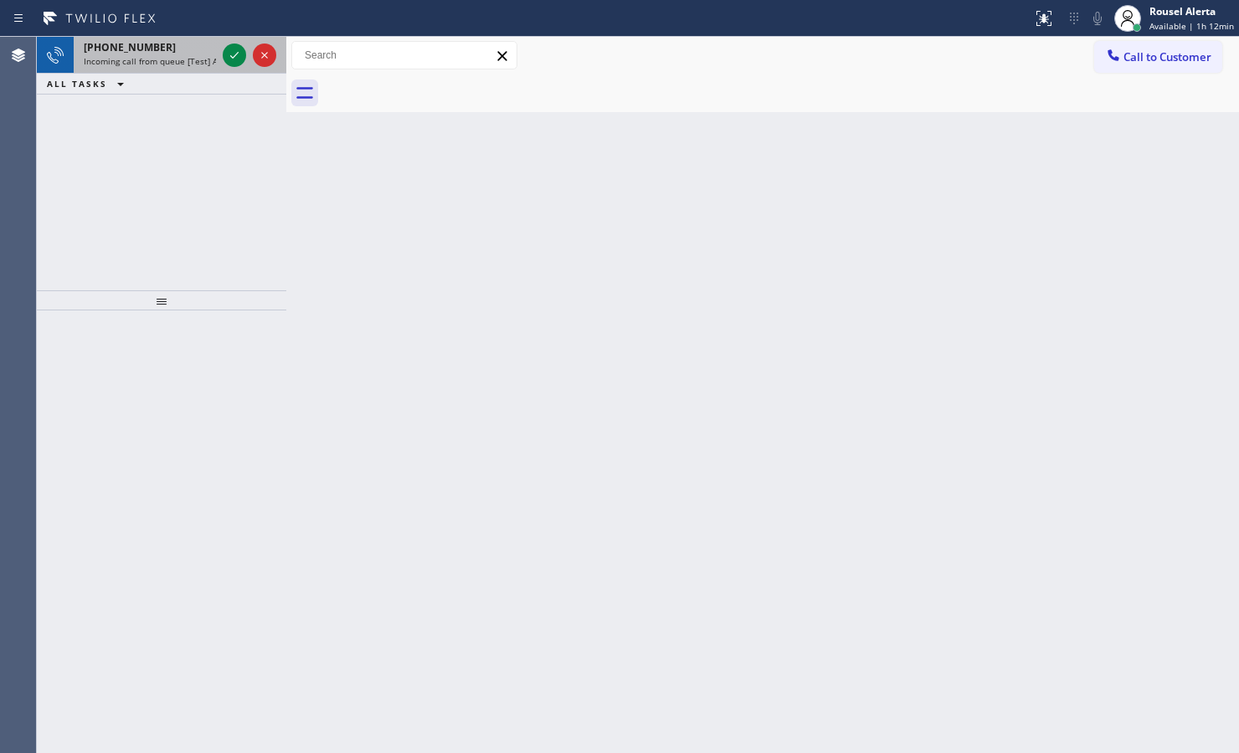
click at [138, 63] on span "Incoming call from queue [Test] All" at bounding box center [153, 61] width 139 height 12
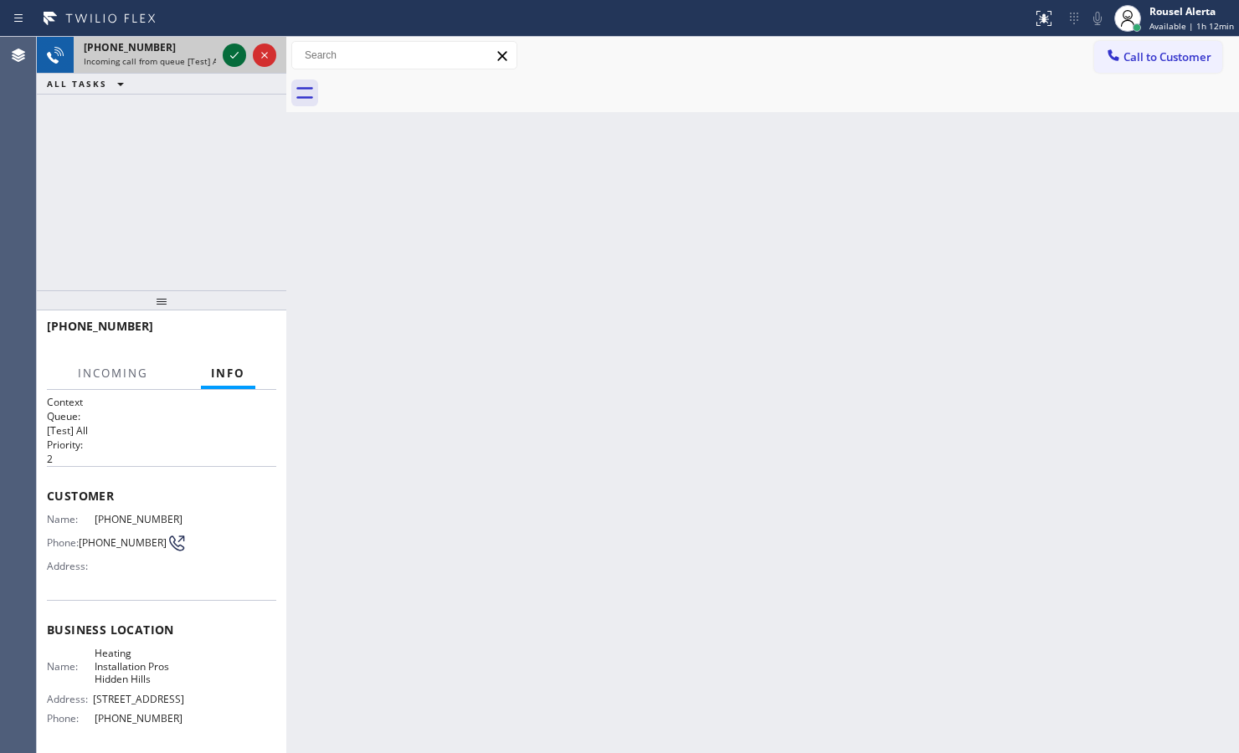
click at [228, 57] on icon at bounding box center [234, 55] width 20 height 20
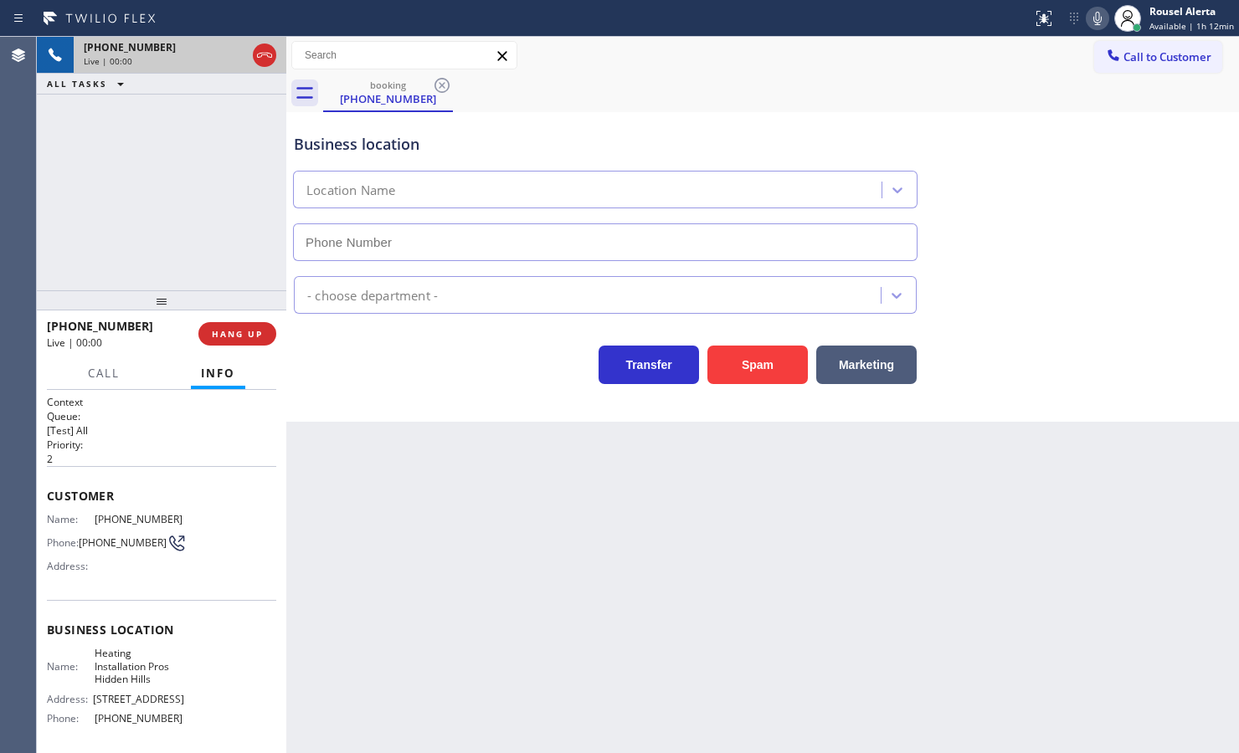
type input "[PHONE_NUMBER]"
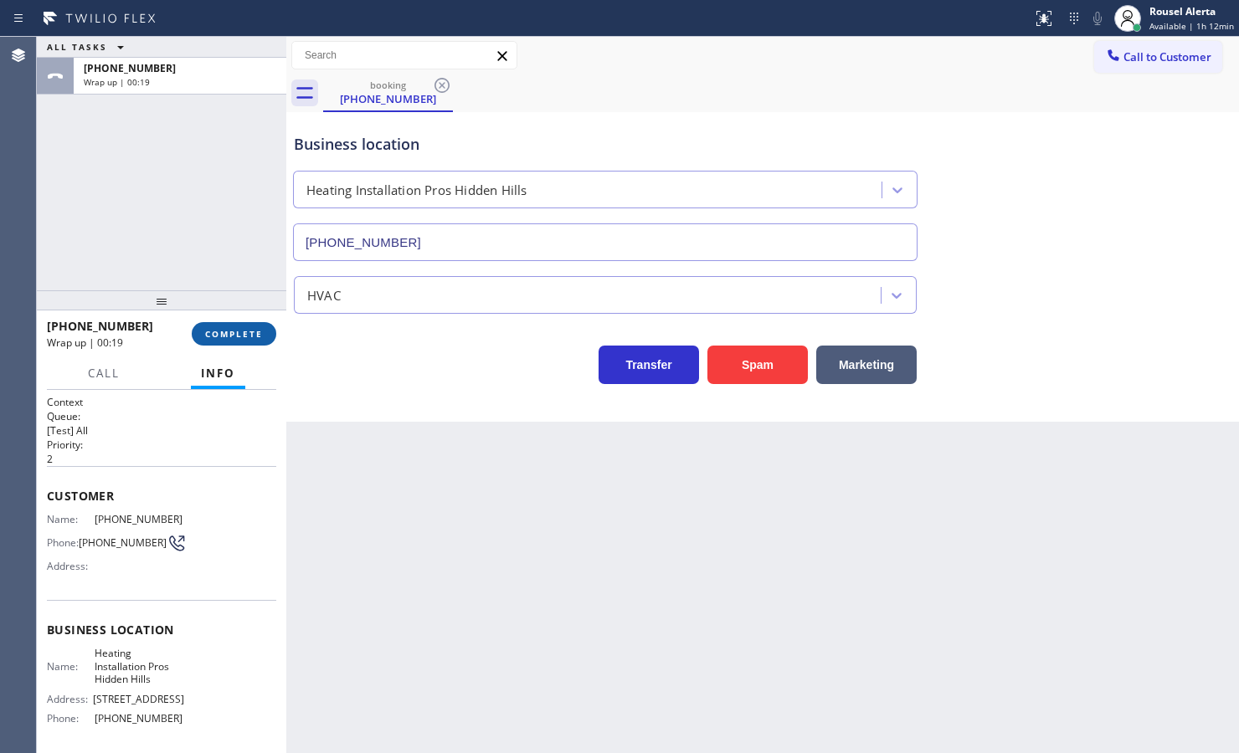
click at [223, 332] on span "COMPLETE" at bounding box center [234, 334] width 58 height 12
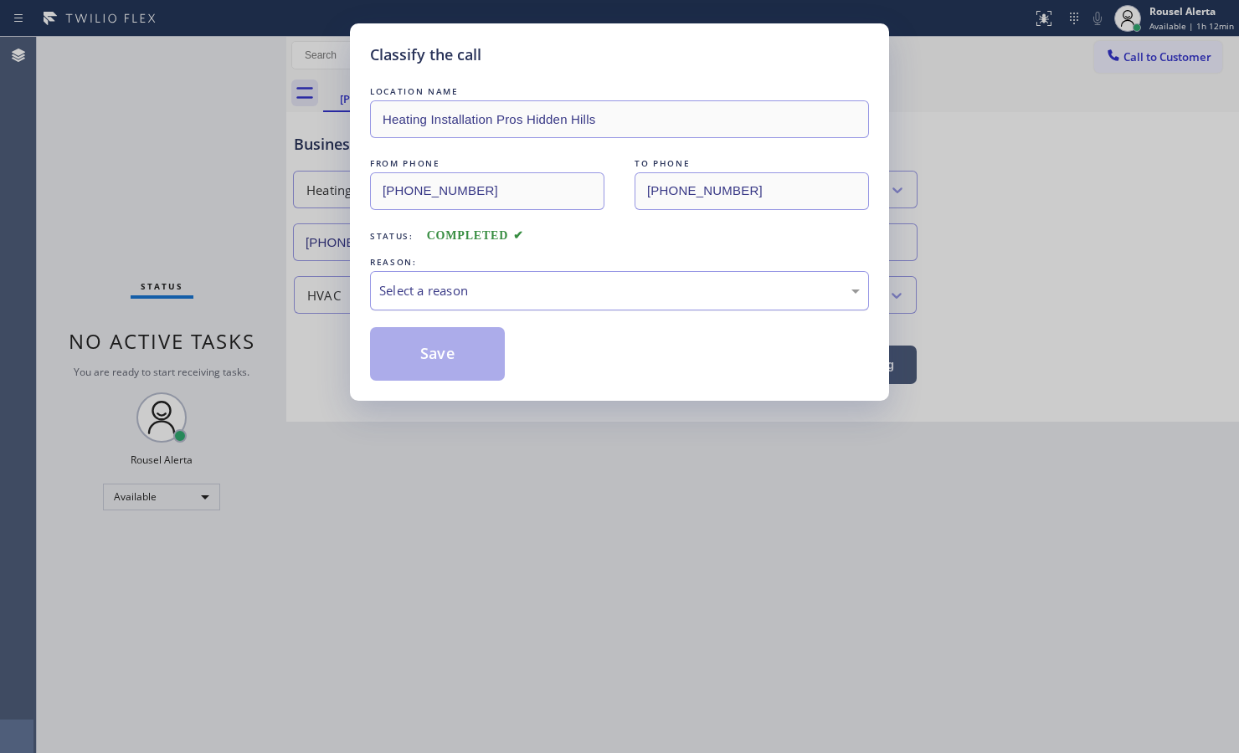
click at [512, 298] on div "Select a reason" at bounding box center [619, 290] width 480 height 19
click at [467, 368] on button "Save" at bounding box center [437, 354] width 135 height 54
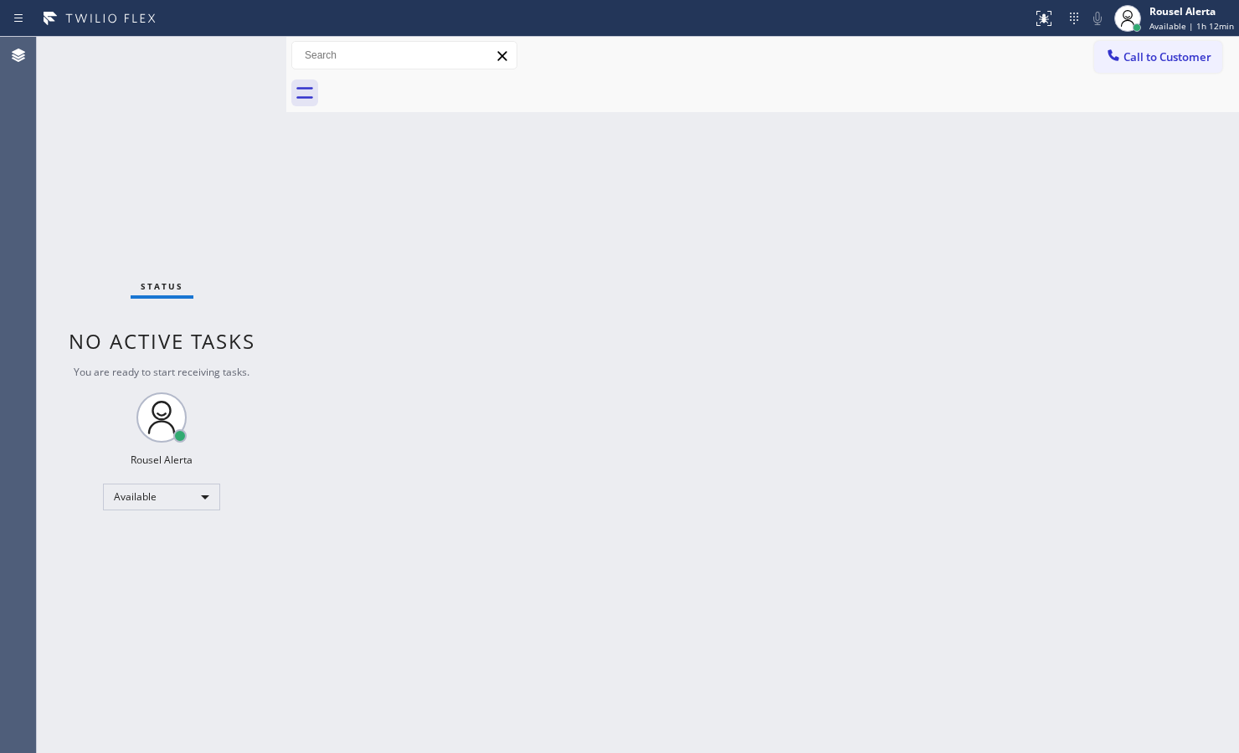
click at [490, 396] on div "Back to Dashboard Change Sender ID Customers Technicians Select a contact Outbo…" at bounding box center [762, 395] width 952 height 716
click at [504, 404] on div "Back to Dashboard Change Sender ID Customers Technicians Select a contact Outbo…" at bounding box center [762, 395] width 952 height 716
drag, startPoint x: 182, startPoint y: 68, endPoint x: 203, endPoint y: 67, distance: 20.1
click at [184, 68] on div "Status No active tasks You are ready to start receiving tasks. Rousel Alerta Av…" at bounding box center [161, 395] width 249 height 716
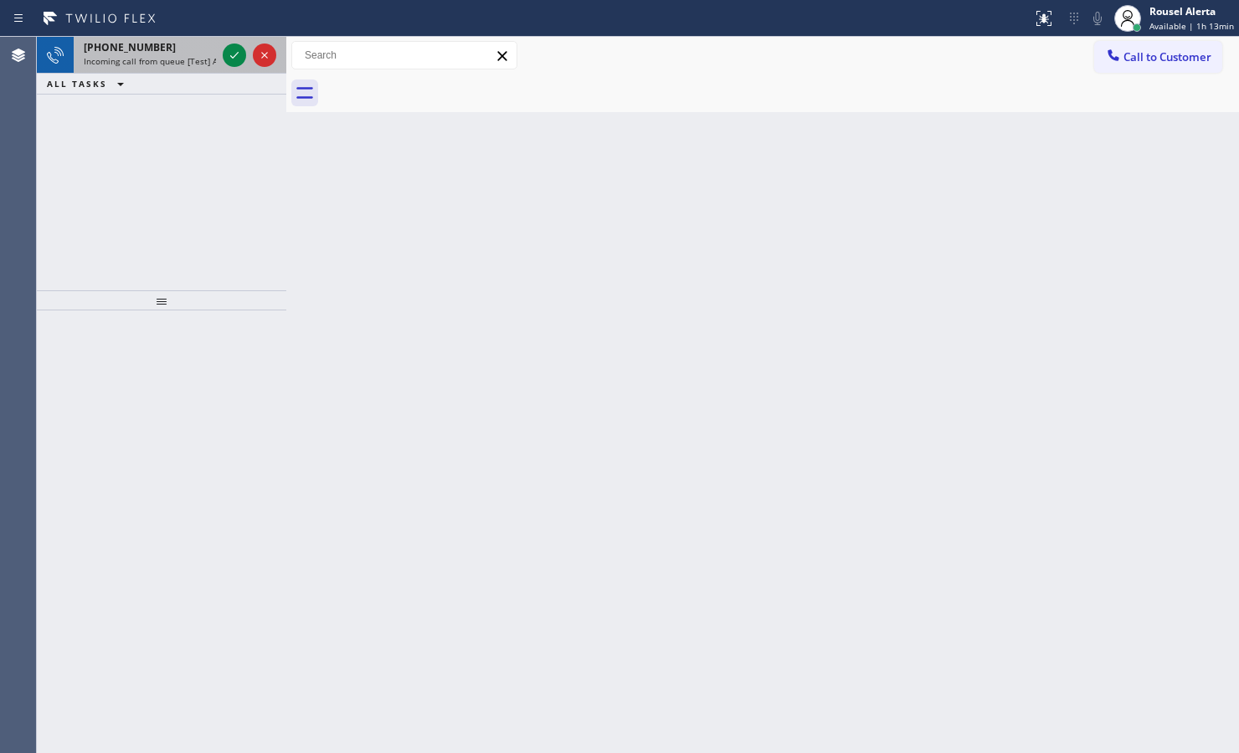
click at [181, 57] on span "Incoming call from queue [Test] All" at bounding box center [153, 61] width 139 height 12
click at [216, 46] on div "[PHONE_NUMBER] Incoming call from queue [Test] All" at bounding box center [147, 55] width 146 height 37
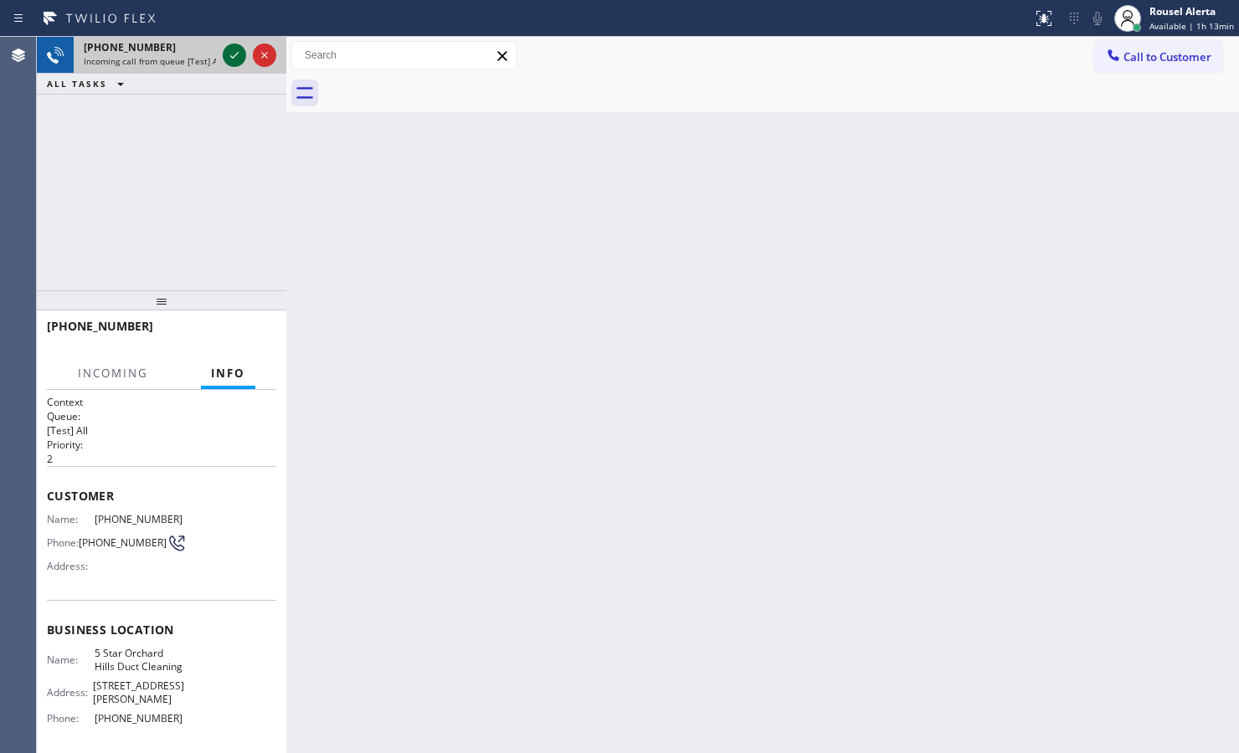
click at [224, 52] on icon at bounding box center [234, 55] width 20 height 20
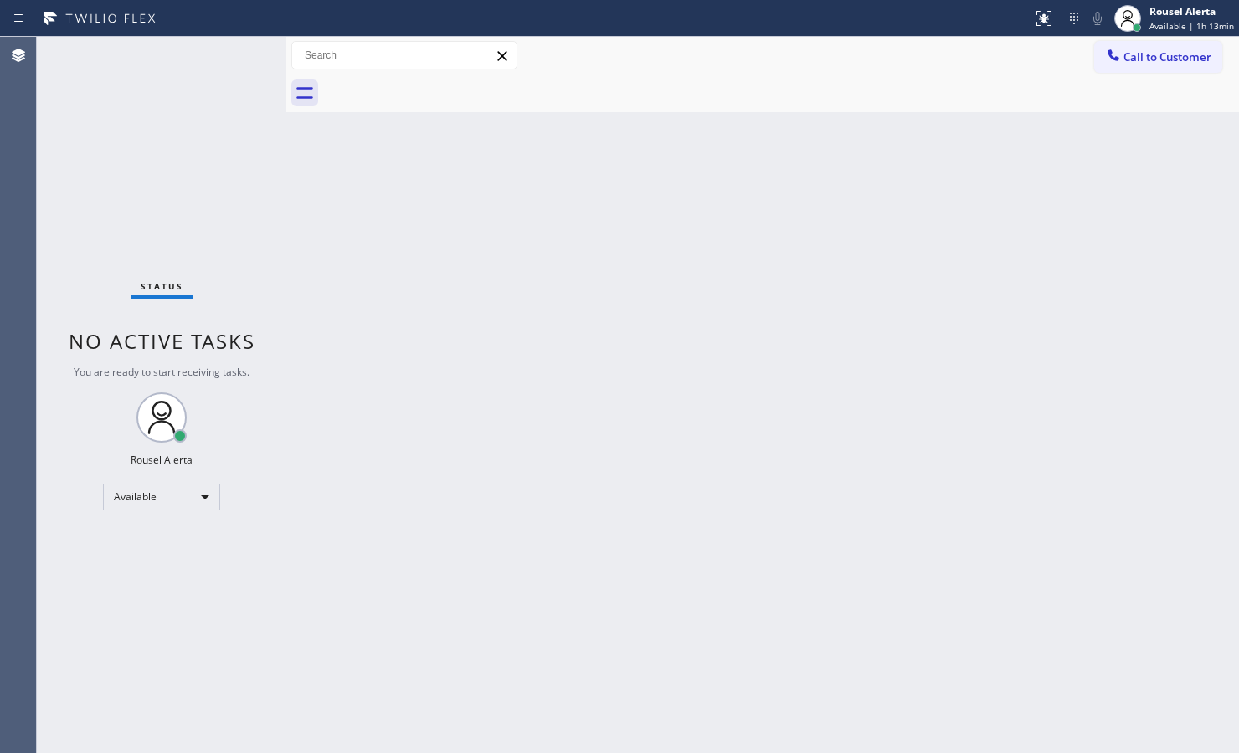
drag, startPoint x: 427, startPoint y: 331, endPoint x: 469, endPoint y: 303, distance: 50.6
click at [436, 324] on div "Back to Dashboard Change Sender ID Customers Technicians Select a contact Outbo…" at bounding box center [762, 395] width 952 height 716
click at [1059, 448] on div "Back to Dashboard Change Sender ID Customers Technicians Select a contact Outbo…" at bounding box center [762, 395] width 952 height 716
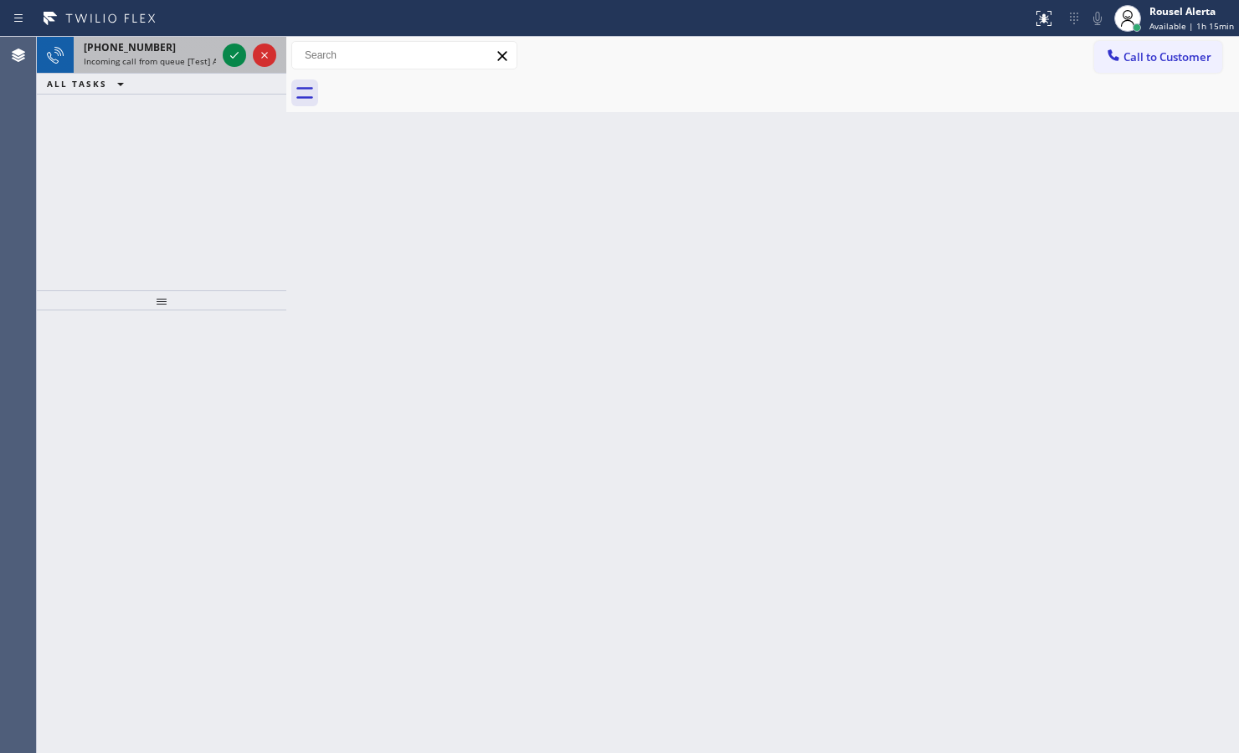
click at [145, 55] on span "Incoming call from queue [Test] All" at bounding box center [153, 61] width 139 height 12
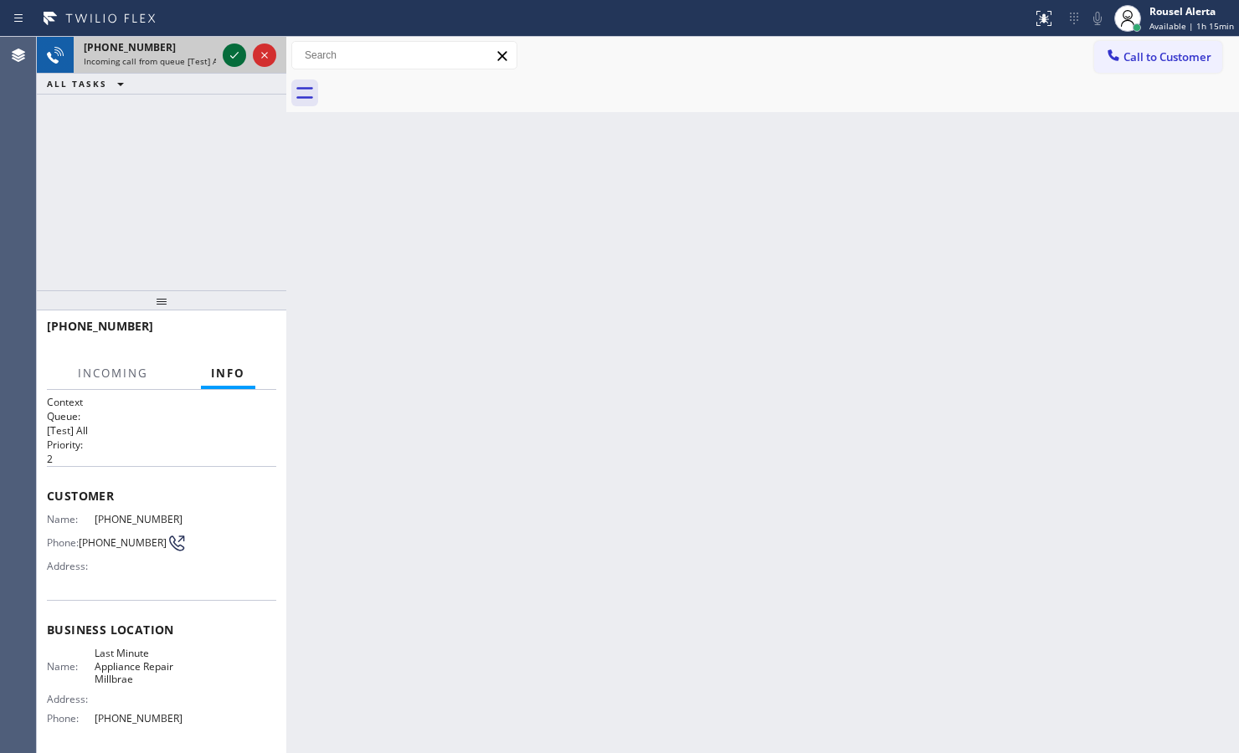
click at [223, 57] on div at bounding box center [234, 55] width 23 height 20
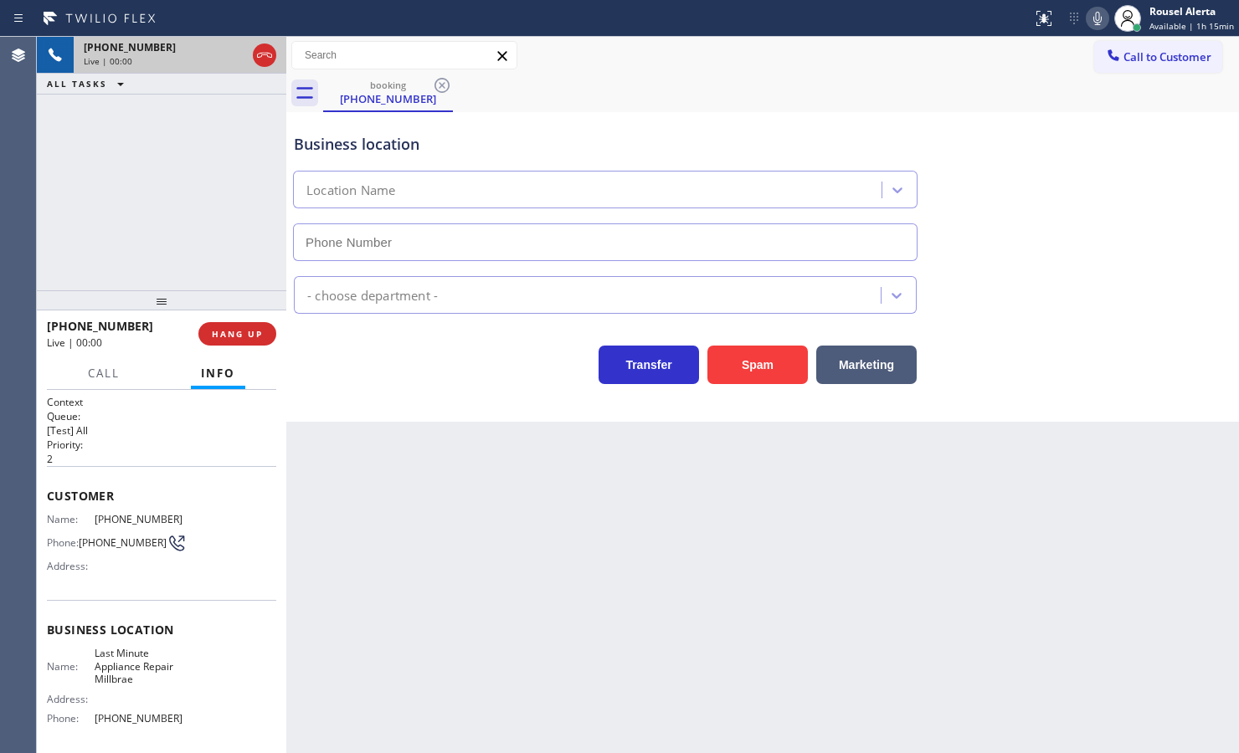
type input "[PHONE_NUMBER]"
click at [228, 343] on button "HANG UP" at bounding box center [237, 333] width 78 height 23
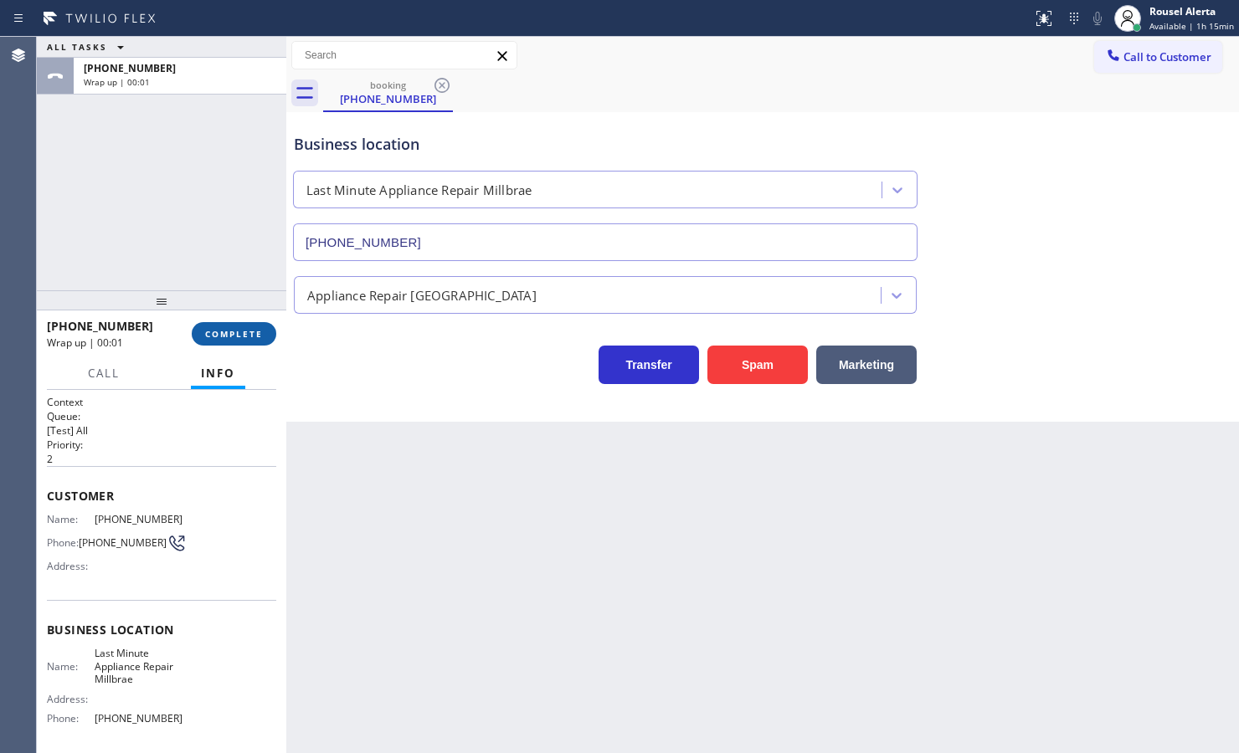
click at [241, 336] on span "COMPLETE" at bounding box center [234, 334] width 58 height 12
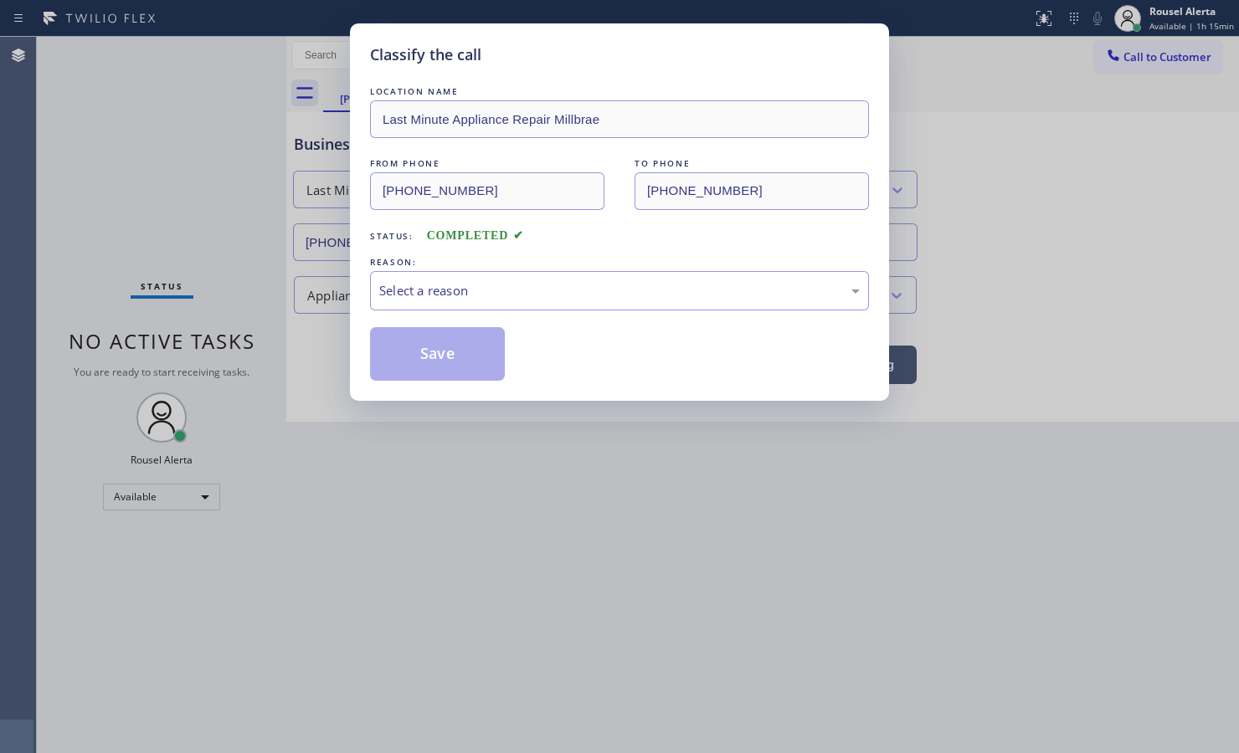
click at [525, 300] on div "Select a reason" at bounding box center [619, 290] width 480 height 19
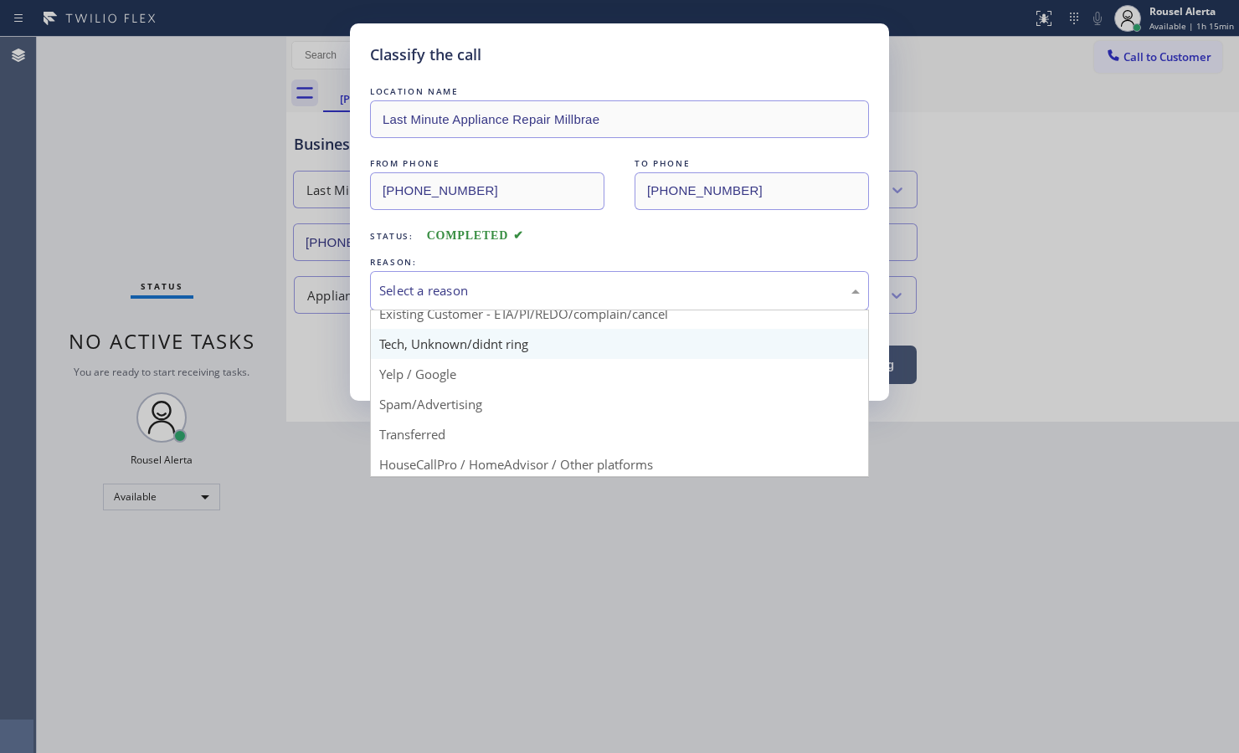
scroll to position [115, 0]
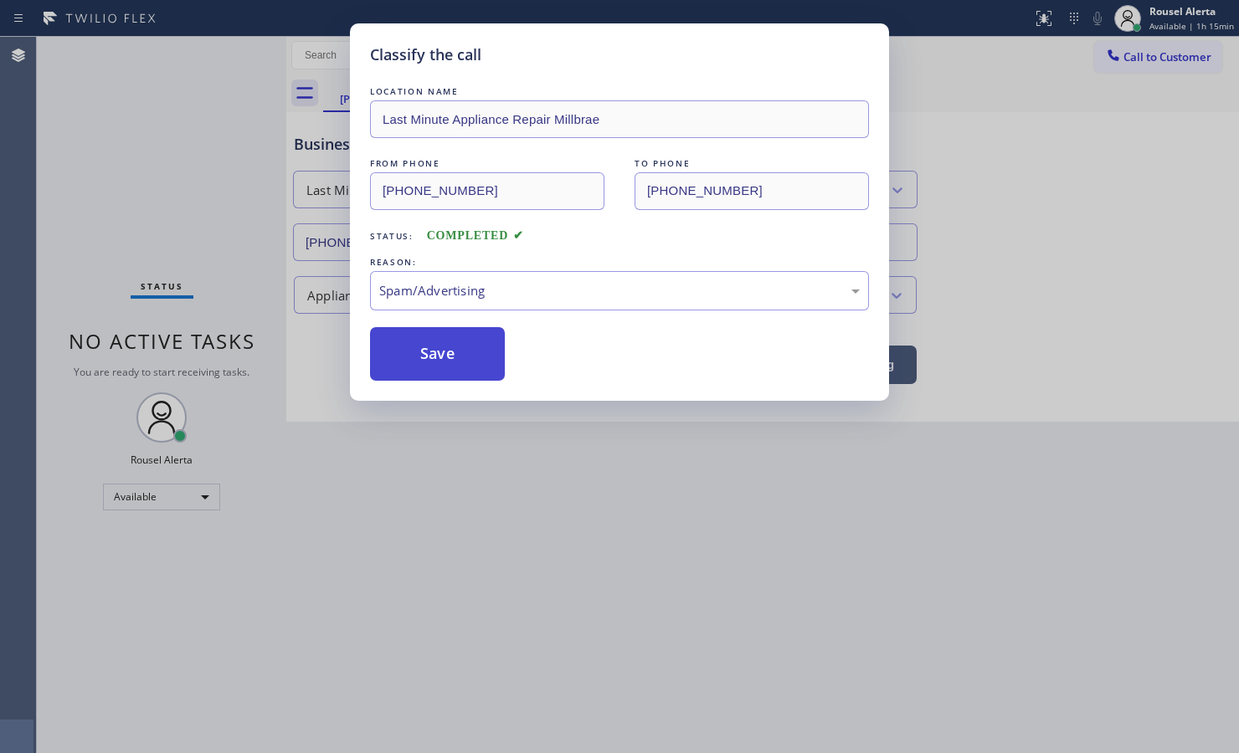
click at [478, 357] on button "Save" at bounding box center [437, 354] width 135 height 54
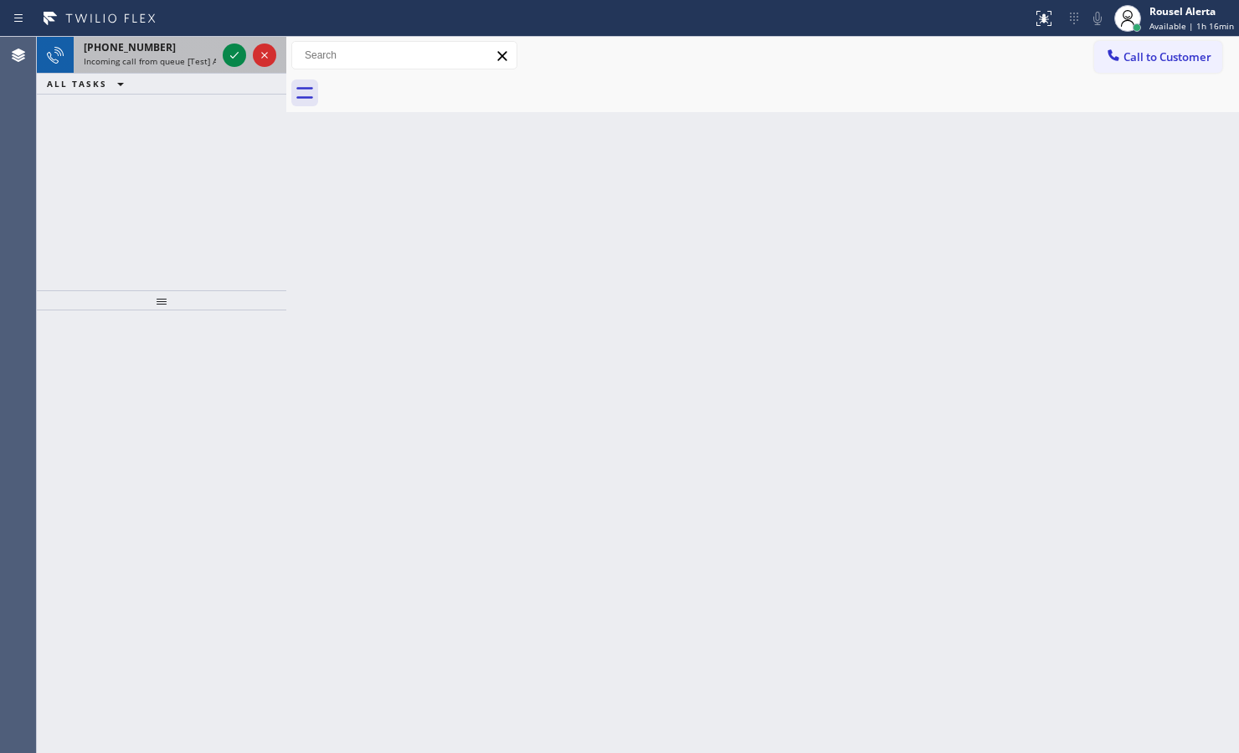
click at [167, 64] on span "Incoming call from queue [Test] All" at bounding box center [153, 61] width 139 height 12
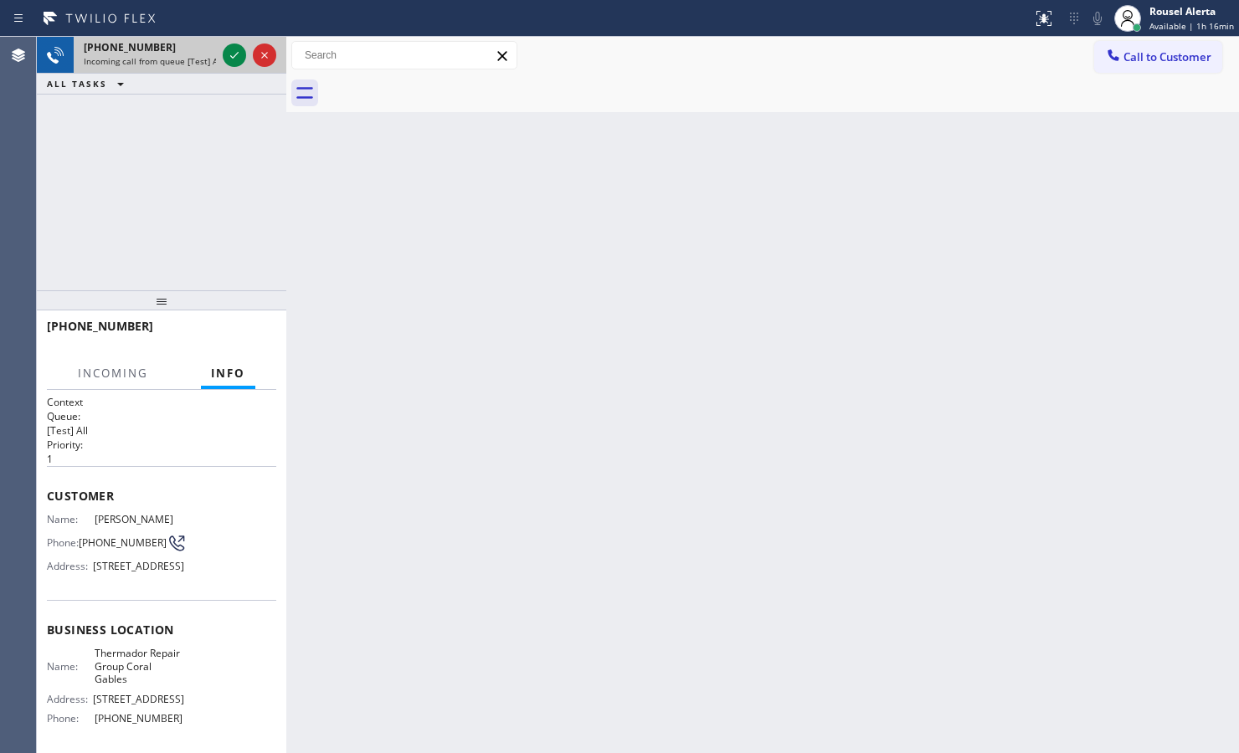
click at [167, 64] on span "Incoming call from queue [Test] All" at bounding box center [153, 61] width 139 height 12
click at [167, 63] on span "Incoming call from queue [Test] All" at bounding box center [153, 61] width 139 height 12
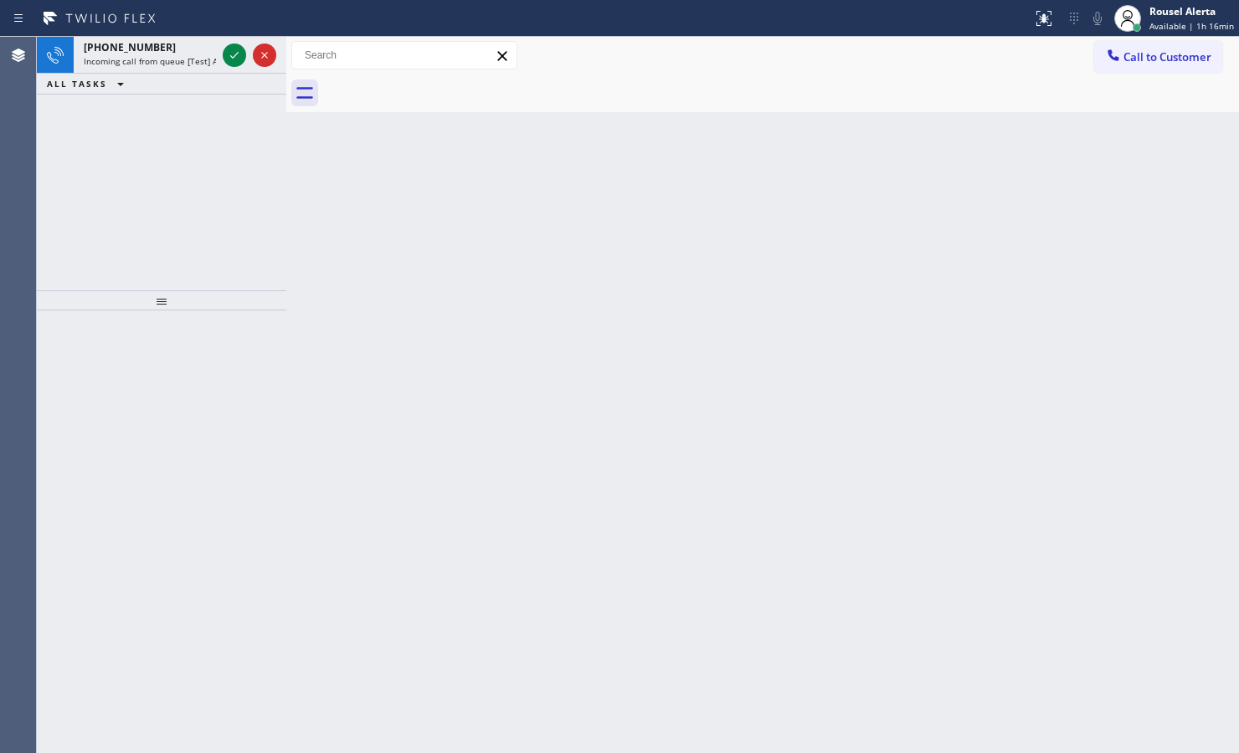
click at [167, 61] on span "Incoming call from queue [Test] All" at bounding box center [153, 61] width 139 height 12
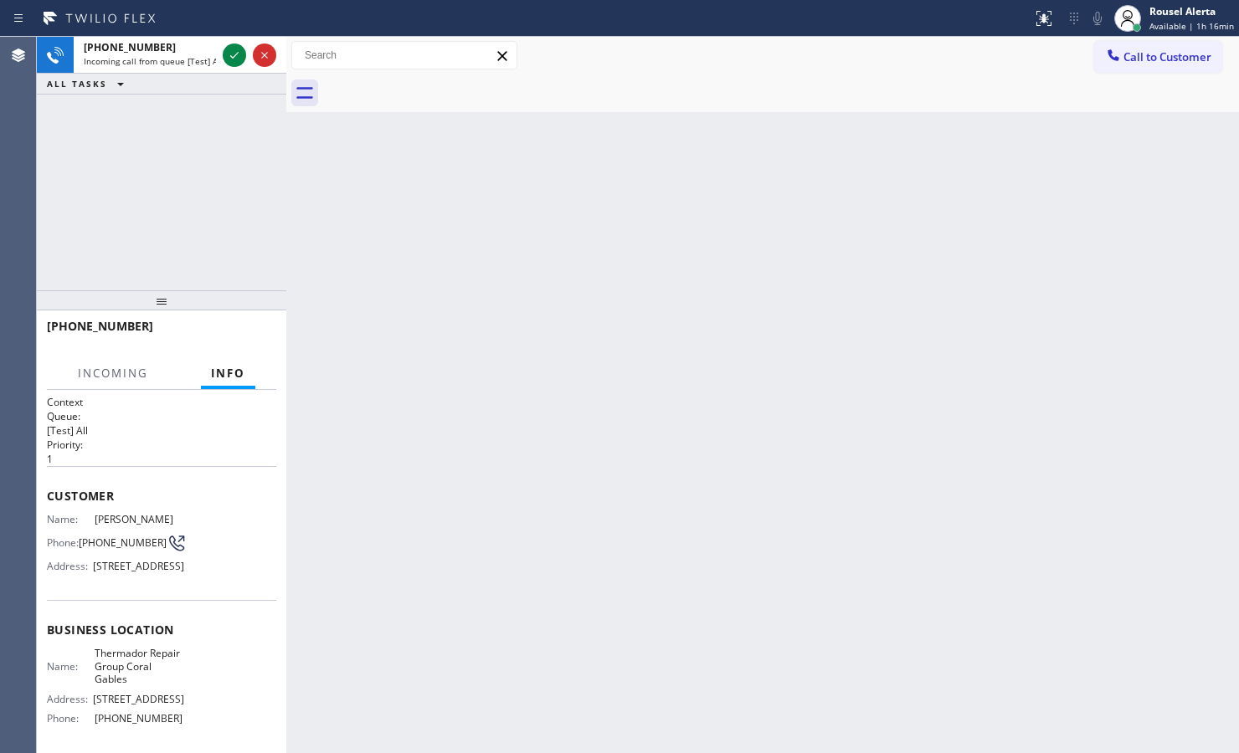
click at [167, 61] on span "Incoming call from queue [Test] All" at bounding box center [153, 61] width 139 height 12
click at [479, 307] on div "Back to Dashboard Change Sender ID Customers Technicians Select a contact Outbo…" at bounding box center [762, 395] width 952 height 716
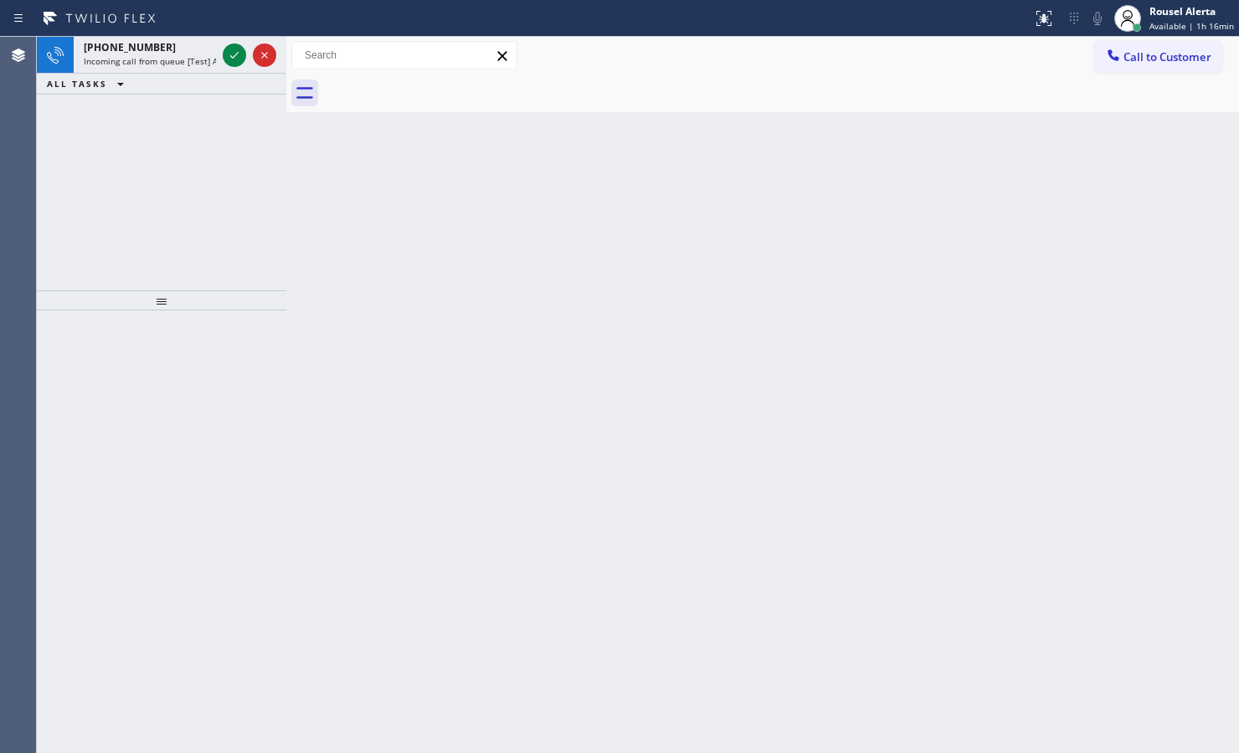
click at [163, 34] on div "Status report No issues detected If you experience an issue, please download th…" at bounding box center [619, 18] width 1239 height 37
click at [164, 40] on div "[PHONE_NUMBER]" at bounding box center [150, 47] width 132 height 14
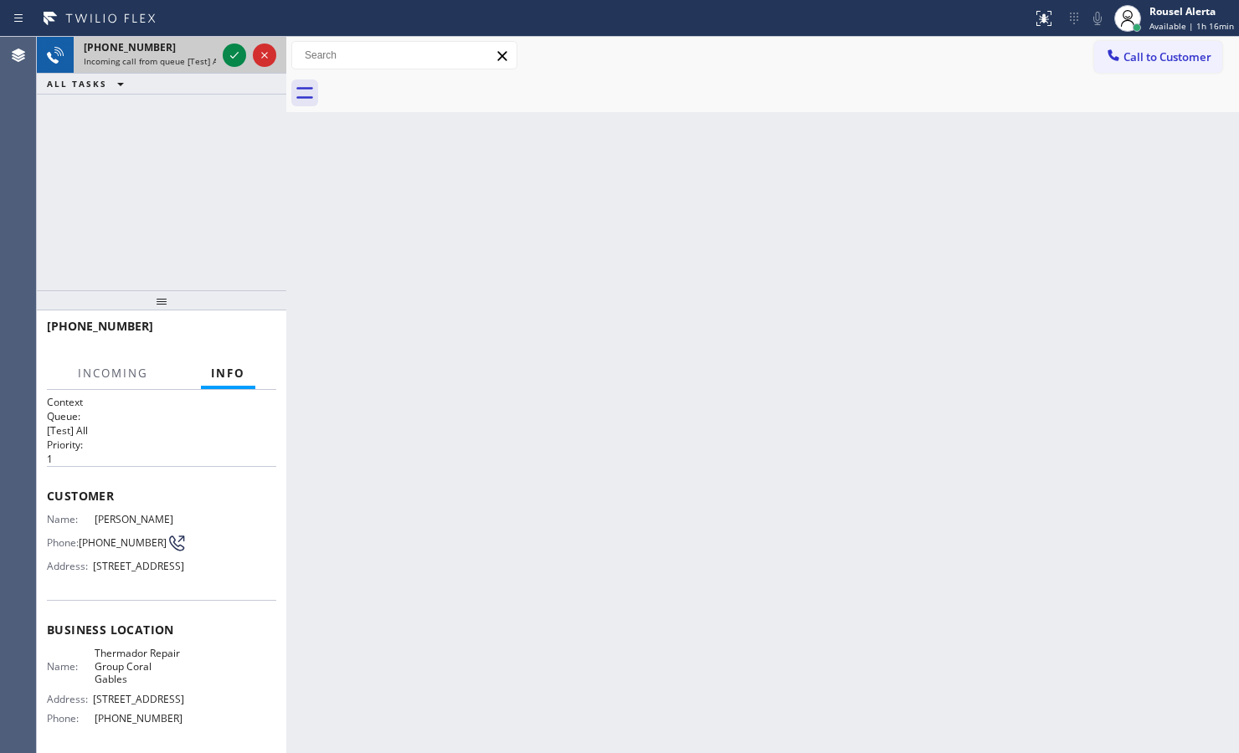
click at [164, 49] on div "[PHONE_NUMBER]" at bounding box center [150, 47] width 132 height 14
click at [165, 49] on div "[PHONE_NUMBER]" at bounding box center [150, 47] width 132 height 14
click at [167, 49] on div "[PHONE_NUMBER]" at bounding box center [150, 47] width 132 height 14
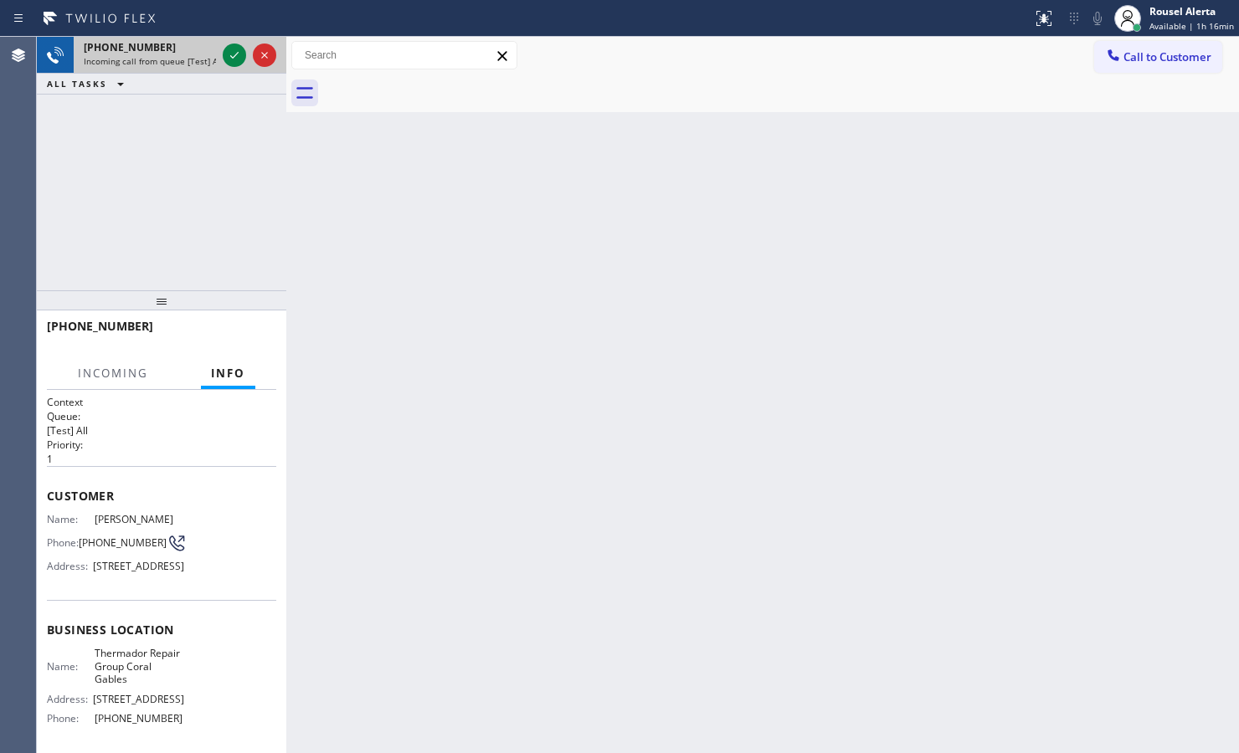
click at [167, 49] on div "[PHONE_NUMBER]" at bounding box center [150, 47] width 132 height 14
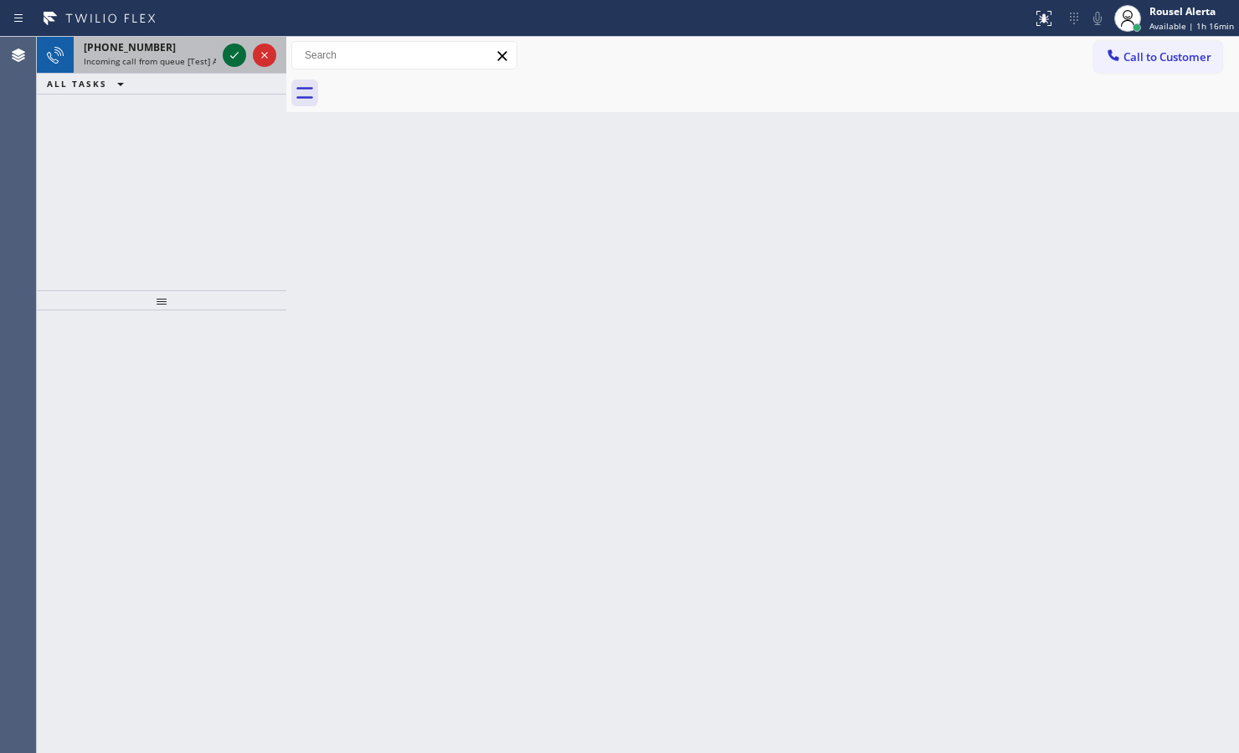
click at [223, 64] on div at bounding box center [234, 55] width 23 height 20
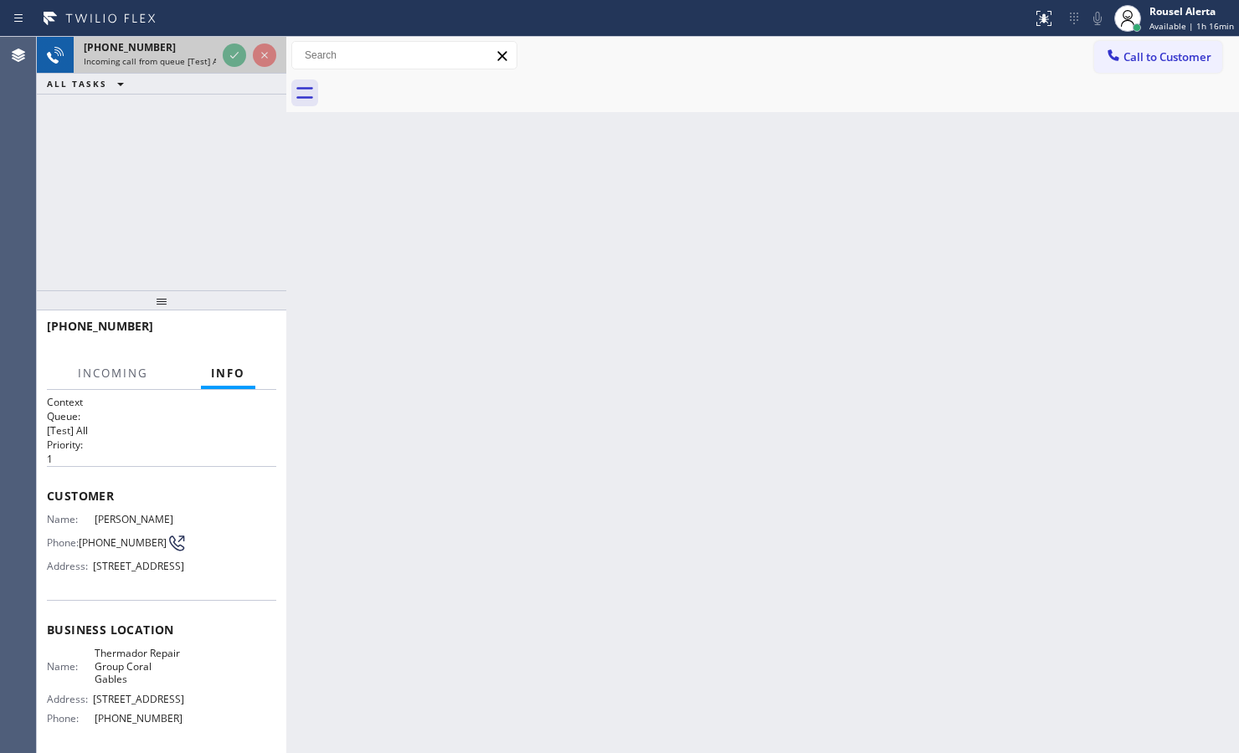
click at [220, 60] on div at bounding box center [249, 55] width 60 height 37
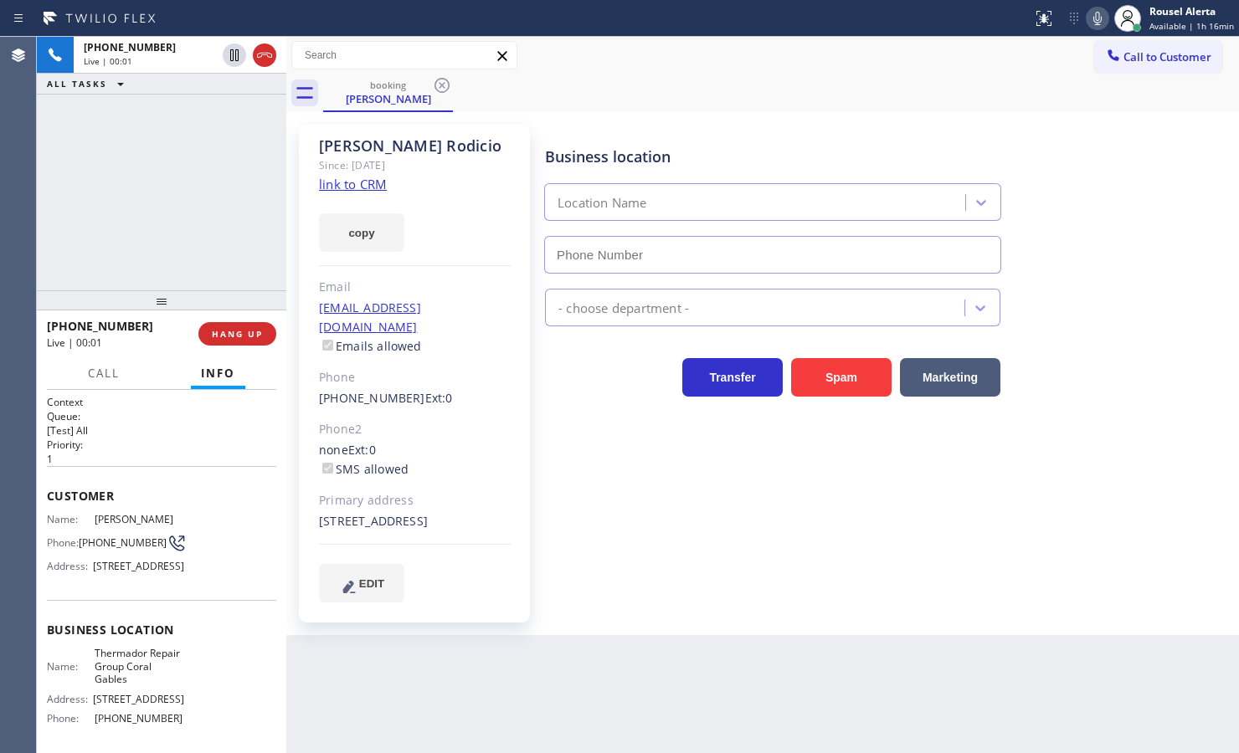
type input "[PHONE_NUMBER]"
click at [350, 170] on div "Since: [DATE]" at bounding box center [415, 165] width 192 height 19
click at [362, 177] on link "link to CRM" at bounding box center [353, 184] width 68 height 17
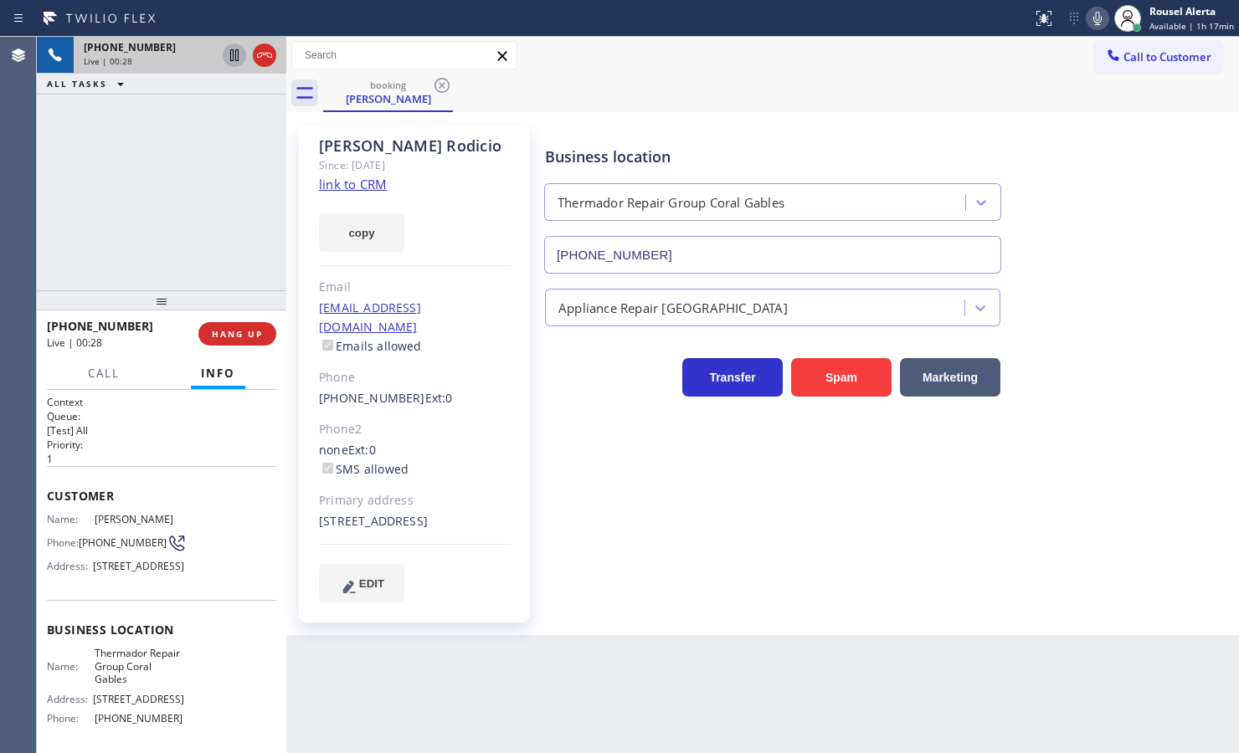
click at [224, 55] on icon at bounding box center [234, 55] width 20 height 20
click at [1101, 21] on icon at bounding box center [1097, 18] width 8 height 13
click at [226, 57] on icon at bounding box center [234, 55] width 20 height 20
click at [1098, 11] on icon at bounding box center [1097, 18] width 20 height 20
drag, startPoint x: 169, startPoint y: 177, endPoint x: 169, endPoint y: 157, distance: 20.9
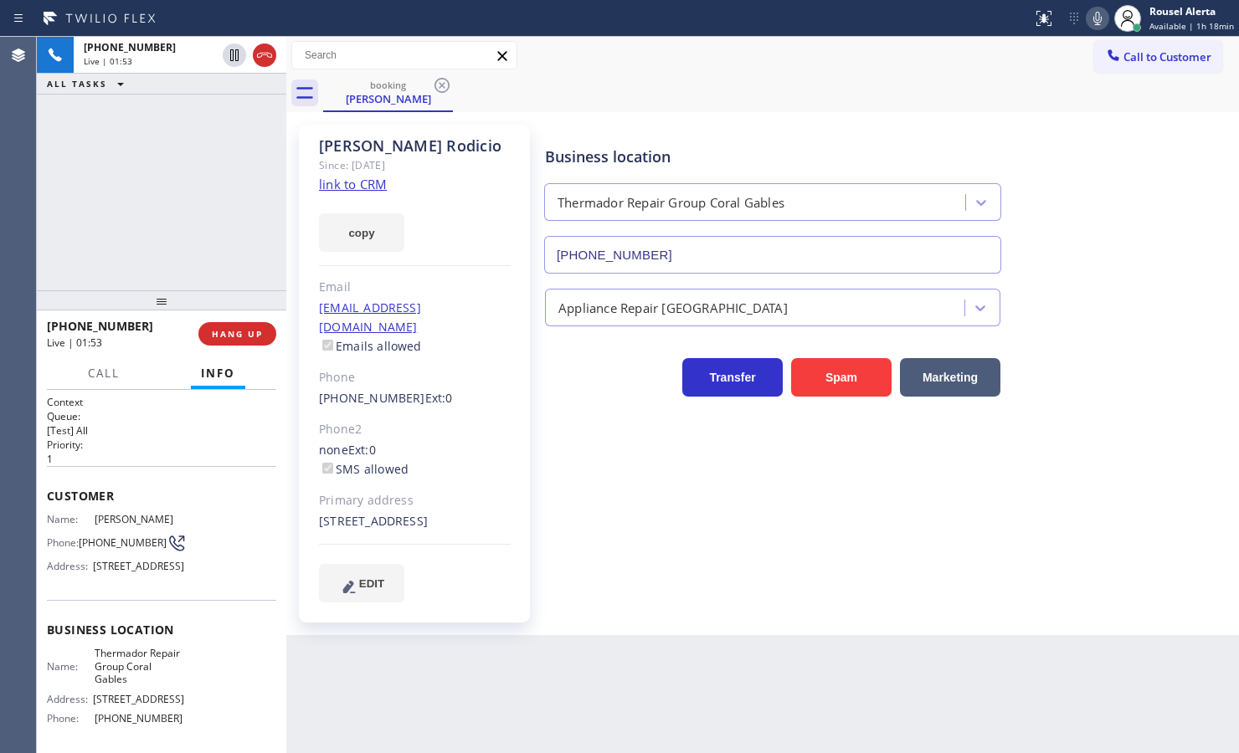
click at [169, 174] on div "[PHONE_NUMBER] Live | 01:53 ALL TASKS ALL TASKS ACTIVE TASKS TASKS IN WRAP UP" at bounding box center [161, 164] width 249 height 254
click at [163, 253] on div "[PHONE_NUMBER] Live | 02:22 ALL TASKS ALL TASKS ACTIVE TASKS TASKS IN WRAP UP" at bounding box center [161, 164] width 249 height 254
drag, startPoint x: 448, startPoint y: 725, endPoint x: 449, endPoint y: 706, distance: 19.3
click at [449, 708] on div "Back to Dashboard Change Sender ID Customers Technicians Select a contact Outbo…" at bounding box center [762, 395] width 952 height 716
click at [224, 336] on span "HANG UP" at bounding box center [237, 334] width 51 height 12
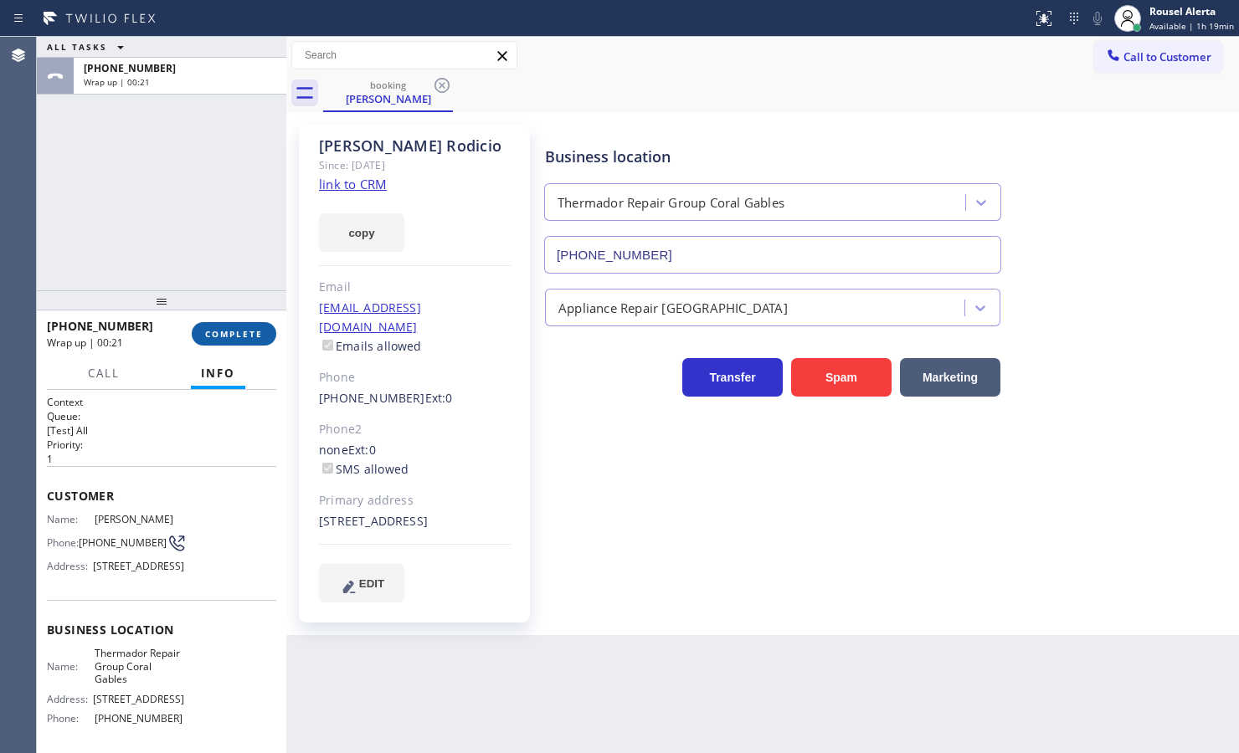
click at [224, 335] on span "COMPLETE" at bounding box center [234, 334] width 58 height 12
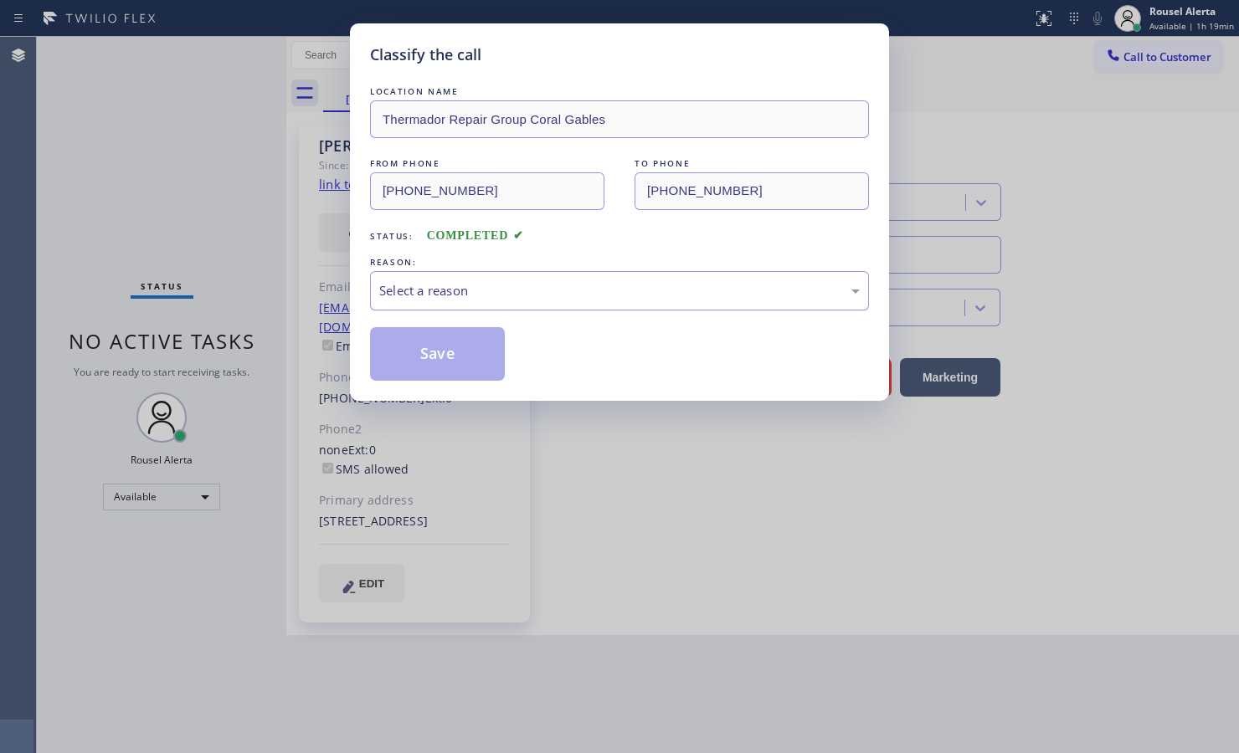
click at [530, 294] on div "Select a reason" at bounding box center [619, 290] width 480 height 19
click at [465, 353] on button "Save" at bounding box center [437, 354] width 135 height 54
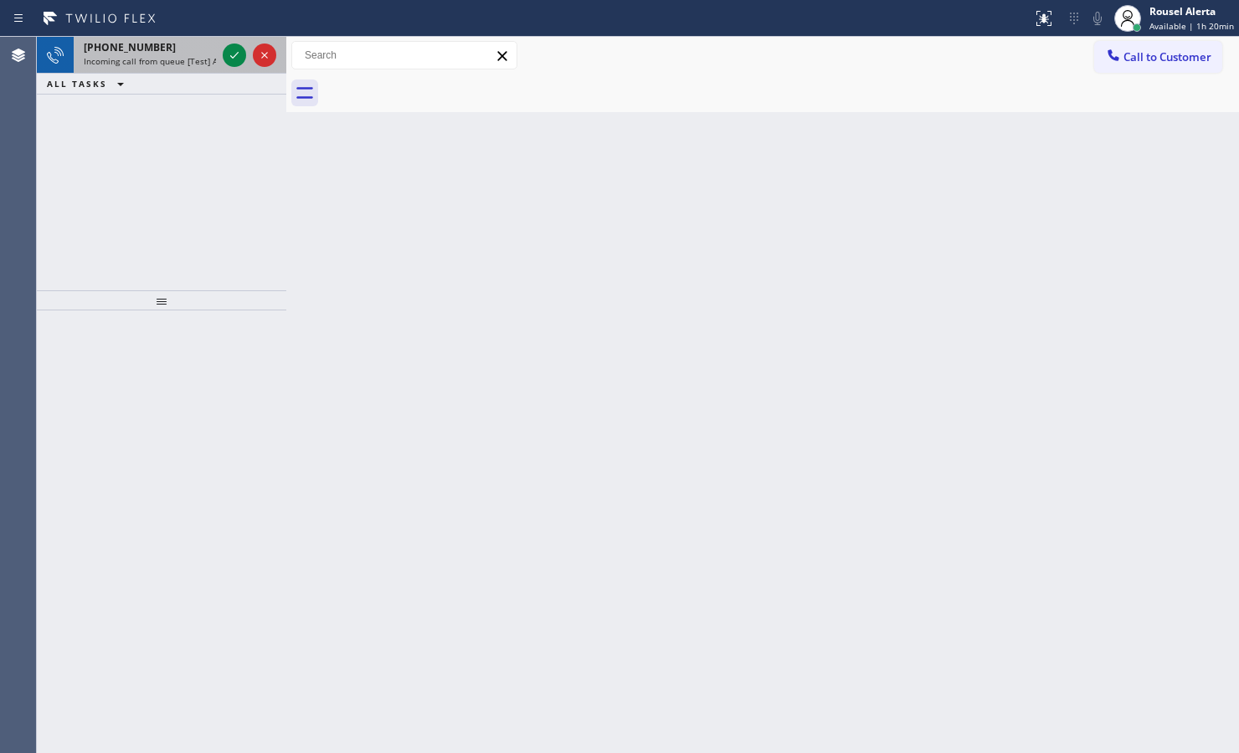
click at [126, 49] on span "[PHONE_NUMBER]" at bounding box center [130, 47] width 92 height 14
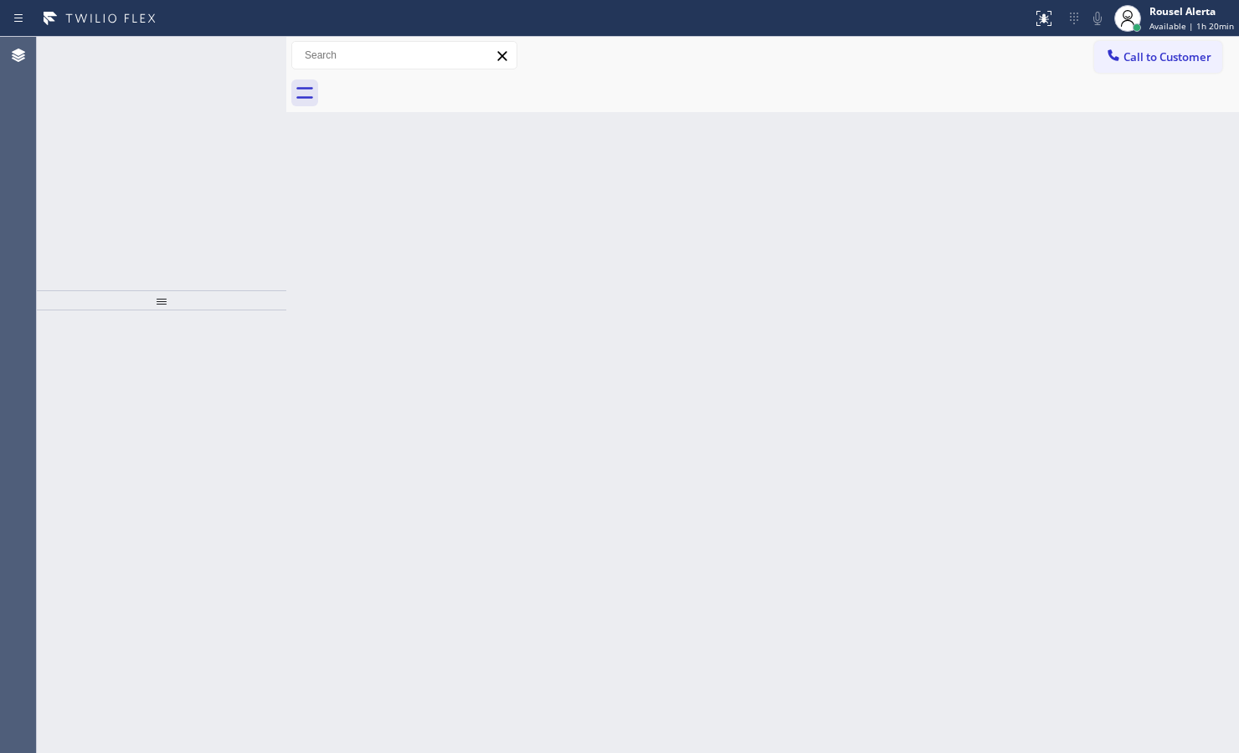
click at [126, 49] on span "[PHONE_NUMBER]" at bounding box center [130, 47] width 92 height 14
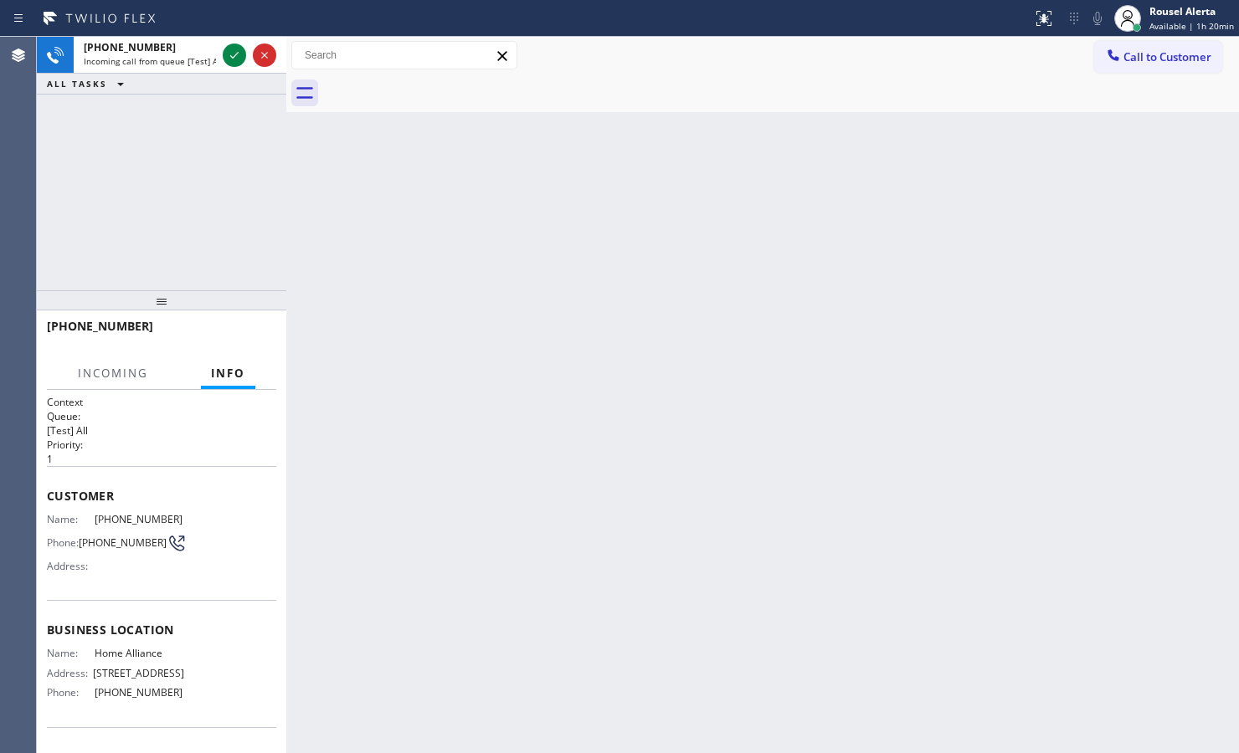
click at [324, 214] on div "Back to Dashboard Change Sender ID Customers Technicians Select a contact Outbo…" at bounding box center [762, 395] width 952 height 716
click at [172, 63] on span "Incoming call from queue [Test] All" at bounding box center [153, 61] width 139 height 12
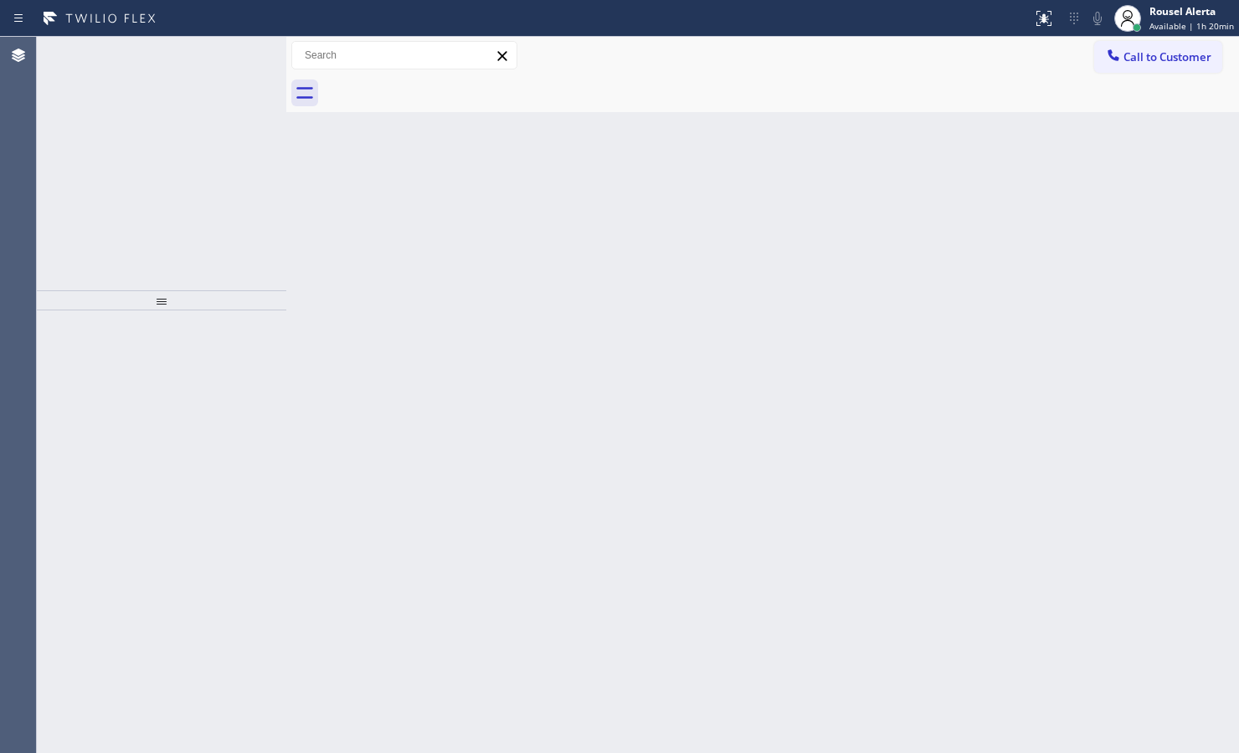
click at [172, 63] on span "Incoming call from queue [Test] All" at bounding box center [153, 61] width 139 height 12
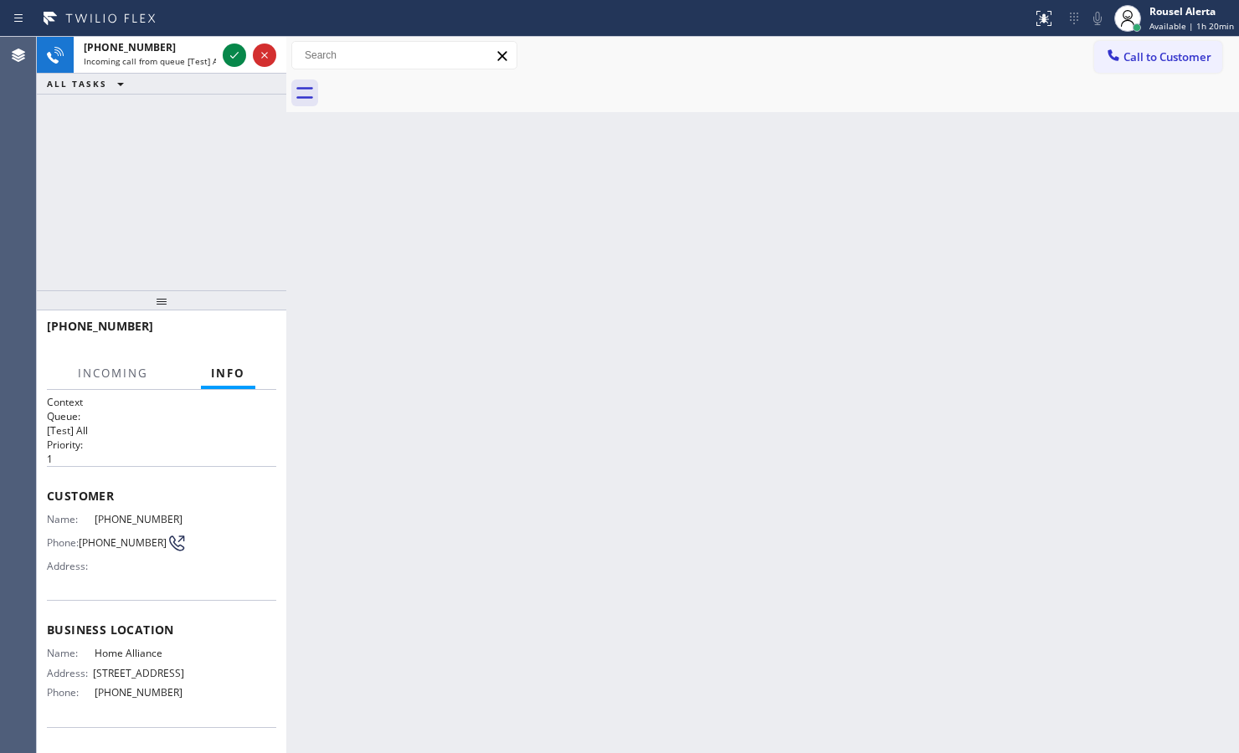
click at [172, 63] on span "Incoming call from queue [Test] All" at bounding box center [153, 61] width 139 height 12
click at [228, 54] on icon at bounding box center [234, 55] width 20 height 20
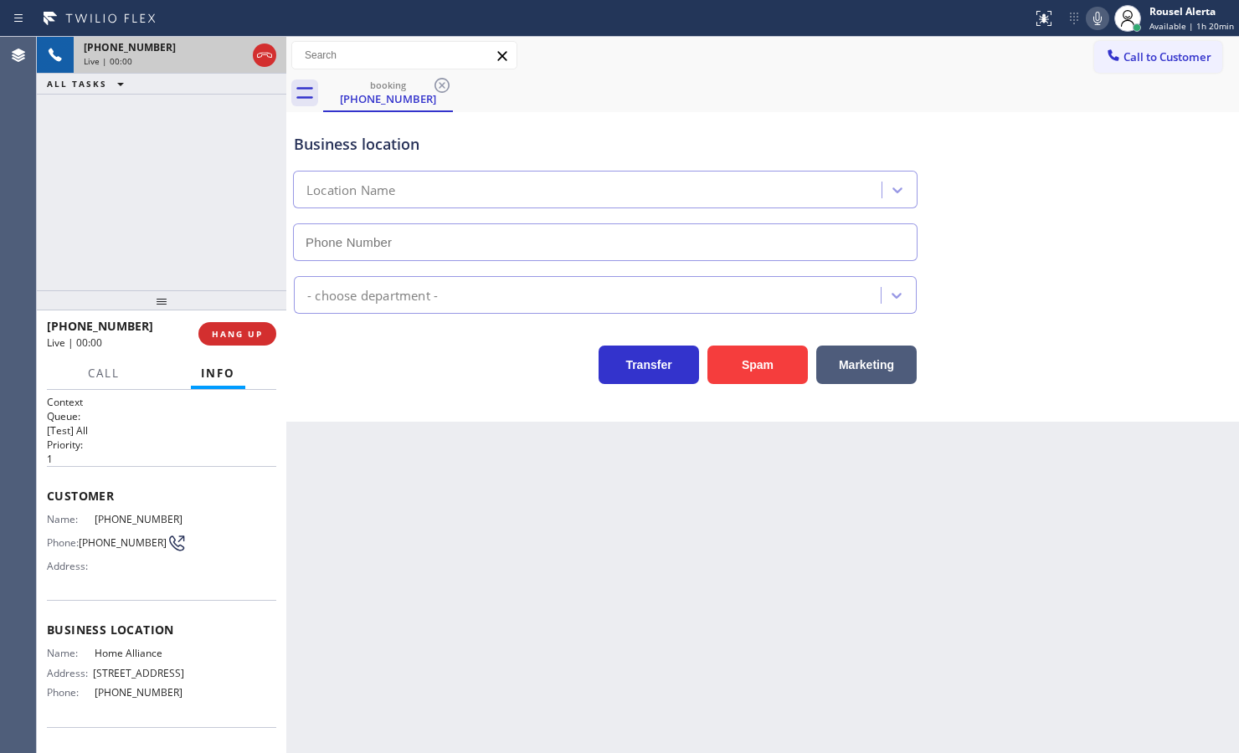
type input "[PHONE_NUMBER]"
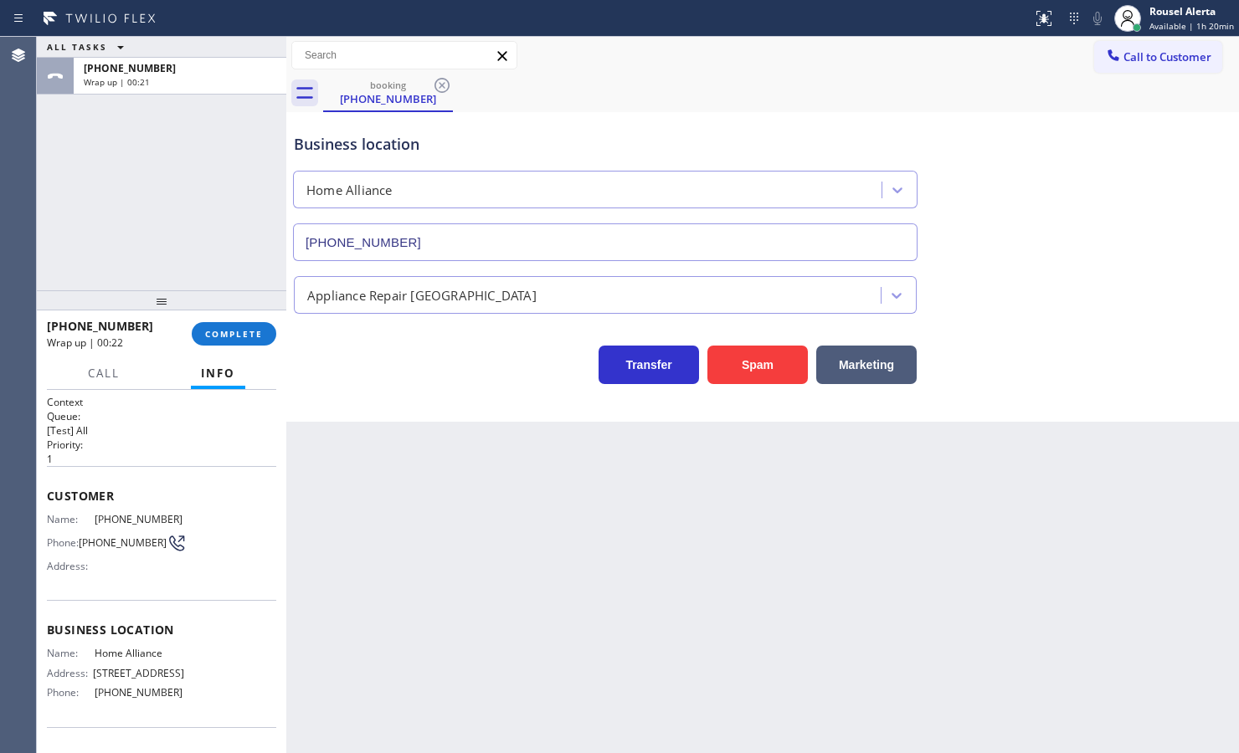
click at [207, 346] on div "[PHONE_NUMBER] Wrap up | 00:22 COMPLETE" at bounding box center [161, 334] width 229 height 44
click at [214, 332] on span "COMPLETE" at bounding box center [234, 334] width 58 height 12
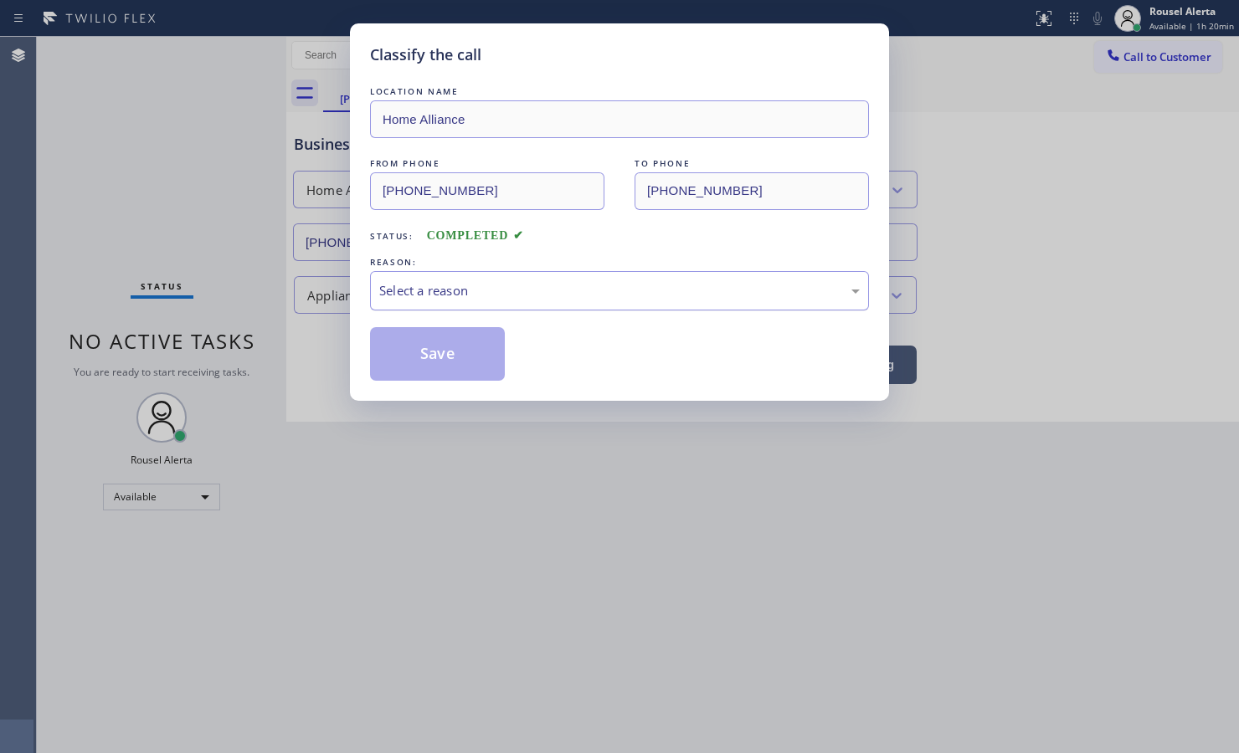
click at [441, 310] on div "LOCATION NAME Home Alliance FROM PHONE [PHONE_NUMBER] TO PHONE [PHONE_NUMBER] S…" at bounding box center [619, 232] width 499 height 298
click at [449, 281] on div "Select a reason" at bounding box center [619, 290] width 480 height 19
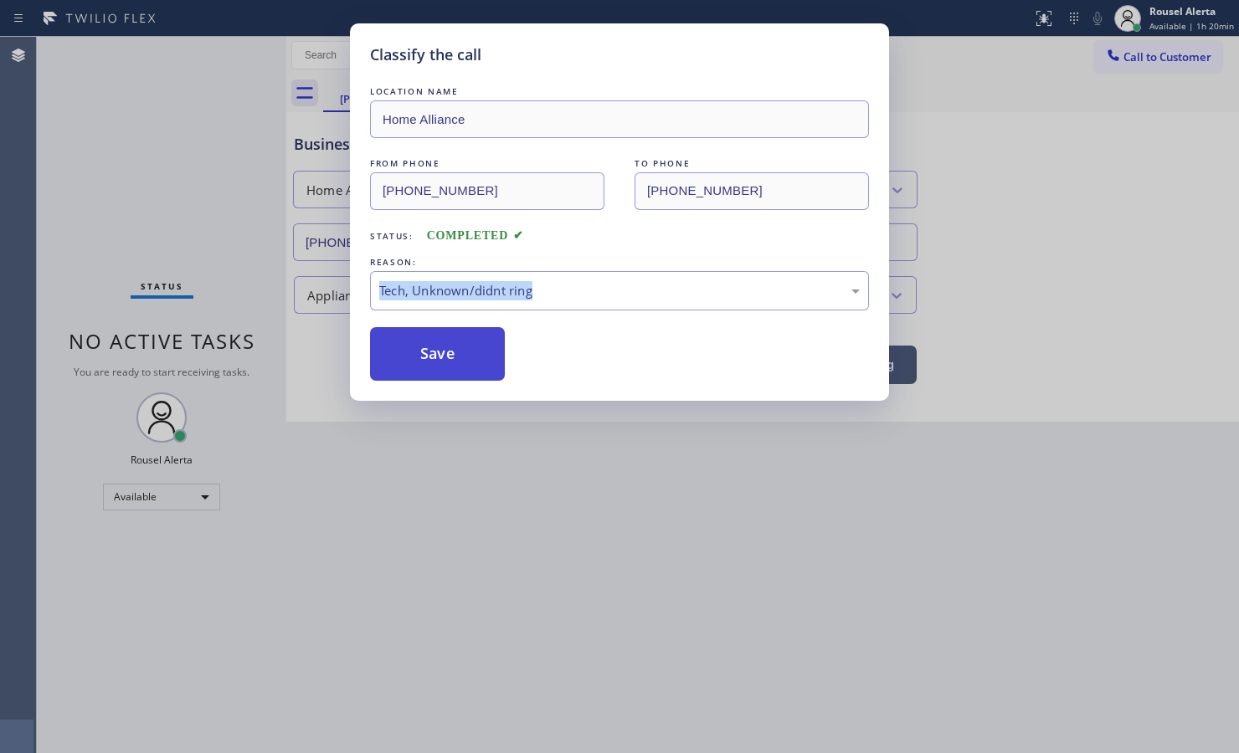
click at [458, 351] on button "Save" at bounding box center [437, 354] width 135 height 54
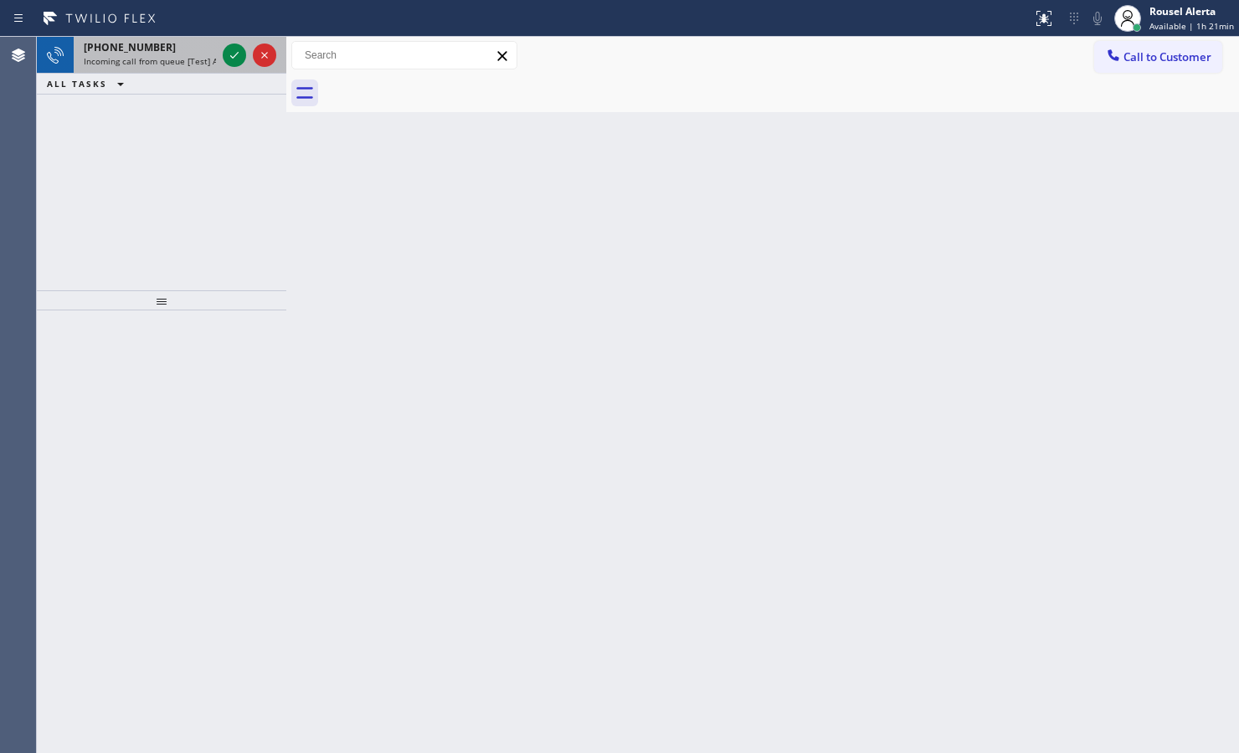
click at [174, 55] on span "Incoming call from queue [Test] All" at bounding box center [153, 61] width 139 height 12
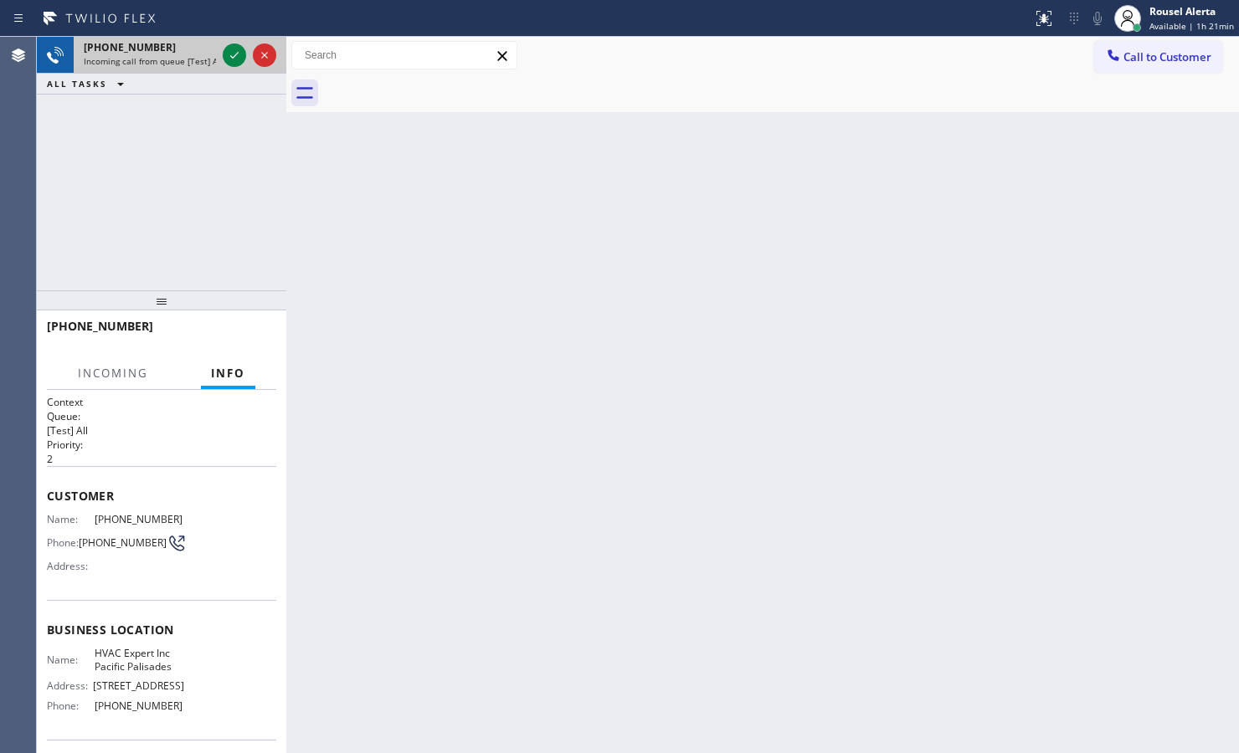
click at [187, 52] on div "[PHONE_NUMBER]" at bounding box center [150, 47] width 132 height 14
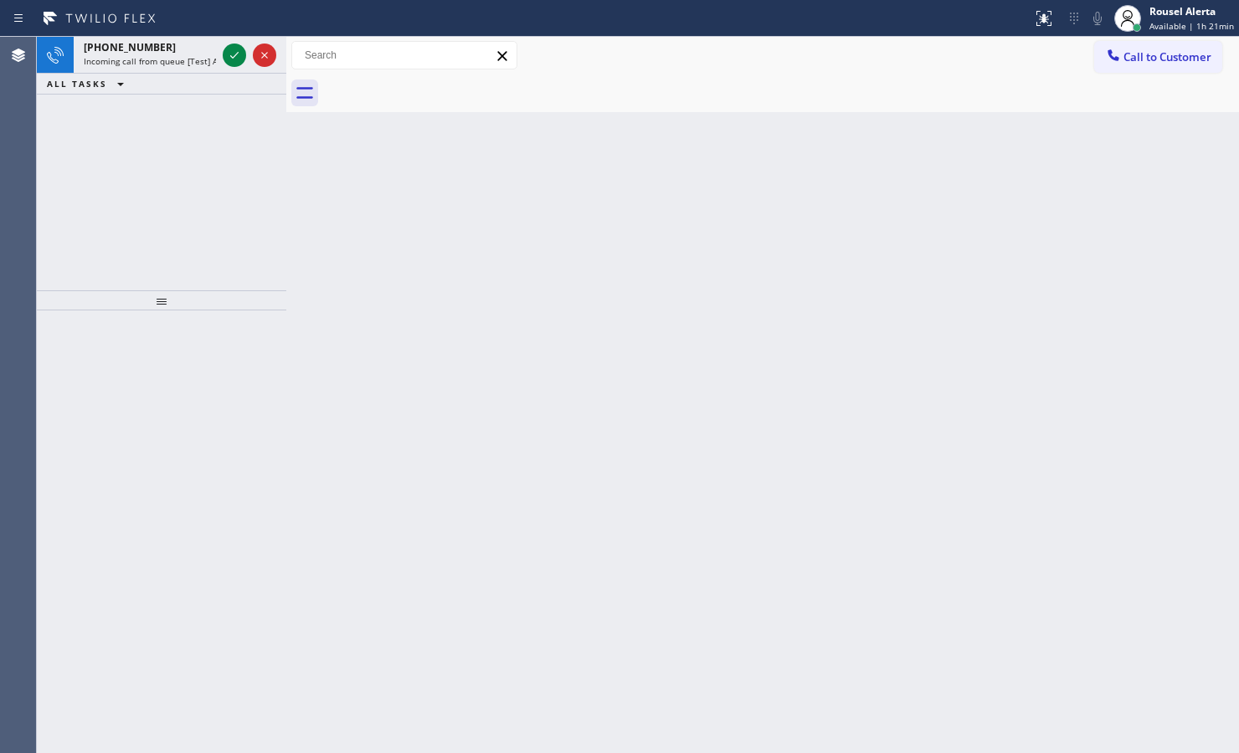
click at [187, 52] on div "[PHONE_NUMBER]" at bounding box center [150, 47] width 132 height 14
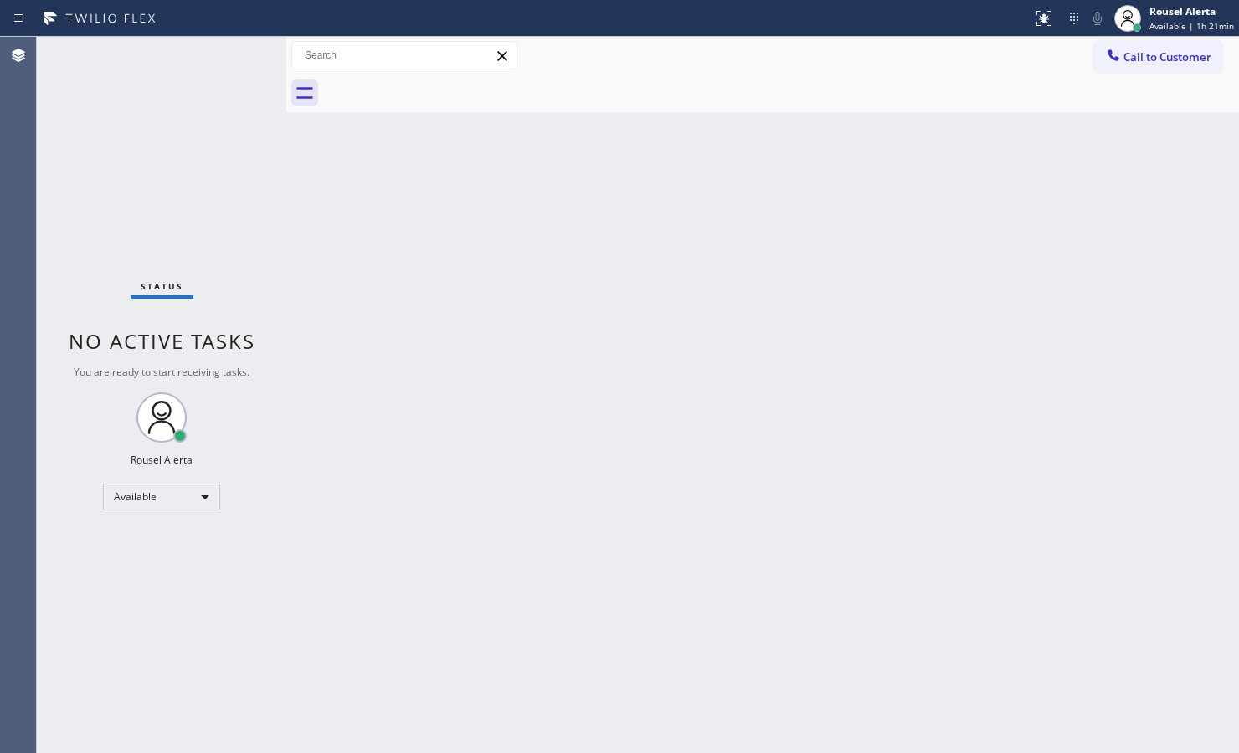
click at [216, 53] on div "Status No active tasks You are ready to start receiving tasks. Rousel Alerta Av…" at bounding box center [161, 395] width 249 height 716
drag, startPoint x: 892, startPoint y: 499, endPoint x: 884, endPoint y: 495, distance: 9.0
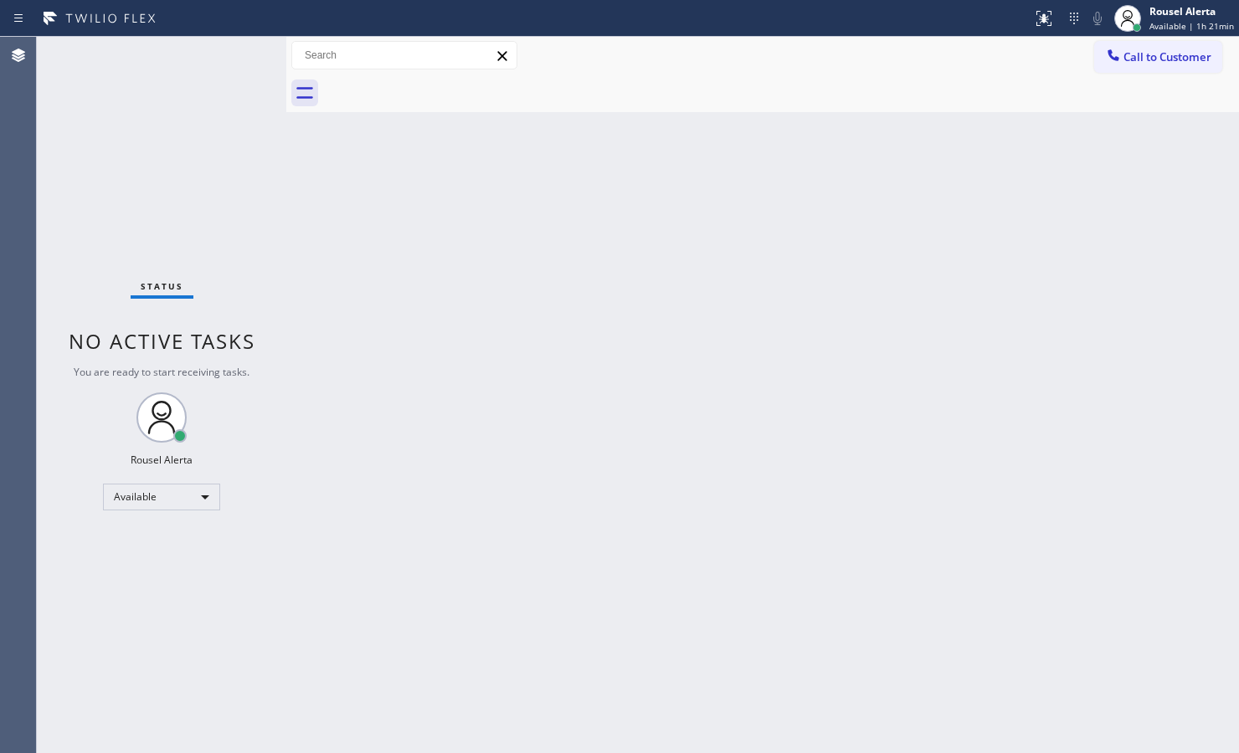
click at [888, 499] on div "Back to Dashboard Change Sender ID Customers Technicians Select a contact Outbo…" at bounding box center [762, 395] width 952 height 716
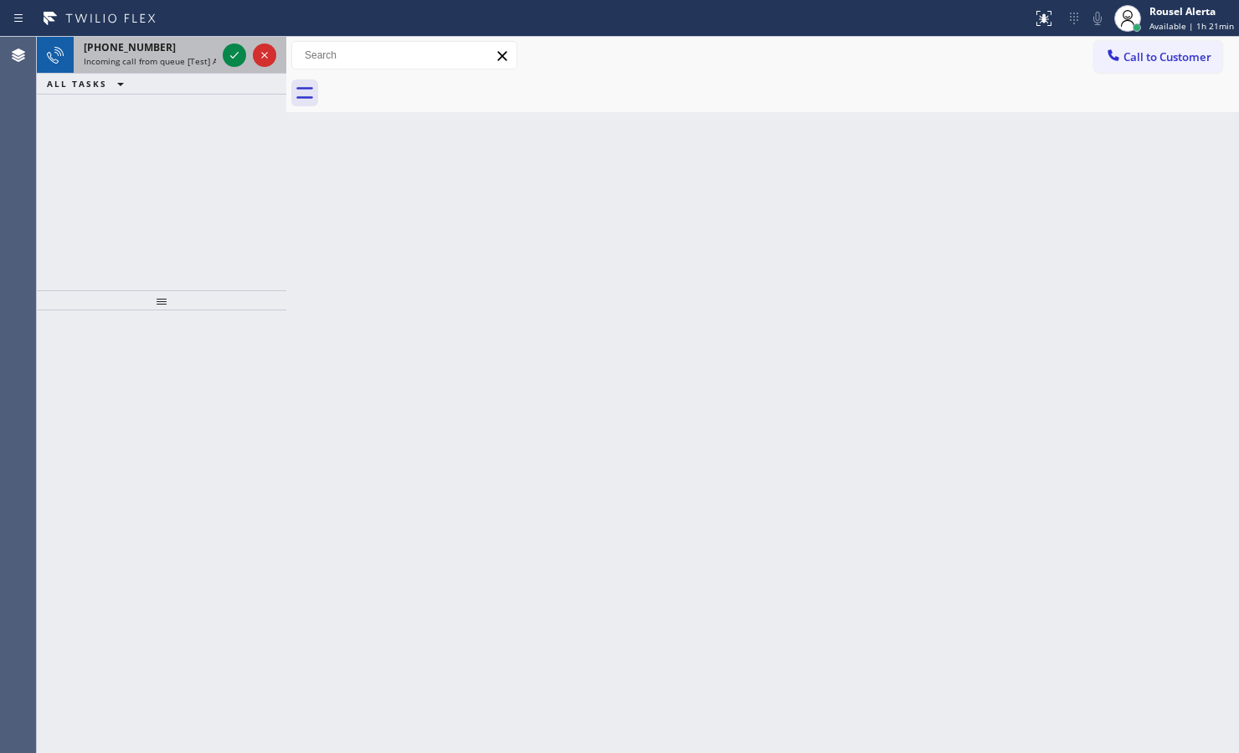
click at [187, 48] on div "[PHONE_NUMBER]" at bounding box center [150, 47] width 132 height 14
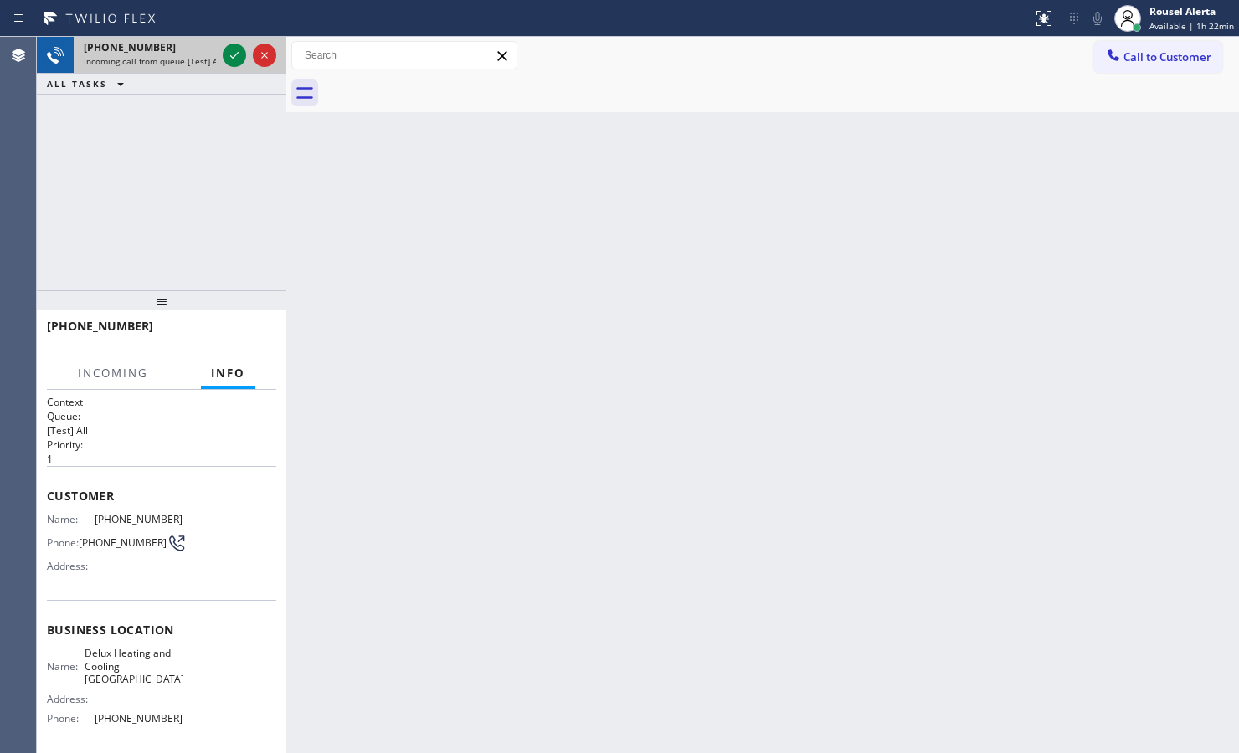
click at [165, 47] on div "[PHONE_NUMBER]" at bounding box center [150, 47] width 132 height 14
click at [165, 48] on div "[PHONE_NUMBER]" at bounding box center [150, 47] width 132 height 14
click at [170, 49] on div "[PHONE_NUMBER]" at bounding box center [150, 47] width 132 height 14
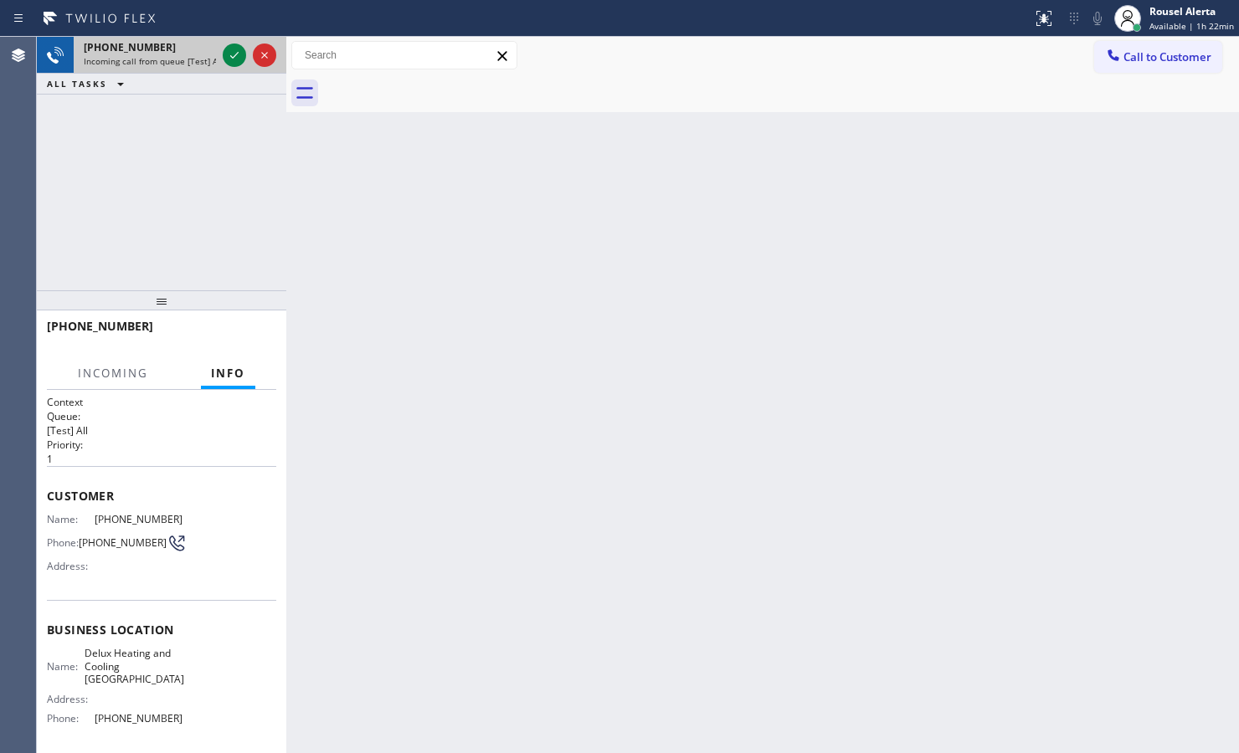
click at [172, 49] on div "[PHONE_NUMBER]" at bounding box center [150, 47] width 132 height 14
click at [173, 48] on div "[PHONE_NUMBER]" at bounding box center [150, 47] width 132 height 14
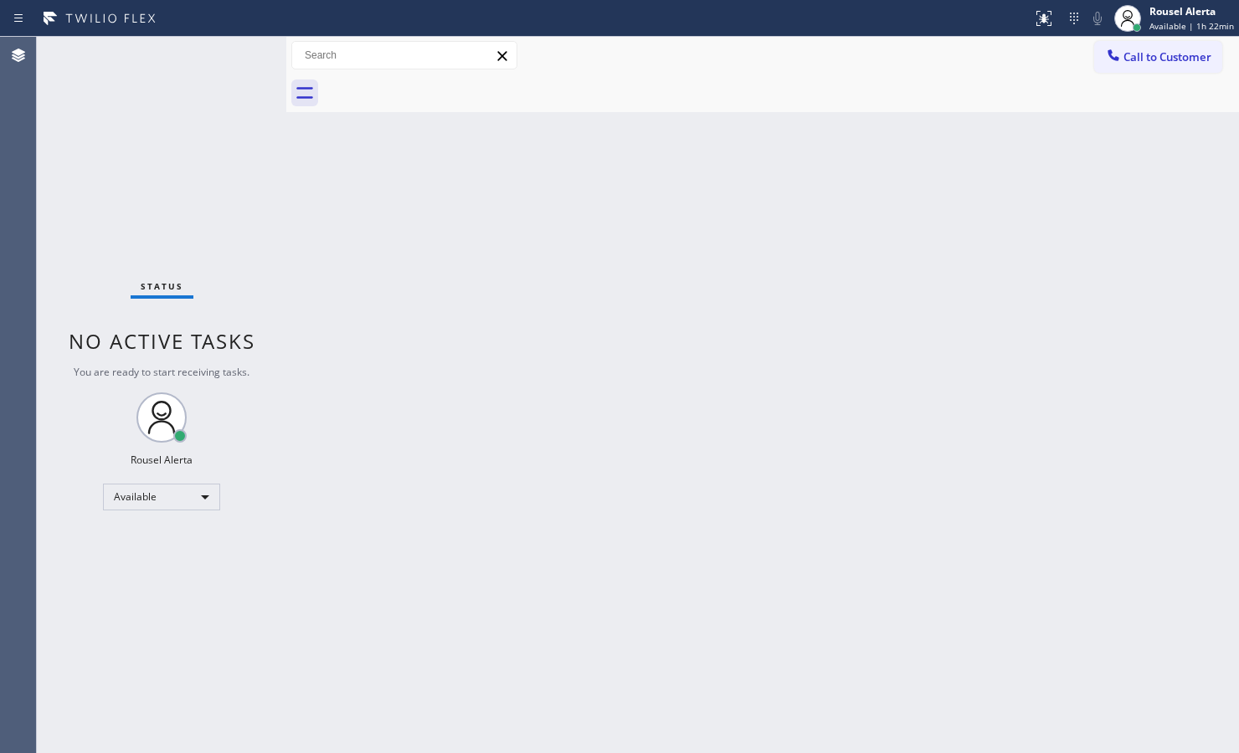
click at [176, 43] on div "Status No active tasks You are ready to start receiving tasks. Rousel Alerta Av…" at bounding box center [161, 395] width 249 height 716
click at [839, 424] on div "Back to Dashboard Change Sender ID Customers Technicians Select a contact Outbo…" at bounding box center [762, 395] width 952 height 716
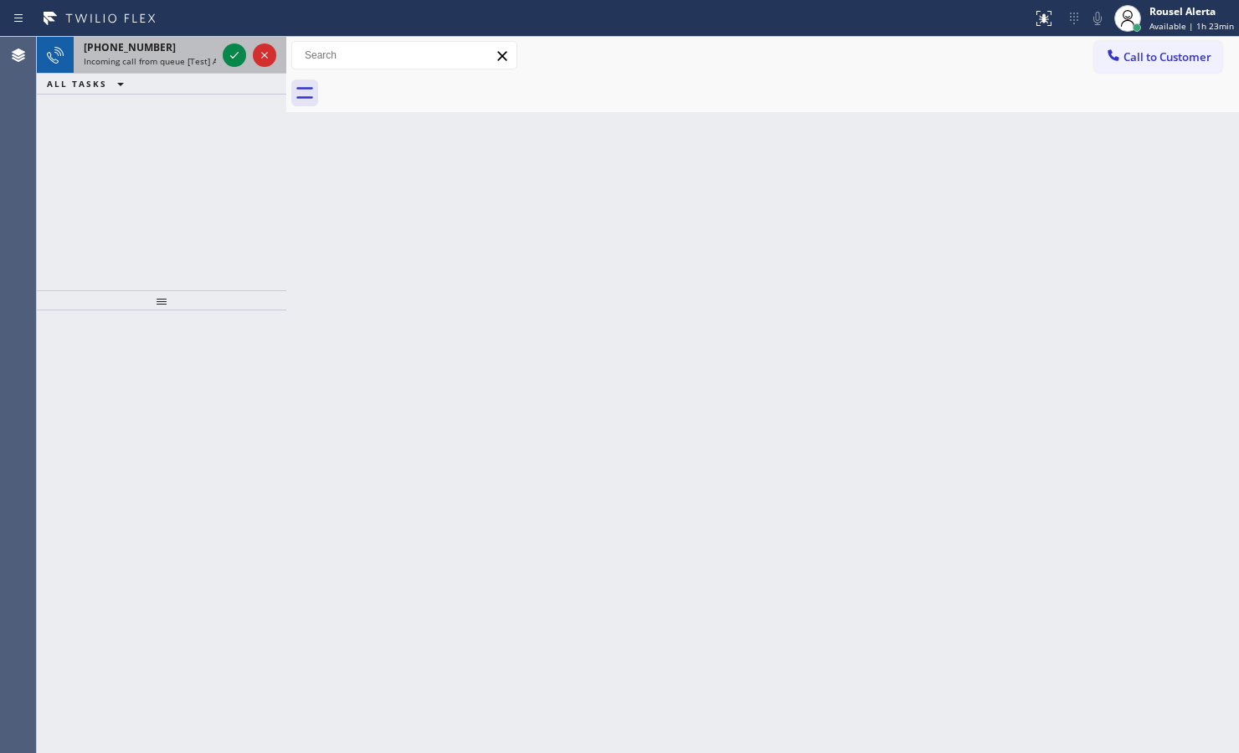
click at [203, 59] on span "Incoming call from queue [Test] All" at bounding box center [153, 61] width 139 height 12
click at [199, 64] on span "Incoming call from queue [Test] All" at bounding box center [153, 61] width 139 height 12
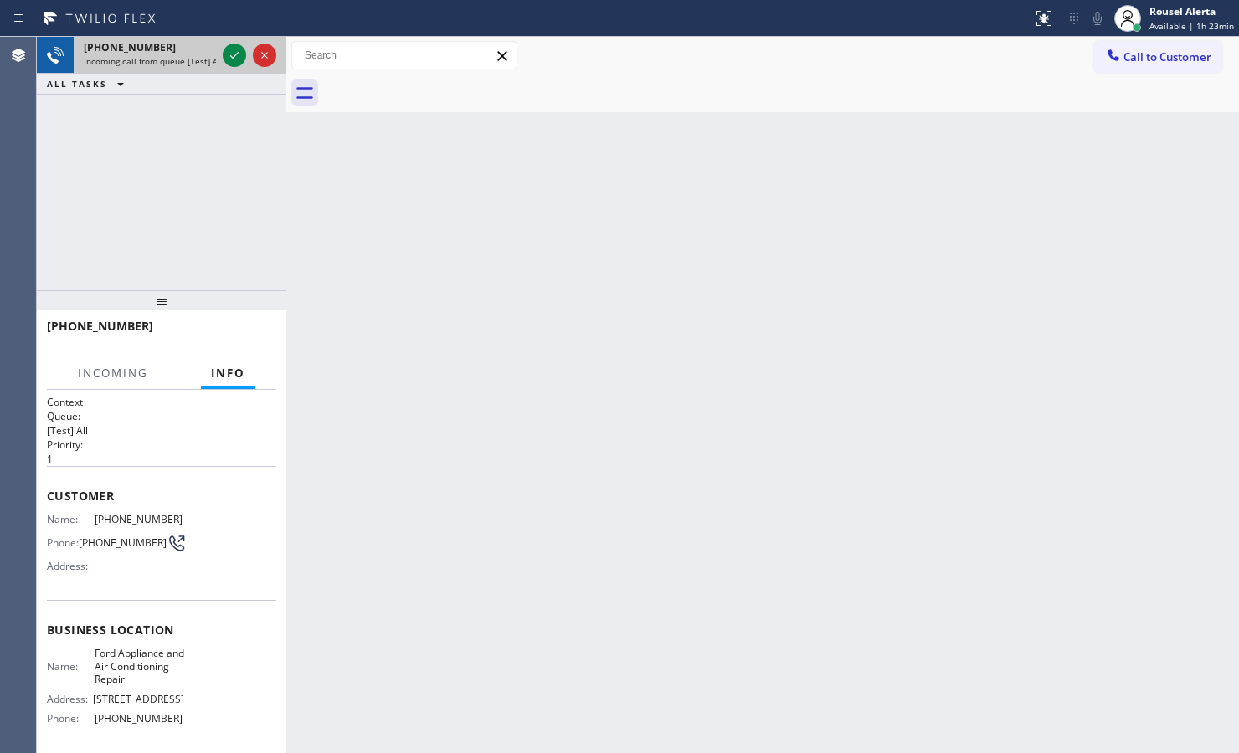
click at [156, 53] on div "[PHONE_NUMBER]" at bounding box center [150, 47] width 132 height 14
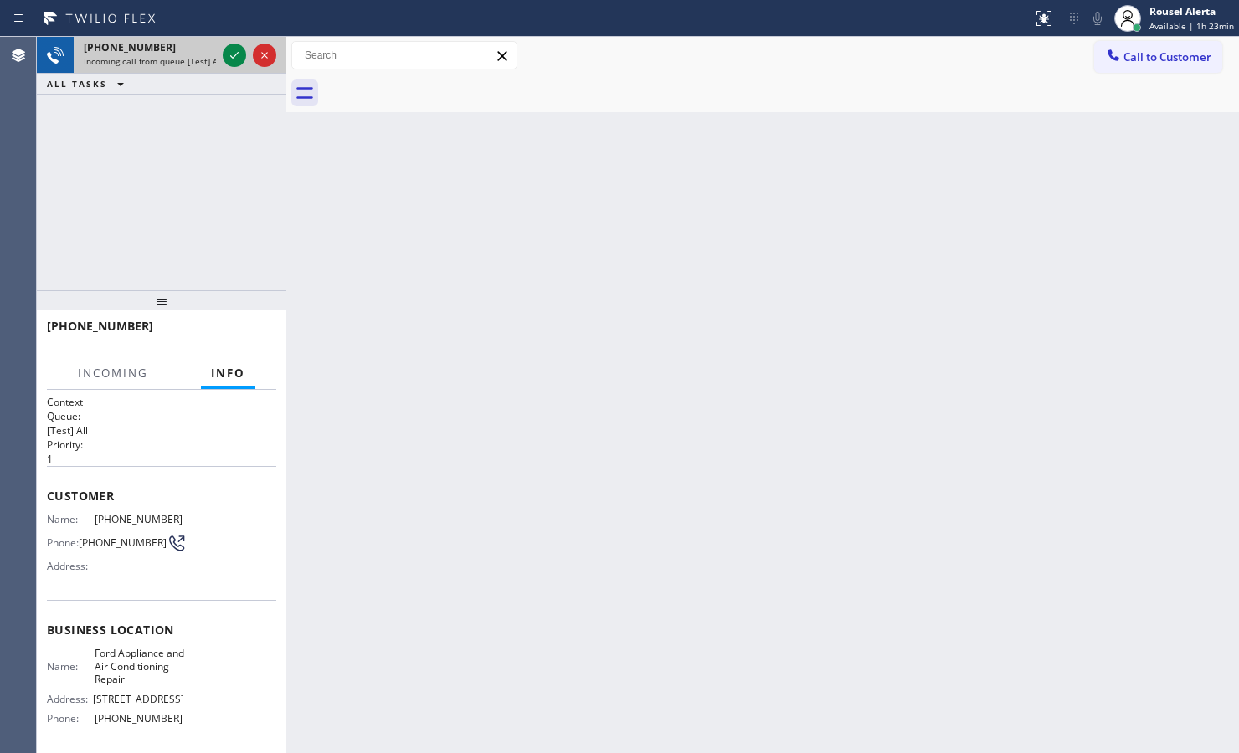
click at [156, 53] on div "[PHONE_NUMBER]" at bounding box center [150, 47] width 132 height 14
click at [223, 51] on div at bounding box center [234, 55] width 23 height 20
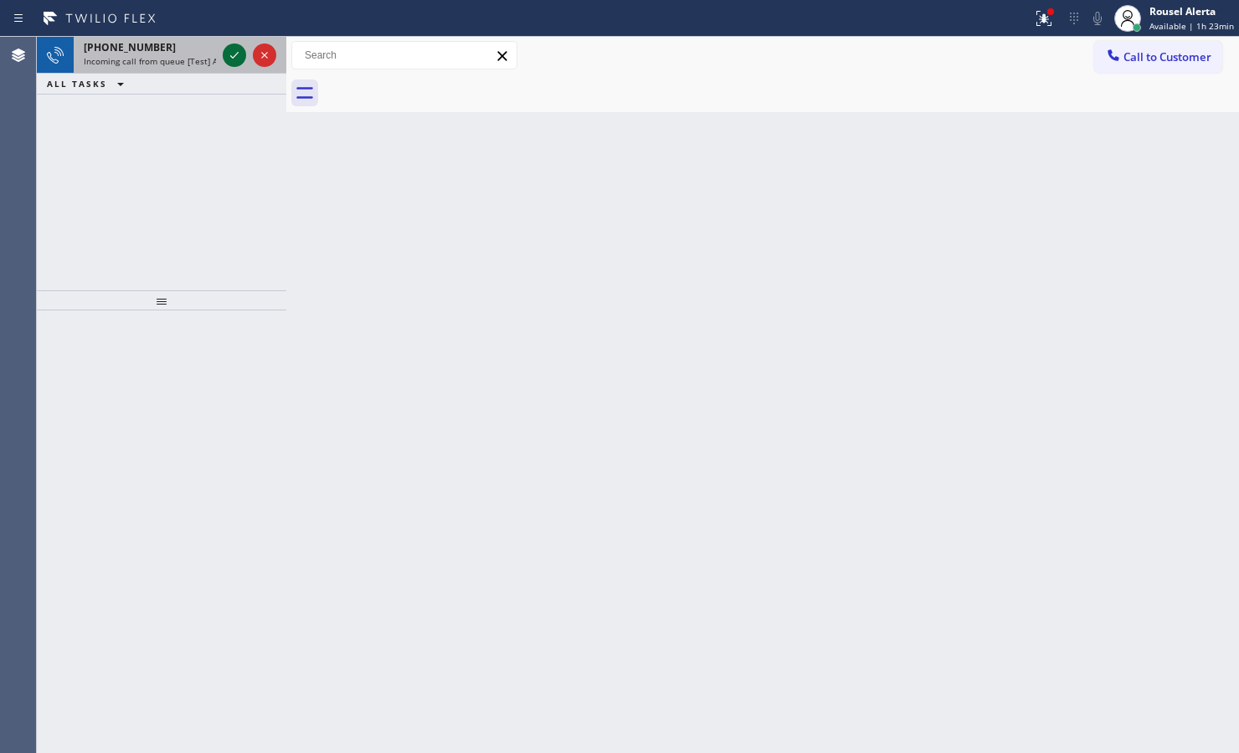
click at [224, 54] on icon at bounding box center [234, 55] width 20 height 20
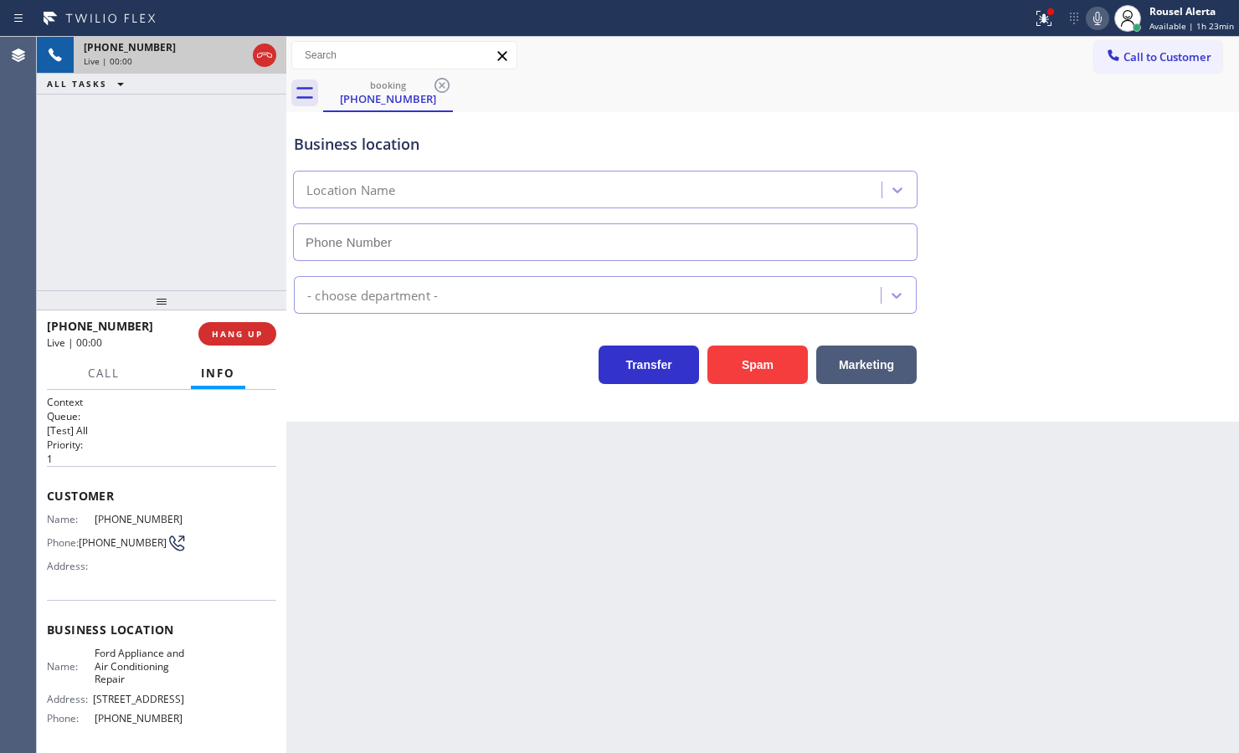
type input "[PHONE_NUMBER]"
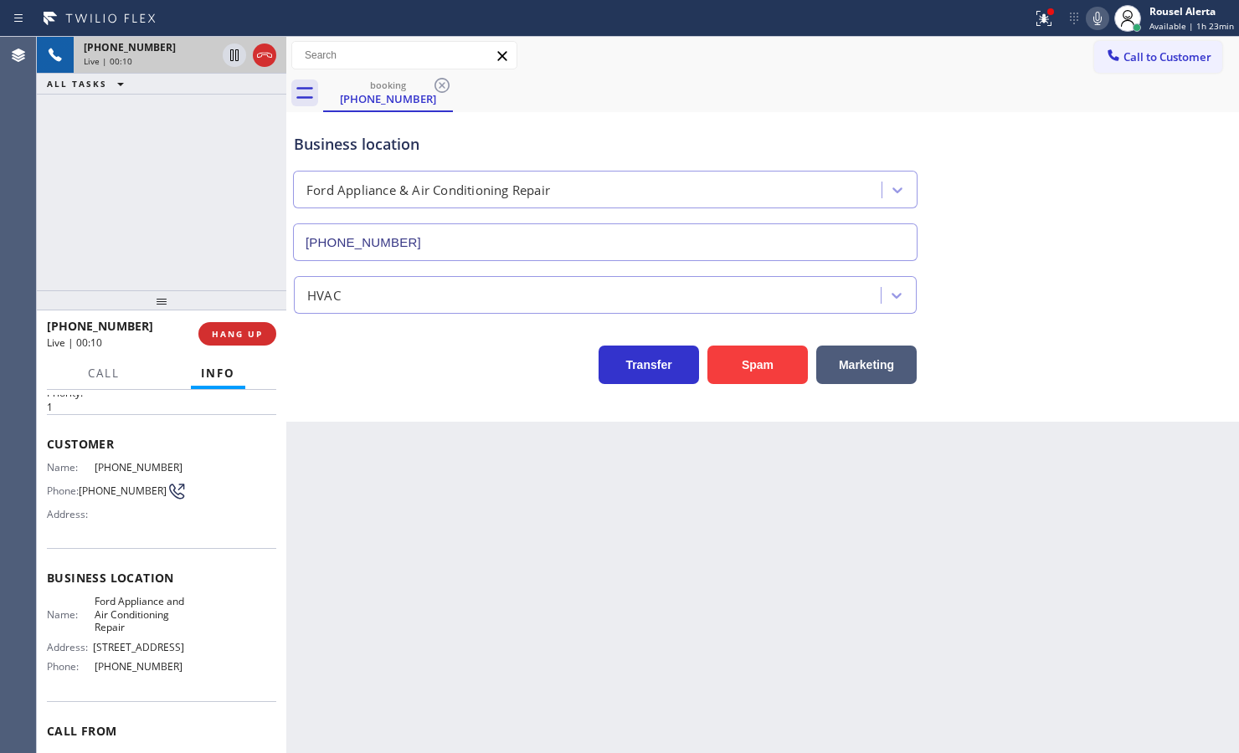
scroll to position [167, 0]
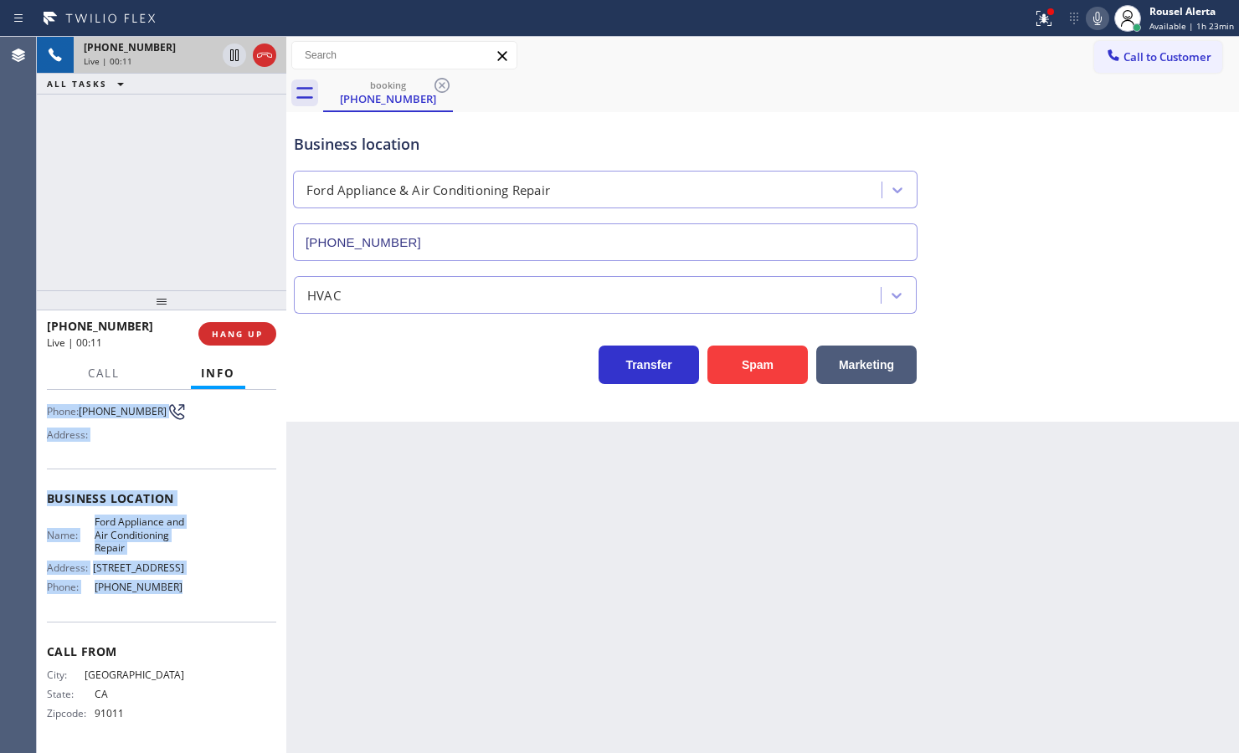
drag, startPoint x: 48, startPoint y: 521, endPoint x: 218, endPoint y: 584, distance: 181.1
click at [218, 584] on div "Context Queue: [Test] All Priority: 1 Customer Name: [PHONE_NUMBER] Phone: [PHO…" at bounding box center [161, 506] width 229 height 485
copy div "Name: [PHONE_NUMBER] Phone: [PHONE_NUMBER] Address: Business location Name: For…"
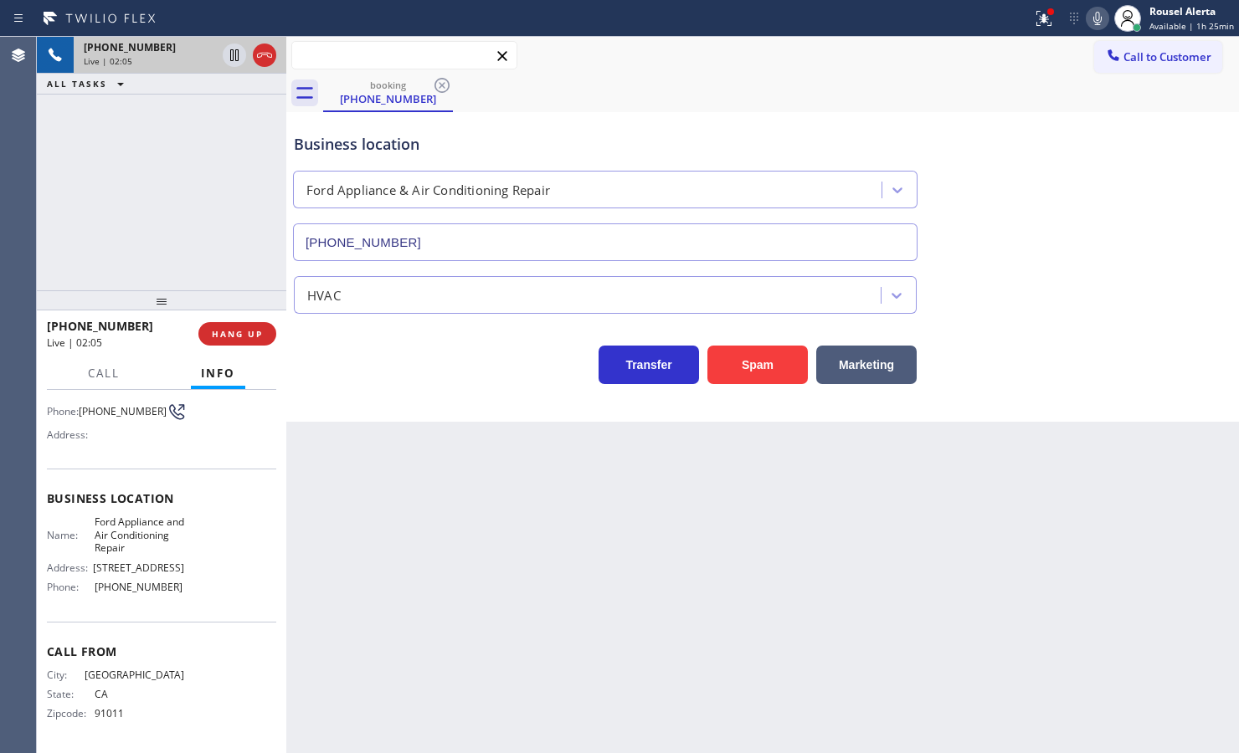
click at [295, 48] on input "text" at bounding box center [404, 55] width 224 height 27
click at [235, 55] on icon at bounding box center [234, 55] width 8 height 12
click at [1097, 21] on icon at bounding box center [1097, 18] width 20 height 20
click at [177, 141] on div "[PHONE_NUMBER] Live | 03:57 ALL TASKS ALL TASKS ACTIVE TASKS TASKS IN WRAP UP" at bounding box center [161, 164] width 249 height 254
click at [231, 64] on icon at bounding box center [234, 55] width 20 height 20
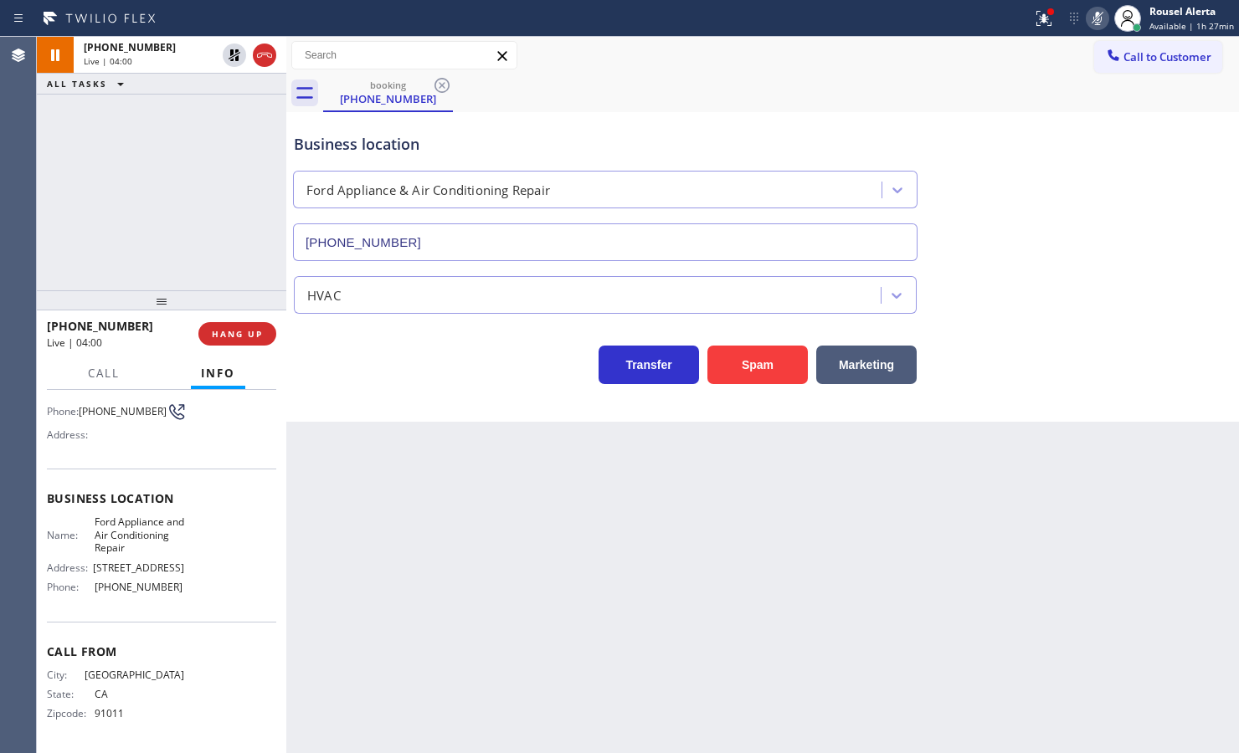
click at [1101, 17] on icon at bounding box center [1097, 18] width 8 height 13
click at [1050, 35] on button at bounding box center [1043, 18] width 37 height 37
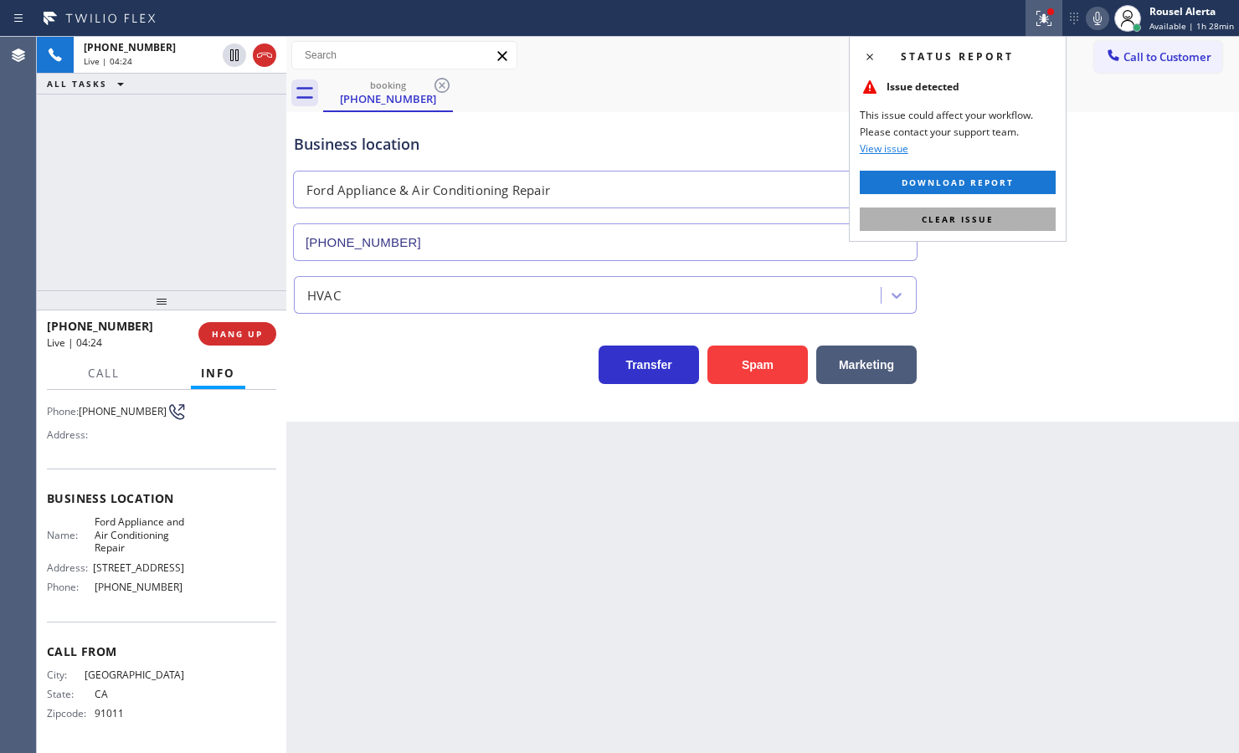
click at [1003, 216] on button "Clear issue" at bounding box center [957, 219] width 196 height 23
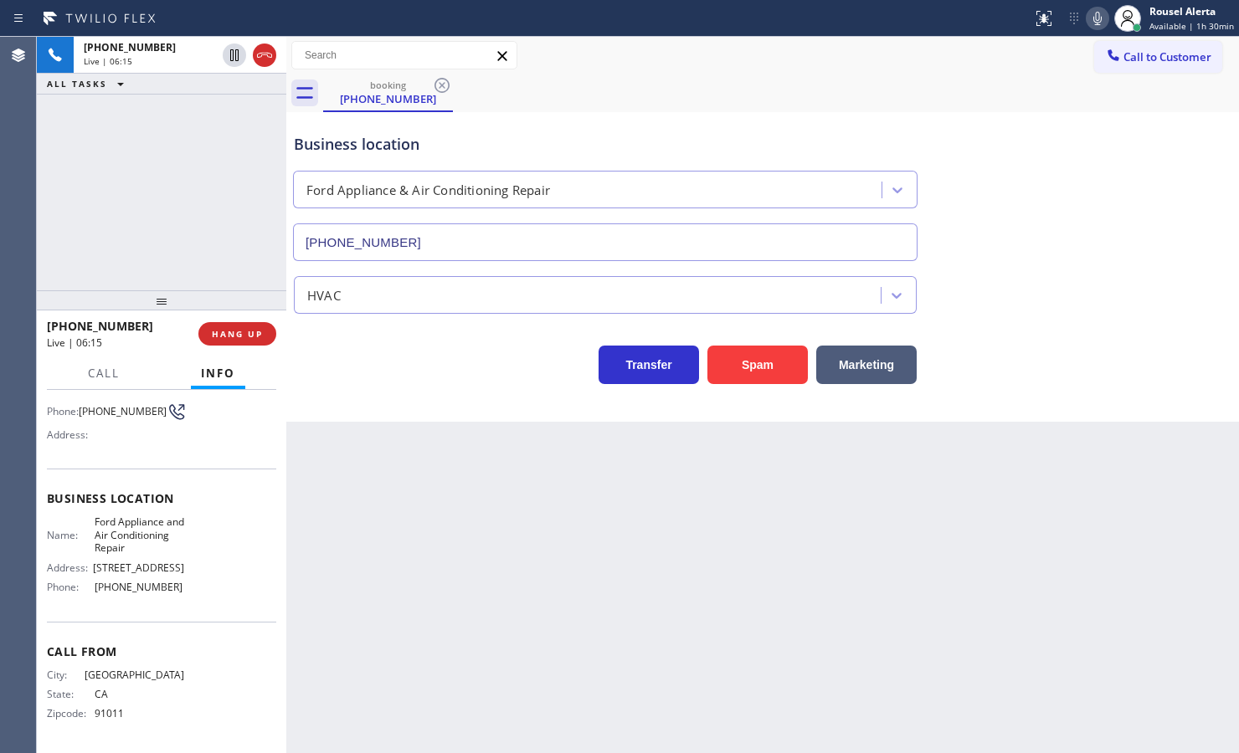
click at [198, 165] on div "[PHONE_NUMBER] Live | 06:15 ALL TASKS ALL TASKS ACTIVE TASKS TASKS IN WRAP UP" at bounding box center [161, 164] width 249 height 254
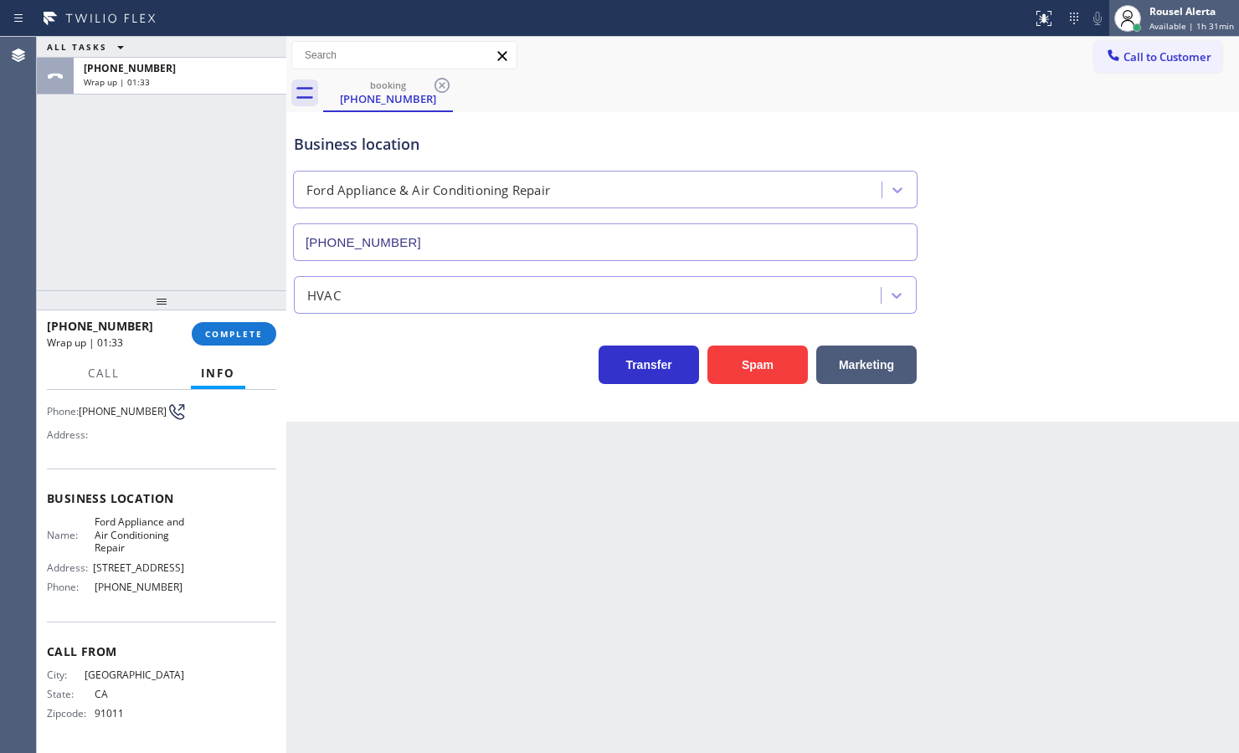
click at [1157, 22] on span "Available | 1h 31min" at bounding box center [1191, 26] width 85 height 12
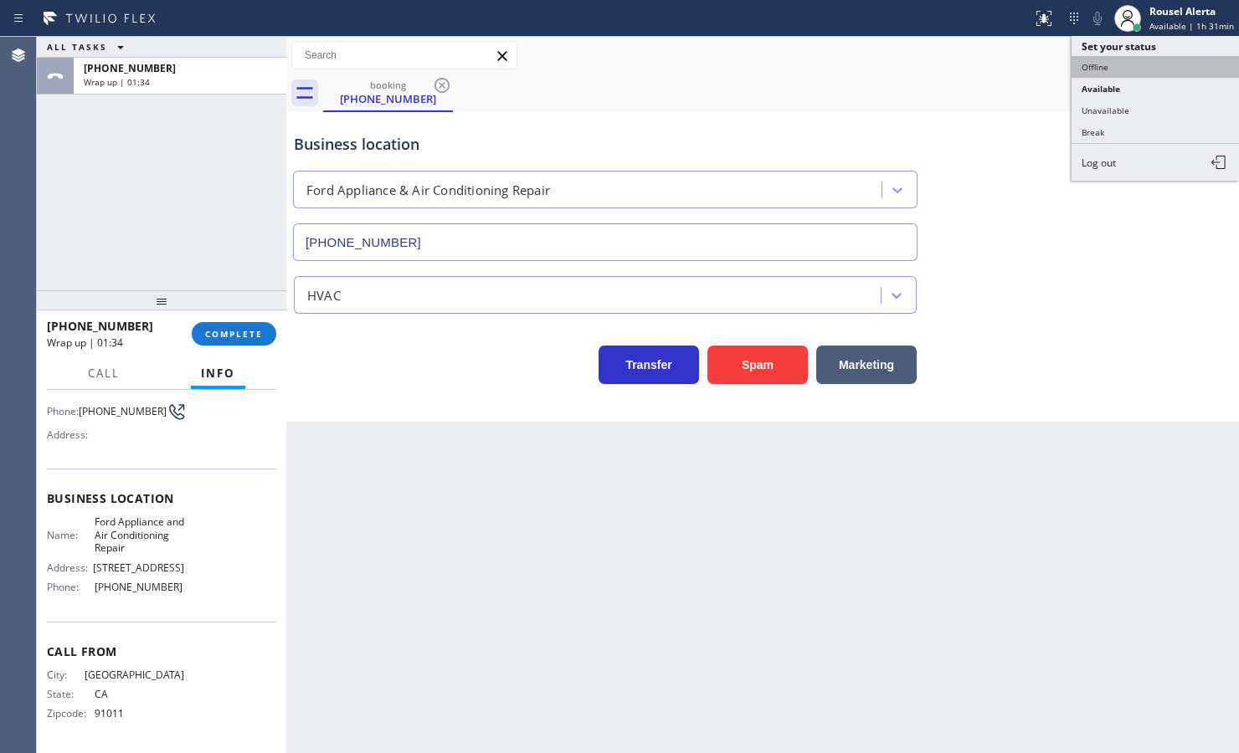
click at [1136, 69] on button "Offline" at bounding box center [1154, 67] width 167 height 22
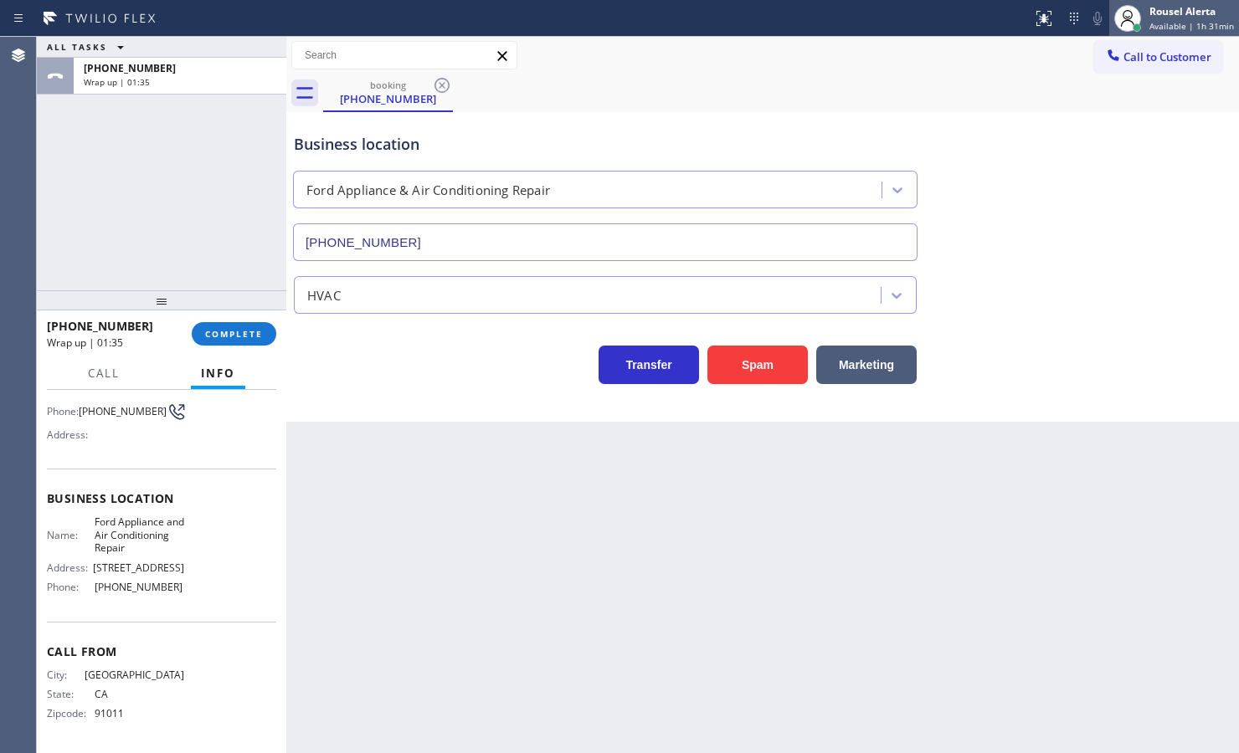
click at [1142, 25] on div at bounding box center [1137, 28] width 12 height 12
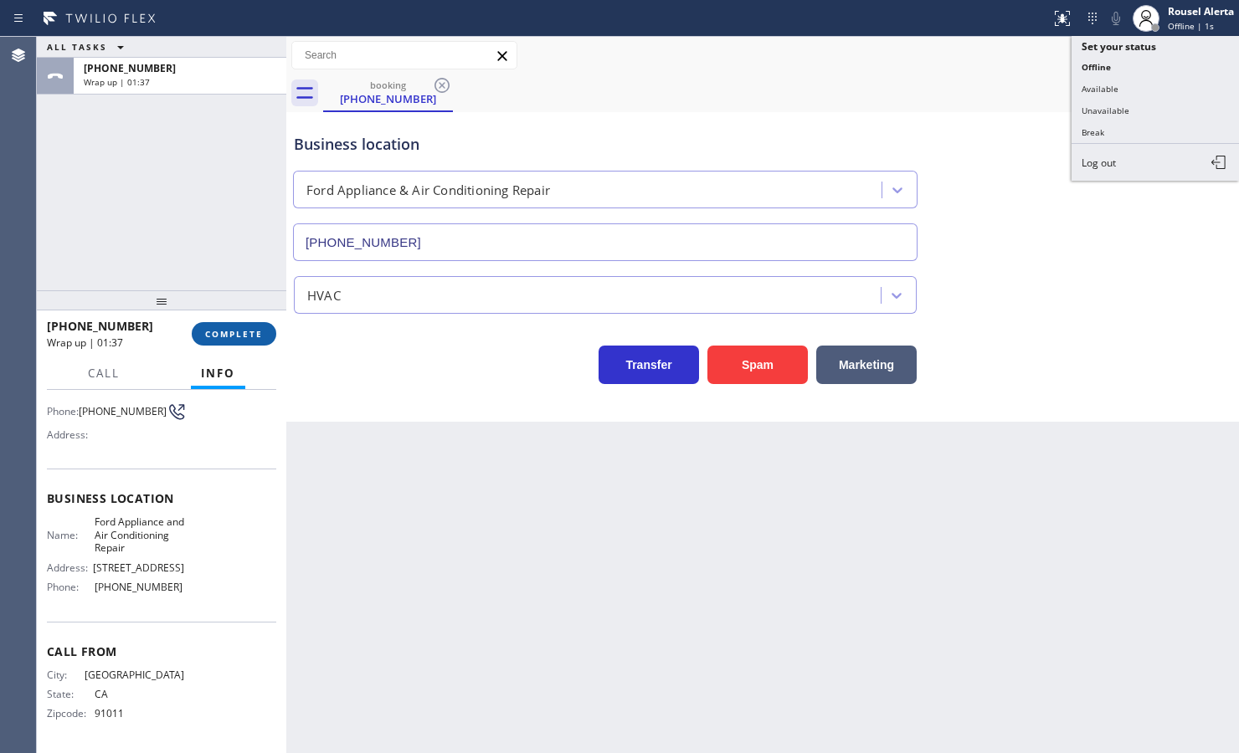
click at [218, 336] on span "COMPLETE" at bounding box center [234, 334] width 58 height 12
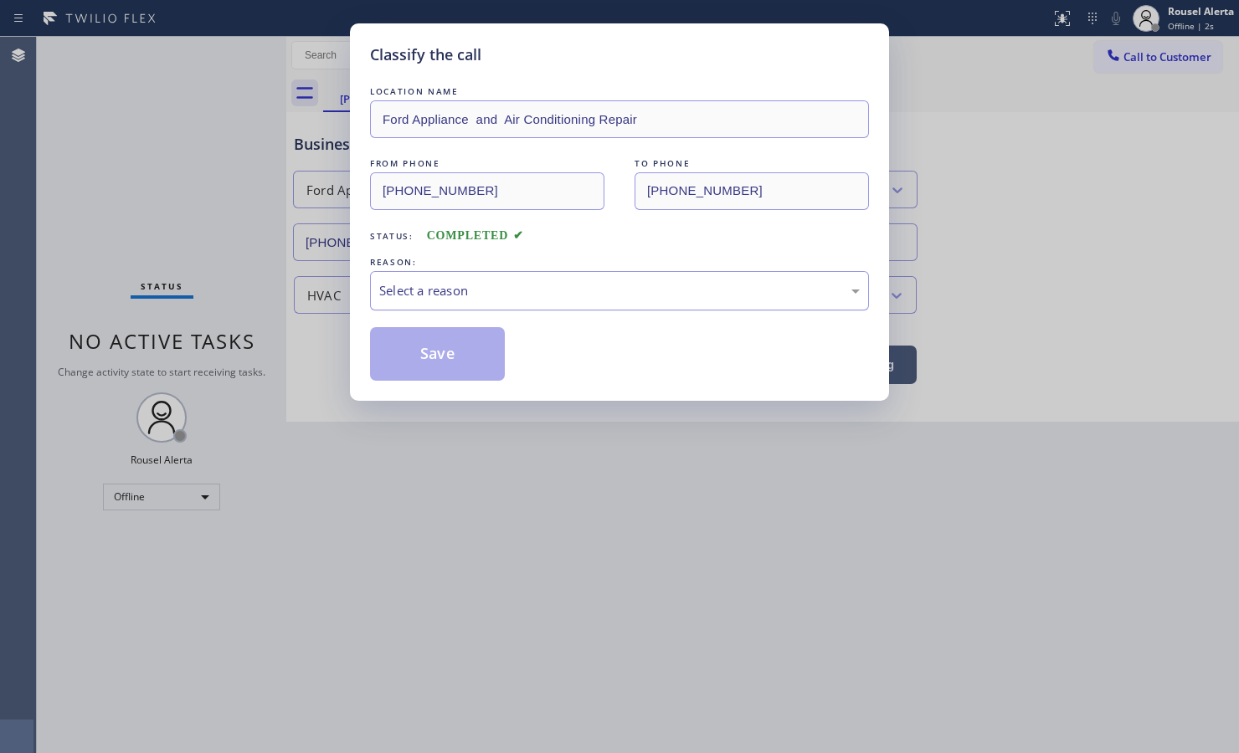
click at [538, 303] on div "Select a reason" at bounding box center [619, 290] width 499 height 39
click at [474, 356] on button "Save" at bounding box center [437, 354] width 135 height 54
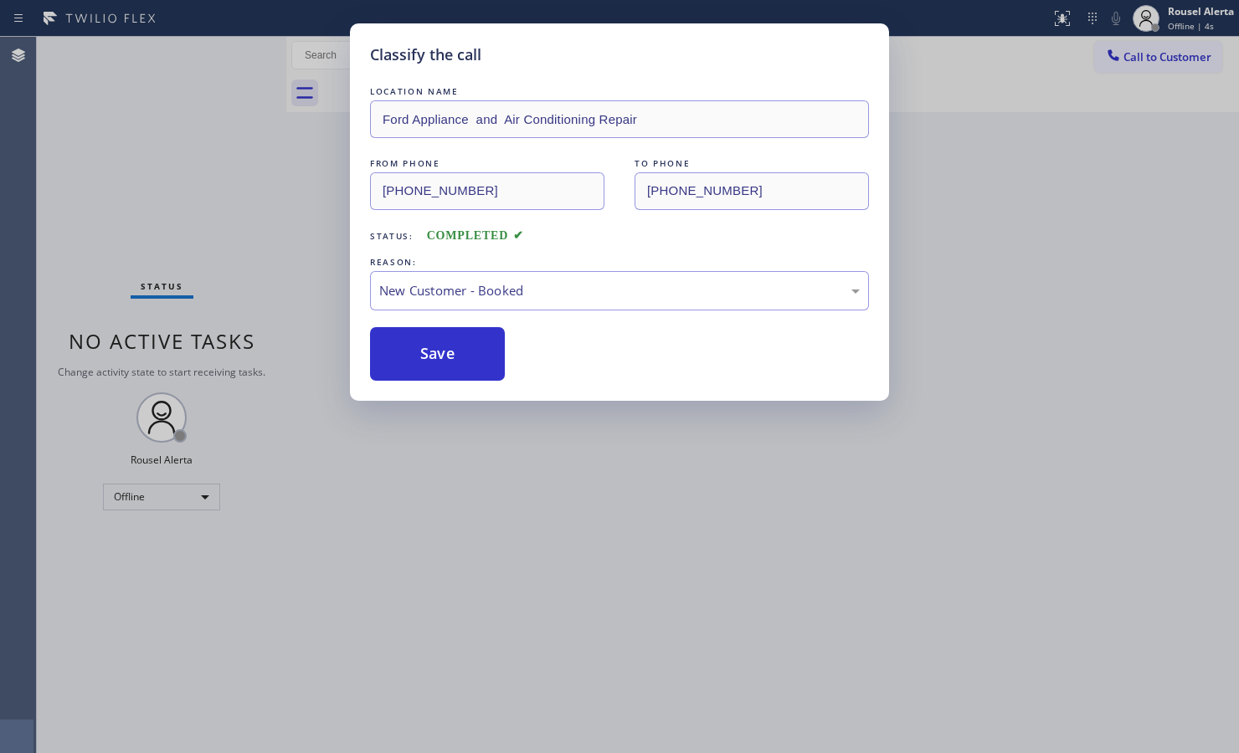
click at [1174, 22] on div "Classify the call LOCATION NAME Ford Appliance and Air Conditioning Repair FROM…" at bounding box center [619, 376] width 1239 height 753
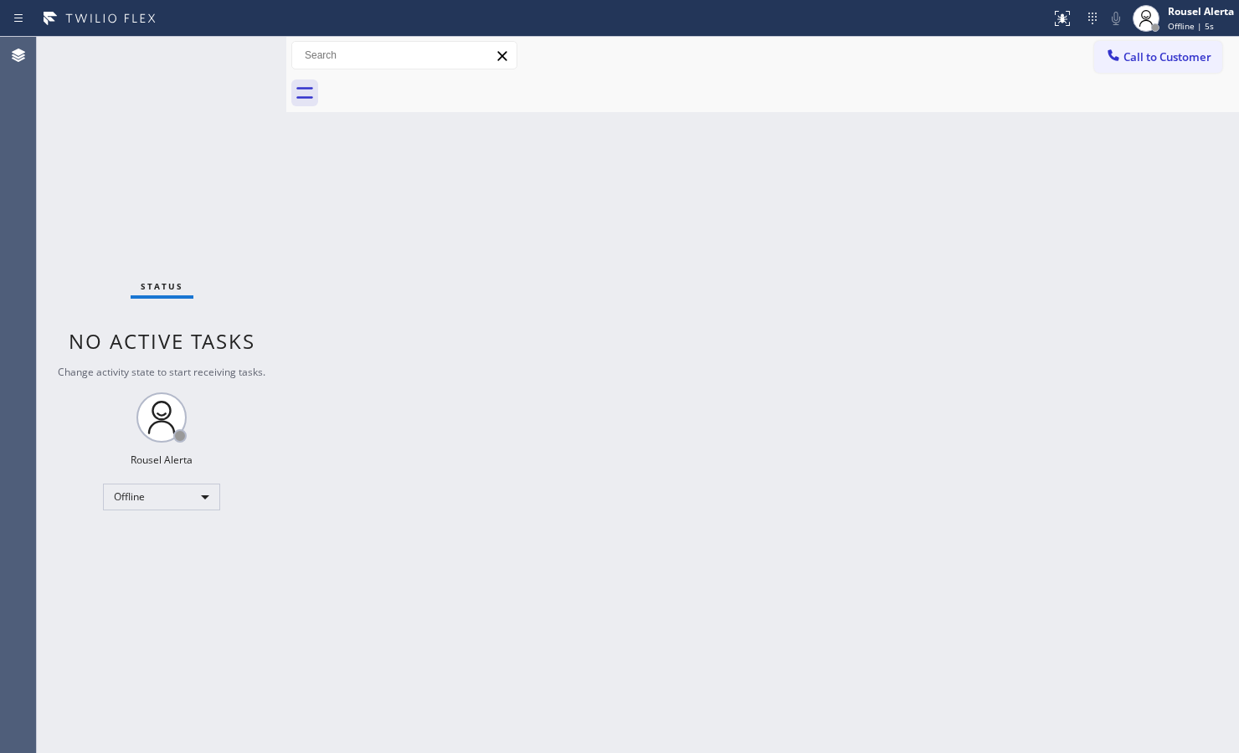
click at [1174, 22] on span "Offline | 5s" at bounding box center [1190, 26] width 46 height 12
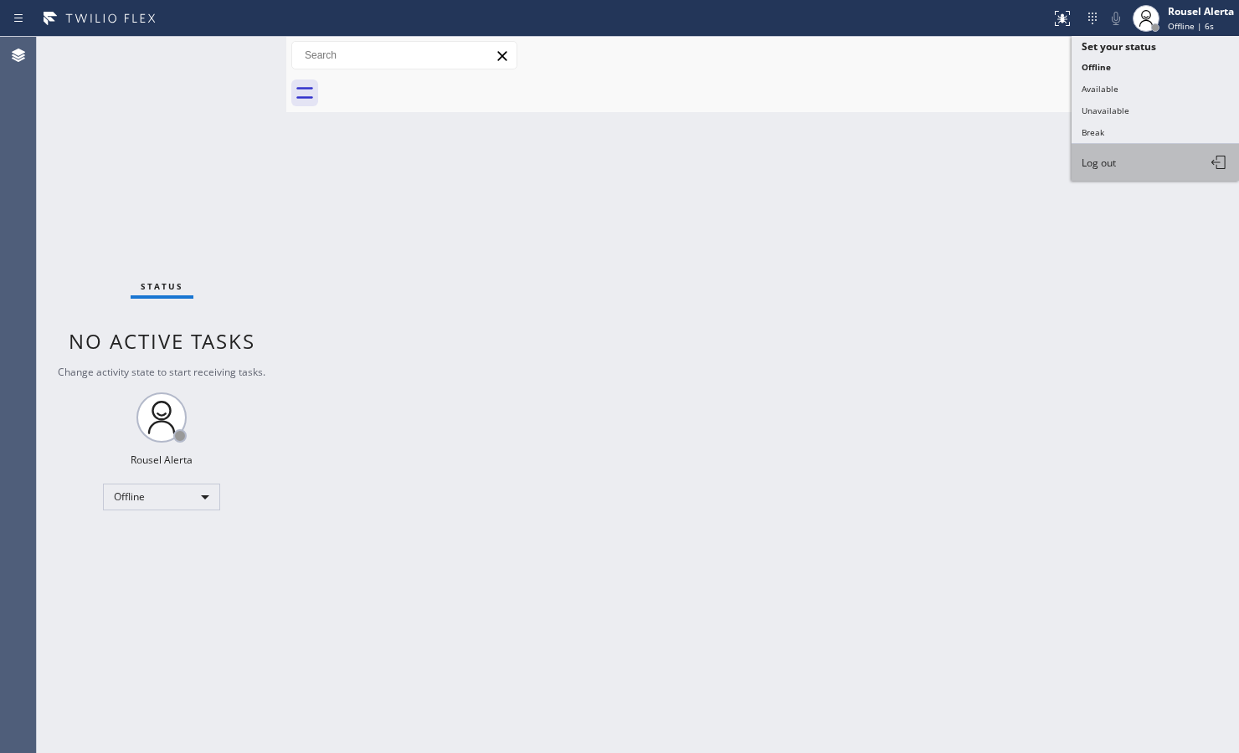
click at [1135, 159] on button "Log out" at bounding box center [1154, 162] width 167 height 37
